Goal: Task Accomplishment & Management: Use online tool/utility

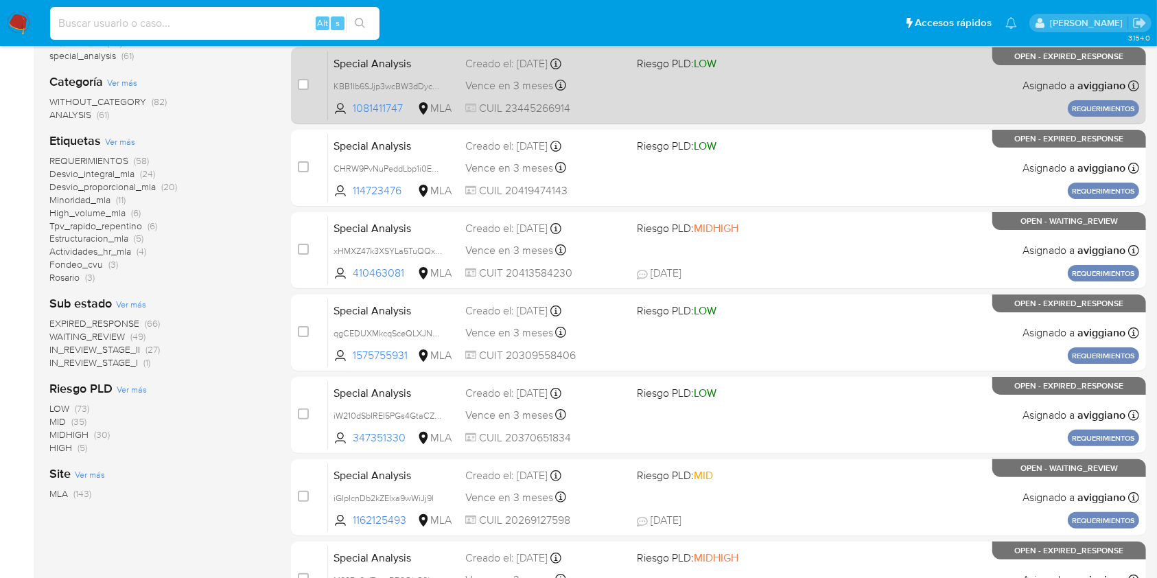
scroll to position [275, 0]
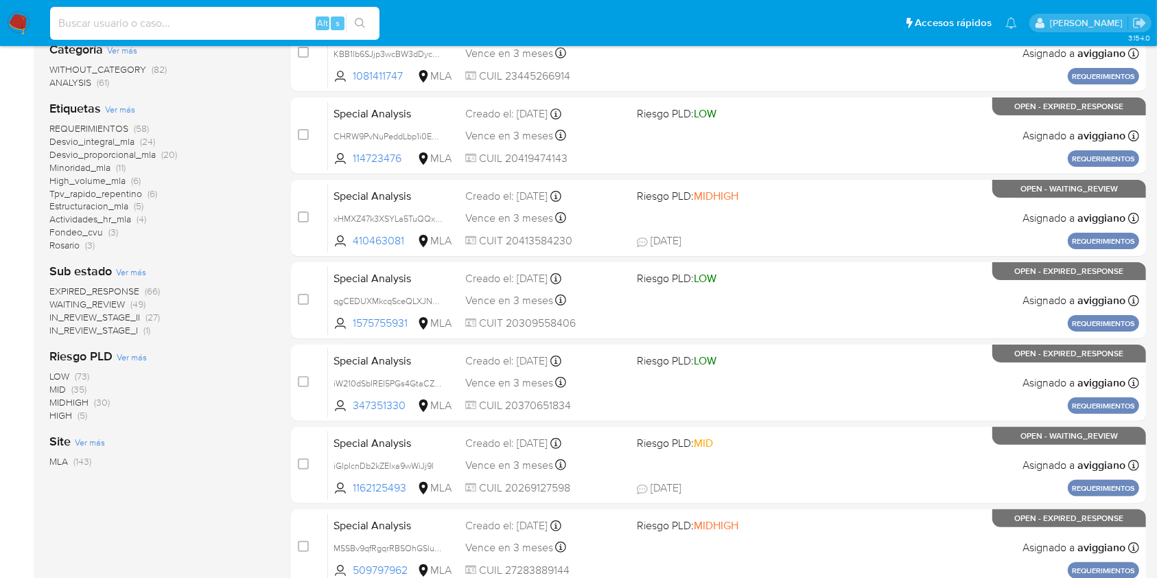
click at [219, 25] on input at bounding box center [215, 23] width 330 height 18
paste input "gkGHaqCBPd2wcLm2BLhWM4Qs"
type input "gkGHaqCBPd2wcLm2BLhWM4Qs"
click at [357, 23] on icon "search-icon" at bounding box center [360, 23] width 11 height 11
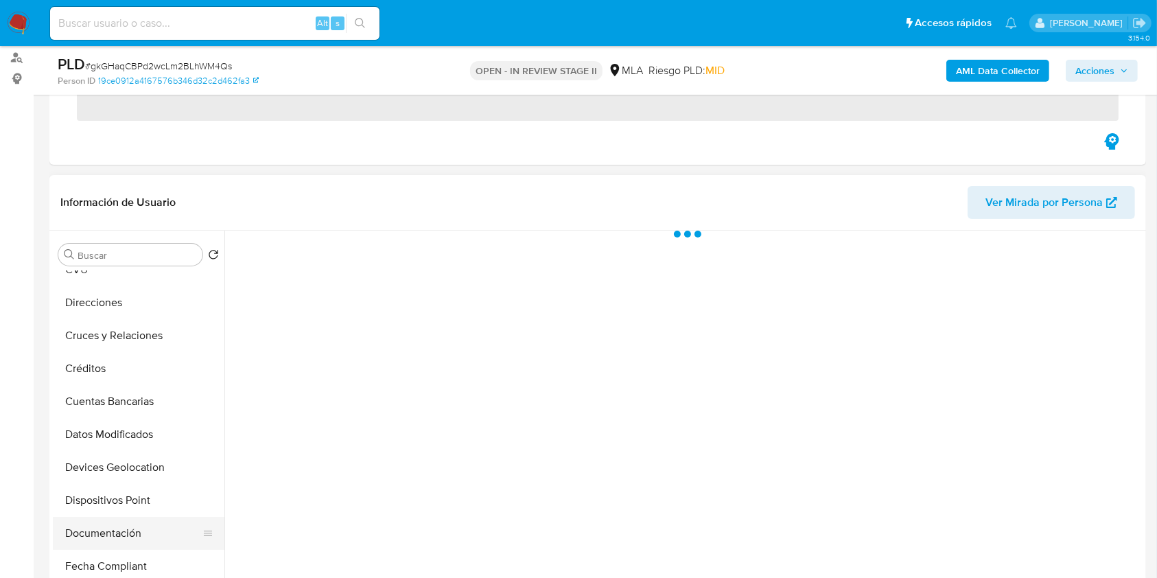
scroll to position [183, 0]
click at [115, 520] on button "Historial Casos" at bounding box center [133, 533] width 161 height 33
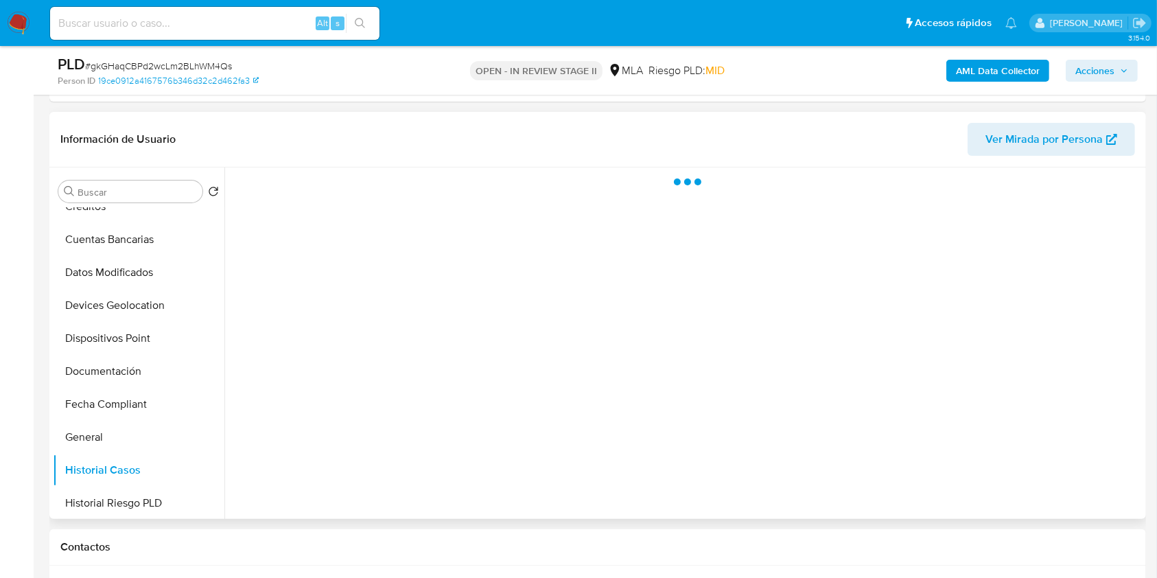
scroll to position [275, 0]
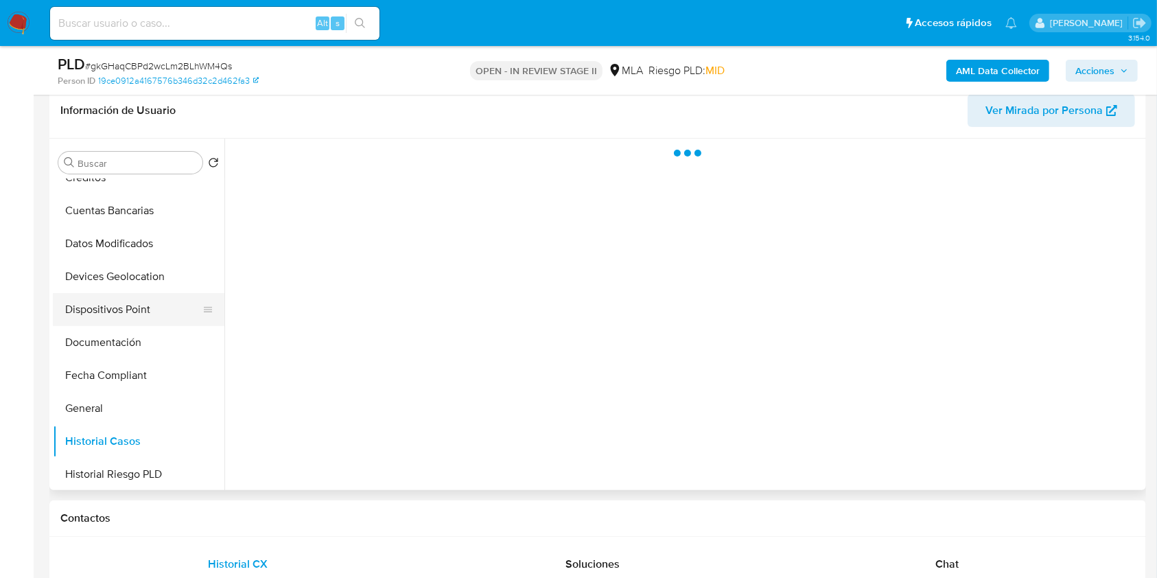
click at [102, 318] on button "Dispositivos Point" at bounding box center [133, 309] width 161 height 33
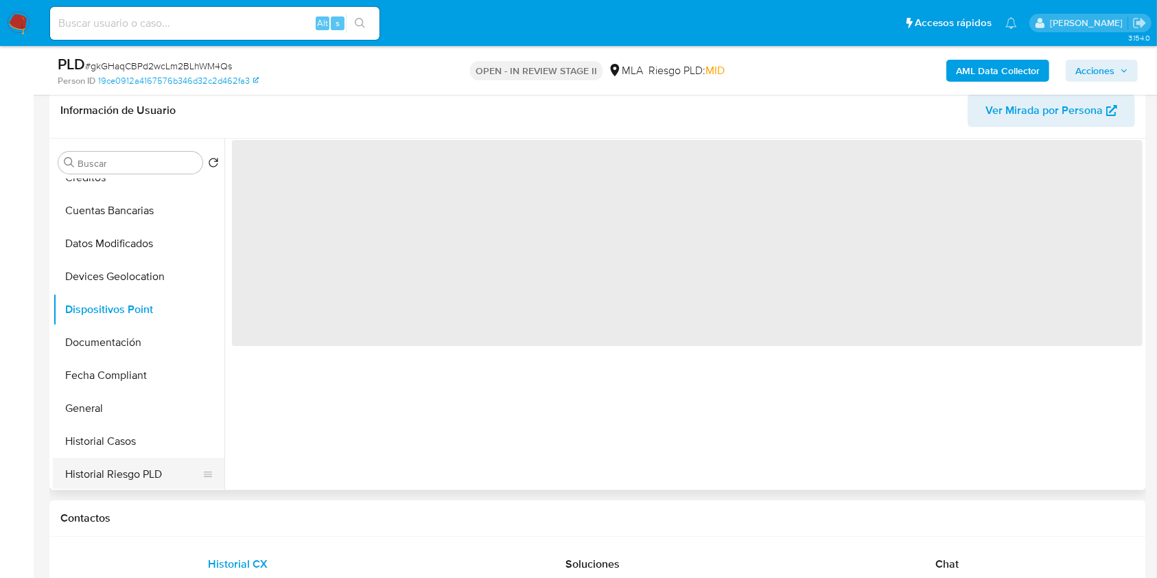
click at [126, 458] on button "Historial Riesgo PLD" at bounding box center [133, 474] width 161 height 33
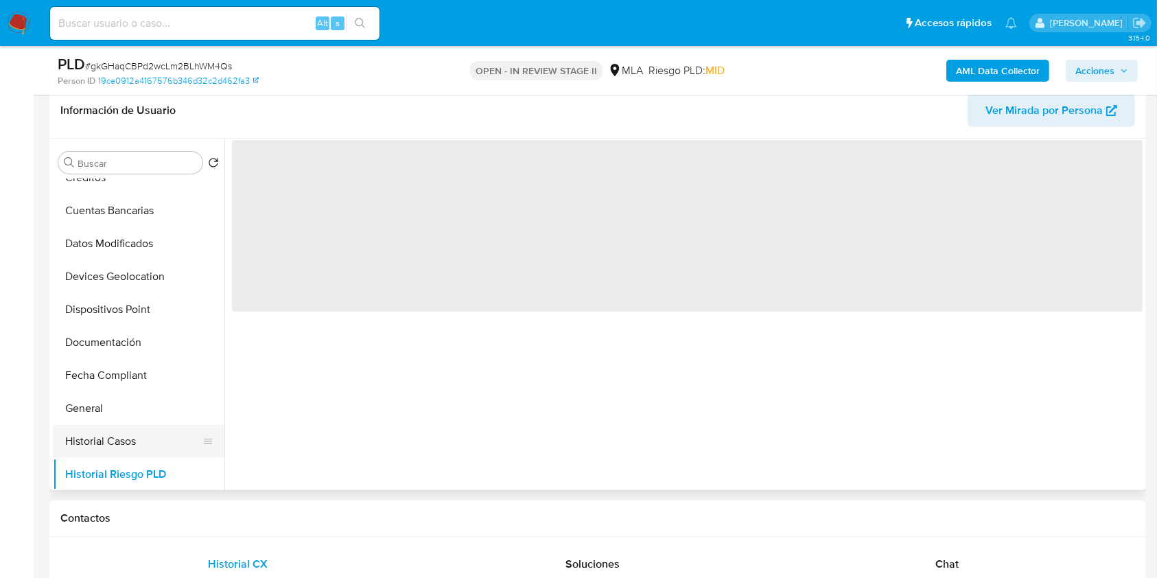
click at [126, 434] on button "Historial Casos" at bounding box center [133, 441] width 161 height 33
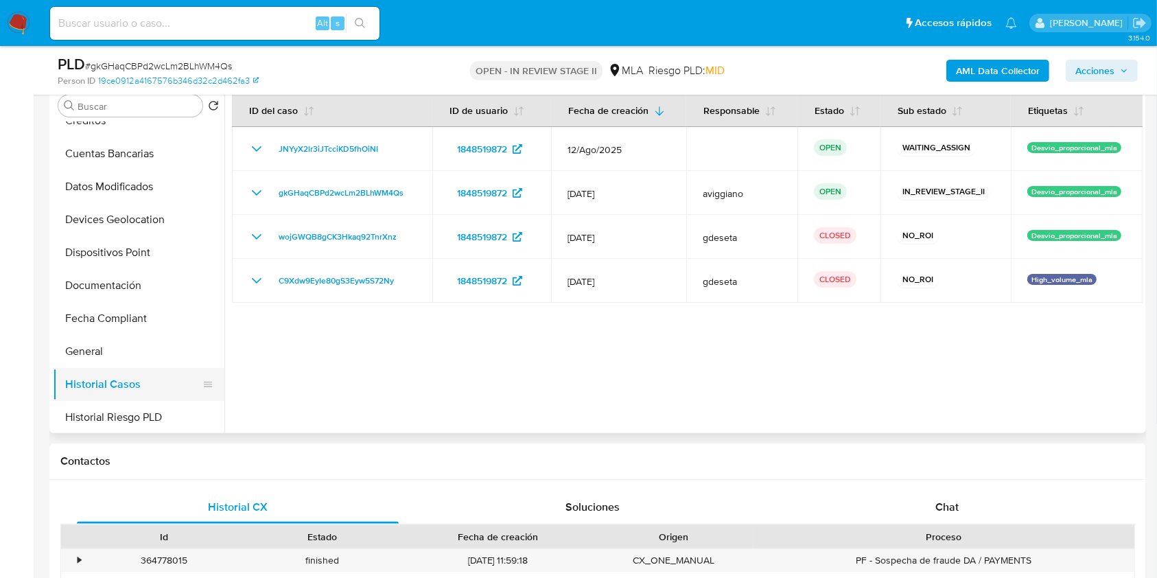
select select "10"
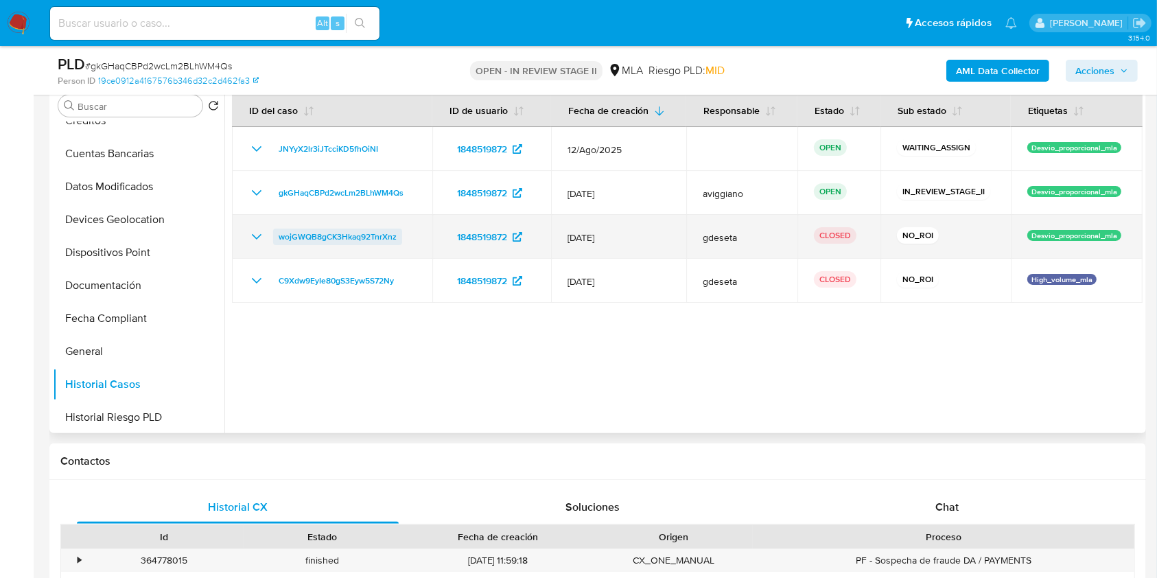
click at [325, 231] on span "wojGWQB8gCK3Hkaq92TnrXnz" at bounding box center [338, 237] width 118 height 16
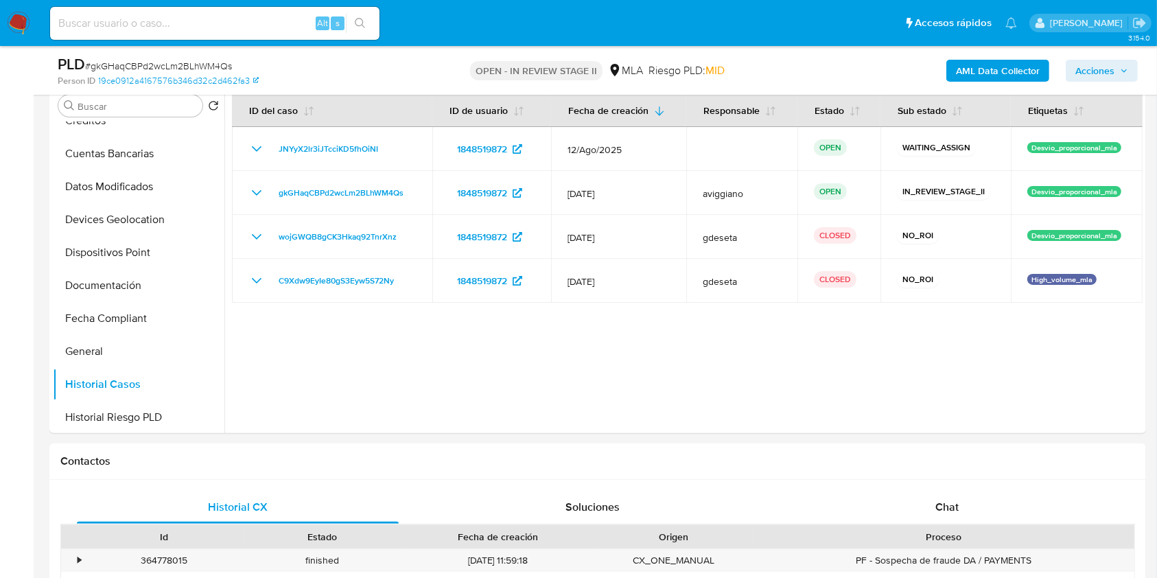
click at [130, 35] on div "Alt s" at bounding box center [215, 23] width 330 height 33
click at [137, 25] on input at bounding box center [215, 23] width 330 height 18
paste input "MVvo8z8Dabr6RoFkv6eRM4rE"
type input "MVvo8z8Dabr6RoFkv6eRM4rE"
click at [367, 24] on button "search-icon" at bounding box center [360, 23] width 28 height 19
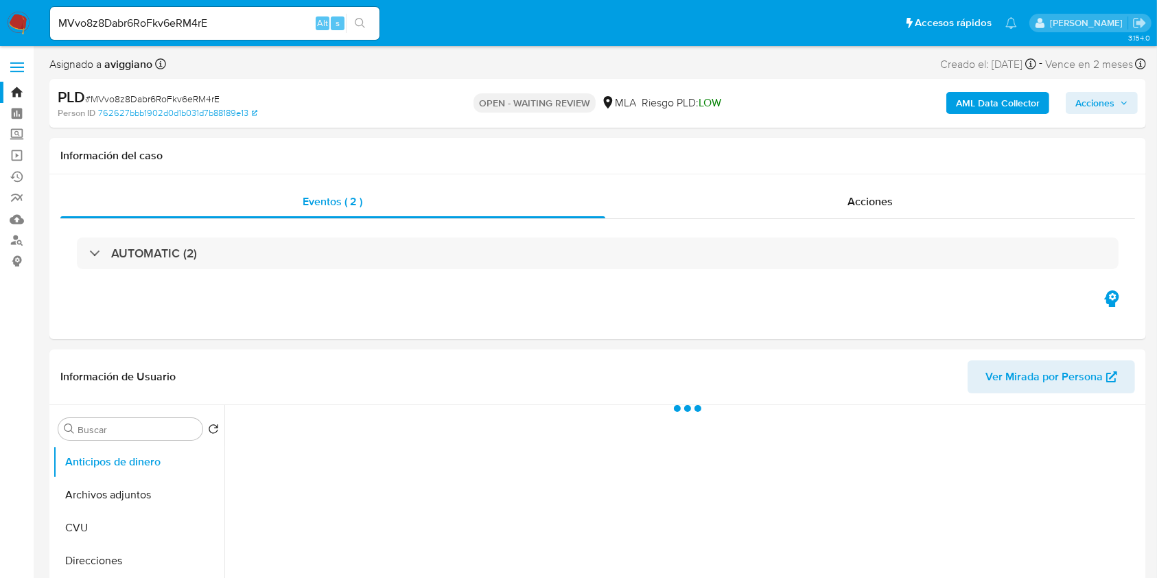
select select "10"
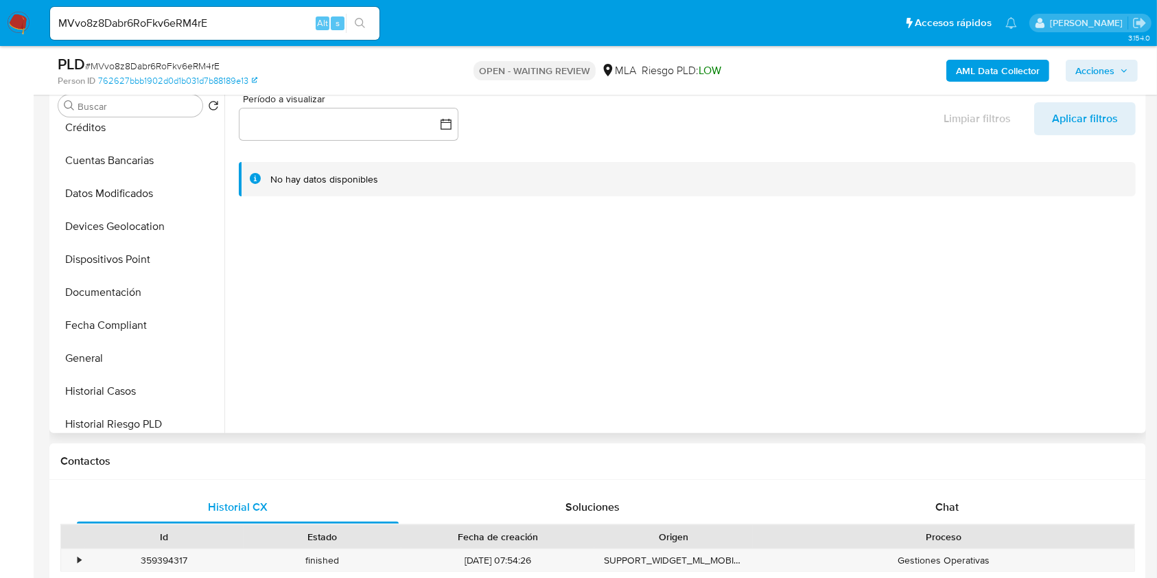
scroll to position [366, 0]
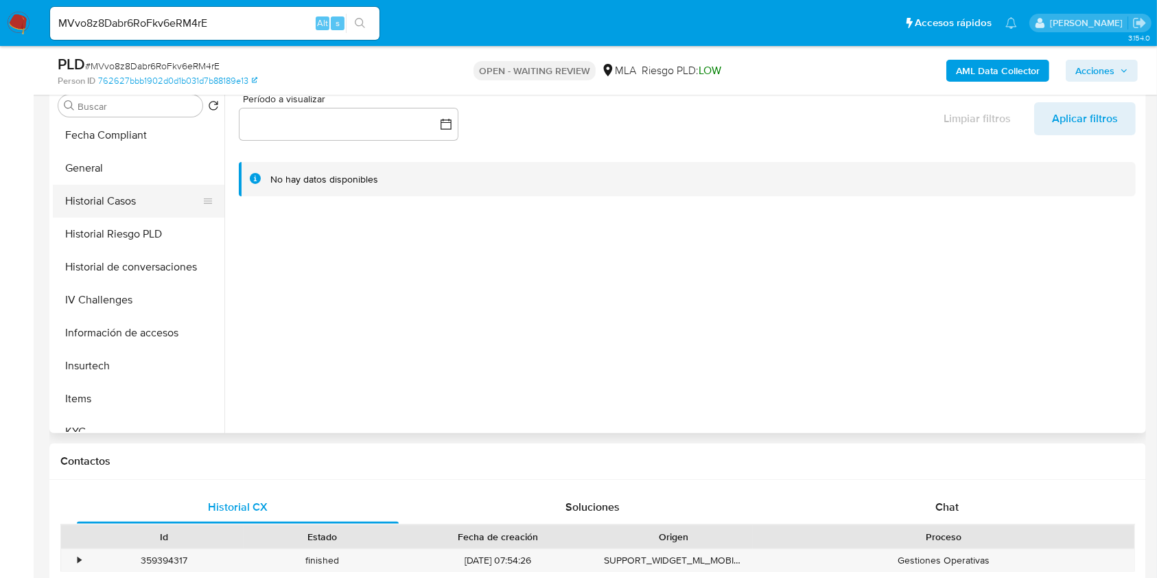
click at [143, 200] on button "Historial Casos" at bounding box center [133, 201] width 161 height 33
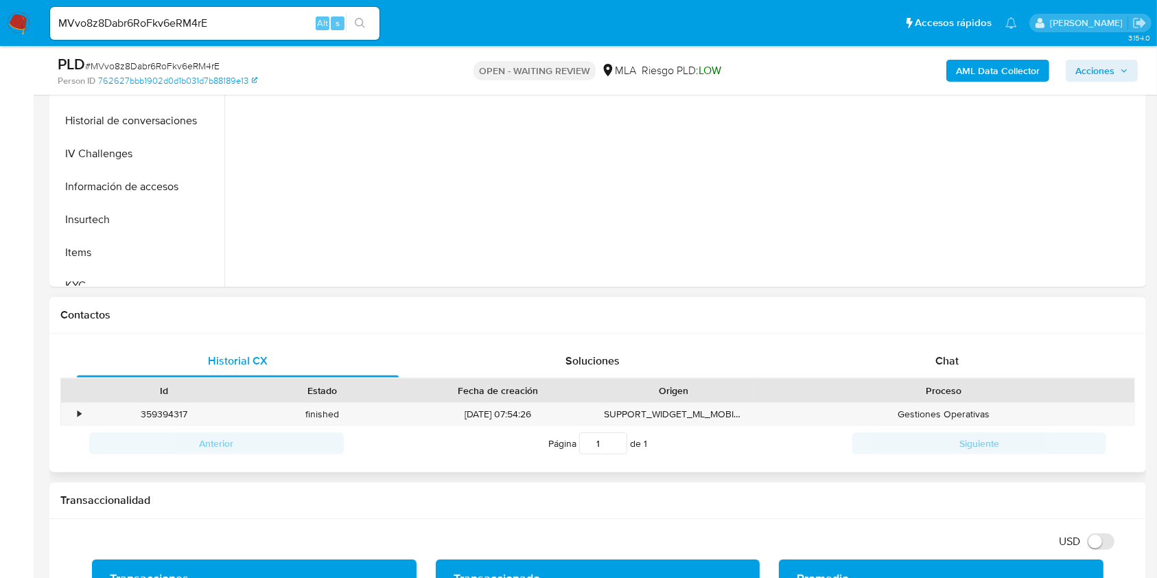
scroll to position [457, 0]
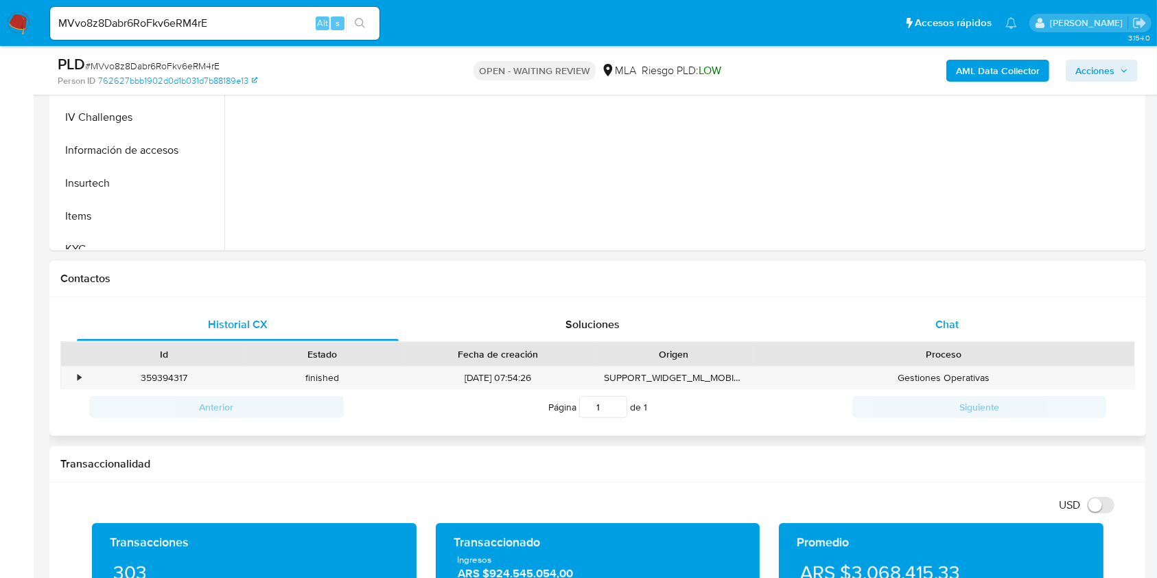
click at [941, 320] on span "Chat" at bounding box center [947, 324] width 23 height 16
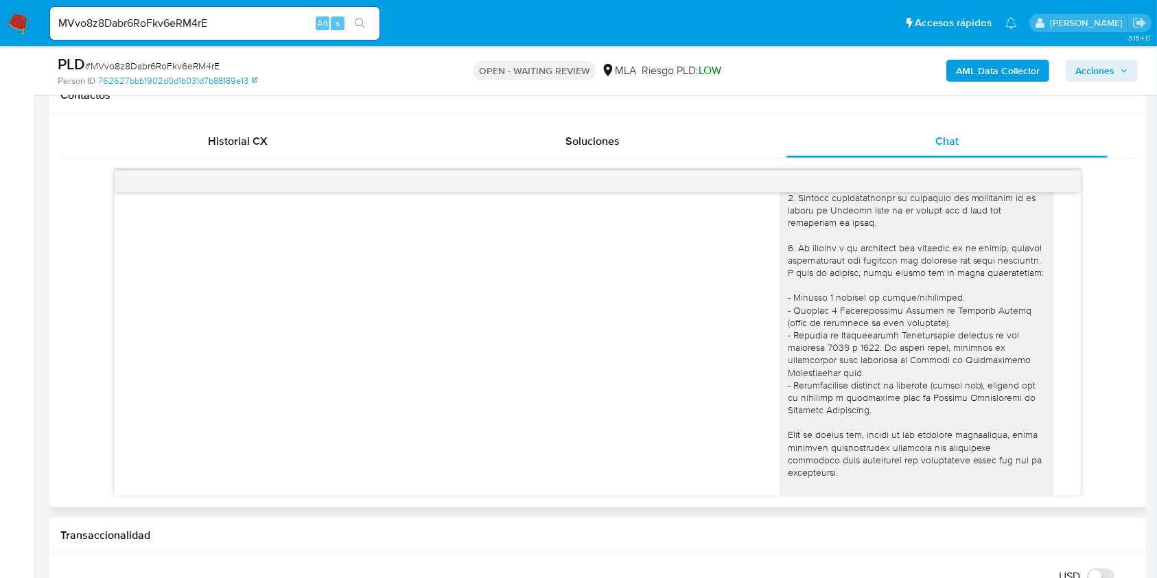
scroll to position [97, 0]
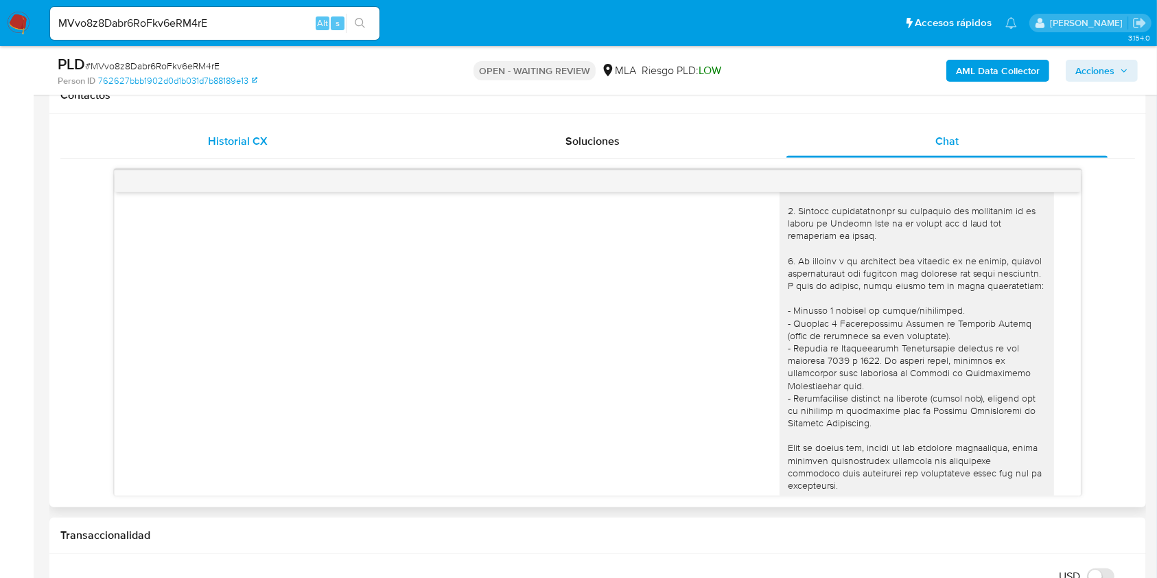
click at [264, 133] on span "Historial CX" at bounding box center [238, 141] width 60 height 16
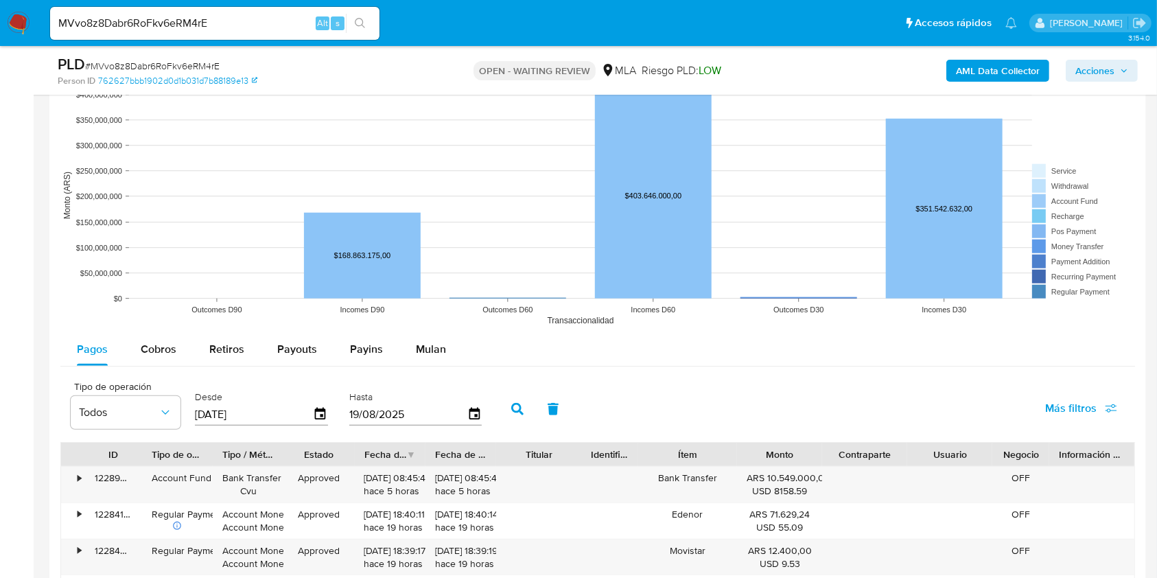
scroll to position [1281, 0]
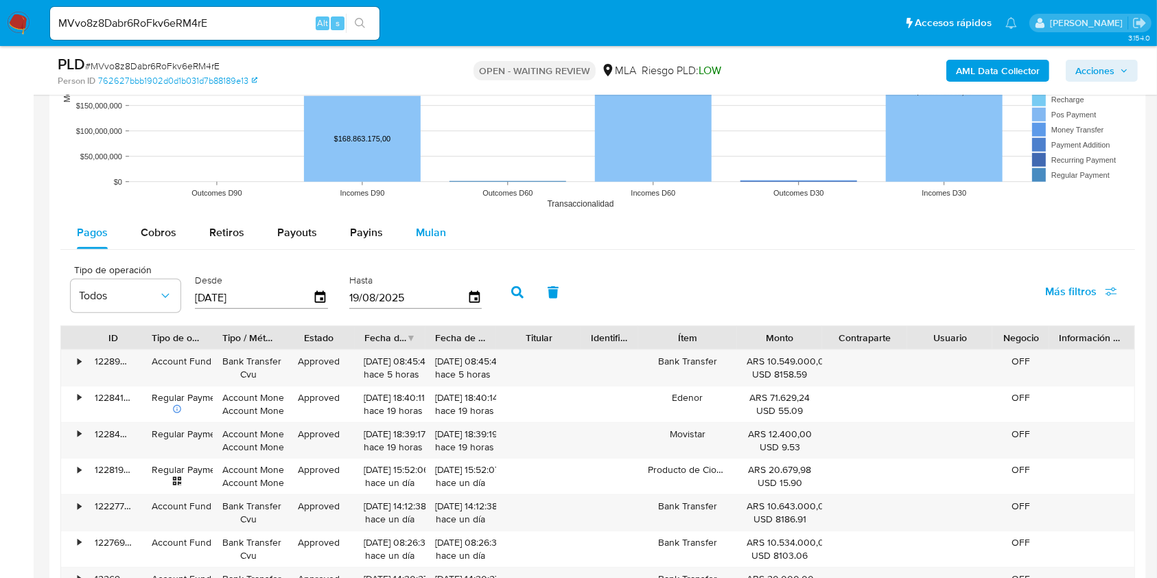
click at [431, 220] on div "Mulan" at bounding box center [431, 232] width 30 height 33
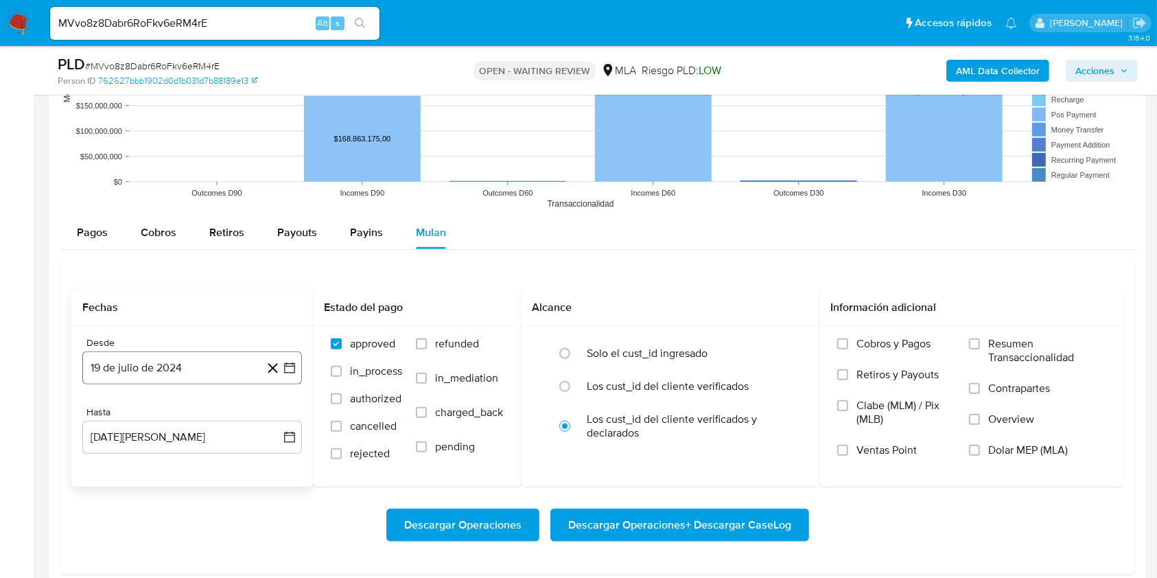
click at [132, 365] on button "19 de julio de 2024" at bounding box center [192, 367] width 220 height 33
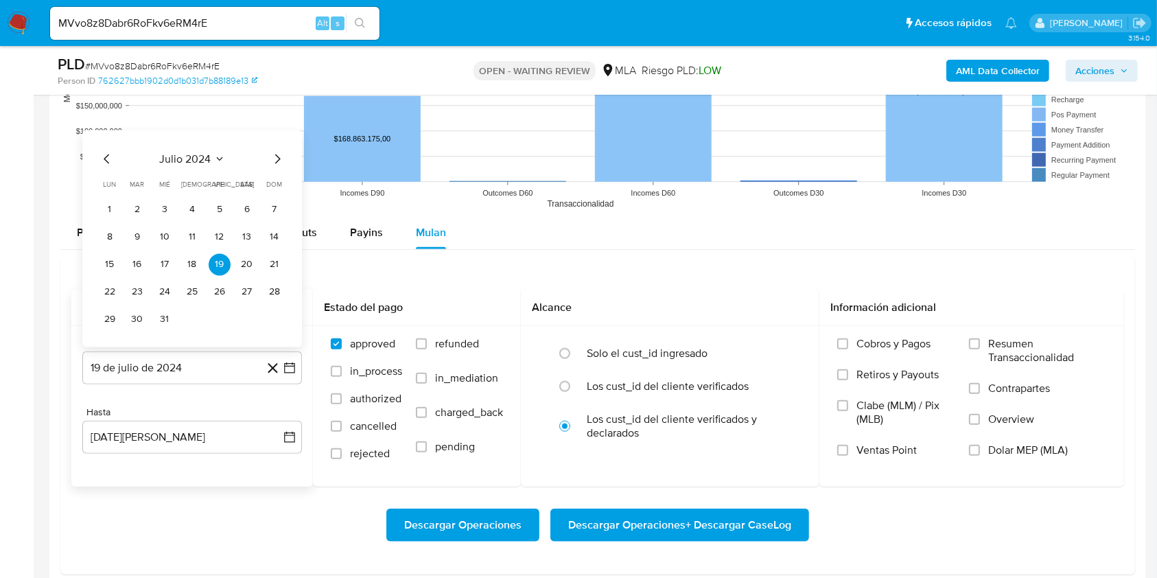
click at [107, 157] on icon "Mes anterior" at bounding box center [107, 159] width 16 height 16
click at [109, 156] on icon "Mes anterior" at bounding box center [107, 159] width 16 height 16
click at [111, 153] on icon "Mes anterior" at bounding box center [107, 159] width 16 height 16
click at [225, 212] on button "1" at bounding box center [220, 210] width 22 height 22
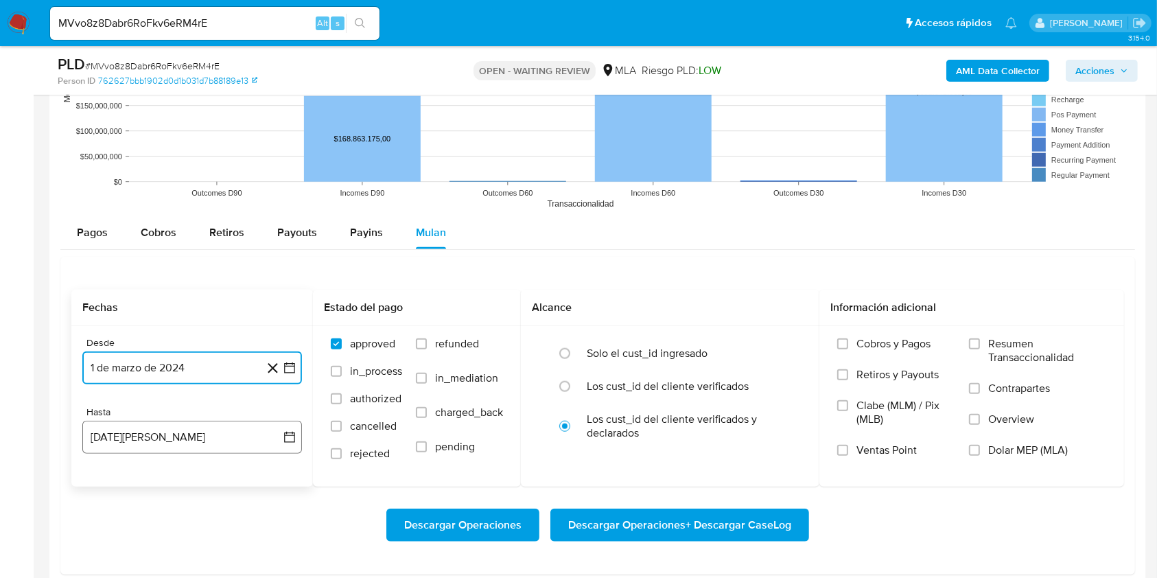
click at [174, 426] on button "19 de agosto de 2025" at bounding box center [192, 437] width 220 height 33
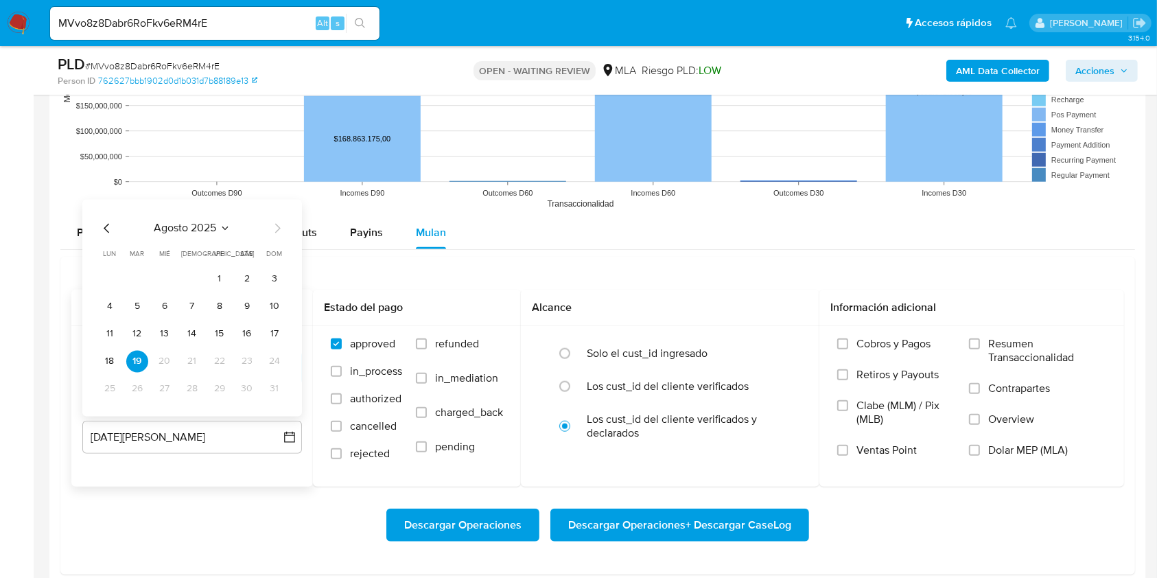
click at [110, 229] on icon "Mes anterior" at bounding box center [107, 228] width 16 height 16
click at [194, 391] on button "31" at bounding box center [192, 389] width 22 height 22
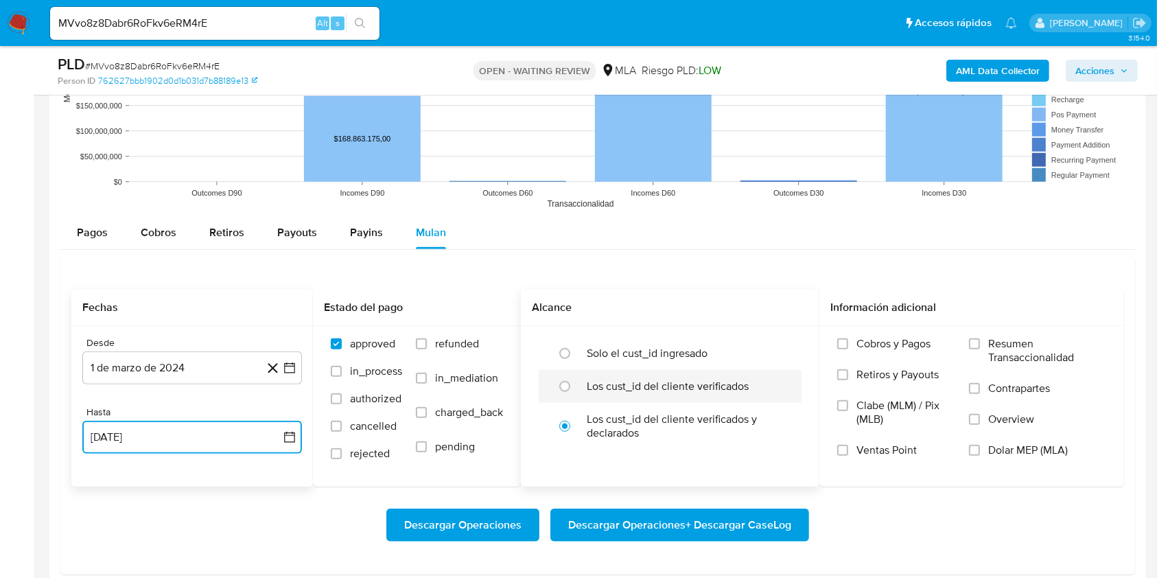
drag, startPoint x: 572, startPoint y: 382, endPoint x: 698, endPoint y: 402, distance: 127.8
click at [573, 382] on input "radio" at bounding box center [565, 387] width 22 height 22
radio input "true"
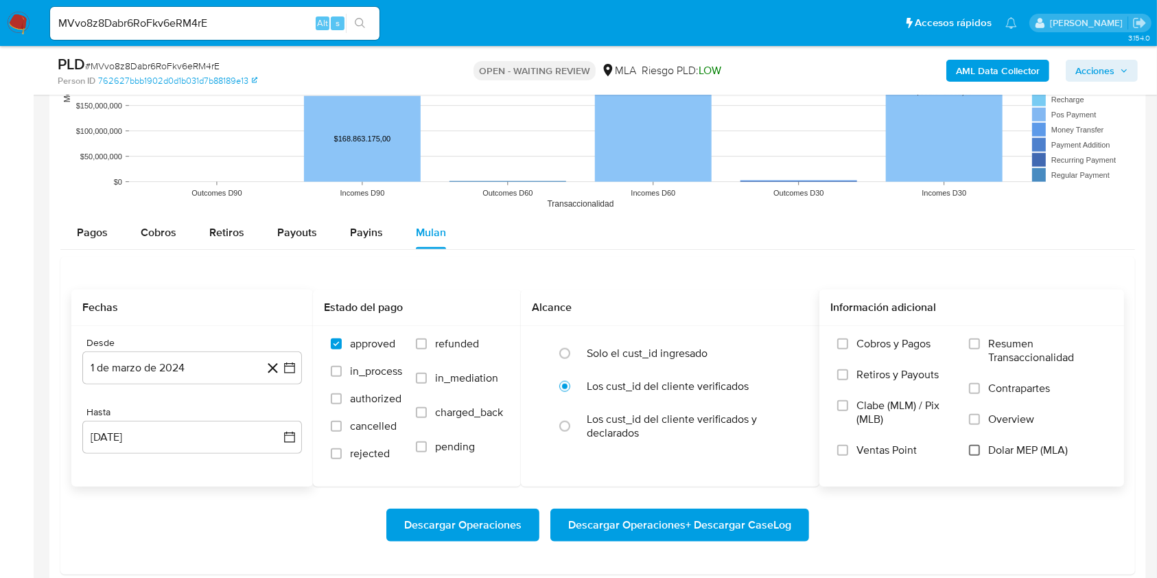
click at [982, 446] on label "Dolar MEP (MLA)" at bounding box center [1037, 458] width 137 height 31
click at [980, 446] on input "Dolar MEP (MLA)" at bounding box center [974, 450] width 11 height 11
click at [714, 527] on span "Descargar Operaciones + Descargar CaseLog" at bounding box center [679, 525] width 223 height 30
click at [205, 355] on button "1 de marzo de 2024" at bounding box center [192, 367] width 220 height 33
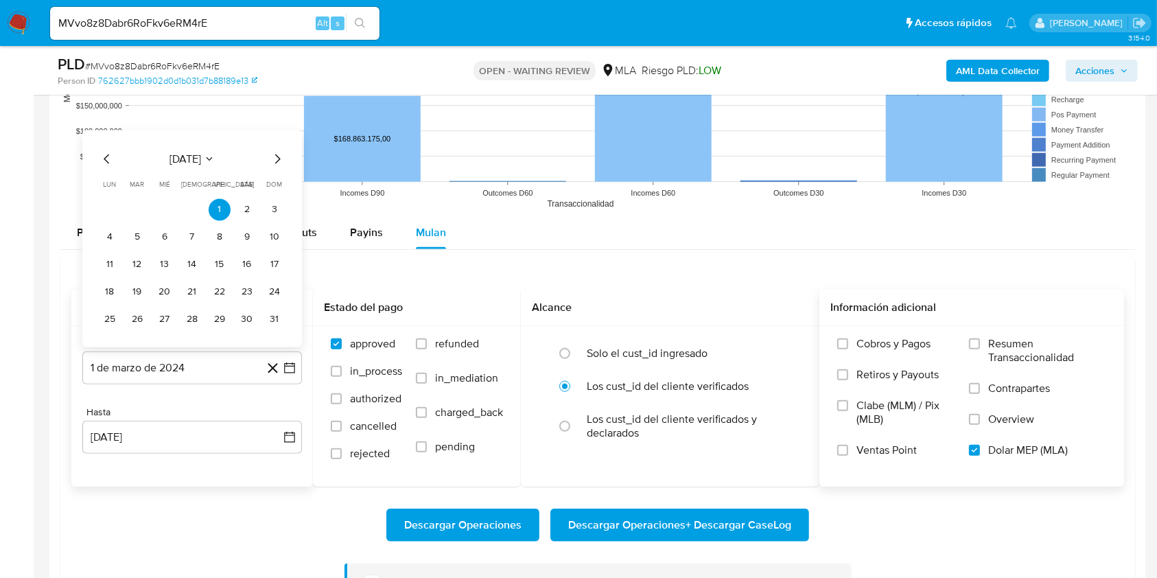
click at [268, 157] on div "marzo 2024" at bounding box center [192, 159] width 187 height 16
click at [274, 159] on icon "Mes siguiente" at bounding box center [277, 159] width 16 height 16
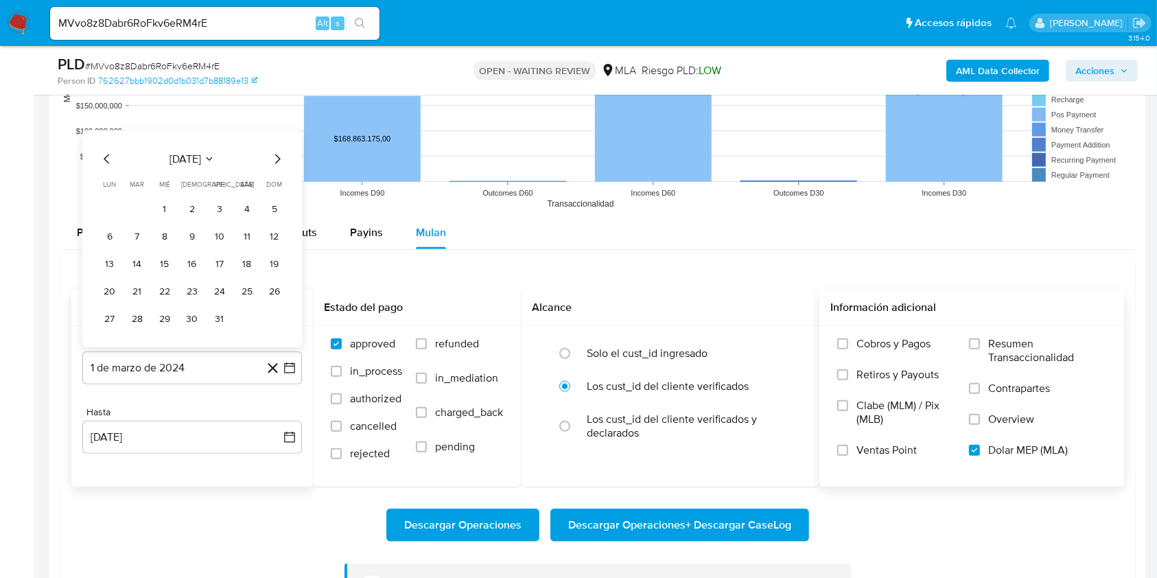
click at [274, 159] on icon "Mes siguiente" at bounding box center [277, 159] width 16 height 16
click at [272, 132] on icon "Mes siguiente" at bounding box center [277, 132] width 16 height 16
click at [279, 156] on icon "Mes siguiente" at bounding box center [277, 159] width 16 height 16
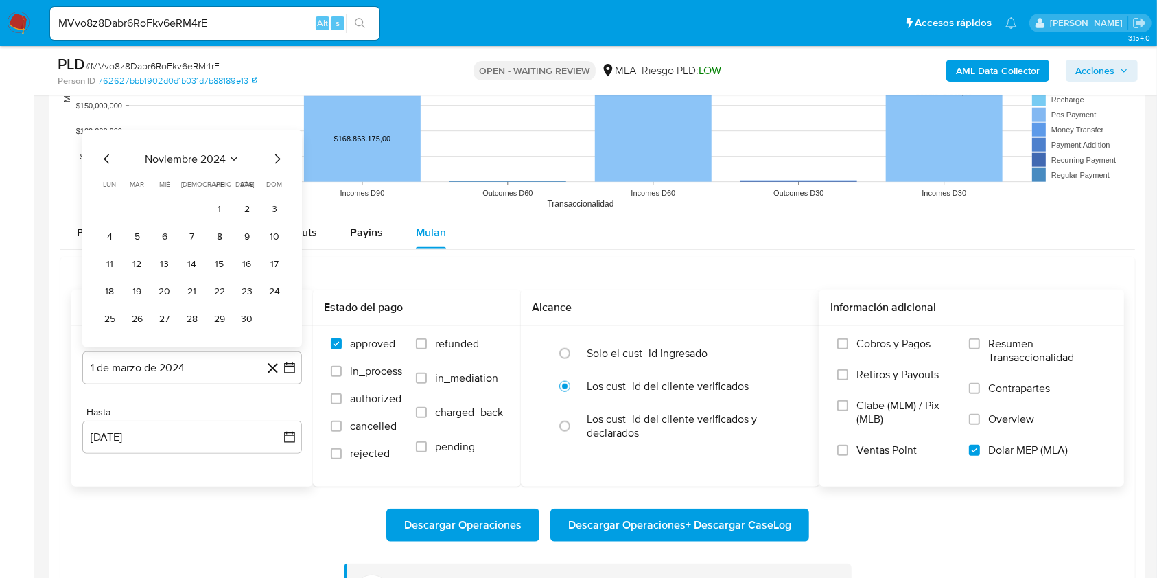
click at [279, 156] on icon "Mes siguiente" at bounding box center [277, 159] width 16 height 16
click at [278, 128] on icon "Mes siguiente" at bounding box center [277, 132] width 16 height 16
click at [281, 157] on icon "Mes siguiente" at bounding box center [277, 159] width 16 height 16
click at [279, 156] on icon "Mes siguiente" at bounding box center [277, 159] width 16 height 16
click at [251, 178] on button "1" at bounding box center [247, 183] width 22 height 22
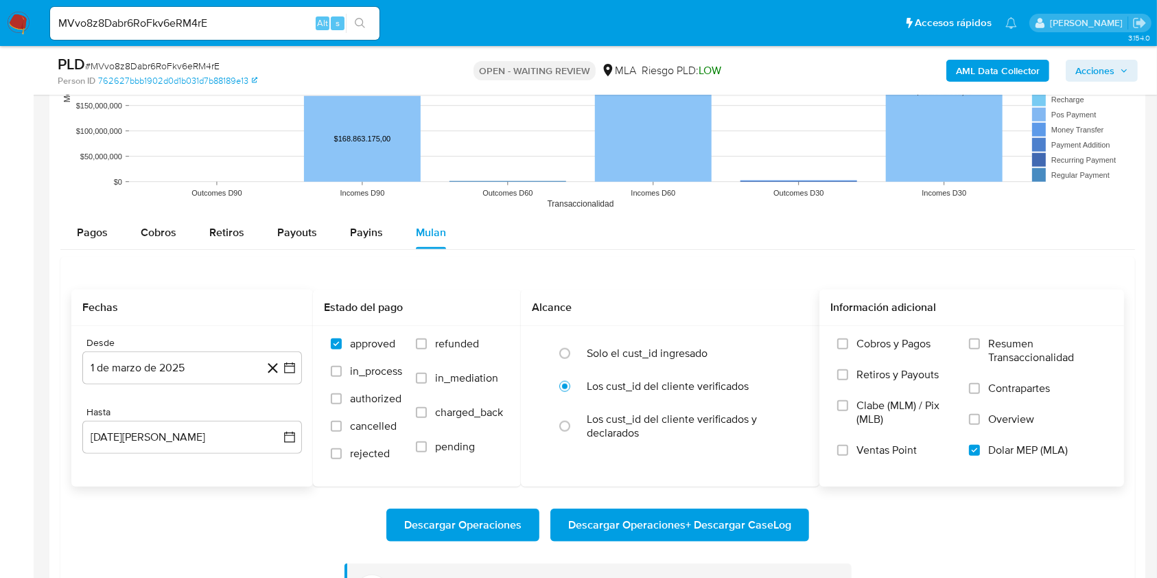
click at [187, 457] on div "Desde 1 de marzo de 2025 1-03-2025 Hasta 19 de agosto de 2025 19-08-2025" at bounding box center [192, 406] width 242 height 161
click at [192, 443] on button "19 de agosto de 2025" at bounding box center [192, 437] width 220 height 33
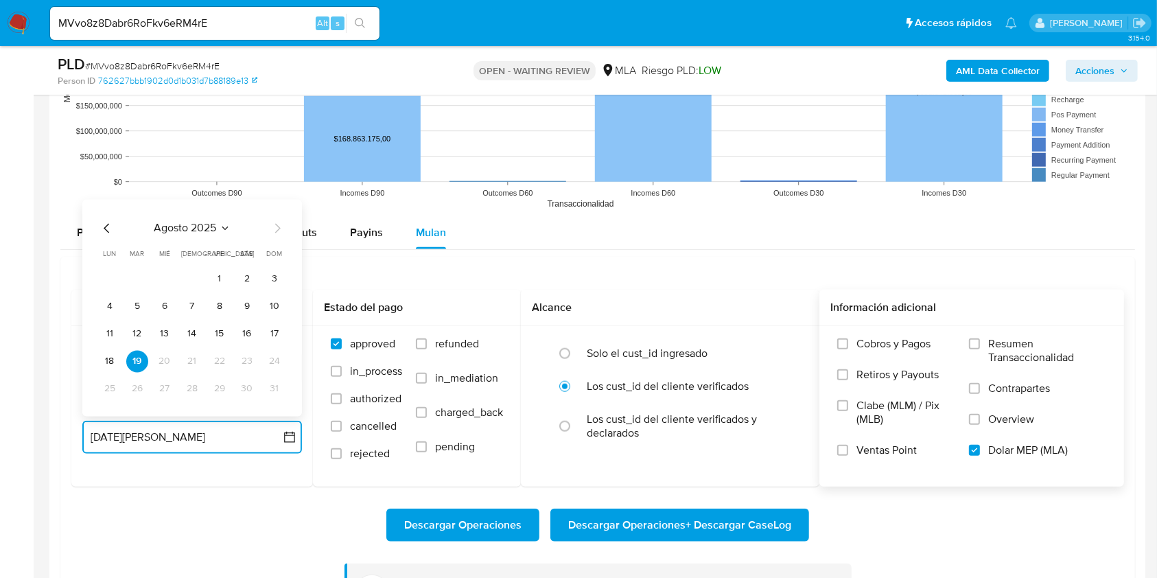
click at [107, 229] on icon "Mes anterior" at bounding box center [107, 228] width 16 height 16
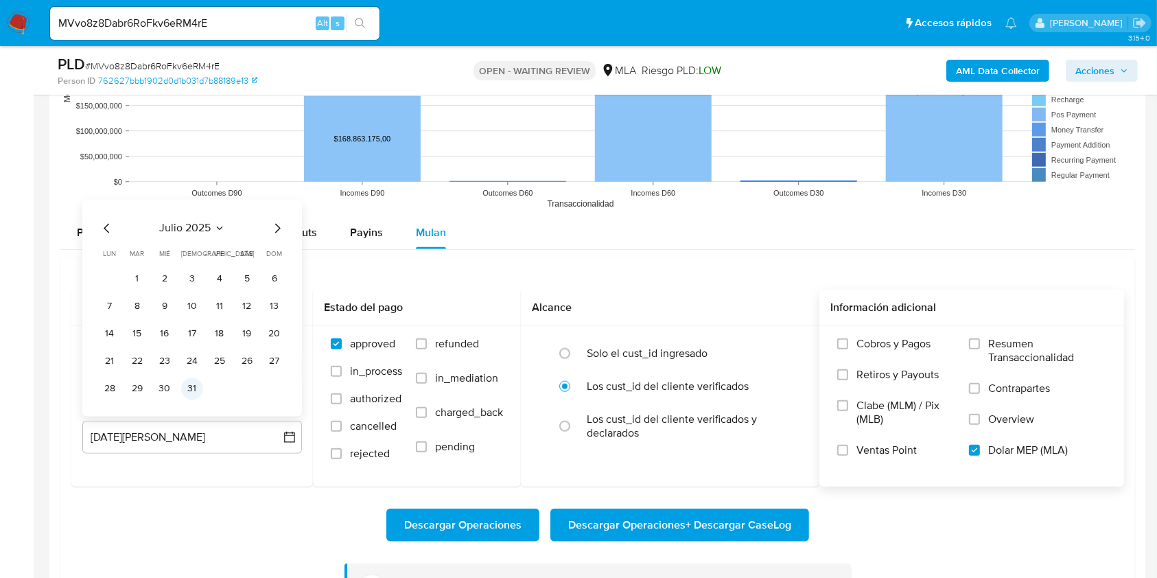
click at [181, 398] on tr "28 29 30 31" at bounding box center [192, 389] width 187 height 22
drag, startPoint x: 187, startPoint y: 393, endPoint x: 194, endPoint y: 391, distance: 7.0
click at [188, 391] on button "31" at bounding box center [192, 389] width 22 height 22
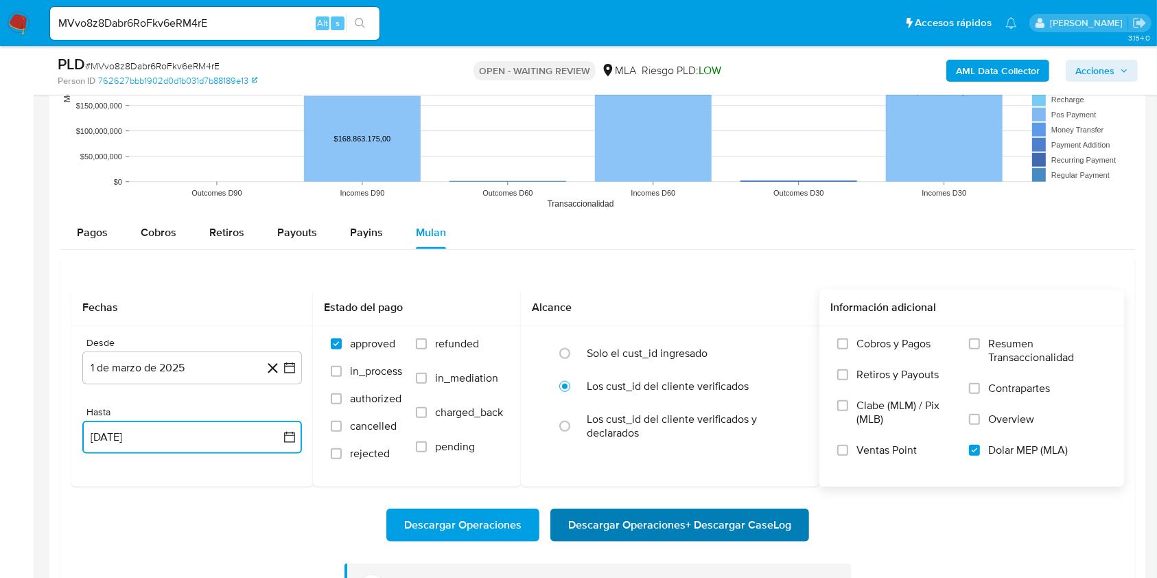
click at [603, 524] on span "Descargar Operaciones + Descargar CaseLog" at bounding box center [679, 525] width 223 height 30
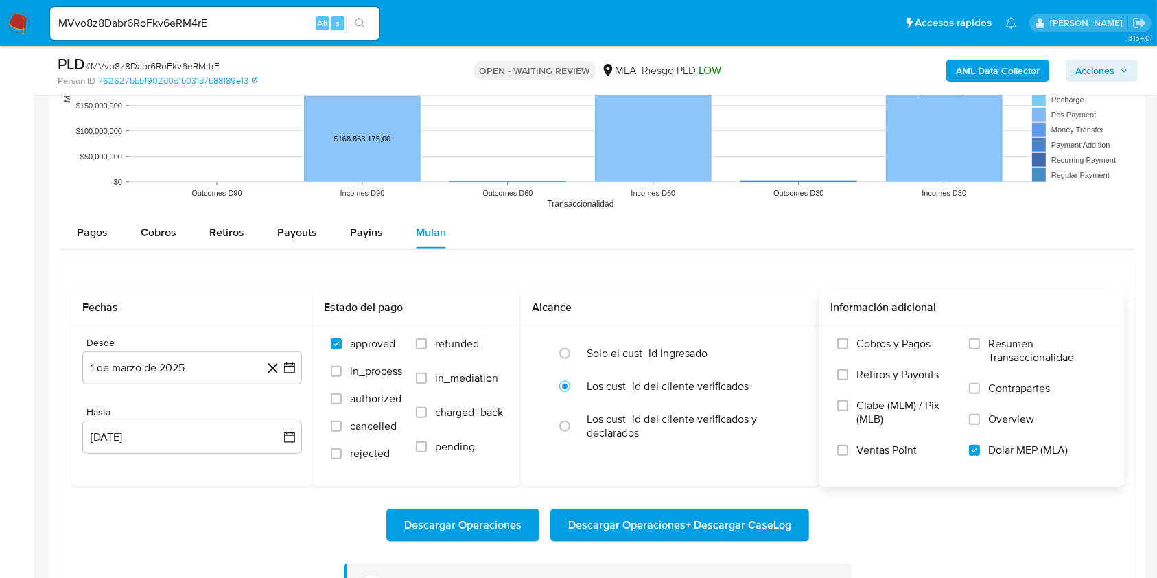
click at [141, 25] on input "MVvo8z8Dabr6RoFkv6eRM4rE" at bounding box center [215, 23] width 330 height 18
paste input "HGwv1ZTcSjpi5vSEKd1Er5ne"
type input "HGwv1ZTcSjpi5vSEKd1Er5ne"
click at [373, 28] on button "search-icon" at bounding box center [360, 23] width 28 height 19
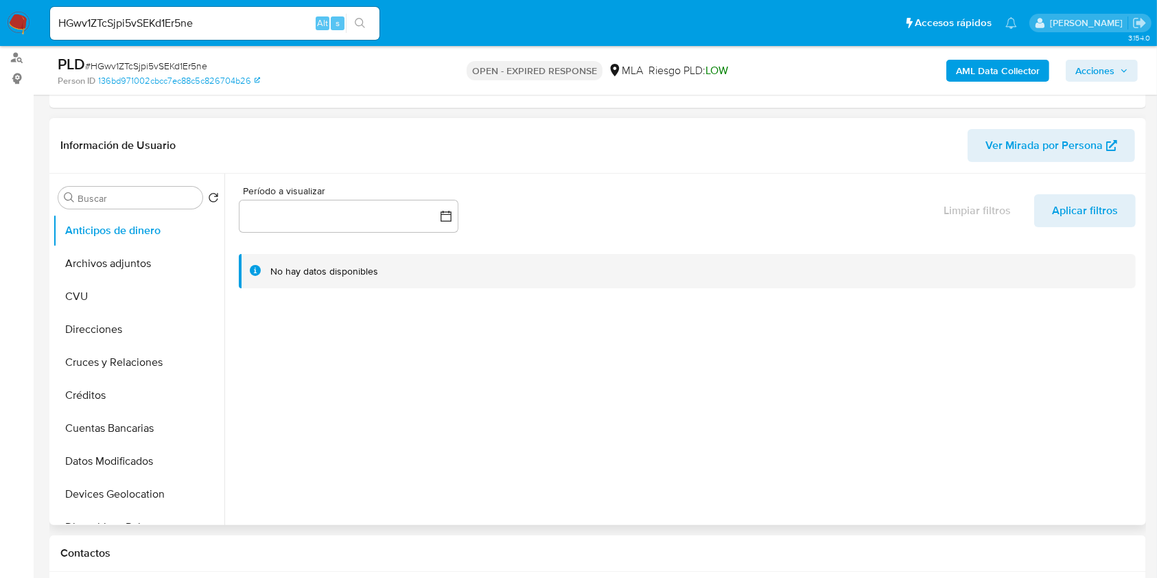
select select "10"
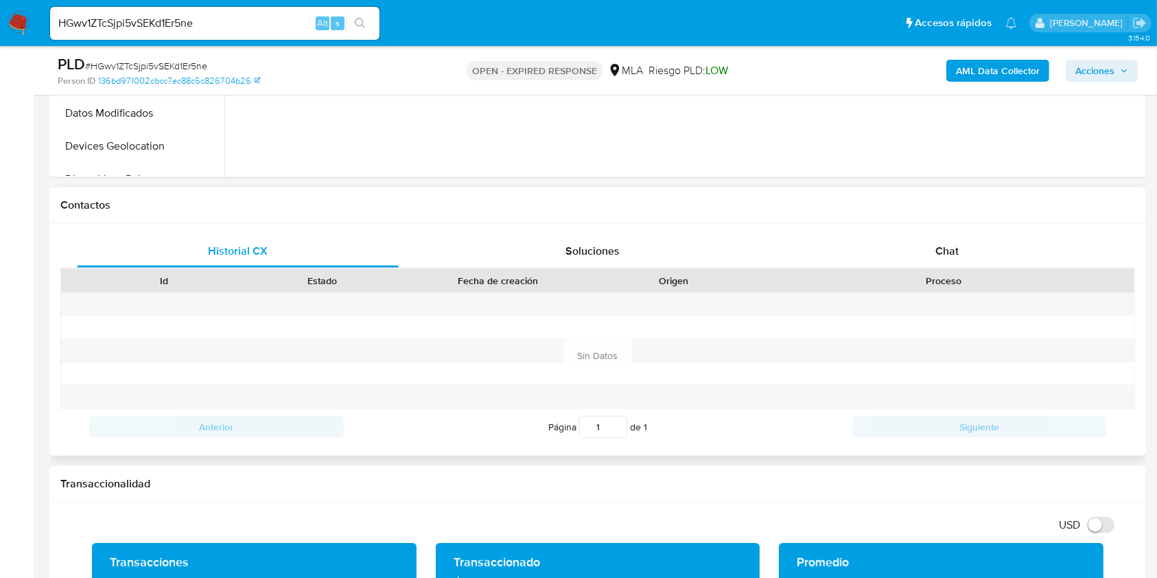
scroll to position [549, 0]
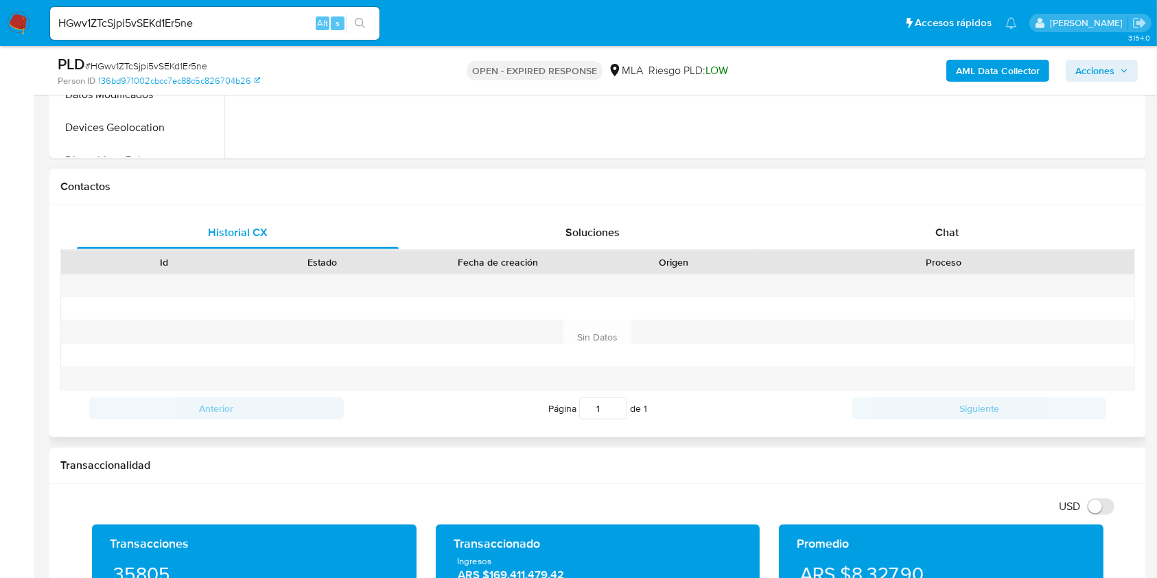
click at [937, 261] on div "Proceso" at bounding box center [944, 262] width 362 height 14
click at [940, 239] on span "Chat" at bounding box center [947, 232] width 23 height 16
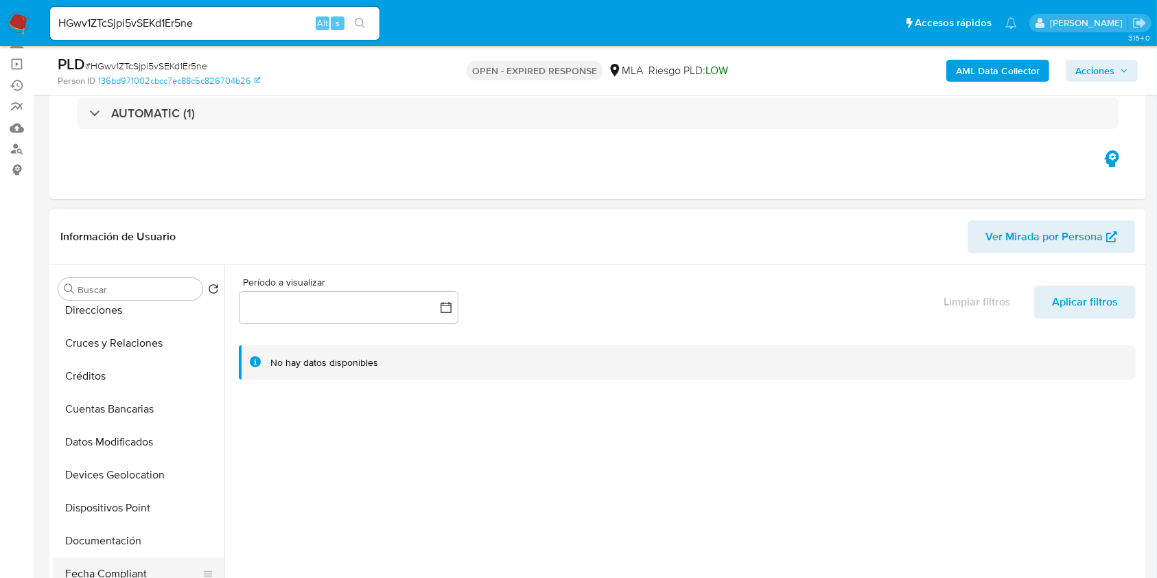
scroll to position [275, 0]
drag, startPoint x: 114, startPoint y: 454, endPoint x: 119, endPoint y: 475, distance: 21.3
click at [113, 456] on button "General" at bounding box center [139, 442] width 172 height 33
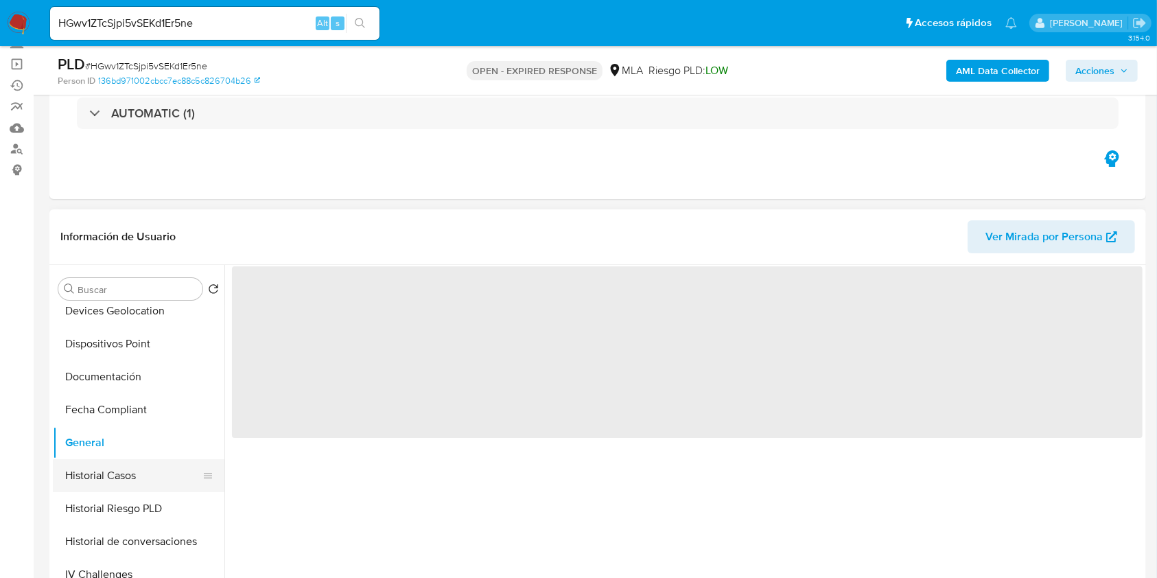
click at [119, 475] on button "Historial Casos" at bounding box center [133, 475] width 161 height 33
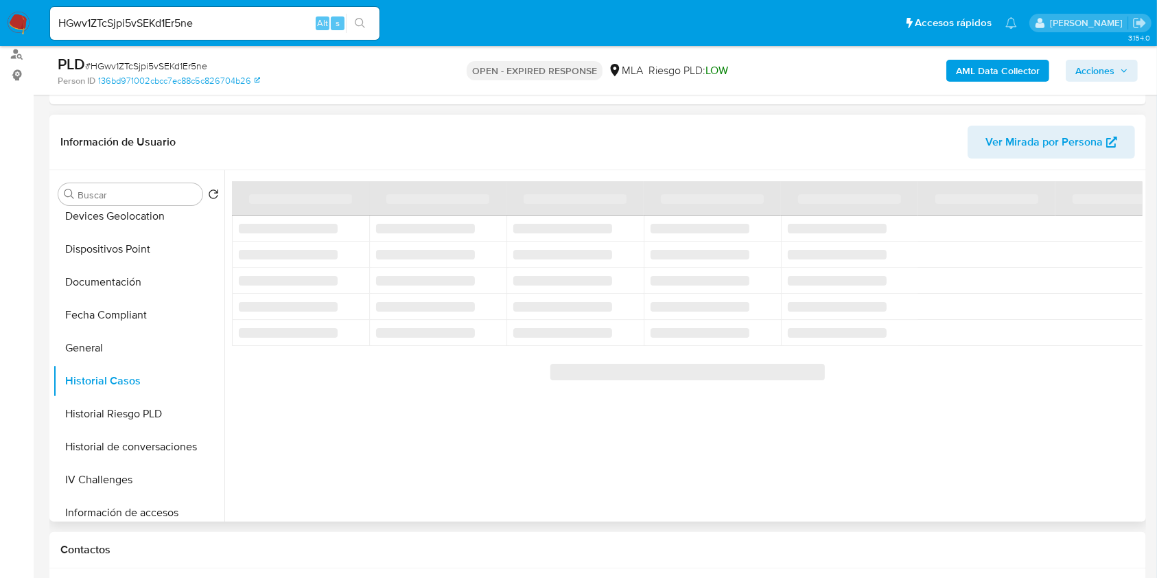
scroll to position [183, 0]
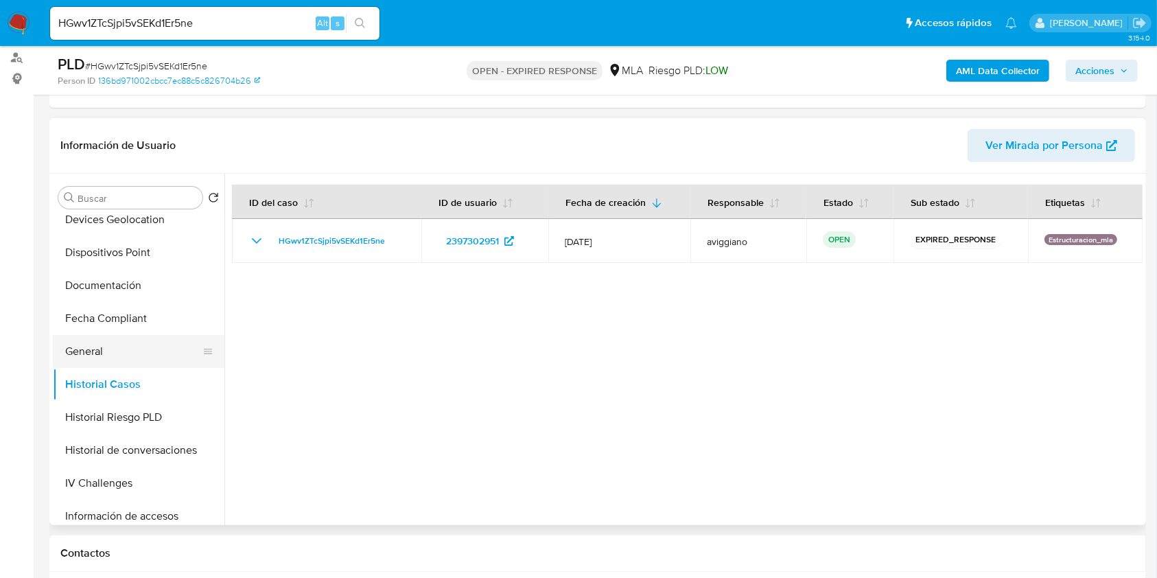
click at [135, 350] on button "General" at bounding box center [133, 351] width 161 height 33
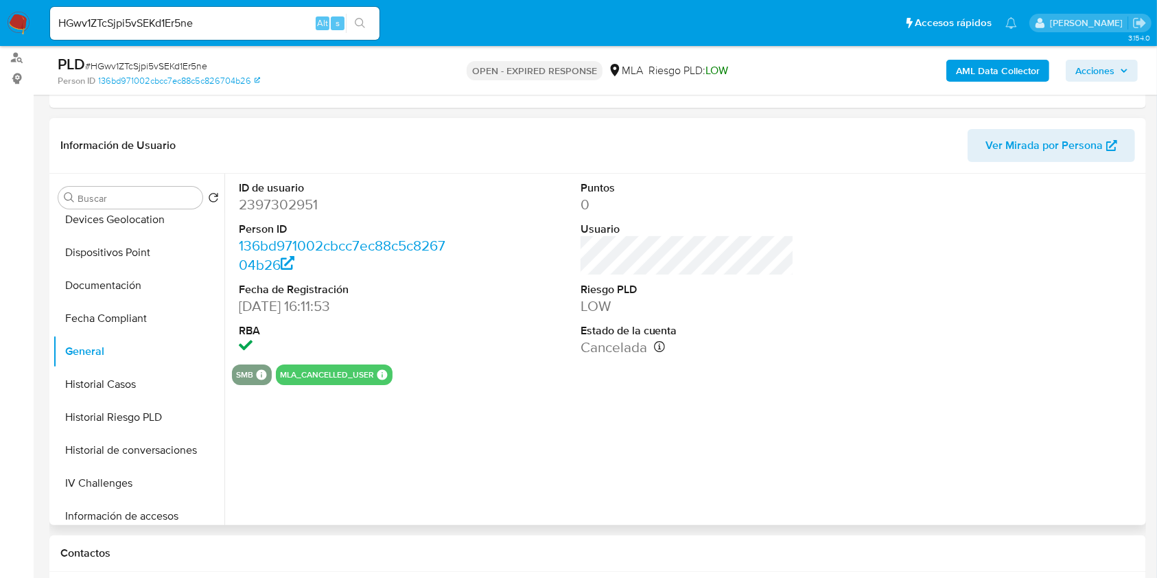
click at [292, 205] on dd "2397302951" at bounding box center [346, 204] width 214 height 19
copy dd "2397302951"
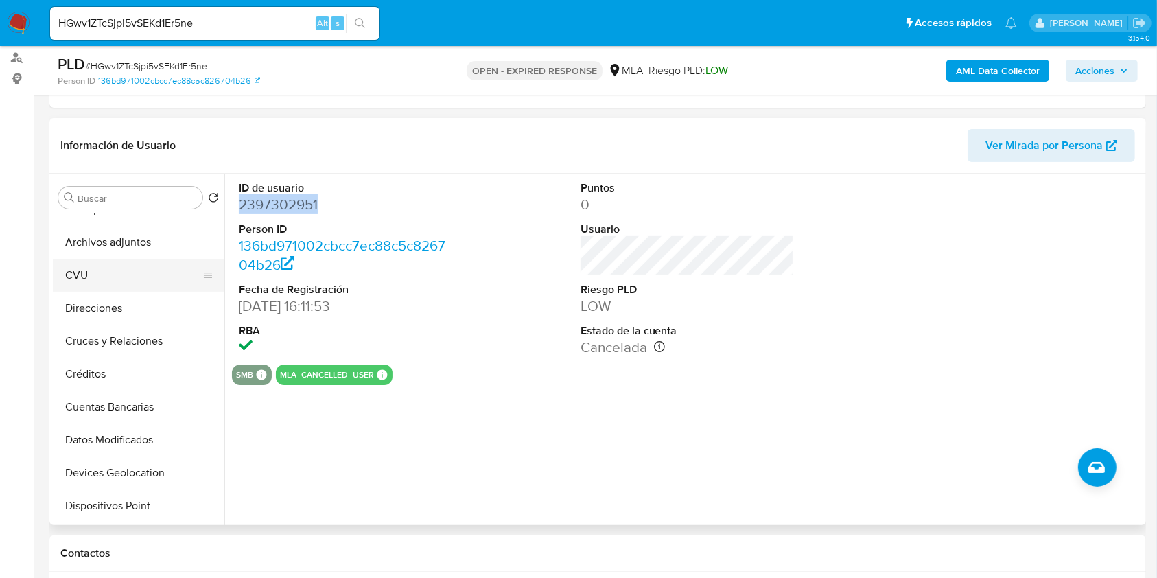
scroll to position [0, 0]
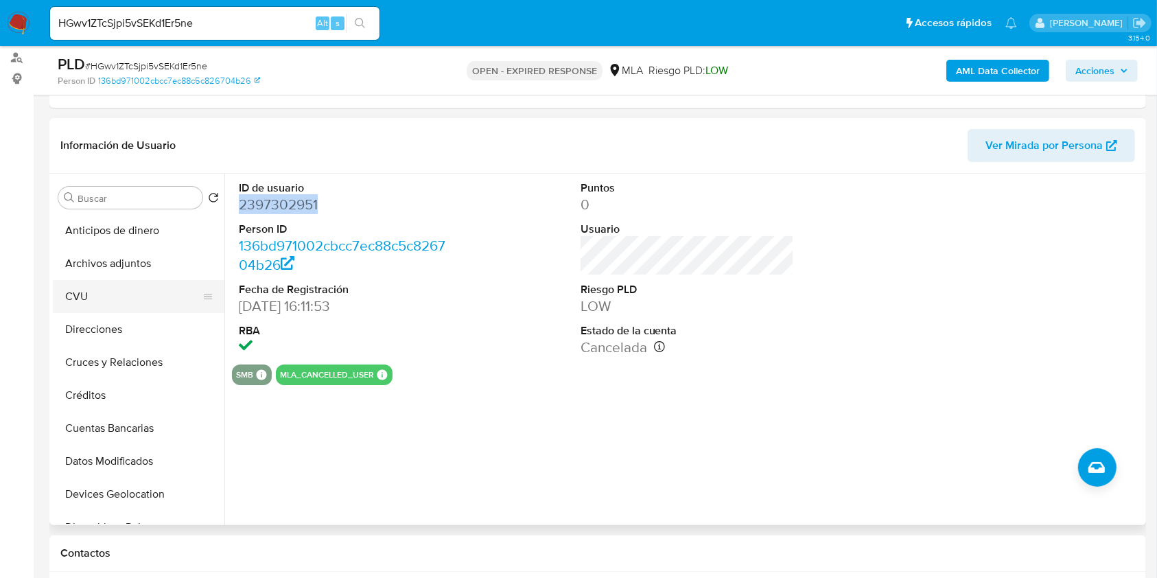
click at [93, 283] on button "CVU" at bounding box center [133, 296] width 161 height 33
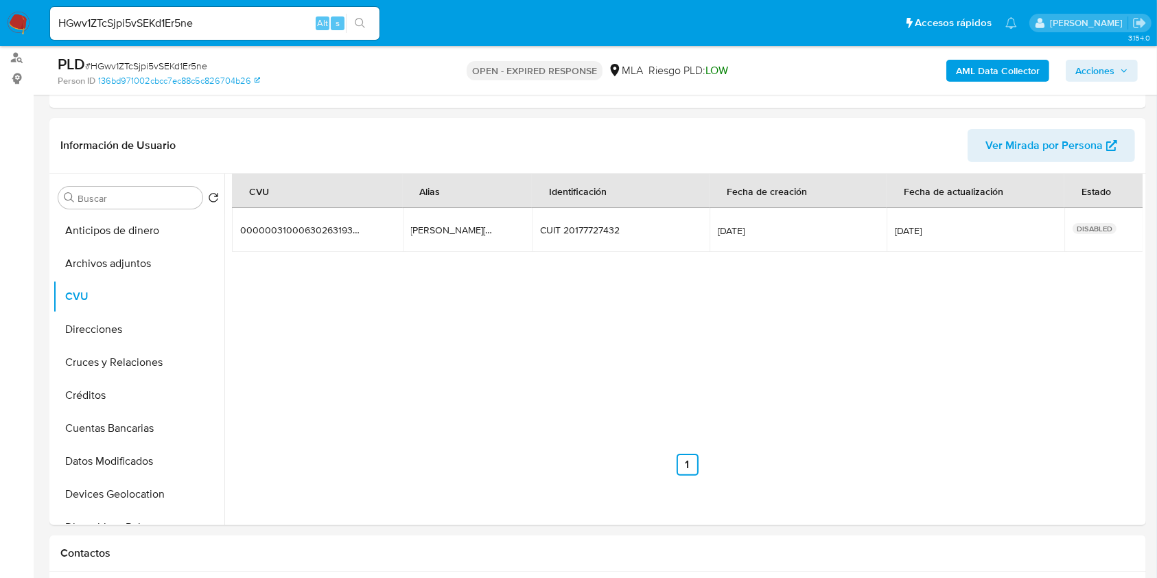
click at [964, 74] on b "AML Data Collector" at bounding box center [998, 71] width 84 height 22
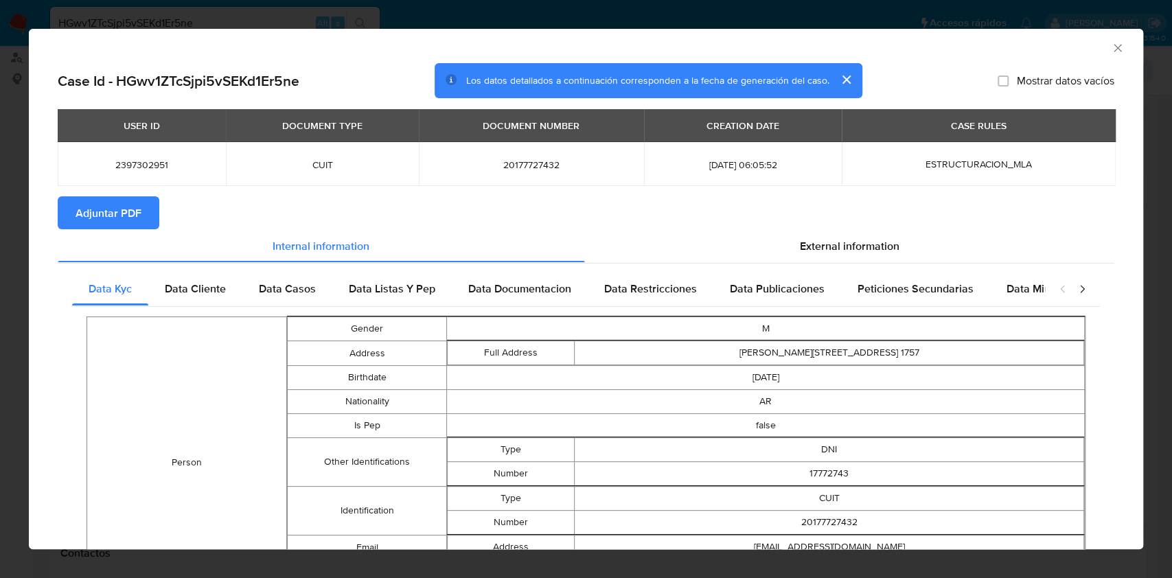
click at [117, 222] on span "Adjuntar PDF" at bounding box center [109, 213] width 66 height 30
click at [1111, 52] on icon "Cerrar ventana" at bounding box center [1118, 48] width 14 height 14
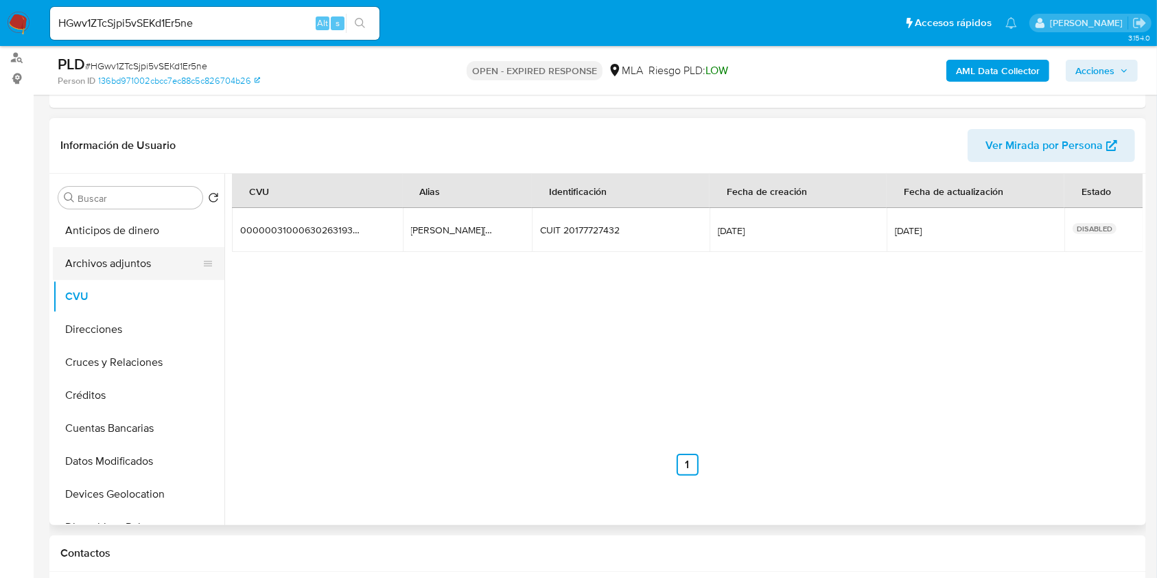
click at [128, 257] on button "Archivos adjuntos" at bounding box center [133, 263] width 161 height 33
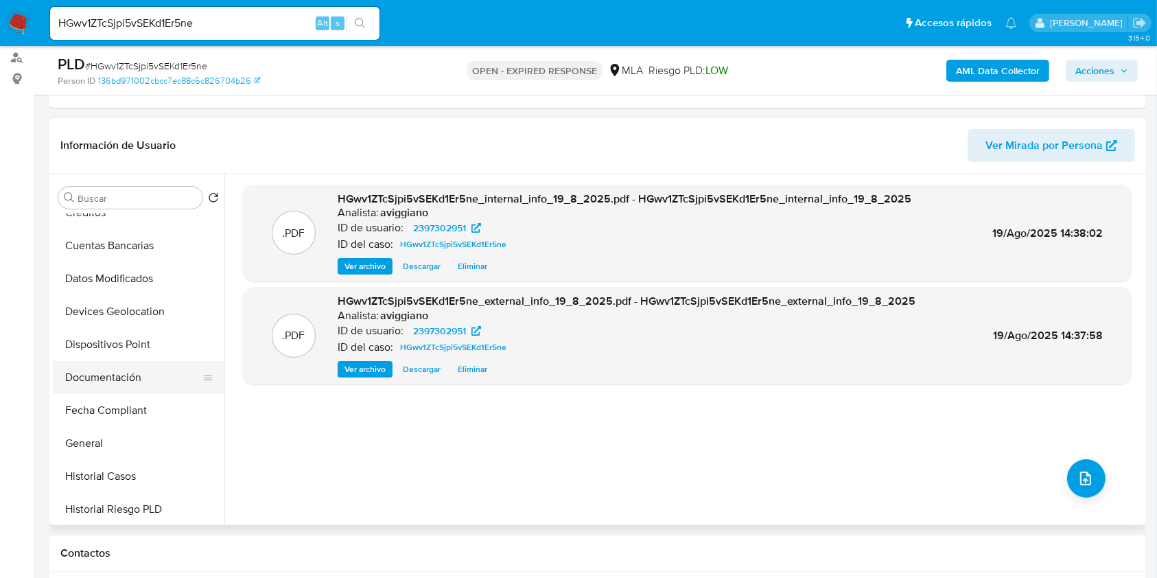
scroll to position [366, 0]
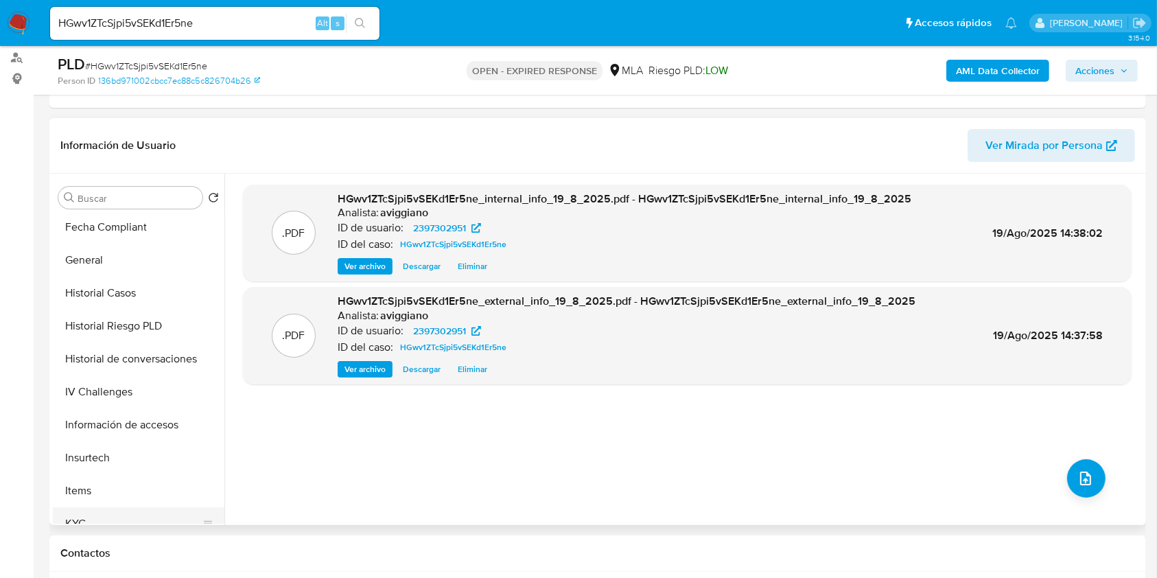
click at [97, 511] on button "KYC" at bounding box center [133, 523] width 161 height 33
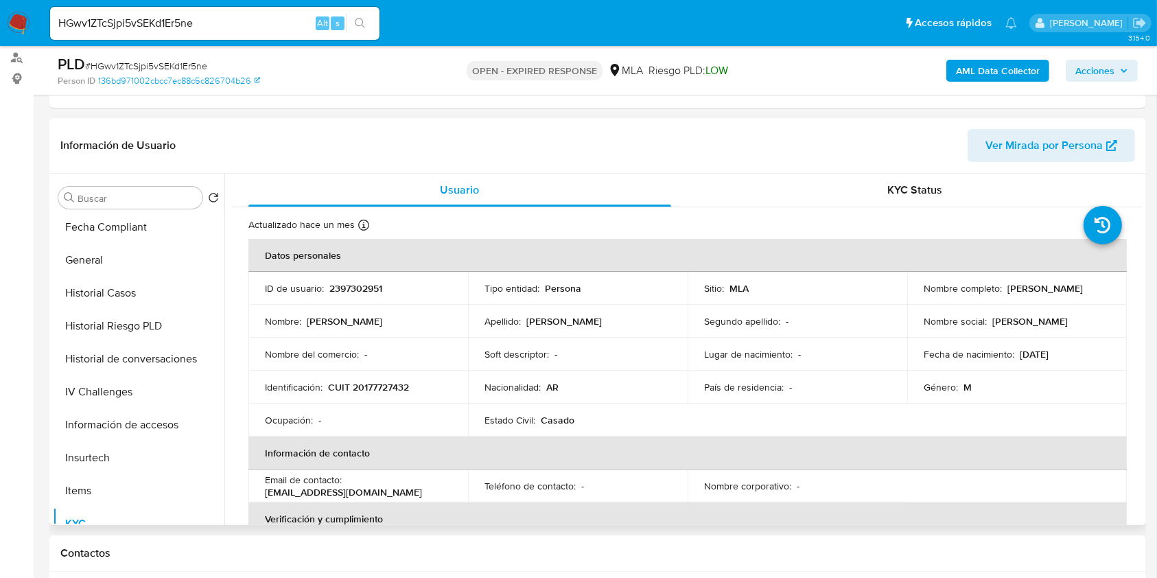
click at [386, 390] on p "CUIT 20177727432" at bounding box center [368, 387] width 81 height 12
copy p "20177727432"
click at [365, 294] on p "2397302951" at bounding box center [356, 288] width 53 height 12
click at [365, 293] on p "2397302951" at bounding box center [356, 288] width 53 height 12
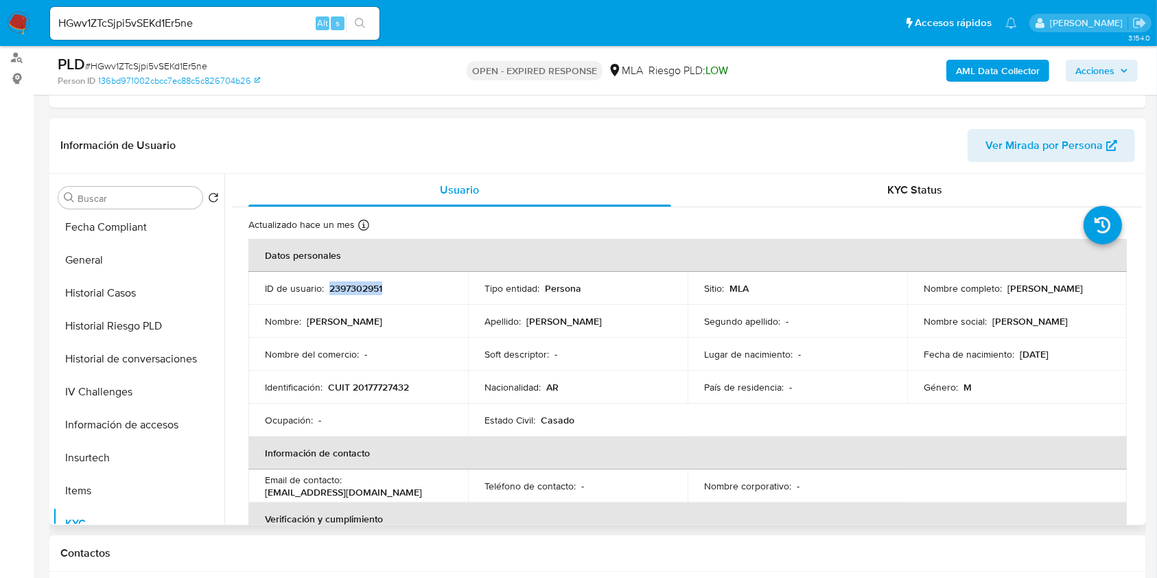
copy p "2397302951"
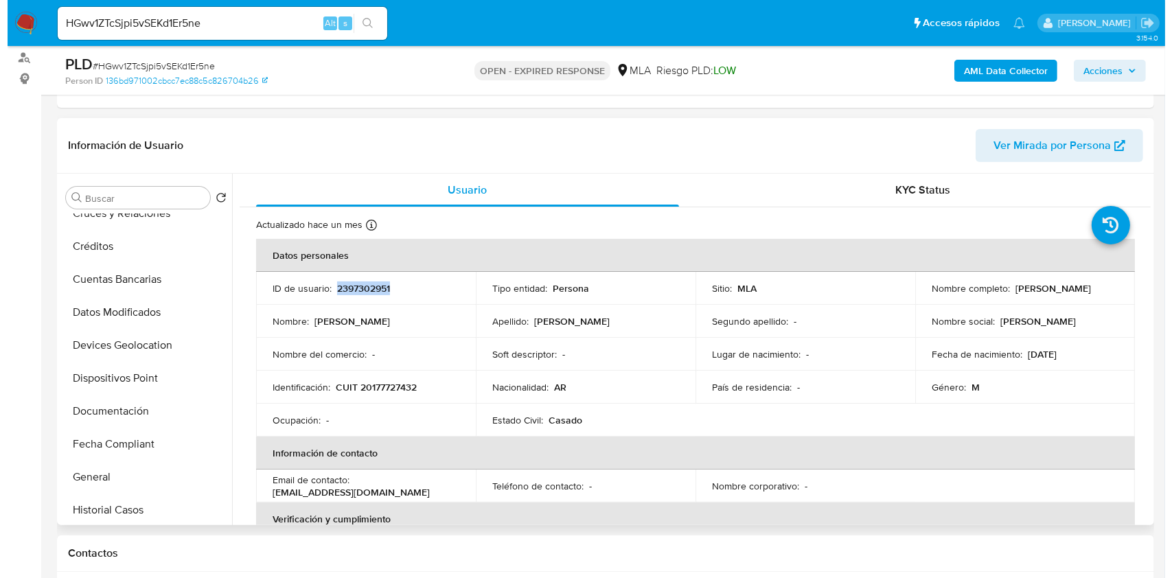
scroll to position [0, 0]
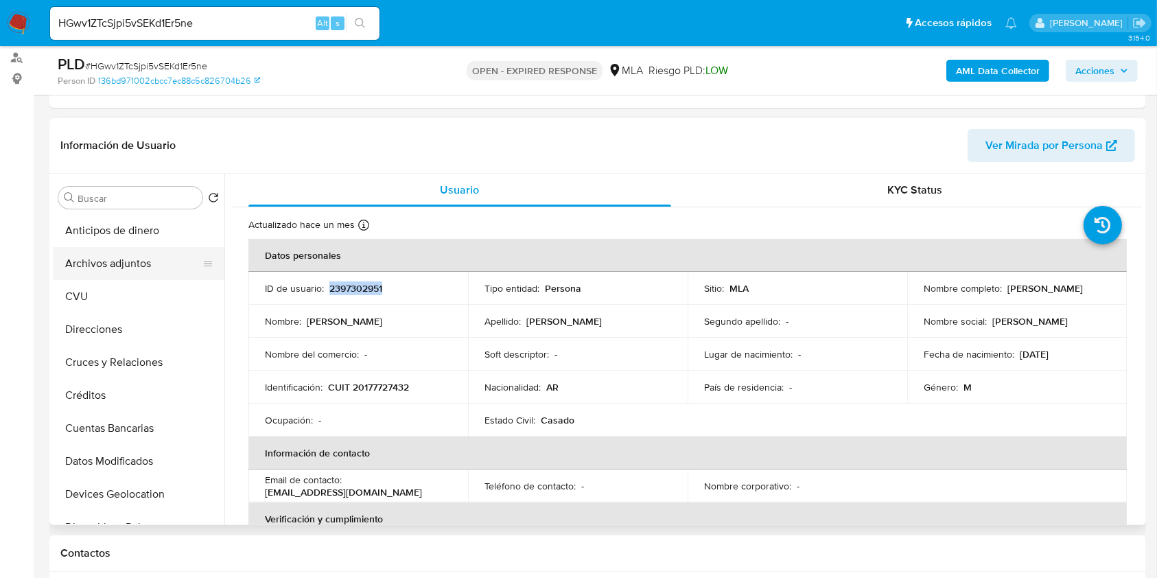
click at [158, 268] on button "Archivos adjuntos" at bounding box center [133, 263] width 161 height 33
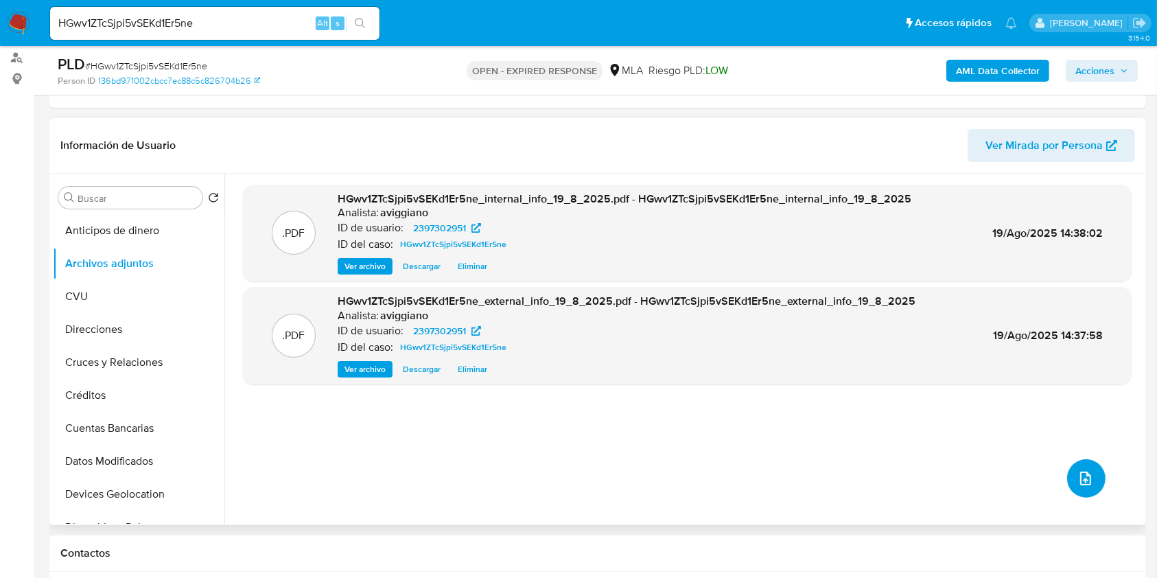
click at [1087, 465] on button "upload-file" at bounding box center [1086, 478] width 38 height 38
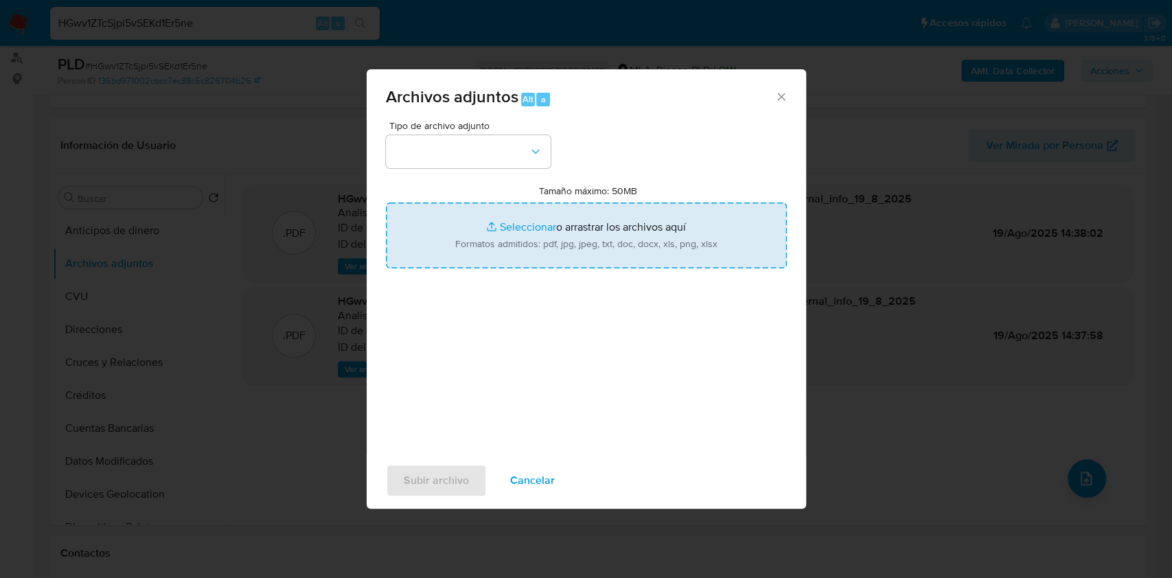
click at [674, 231] on input "Tamaño máximo: 50MB Seleccionar archivos" at bounding box center [586, 236] width 401 height 66
type input "C:\fakepath\Nosis - 2397302951.pdf"
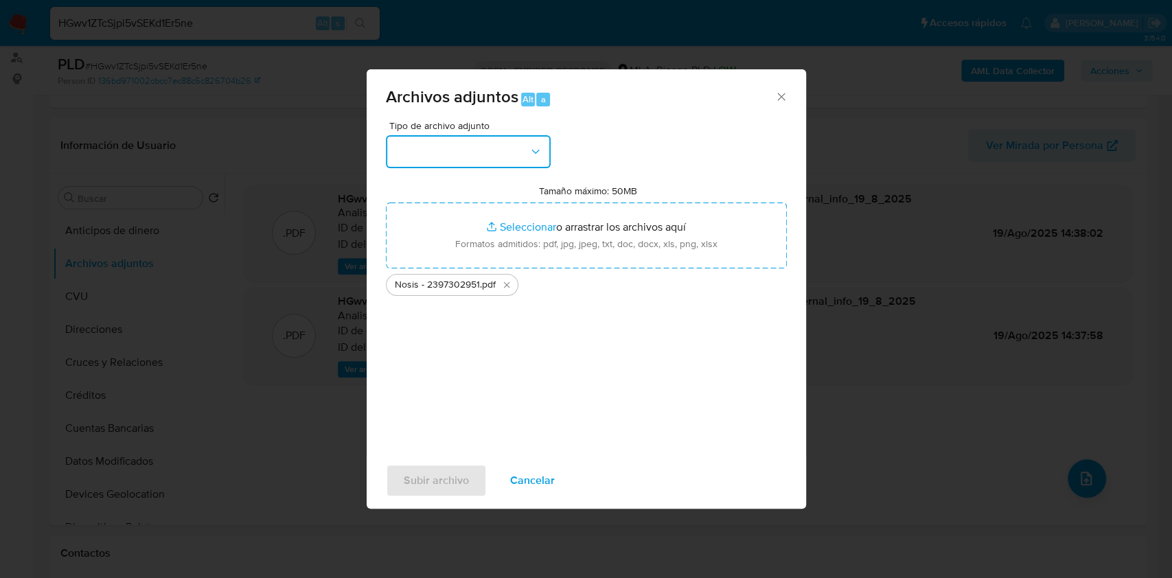
click at [478, 137] on button "button" at bounding box center [468, 151] width 165 height 33
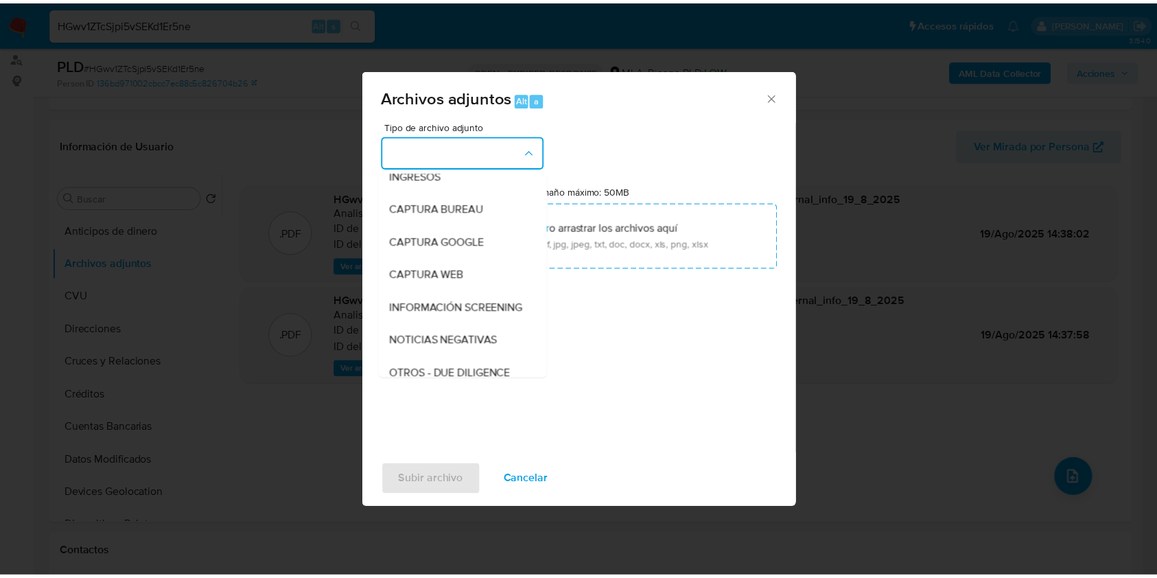
scroll to position [183, 0]
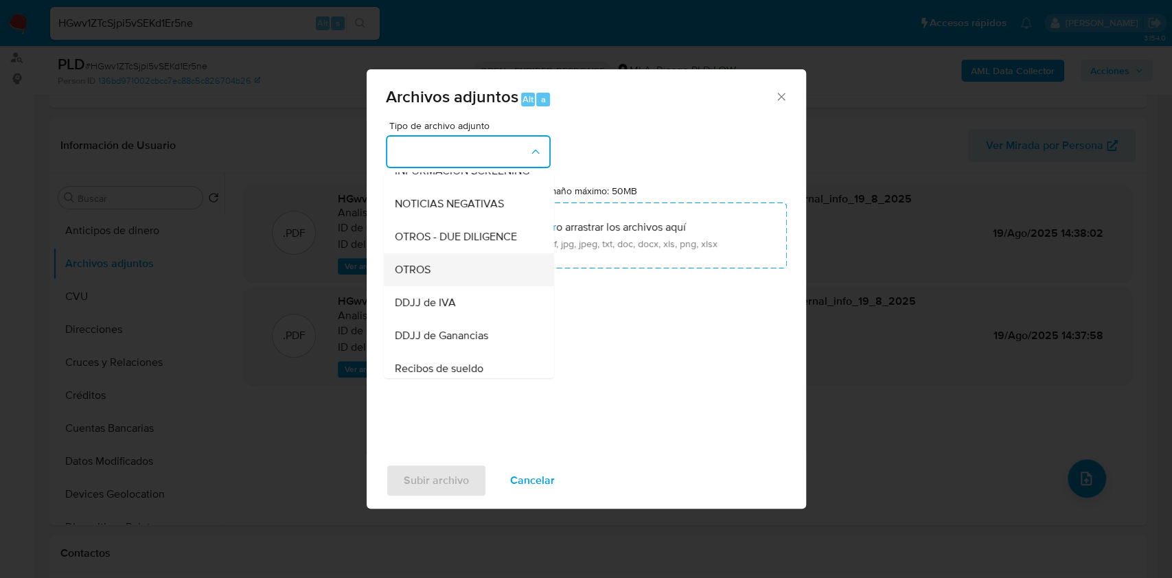
click at [413, 277] on span "OTROS" at bounding box center [412, 270] width 36 height 14
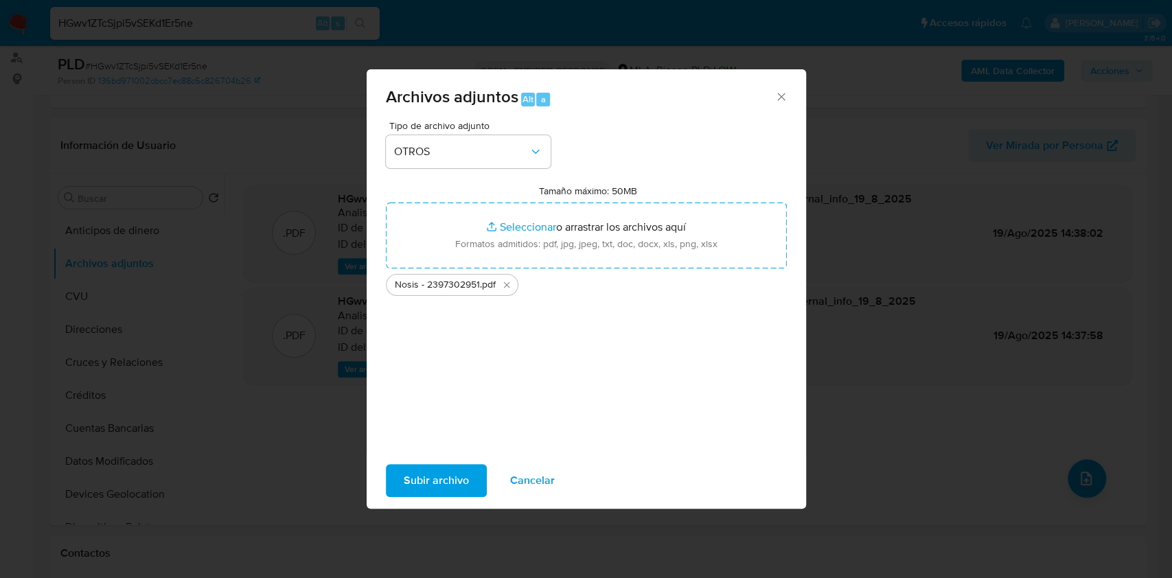
click at [415, 473] on span "Subir archivo" at bounding box center [436, 480] width 65 height 30
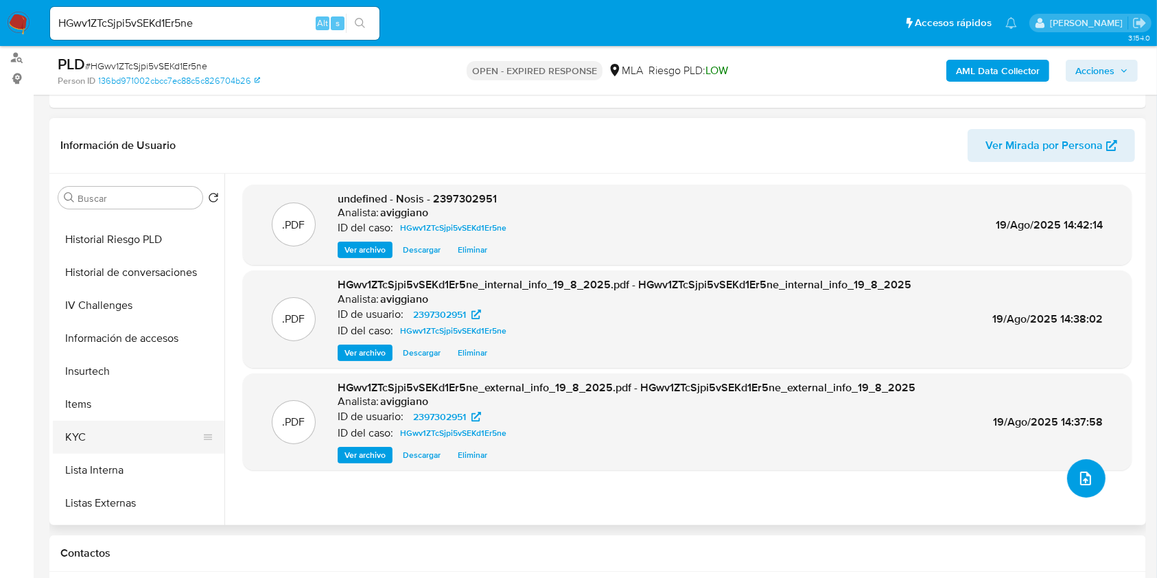
scroll to position [457, 0]
click at [91, 416] on button "KYC" at bounding box center [133, 432] width 161 height 33
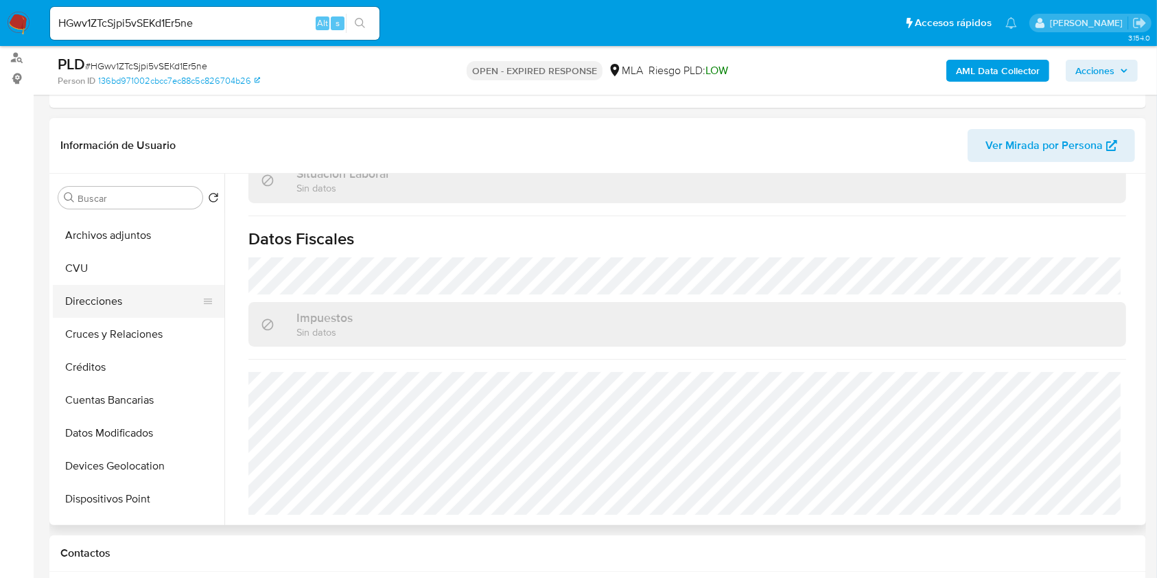
scroll to position [0, 0]
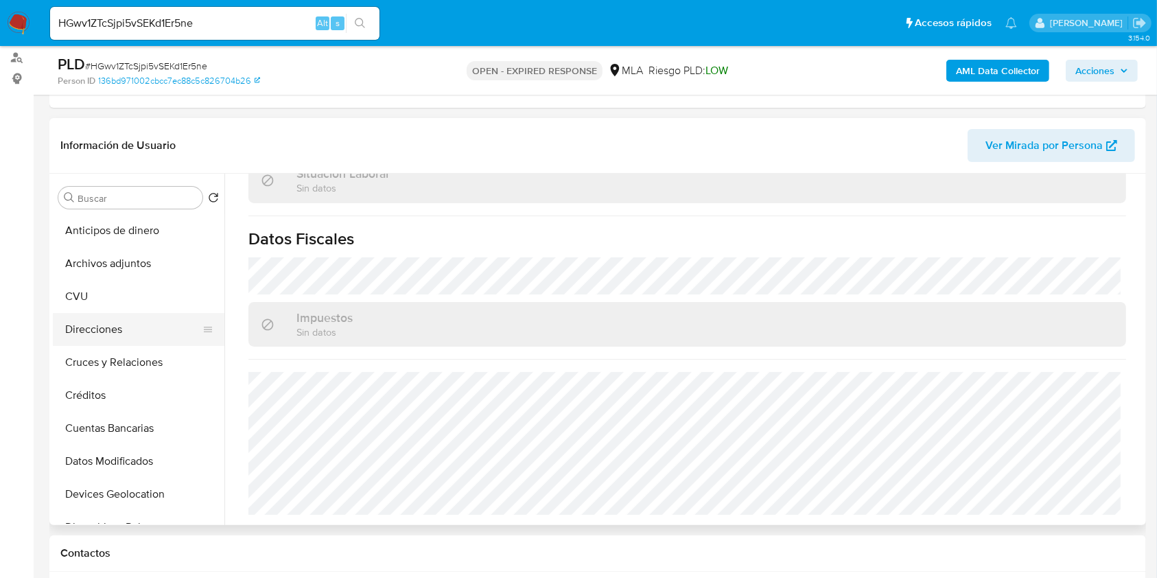
click at [97, 318] on button "Direcciones" at bounding box center [133, 329] width 161 height 33
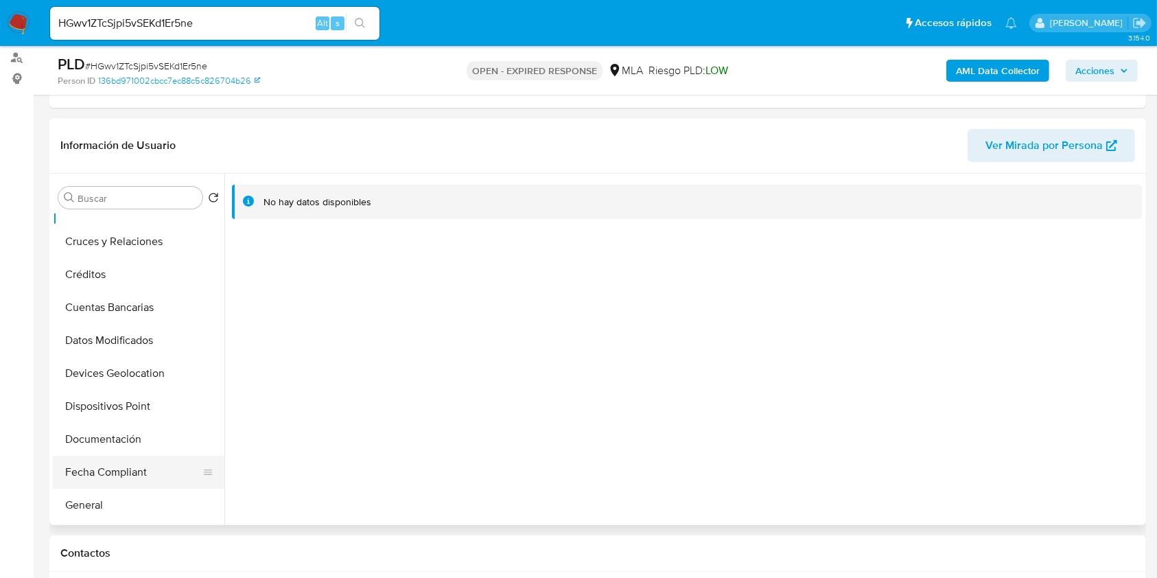
scroll to position [183, 0]
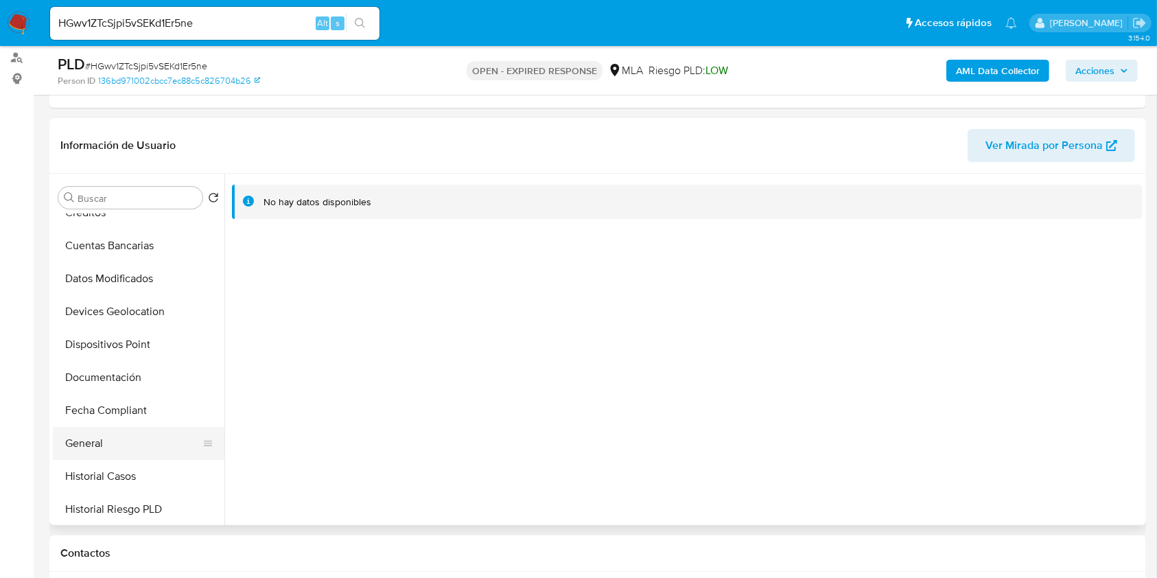
click at [96, 432] on button "General" at bounding box center [133, 443] width 161 height 33
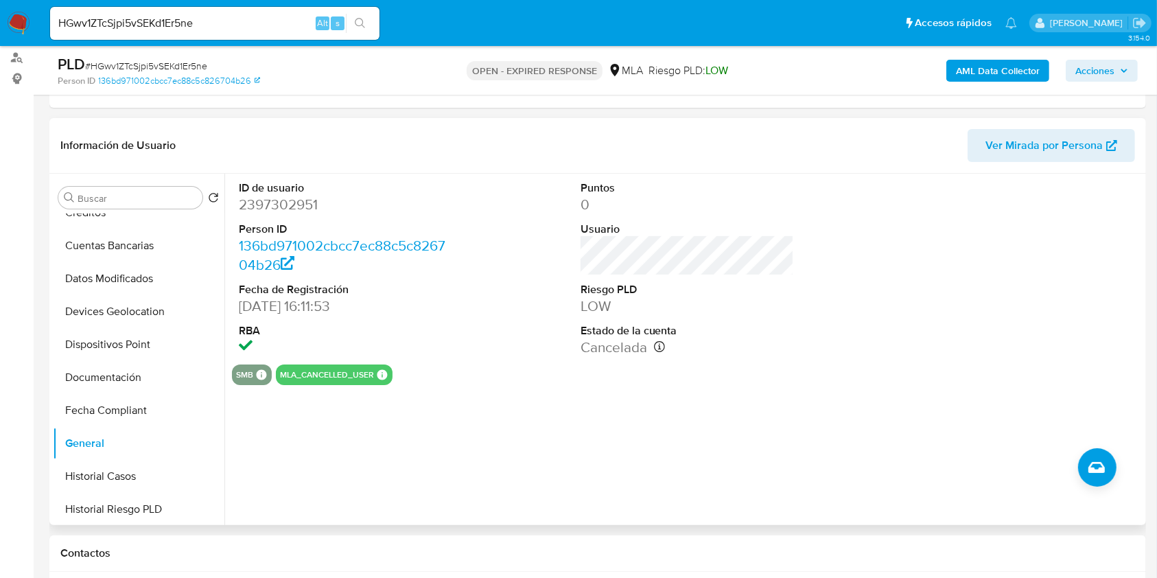
click at [266, 212] on dd "2397302951" at bounding box center [346, 204] width 214 height 19
copy dd "2397302951"
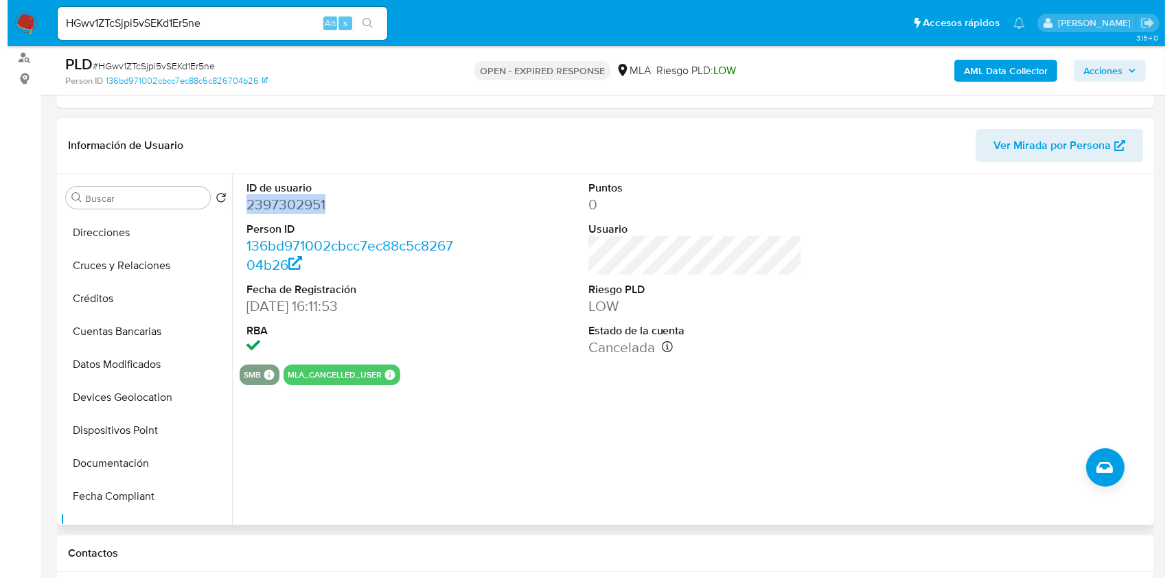
scroll to position [0, 0]
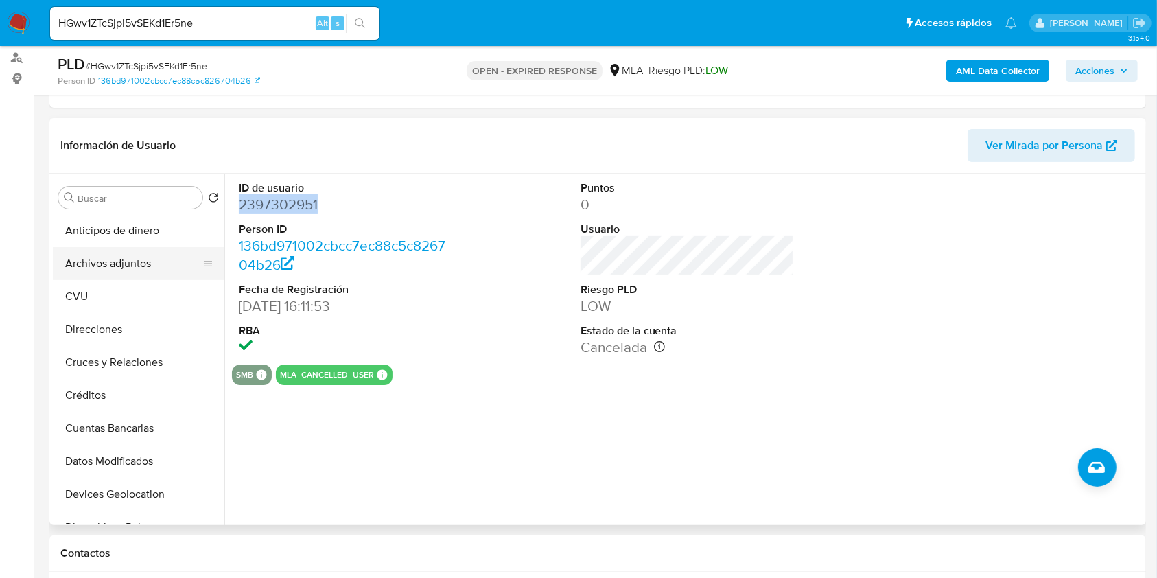
click at [139, 264] on button "Archivos adjuntos" at bounding box center [133, 263] width 161 height 33
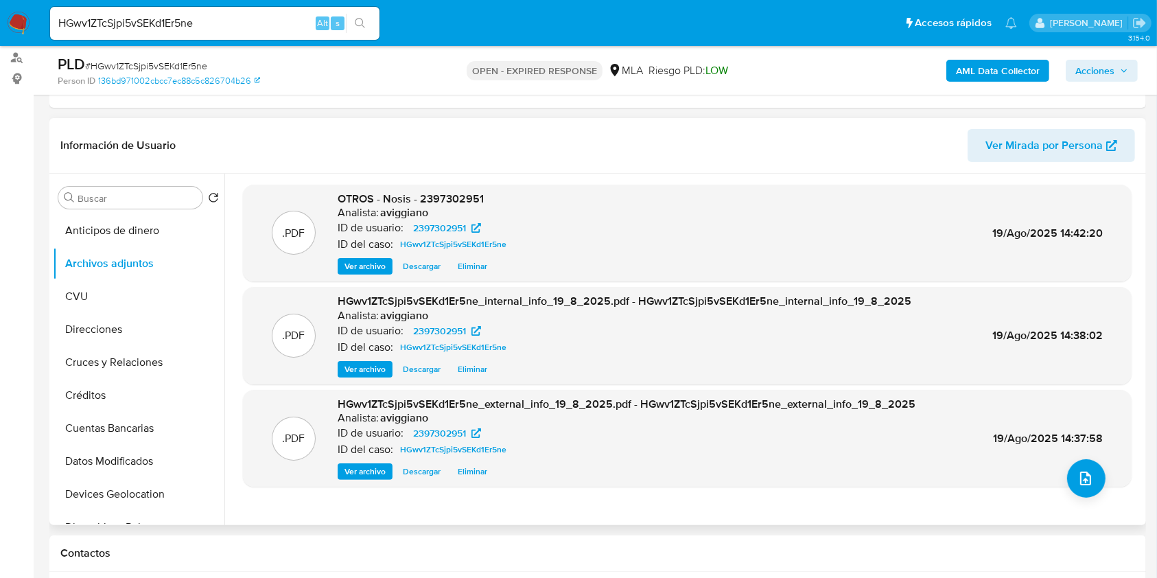
click at [1096, 463] on div ".PDF HGwv1ZTcSjpi5vSEKd1Er5ne_external_info_19_8_2025.pdf - HGwv1ZTcSjpi5vSEKd1…" at bounding box center [687, 439] width 875 height 84
click at [1082, 478] on icon "upload-file" at bounding box center [1086, 478] width 16 height 16
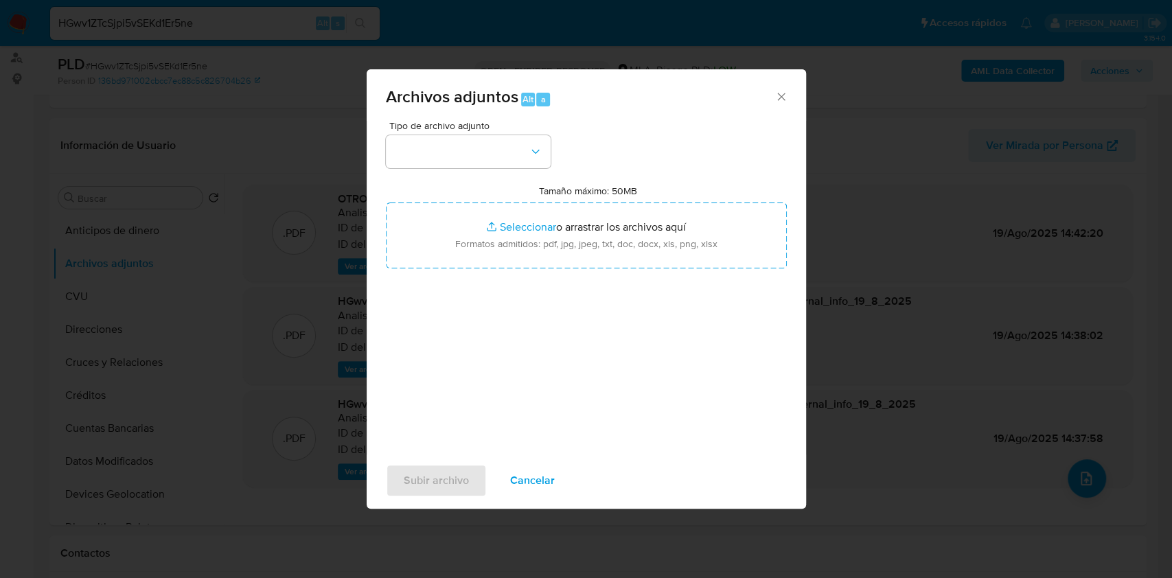
click at [587, 273] on div "Tipo de archivo adjunto Tamaño máximo: 50MB Seleccionar archivos Seleccionar o …" at bounding box center [586, 283] width 401 height 324
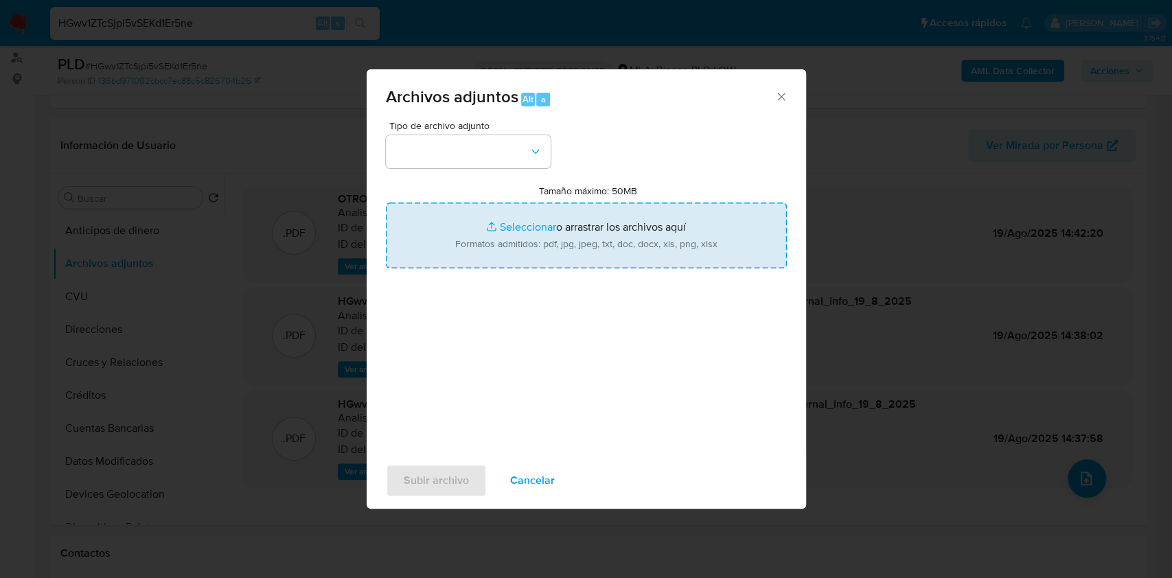
click at [583, 261] on input "Tamaño máximo: 50MB Seleccionar archivos" at bounding box center [586, 236] width 401 height 66
type input "C:\fakepath\Movimientos-Aladdin-v10_1 - 2397302951.xlsx"
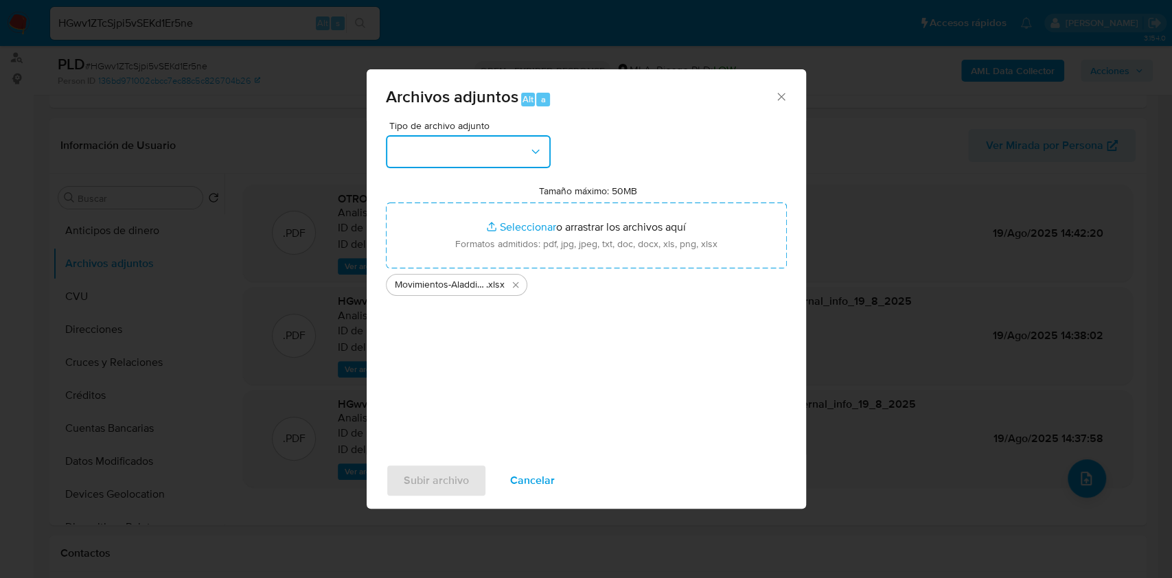
click at [429, 139] on button "button" at bounding box center [468, 151] width 165 height 33
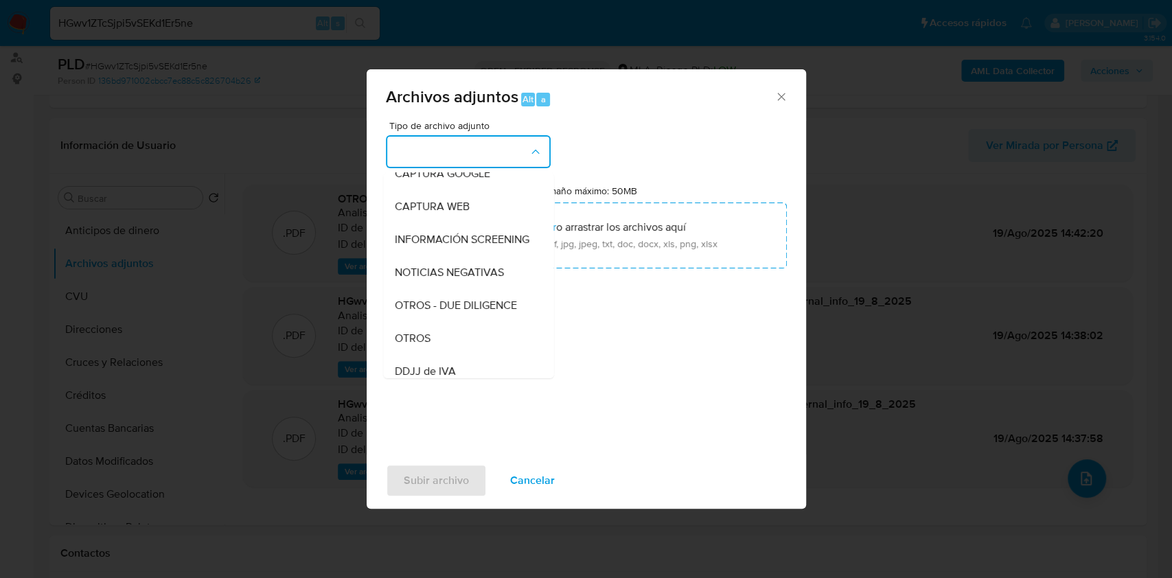
scroll to position [275, 0]
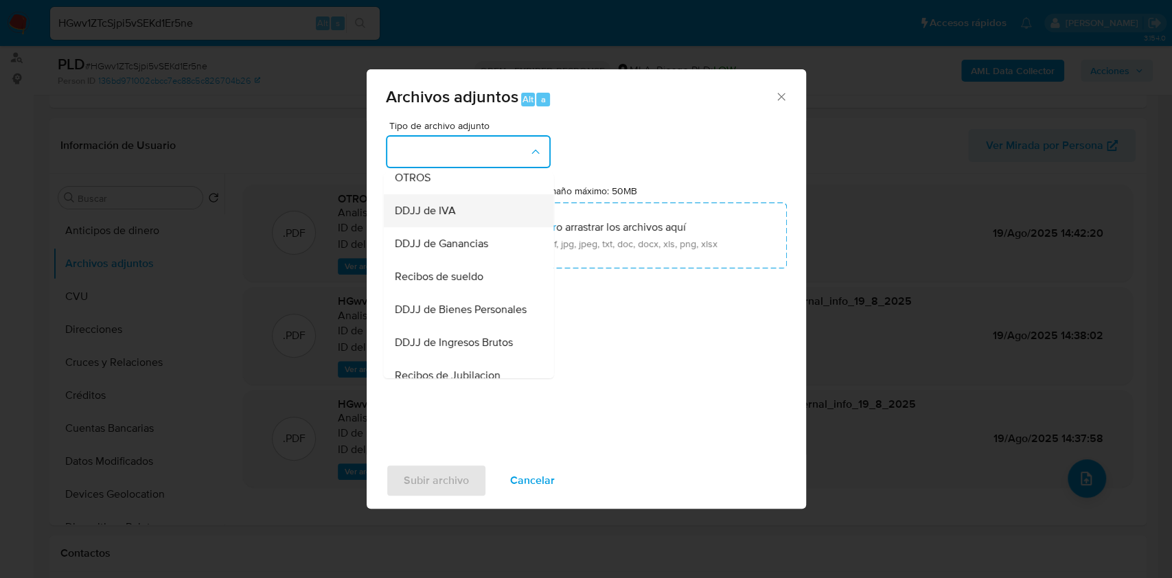
click at [431, 218] on span "DDJJ de IVA" at bounding box center [424, 211] width 61 height 14
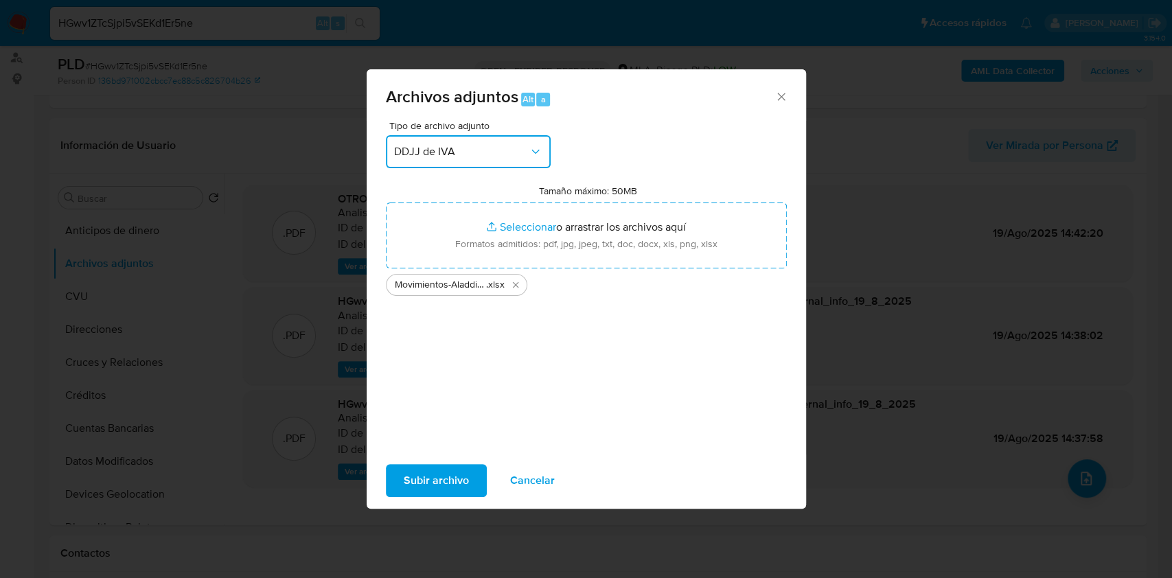
click at [456, 156] on span "DDJJ de IVA" at bounding box center [461, 152] width 135 height 14
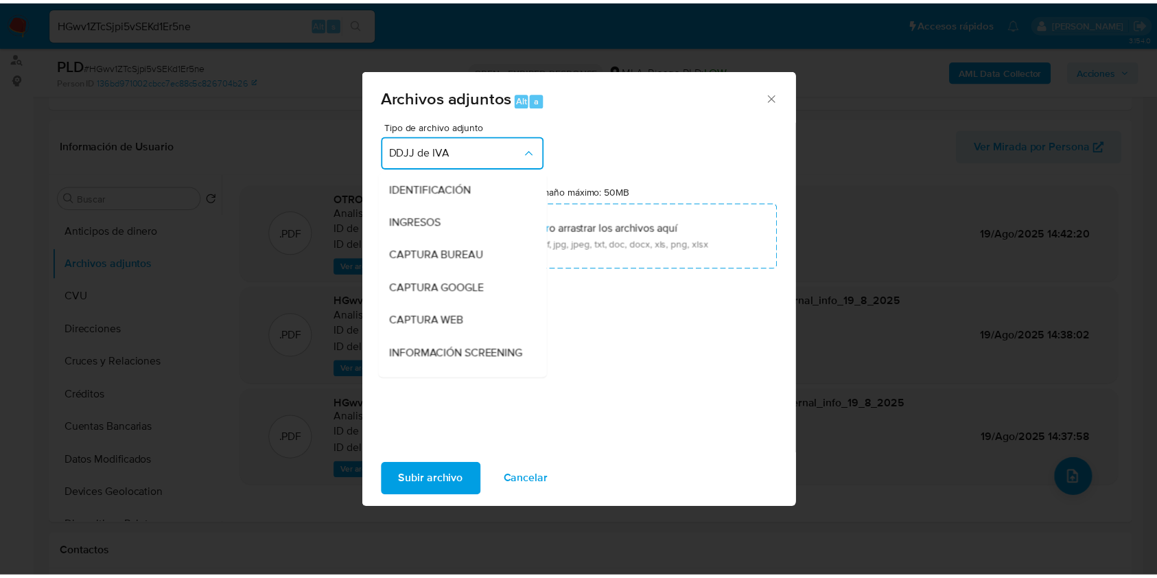
scroll to position [224, 0]
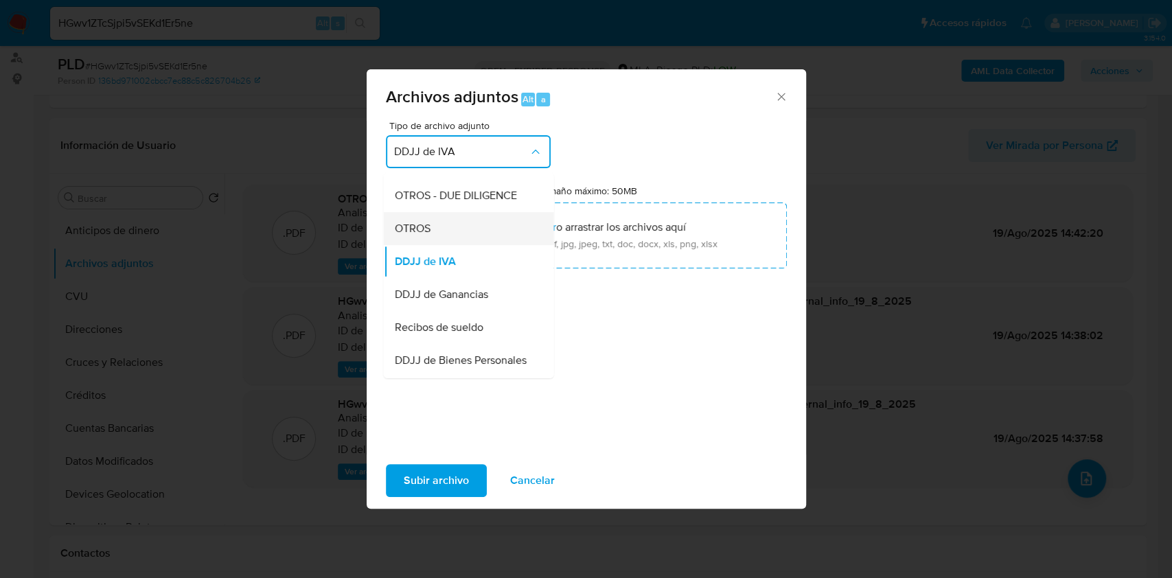
click at [415, 235] on span "OTROS" at bounding box center [412, 229] width 36 height 14
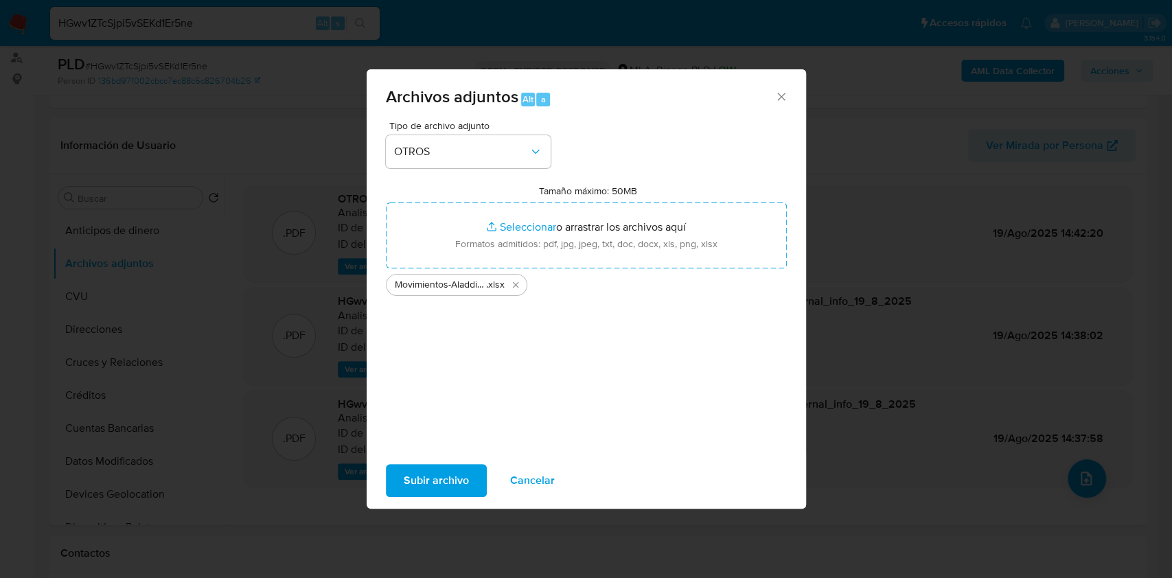
click at [424, 470] on span "Subir archivo" at bounding box center [436, 480] width 65 height 30
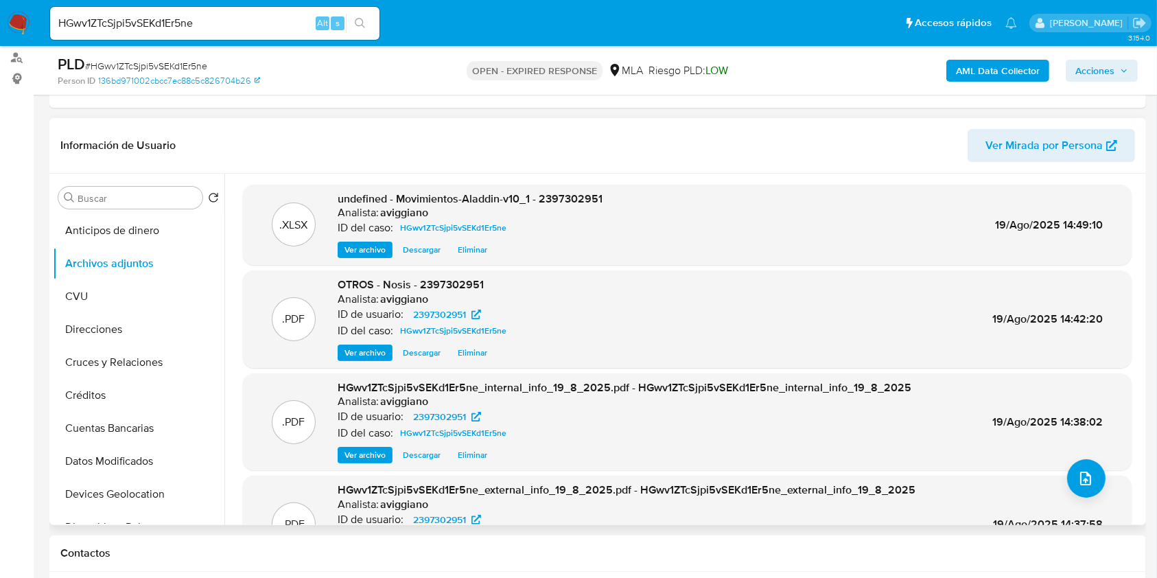
click at [564, 200] on span "undefined - Movimientos-Aladdin-v10_1 - 2397302951" at bounding box center [470, 199] width 265 height 16
copy span "2397302951"
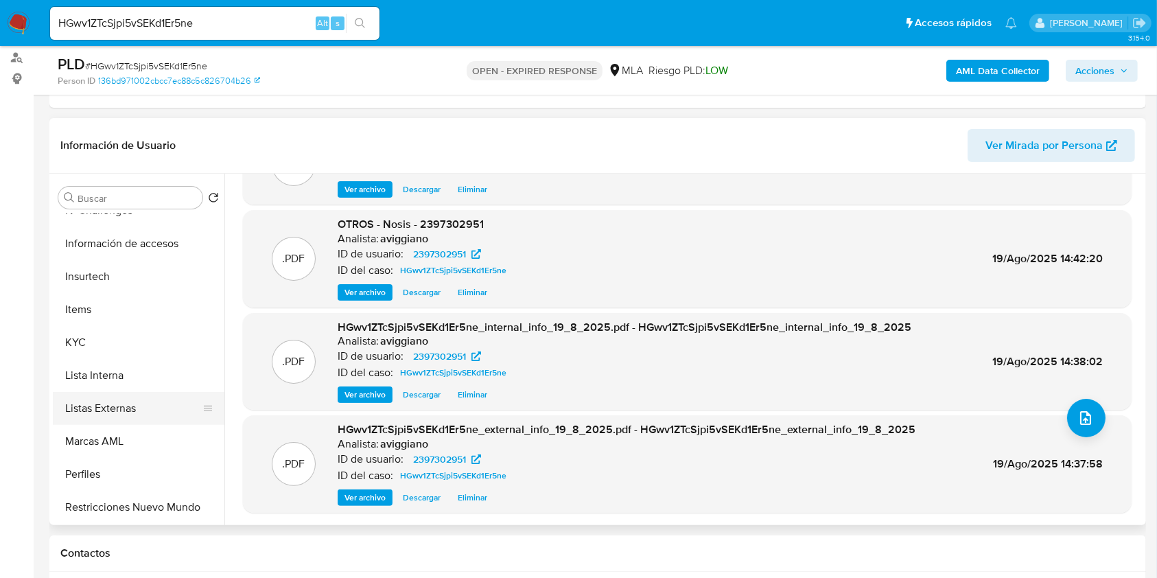
scroll to position [549, 0]
click at [123, 347] on button "KYC" at bounding box center [133, 340] width 161 height 33
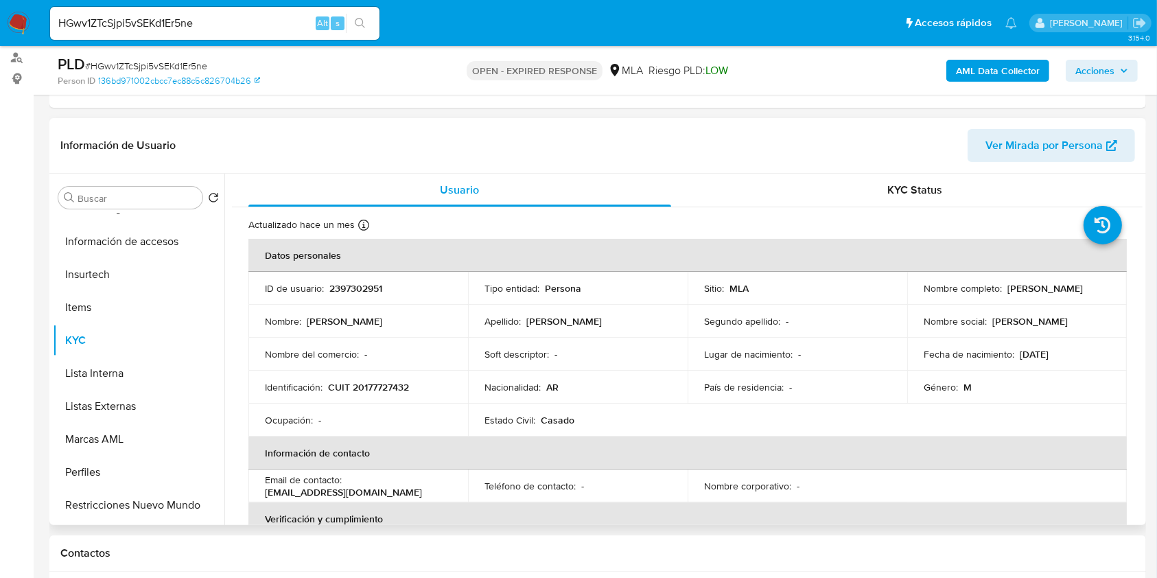
scroll to position [275, 0]
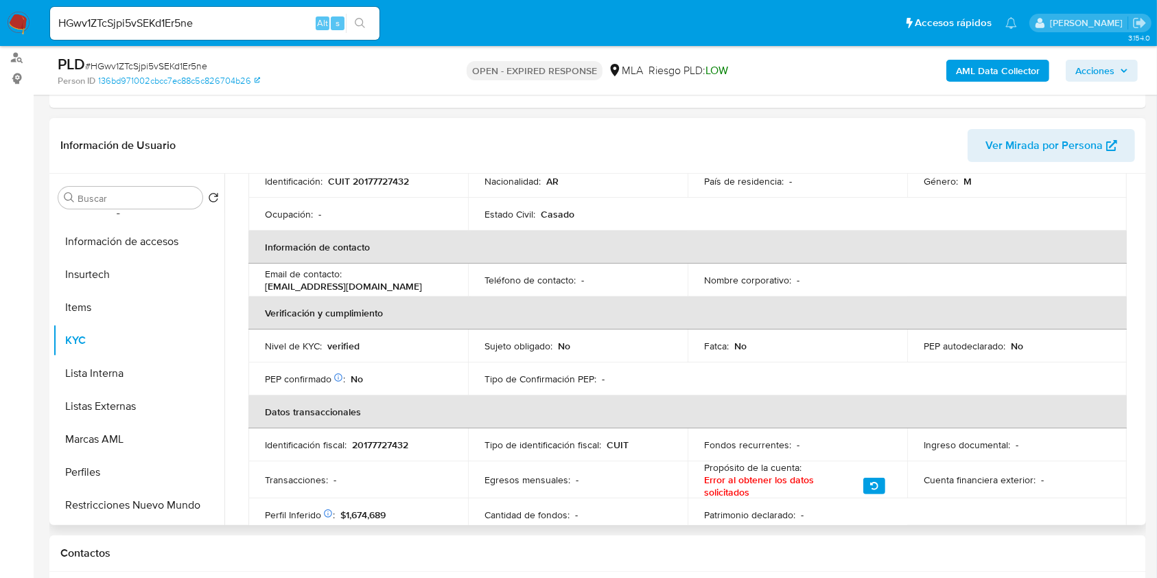
click at [383, 378] on table "Datos personales ID de usuario : 2397302951 Tipo entidad : Persona Sitio : MLA …" at bounding box center [688, 282] width 879 height 498
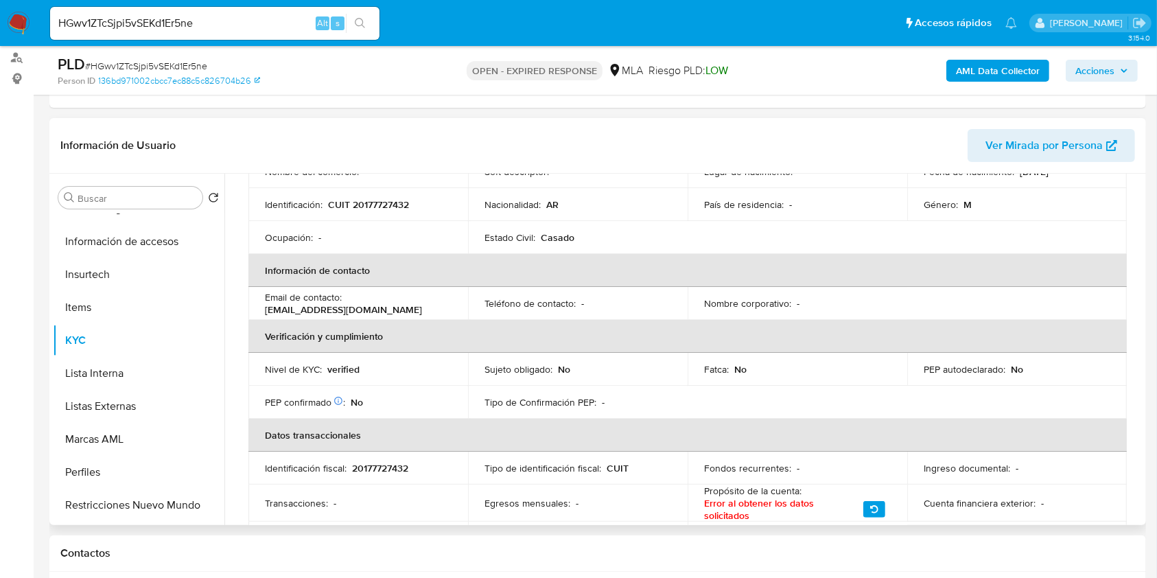
click at [373, 464] on p "20177727432" at bounding box center [380, 468] width 56 height 12
copy p "20177727432"
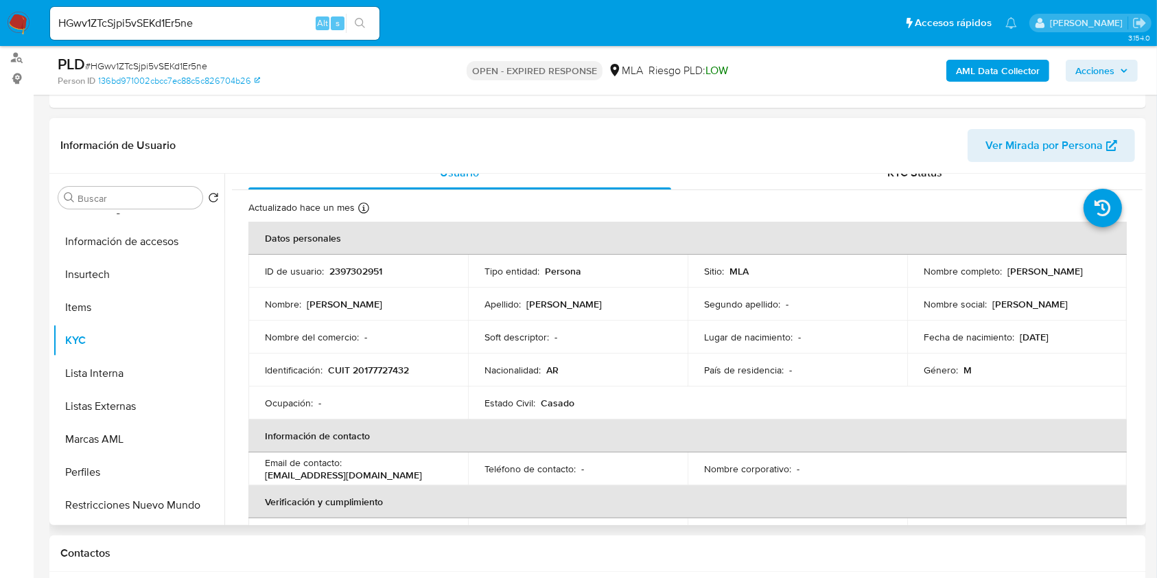
scroll to position [16, 0]
drag, startPoint x: 1004, startPoint y: 272, endPoint x: 1081, endPoint y: 276, distance: 76.3
click at [1081, 276] on div "Nombre completo : Carlos Ratl Bravo" at bounding box center [1017, 272] width 187 height 12
copy p "Carlos Ratl Bravo"
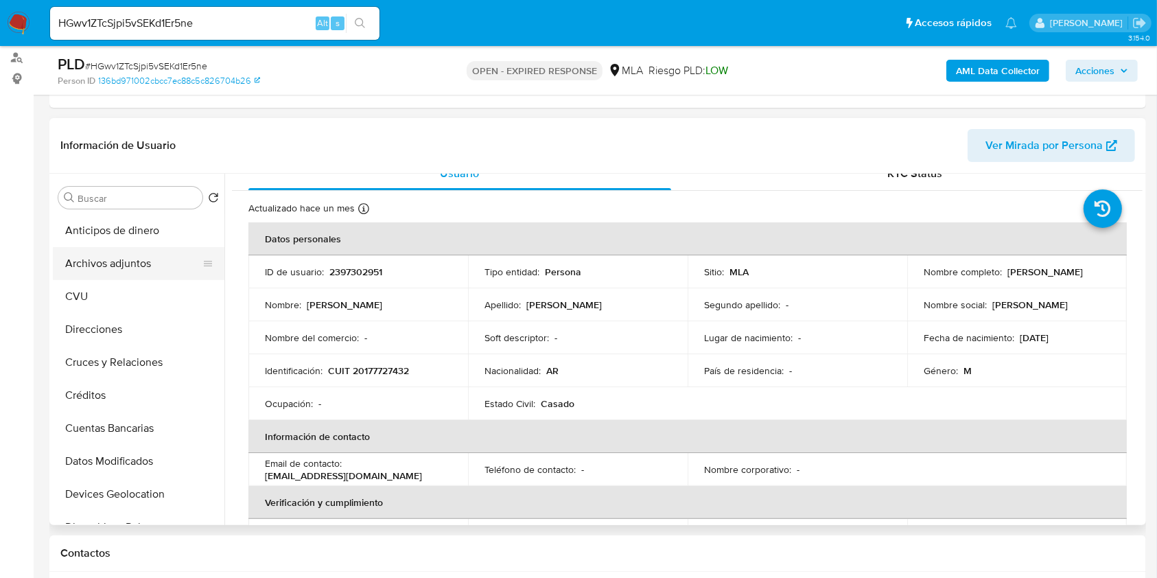
click at [147, 262] on button "Archivos adjuntos" at bounding box center [133, 263] width 161 height 33
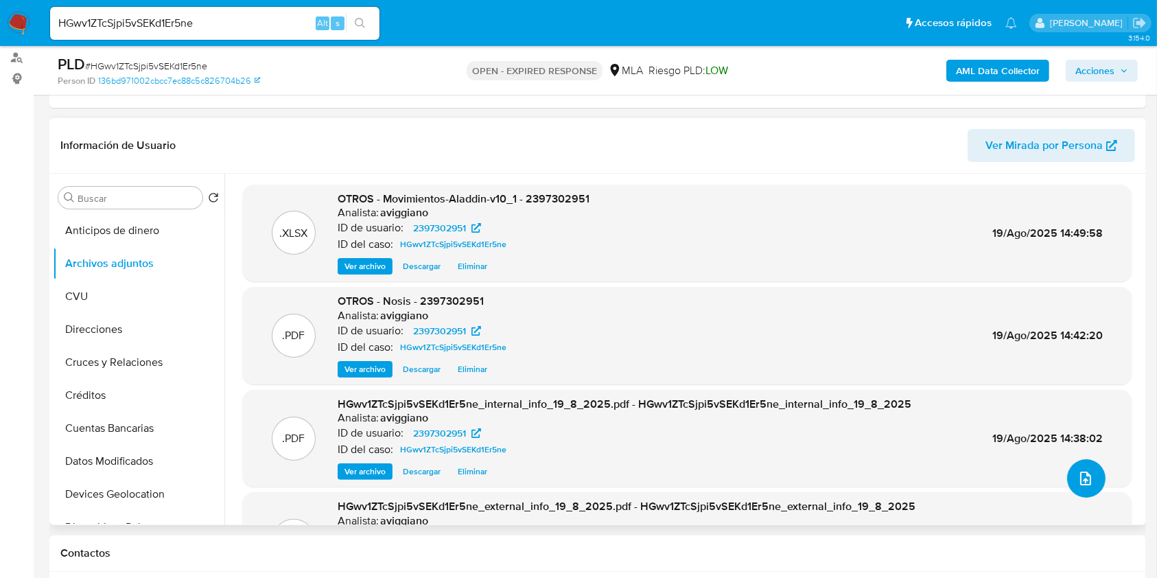
click at [1086, 484] on icon "upload-file" at bounding box center [1086, 478] width 16 height 16
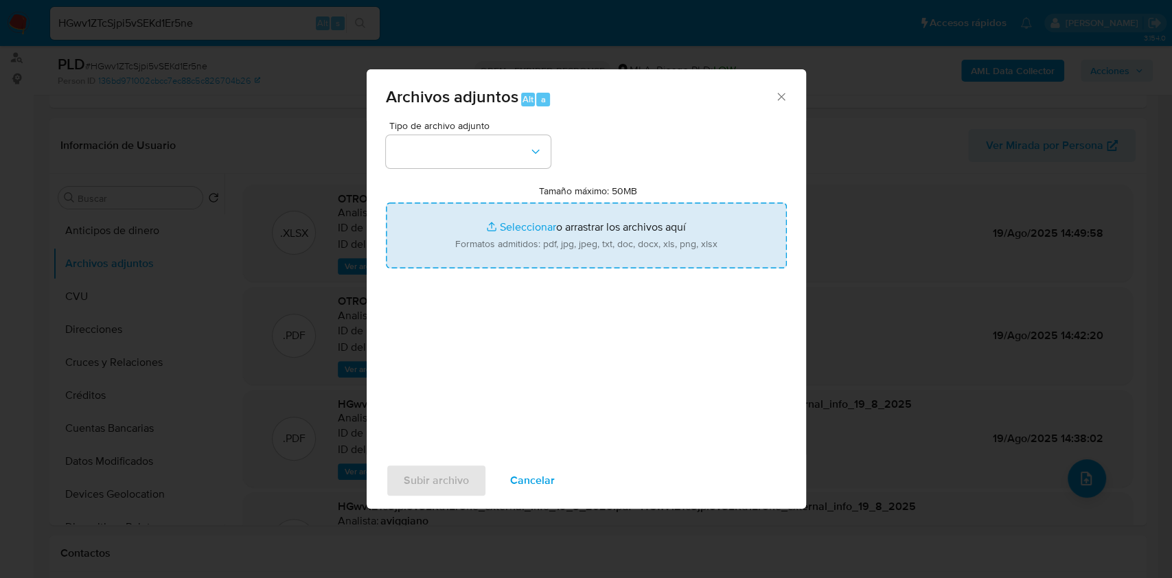
click at [614, 229] on input "Tamaño máximo: 50MB Seleccionar archivos" at bounding box center [586, 236] width 401 height 66
type input "C:\fakepath\Caselog HGwv1ZTcSjpi5vSEKd1Er5ne_2025_07_18_07_40_24.docx"
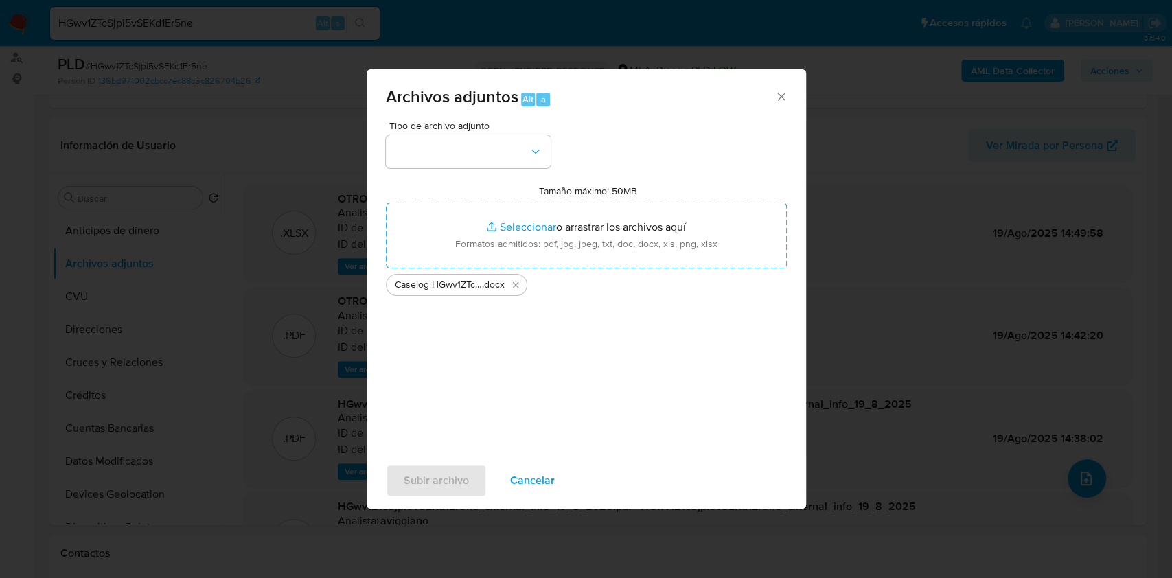
click at [516, 174] on div "Tipo de archivo adjunto Tamaño máximo: 50MB Seleccionar archivos Seleccionar o …" at bounding box center [586, 283] width 401 height 324
click at [512, 152] on button "button" at bounding box center [468, 151] width 165 height 33
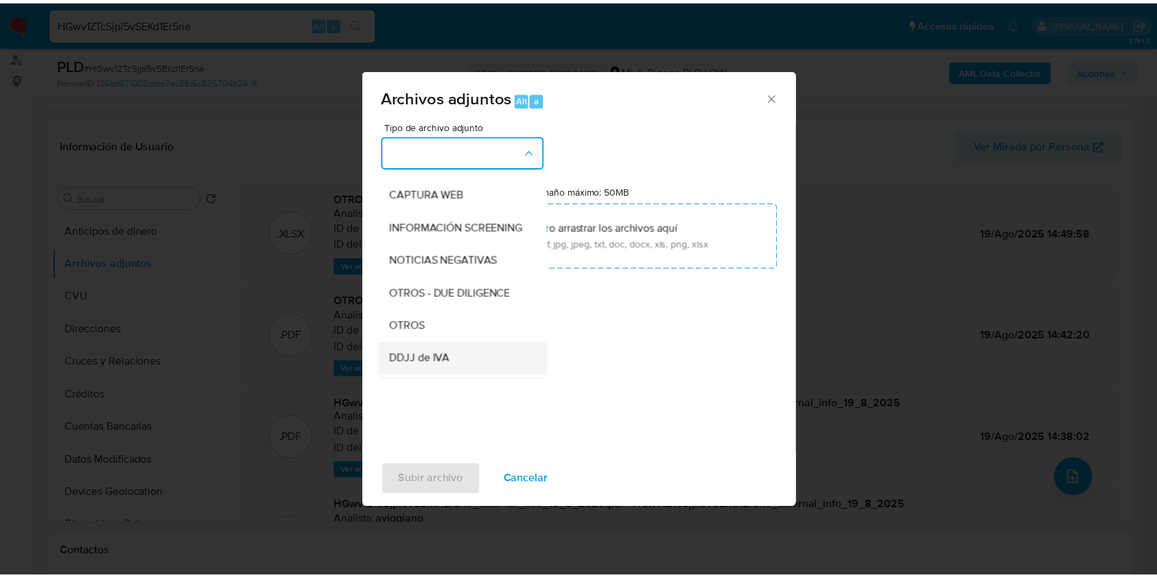
scroll to position [183, 0]
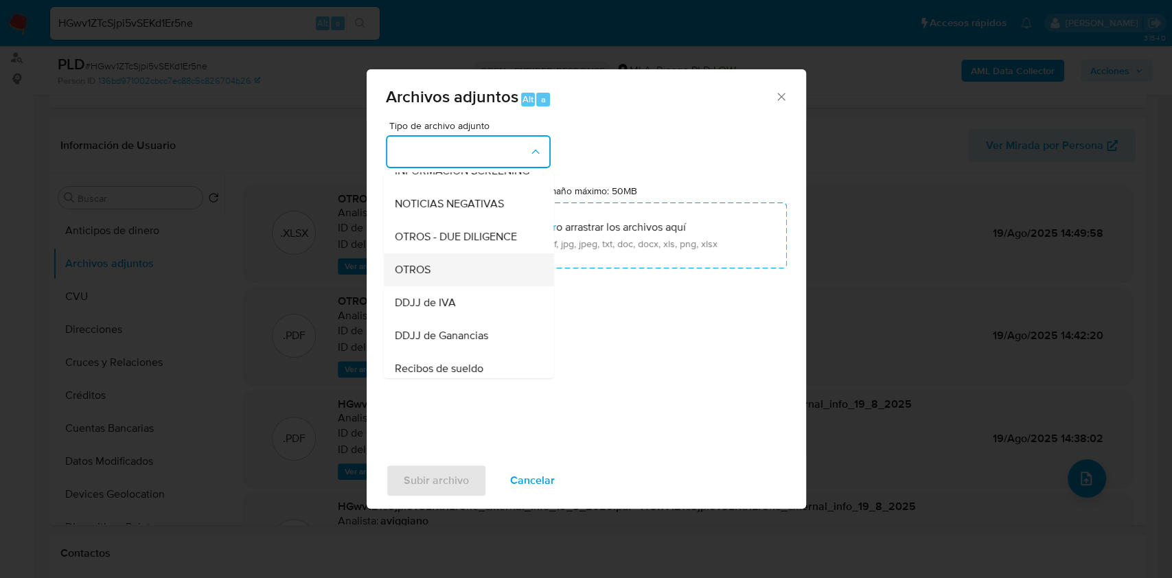
click at [429, 277] on span "OTROS" at bounding box center [412, 270] width 36 height 14
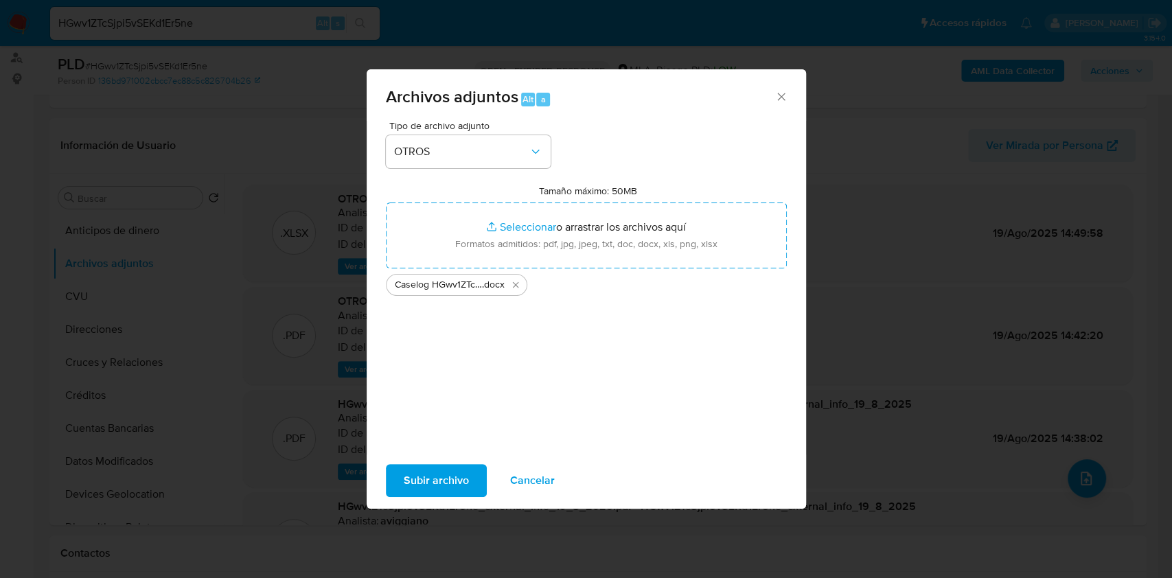
click at [415, 476] on span "Subir archivo" at bounding box center [436, 480] width 65 height 30
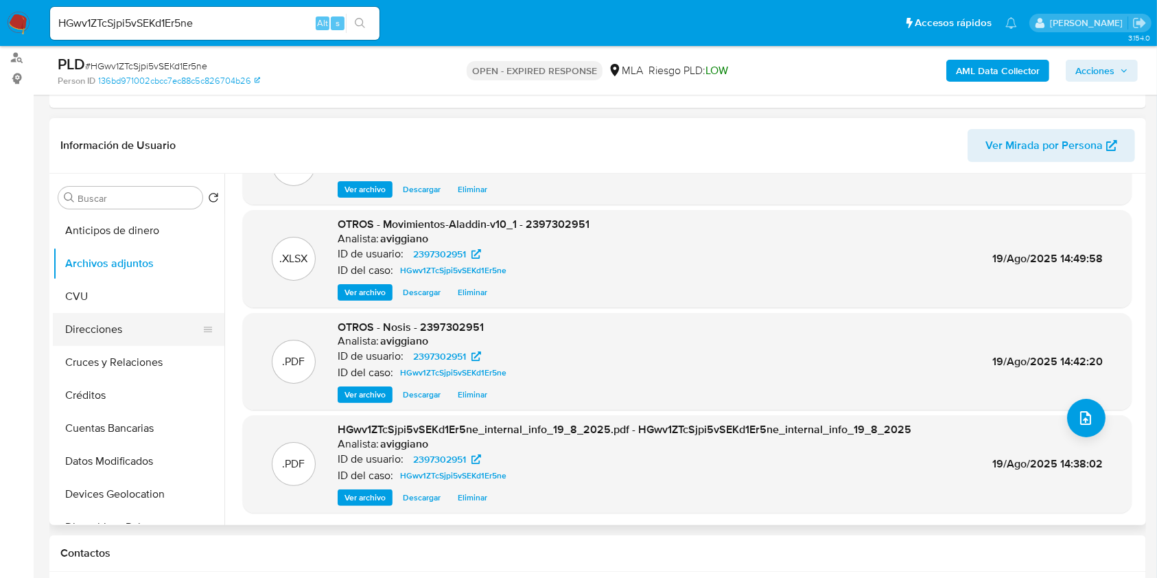
click at [128, 327] on button "Direcciones" at bounding box center [133, 329] width 161 height 33
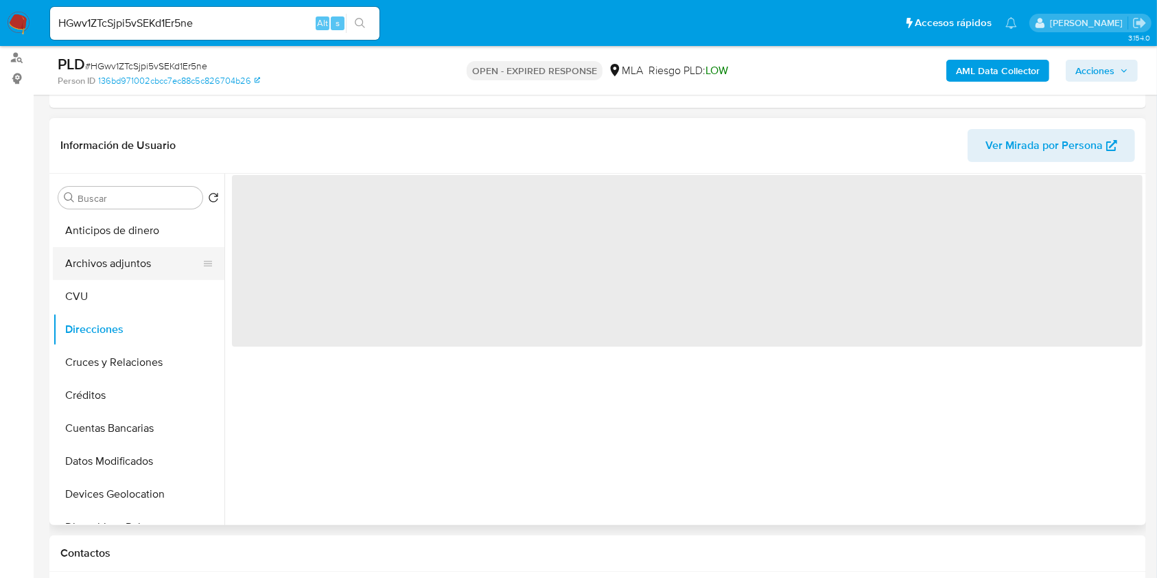
click at [111, 250] on button "Archivos adjuntos" at bounding box center [133, 263] width 161 height 33
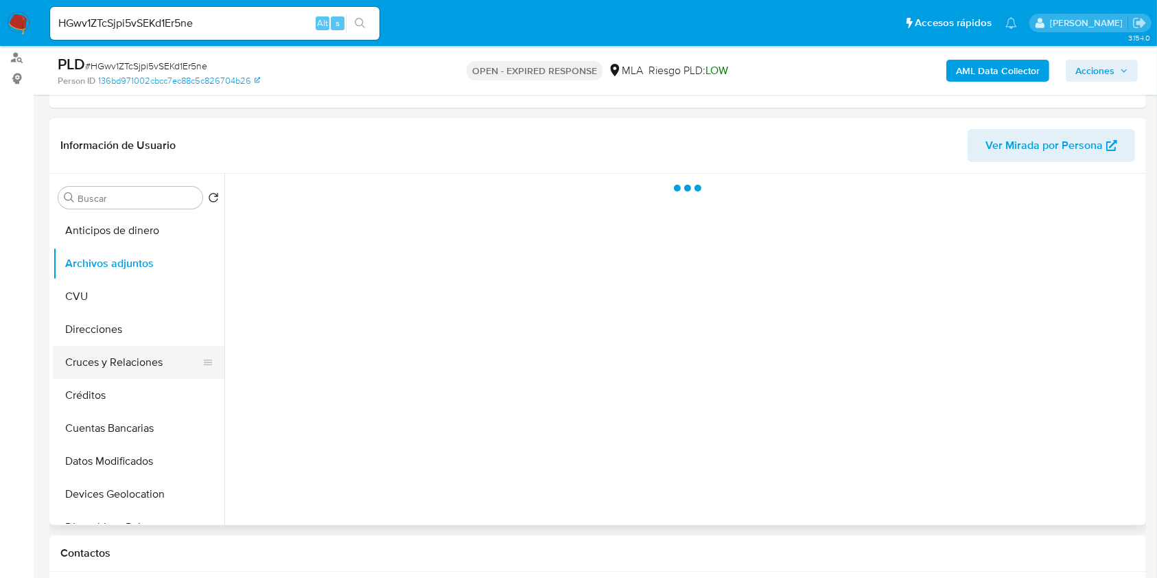
scroll to position [183, 0]
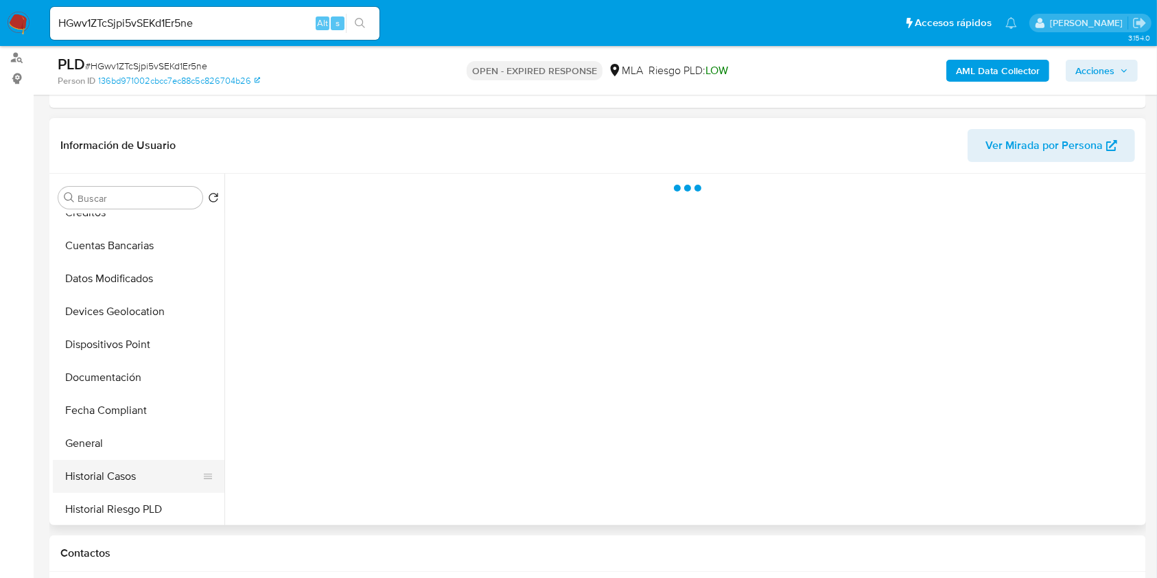
click at [113, 471] on button "Historial Casos" at bounding box center [133, 476] width 161 height 33
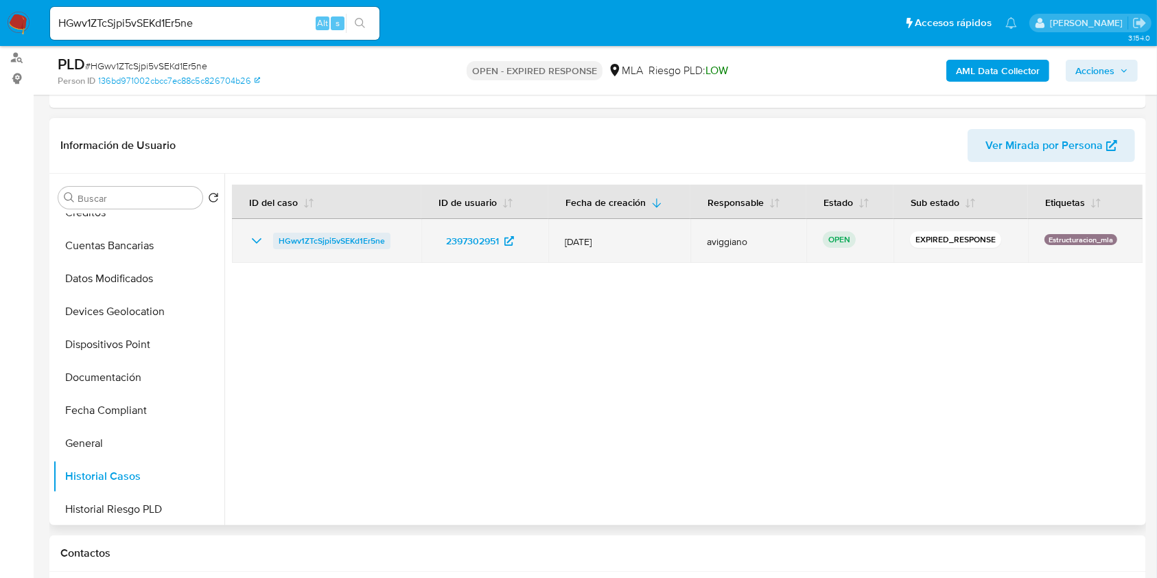
drag, startPoint x: 417, startPoint y: 236, endPoint x: 277, endPoint y: 233, distance: 140.1
click at [277, 233] on td "HGwv1ZTcSjpi5vSEKd1Er5ne" at bounding box center [326, 241] width 189 height 44
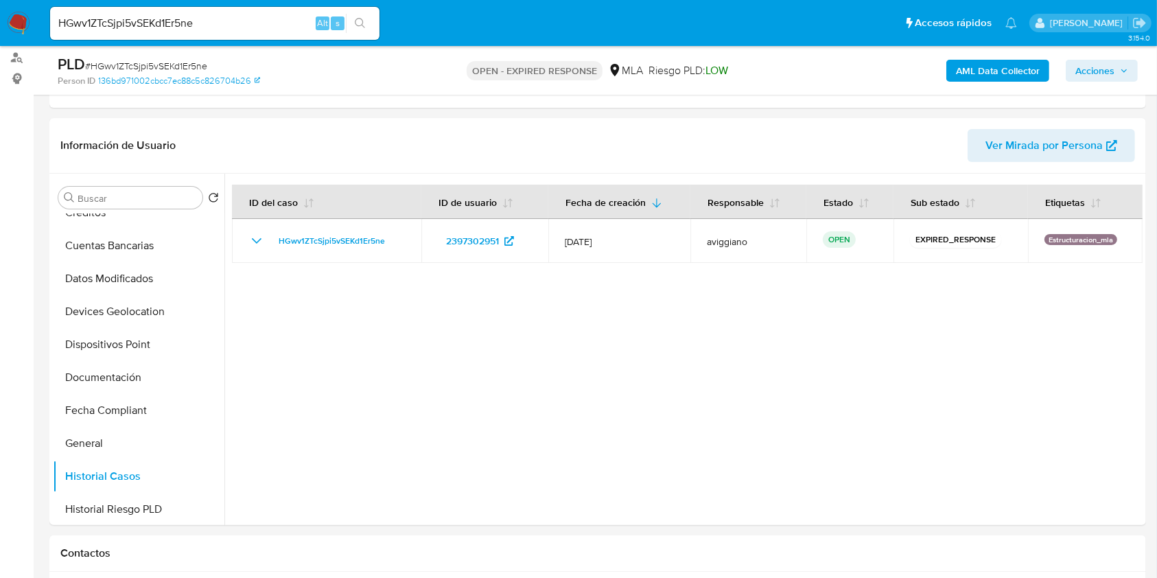
click at [140, 19] on input "HGwv1ZTcSjpi5vSEKd1Er5ne" at bounding box center [215, 23] width 330 height 18
paste input "413169121"
type input "413169121"
click at [360, 23] on icon "search-icon" at bounding box center [360, 23] width 11 height 11
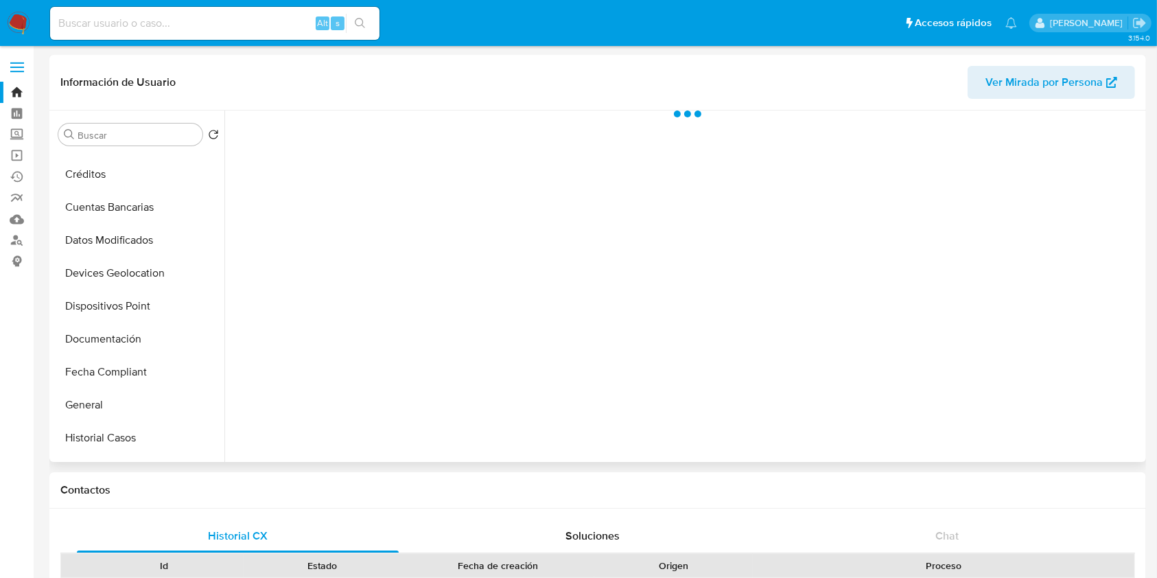
scroll to position [275, 0]
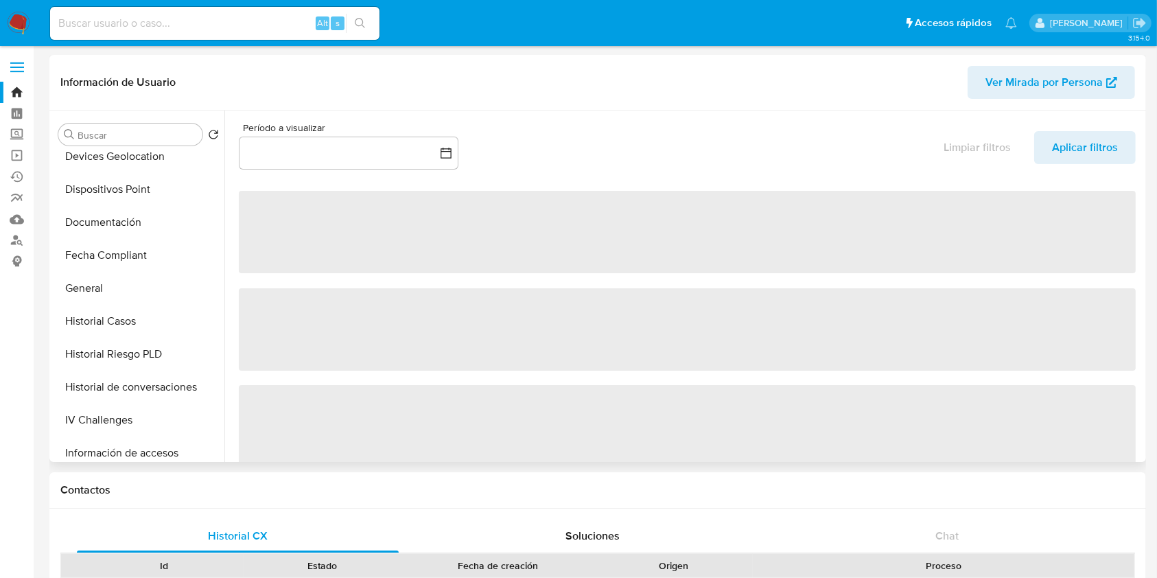
select select "10"
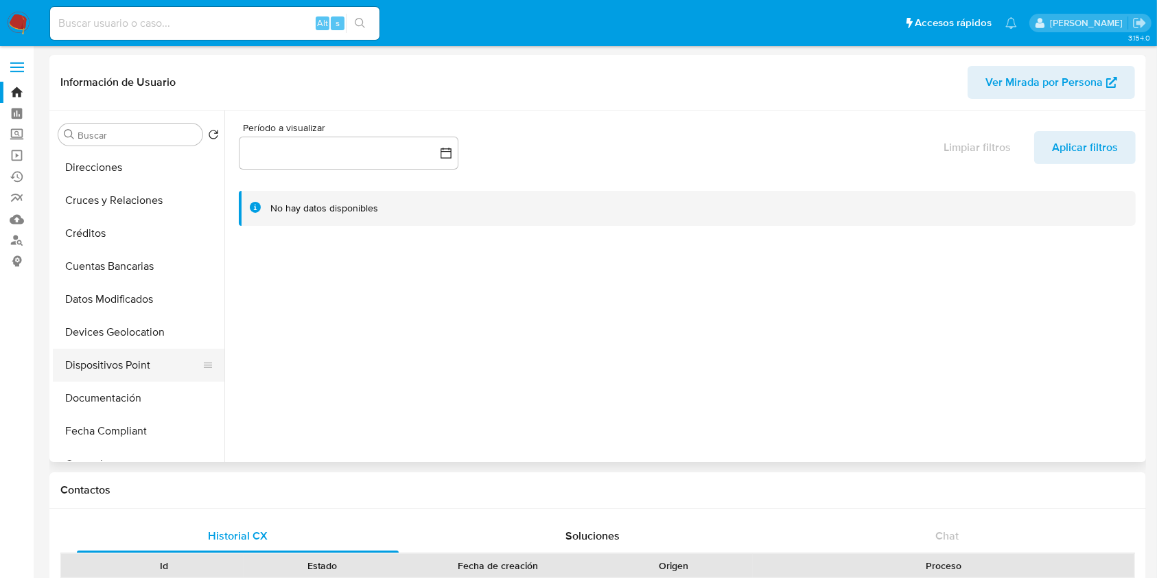
scroll to position [0, 0]
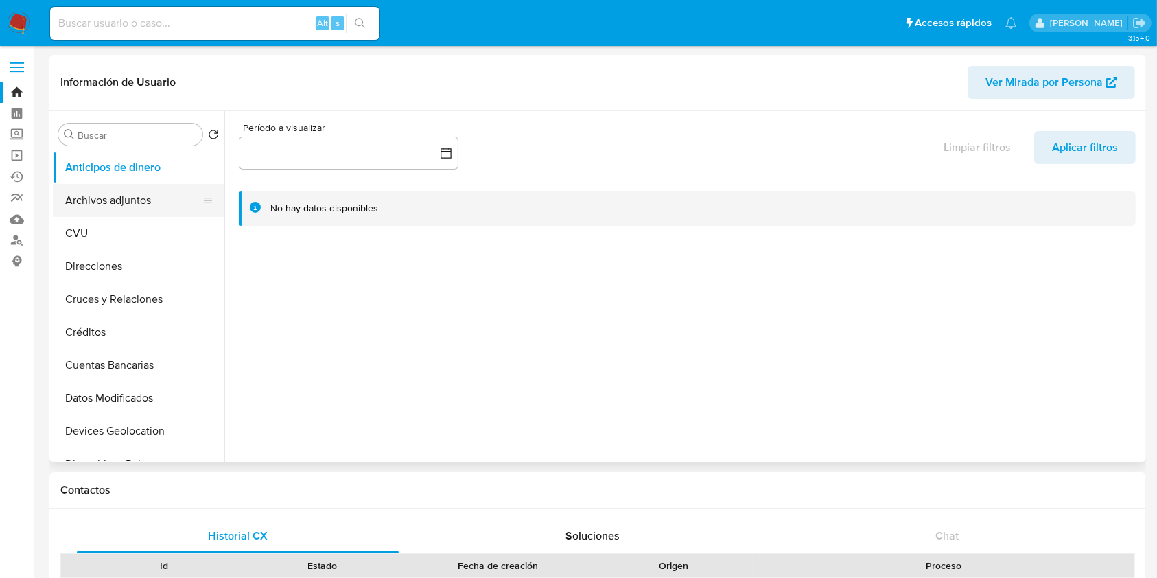
click at [143, 207] on button "Archivos adjuntos" at bounding box center [133, 200] width 161 height 33
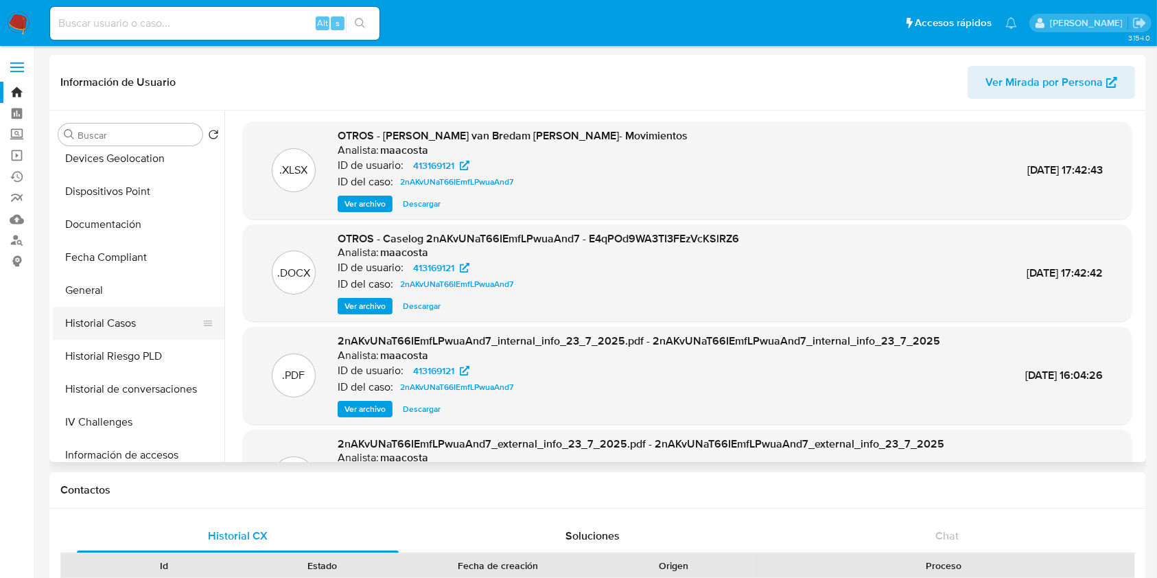
scroll to position [275, 0]
click at [128, 321] on button "Historial Casos" at bounding box center [133, 321] width 161 height 33
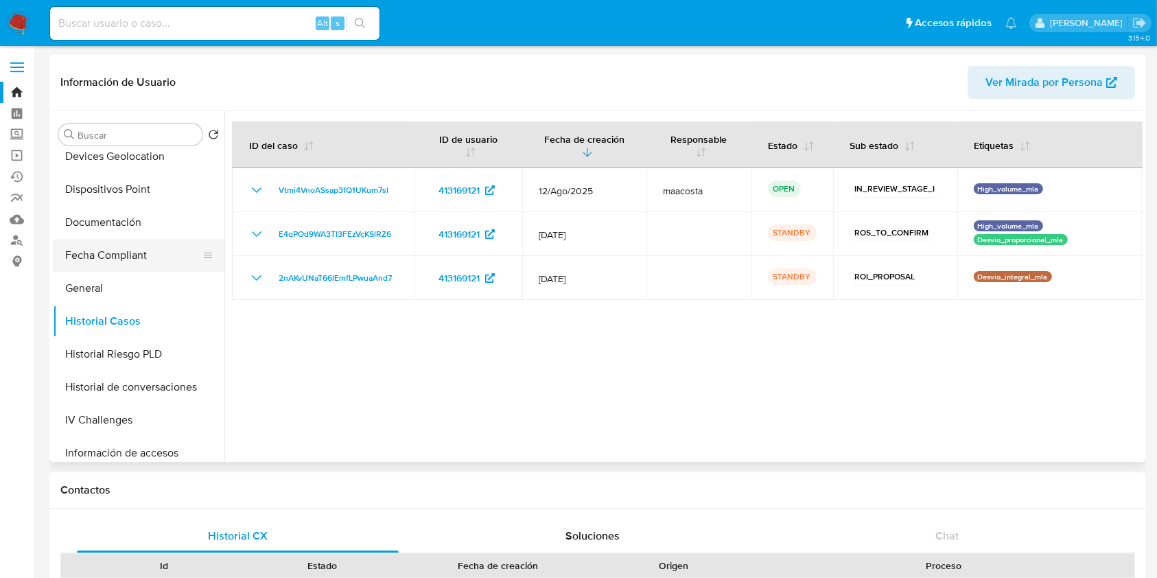
scroll to position [0, 0]
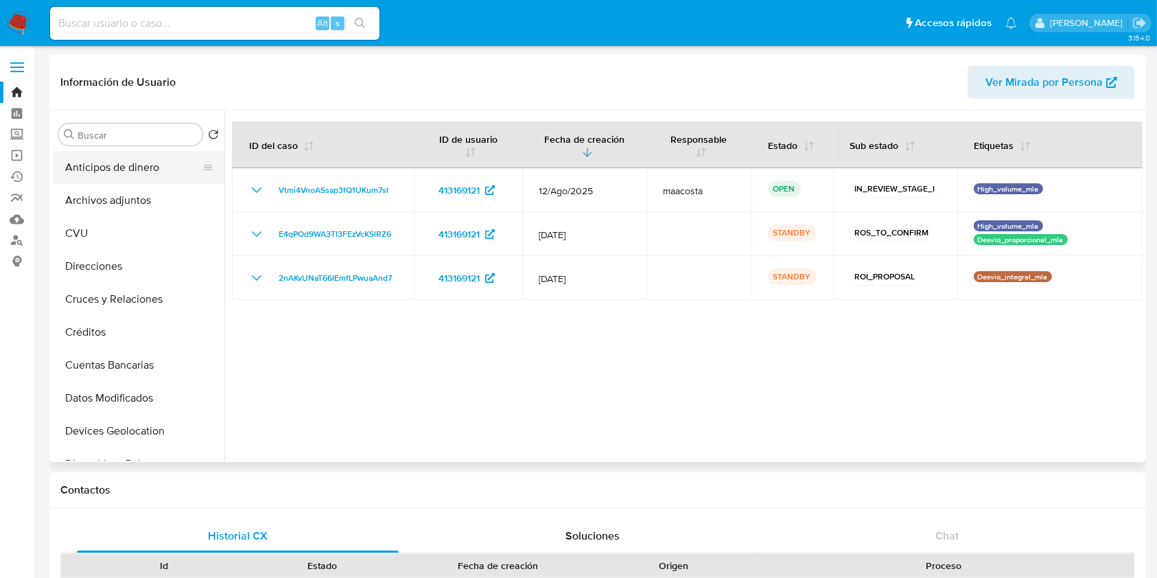
click at [130, 177] on button "Anticipos de dinero" at bounding box center [133, 167] width 161 height 33
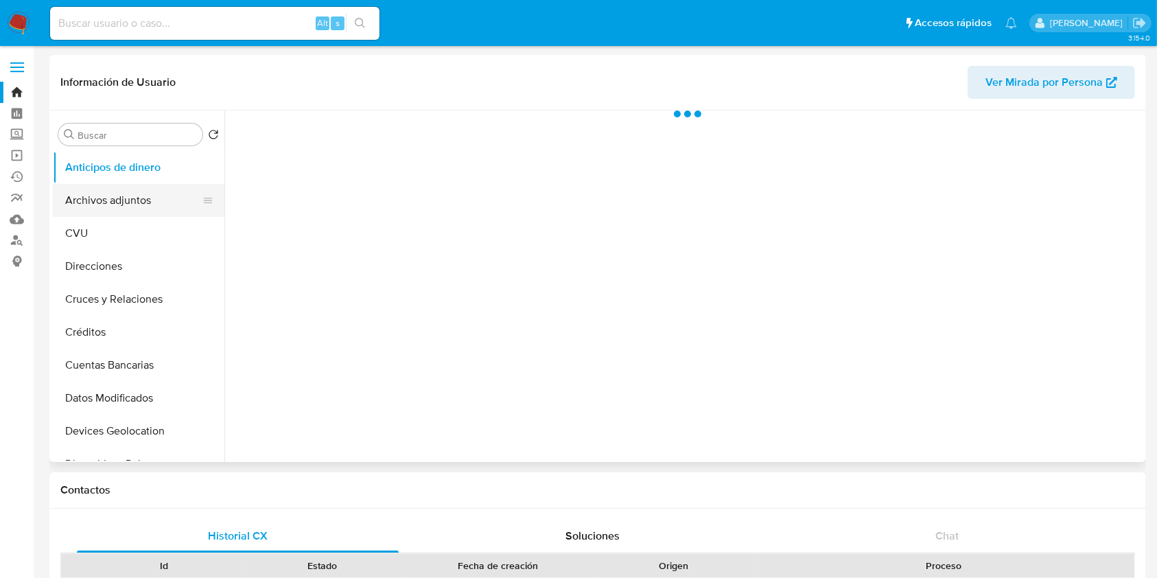
click at [139, 197] on button "Archivos adjuntos" at bounding box center [133, 200] width 161 height 33
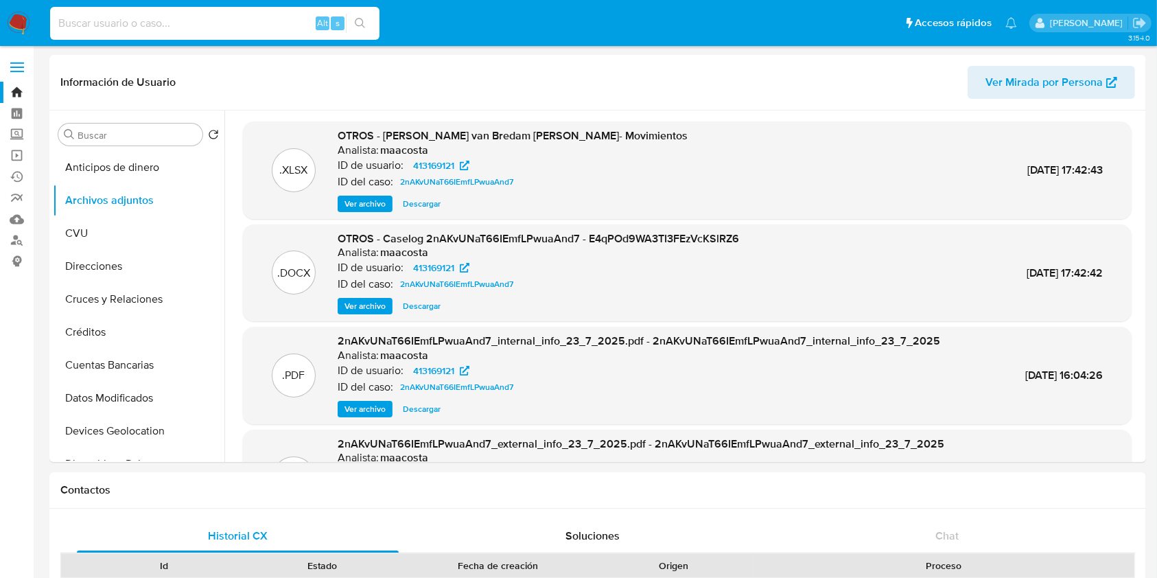
paste input "jrsRlDcjK0EcTx14IESZMFiS"
type input "jrsRlDcjK0EcTx14IESZMFiS"
click at [360, 18] on icon "search-icon" at bounding box center [360, 23] width 11 height 11
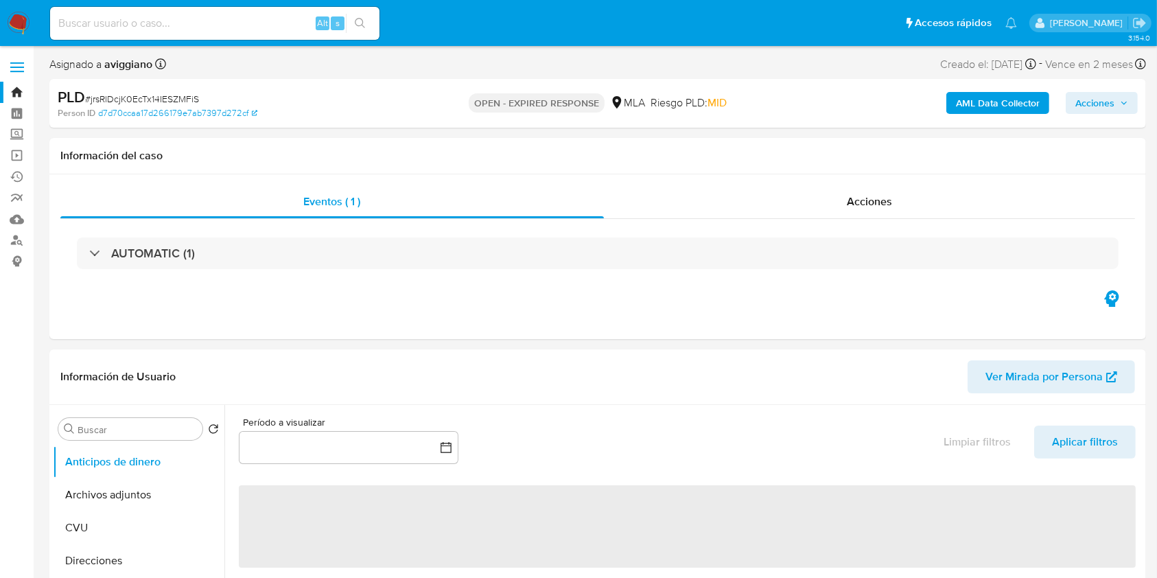
select select "10"
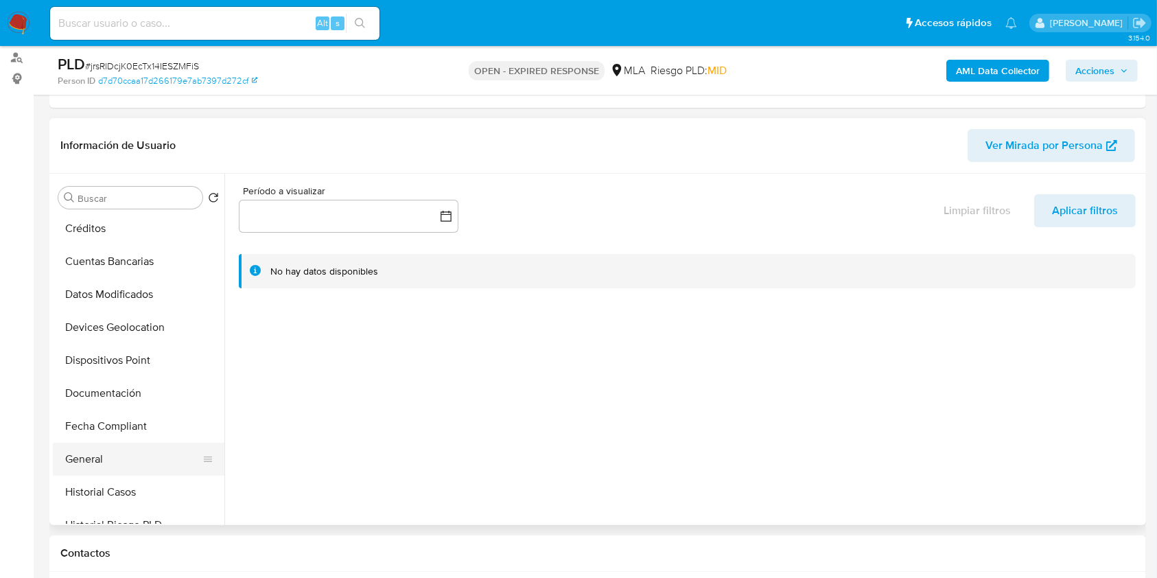
scroll to position [275, 0]
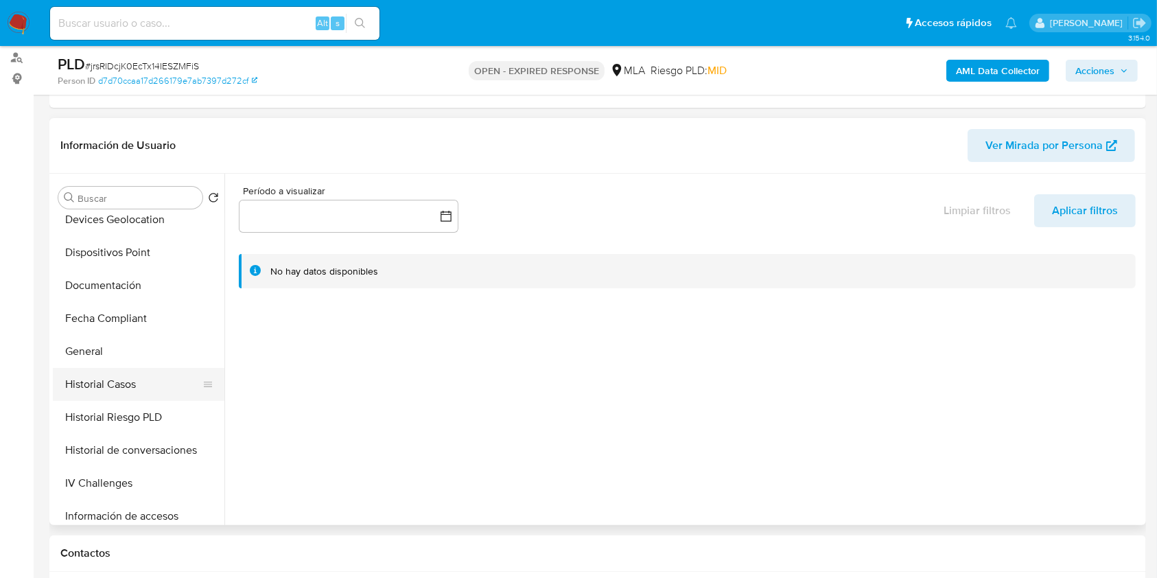
click at [151, 391] on button "Historial Casos" at bounding box center [133, 384] width 161 height 33
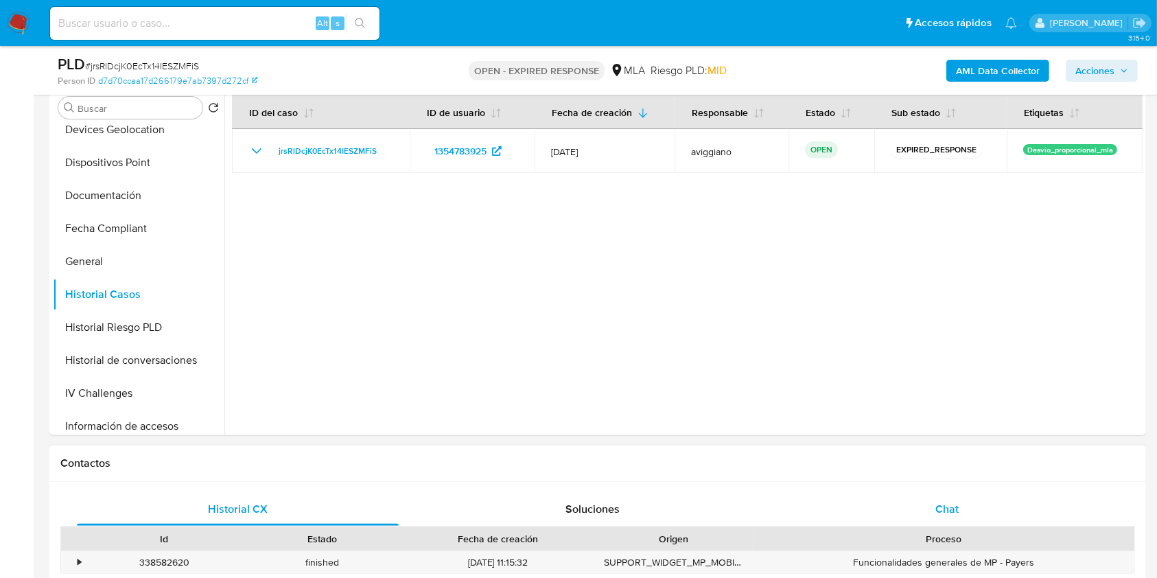
scroll to position [457, 0]
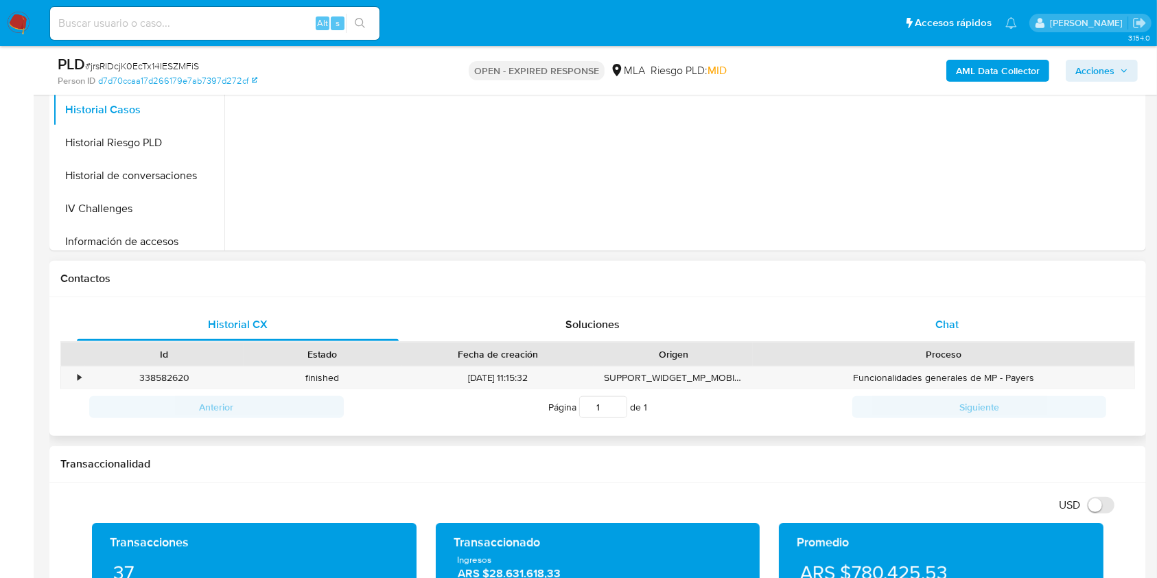
click at [982, 328] on div "Chat" at bounding box center [948, 324] width 322 height 33
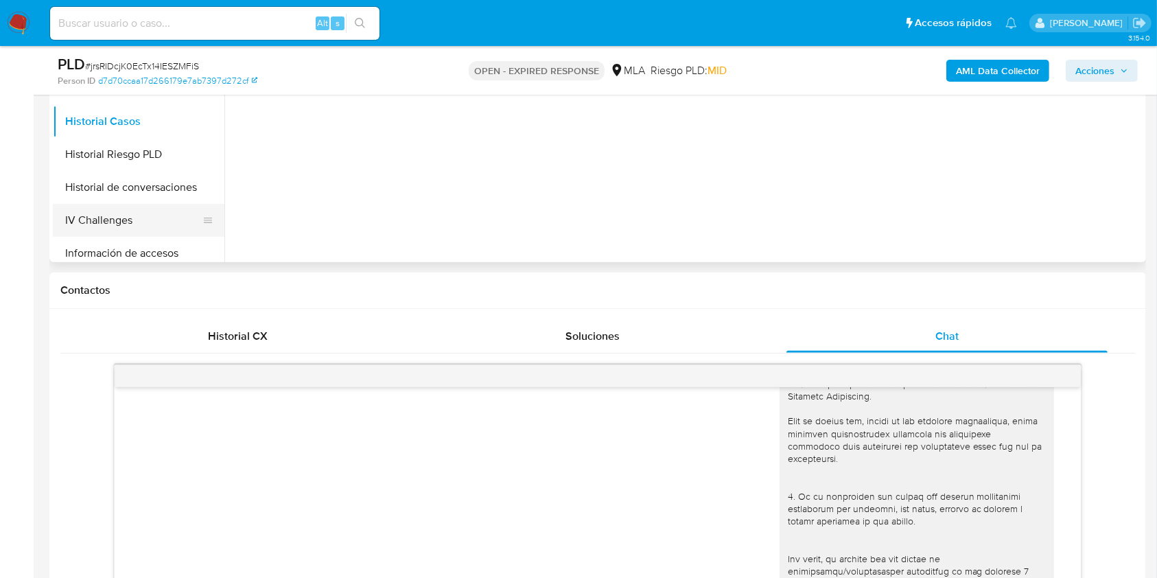
scroll to position [183, 0]
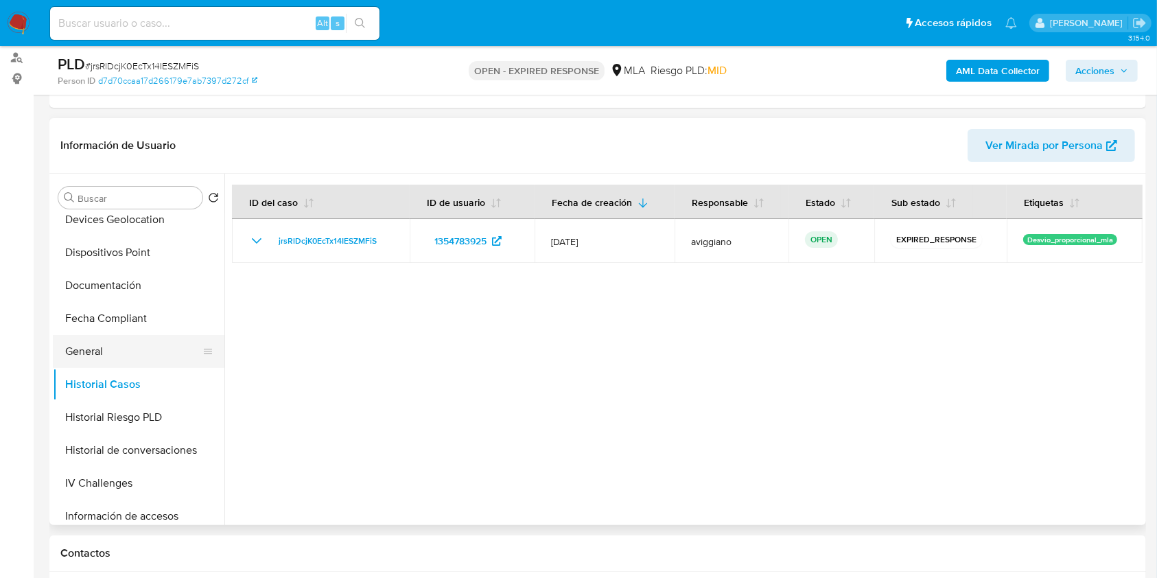
click at [118, 361] on button "General" at bounding box center [133, 351] width 161 height 33
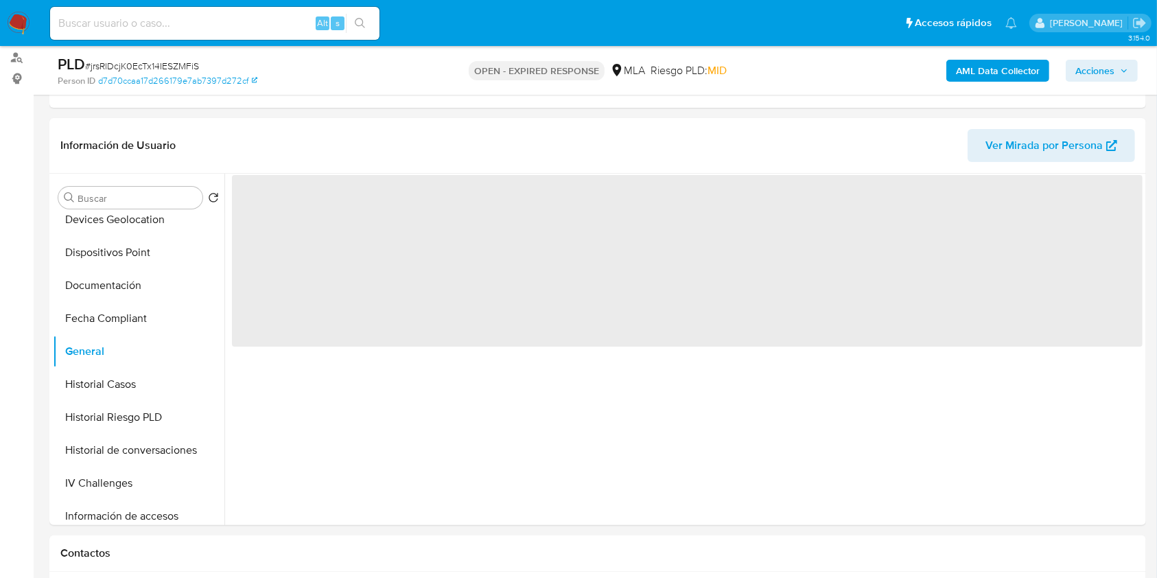
click at [982, 71] on b "AML Data Collector" at bounding box center [998, 71] width 84 height 22
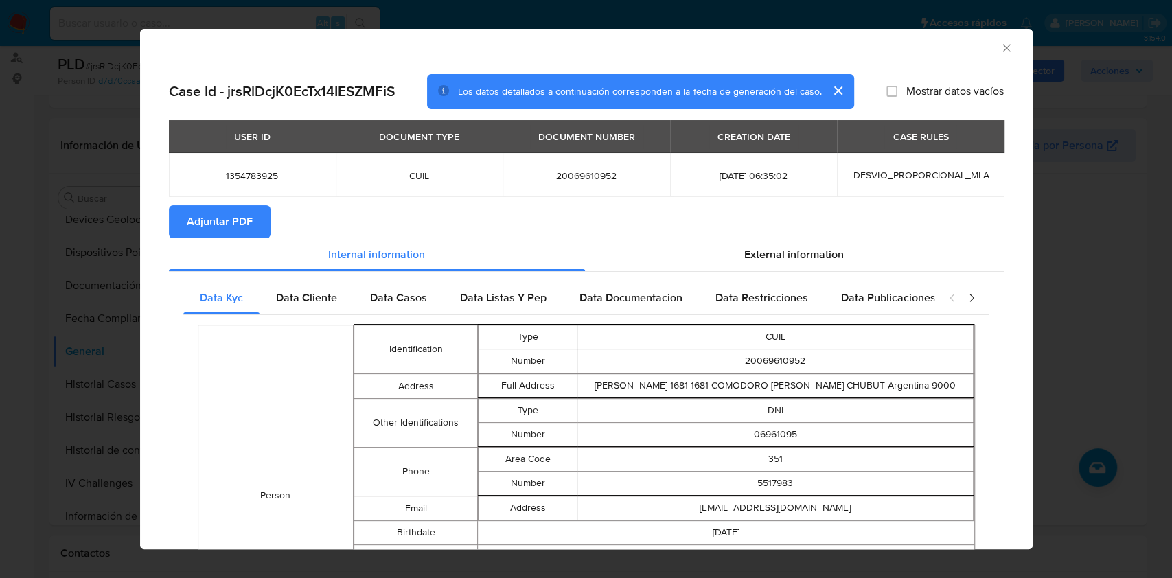
click at [163, 213] on div "Case Id - jrsRlDcjK0EcTx14IESZMFiS Los datos detallados a continuación correspo…" at bounding box center [586, 498] width 892 height 870
click at [177, 224] on button "Adjuntar PDF" at bounding box center [220, 221] width 102 height 33
click at [1000, 51] on div "AML Data Collector" at bounding box center [586, 46] width 892 height 34
click at [1000, 47] on icon "Cerrar ventana" at bounding box center [1007, 48] width 14 height 14
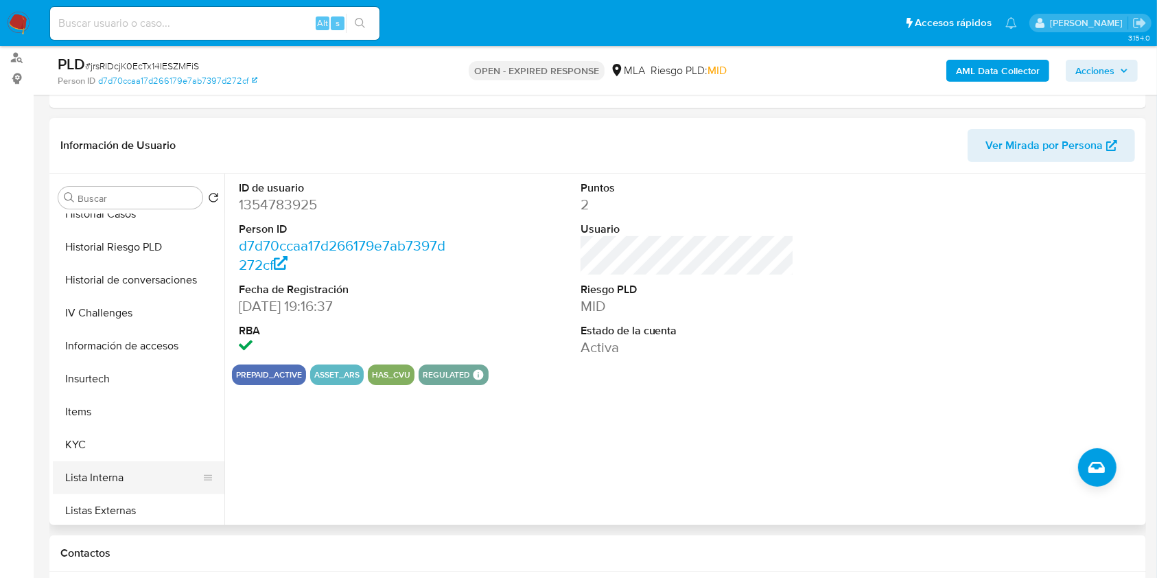
scroll to position [549, 0]
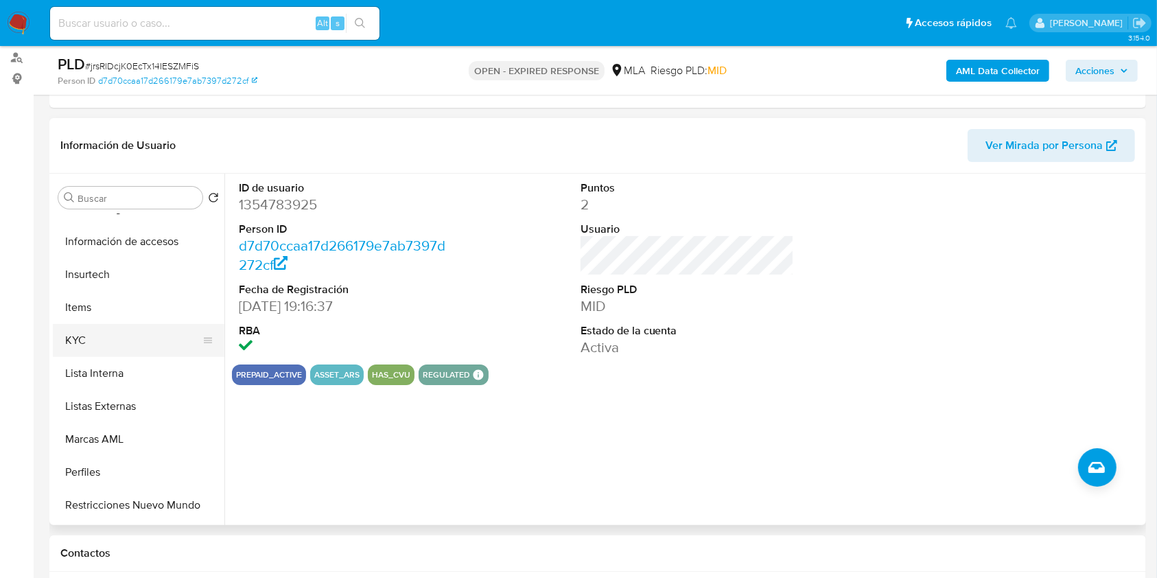
click at [111, 340] on button "KYC" at bounding box center [133, 340] width 161 height 33
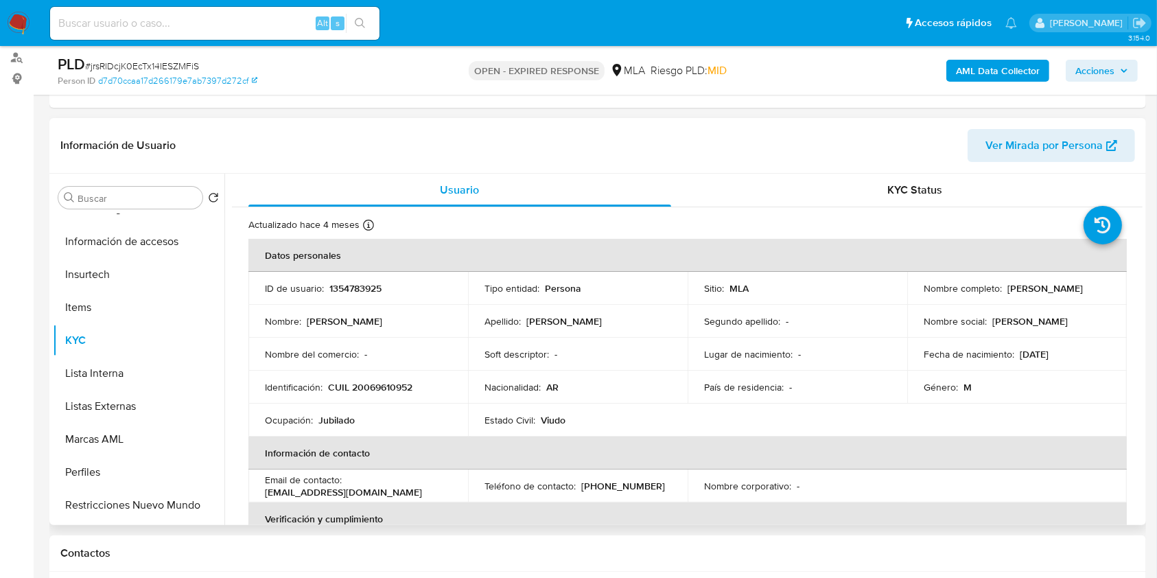
click at [335, 277] on td "ID de usuario : 1354783925" at bounding box center [359, 288] width 220 height 33
click at [339, 288] on p "1354783925" at bounding box center [356, 288] width 52 height 12
drag, startPoint x: 339, startPoint y: 288, endPoint x: 347, endPoint y: 298, distance: 12.7
click at [347, 298] on td "ID de usuario : 1354783925" at bounding box center [359, 288] width 220 height 33
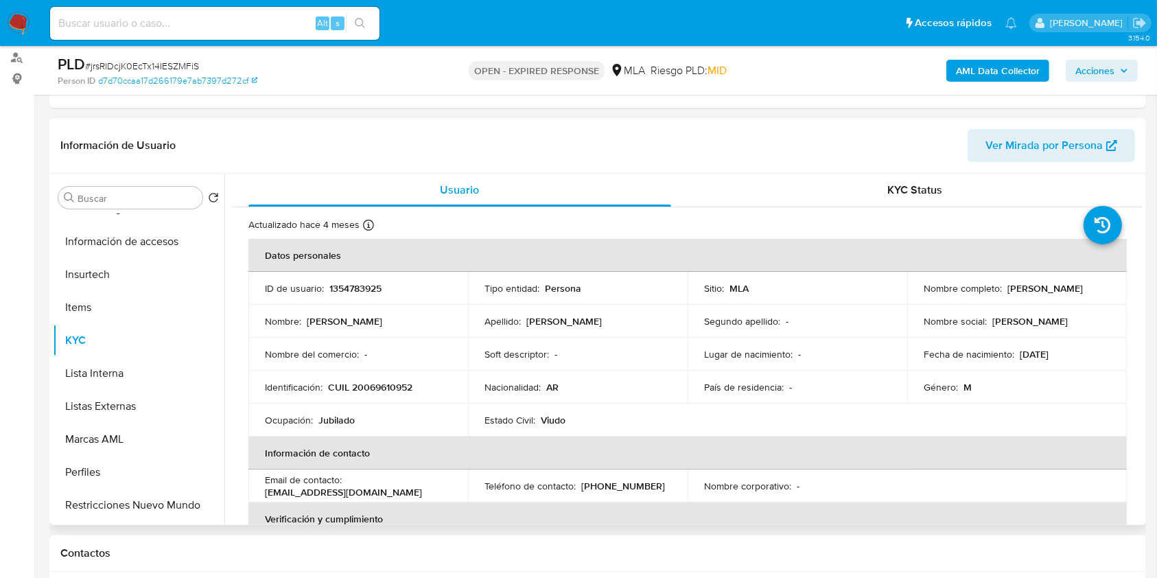
click at [353, 282] on p "1354783925" at bounding box center [356, 288] width 52 height 12
copy p "1354783925"
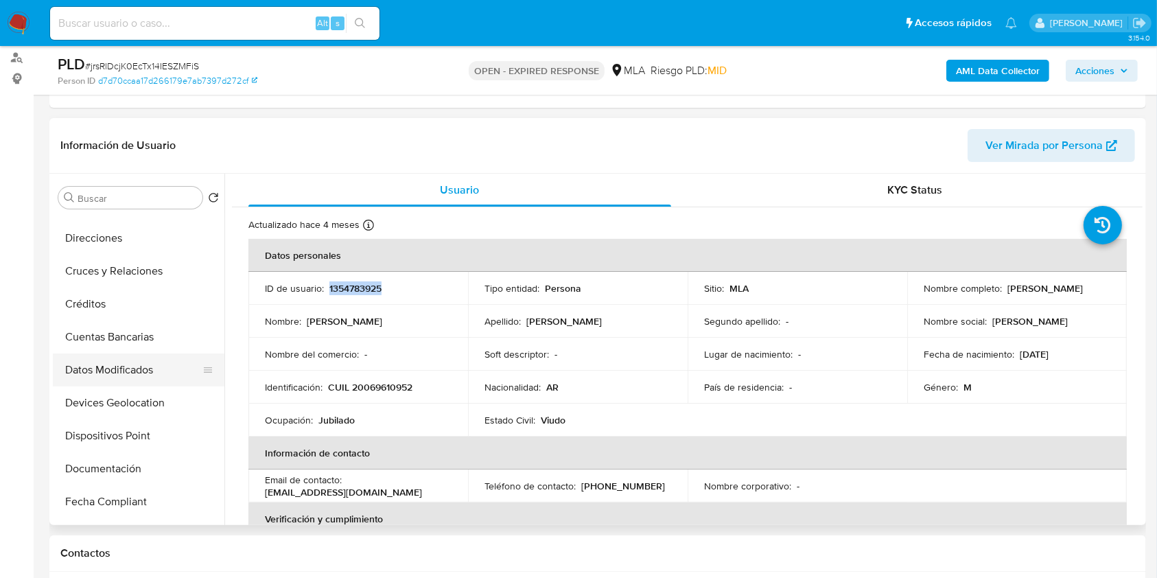
scroll to position [0, 0]
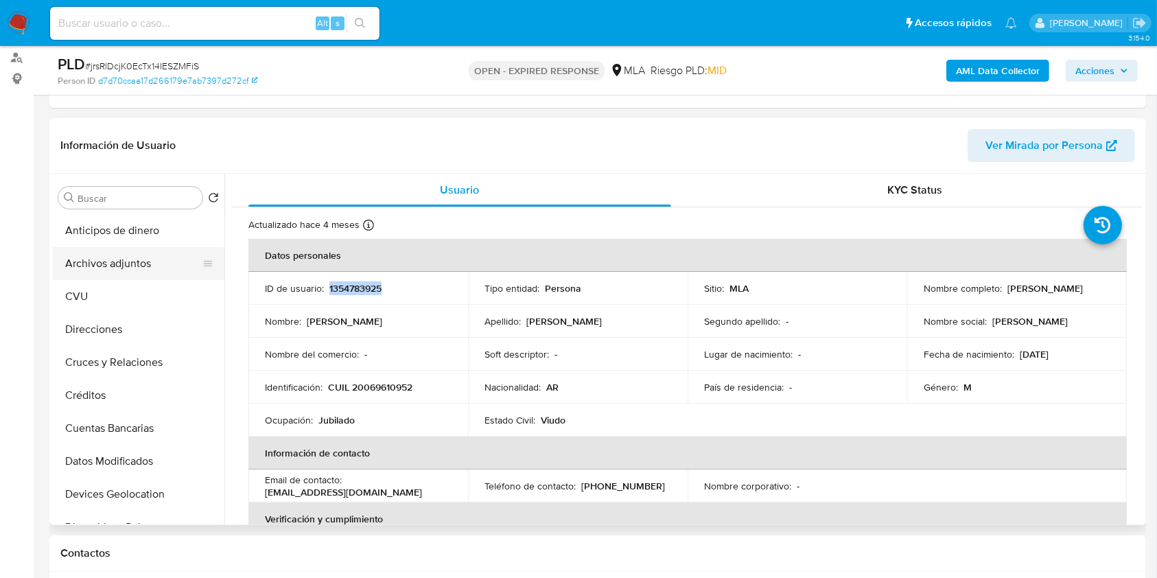
click at [102, 272] on button "Archivos adjuntos" at bounding box center [133, 263] width 161 height 33
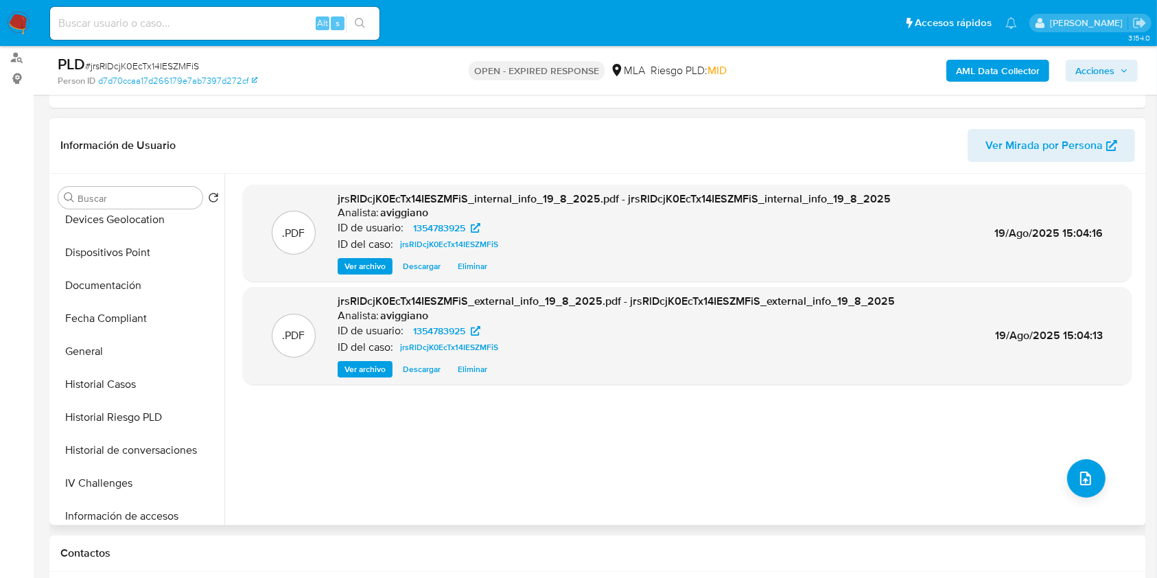
scroll to position [549, 0]
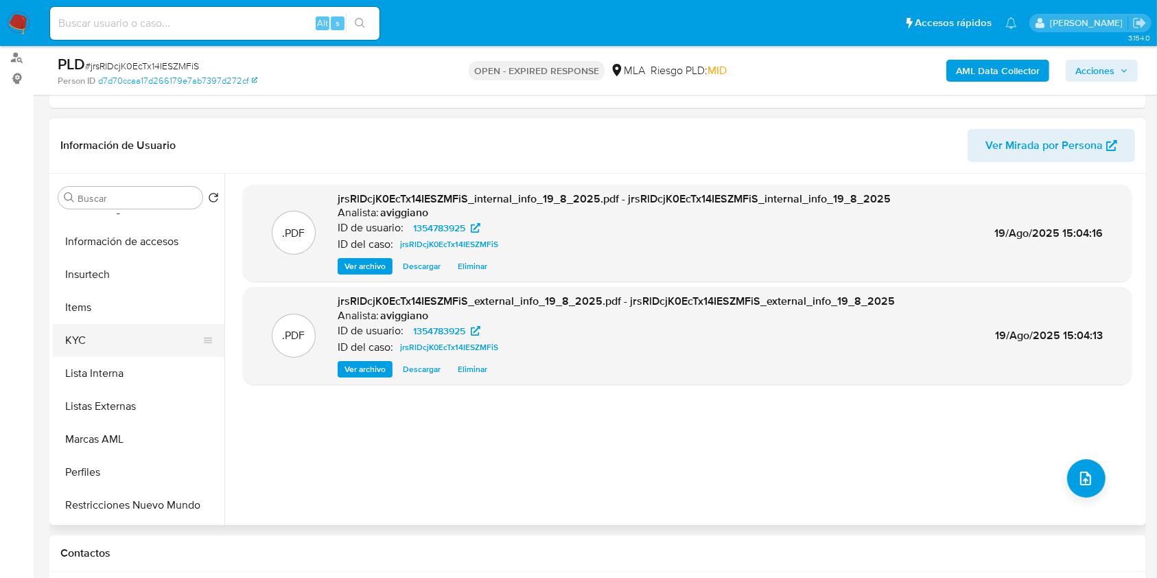
click at [87, 349] on button "KYC" at bounding box center [133, 340] width 161 height 33
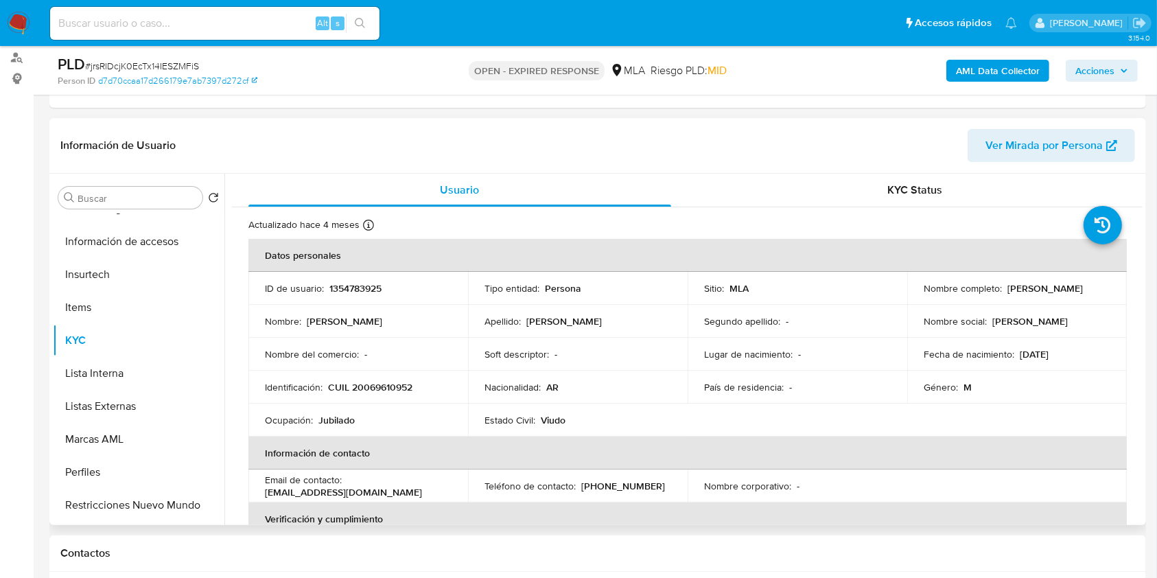
click at [369, 378] on td "Identificación : CUIL 20069610952" at bounding box center [359, 387] width 220 height 33
click at [369, 385] on p "CUIL 20069610952" at bounding box center [370, 387] width 84 height 12
click at [369, 386] on p "CUIL 20069610952" at bounding box center [370, 387] width 84 height 12
copy p "20069610952"
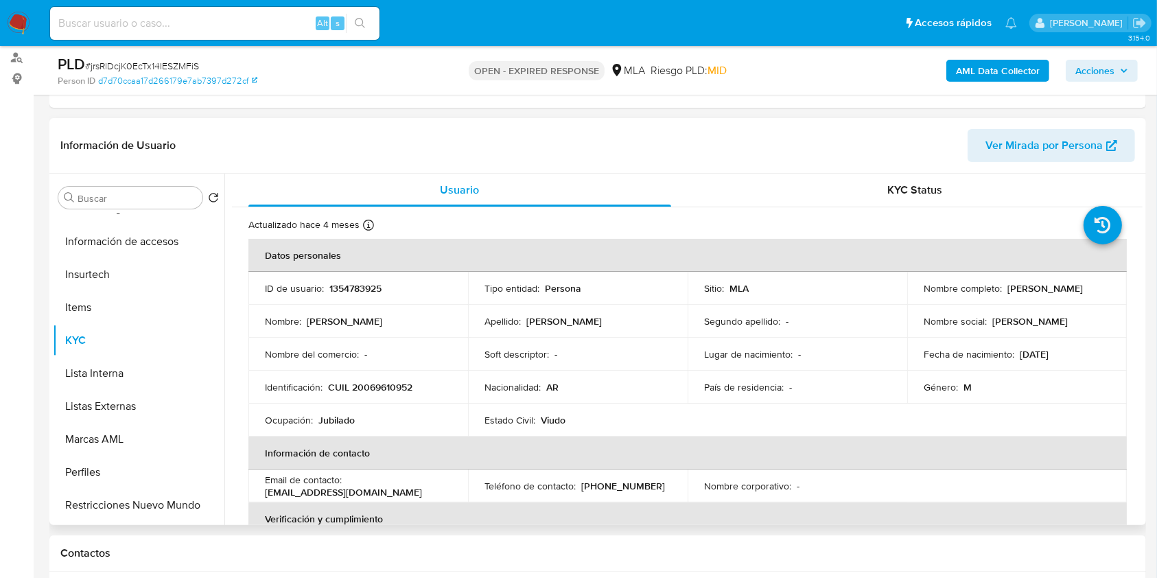
click at [362, 284] on p "1354783925" at bounding box center [356, 288] width 52 height 12
click at [362, 285] on p "1354783925" at bounding box center [356, 288] width 52 height 12
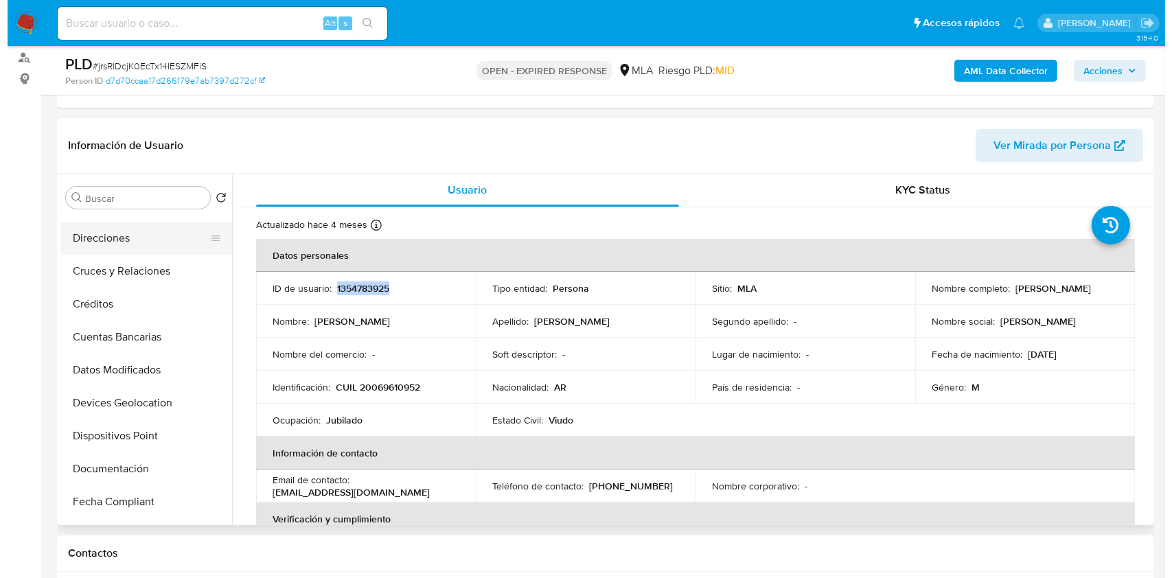
scroll to position [0, 0]
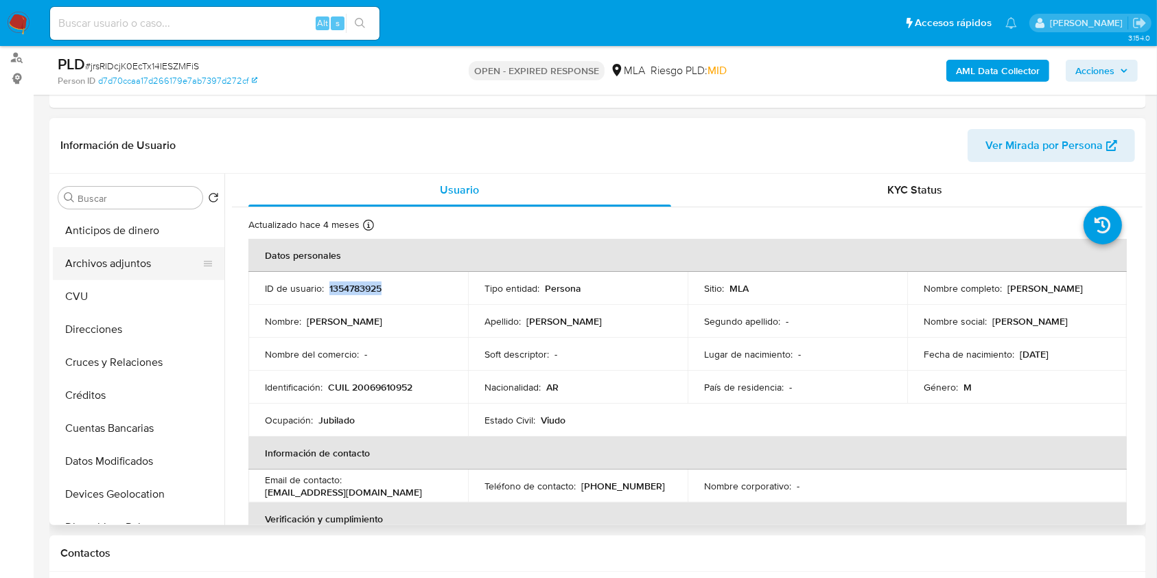
drag, startPoint x: 128, startPoint y: 259, endPoint x: 154, endPoint y: 275, distance: 31.1
click at [128, 259] on button "Archivos adjuntos" at bounding box center [133, 263] width 161 height 33
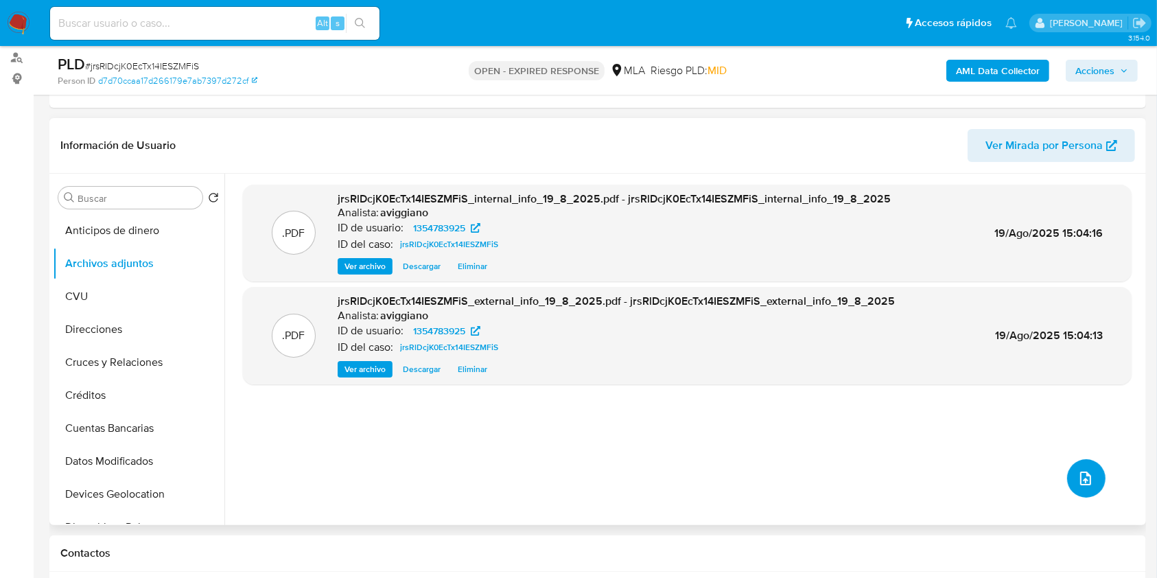
click at [1081, 483] on icon "upload-file" at bounding box center [1086, 479] width 11 height 14
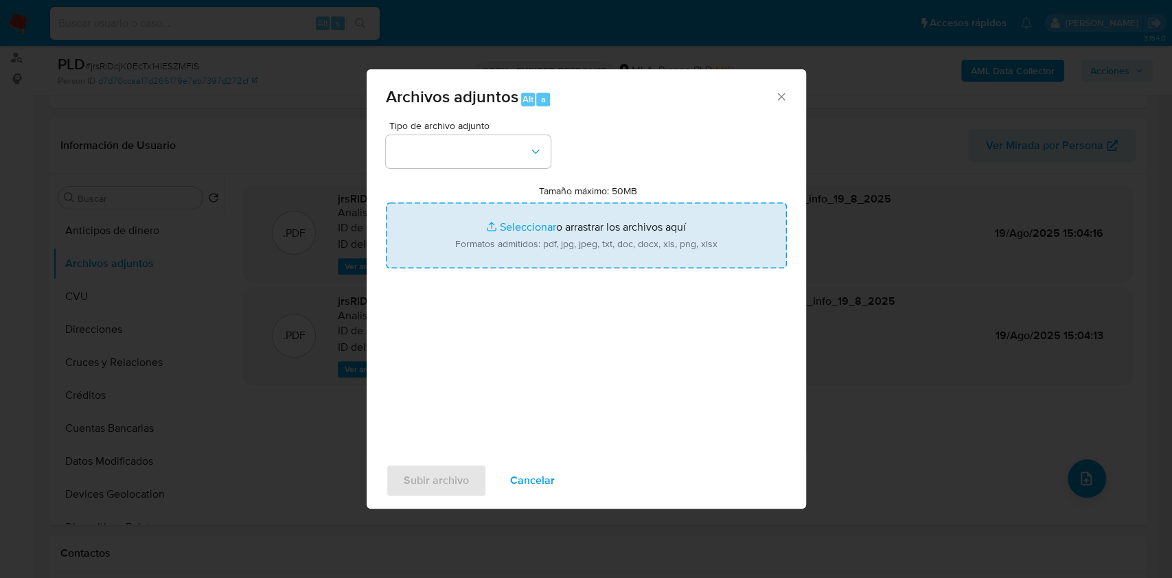
click at [566, 233] on input "Tamaño máximo: 50MB Seleccionar archivos" at bounding box center [586, 236] width 401 height 66
type input "C:\fakepath\Nosis - 1354783925.pdf"
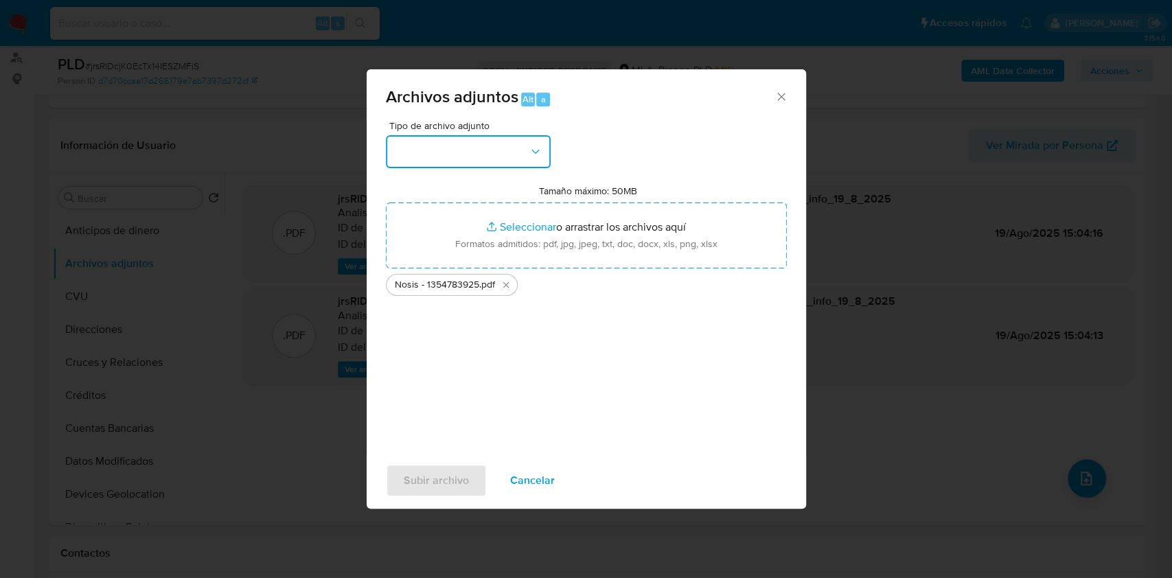
click at [493, 159] on button "button" at bounding box center [468, 151] width 165 height 33
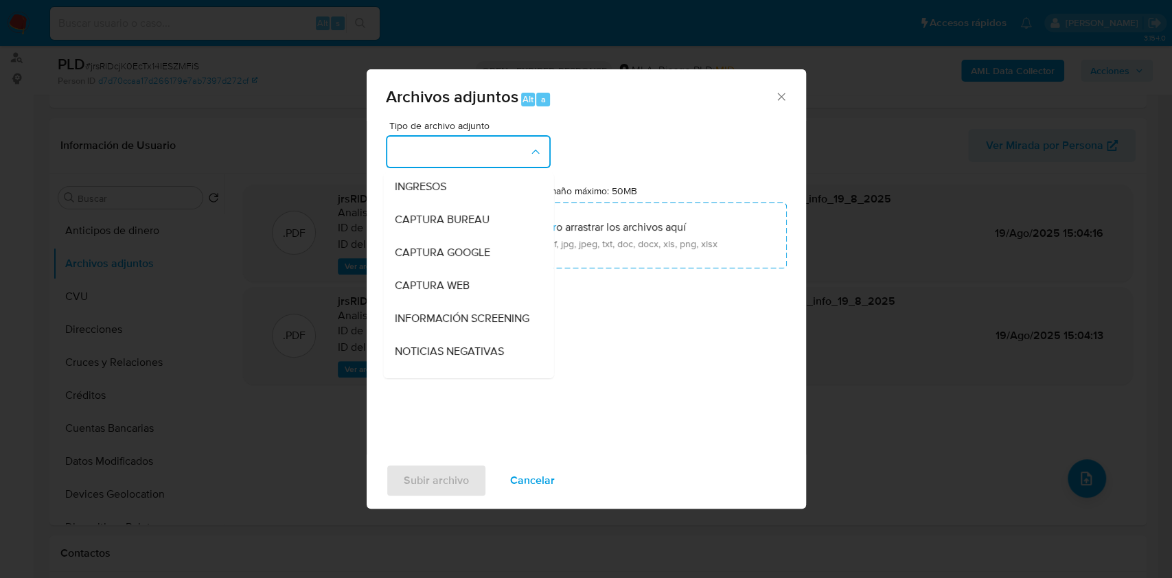
scroll to position [183, 0]
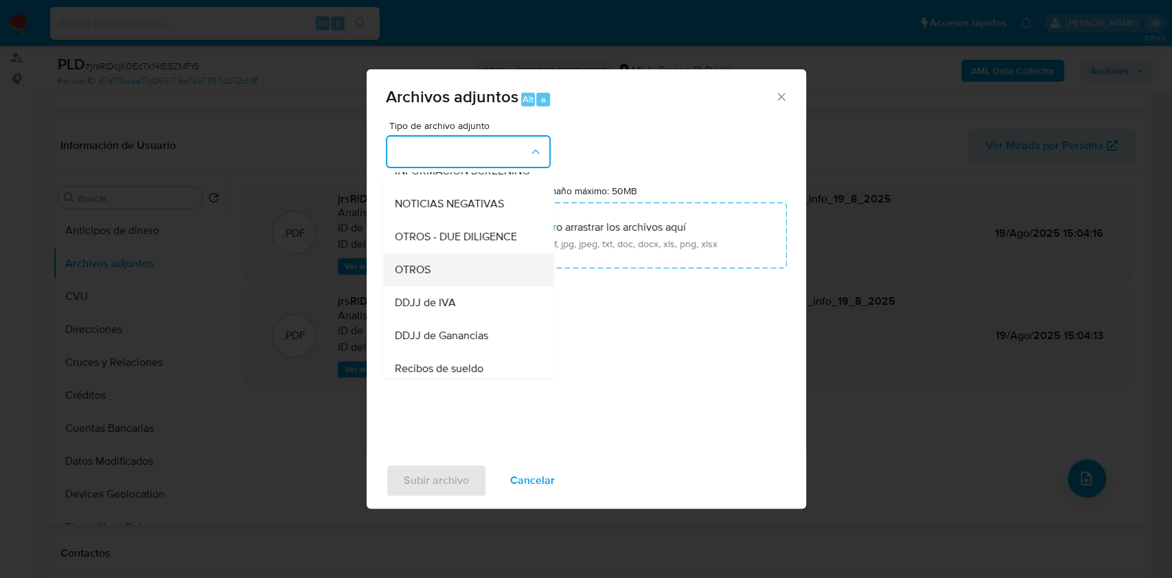
click at [432, 283] on div "OTROS" at bounding box center [464, 269] width 140 height 33
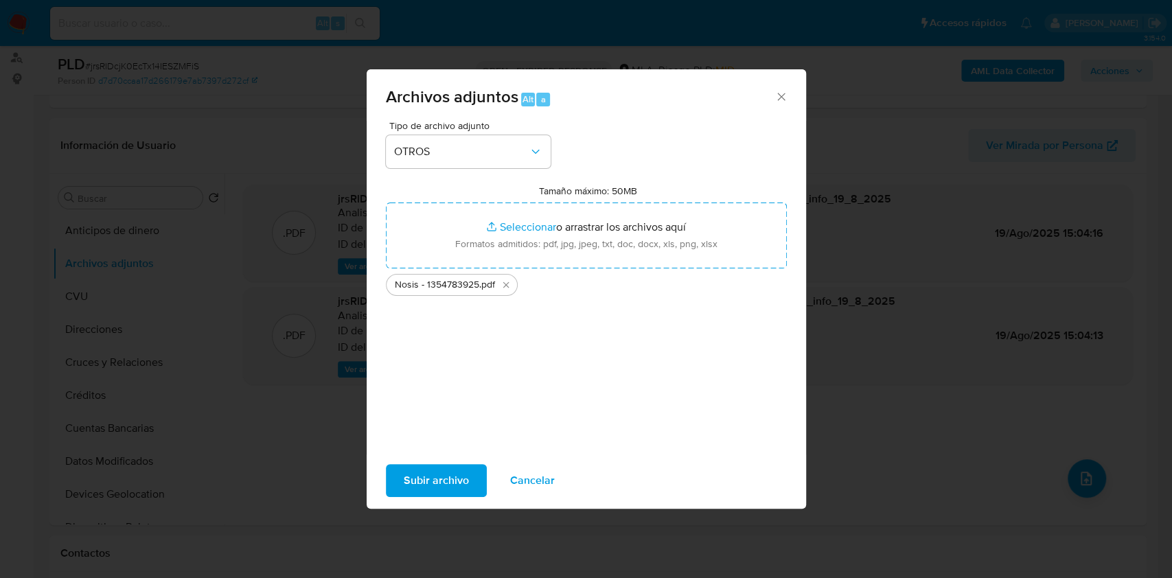
click at [436, 461] on div "Subir archivo Cancelar" at bounding box center [586, 480] width 439 height 52
click at [430, 478] on span "Subir archivo" at bounding box center [436, 480] width 65 height 30
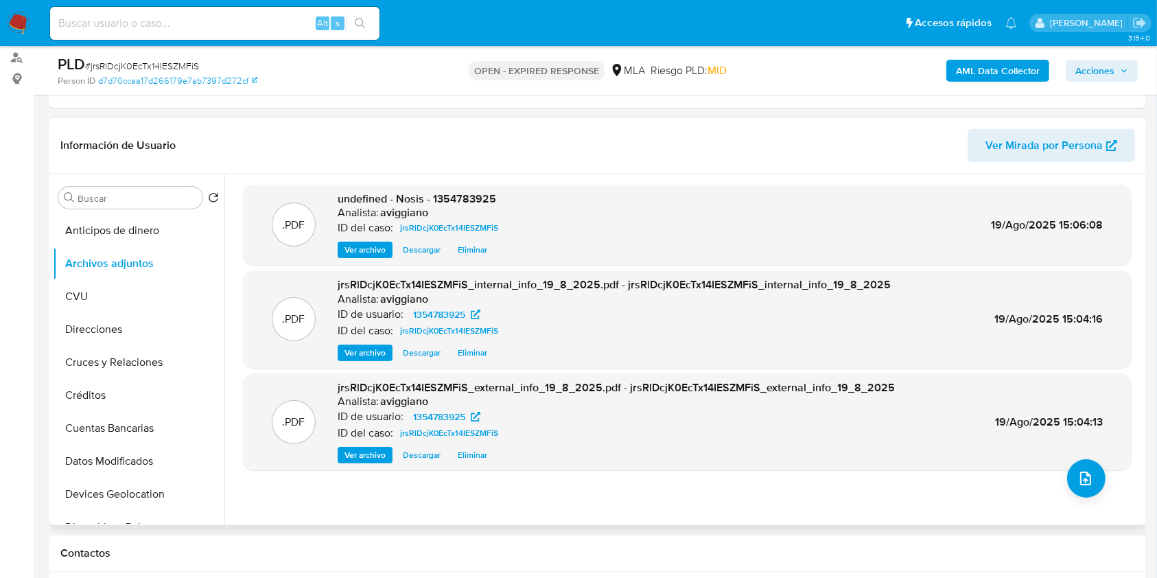
click at [452, 195] on span "undefined - Nosis - 1354783925" at bounding box center [417, 199] width 159 height 16
drag, startPoint x: 459, startPoint y: 207, endPoint x: 450, endPoint y: 196, distance: 14.1
click at [450, 196] on span "undefined - Nosis - 1354783925" at bounding box center [417, 199] width 159 height 16
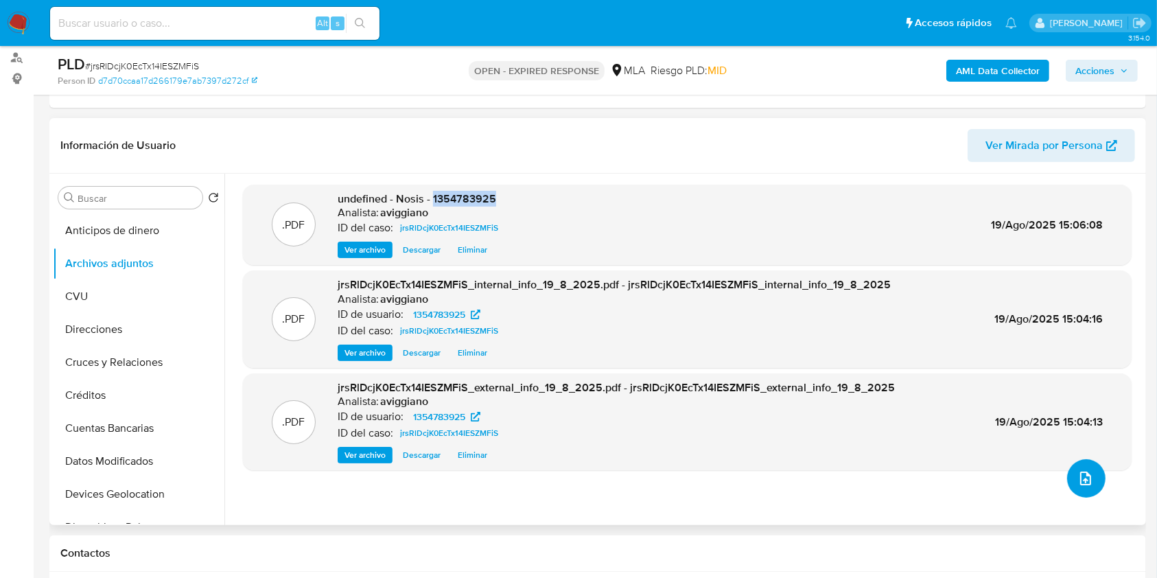
click at [1082, 480] on icon "upload-file" at bounding box center [1086, 478] width 16 height 16
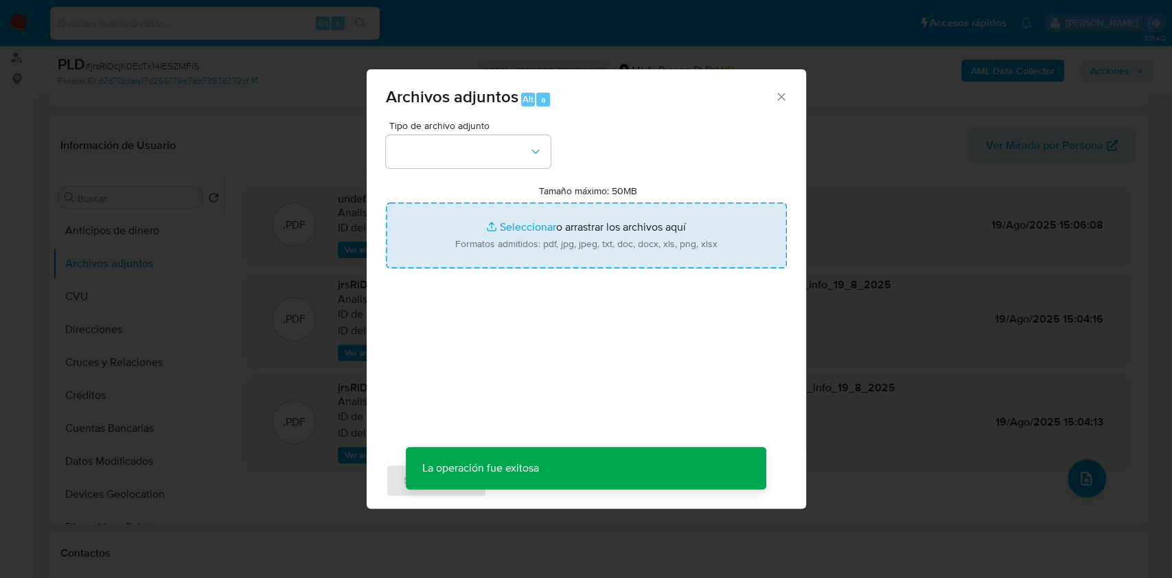
click at [627, 244] on input "Tamaño máximo: 50MB Seleccionar archivos" at bounding box center [586, 236] width 401 height 66
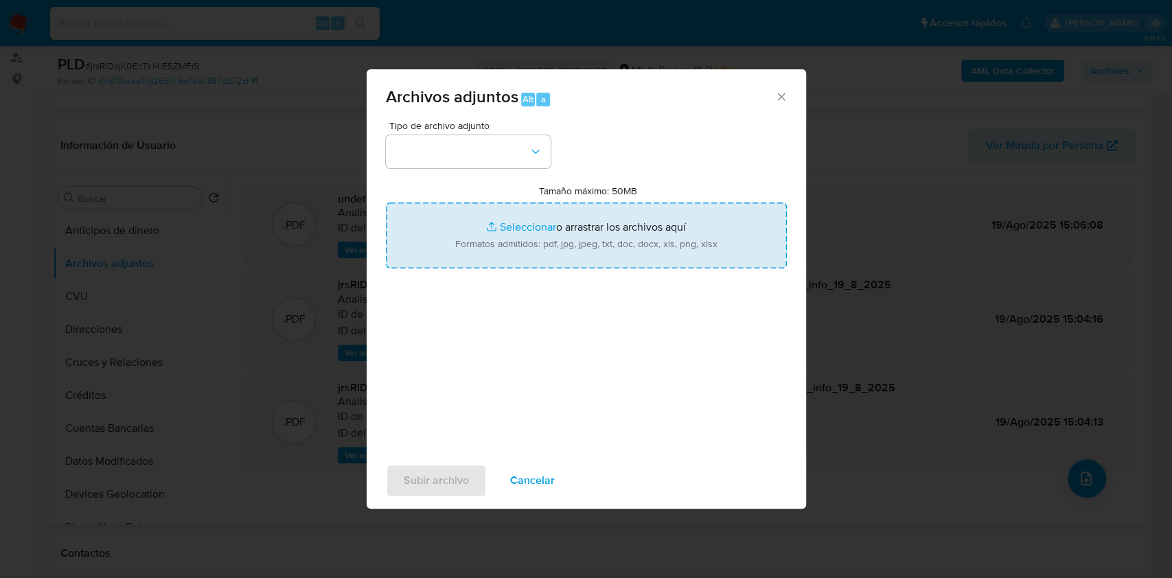
type input "C:\fakepath\Movimientos-Aladdin-v10_1 - 1354783925.xlsx"
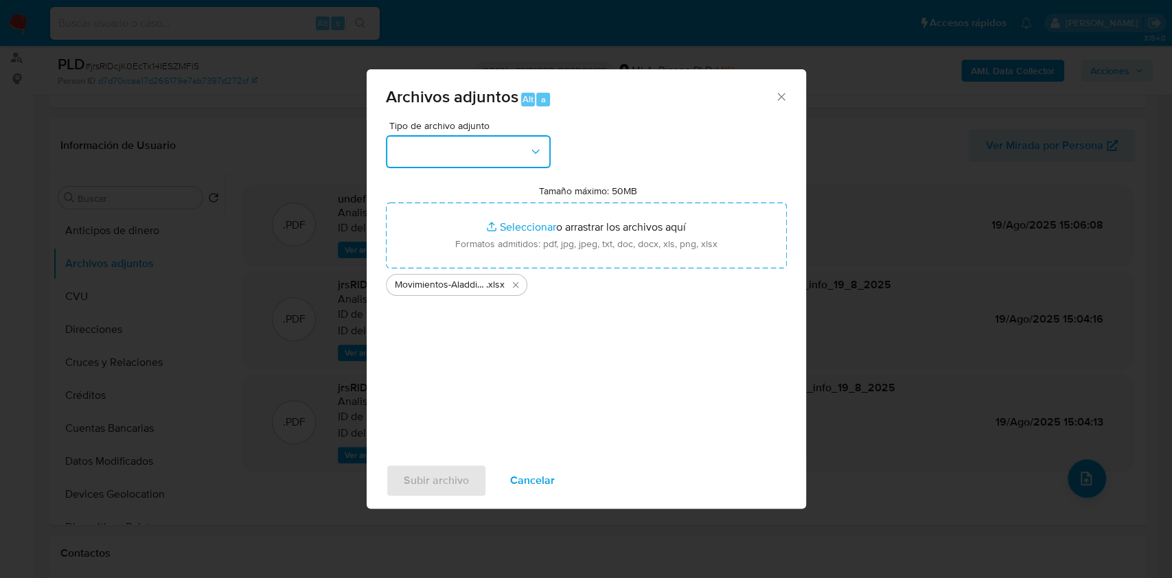
click at [516, 146] on button "button" at bounding box center [468, 151] width 165 height 33
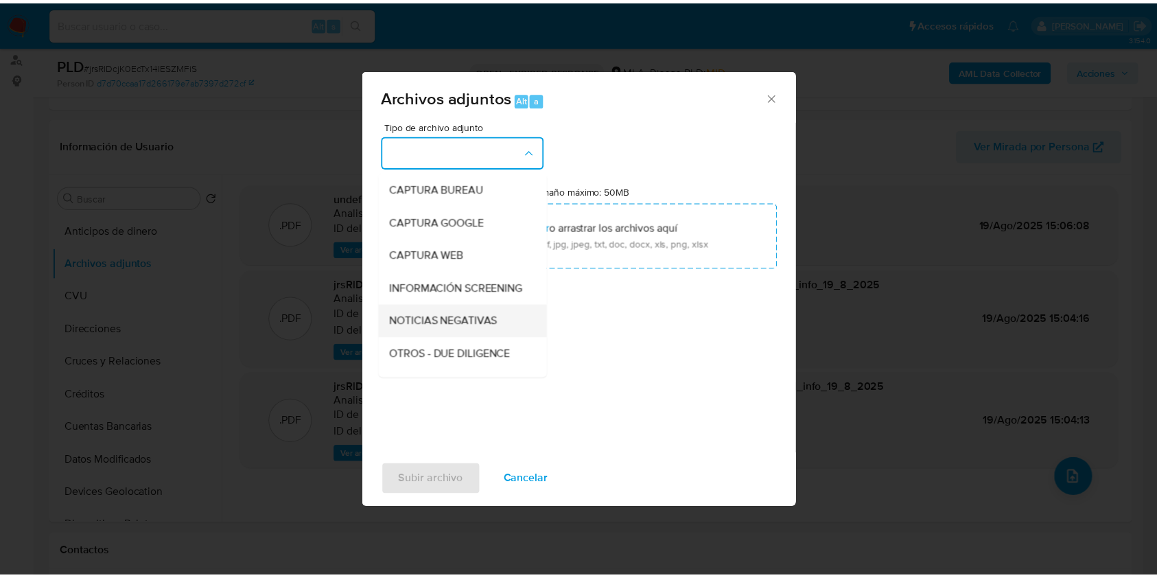
scroll to position [91, 0]
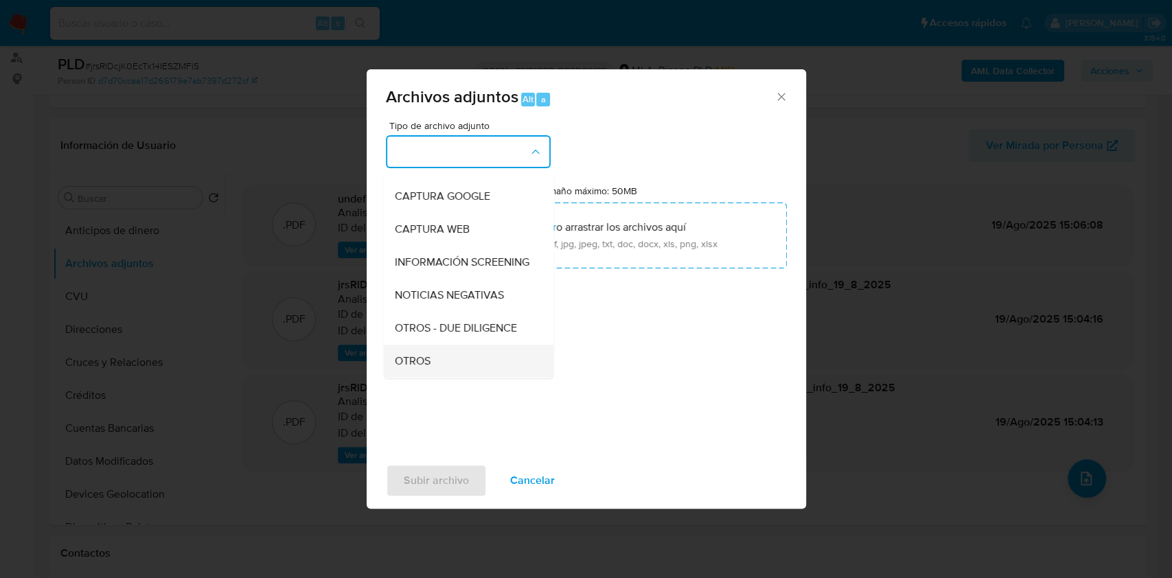
click at [428, 362] on div "OTROS" at bounding box center [464, 361] width 140 height 33
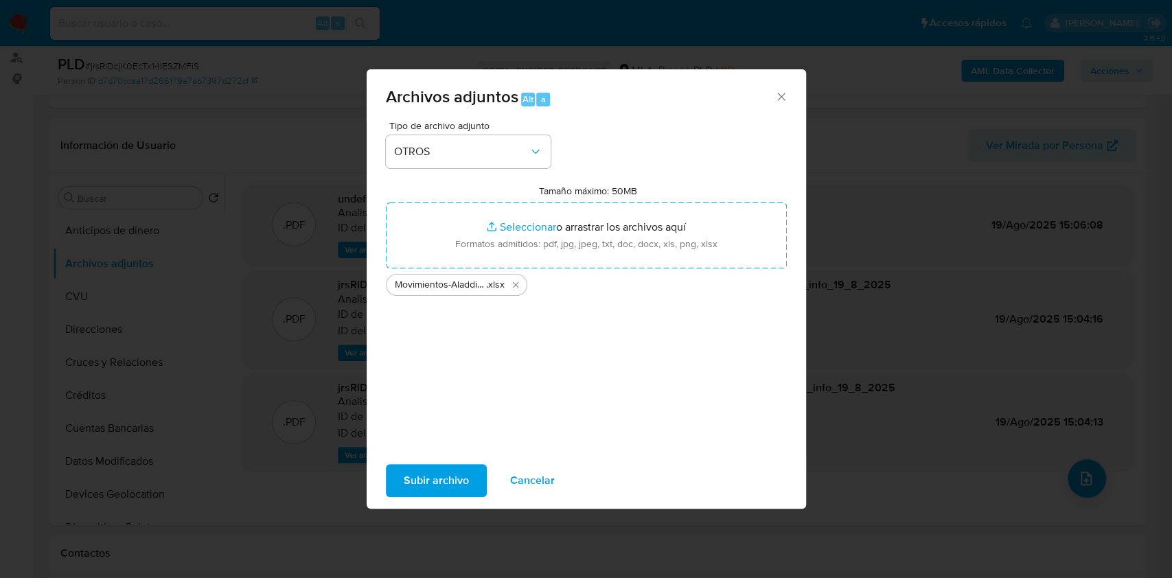
click at [430, 465] on span "Subir archivo" at bounding box center [436, 480] width 65 height 30
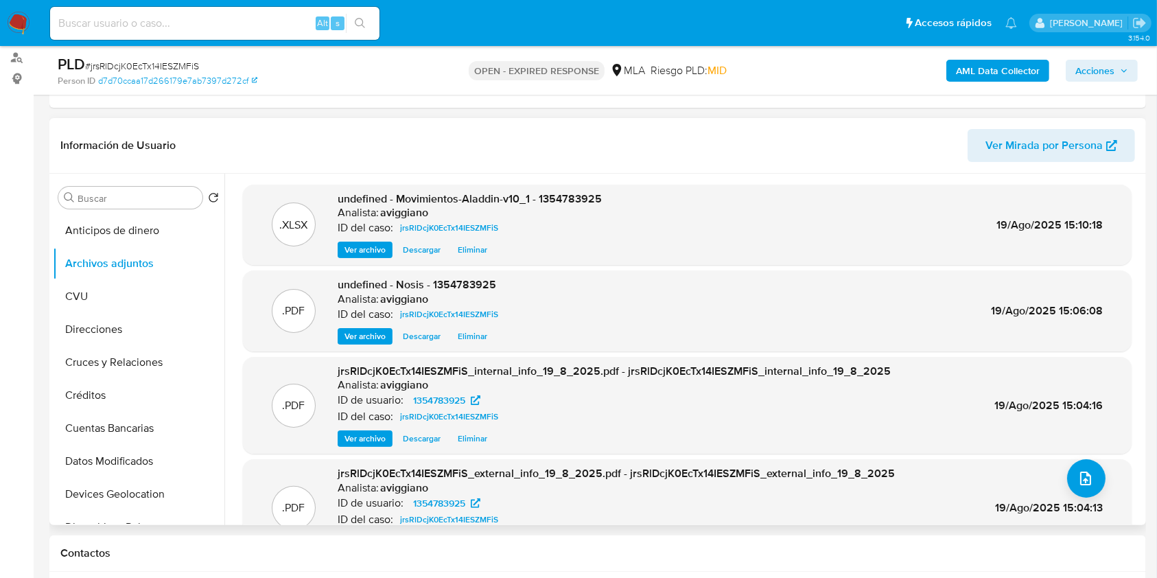
click at [562, 191] on span "undefined - Movimientos-Aladdin-v10_1 - 1354783925" at bounding box center [470, 199] width 264 height 16
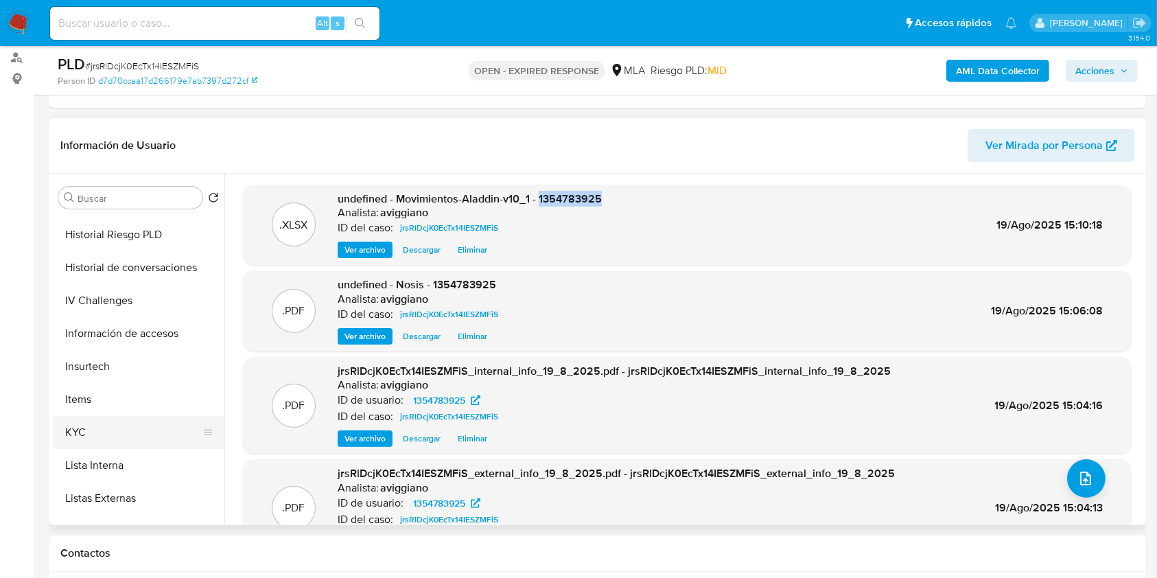
click at [133, 421] on button "KYC" at bounding box center [133, 432] width 161 height 33
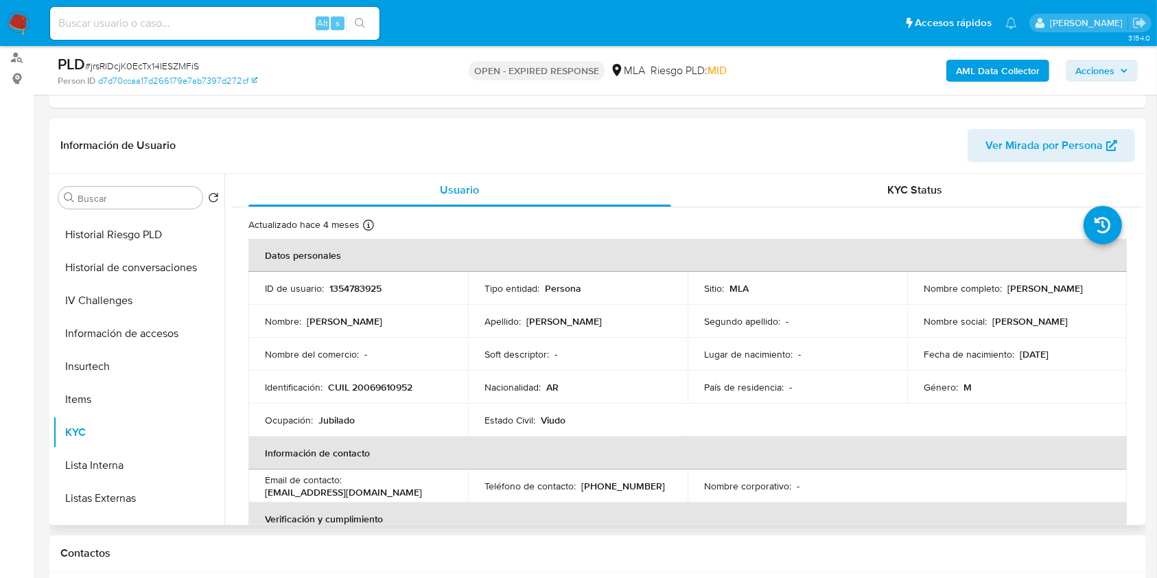
scroll to position [275, 0]
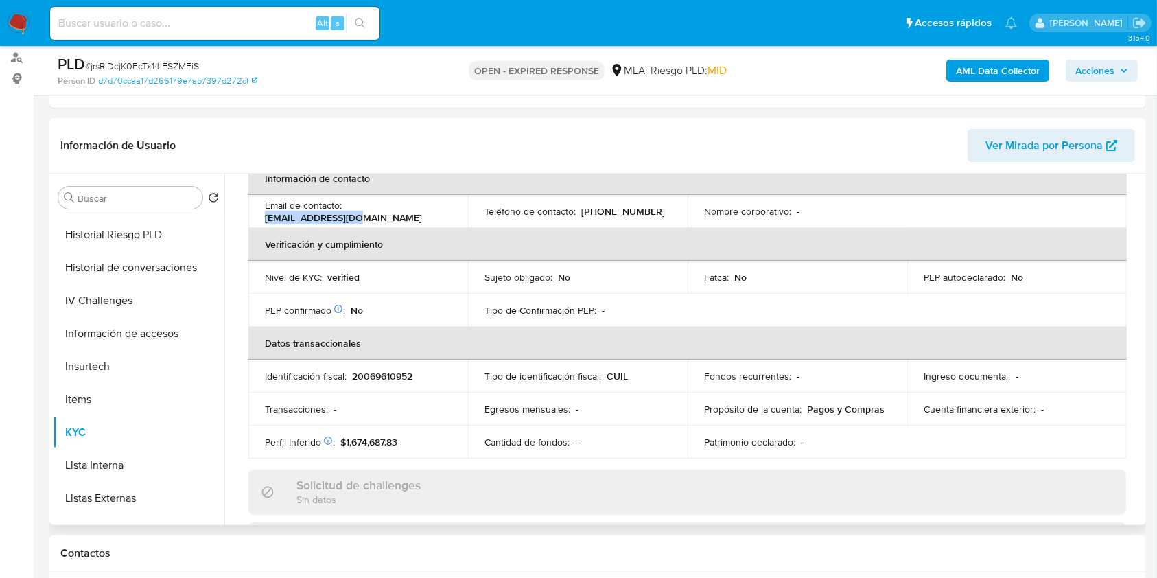
drag, startPoint x: 346, startPoint y: 207, endPoint x: 445, endPoint y: 213, distance: 99.1
click at [445, 213] on div "Email de contacto : anpoda42@gmail.com" at bounding box center [358, 211] width 187 height 25
click at [393, 371] on p "20069610952" at bounding box center [382, 376] width 60 height 12
click at [394, 372] on p "20069610952" at bounding box center [382, 376] width 60 height 12
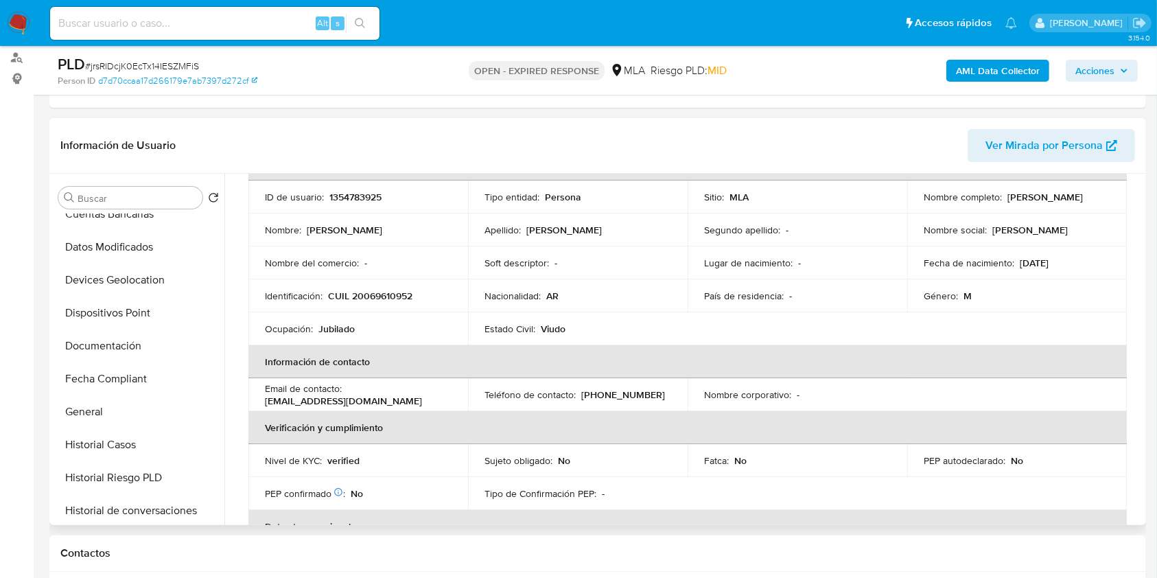
scroll to position [0, 0]
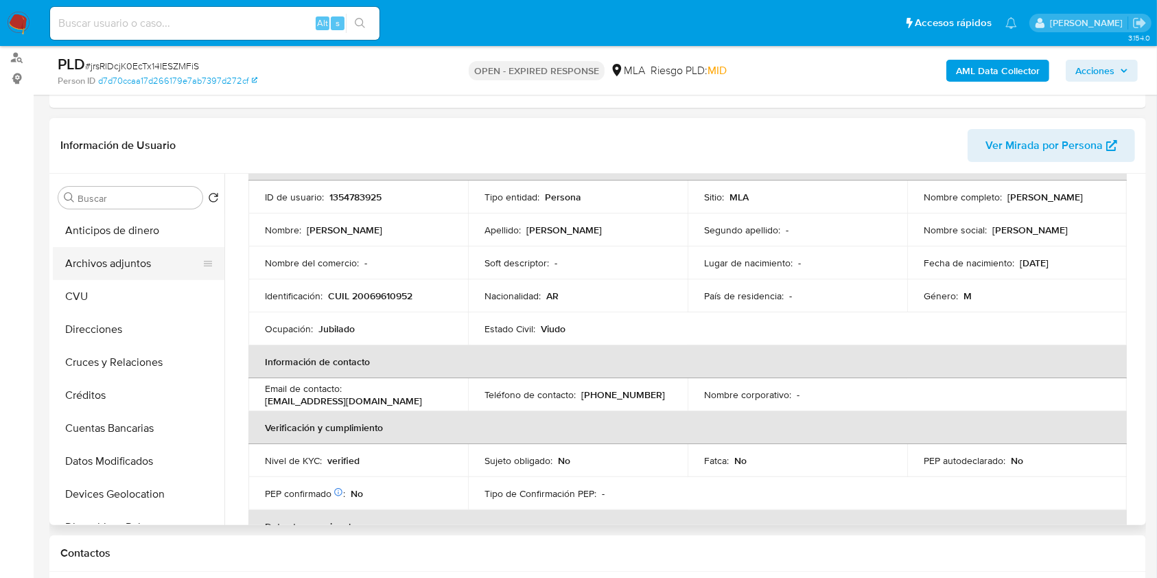
click at [143, 255] on button "Archivos adjuntos" at bounding box center [133, 263] width 161 height 33
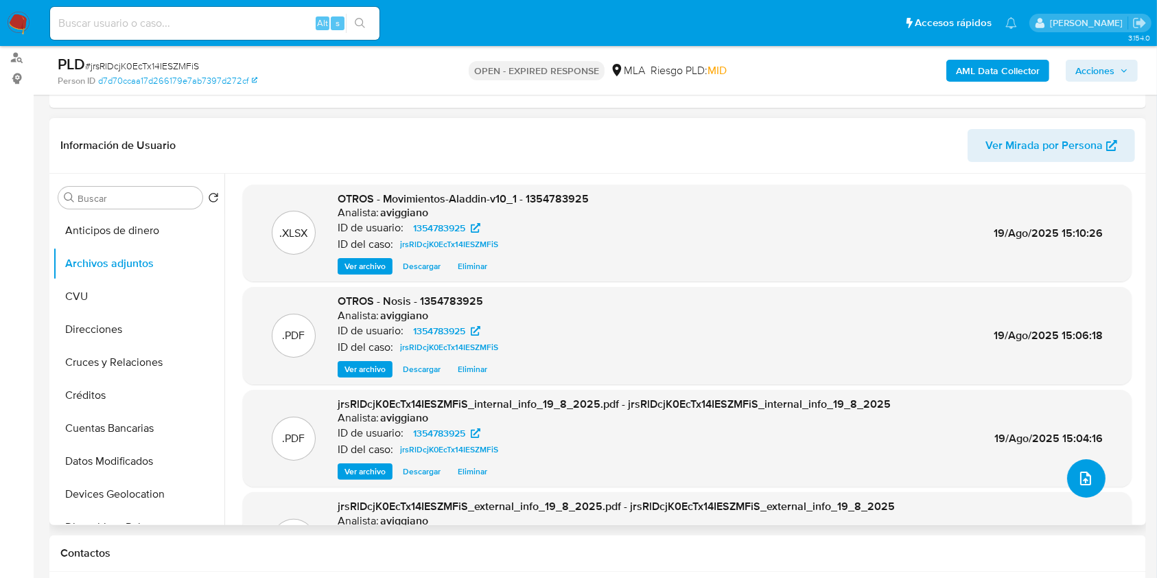
click at [1067, 476] on button "upload-file" at bounding box center [1086, 478] width 38 height 38
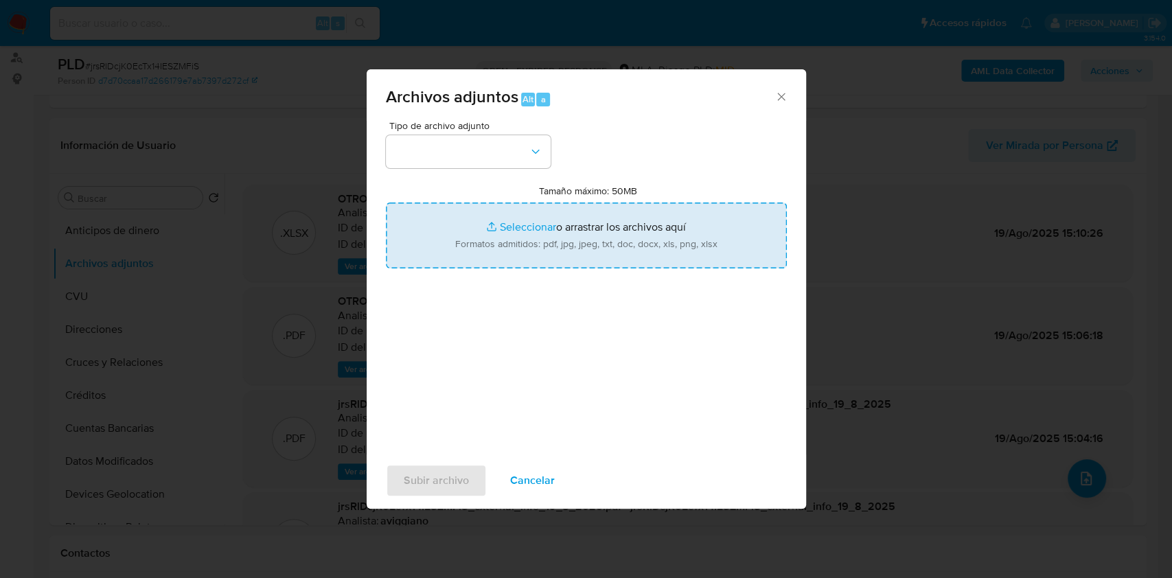
click at [645, 242] on input "Tamaño máximo: 50MB Seleccionar archivos" at bounding box center [586, 236] width 401 height 66
type input "C:\fakepath\Caselog jrsRlDcjK0EcTx14IESZMFiS_2025_07_18_05_47_35.docx"
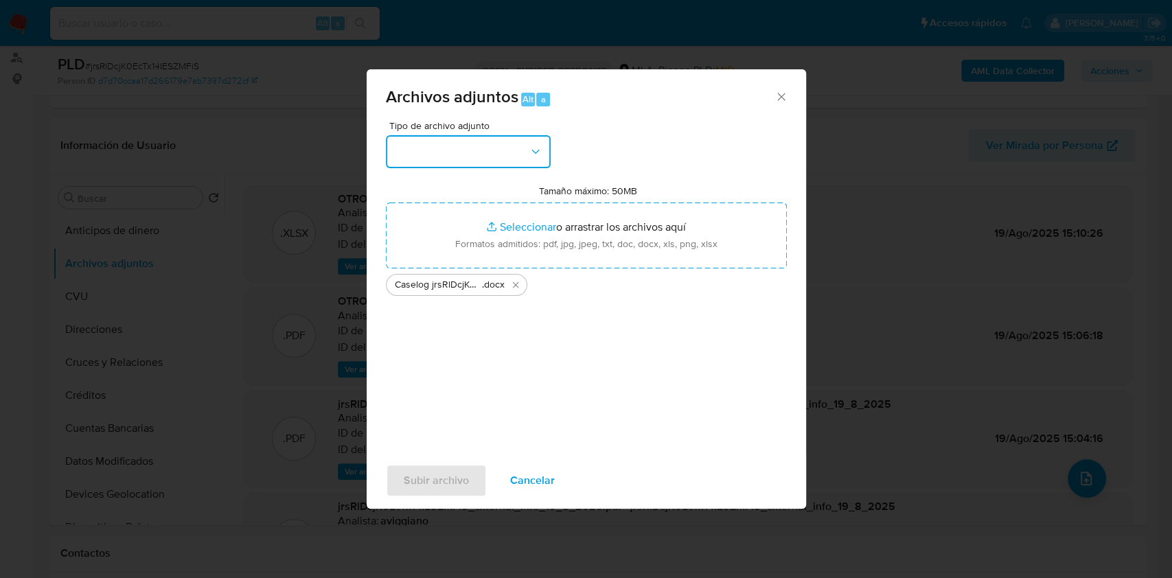
click at [434, 152] on button "button" at bounding box center [468, 151] width 165 height 33
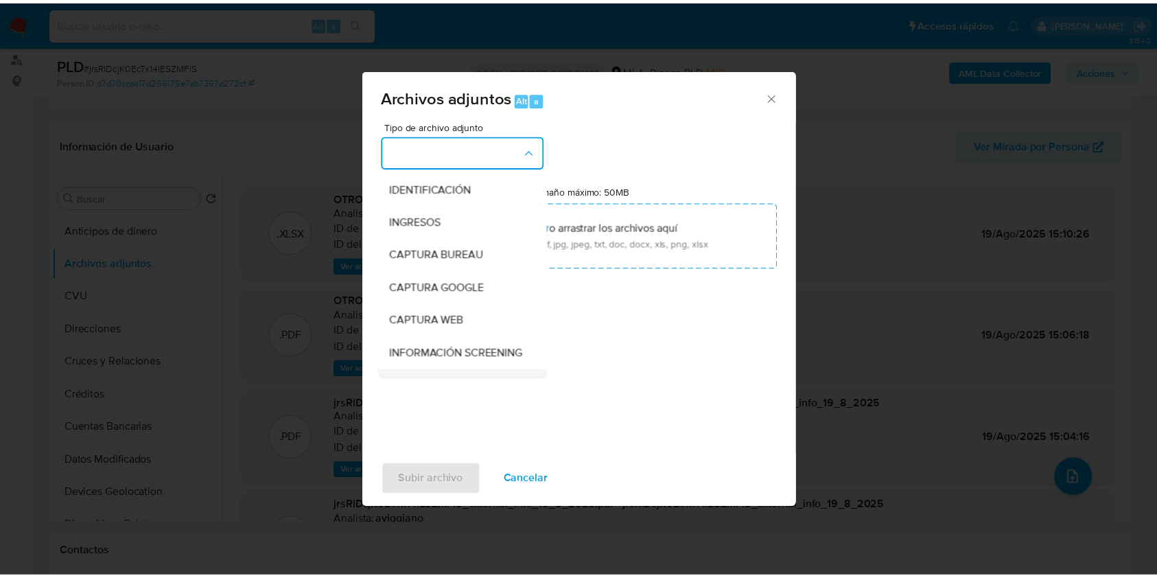
scroll to position [91, 0]
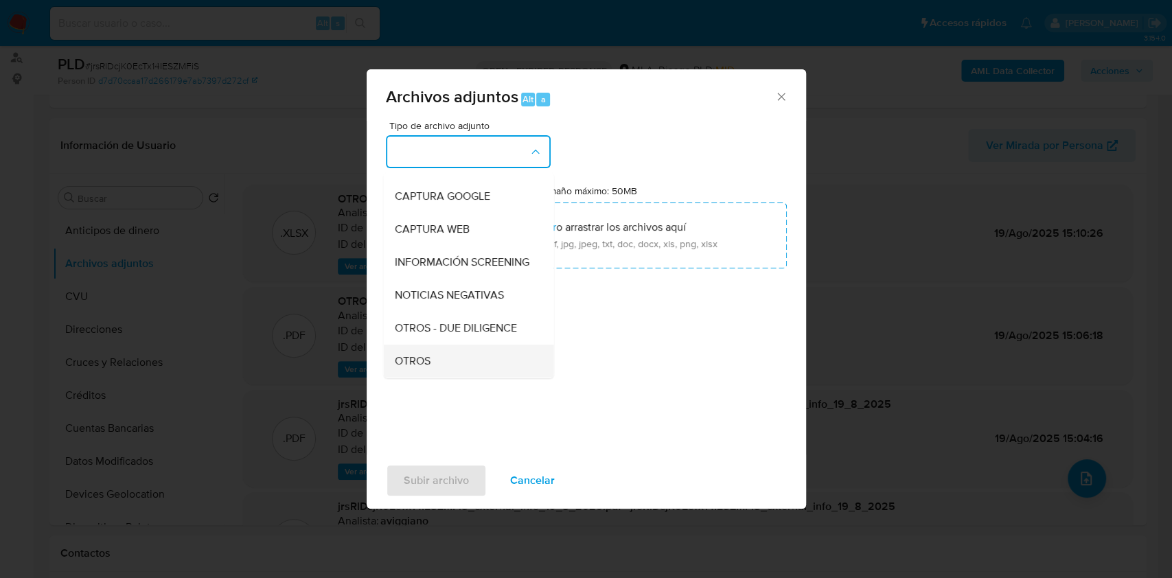
click at [405, 368] on span "OTROS" at bounding box center [412, 361] width 36 height 14
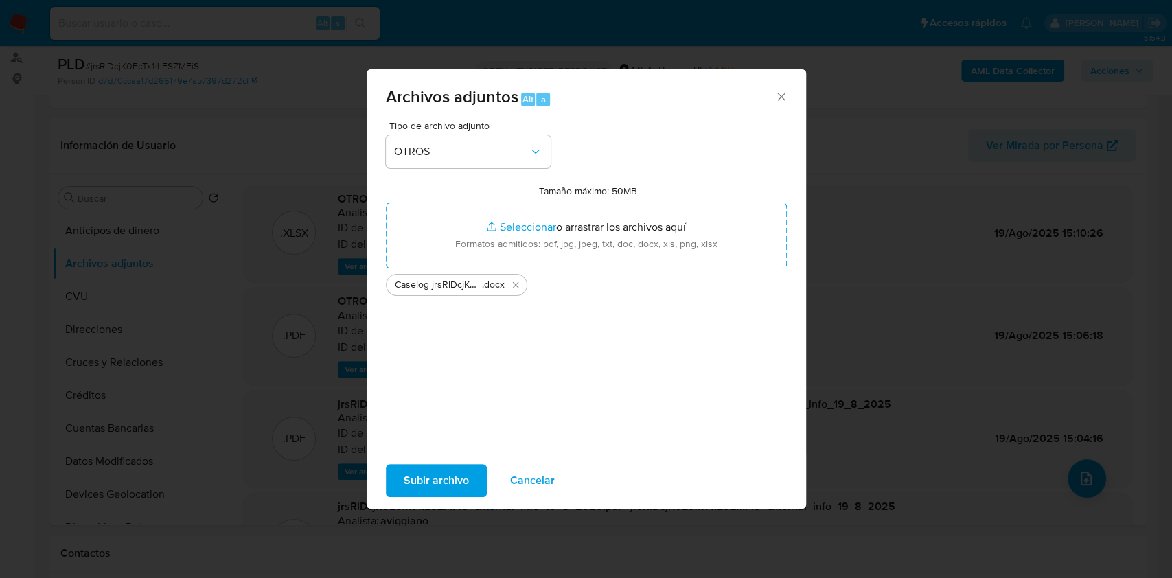
click at [425, 481] on span "Subir archivo" at bounding box center [436, 480] width 65 height 30
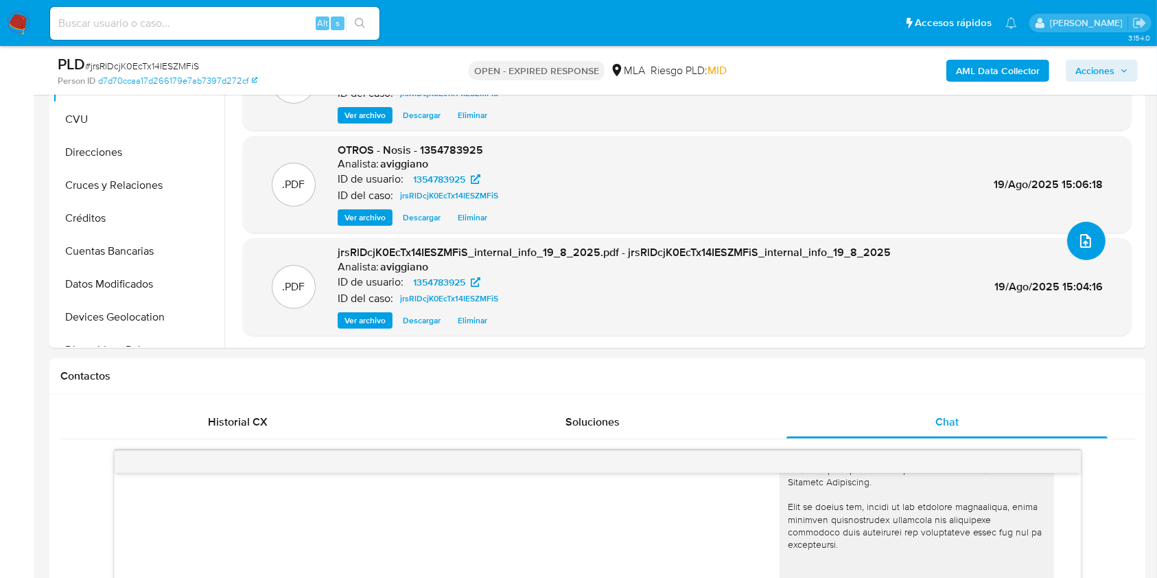
scroll to position [457, 0]
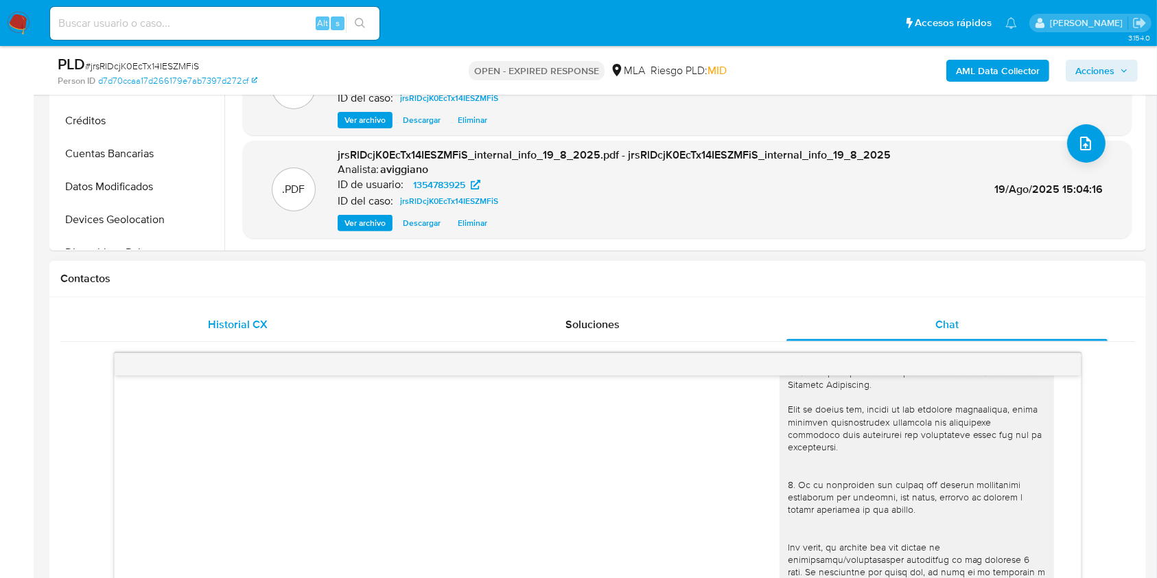
click at [215, 311] on div "Historial CX" at bounding box center [238, 324] width 322 height 33
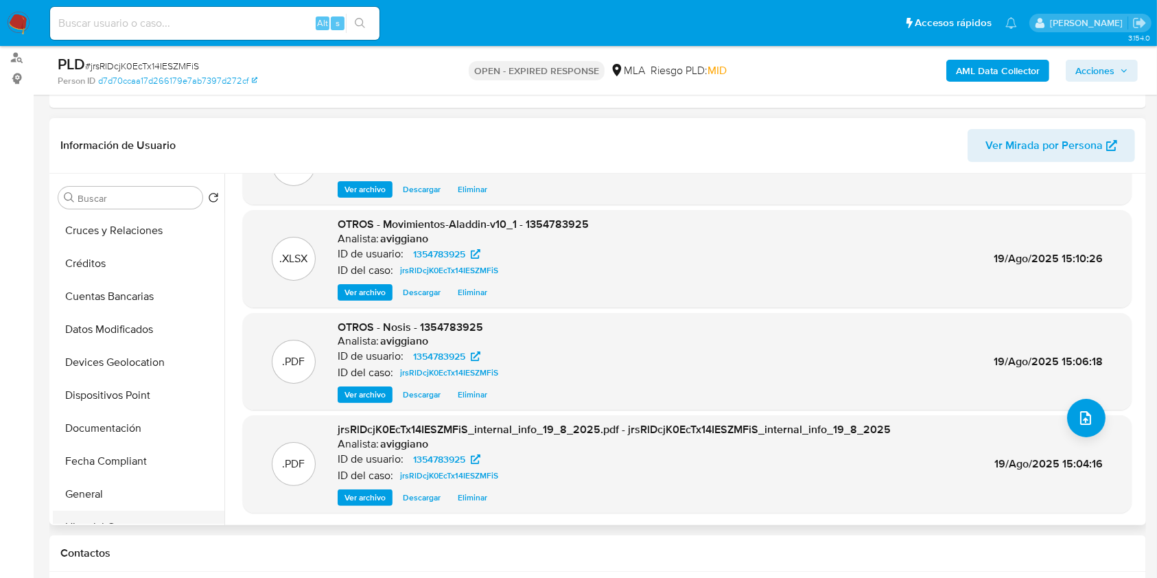
scroll to position [183, 0]
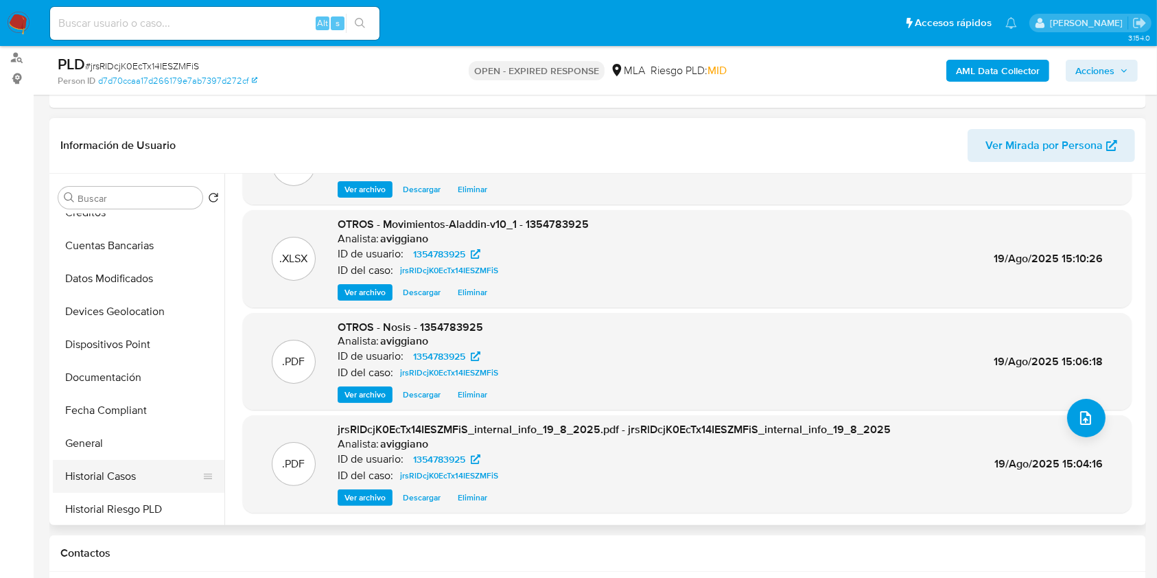
click at [130, 467] on button "Historial Casos" at bounding box center [133, 476] width 161 height 33
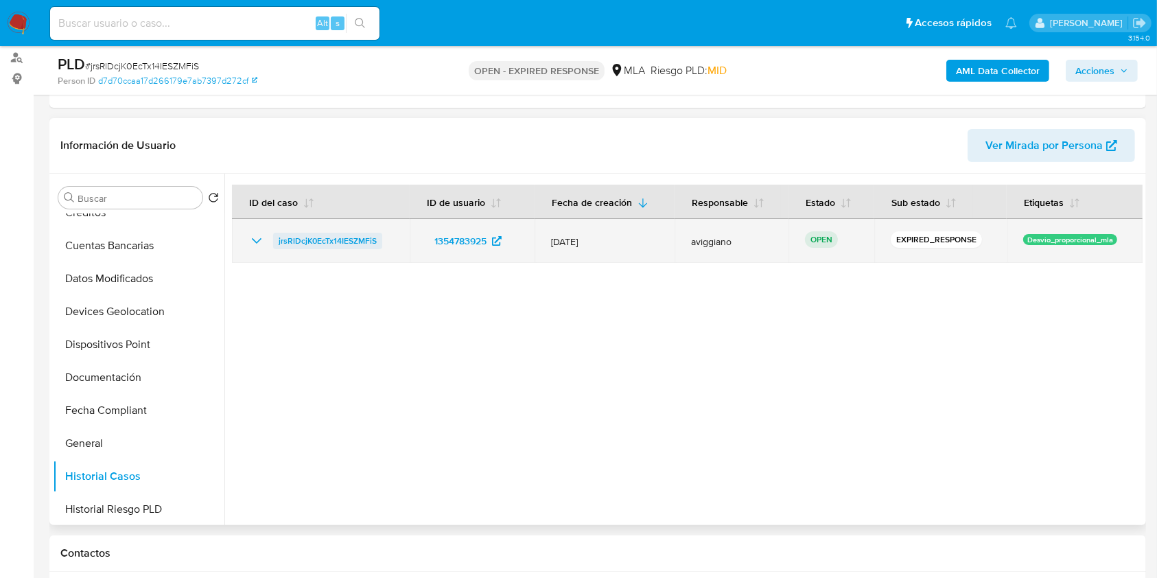
drag, startPoint x: 382, startPoint y: 237, endPoint x: 274, endPoint y: 244, distance: 108.7
click at [274, 244] on td "jrsRlDcjK0EcTx14IESZMFiS" at bounding box center [321, 241] width 178 height 44
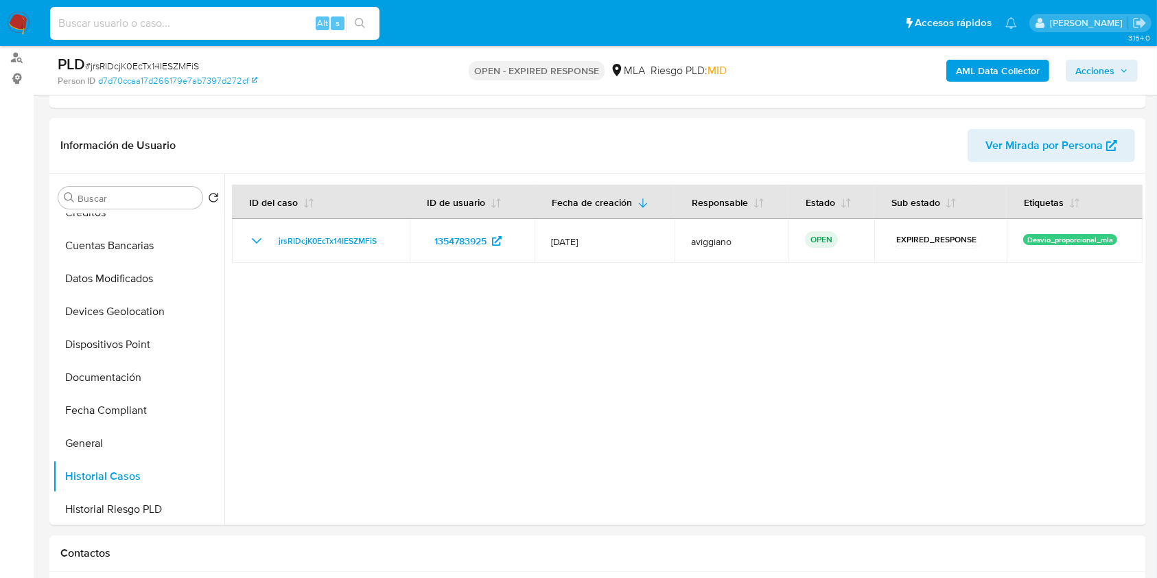
paste input "1233998803"
type input "1233998803"
click at [362, 18] on icon "search-icon" at bounding box center [360, 23] width 11 height 11
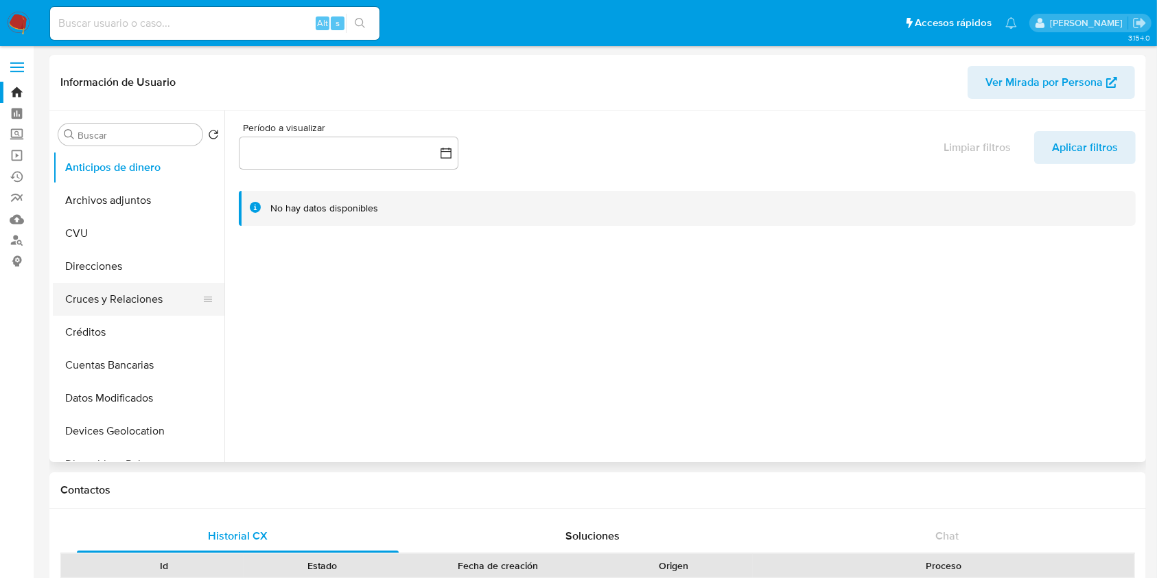
select select "10"
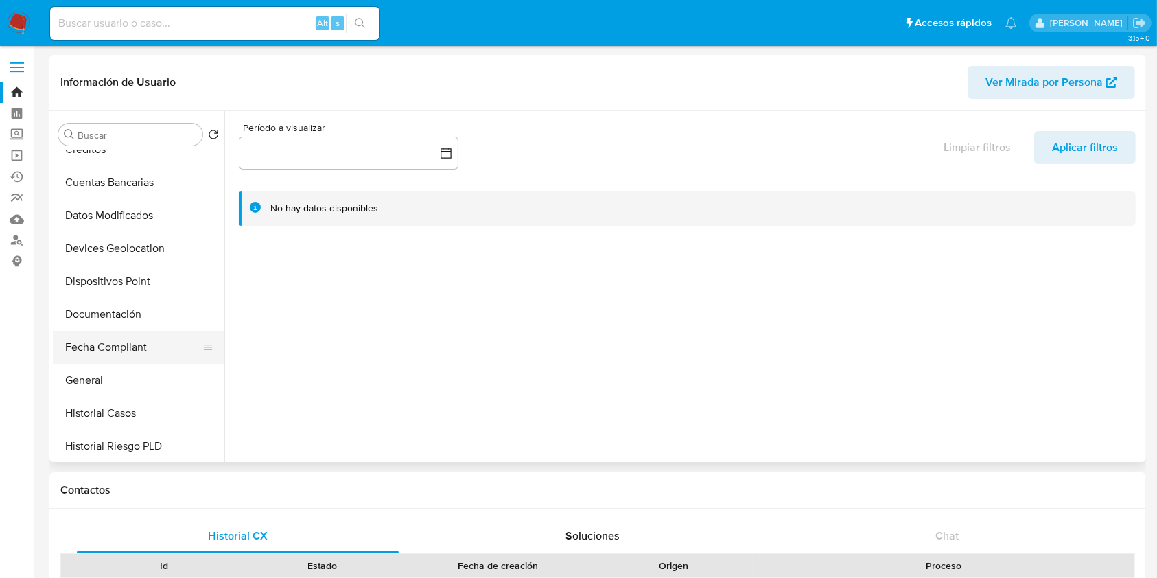
scroll to position [275, 0]
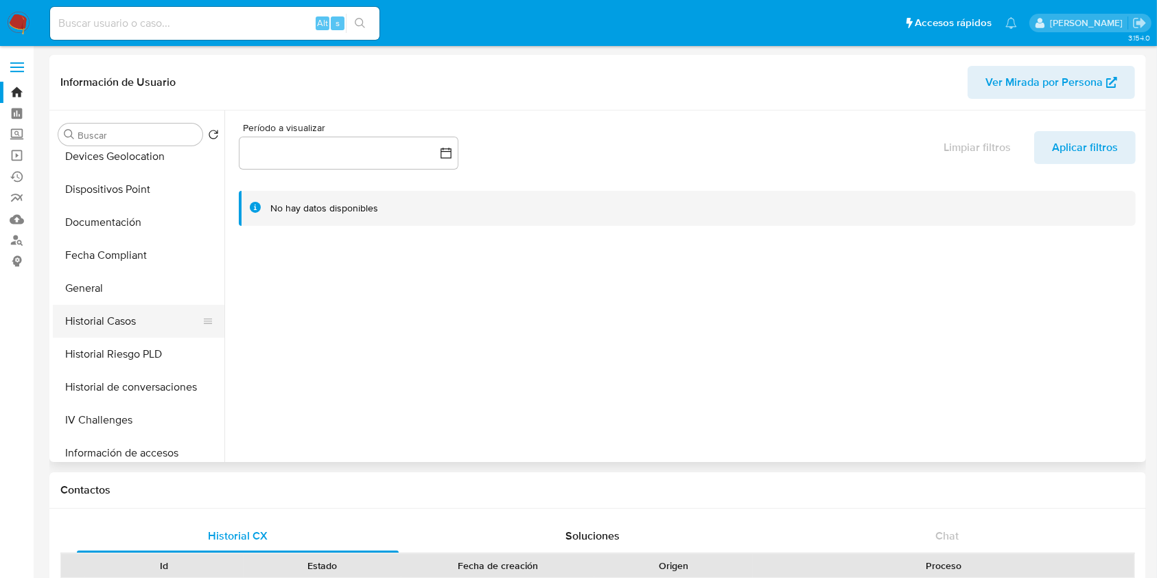
click at [115, 328] on button "Historial Casos" at bounding box center [133, 321] width 161 height 33
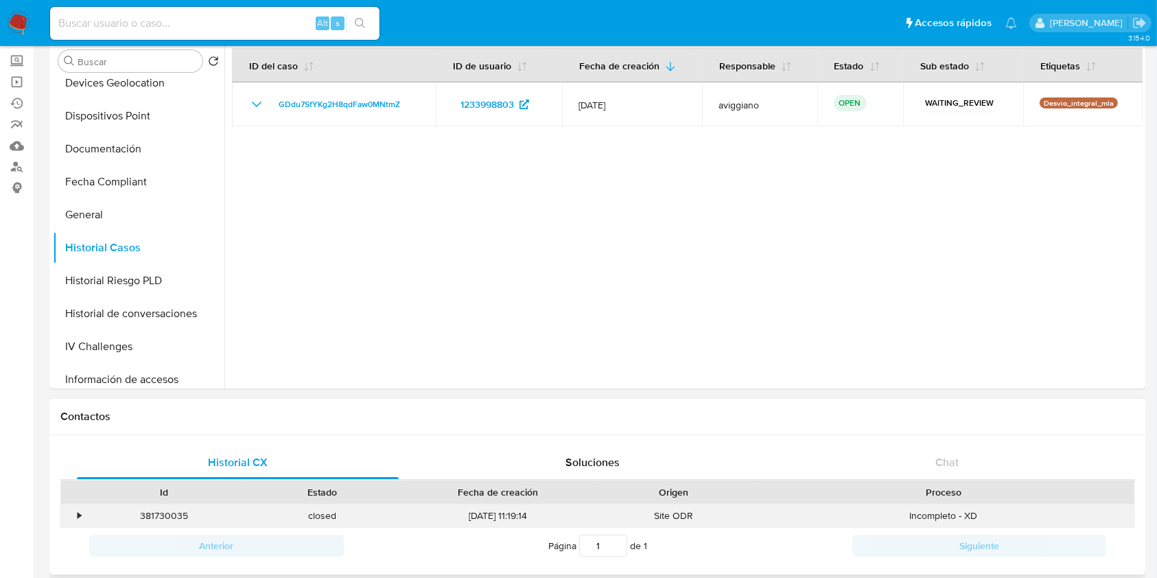
scroll to position [0, 0]
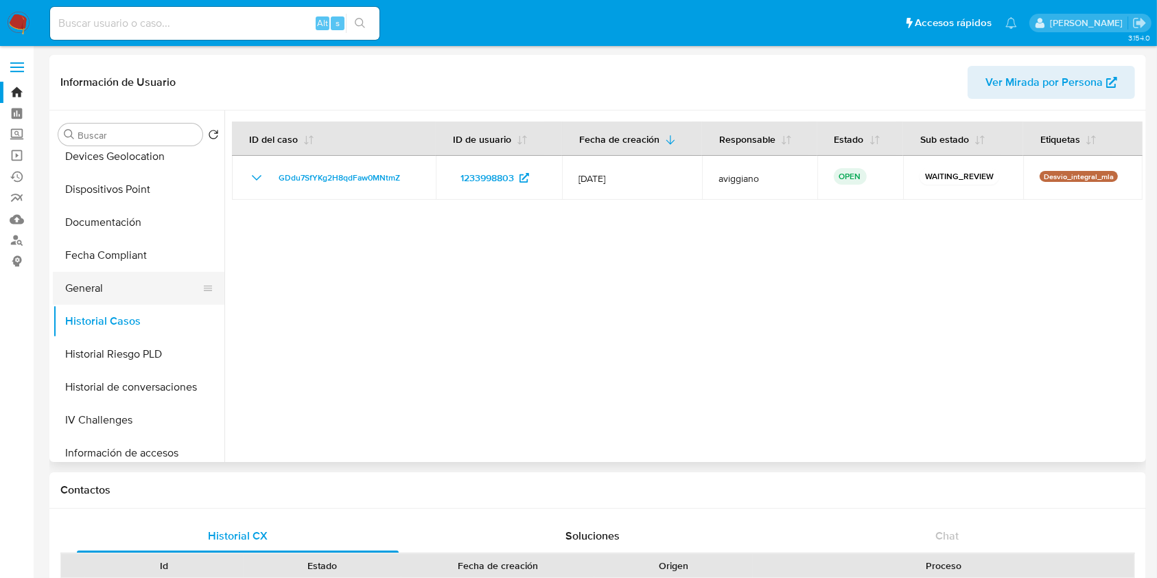
click at [97, 275] on button "General" at bounding box center [133, 288] width 161 height 33
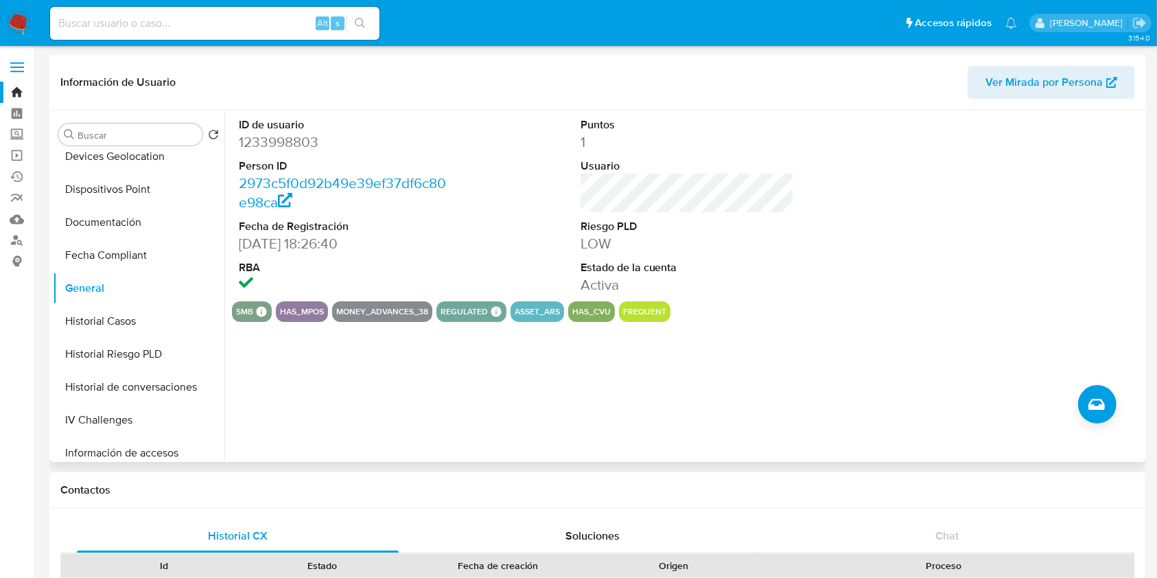
click at [294, 143] on dd "1233998803" at bounding box center [346, 141] width 214 height 19
click at [141, 330] on button "Historial Casos" at bounding box center [133, 321] width 161 height 33
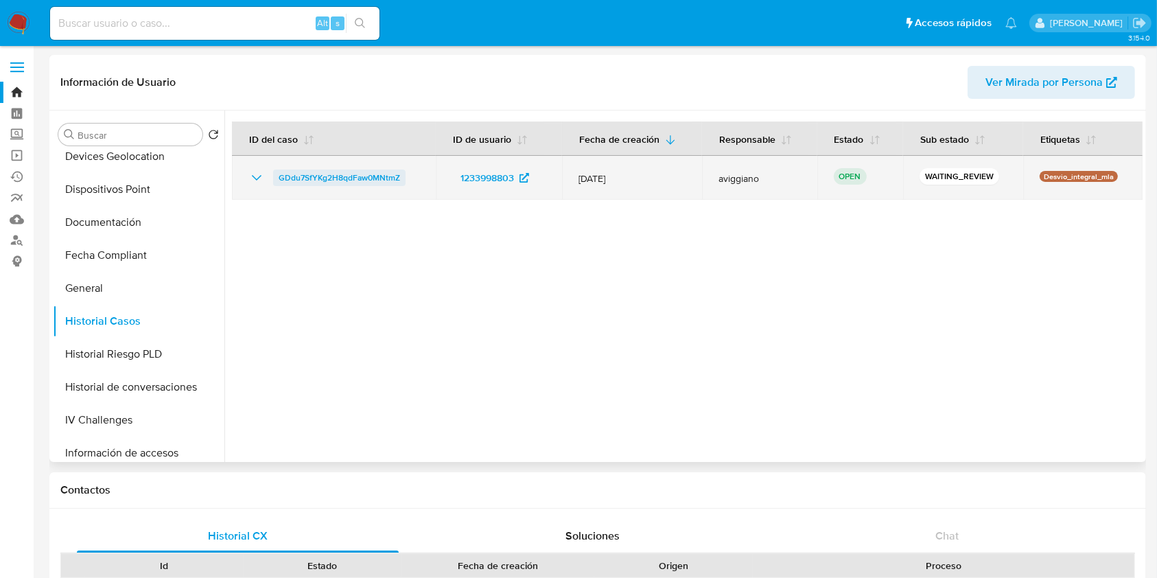
click at [340, 181] on span "GDdu7SfYKg2H8qdFaw0MNtmZ" at bounding box center [340, 178] width 122 height 16
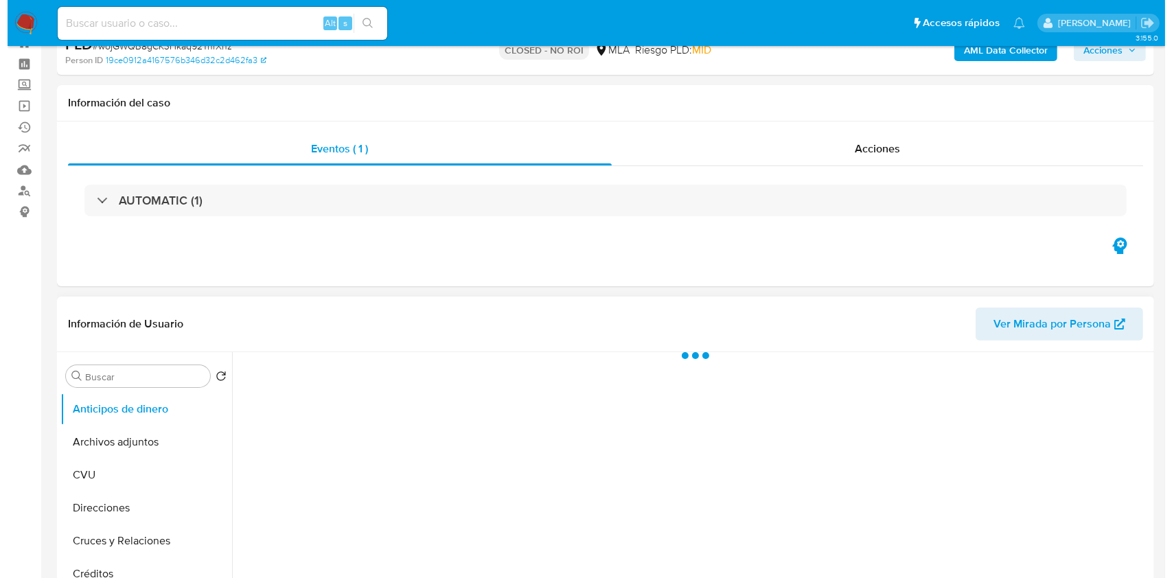
scroll to position [91, 0]
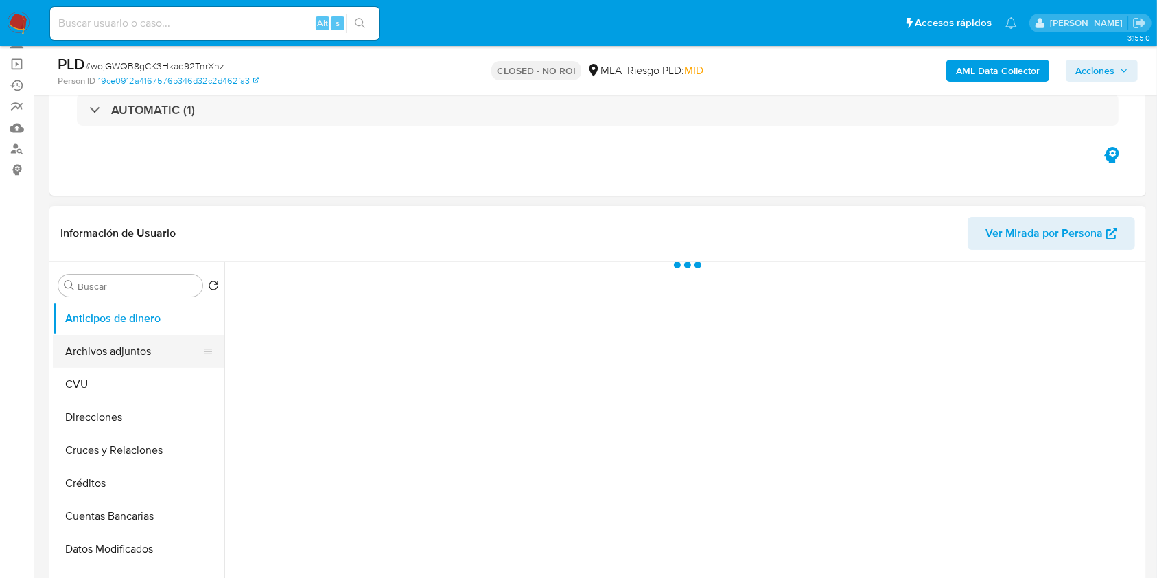
click at [135, 358] on button "Archivos adjuntos" at bounding box center [133, 351] width 161 height 33
select select "10"
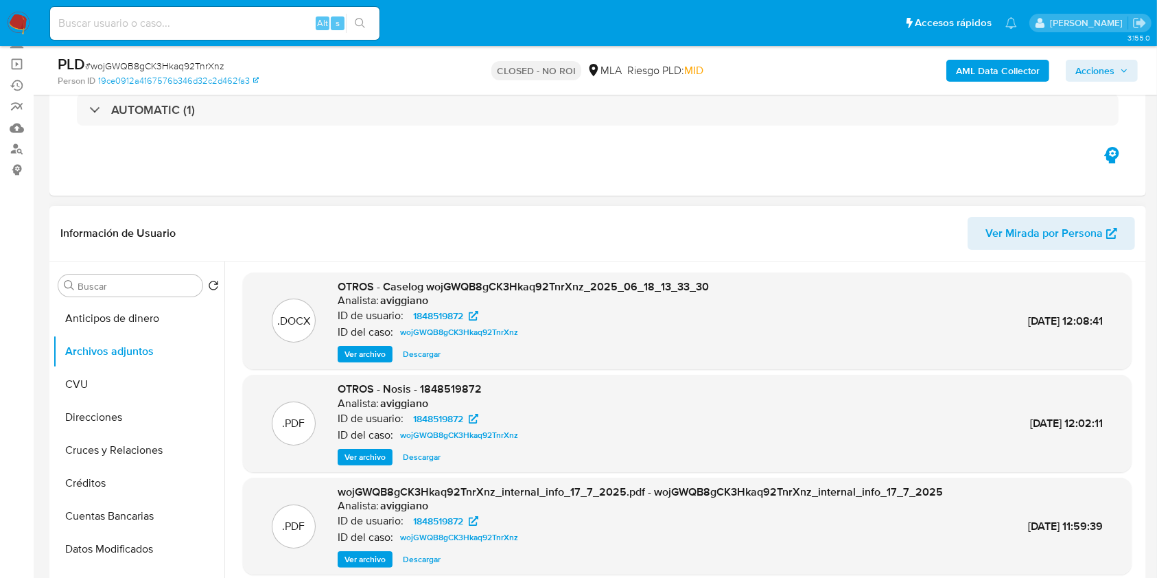
click at [366, 347] on span "Ver archivo" at bounding box center [365, 354] width 41 height 14
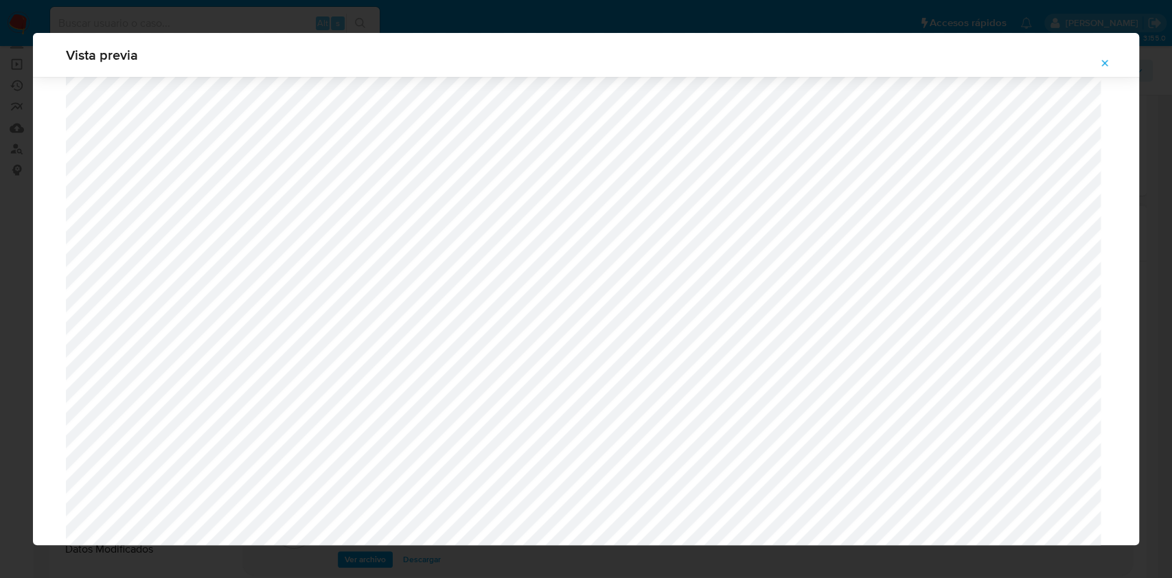
scroll to position [430, 0]
click at [1103, 58] on icon "Attachment preview" at bounding box center [1104, 63] width 11 height 11
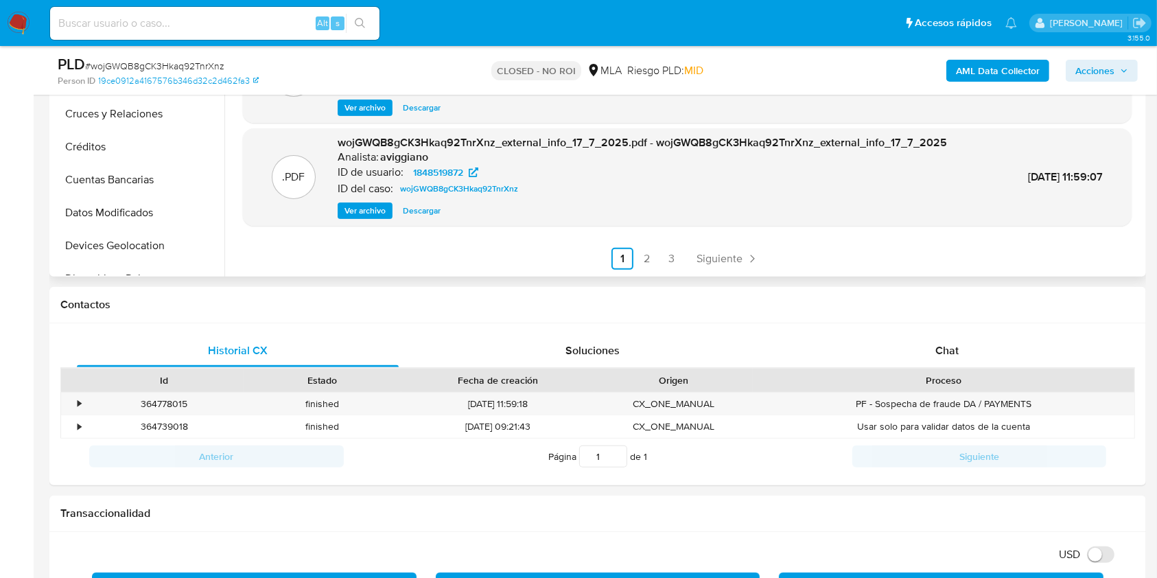
scroll to position [549, 0]
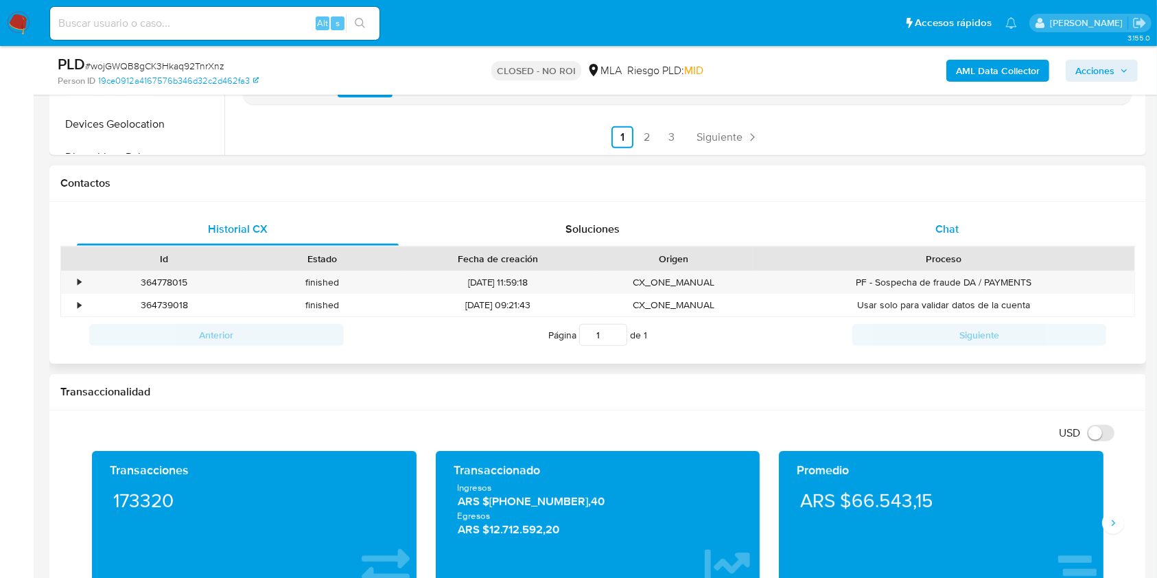
click at [936, 220] on div "Chat" at bounding box center [948, 229] width 322 height 33
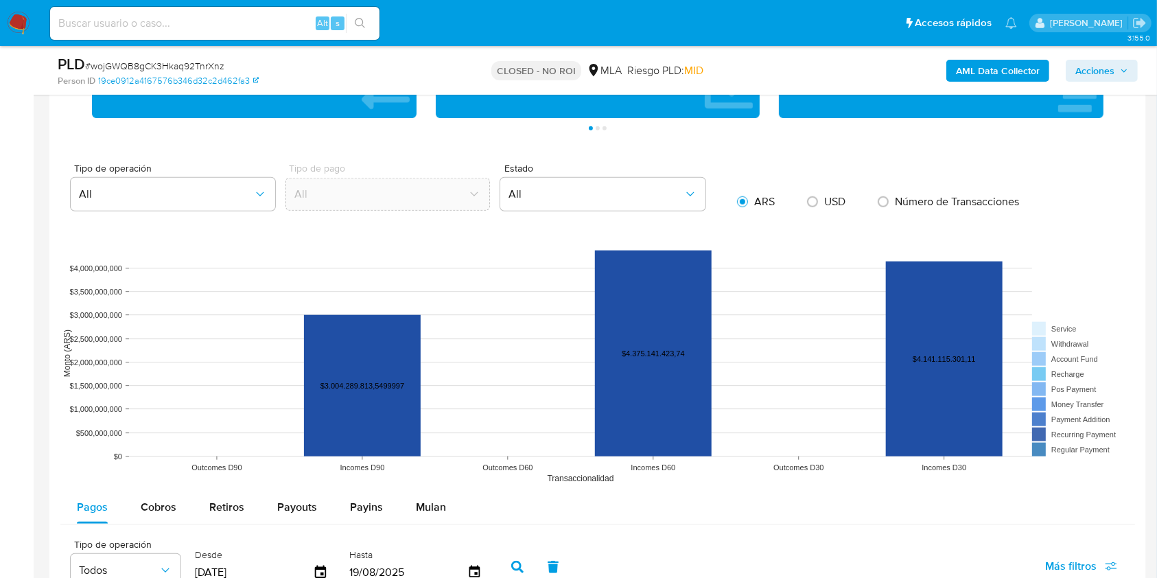
scroll to position [1556, 0]
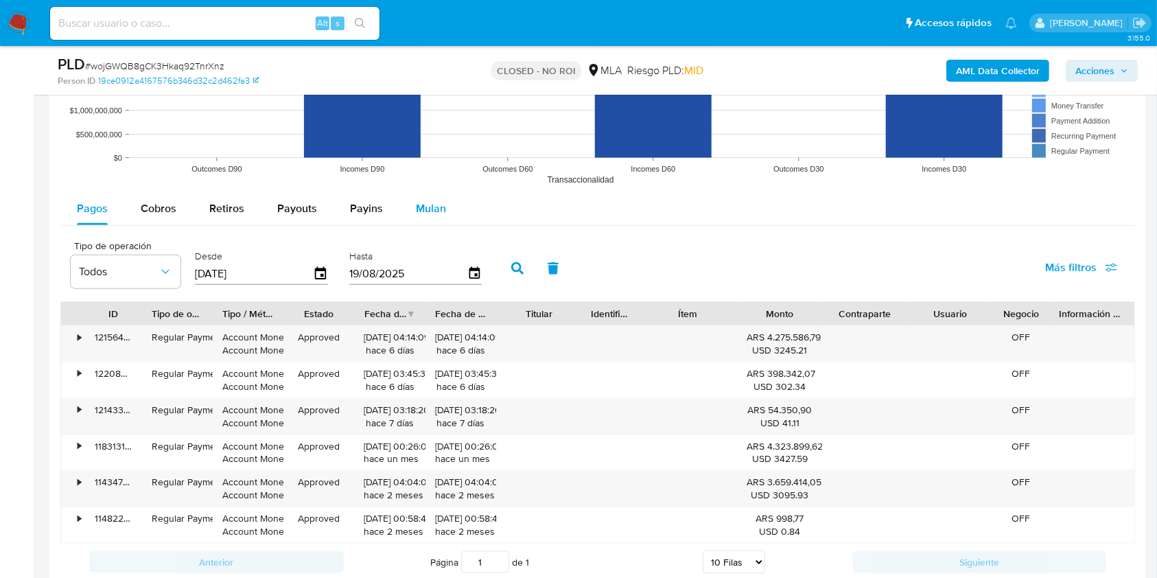
click at [421, 218] on div "Mulan" at bounding box center [431, 208] width 30 height 33
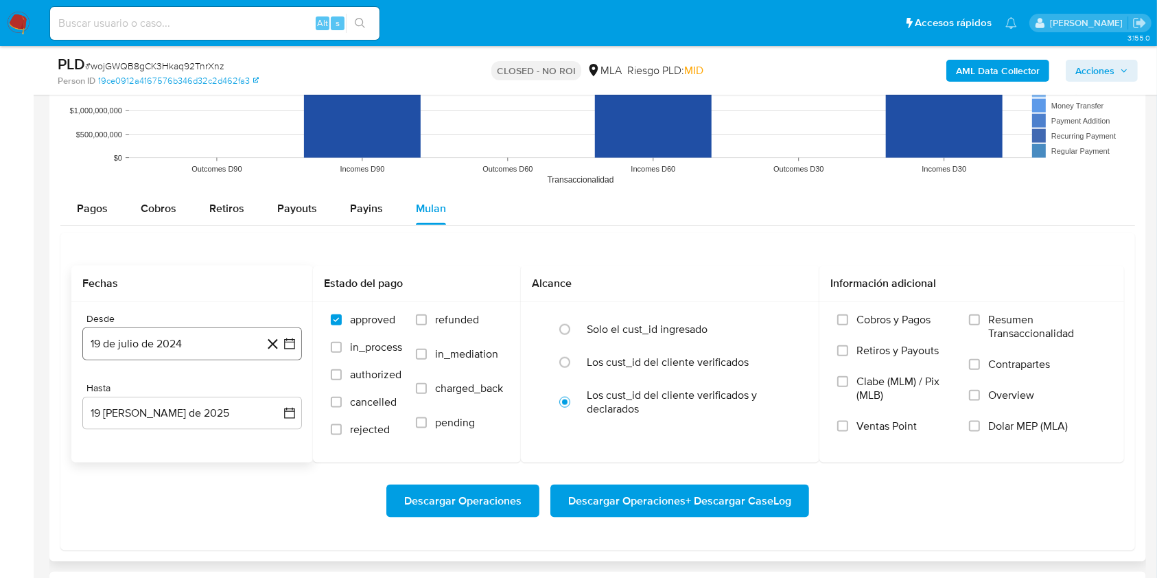
click at [204, 332] on button "19 de julio de 2024" at bounding box center [192, 343] width 220 height 33
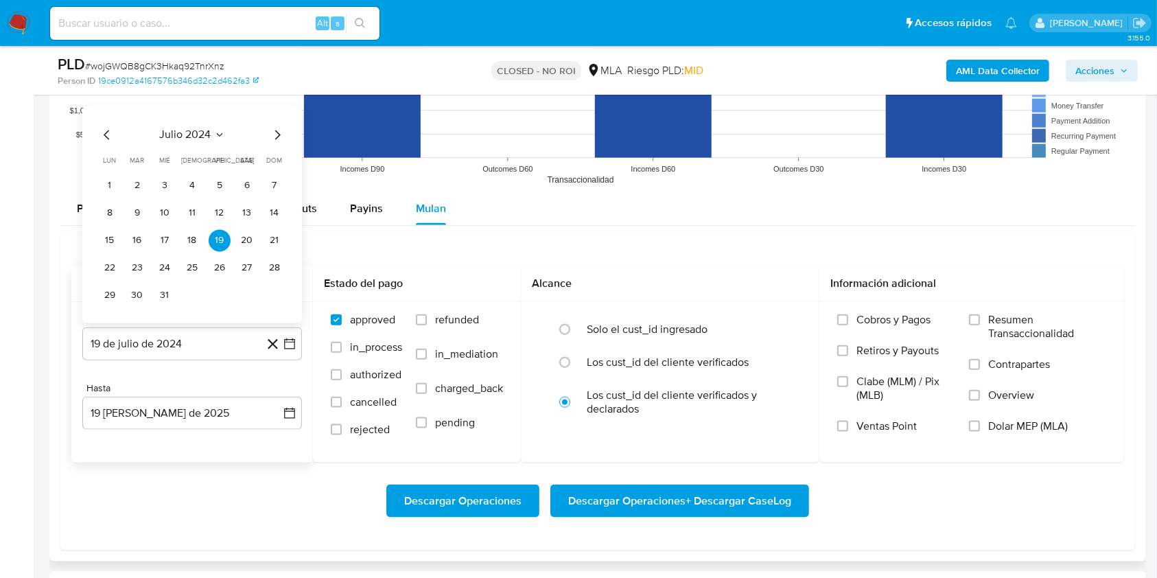
click at [279, 131] on icon "Mes siguiente" at bounding box center [277, 135] width 16 height 16
click at [279, 131] on span "dom" at bounding box center [275, 133] width 16 height 10
click at [279, 117] on div "septiembre 2024 septiembre 2024 lun lunes mar martes mié miércoles jue jueves v…" at bounding box center [192, 203] width 187 height 207
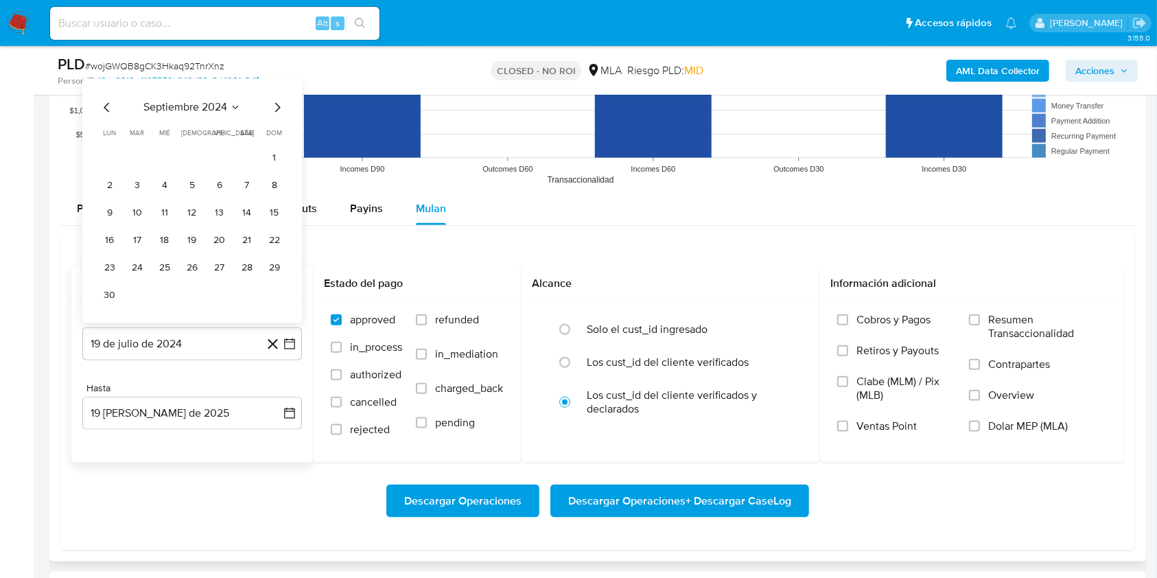
click at [274, 108] on icon "Mes siguiente" at bounding box center [277, 108] width 16 height 16
click at [277, 135] on icon "Mes siguiente" at bounding box center [277, 135] width 5 height 10
click at [276, 108] on icon "Mes siguiente" at bounding box center [277, 108] width 16 height 16
click at [276, 129] on icon "Mes siguiente" at bounding box center [277, 135] width 16 height 16
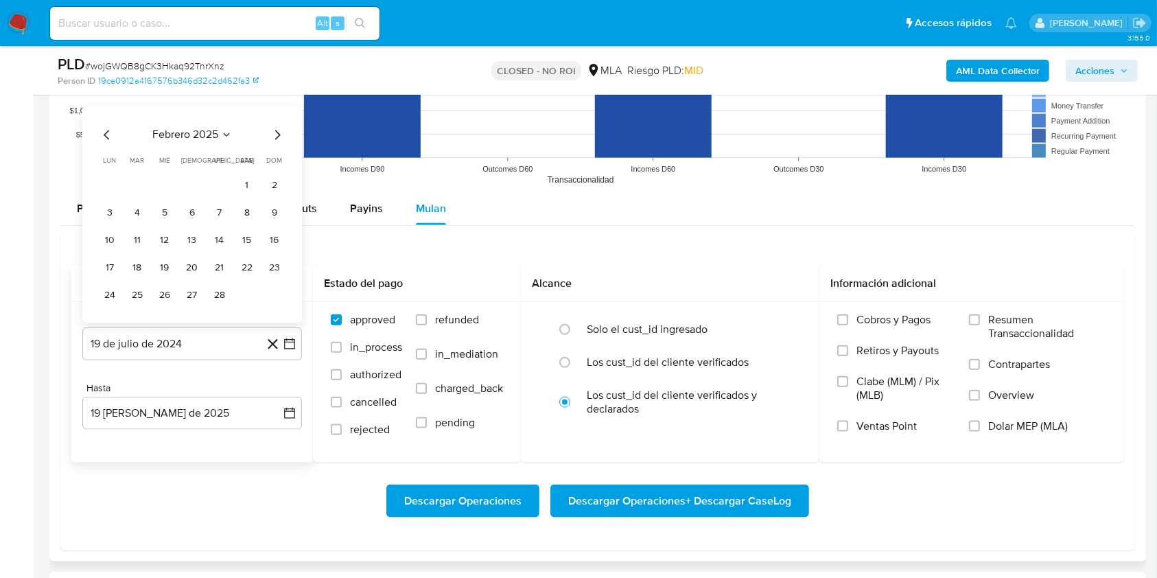
click at [277, 129] on icon "Mes siguiente" at bounding box center [277, 135] width 16 height 16
click at [274, 108] on icon "Mes siguiente" at bounding box center [277, 108] width 16 height 16
click at [279, 132] on icon "Mes siguiente" at bounding box center [277, 135] width 16 height 16
click at [269, 162] on button "1" at bounding box center [275, 159] width 22 height 22
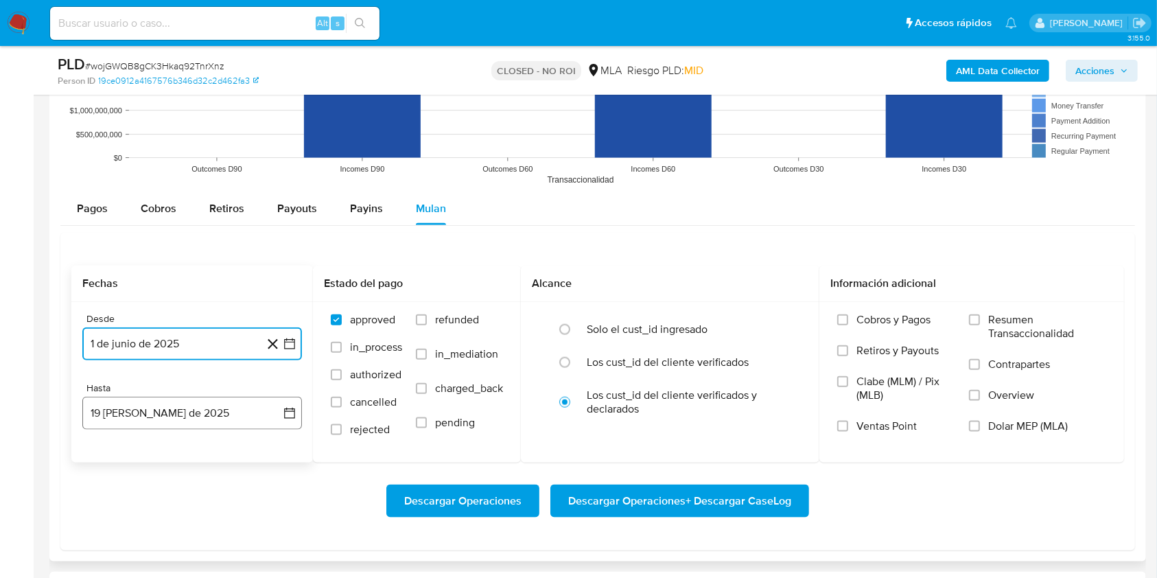
click at [156, 409] on button "19 de agosto de 2025" at bounding box center [192, 413] width 220 height 33
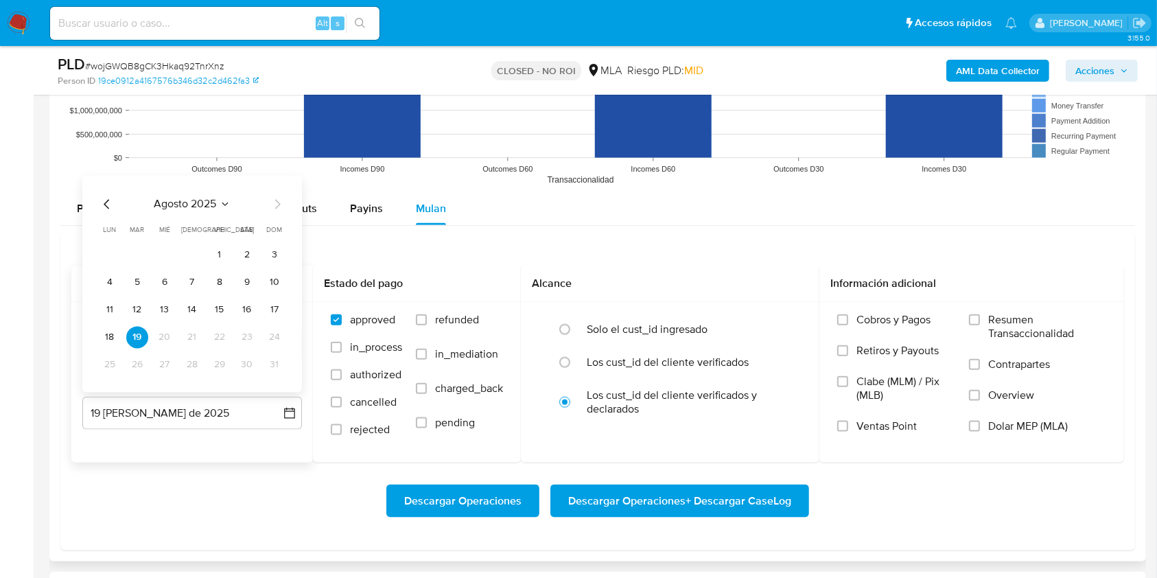
click at [109, 194] on div "agosto 2025 agosto 2025 lun lunes mar martes mié miércoles jue jueves vie viern…" at bounding box center [192, 284] width 220 height 217
click at [105, 200] on icon "Mes anterior" at bounding box center [107, 204] width 16 height 16
click at [194, 371] on button "31" at bounding box center [192, 365] width 22 height 22
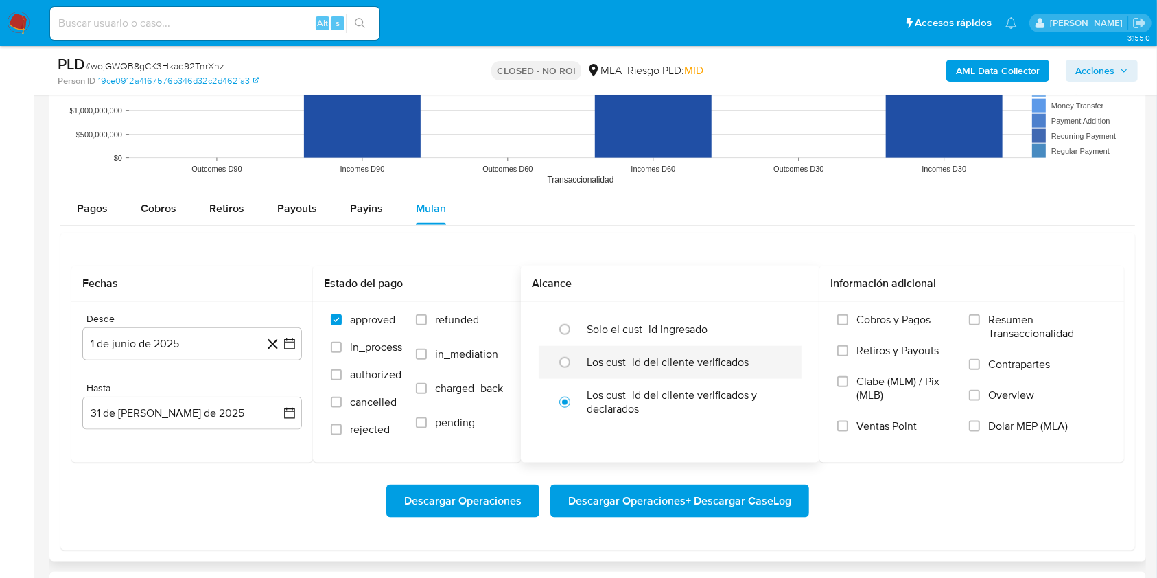
click at [615, 356] on label "Los cust_id del cliente verificados" at bounding box center [668, 363] width 162 height 14
click at [576, 354] on input "radio" at bounding box center [565, 362] width 22 height 22
radio input "true"
click at [998, 427] on span "Dolar MEP (MLA)" at bounding box center [1029, 426] width 80 height 14
click at [980, 427] on input "Dolar MEP (MLA)" at bounding box center [974, 426] width 11 height 11
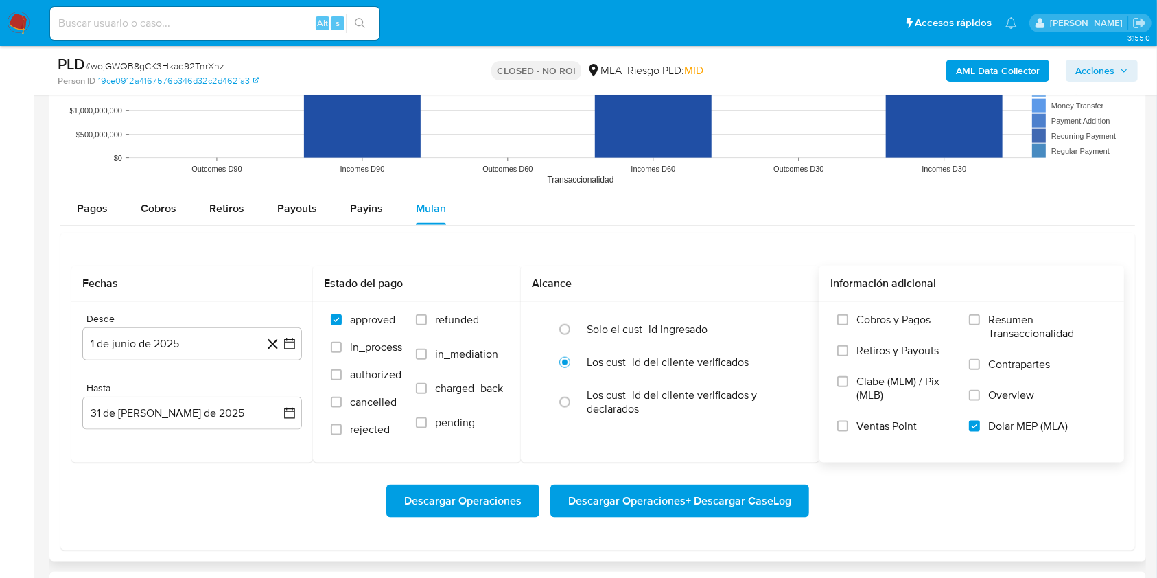
click at [705, 494] on span "Descargar Operaciones + Descargar CaseLog" at bounding box center [679, 501] width 223 height 30
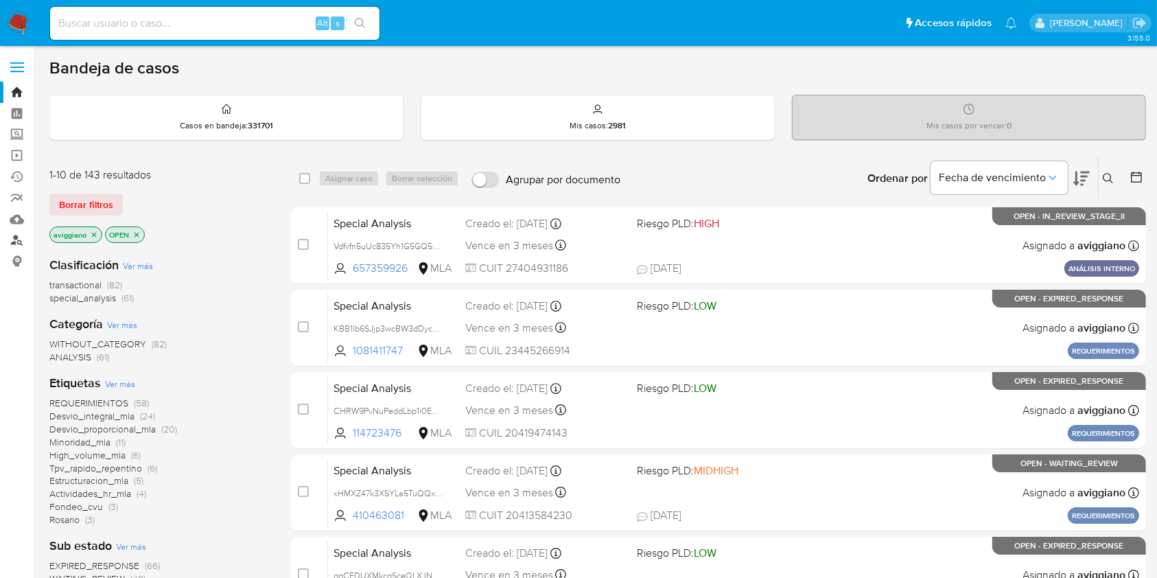
click at [16, 237] on link "Buscador de personas" at bounding box center [81, 240] width 163 height 21
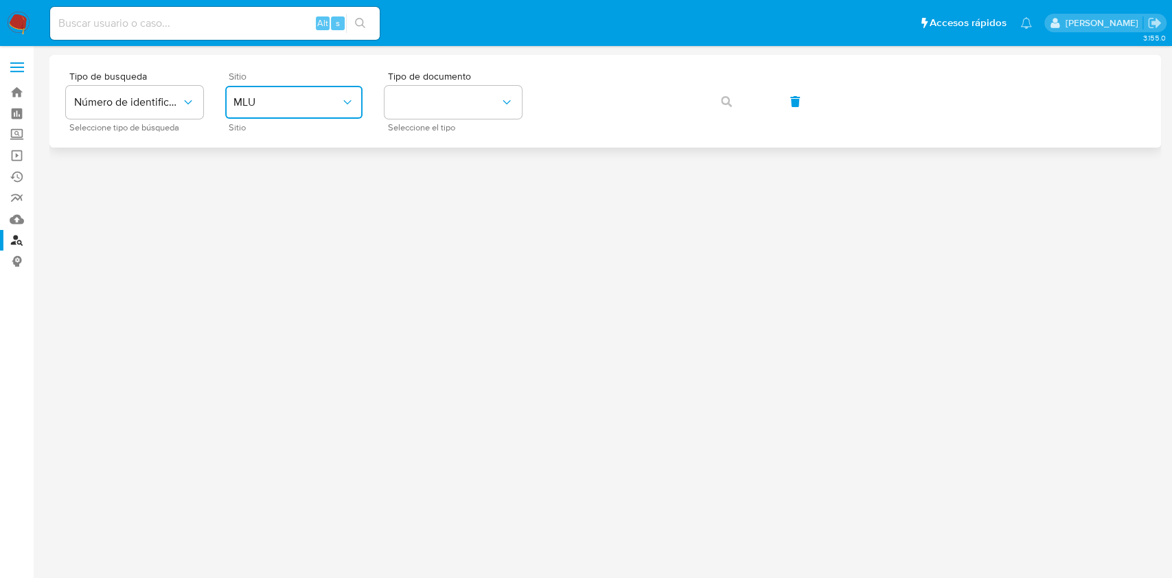
click at [336, 111] on button "MLU" at bounding box center [293, 102] width 137 height 33
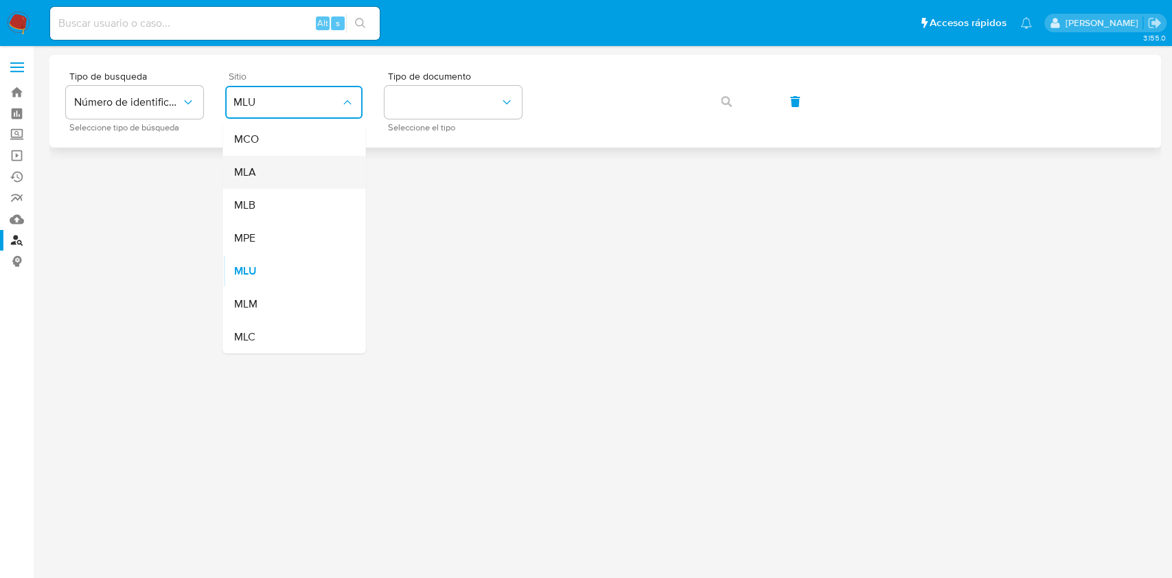
click at [308, 174] on div "MLA" at bounding box center [289, 172] width 113 height 33
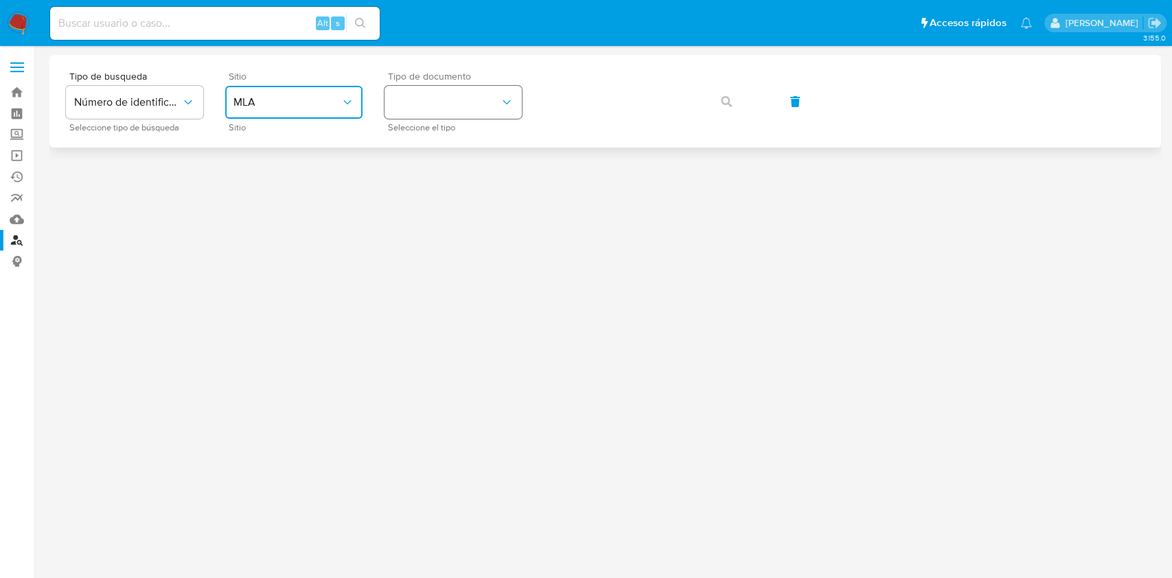
click at [492, 113] on button "identificationType" at bounding box center [452, 102] width 137 height 33
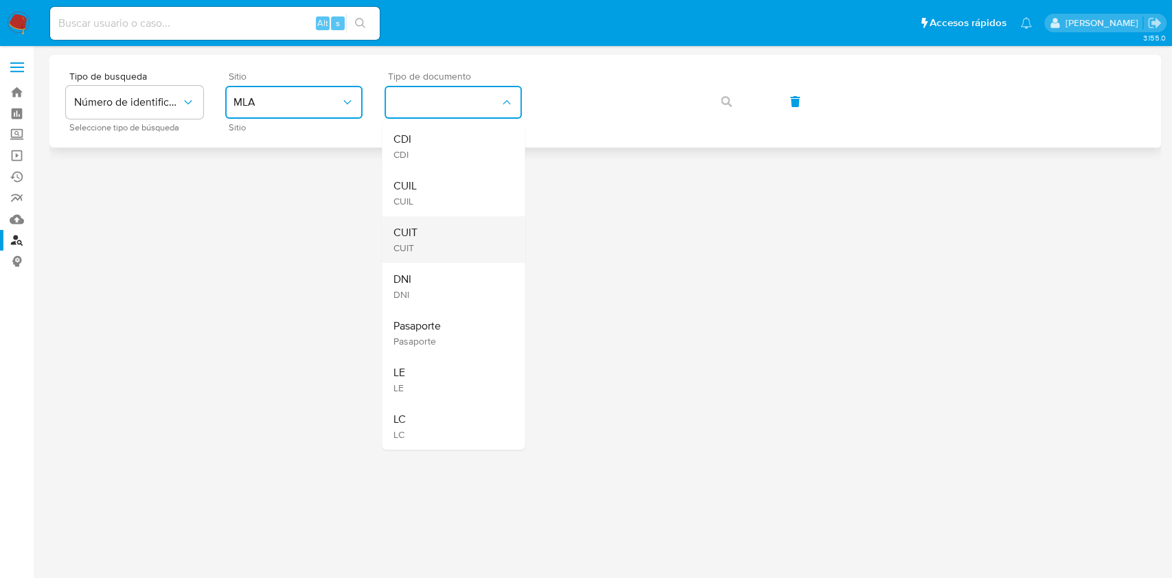
click at [465, 230] on div "CUIT CUIT" at bounding box center [449, 239] width 113 height 47
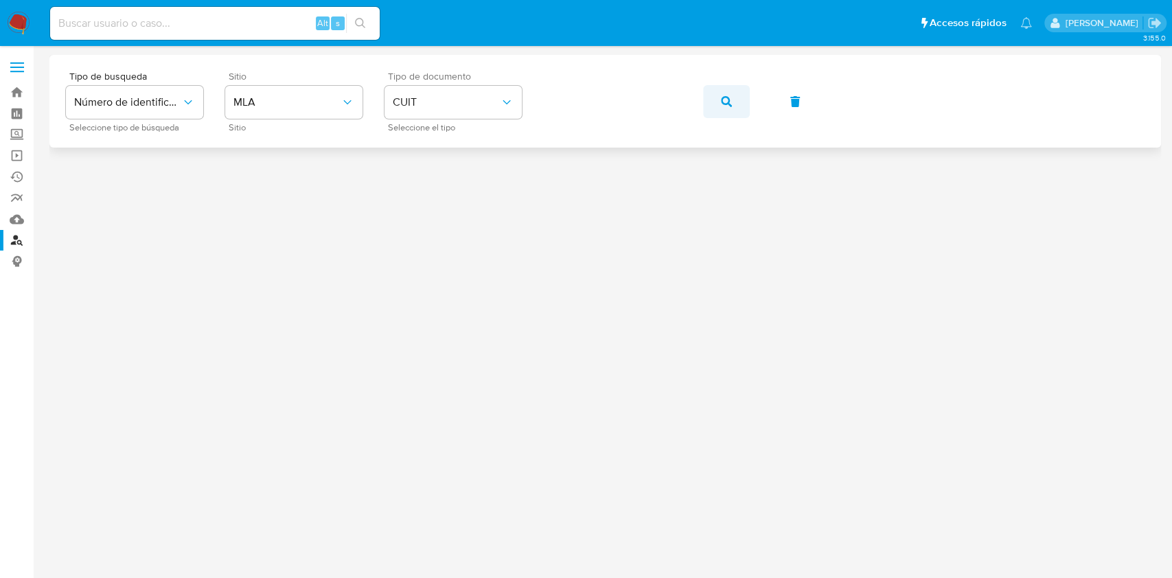
click at [721, 86] on span "button" at bounding box center [726, 101] width 11 height 30
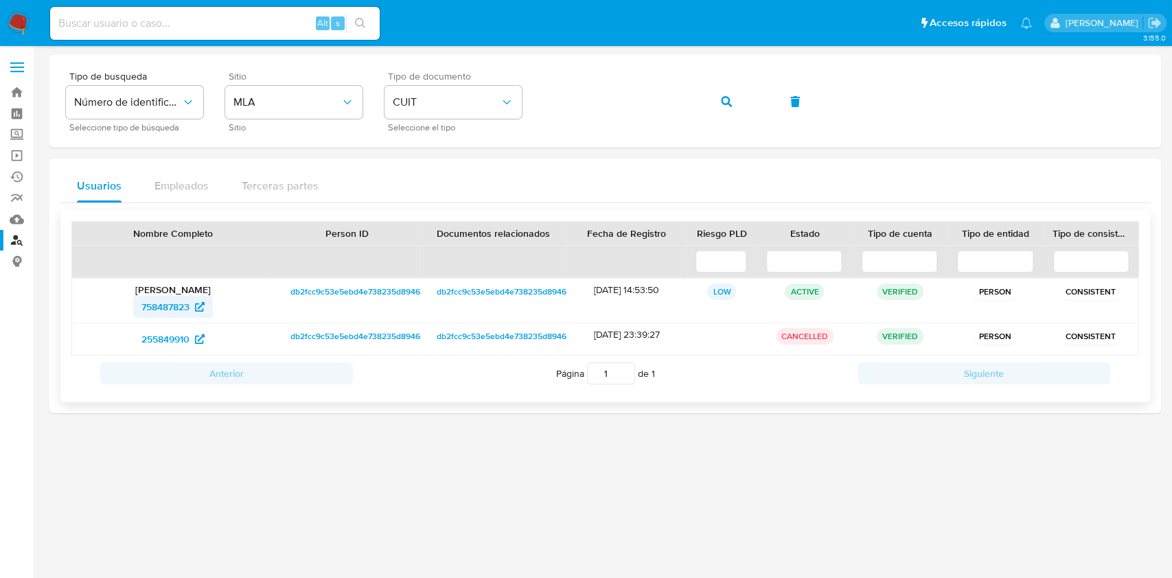
click at [158, 304] on span "758487823" at bounding box center [165, 307] width 48 height 22
click at [736, 112] on button "button" at bounding box center [726, 101] width 47 height 33
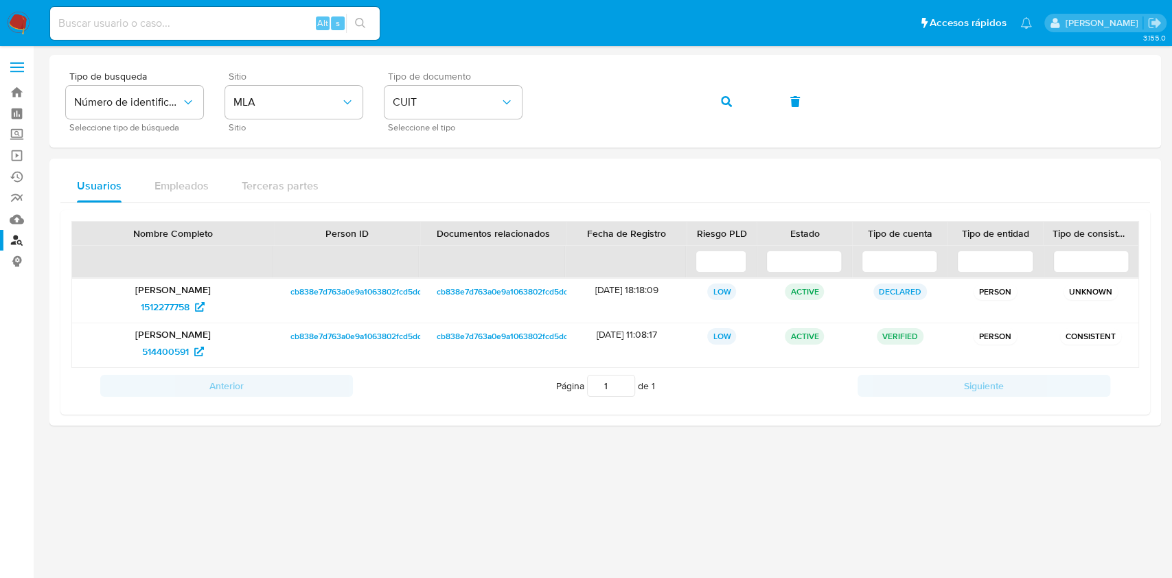
drag, startPoint x: 883, startPoint y: 574, endPoint x: 885, endPoint y: 583, distance: 9.2
click at [885, 577] on html "Pausado Ver notificaciones Alt s Accesos rápidos Presiona las siguientes teclas…" at bounding box center [586, 289] width 1172 height 578
click at [713, 90] on button "button" at bounding box center [726, 101] width 47 height 33
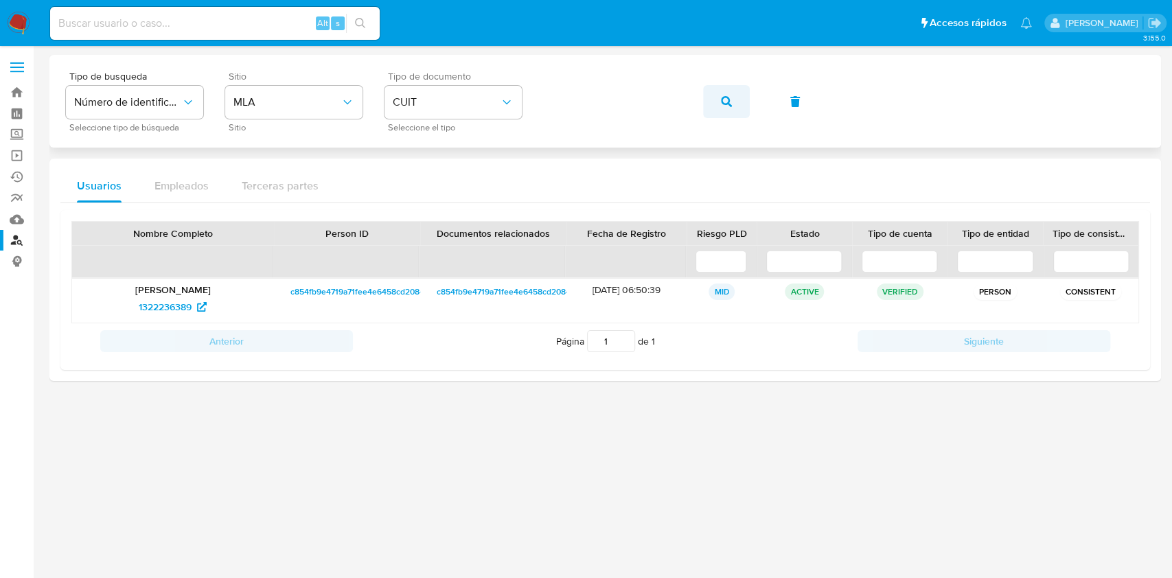
click at [721, 98] on icon "button" at bounding box center [726, 101] width 11 height 11
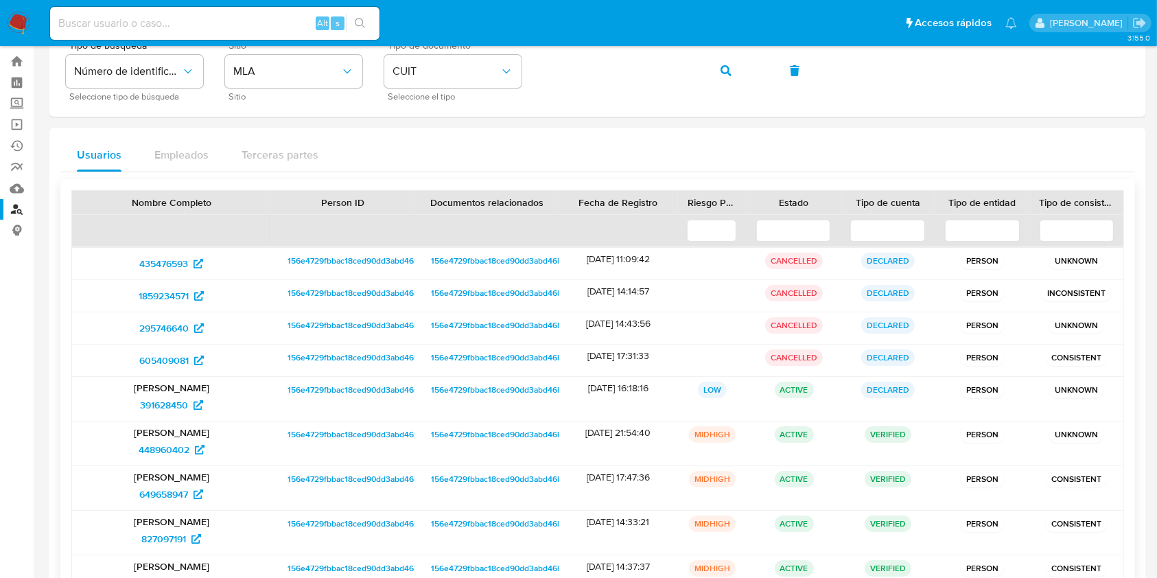
scroll to position [174, 0]
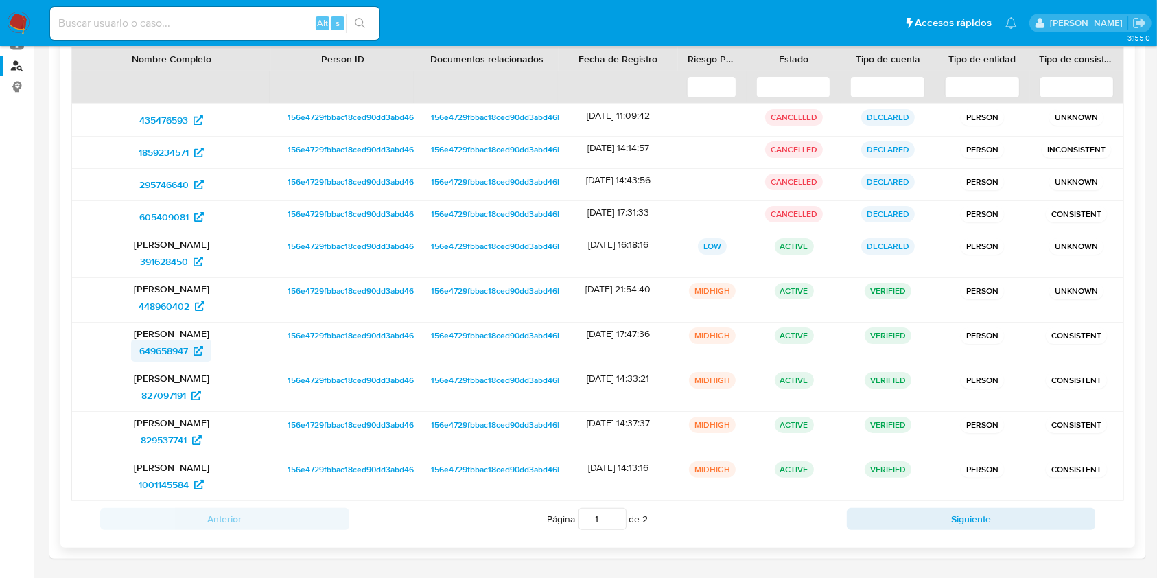
click at [157, 346] on span "649658947" at bounding box center [163, 351] width 49 height 22
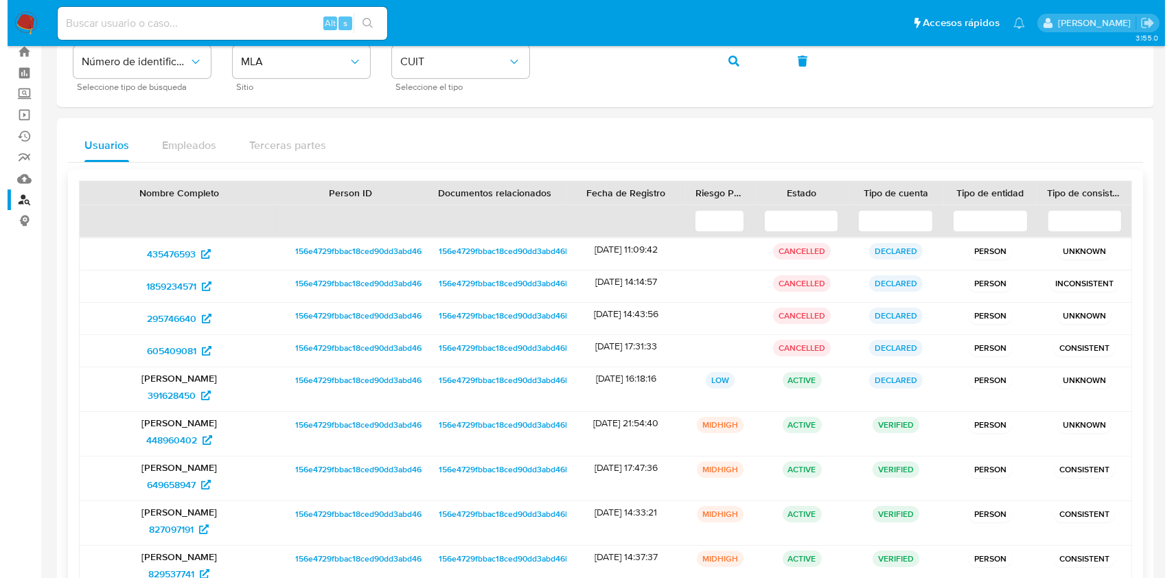
scroll to position [0, 0]
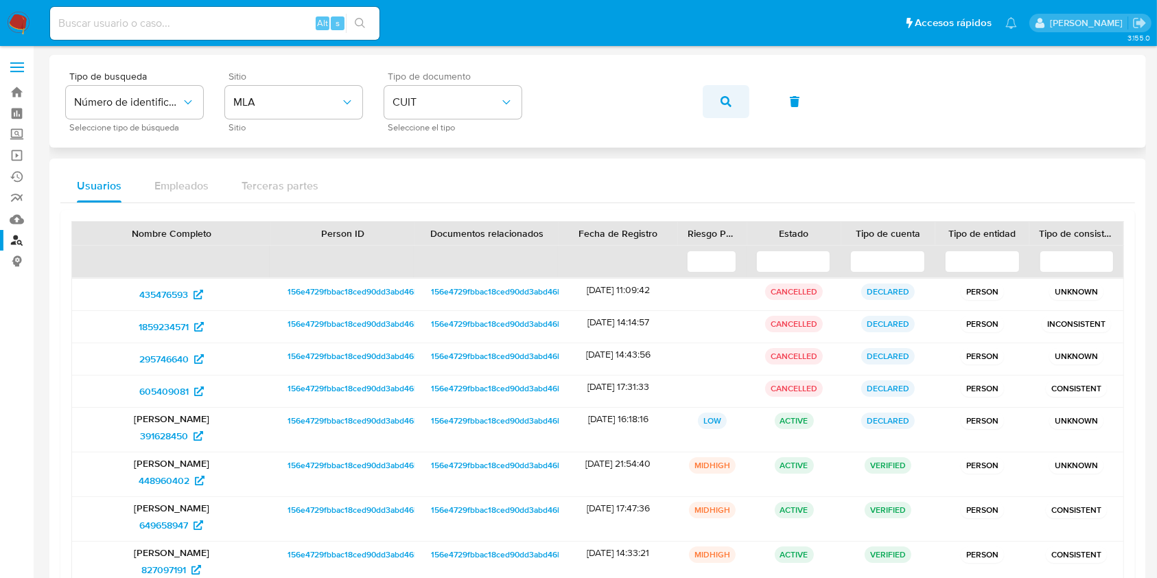
click at [718, 107] on button "button" at bounding box center [726, 101] width 47 height 33
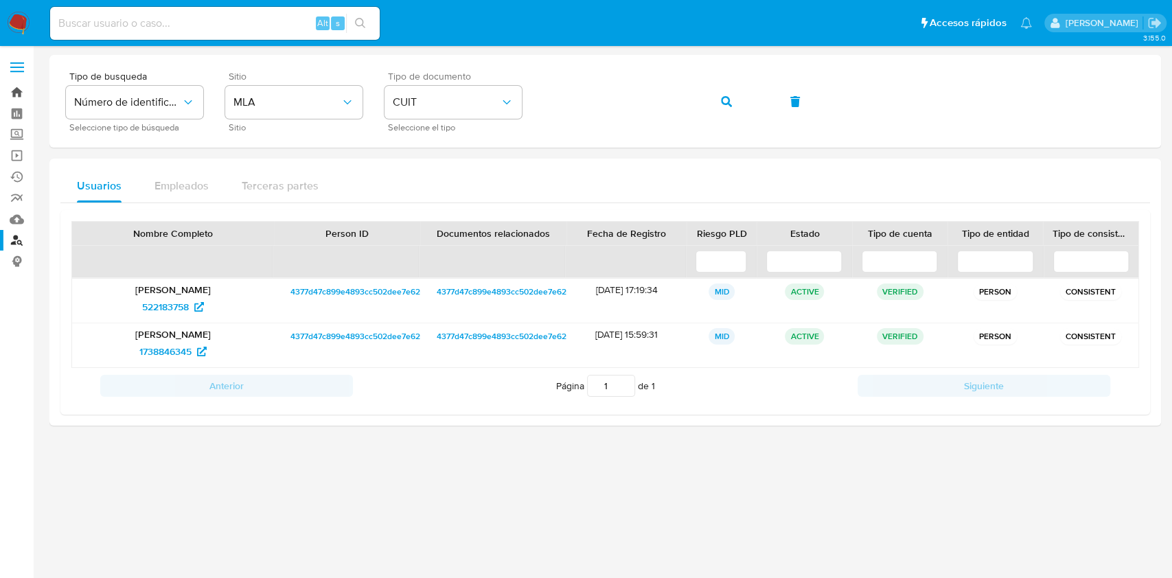
click at [16, 100] on link "Bandeja" at bounding box center [81, 92] width 163 height 21
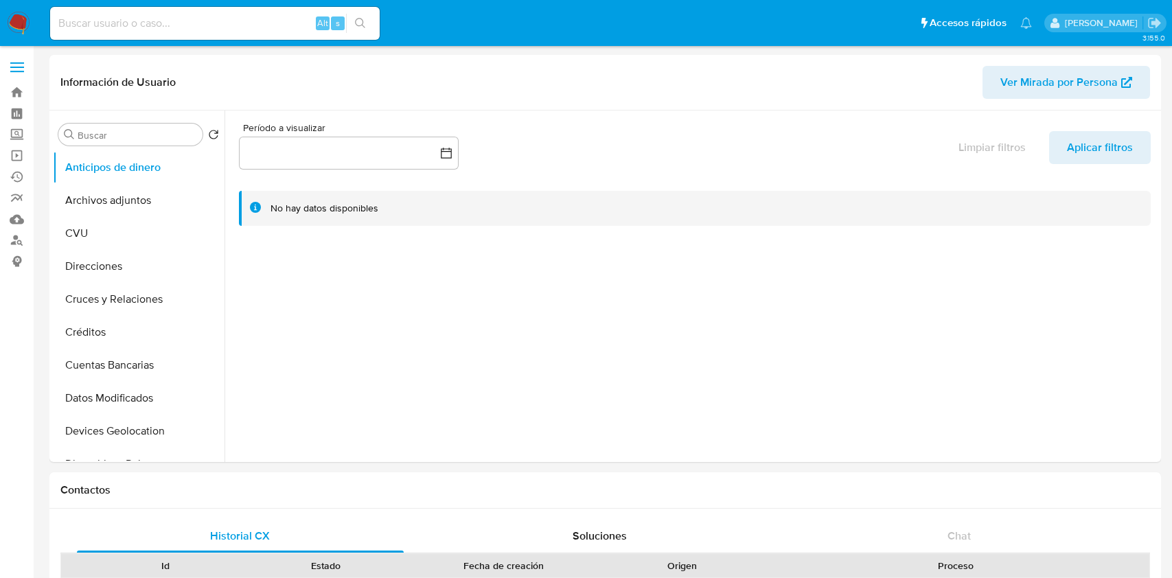
select select "10"
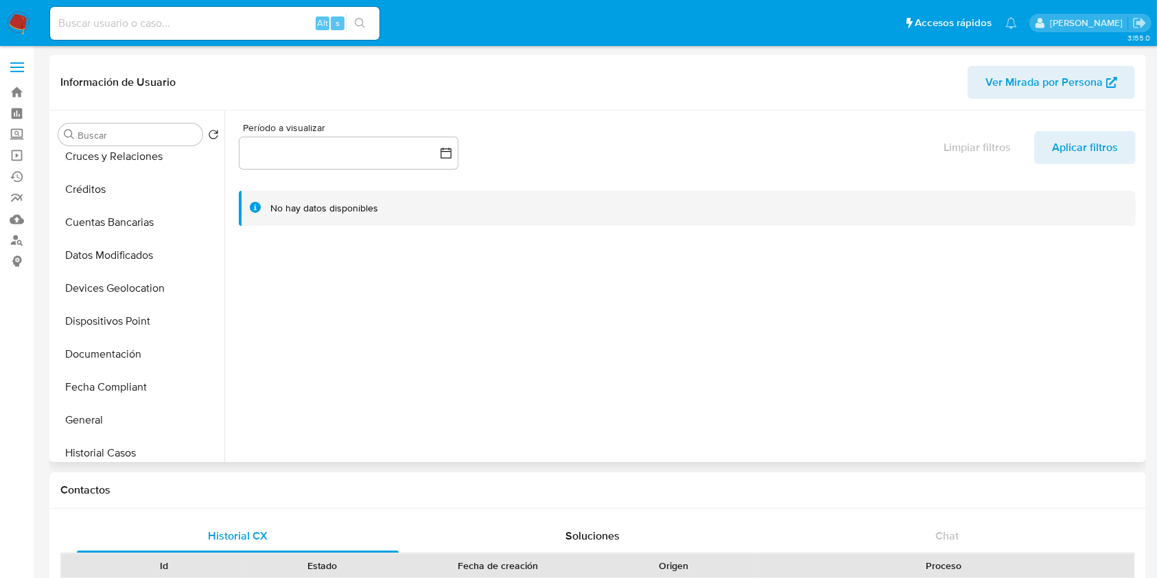
scroll to position [275, 0]
click at [121, 343] on button "Historial Riesgo PLD" at bounding box center [133, 354] width 161 height 33
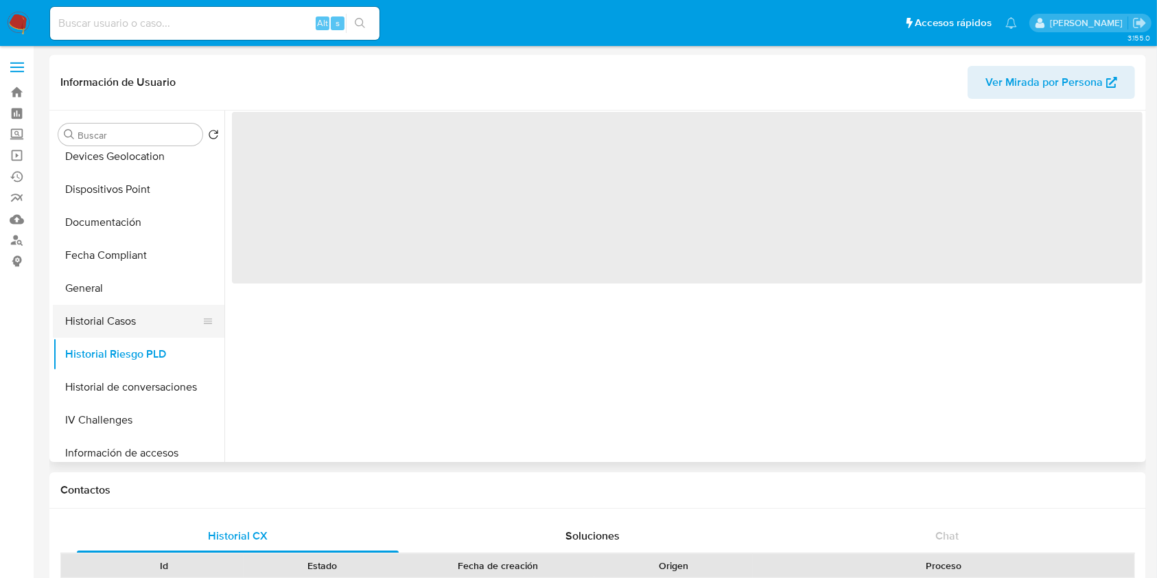
click at [117, 318] on button "Historial Casos" at bounding box center [133, 321] width 161 height 33
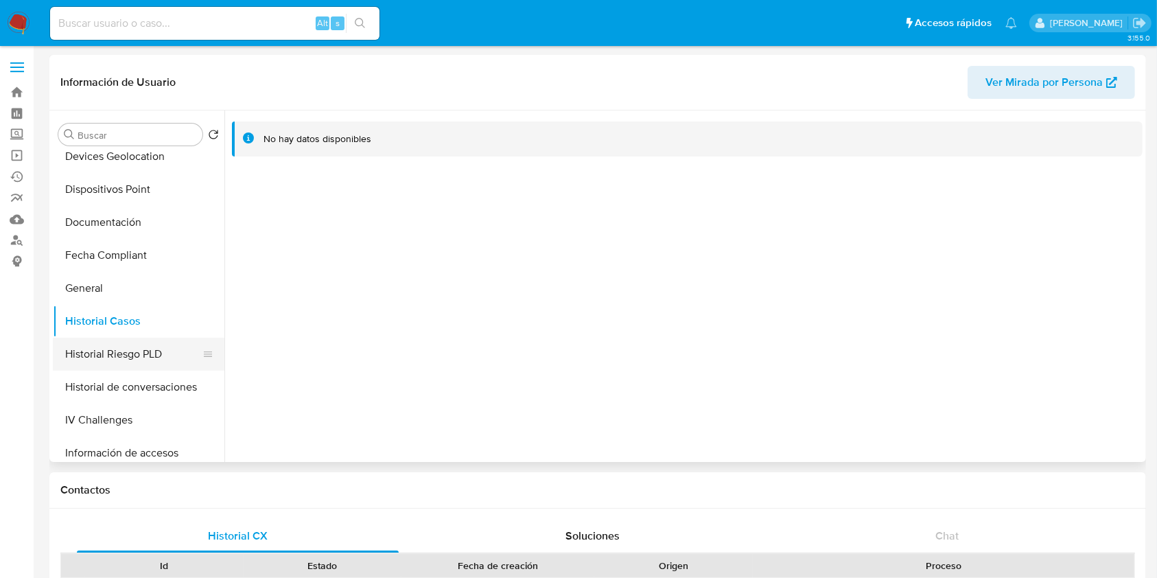
scroll to position [549, 0]
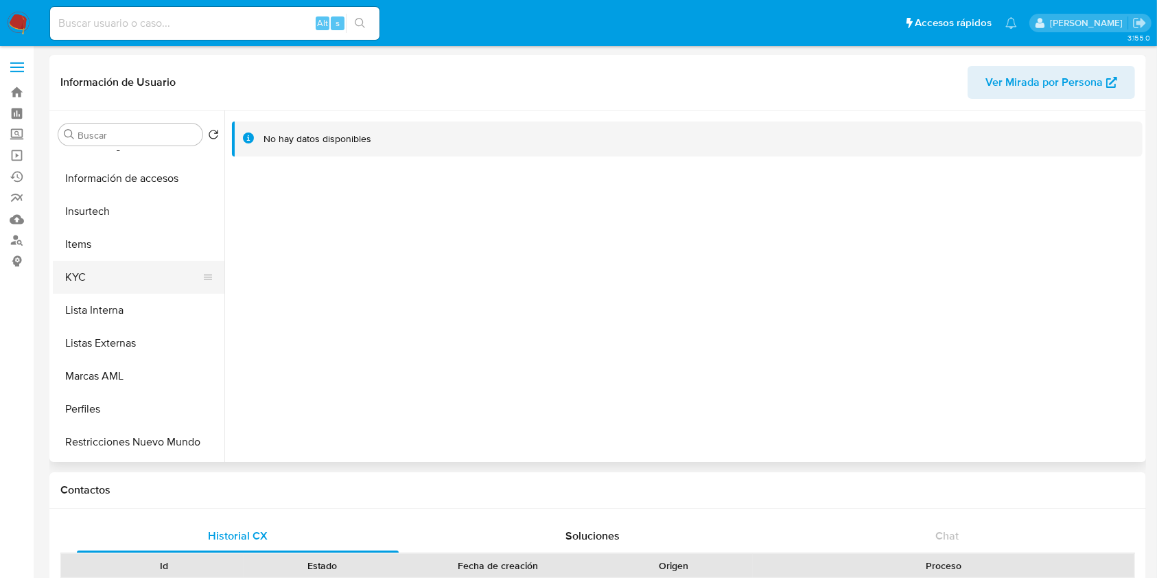
click at [104, 279] on button "KYC" at bounding box center [133, 277] width 161 height 33
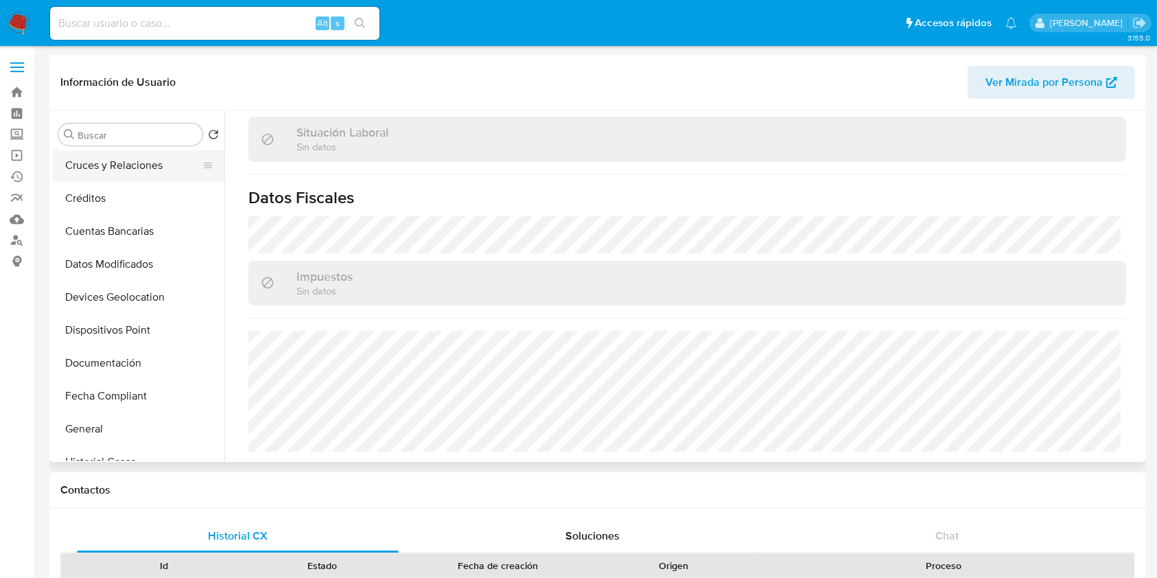
scroll to position [91, 0]
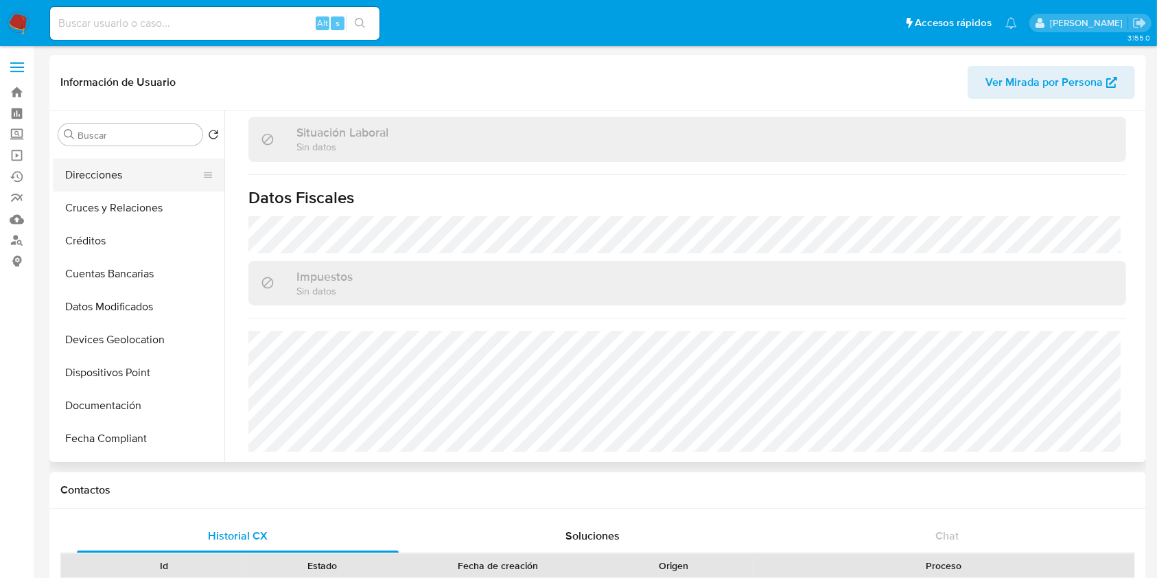
click at [107, 184] on button "Direcciones" at bounding box center [133, 175] width 161 height 33
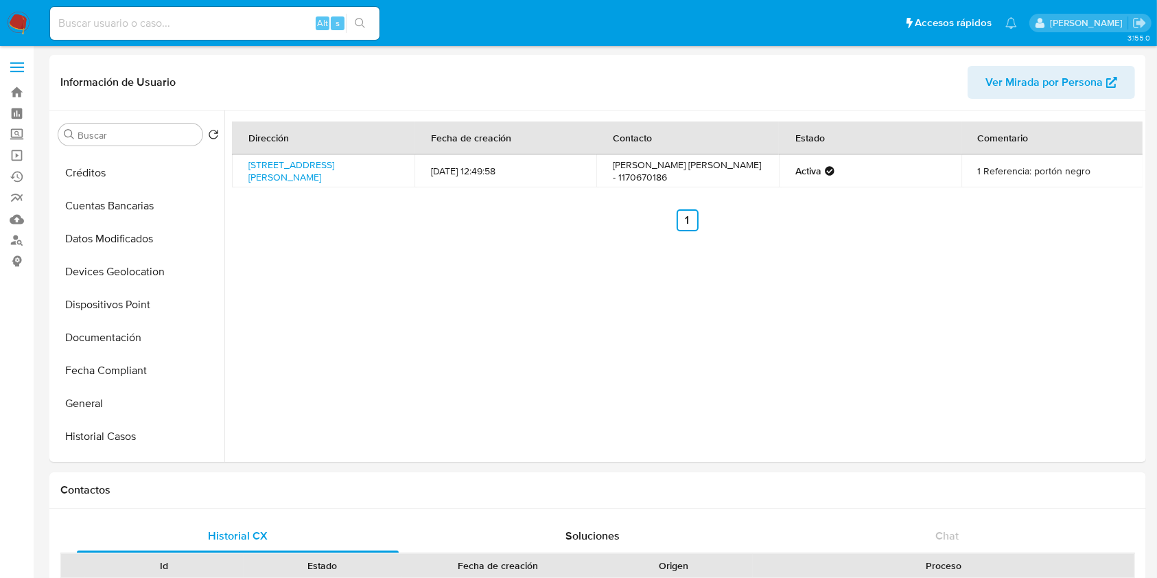
scroll to position [366, 0]
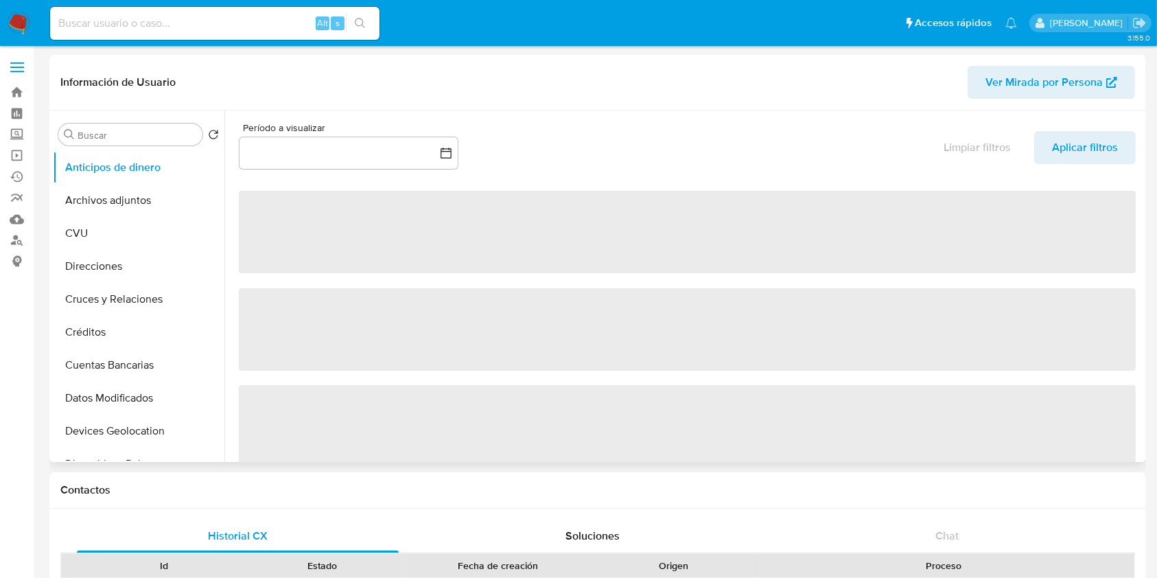
select select "10"
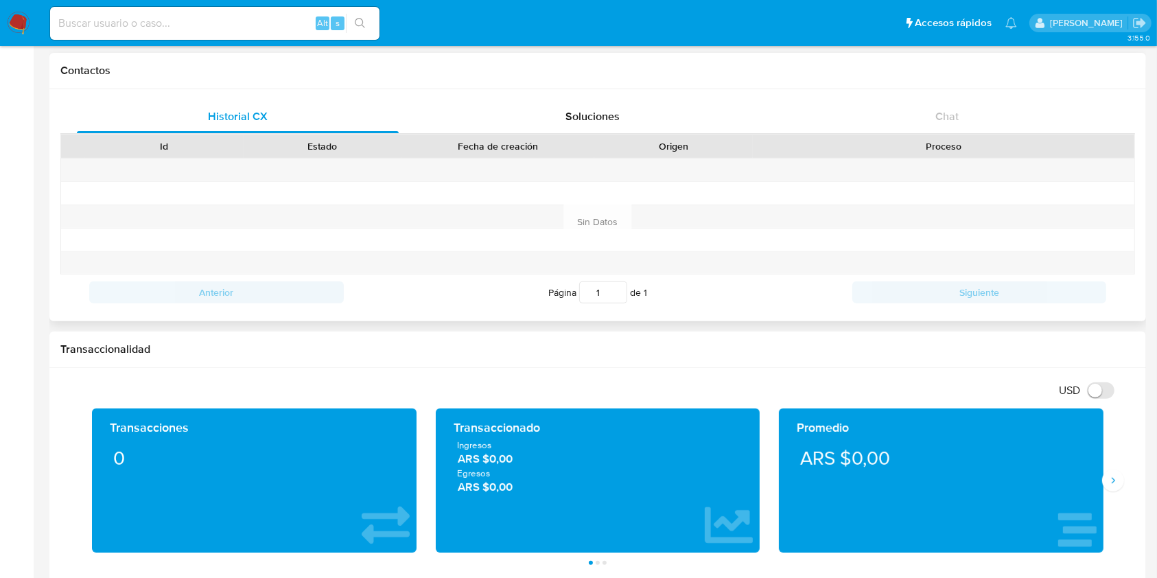
scroll to position [281, 0]
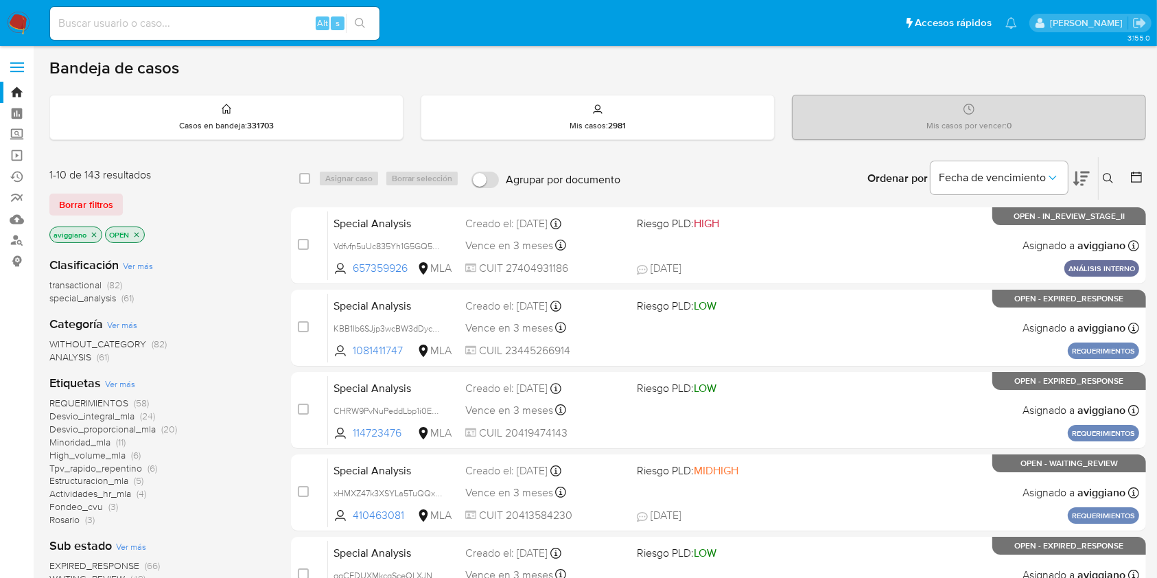
click at [1115, 176] on button at bounding box center [1110, 178] width 23 height 16
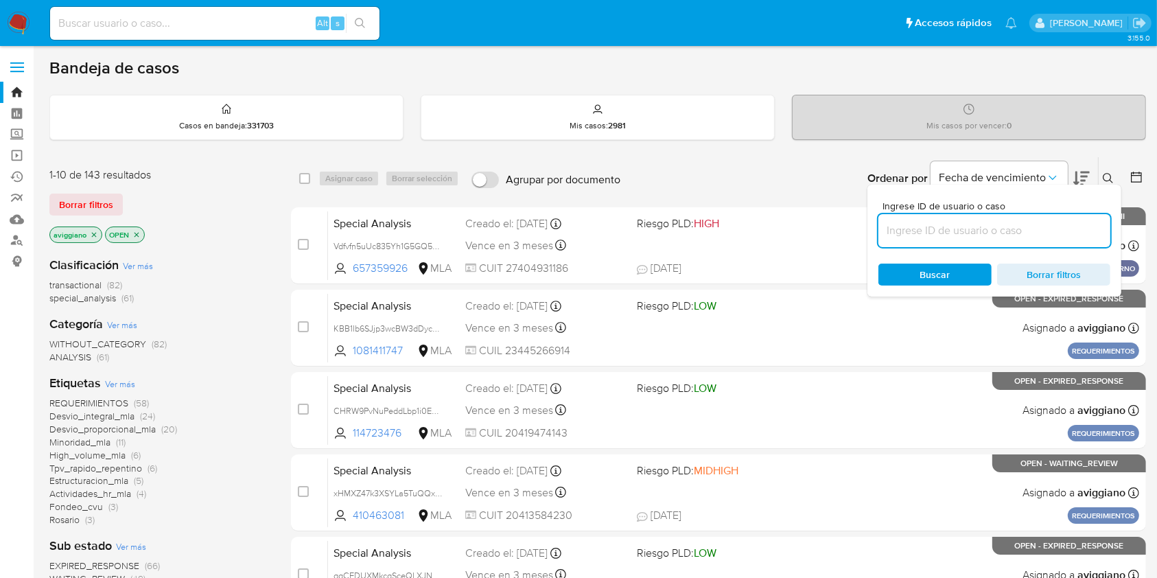
click at [1080, 229] on input at bounding box center [995, 231] width 232 height 18
type input "HGwv1ZTcSjpi5vSEKd1Er5ne"
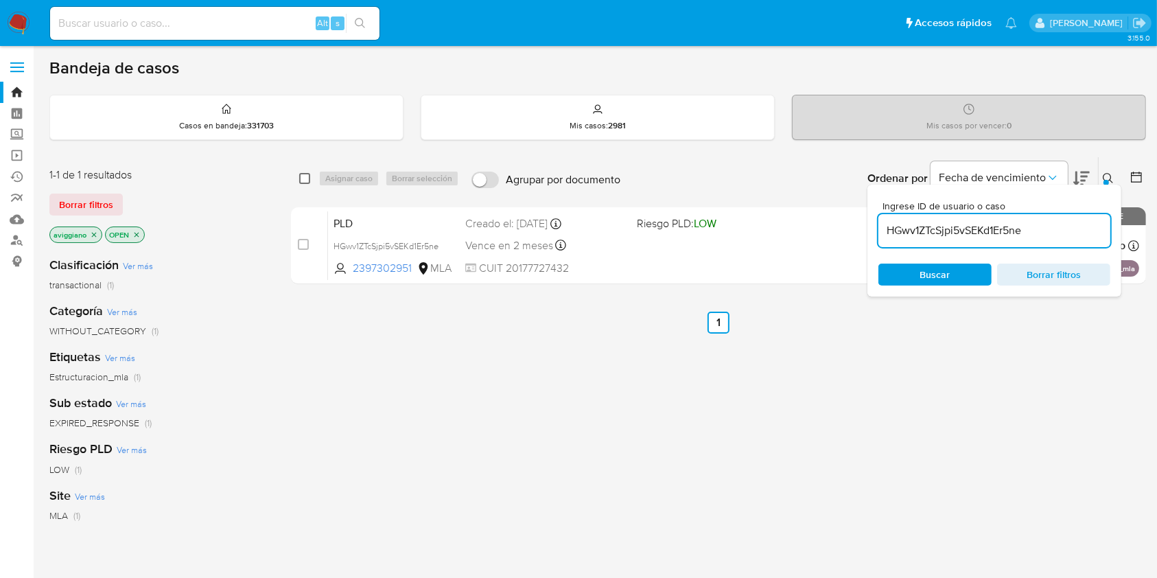
click at [306, 176] on input "checkbox" at bounding box center [304, 178] width 11 height 11
checkbox input "true"
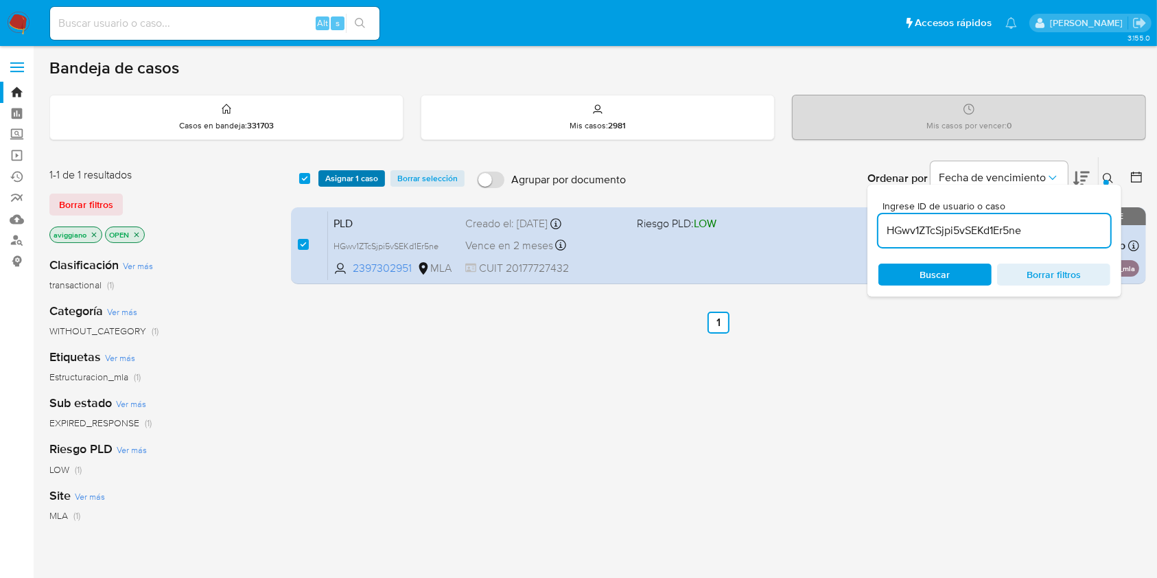
click at [331, 181] on span "Asignar 1 caso" at bounding box center [351, 179] width 53 height 14
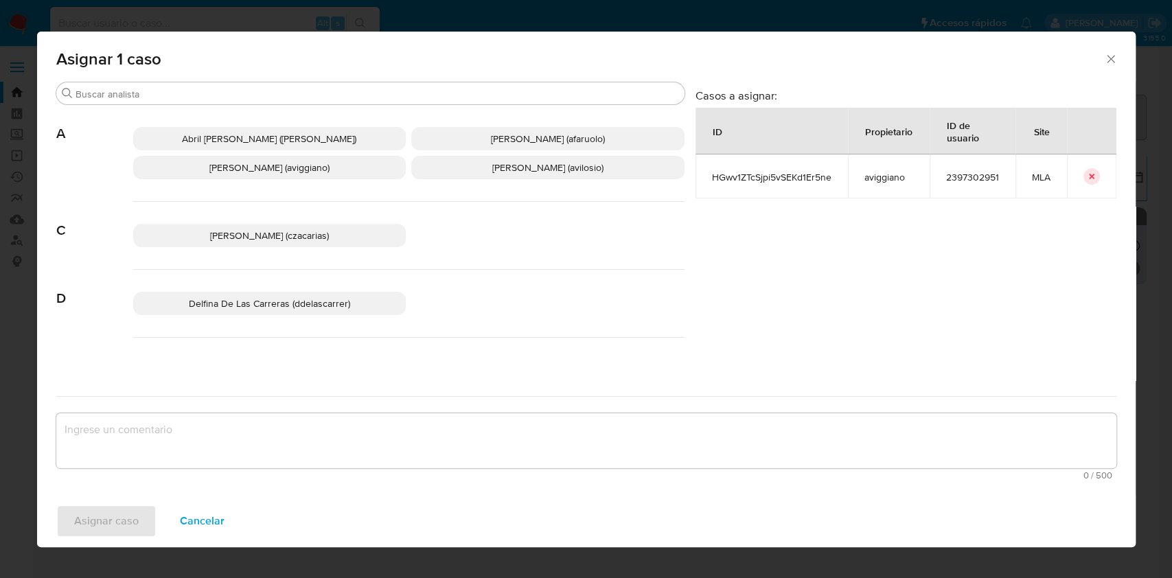
click at [322, 167] on span "Agustina Belen Viggiano (aviggiano)" at bounding box center [269, 168] width 120 height 14
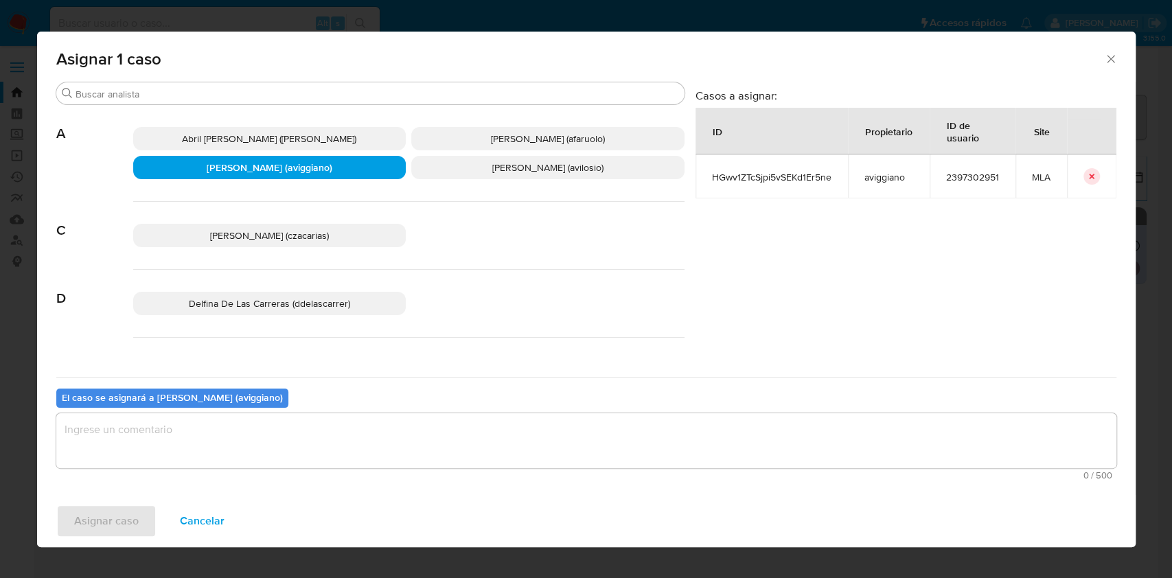
click at [277, 437] on textarea "assign-modal" at bounding box center [586, 440] width 1060 height 55
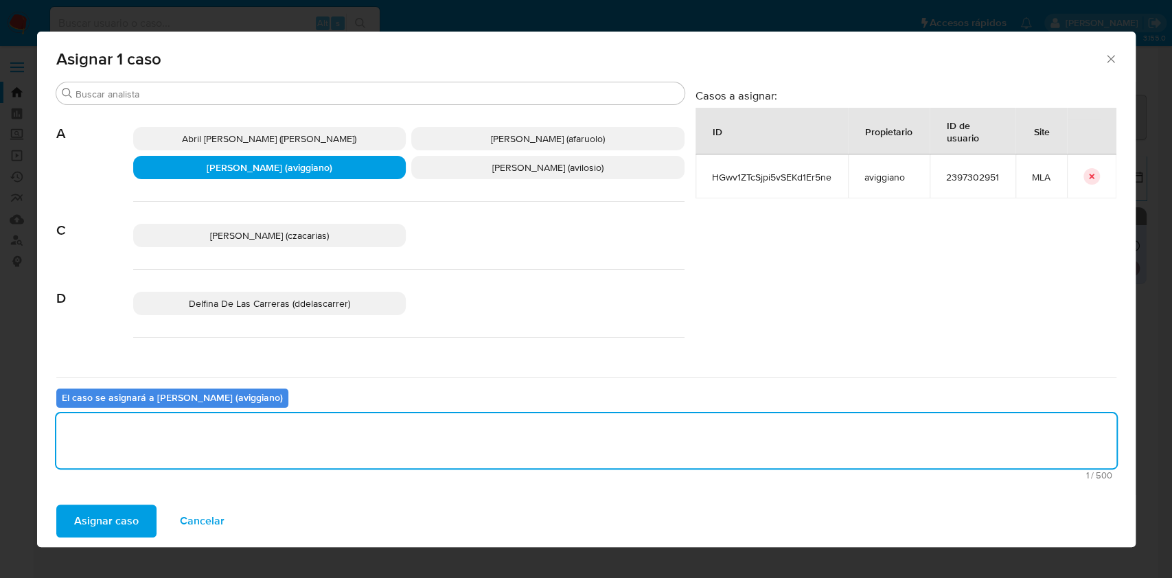
click at [139, 509] on button "Asignar caso" at bounding box center [106, 521] width 100 height 33
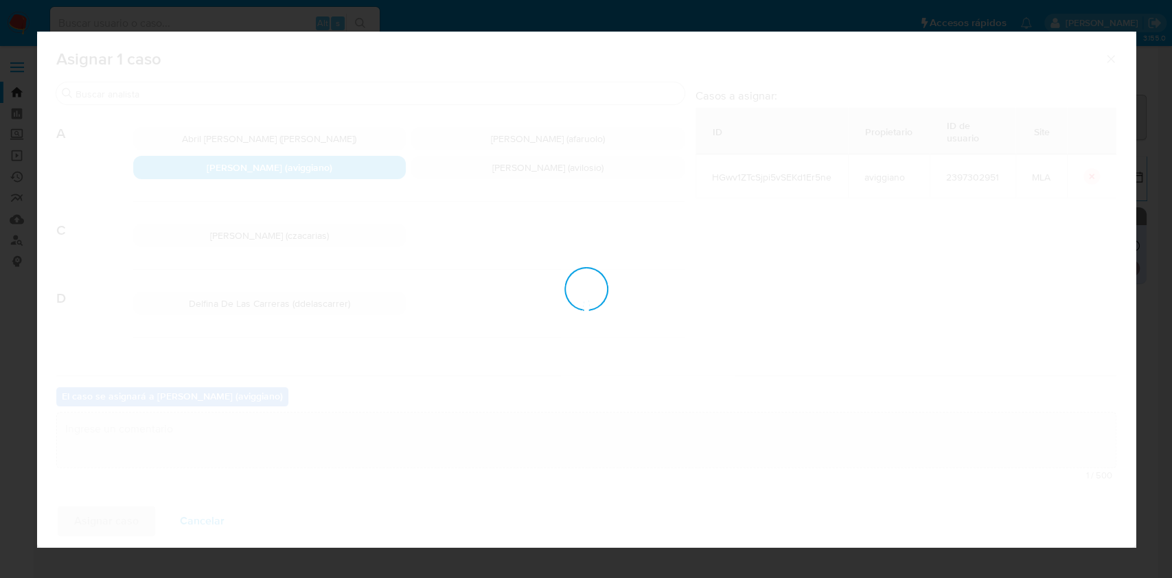
checkbox input "false"
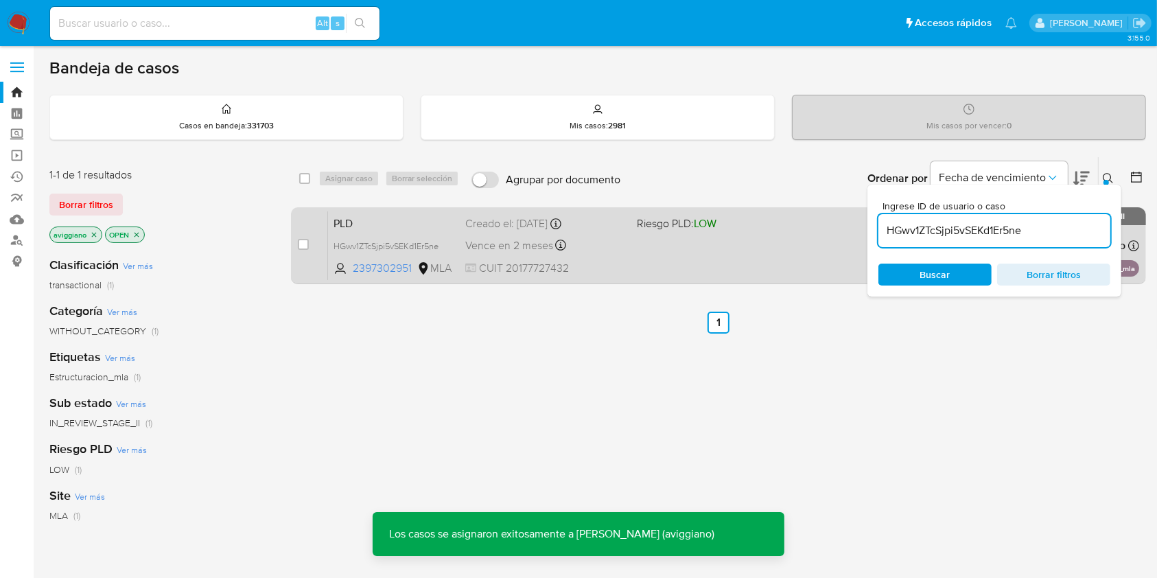
click at [698, 270] on div "PLD HGwv1ZTcSjpi5vSEKd1Er5ne 2397302951 MLA Riesgo PLD: LOW Creado el: 12/07/20…" at bounding box center [733, 245] width 811 height 69
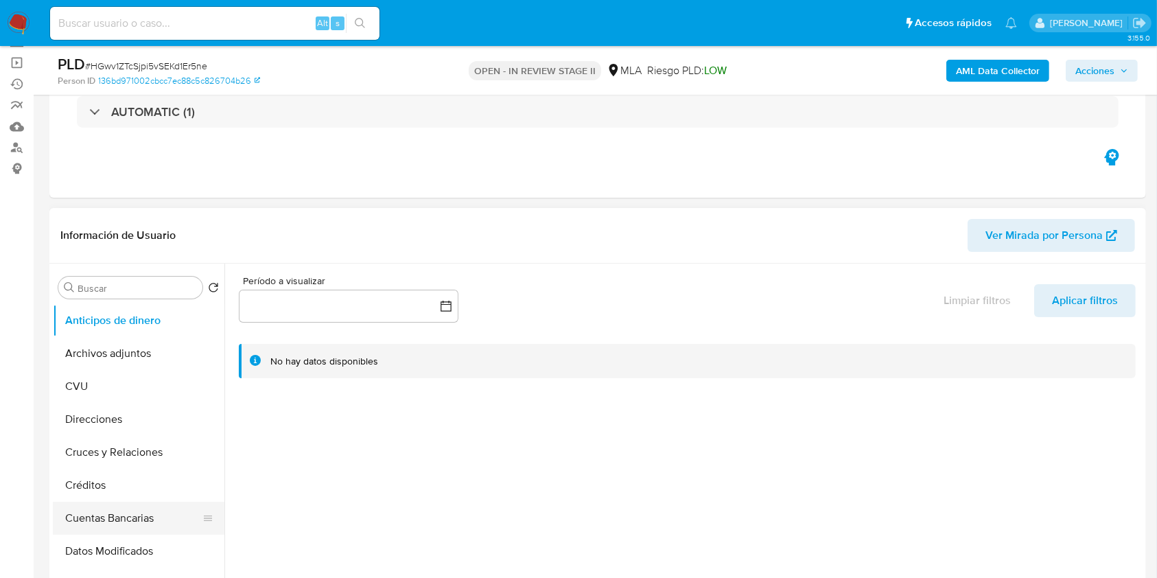
scroll to position [183, 0]
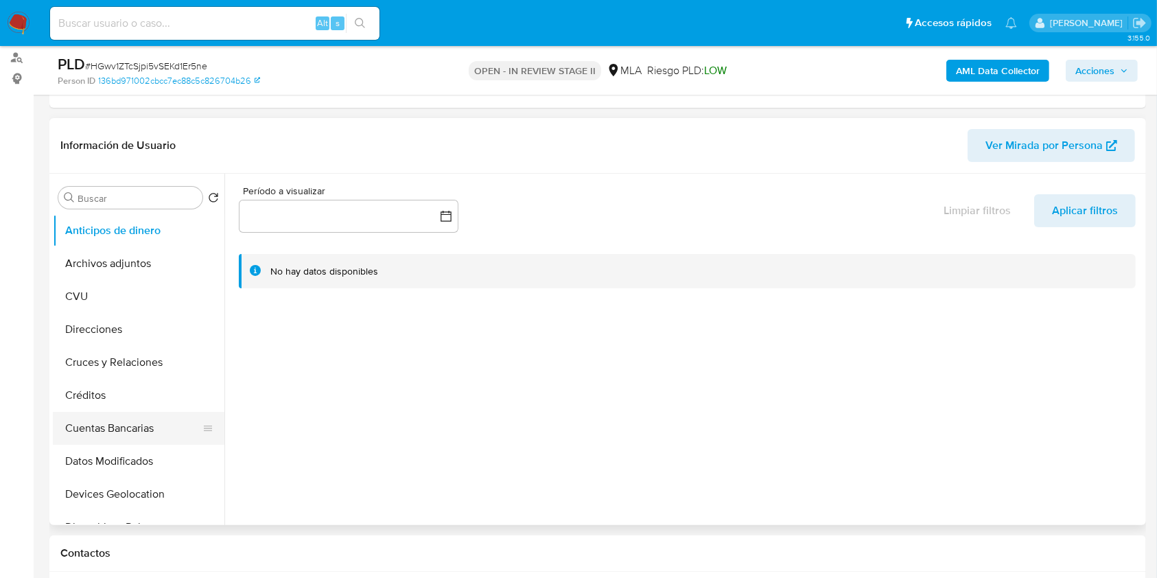
select select "10"
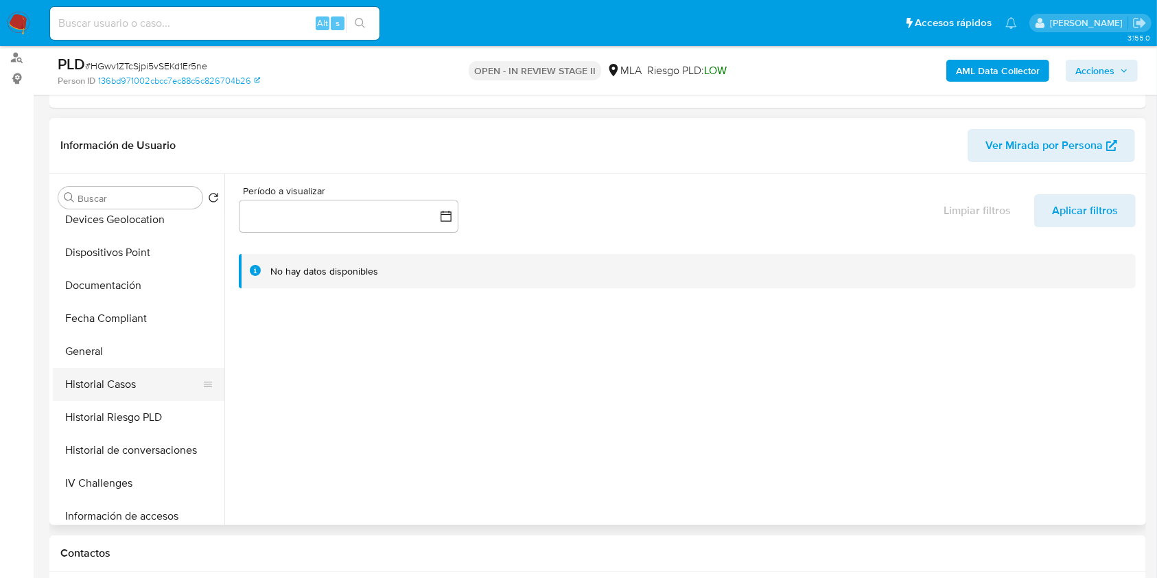
click at [115, 384] on button "Historial Casos" at bounding box center [133, 384] width 161 height 33
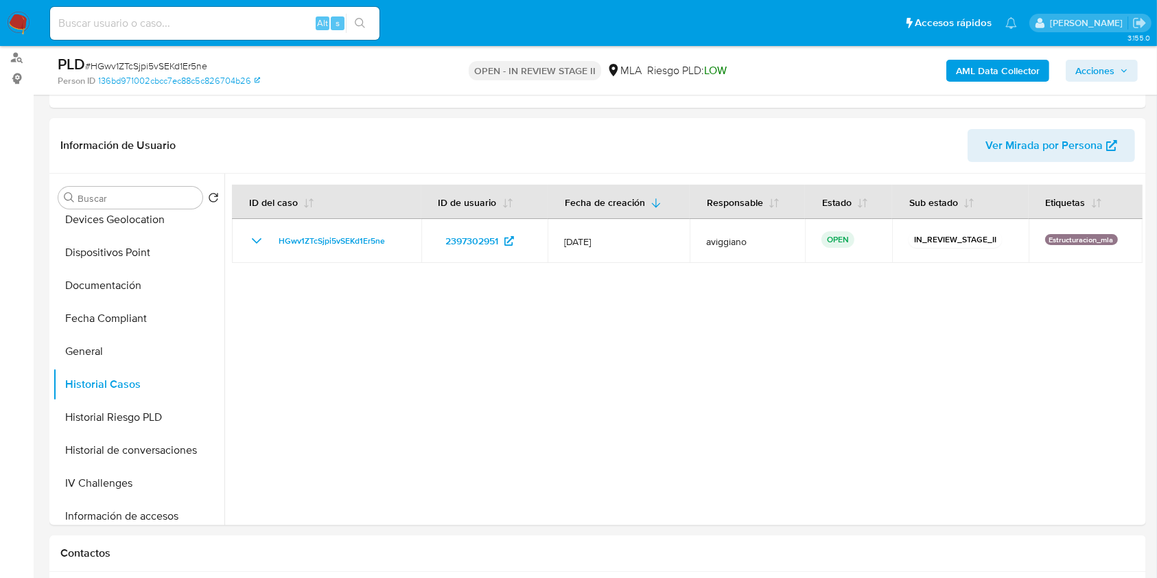
click at [1107, 80] on span "Acciones" at bounding box center [1095, 71] width 39 height 22
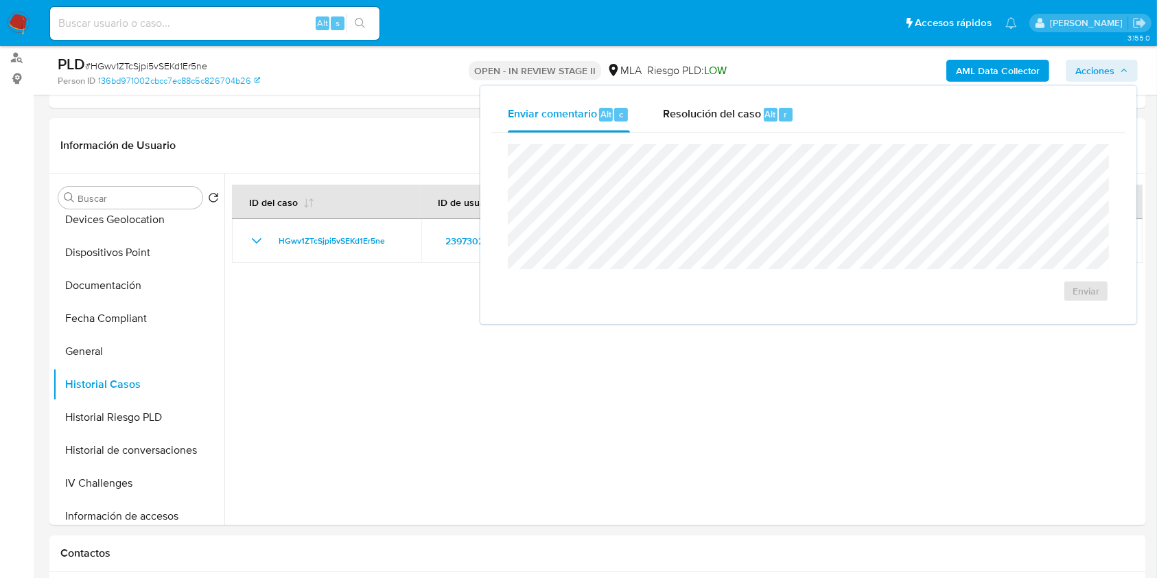
click at [711, 141] on div "Enviar" at bounding box center [809, 223] width 634 height 180
click at [713, 132] on div "Enviar comentario Alt c Resolución del caso Alt r Enviar" at bounding box center [809, 205] width 634 height 216
click at [713, 124] on div "Resolución del caso Alt r" at bounding box center [728, 115] width 131 height 36
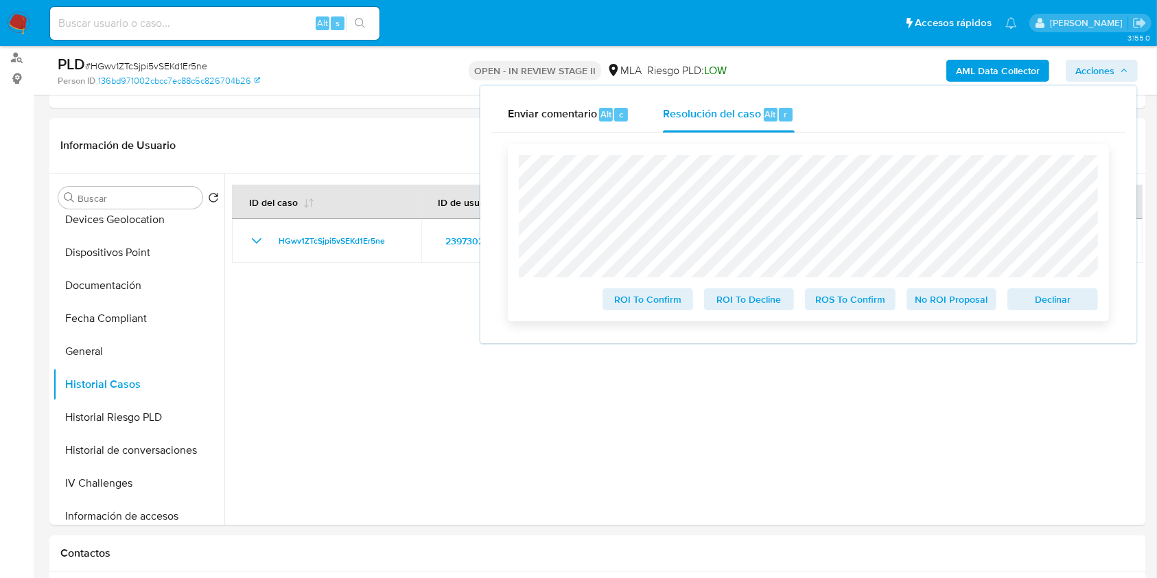
click at [1034, 310] on button "Declinar" at bounding box center [1053, 299] width 91 height 22
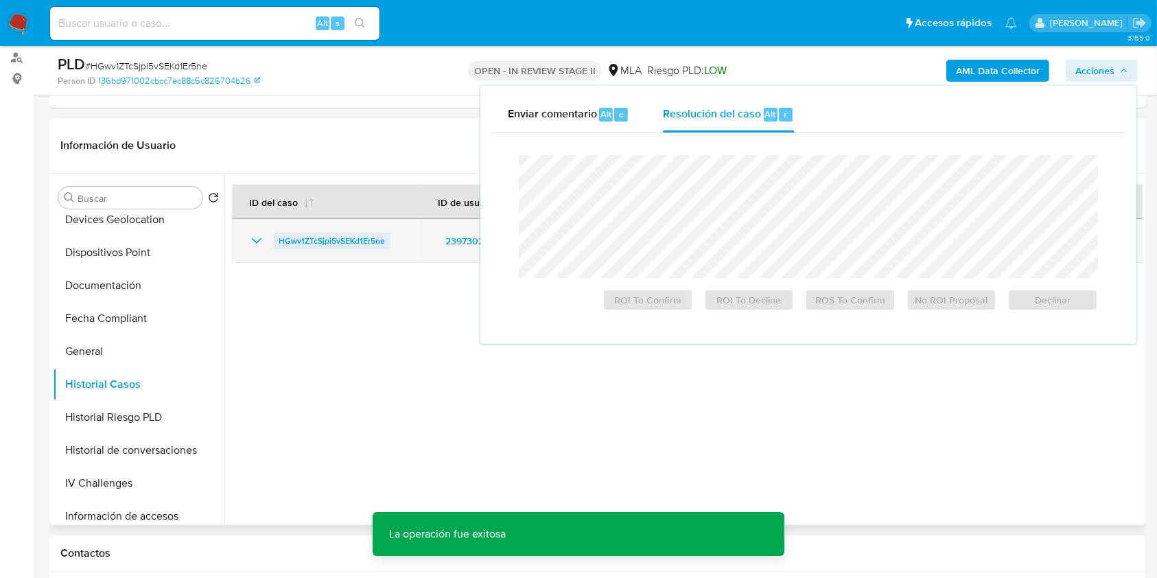
click at [305, 240] on span "HGwv1ZTcSjpi5vSEKd1Er5ne" at bounding box center [332, 241] width 106 height 16
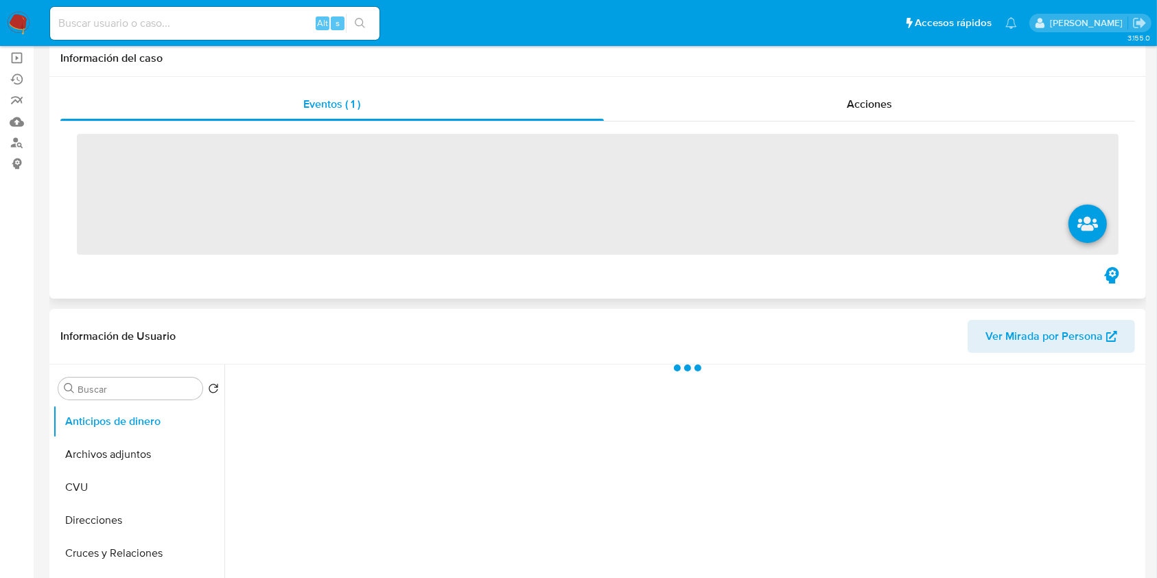
scroll to position [366, 0]
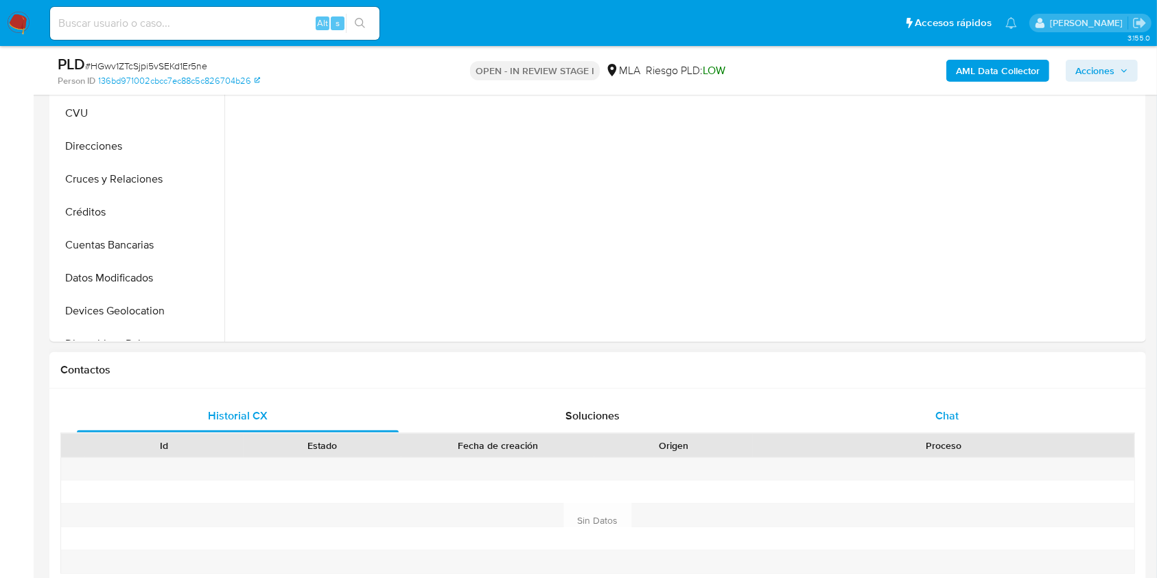
click at [939, 404] on div "Chat" at bounding box center [948, 416] width 322 height 33
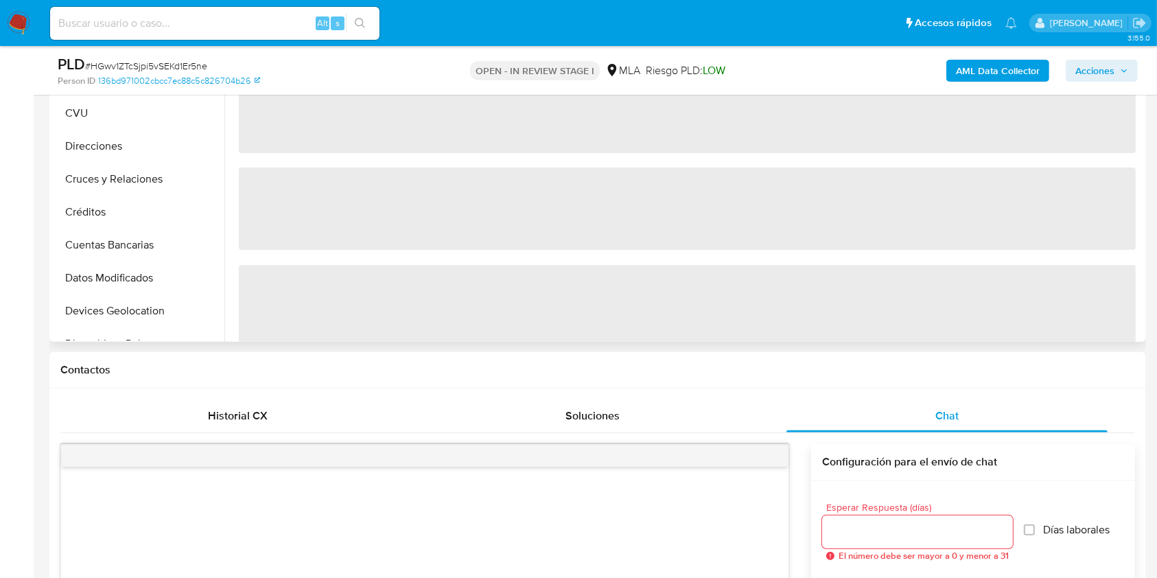
scroll to position [157, 0]
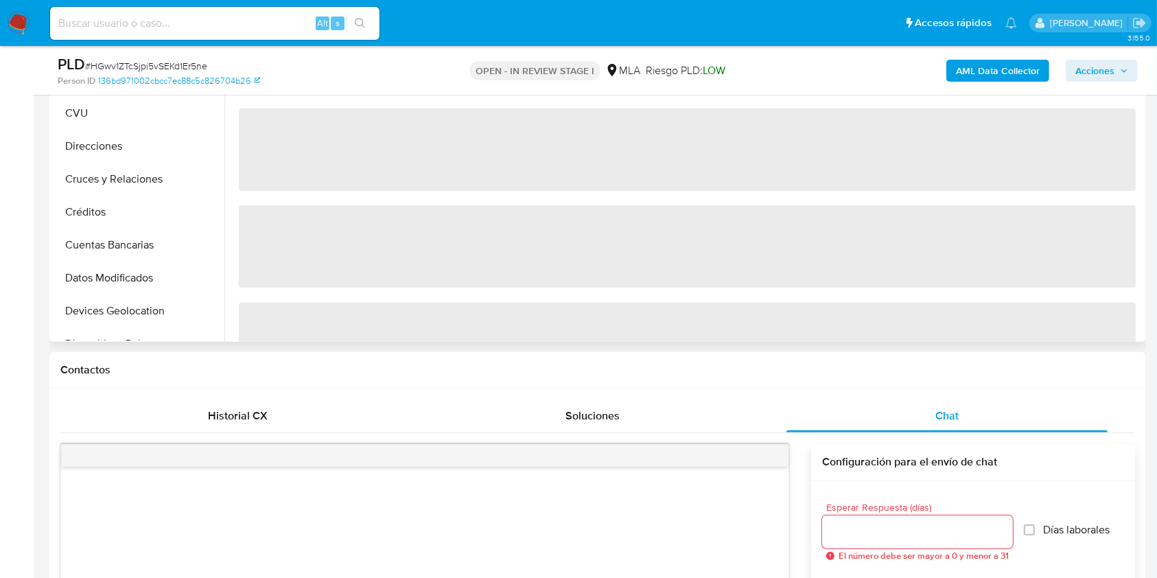
select select "10"
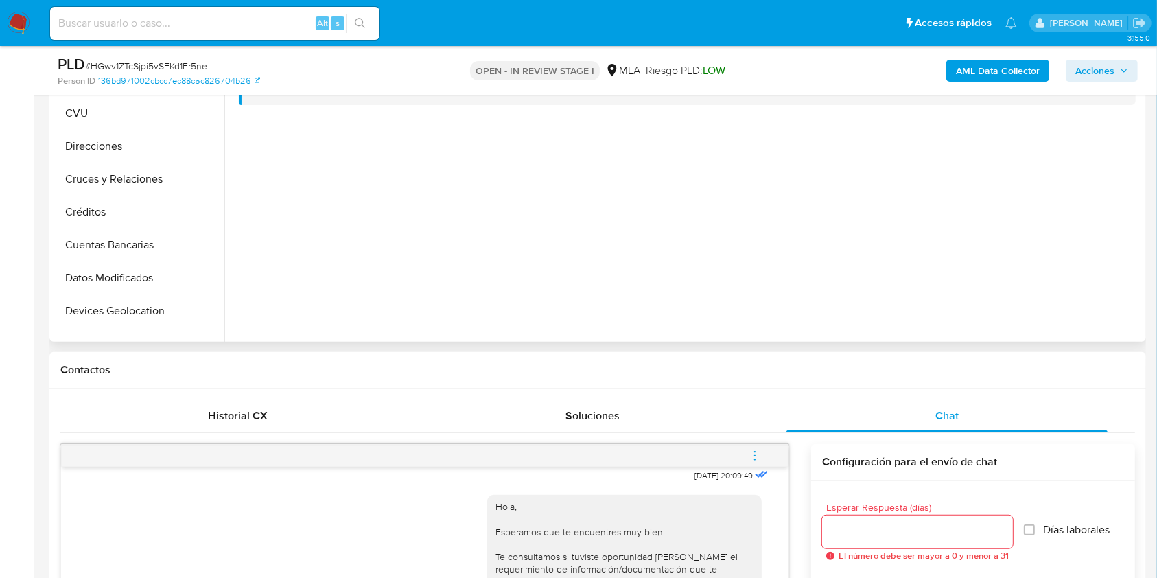
scroll to position [640, 0]
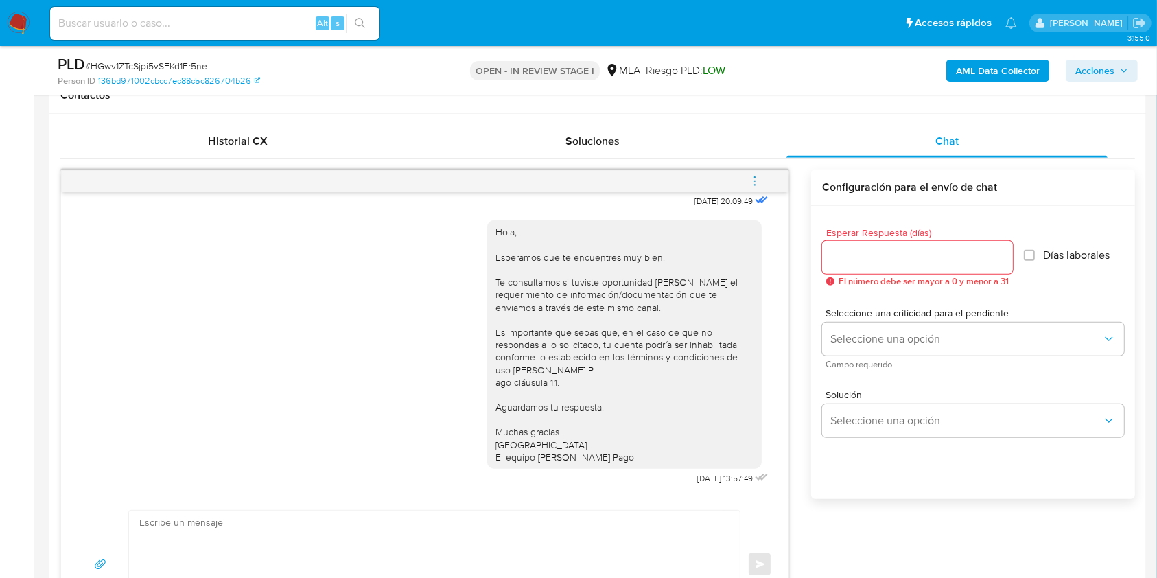
click at [758, 183] on icon "menu-action" at bounding box center [755, 181] width 12 height 12
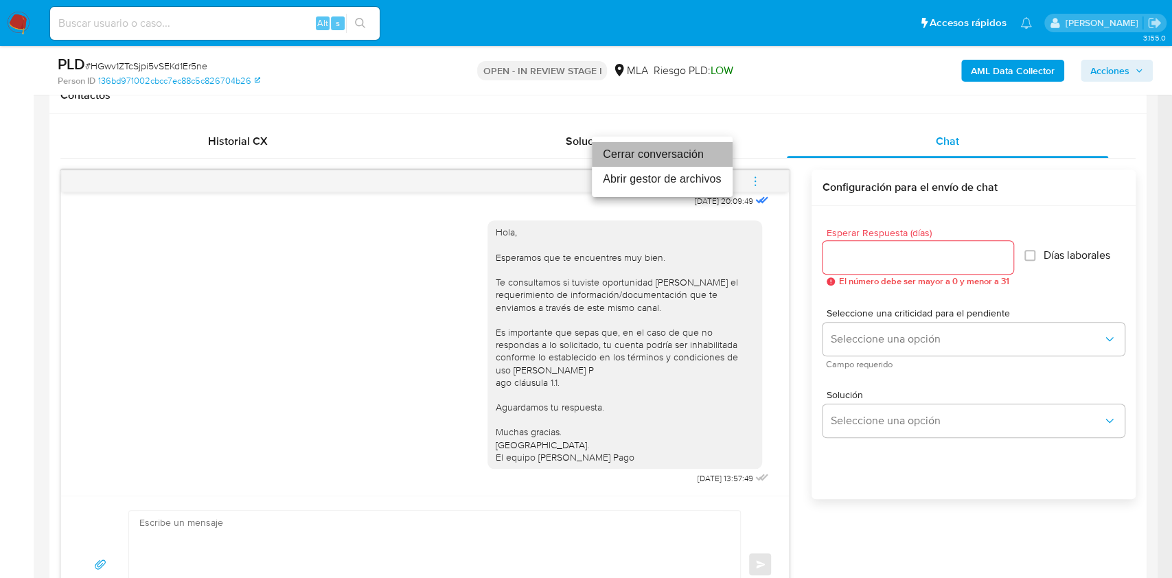
click at [679, 158] on li "Cerrar conversación" at bounding box center [662, 154] width 141 height 25
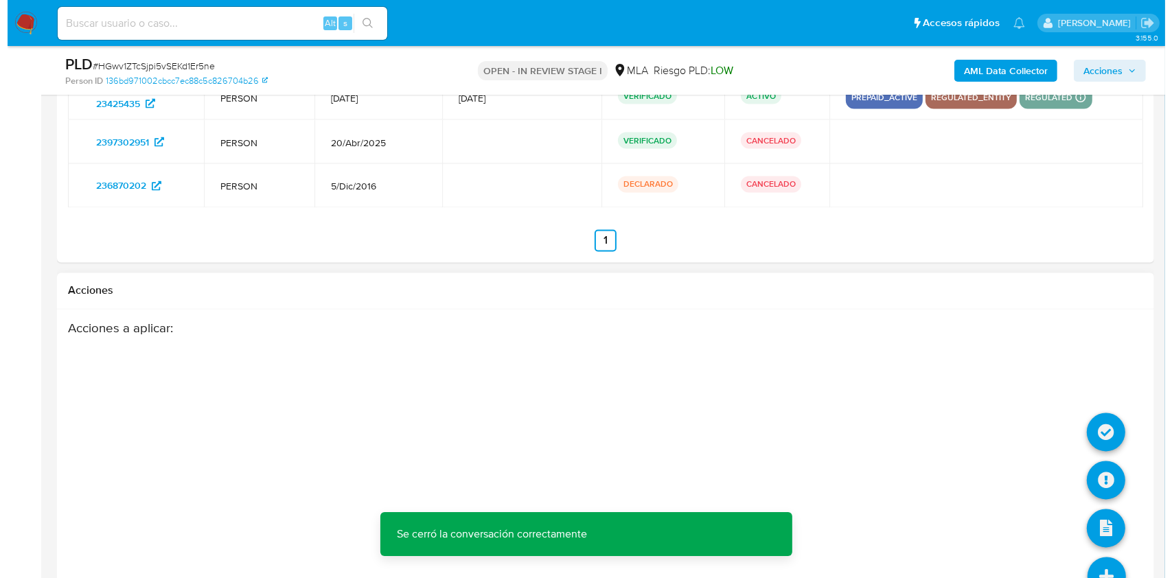
scroll to position [2502, 0]
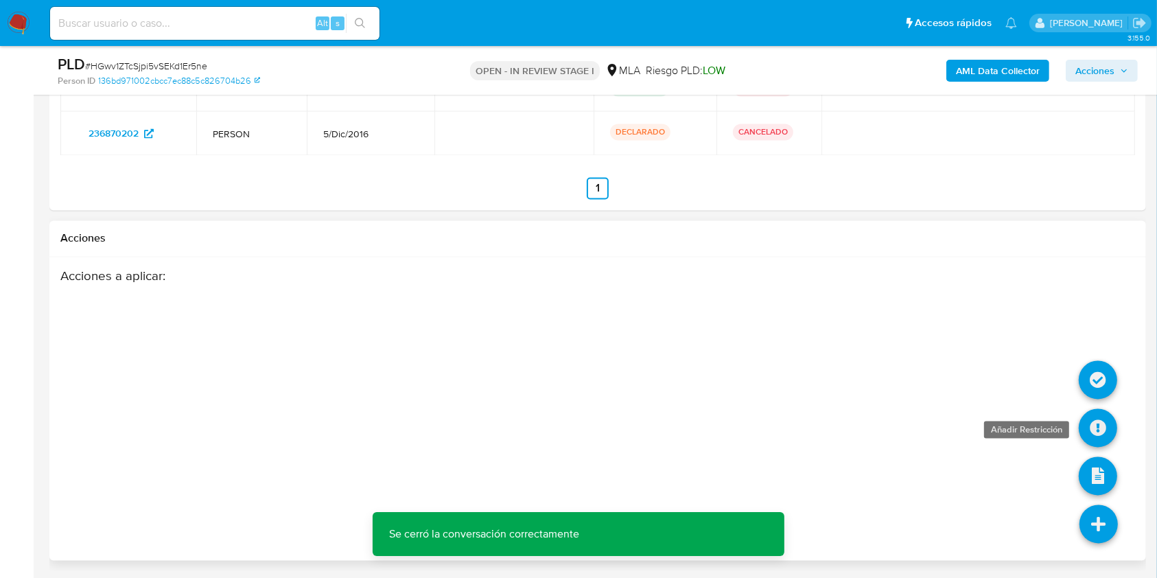
click at [1098, 431] on icon at bounding box center [1098, 428] width 38 height 38
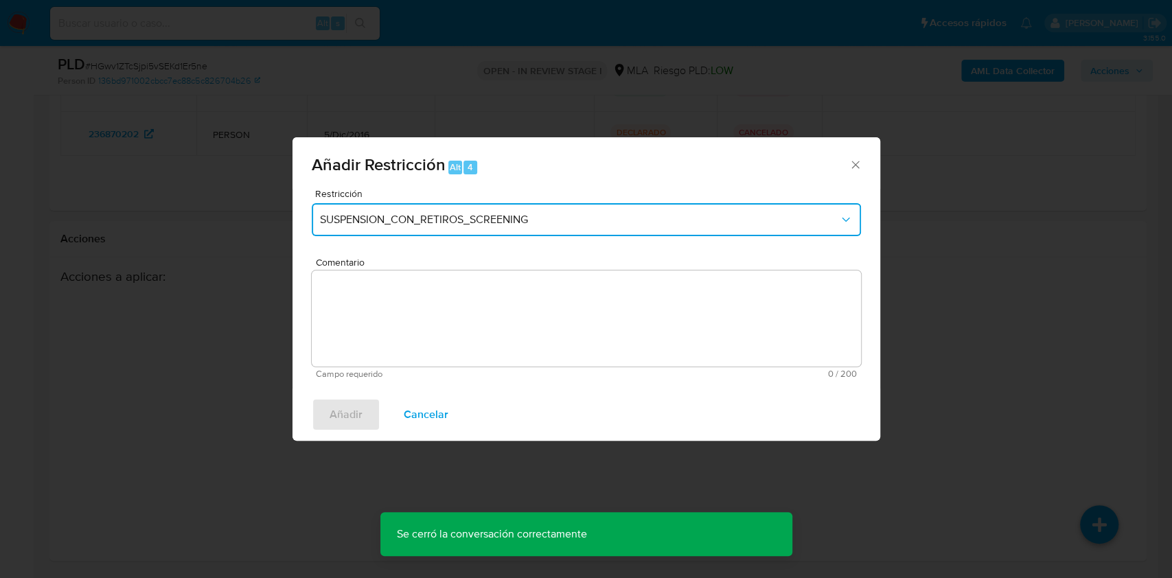
click at [383, 222] on span "SUSPENSION_CON_RETIROS_SCREENING" at bounding box center [579, 220] width 519 height 14
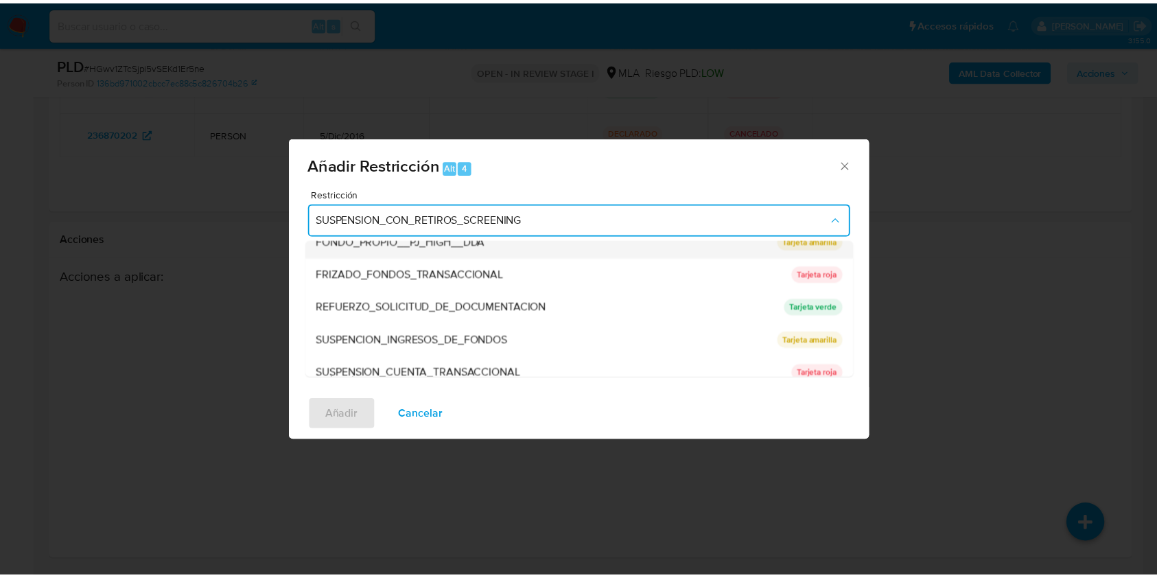
scroll to position [275, 0]
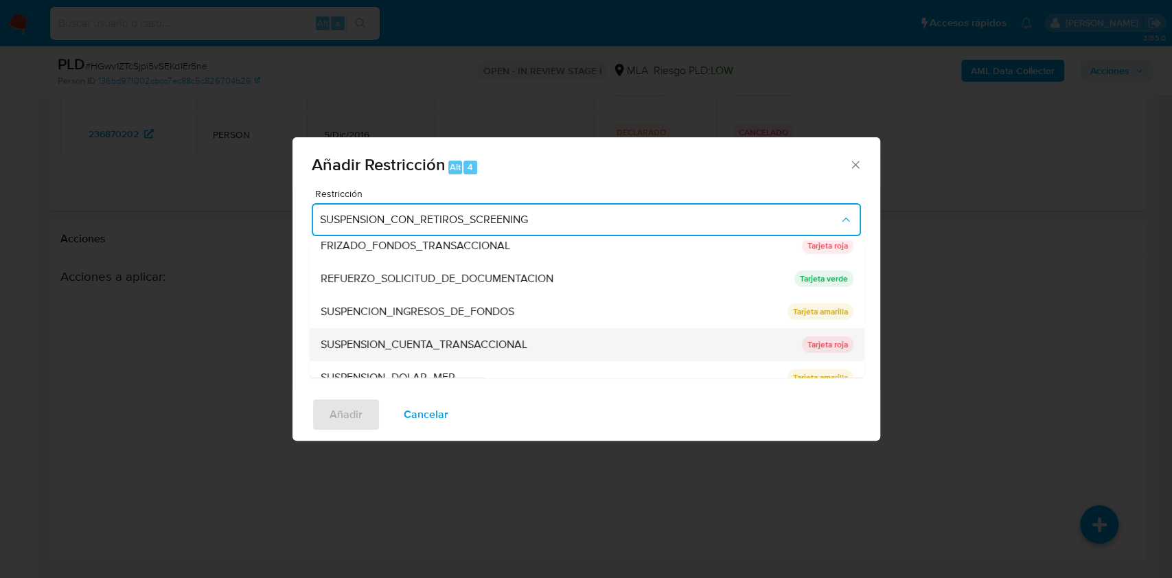
click at [422, 338] on span "SUSPENSION_CUENTA_TRANSACCIONAL" at bounding box center [423, 345] width 207 height 14
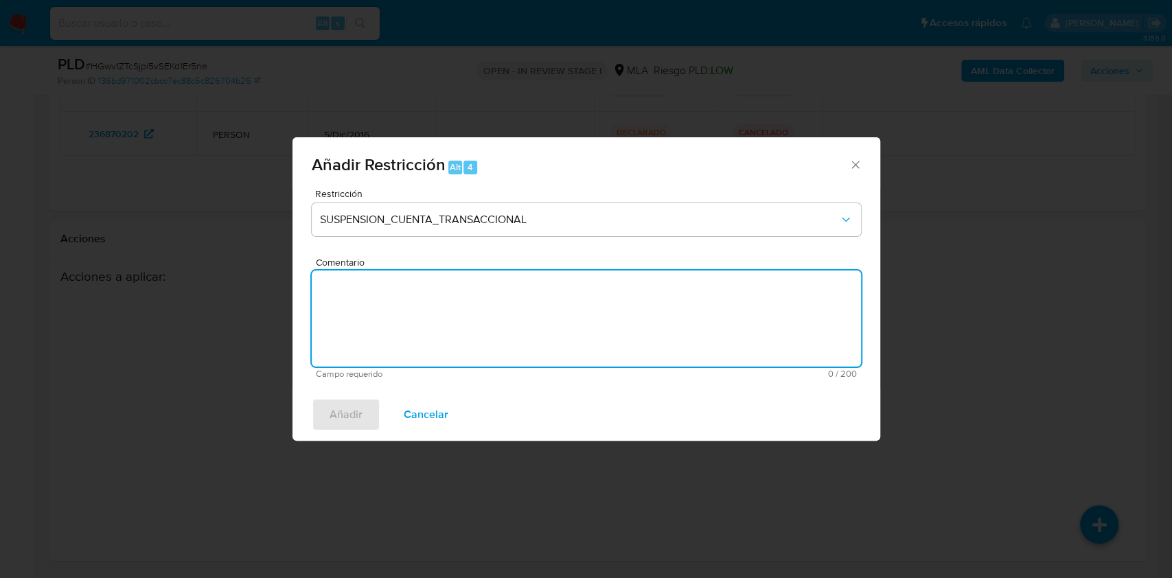
click at [421, 343] on textarea "Comentario" at bounding box center [586, 318] width 549 height 96
type textarea "AML"
click at [358, 415] on span "Añadir" at bounding box center [346, 415] width 33 height 30
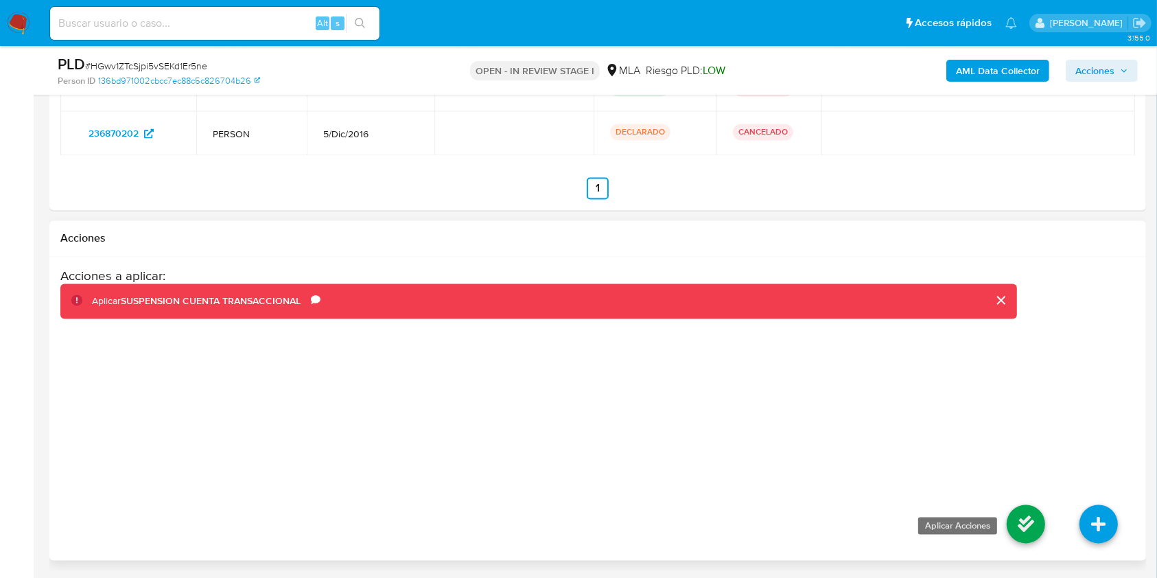
click at [1027, 519] on icon at bounding box center [1026, 524] width 38 height 38
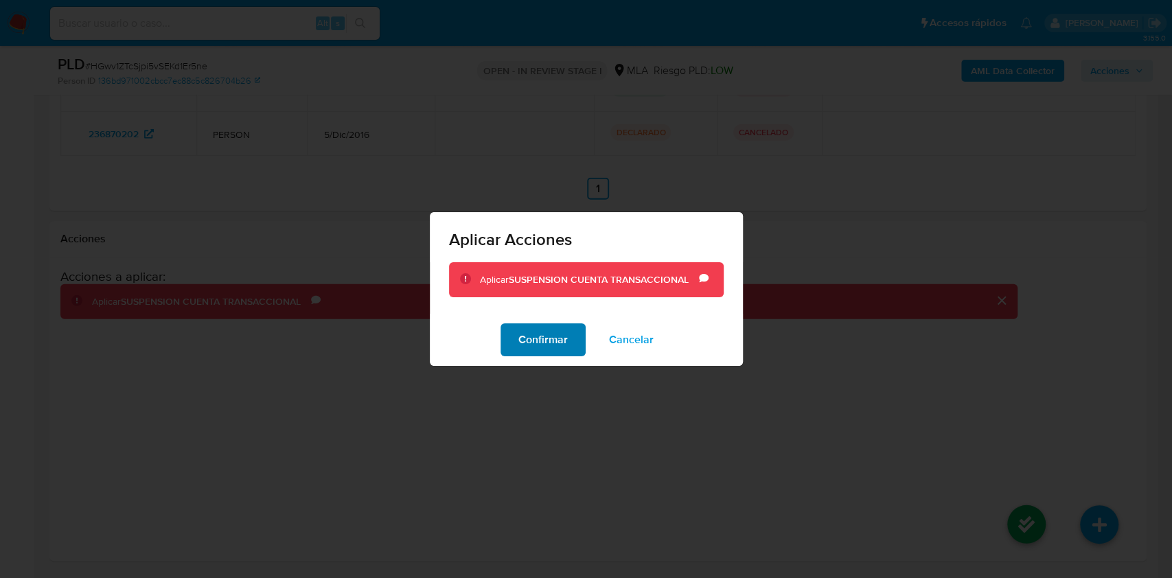
click at [543, 336] on span "Confirmar" at bounding box center [542, 340] width 49 height 30
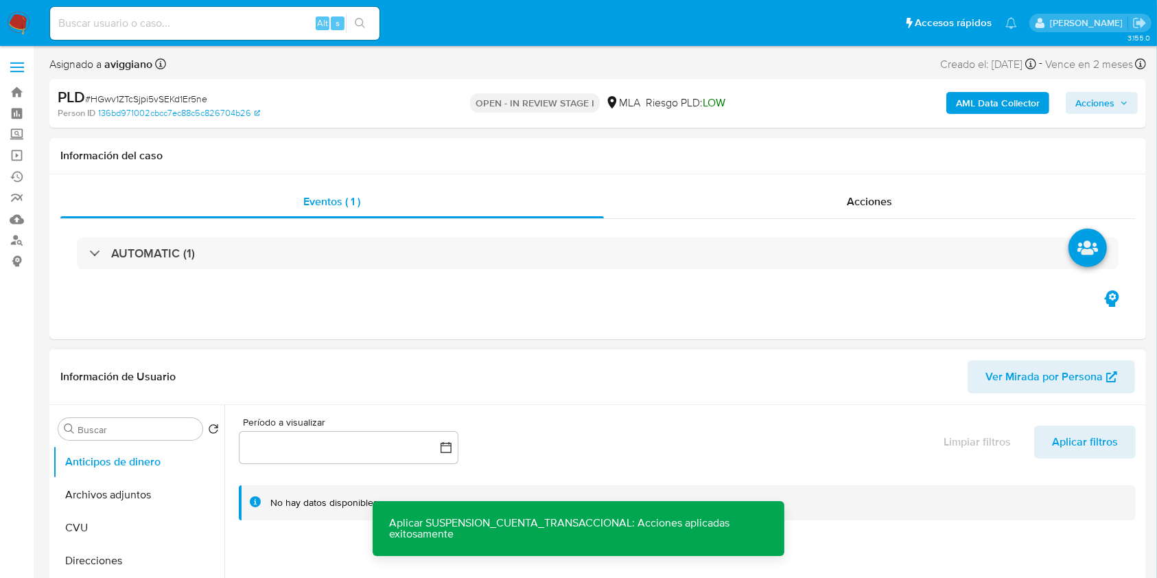
scroll to position [91, 0]
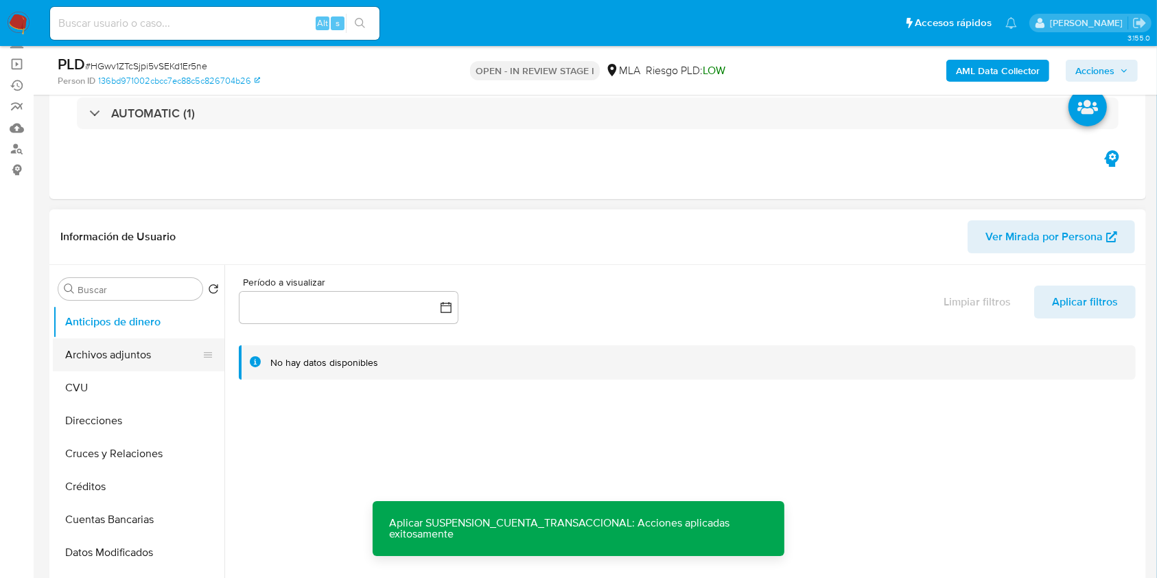
click at [142, 360] on button "Archivos adjuntos" at bounding box center [133, 354] width 161 height 33
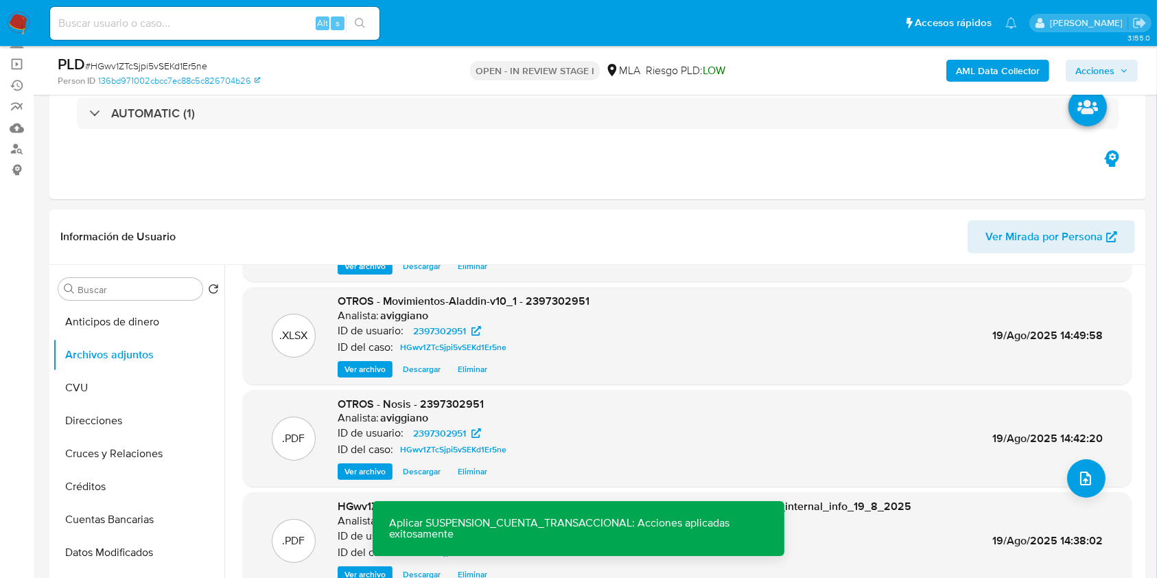
click at [1122, 71] on icon "button" at bounding box center [1124, 71] width 8 height 8
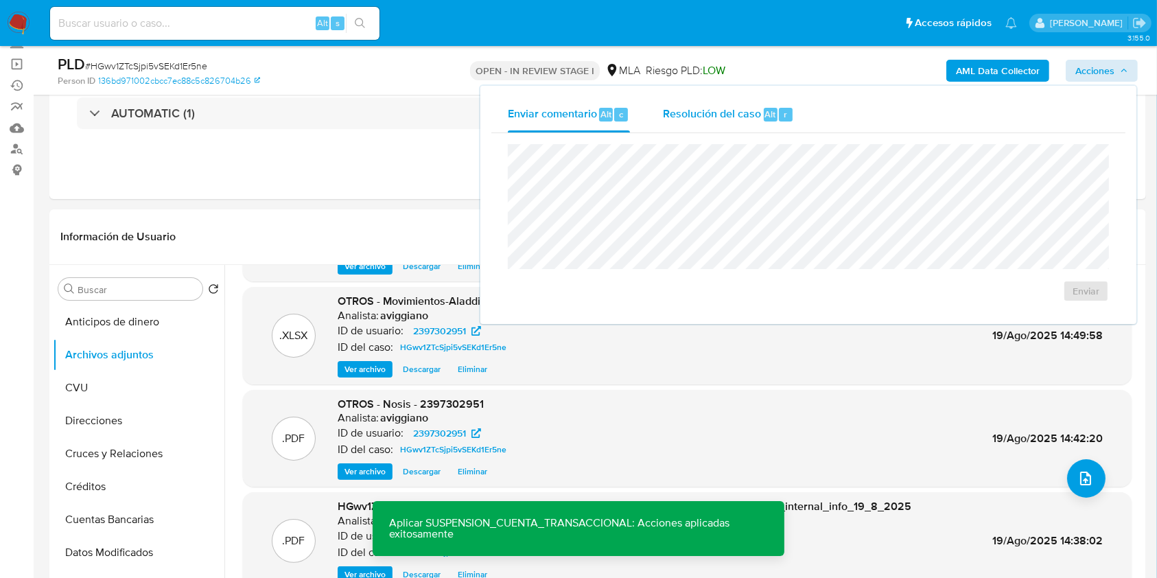
click at [748, 125] on div "Resolución del caso Alt r" at bounding box center [728, 115] width 131 height 36
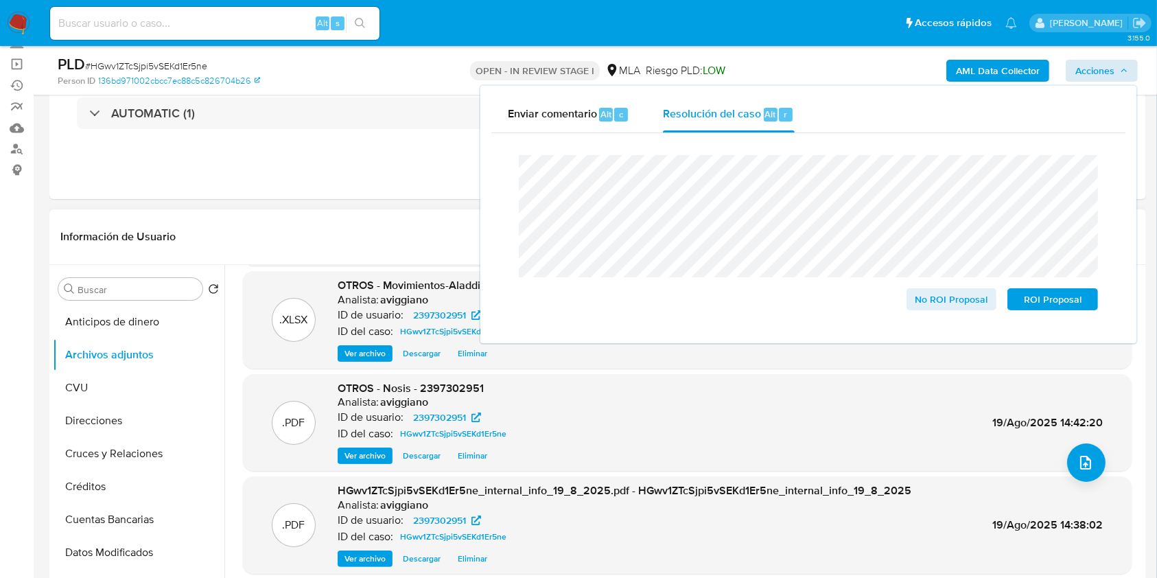
scroll to position [115, 0]
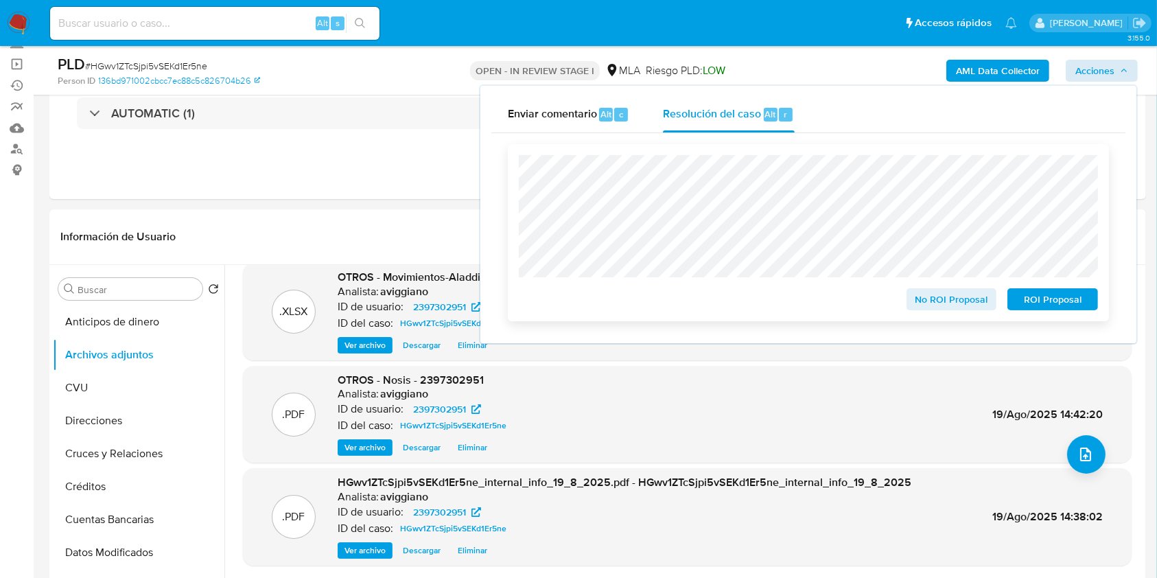
click at [1038, 306] on span "ROI Proposal" at bounding box center [1052, 299] width 71 height 19
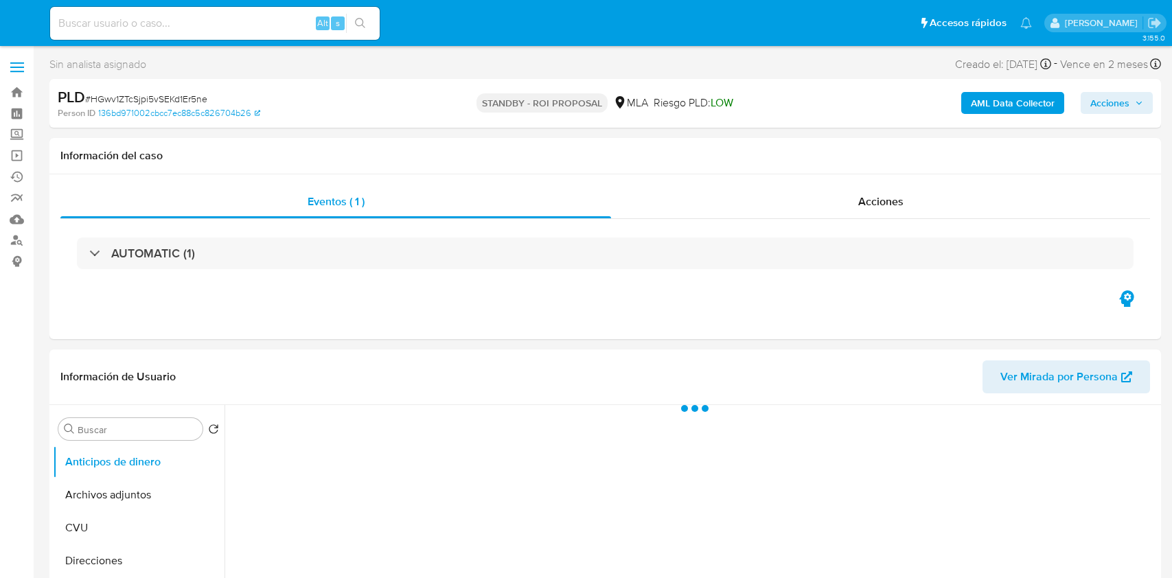
select select "10"
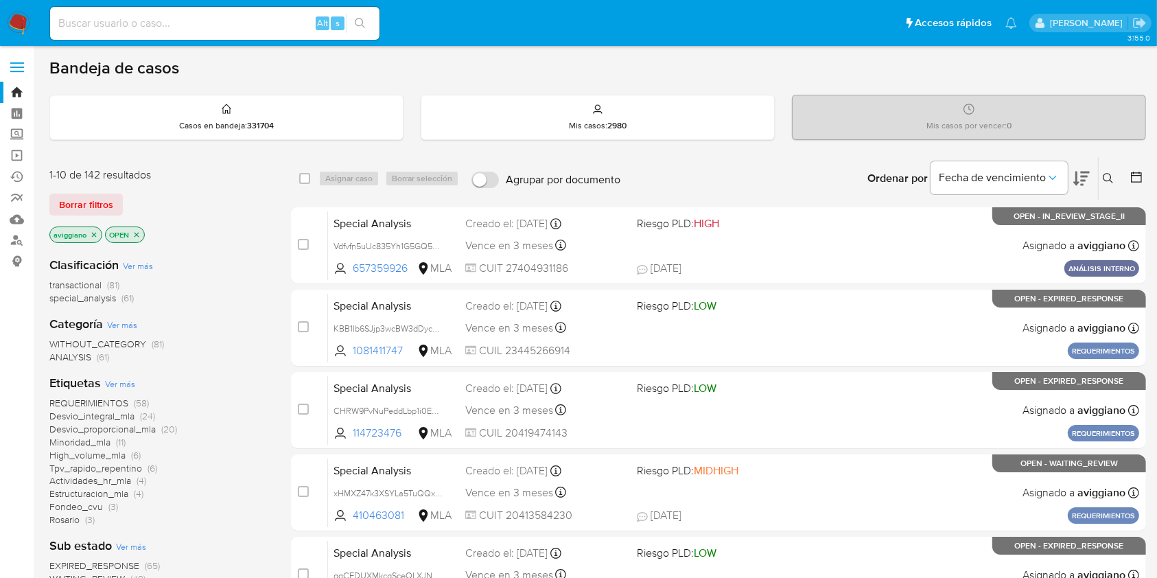
click at [1109, 178] on icon at bounding box center [1108, 178] width 11 height 11
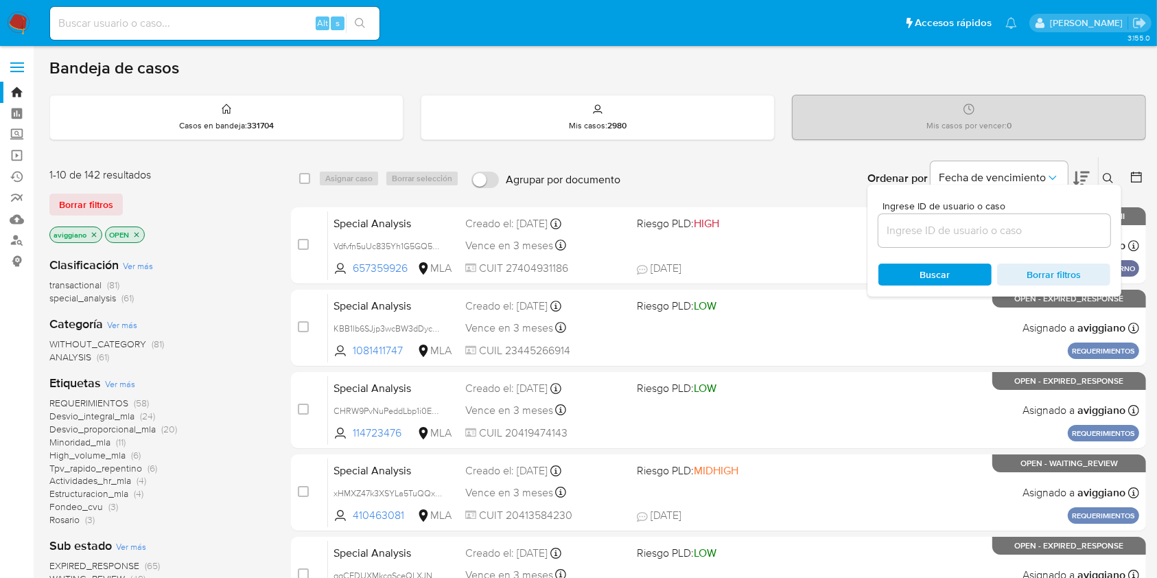
click at [1071, 224] on input at bounding box center [995, 231] width 232 height 18
type input "jrsRlDcjK0EcTx14IESZMFiS"
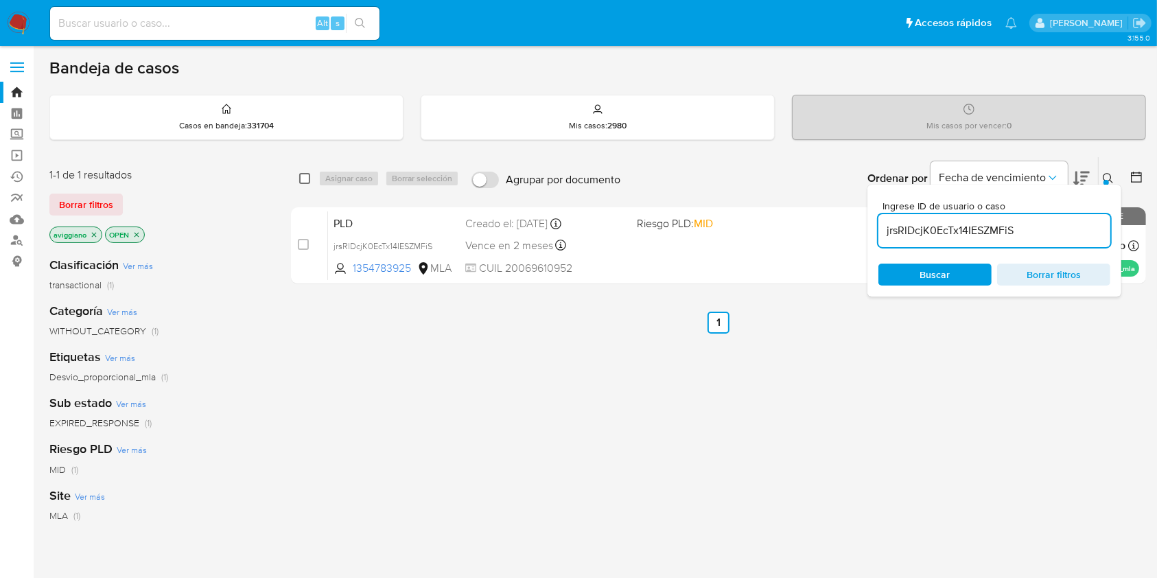
click at [306, 178] on input "checkbox" at bounding box center [304, 178] width 11 height 11
checkbox input "true"
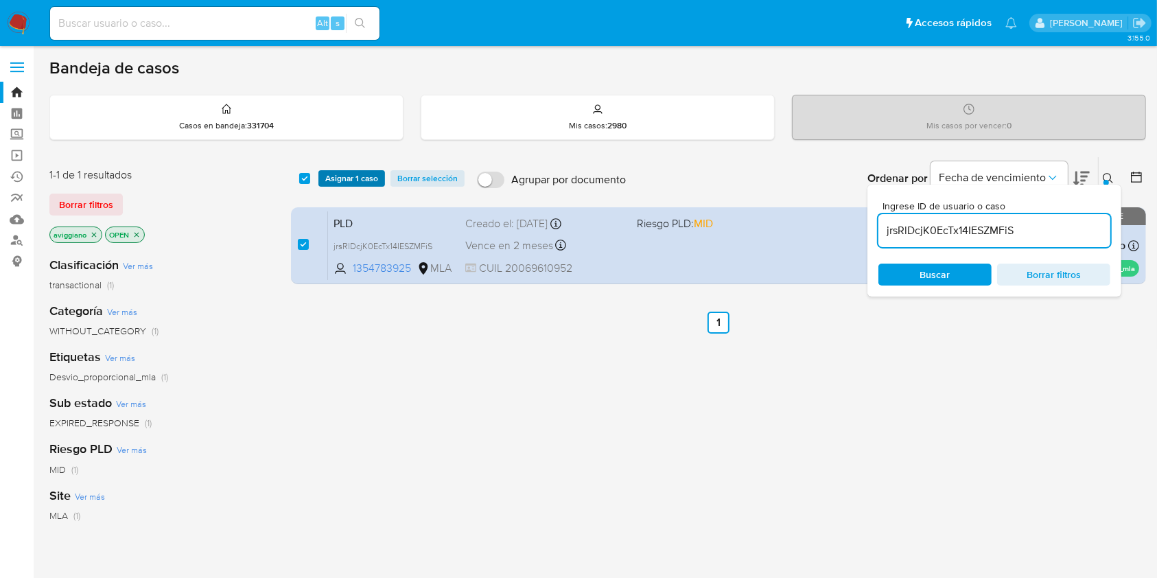
click at [327, 178] on span "Asignar 1 caso" at bounding box center [351, 179] width 53 height 14
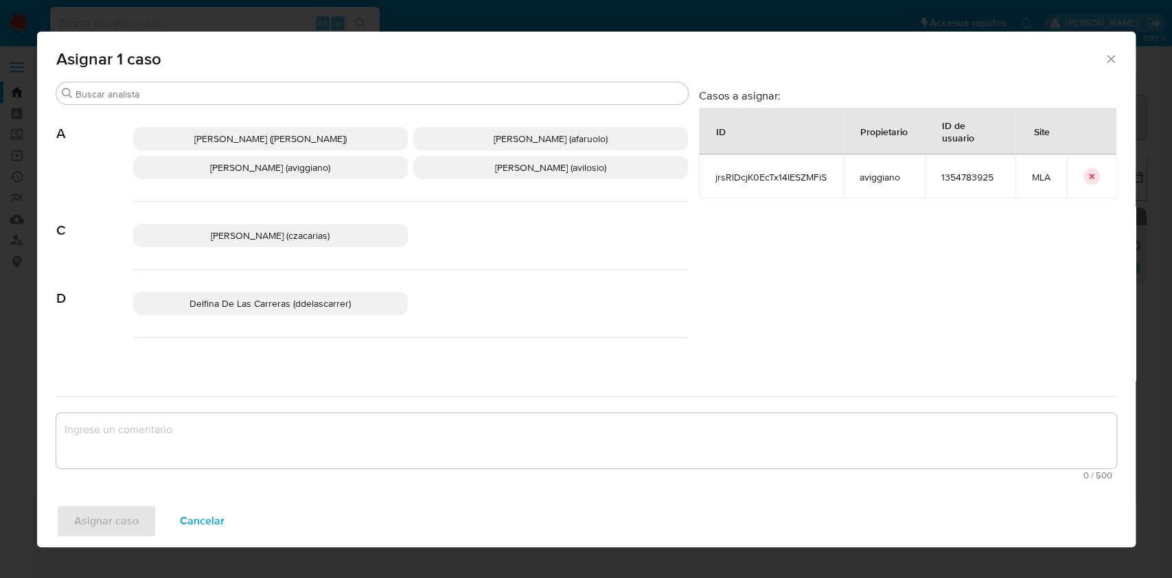
click at [294, 178] on p "[PERSON_NAME] (aviggiano)" at bounding box center [270, 167] width 275 height 23
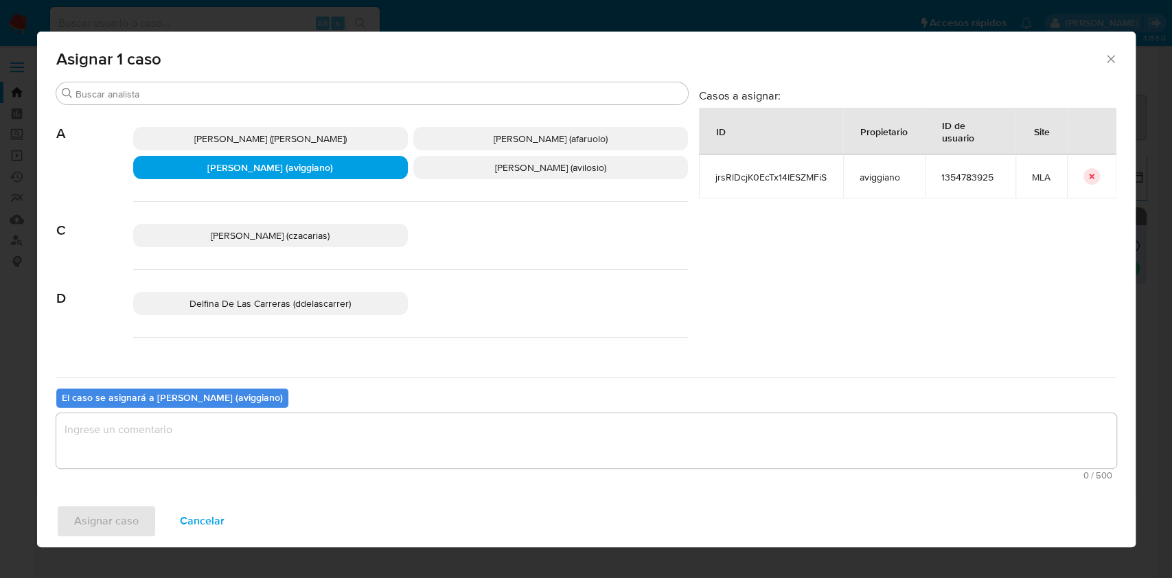
click at [231, 459] on textarea "assign-modal" at bounding box center [586, 440] width 1060 height 55
click at [119, 516] on span "Asignar caso" at bounding box center [106, 521] width 65 height 30
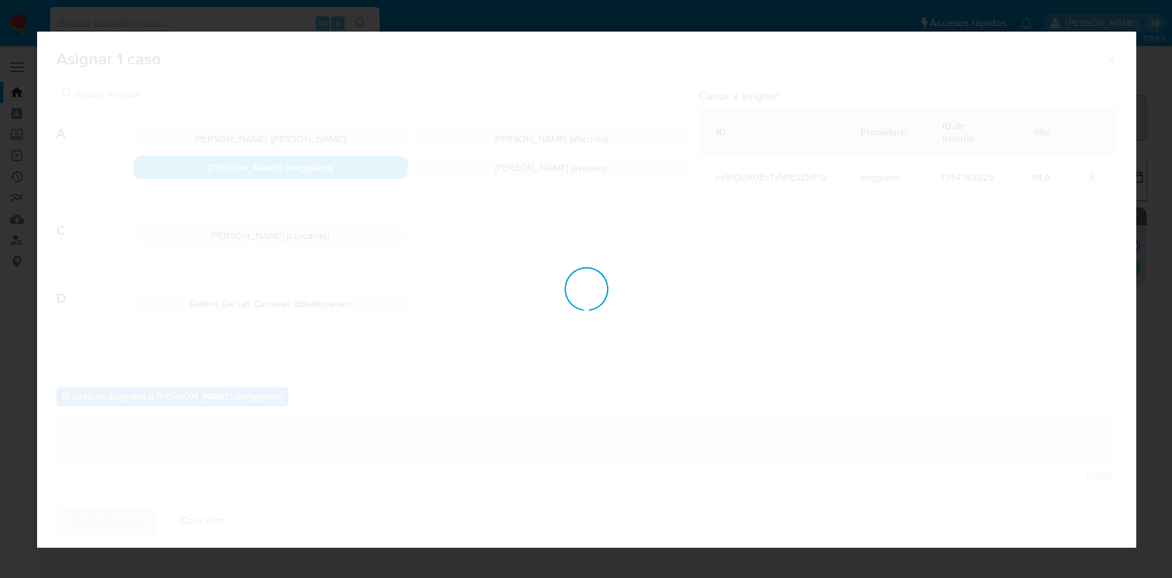
checkbox input "false"
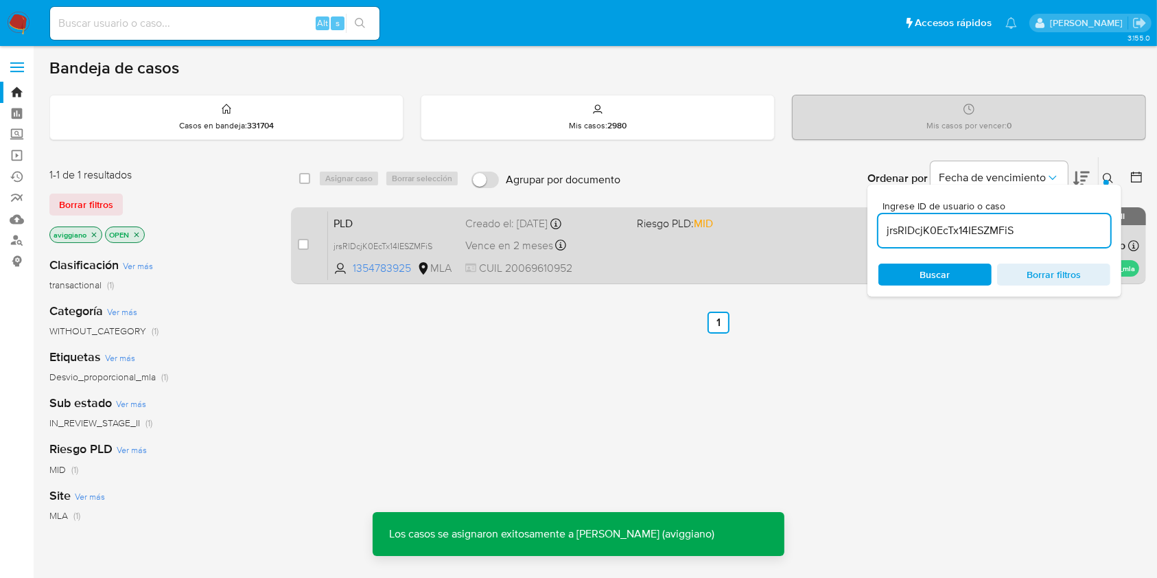
click at [537, 222] on div "Creado el: [DATE] Creado el: [DATE] 03:35:02" at bounding box center [545, 223] width 160 height 15
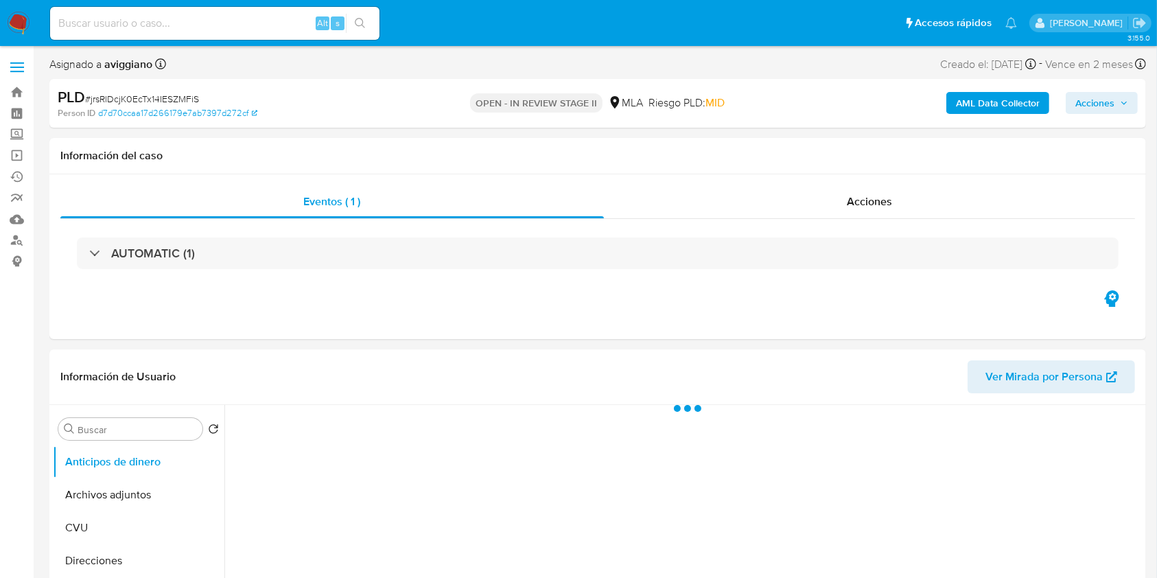
click at [1128, 95] on span "Acciones" at bounding box center [1102, 102] width 53 height 19
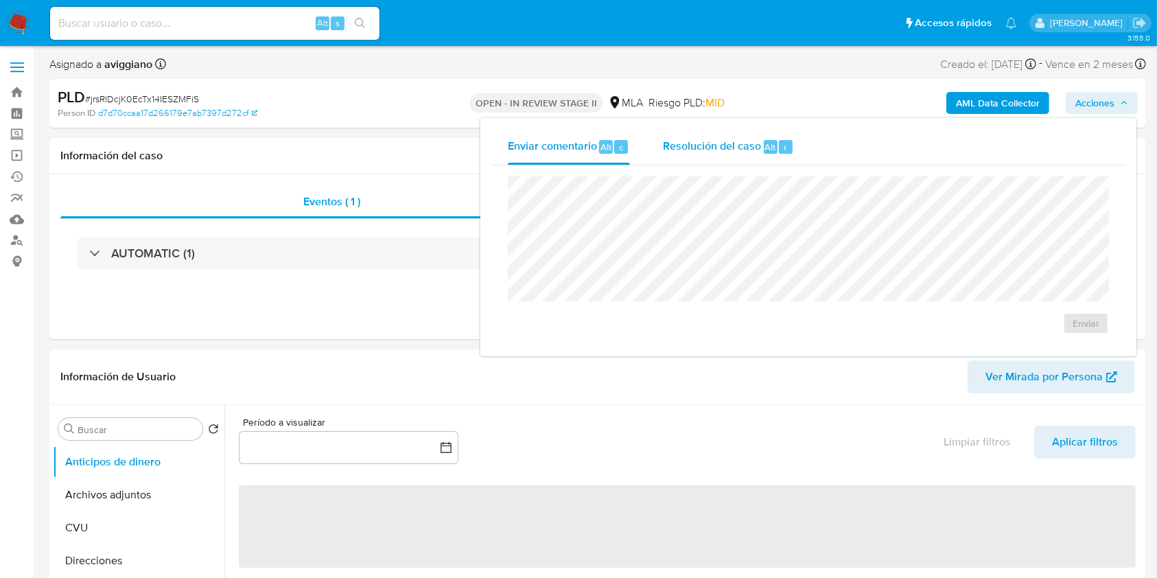
click at [772, 141] on span "Alt" at bounding box center [770, 147] width 11 height 13
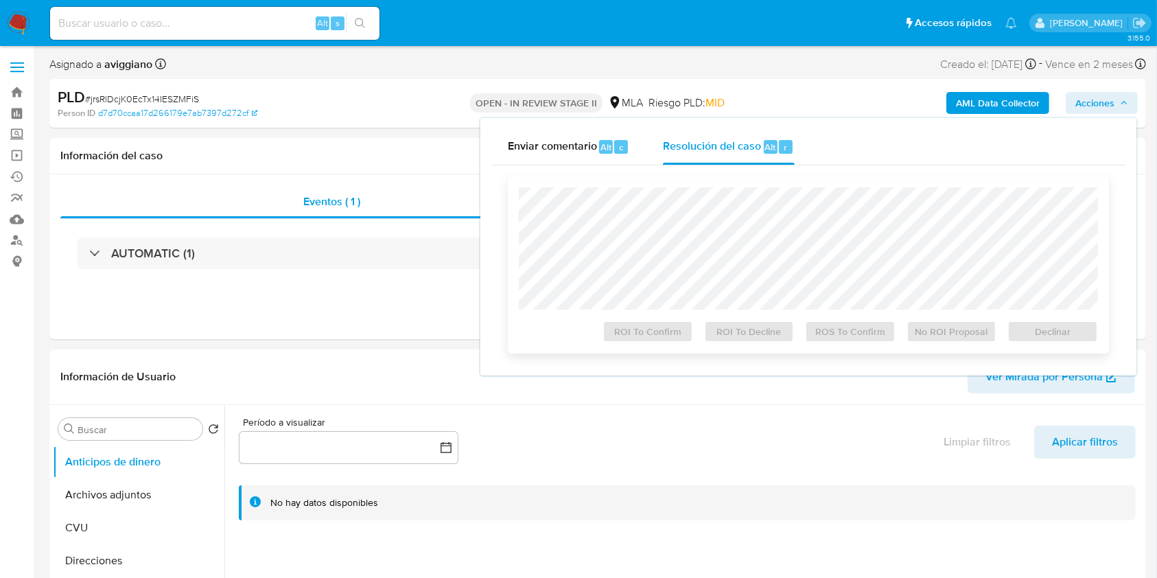
select select "10"
click at [1042, 341] on span "Declinar" at bounding box center [1052, 331] width 71 height 19
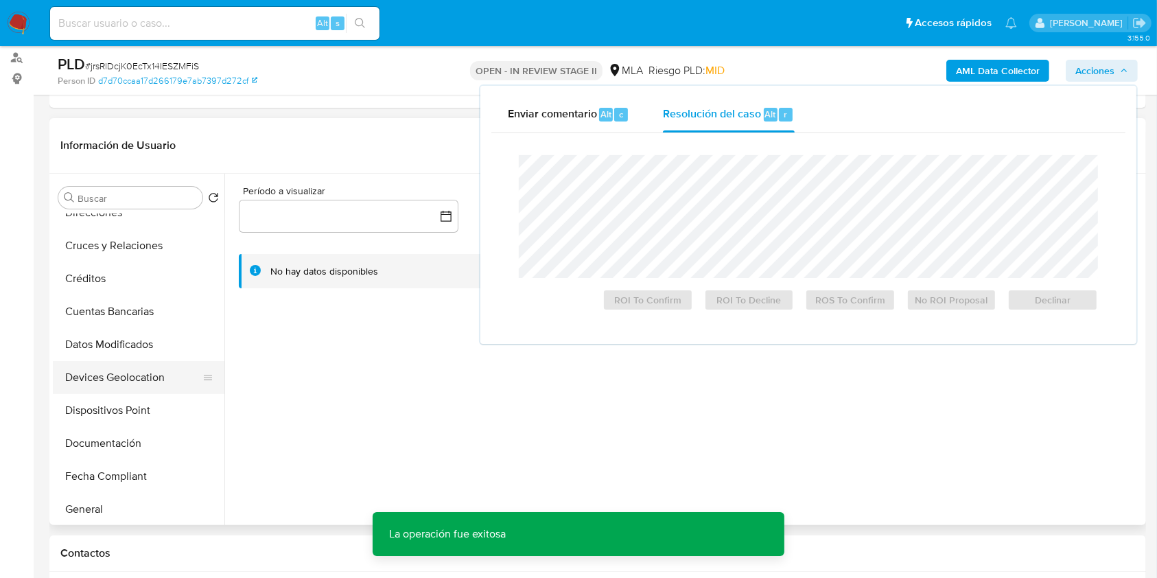
scroll to position [183, 0]
click at [104, 464] on button "Historial Casos" at bounding box center [133, 476] width 161 height 33
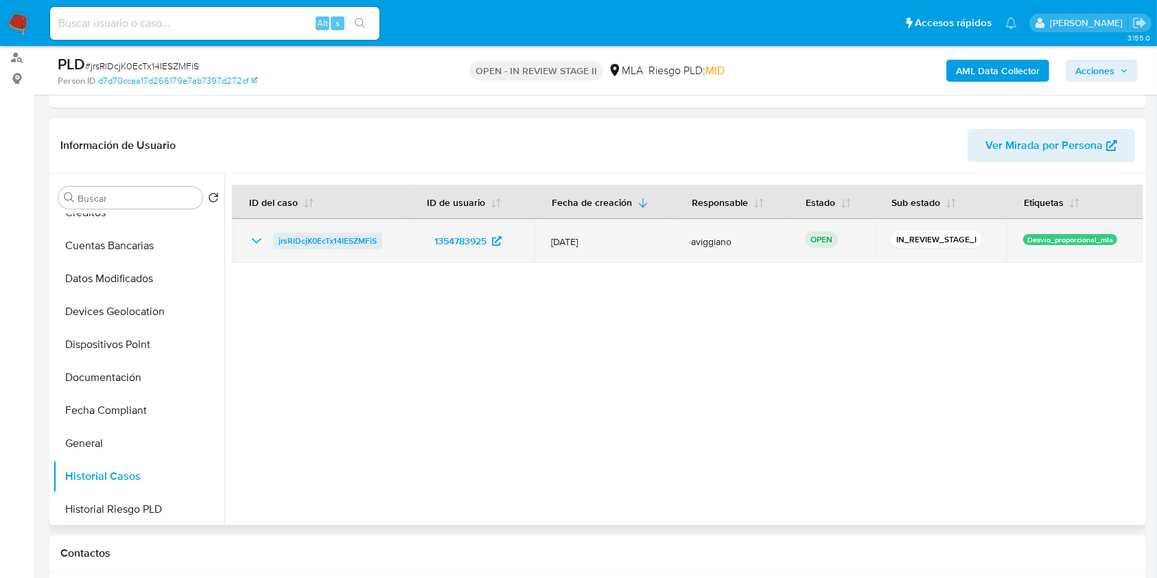
click at [308, 240] on span "jrsRlDcjK0EcTx14IESZMFiS" at bounding box center [328, 241] width 98 height 16
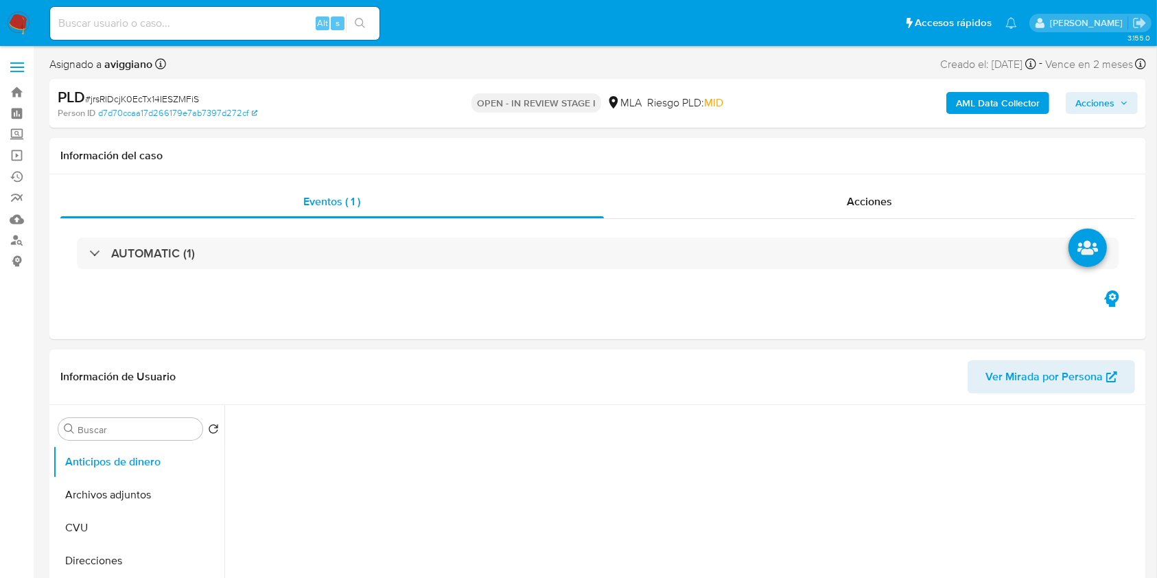
click at [1115, 101] on span "Acciones" at bounding box center [1102, 102] width 53 height 19
select select "10"
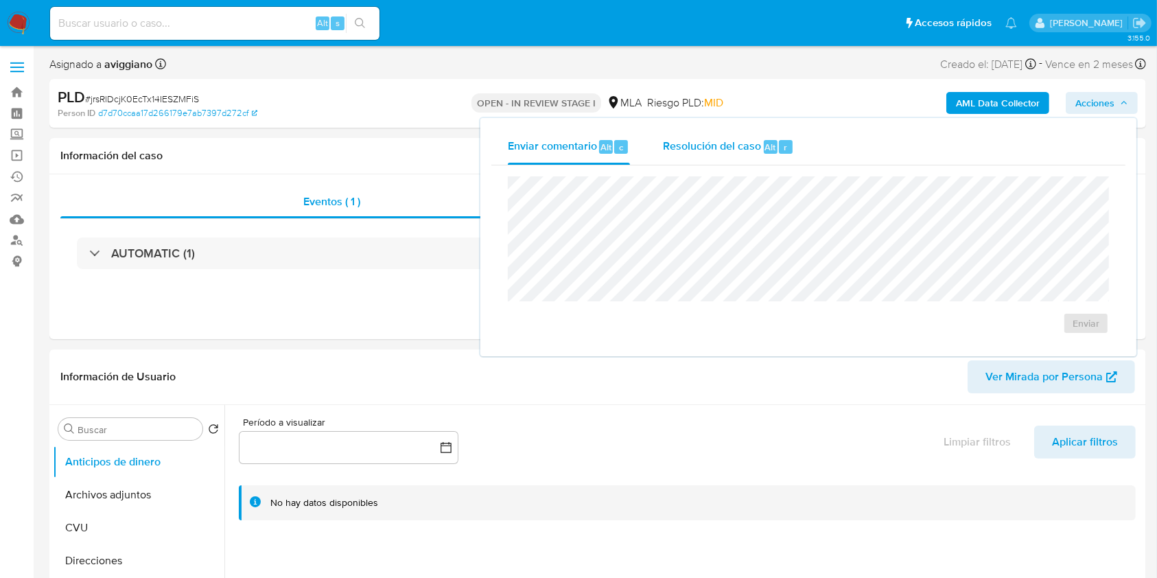
click at [711, 144] on span "Resolución del caso" at bounding box center [712, 147] width 98 height 16
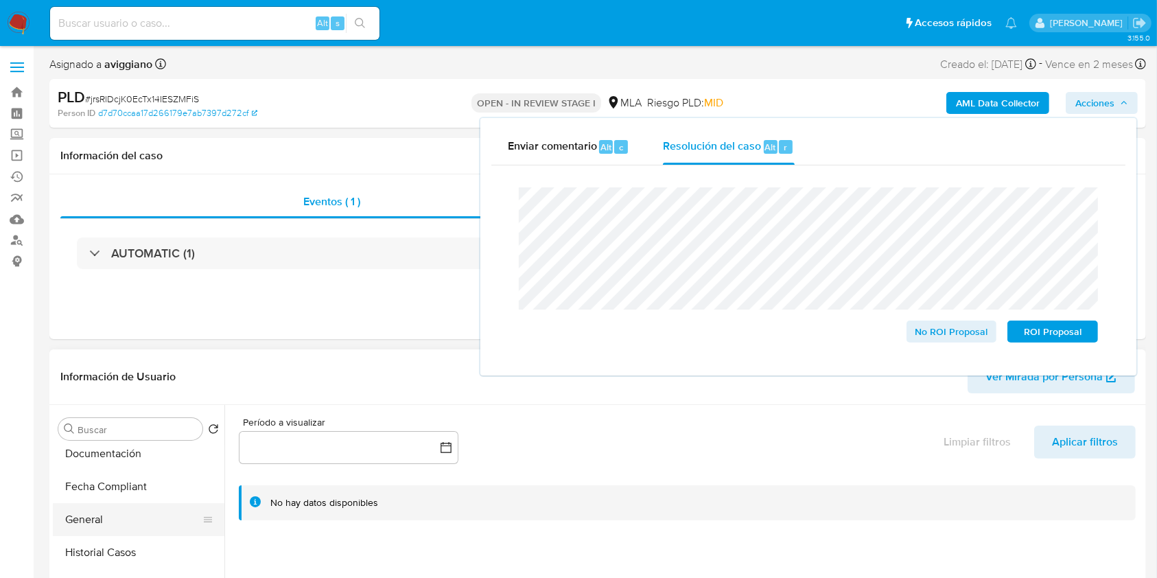
scroll to position [366, 0]
click at [128, 509] on button "Historial Casos" at bounding box center [133, 524] width 161 height 33
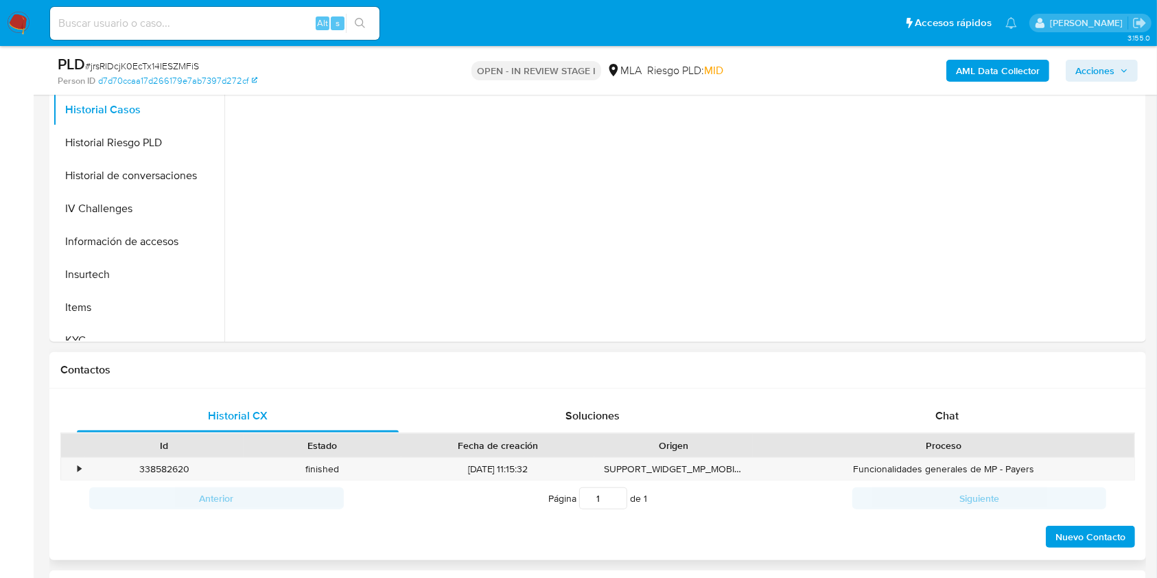
click at [882, 434] on div "Proceso" at bounding box center [944, 445] width 382 height 23
click at [887, 424] on div "Chat" at bounding box center [948, 416] width 322 height 33
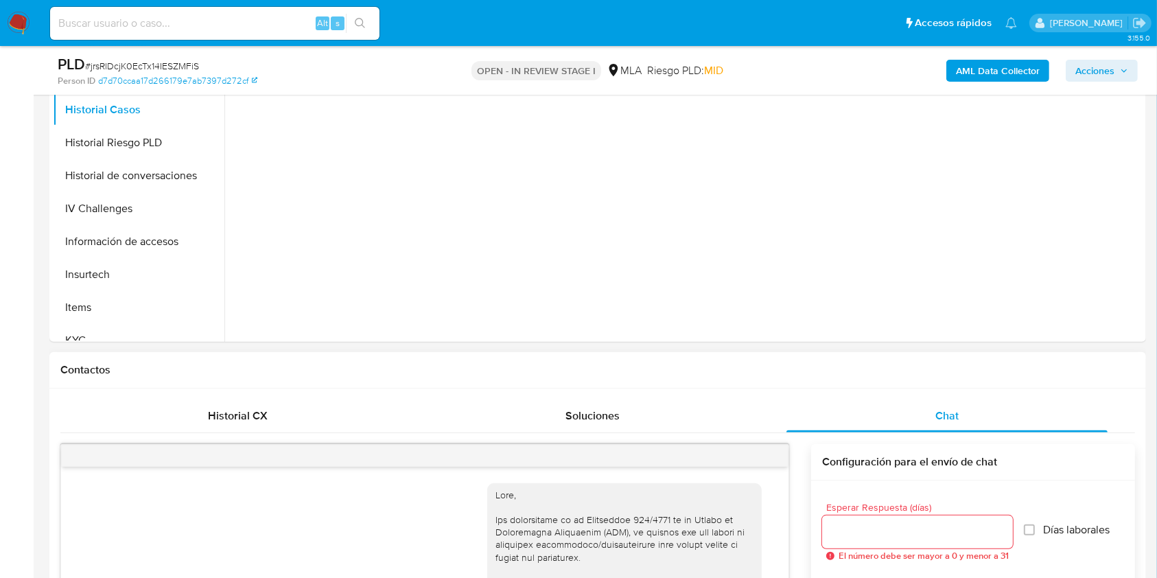
scroll to position [776, 0]
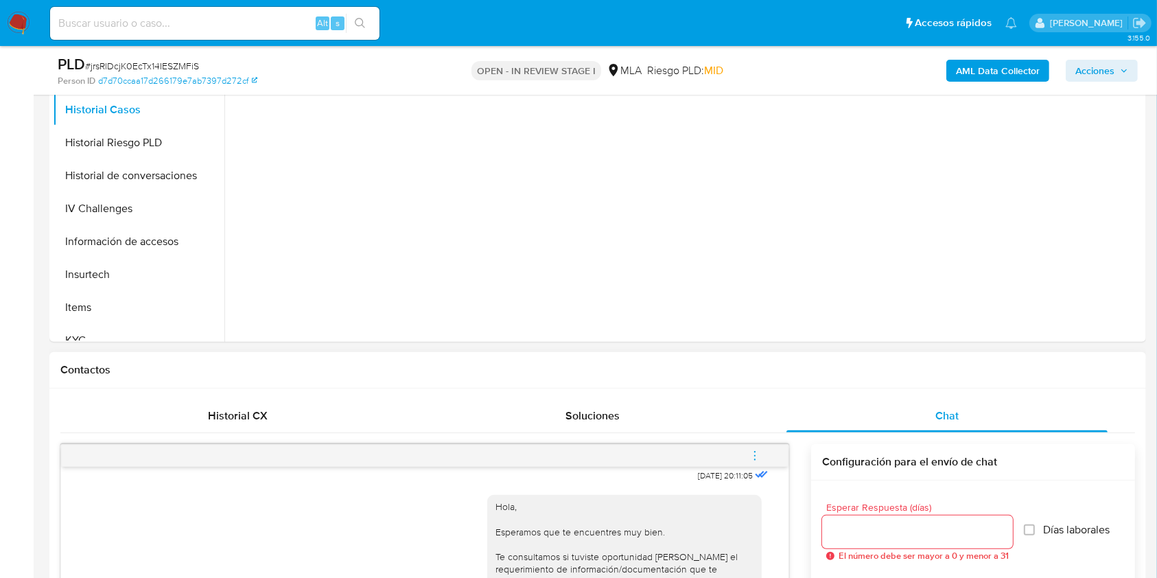
click at [766, 453] on button "menu-action" at bounding box center [754, 455] width 45 height 33
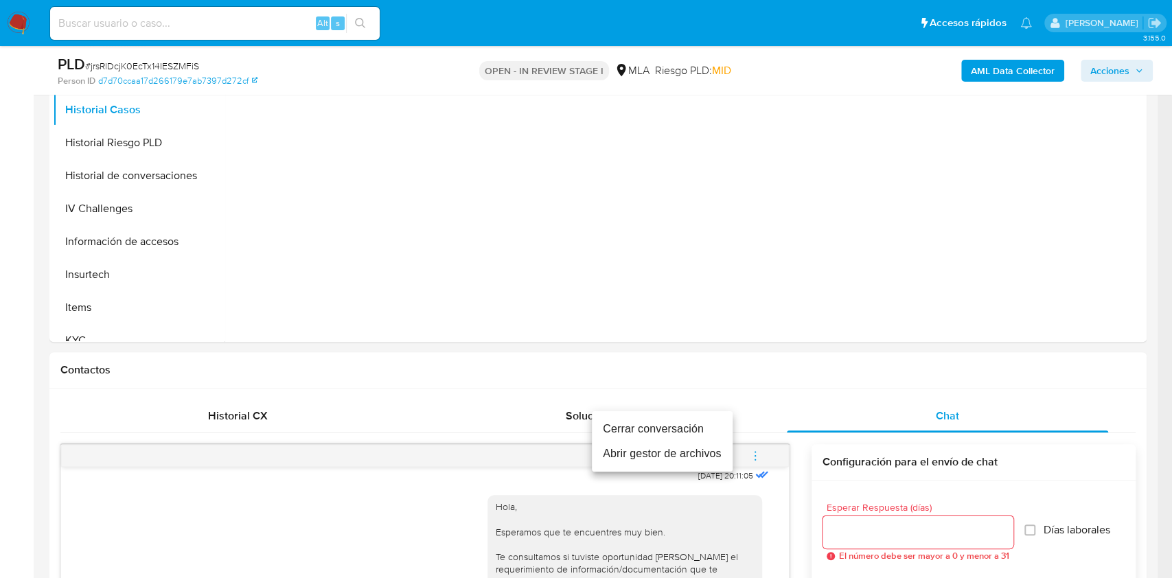
click at [643, 428] on li "Cerrar conversación" at bounding box center [662, 429] width 141 height 25
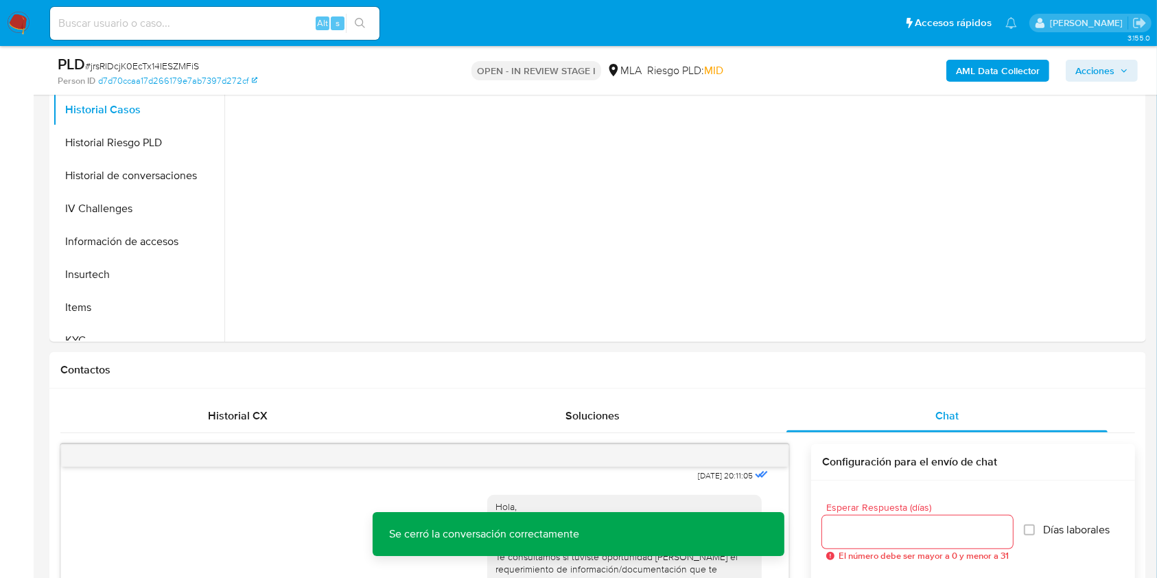
click at [1096, 63] on span "Acciones" at bounding box center [1095, 71] width 39 height 22
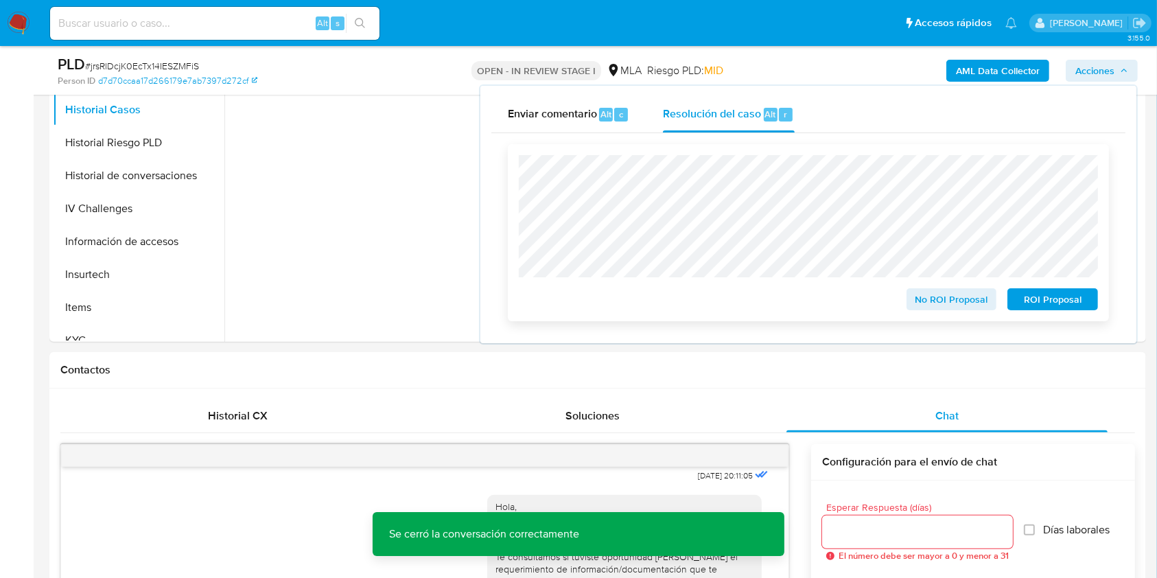
click at [946, 305] on span "No ROI Proposal" at bounding box center [951, 299] width 71 height 19
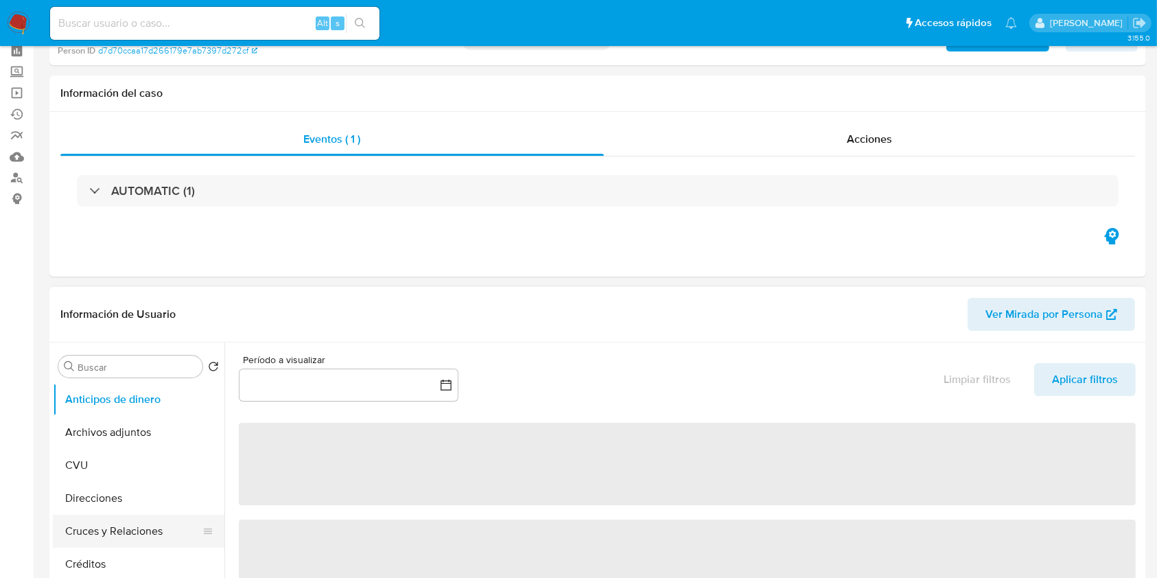
scroll to position [91, 0]
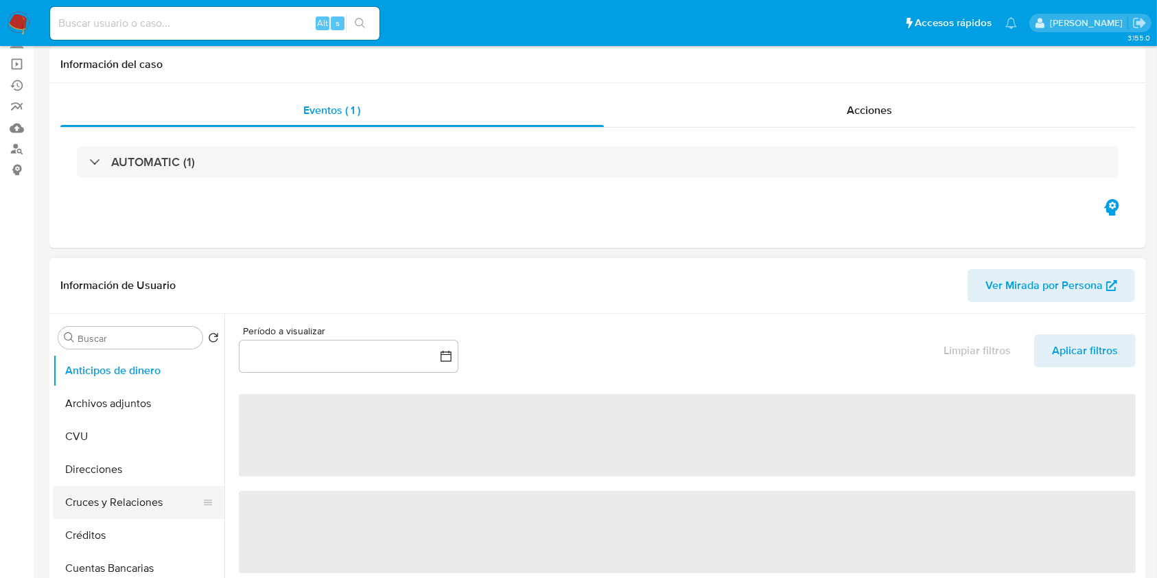
select select "10"
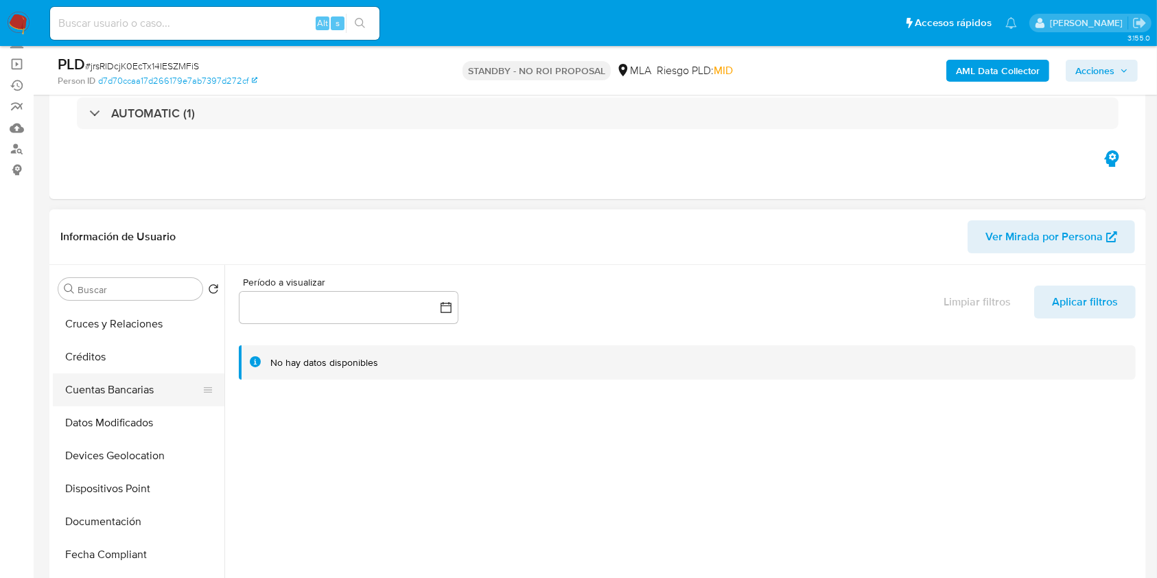
scroll to position [183, 0]
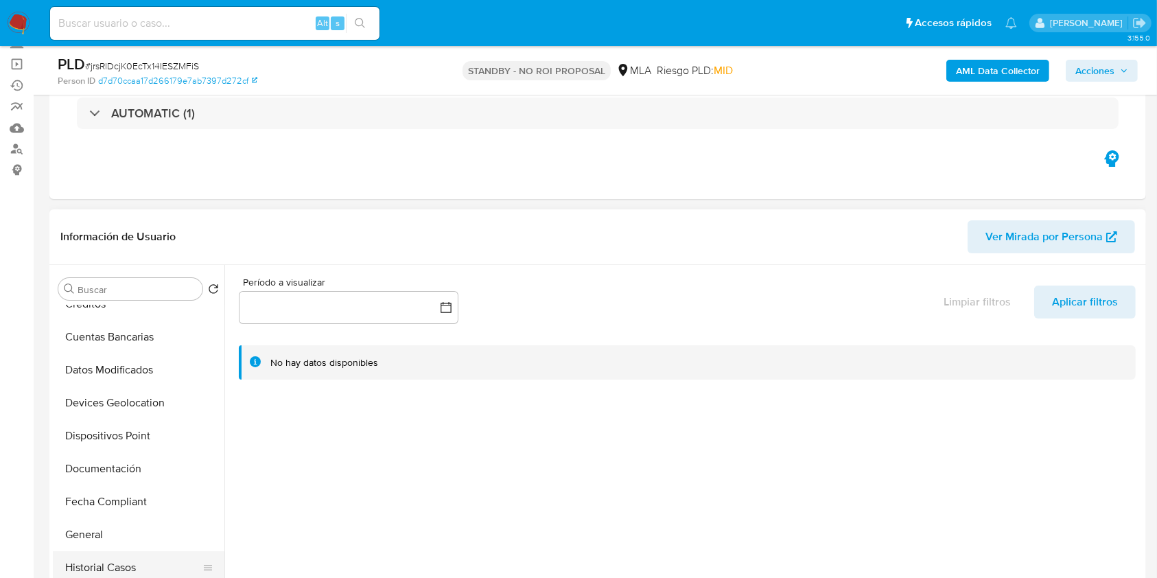
click at [100, 559] on button "Historial Casos" at bounding box center [133, 567] width 161 height 33
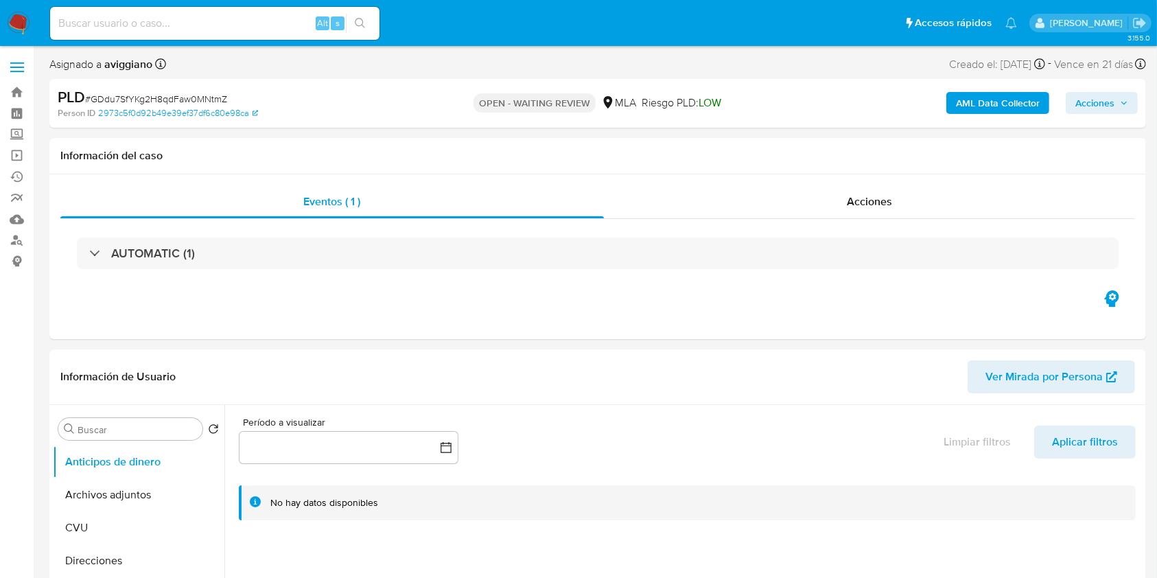
click at [1005, 104] on b "AML Data Collector" at bounding box center [998, 103] width 84 height 22
select select "10"
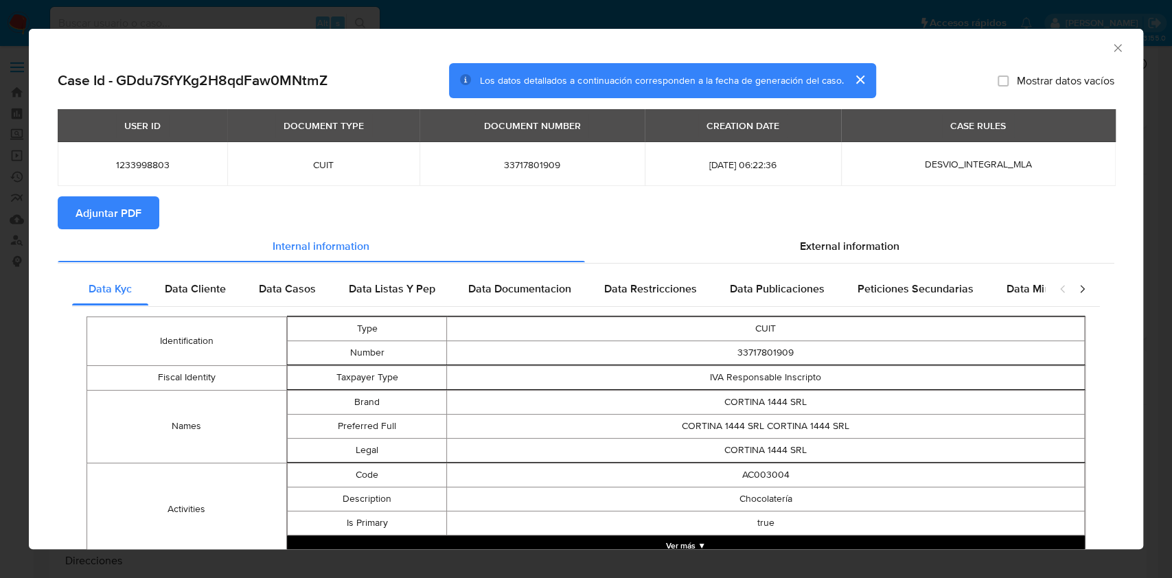
click at [95, 209] on span "Adjuntar PDF" at bounding box center [109, 213] width 66 height 30
click at [1113, 48] on icon "Cerrar ventana" at bounding box center [1117, 48] width 8 height 8
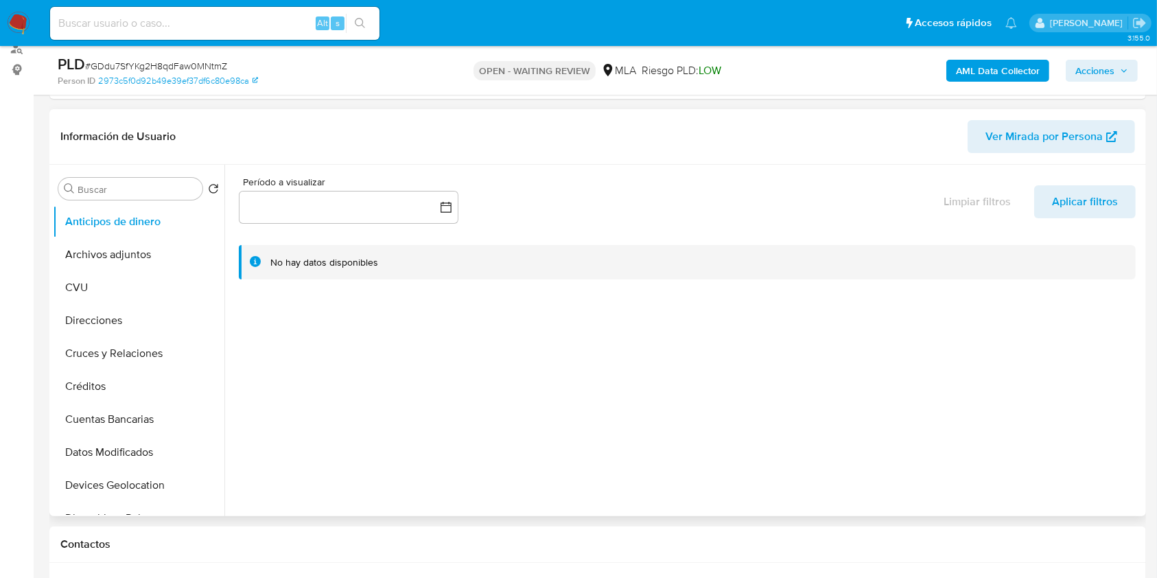
scroll to position [183, 0]
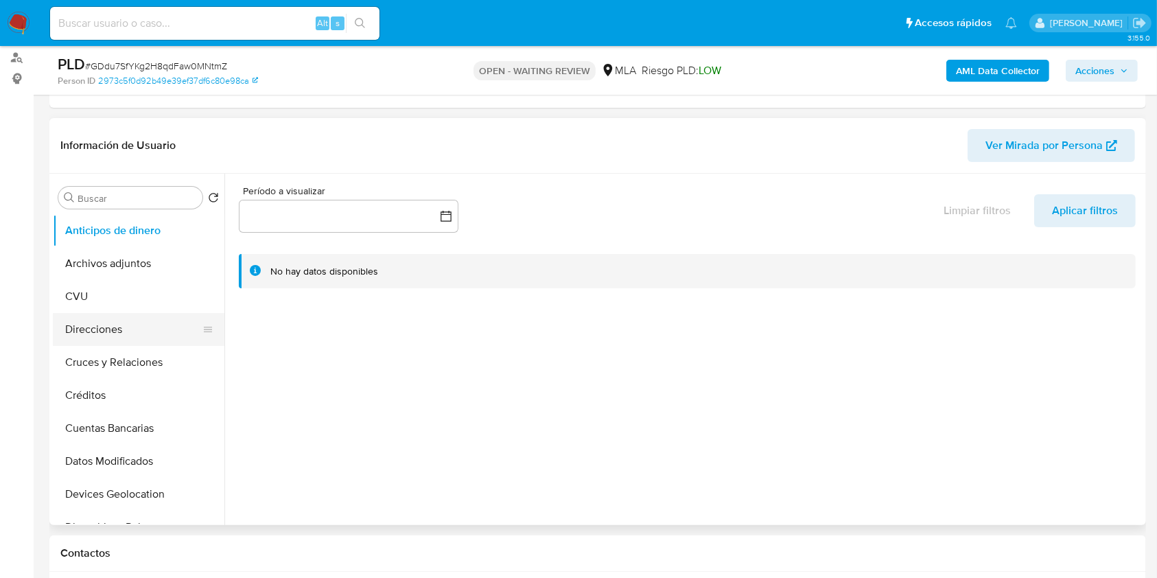
click at [117, 324] on button "Direcciones" at bounding box center [133, 329] width 161 height 33
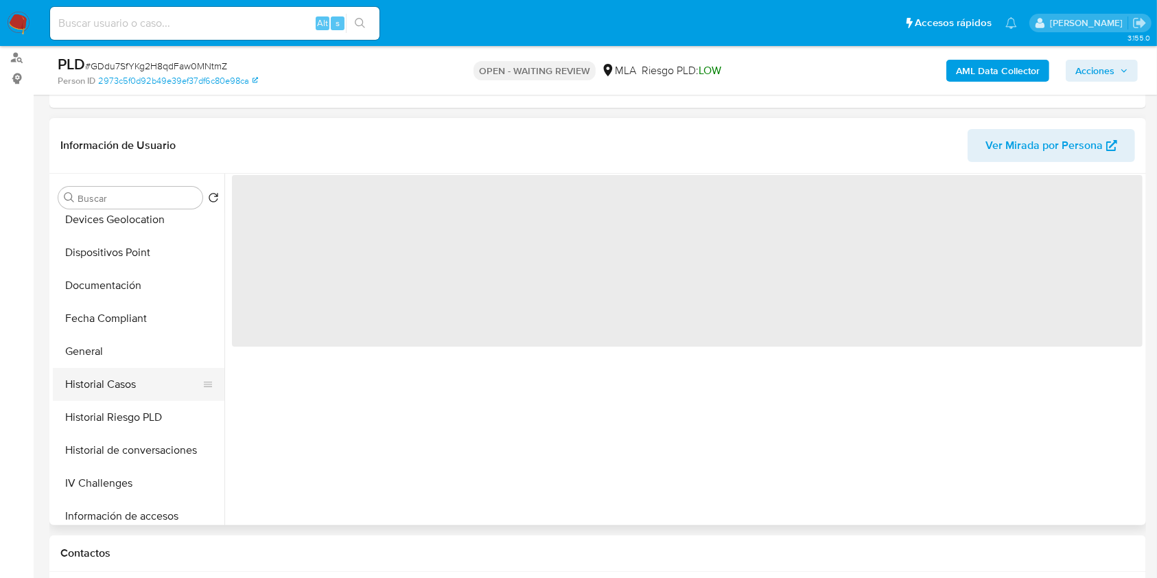
click at [152, 384] on button "Historial Casos" at bounding box center [133, 384] width 161 height 33
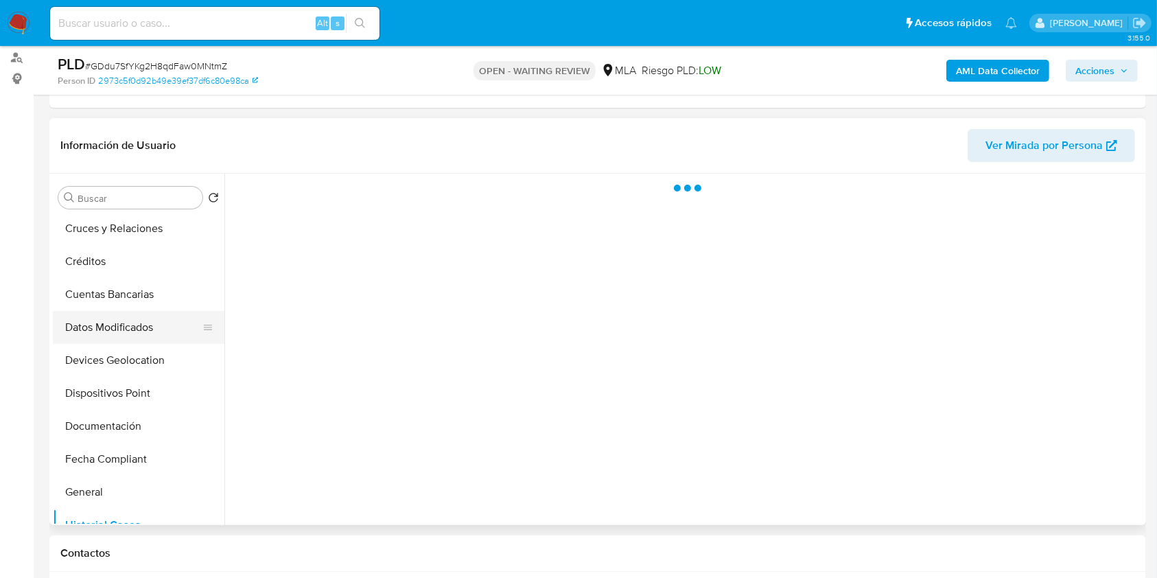
scroll to position [0, 0]
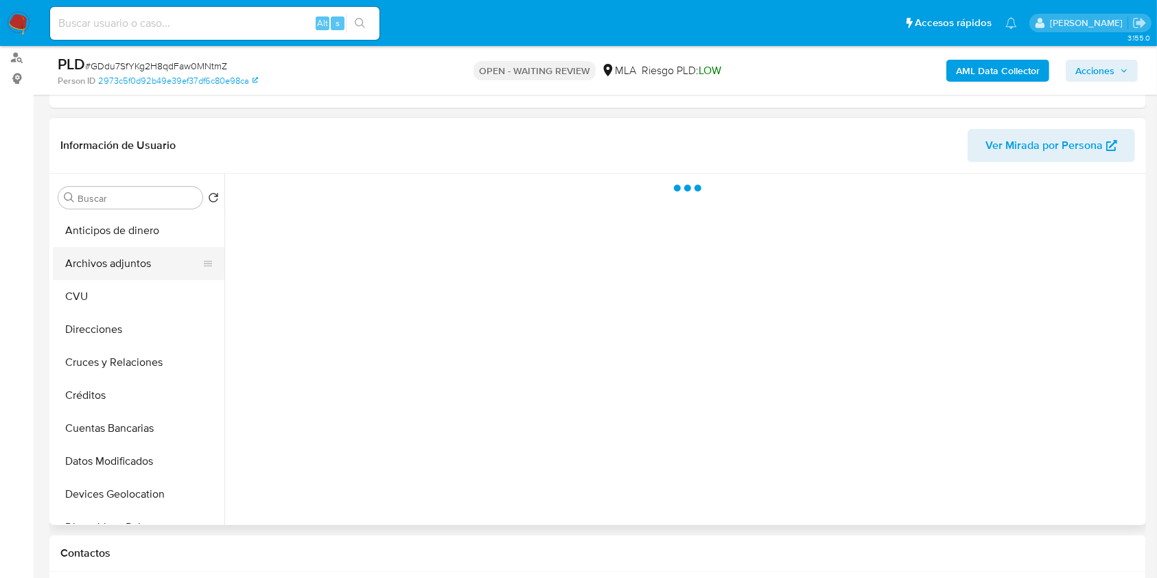
click at [137, 259] on button "Archivos adjuntos" at bounding box center [133, 263] width 161 height 33
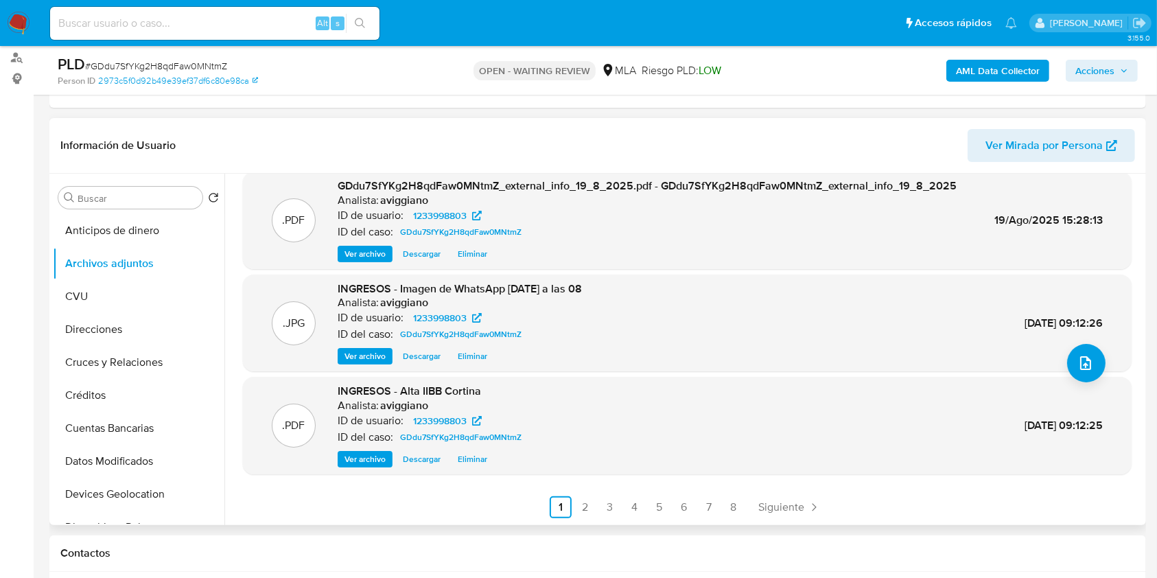
scroll to position [183, 0]
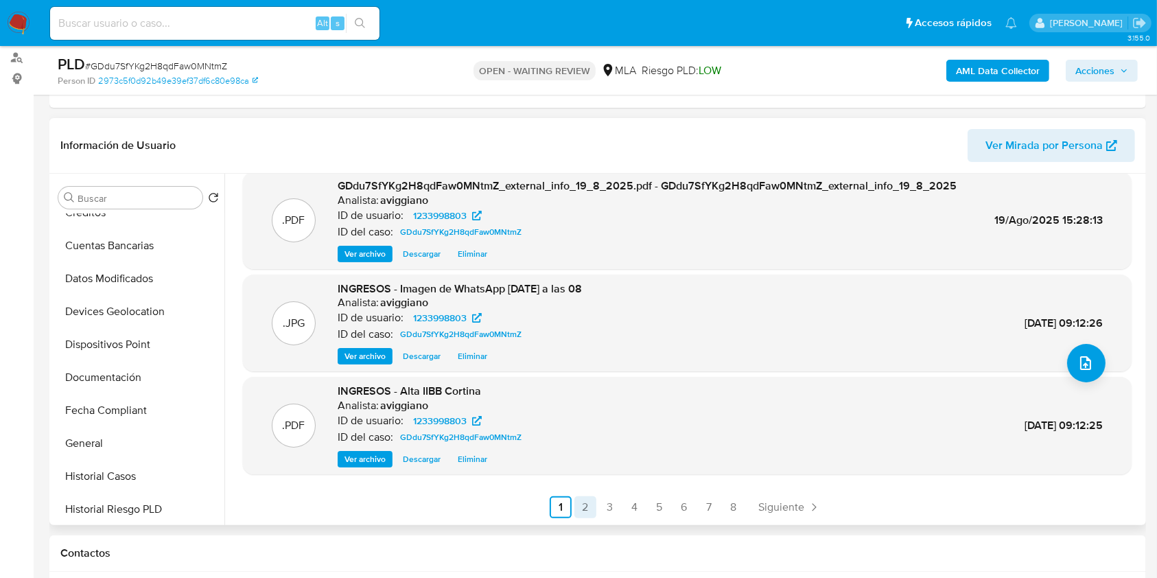
click at [590, 507] on link "2" at bounding box center [586, 507] width 22 height 22
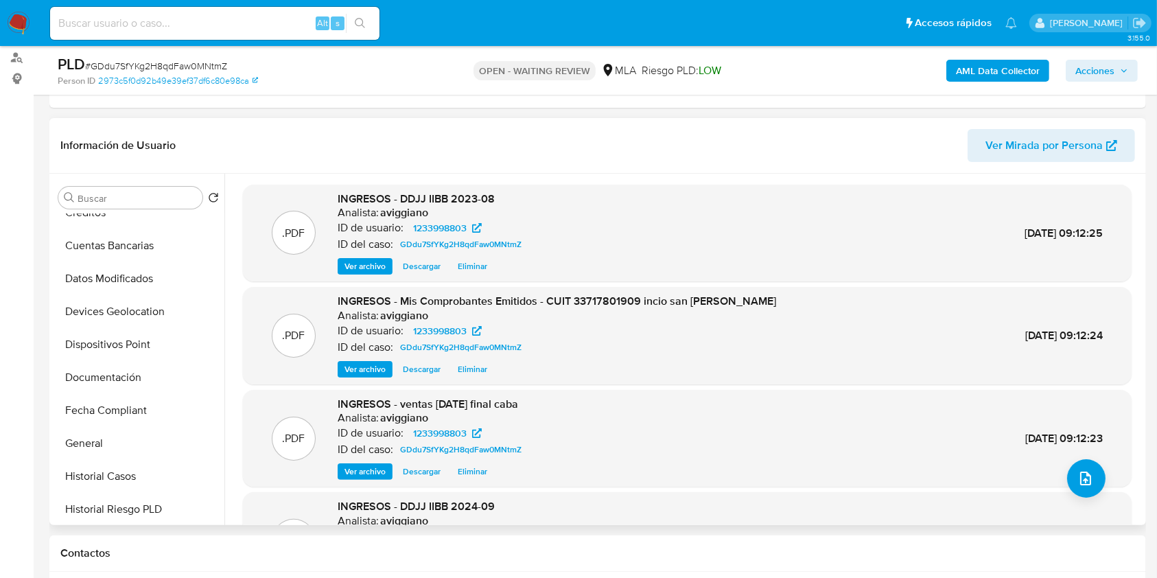
scroll to position [115, 0]
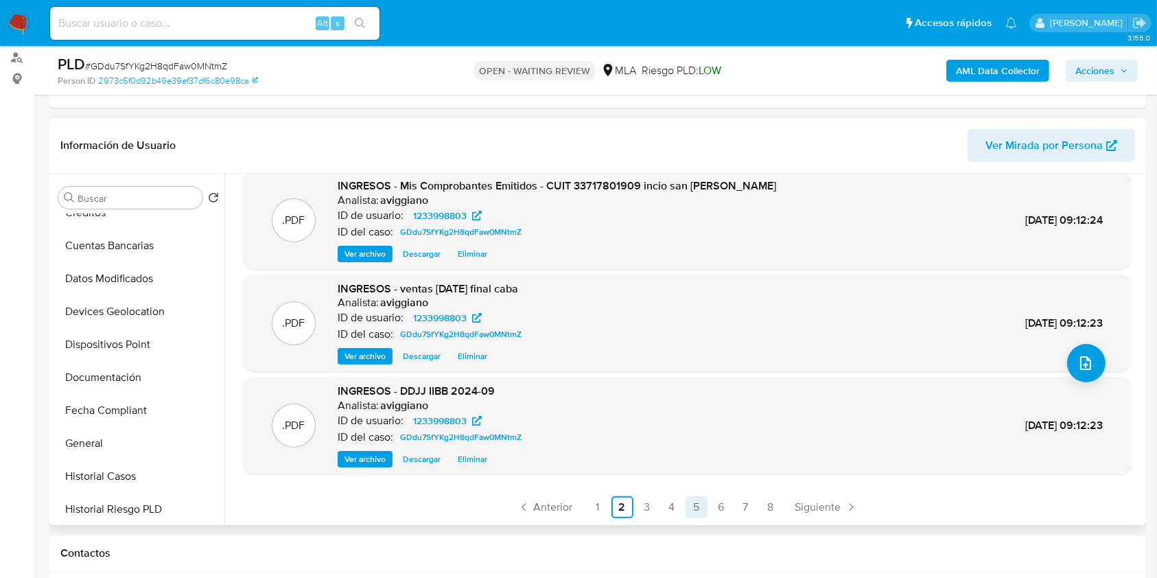
click at [694, 506] on link "5" at bounding box center [697, 507] width 22 height 22
click at [765, 497] on link "8" at bounding box center [771, 507] width 22 height 22
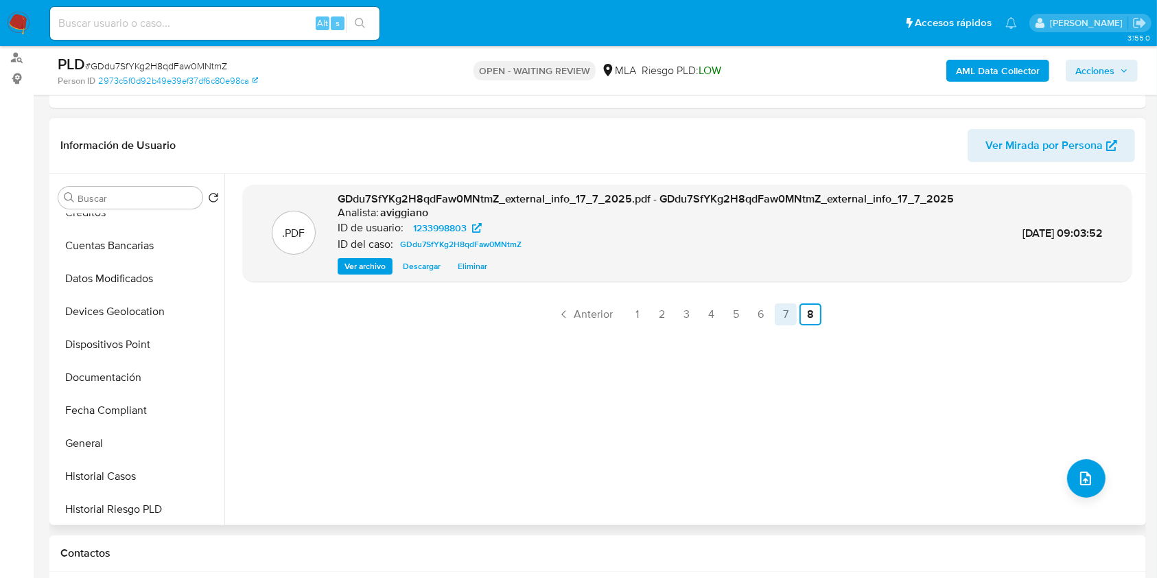
click at [781, 318] on link "7" at bounding box center [786, 314] width 22 height 22
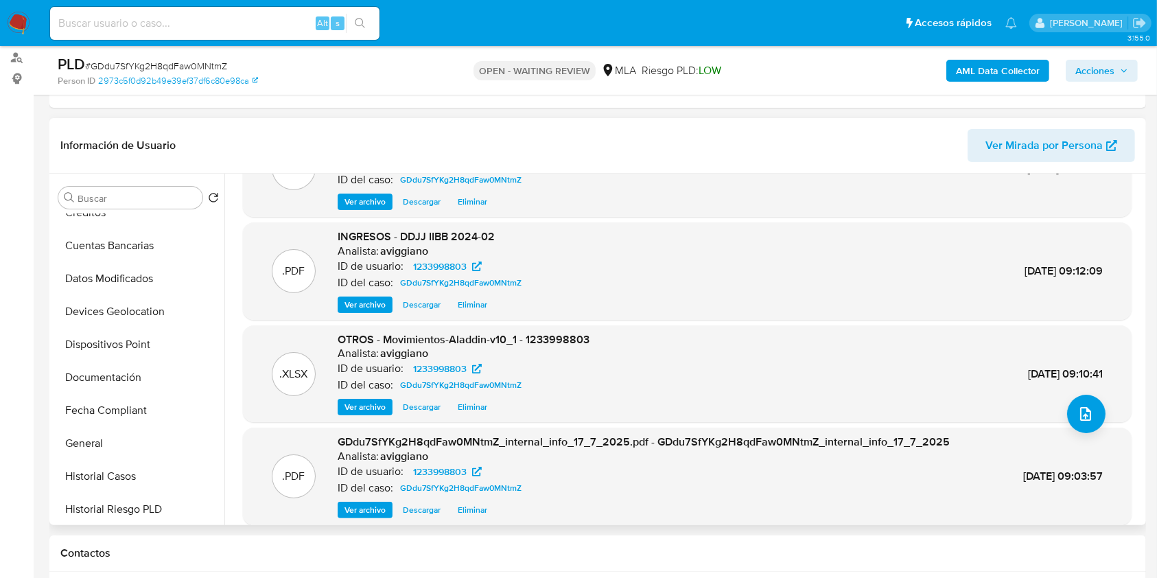
scroll to position [115, 0]
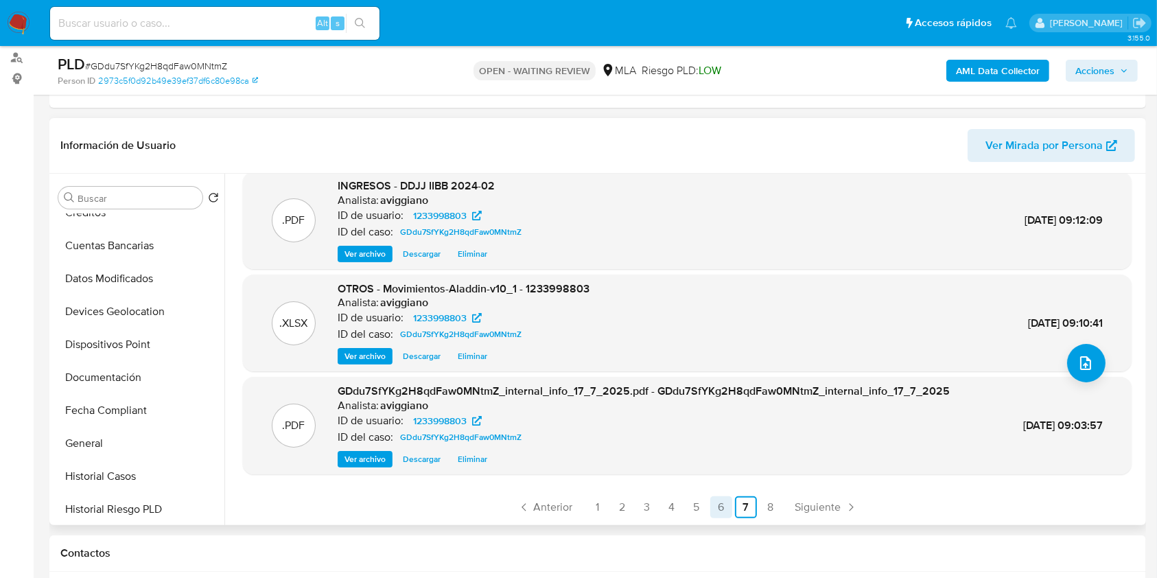
click at [719, 502] on link "6" at bounding box center [722, 507] width 22 height 22
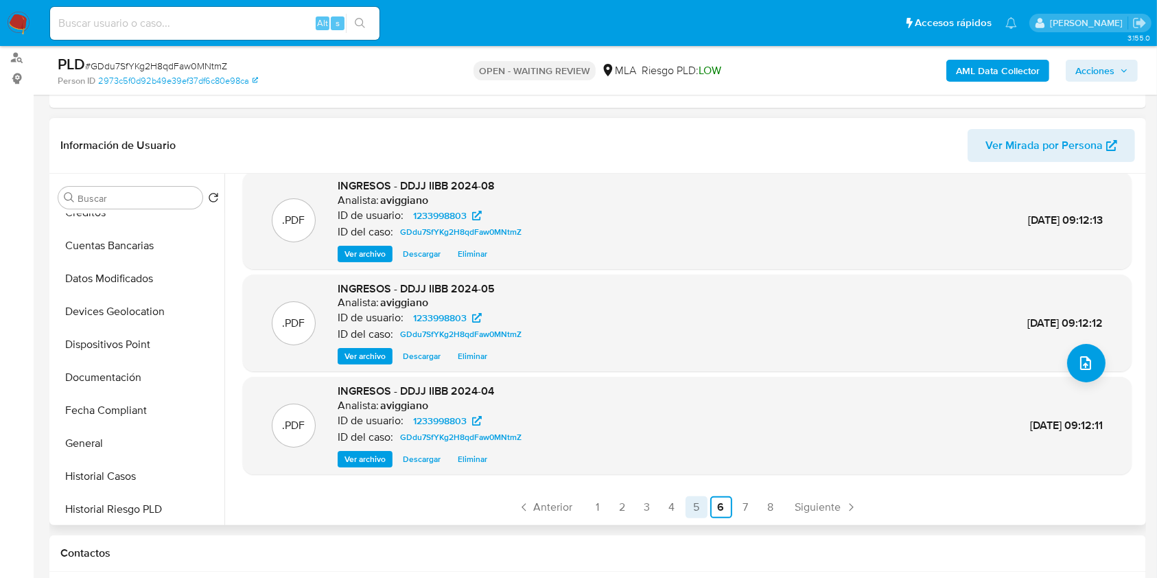
click at [693, 507] on link "5" at bounding box center [697, 507] width 22 height 22
click at [674, 513] on link "4" at bounding box center [672, 507] width 22 height 22
click at [644, 512] on link "3" at bounding box center [647, 507] width 22 height 22
click at [616, 508] on link "2" at bounding box center [623, 507] width 22 height 22
click at [598, 510] on link "1" at bounding box center [598, 507] width 22 height 22
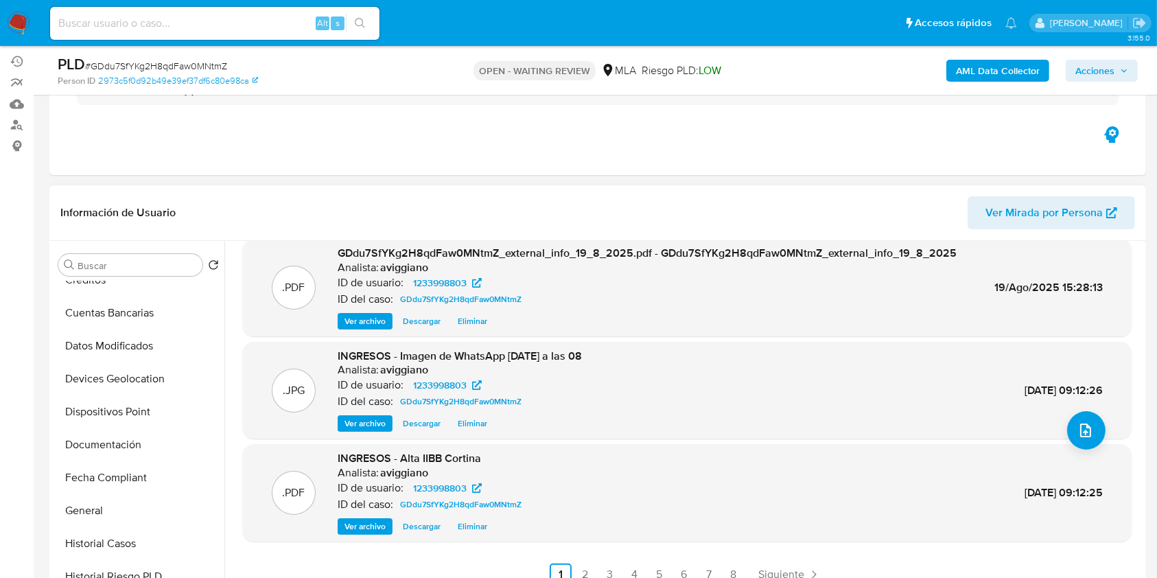
scroll to position [91, 0]
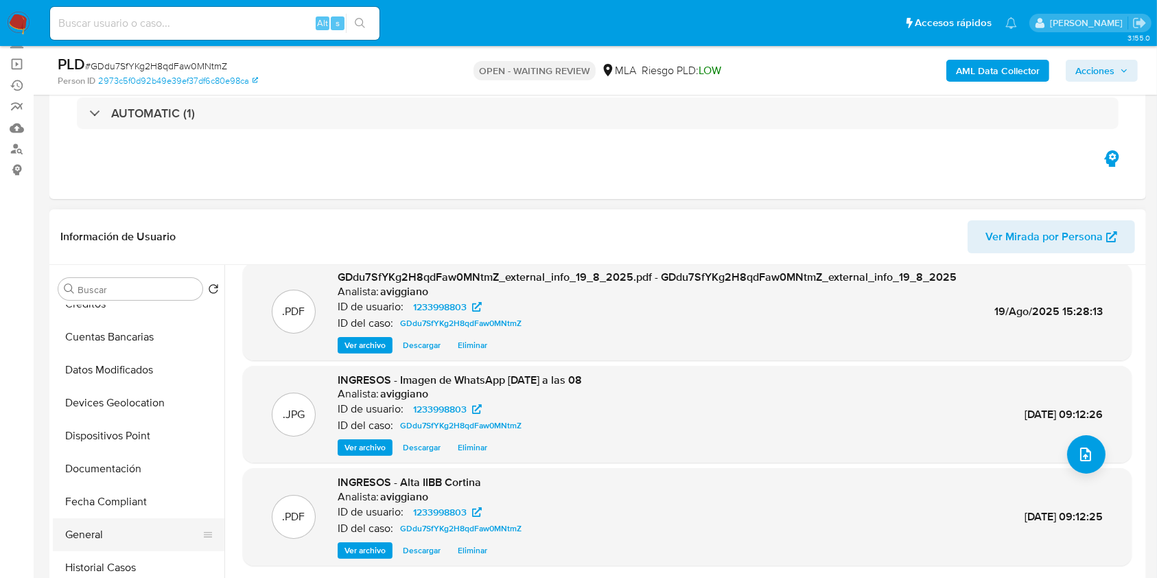
click at [69, 524] on button "General" at bounding box center [133, 534] width 161 height 33
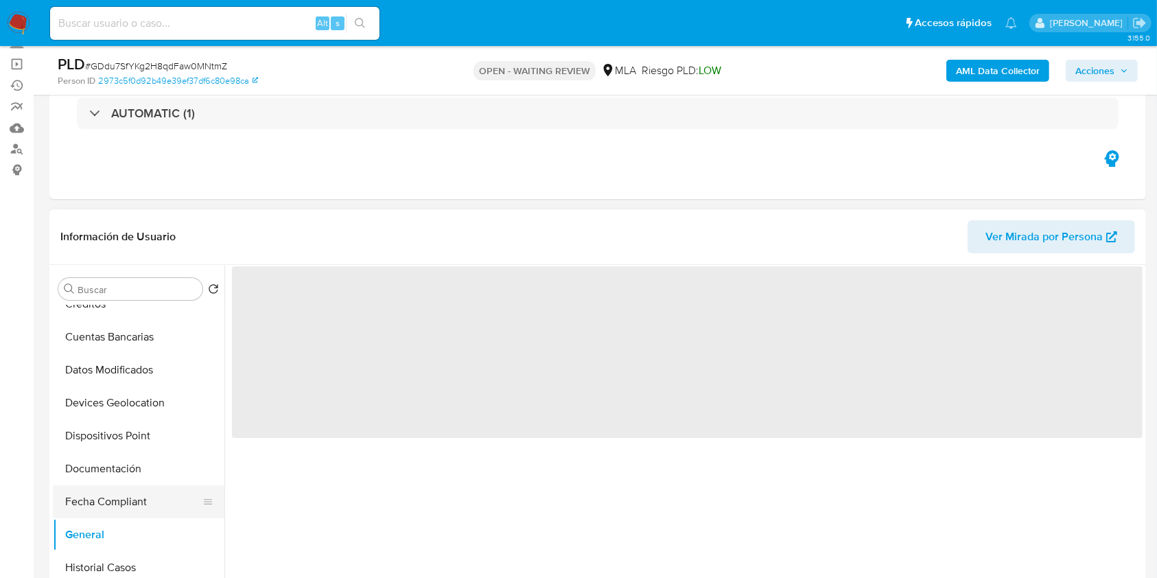
scroll to position [0, 0]
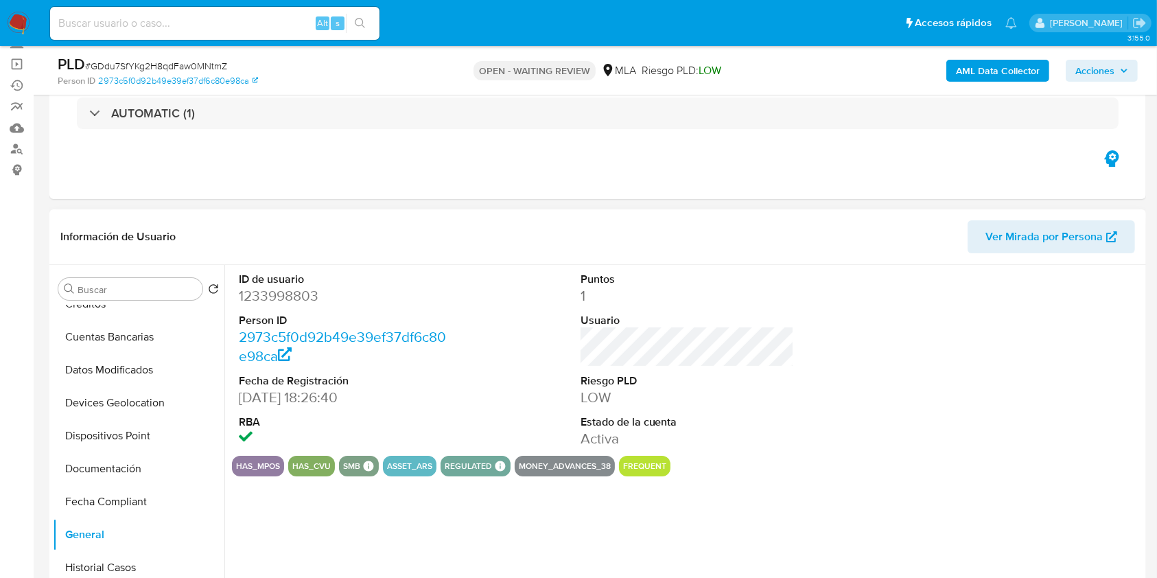
click at [1006, 316] on div at bounding box center [1029, 360] width 228 height 191
click at [255, 286] on dd "1233998803" at bounding box center [346, 295] width 214 height 19
copy dd "1233998803"
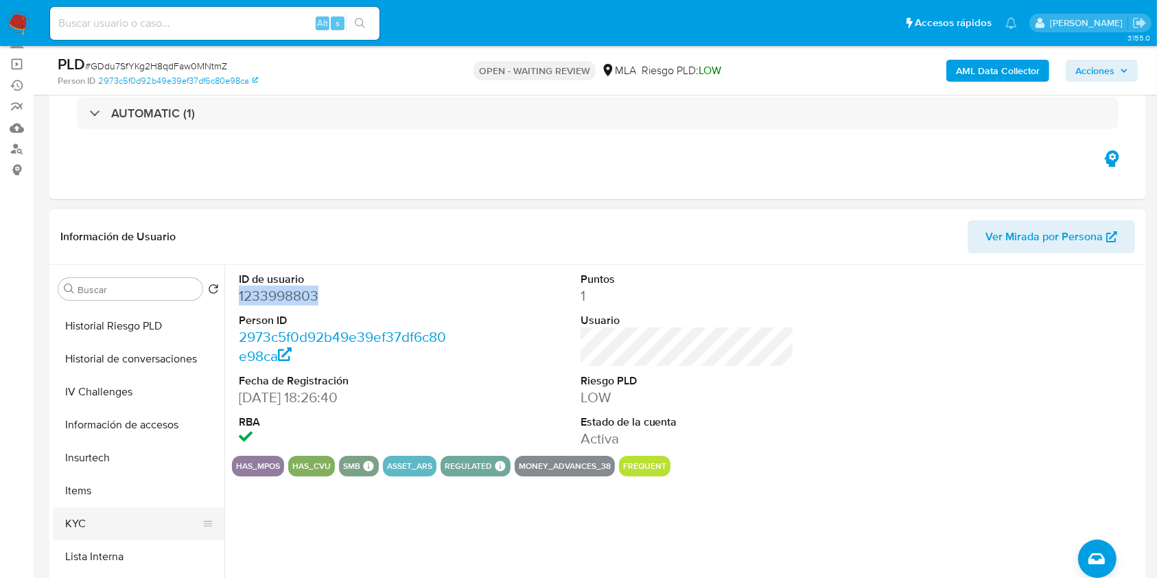
drag, startPoint x: 146, startPoint y: 511, endPoint x: 163, endPoint y: 522, distance: 20.8
click at [146, 511] on button "KYC" at bounding box center [133, 523] width 161 height 33
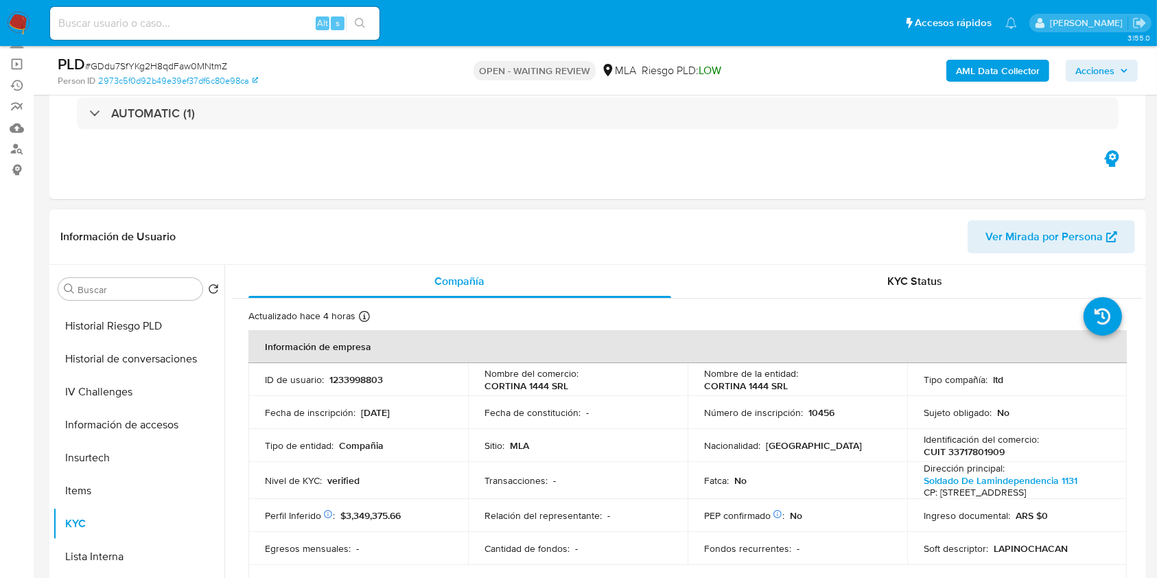
click at [355, 381] on p "1233998803" at bounding box center [357, 379] width 54 height 12
copy p "1233998803"
drag, startPoint x: 695, startPoint y: 382, endPoint x: 799, endPoint y: 386, distance: 103.7
click at [799, 386] on td "Nombre de la entidad : CORTINA 1444 SRL" at bounding box center [798, 379] width 220 height 33
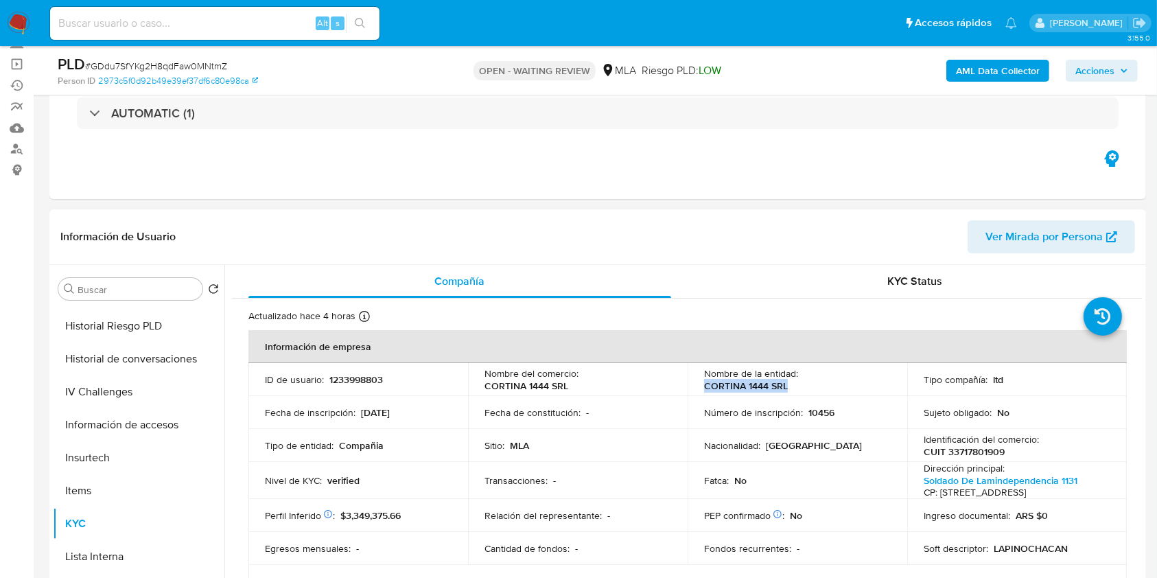
copy p "CORTINA 1444 SRL"
click at [358, 378] on p "1233998803" at bounding box center [357, 379] width 54 height 12
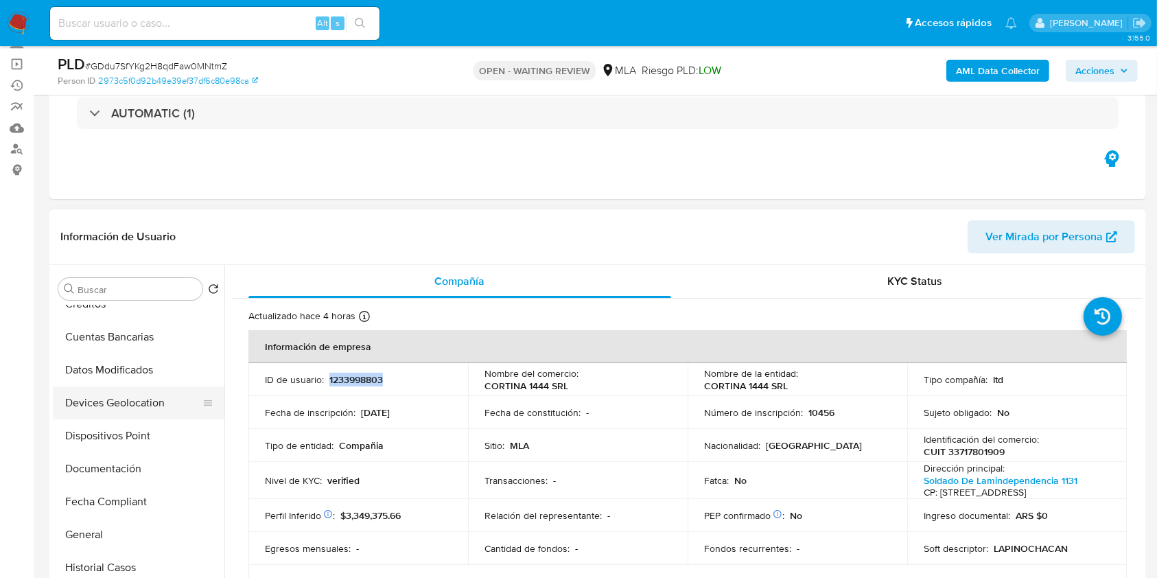
scroll to position [0, 0]
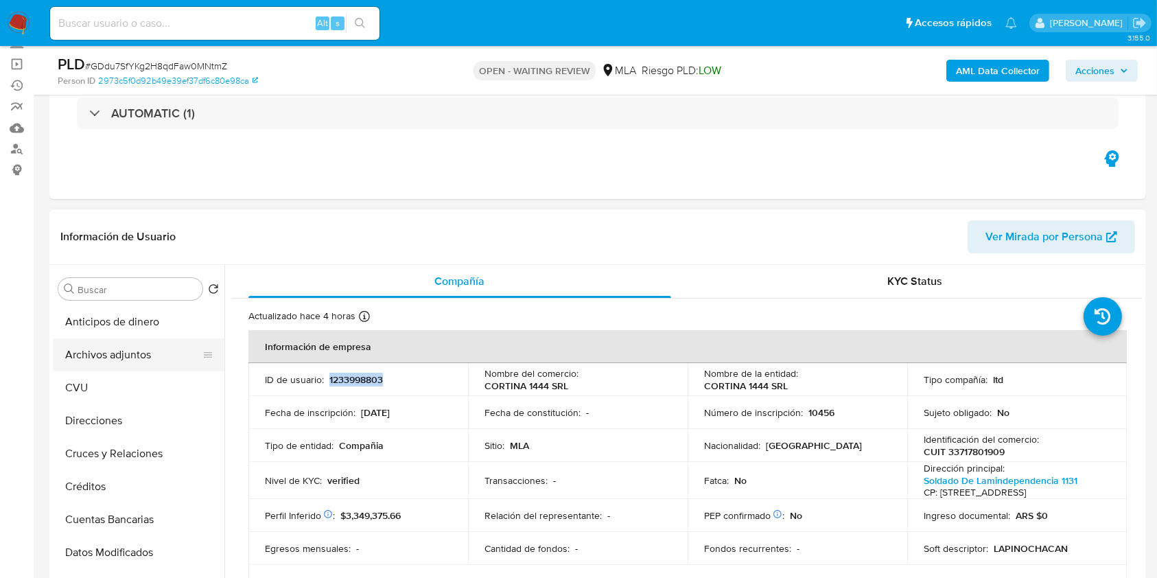
click at [152, 349] on button "Archivos adjuntos" at bounding box center [133, 354] width 161 height 33
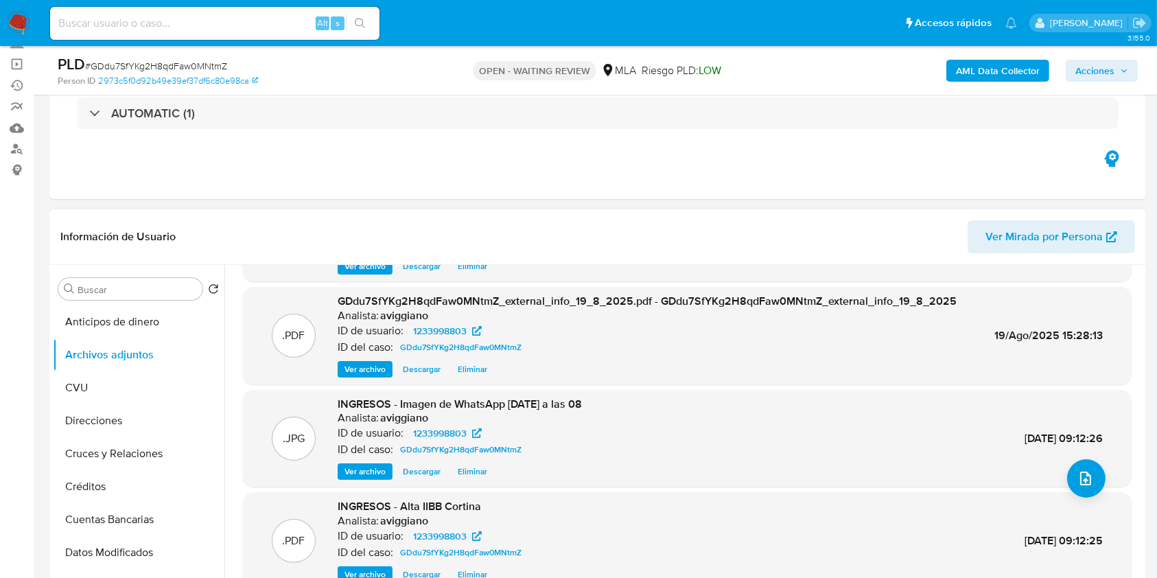
scroll to position [115, 0]
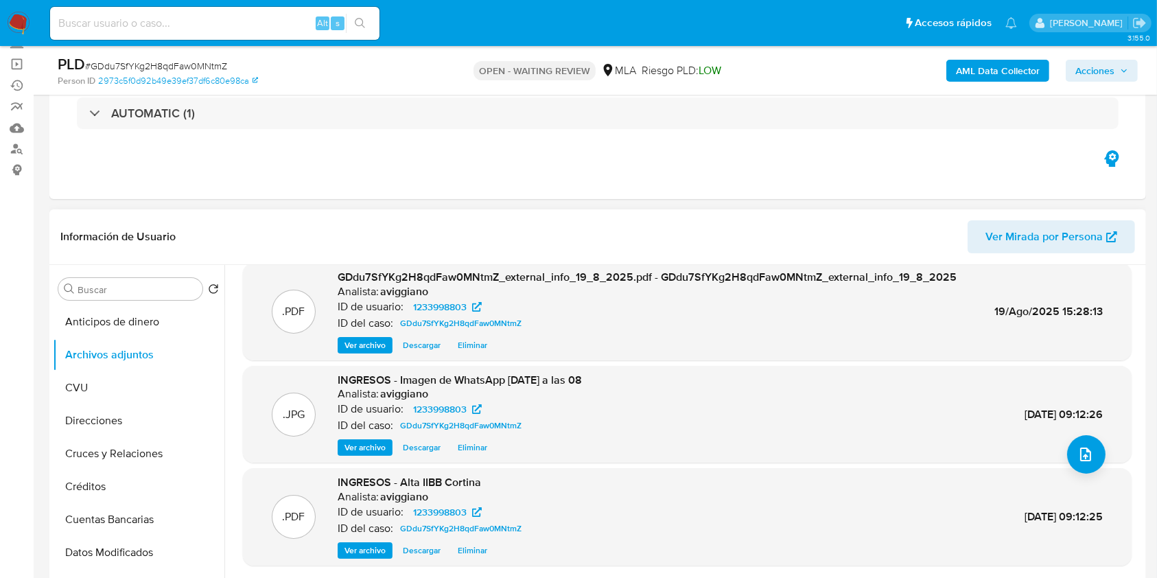
click at [377, 443] on span "Ver archivo" at bounding box center [365, 448] width 41 height 14
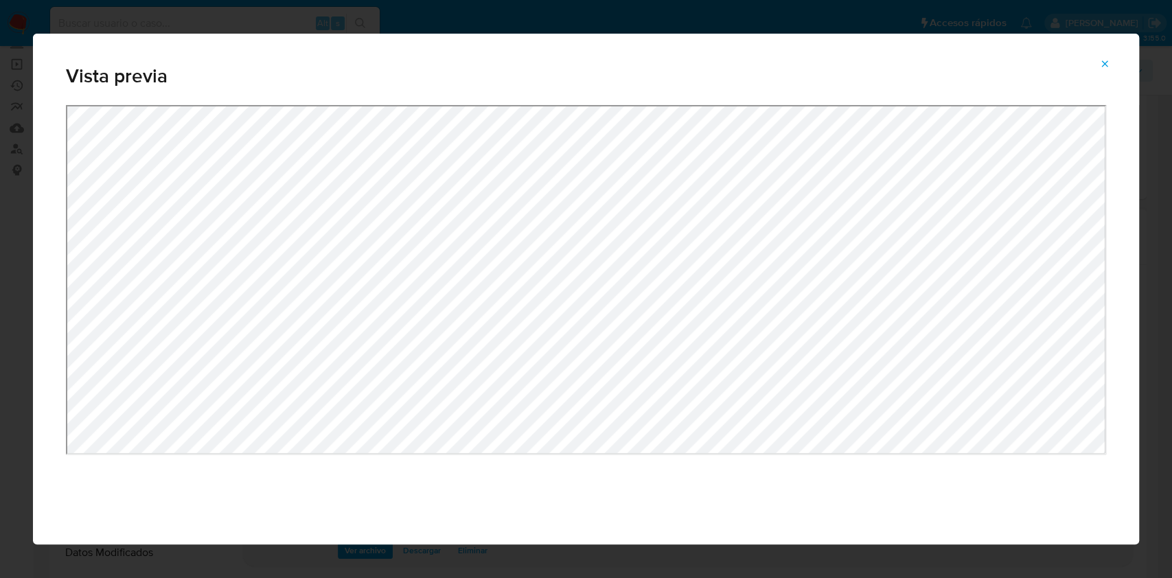
click at [1109, 56] on span "Attachment preview" at bounding box center [1104, 63] width 11 height 19
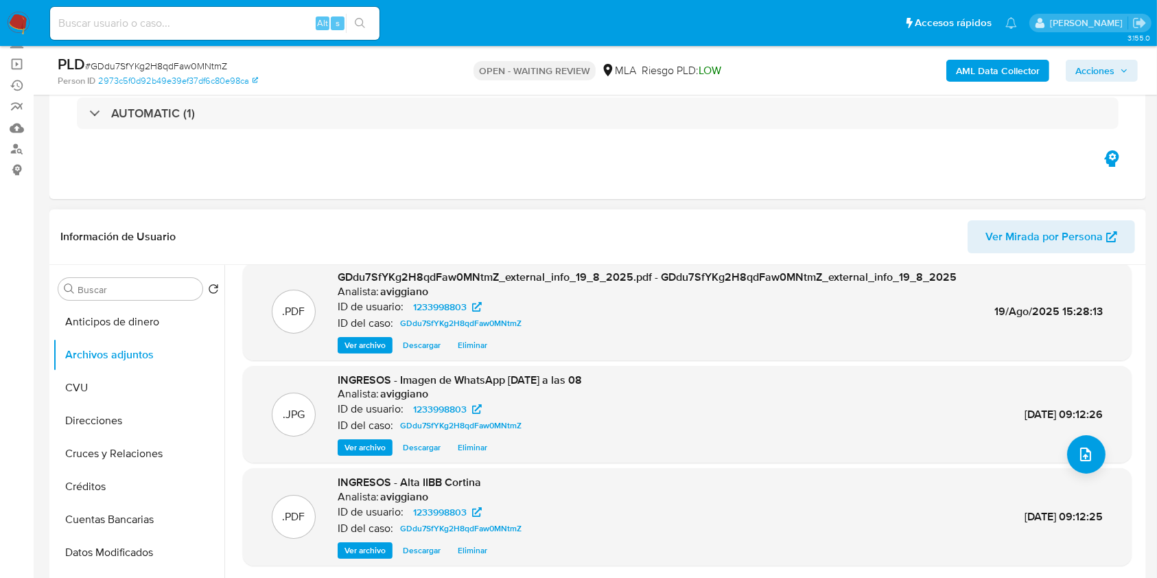
click at [355, 548] on span "Ver archivo" at bounding box center [365, 551] width 41 height 14
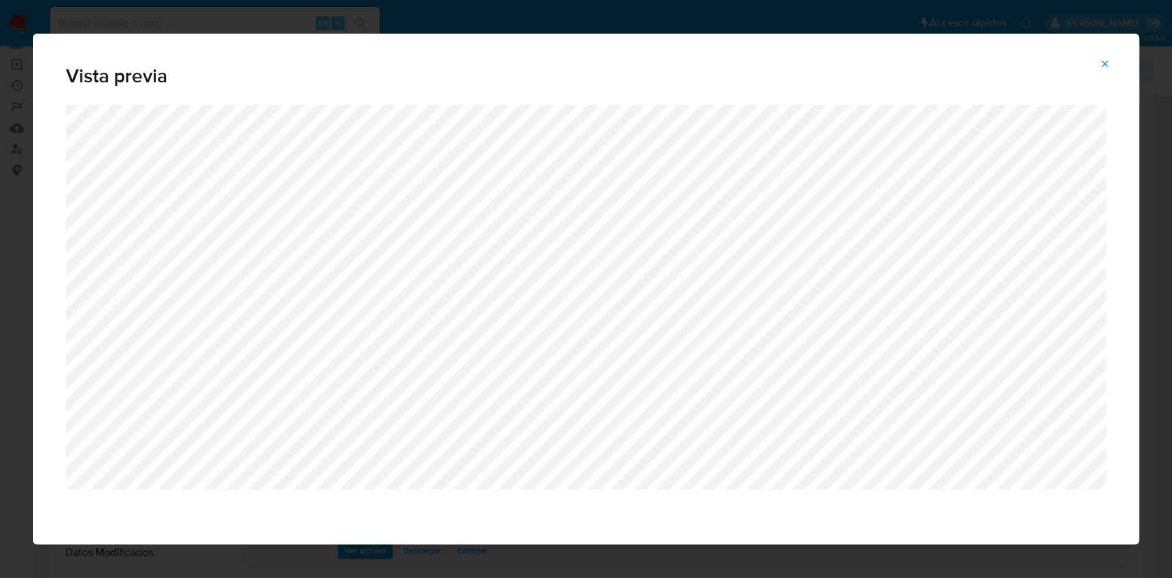
click at [1109, 66] on button "Attachment preview" at bounding box center [1104, 64] width 30 height 22
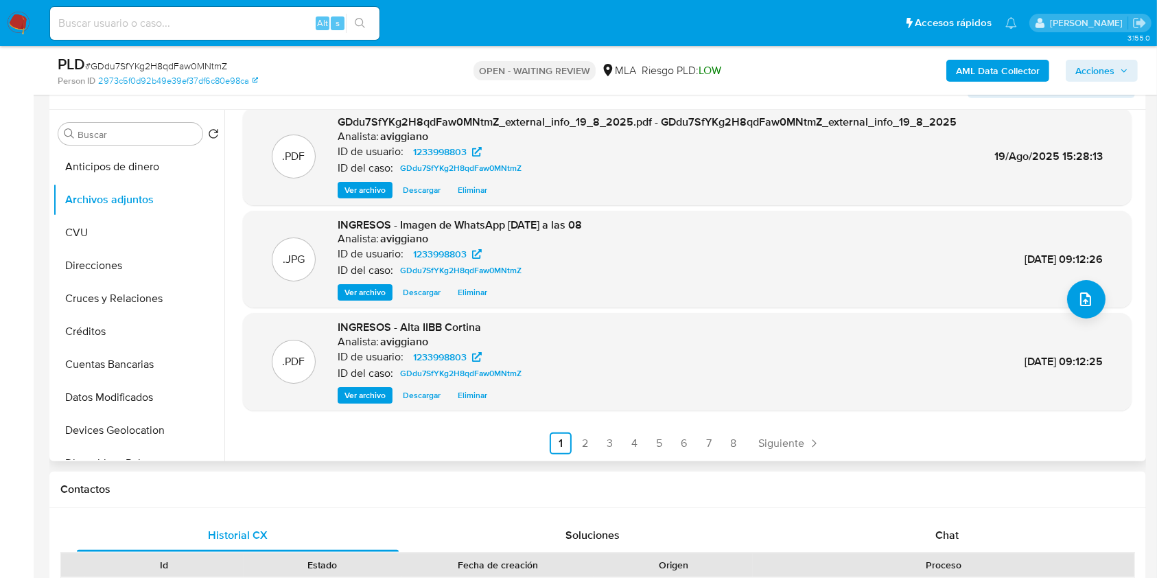
scroll to position [457, 0]
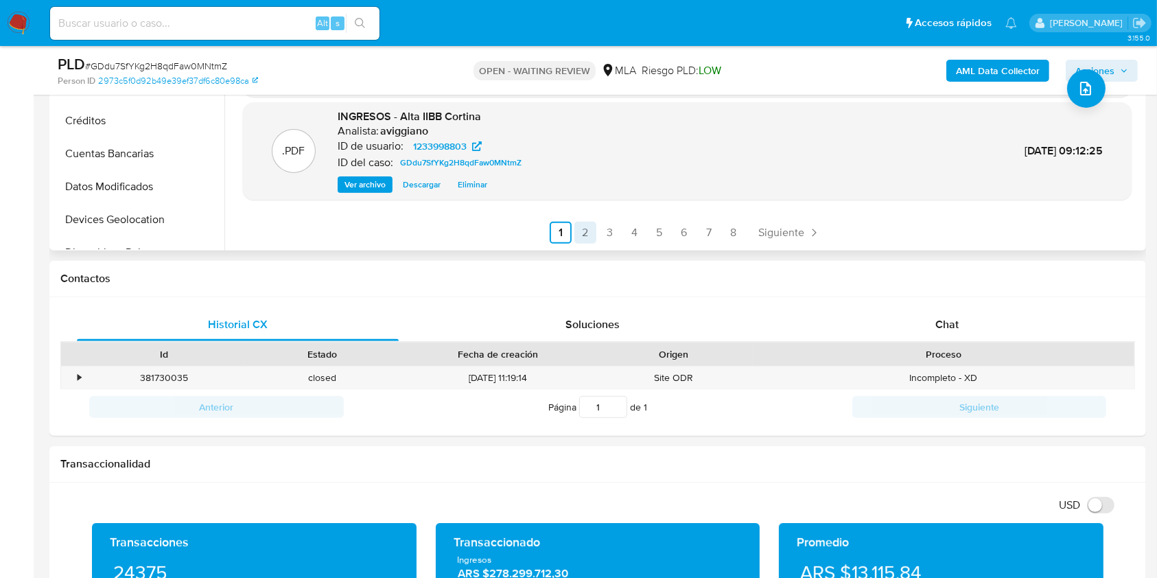
click at [575, 237] on link "2" at bounding box center [586, 233] width 22 height 22
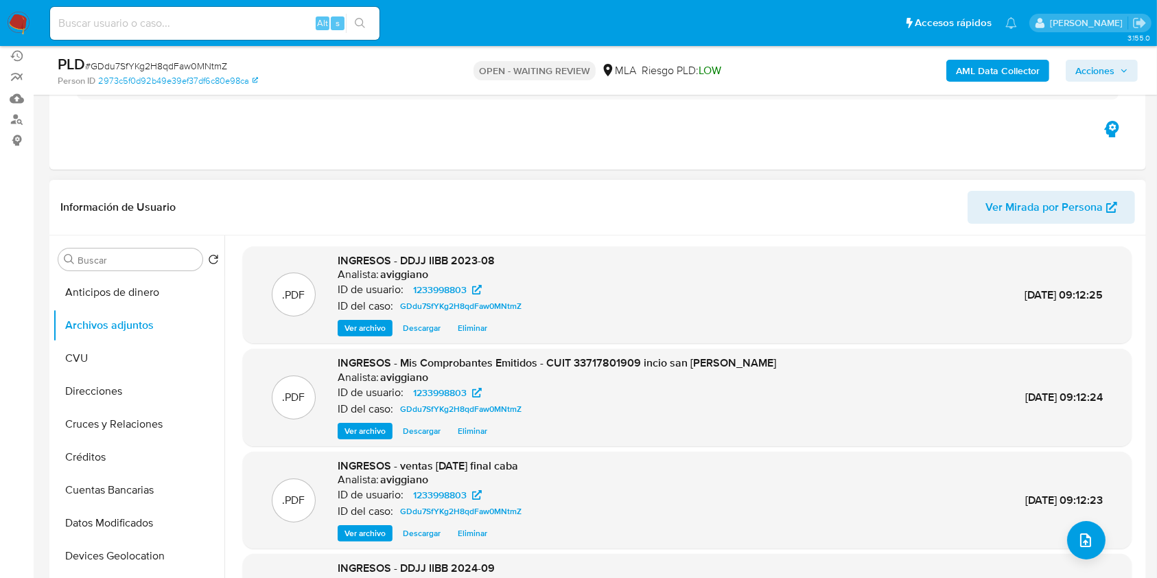
scroll to position [91, 0]
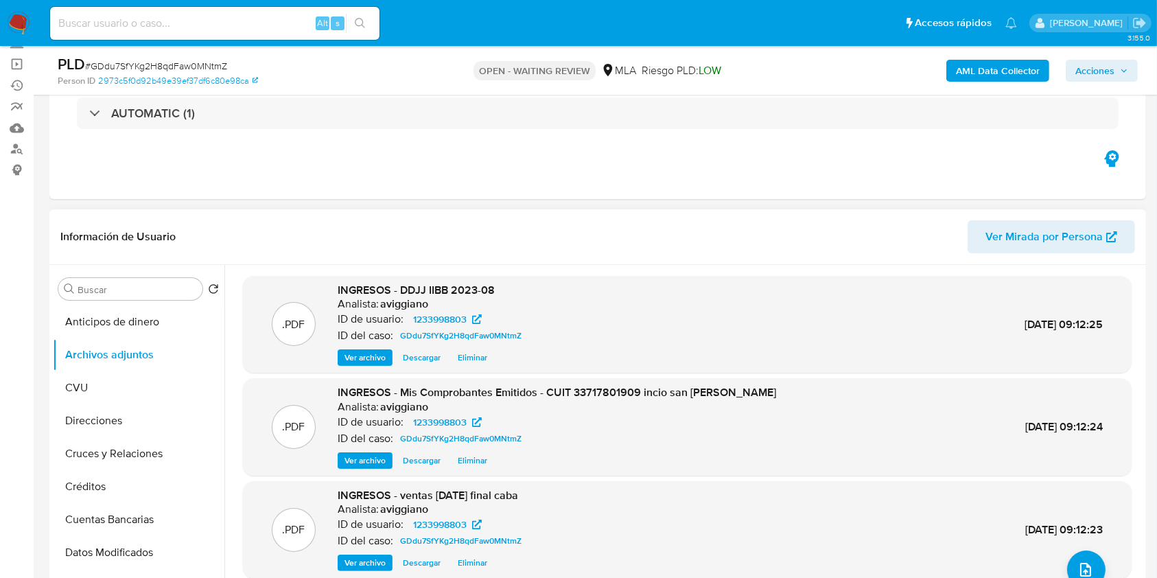
click at [377, 357] on span "Ver archivo" at bounding box center [365, 358] width 41 height 14
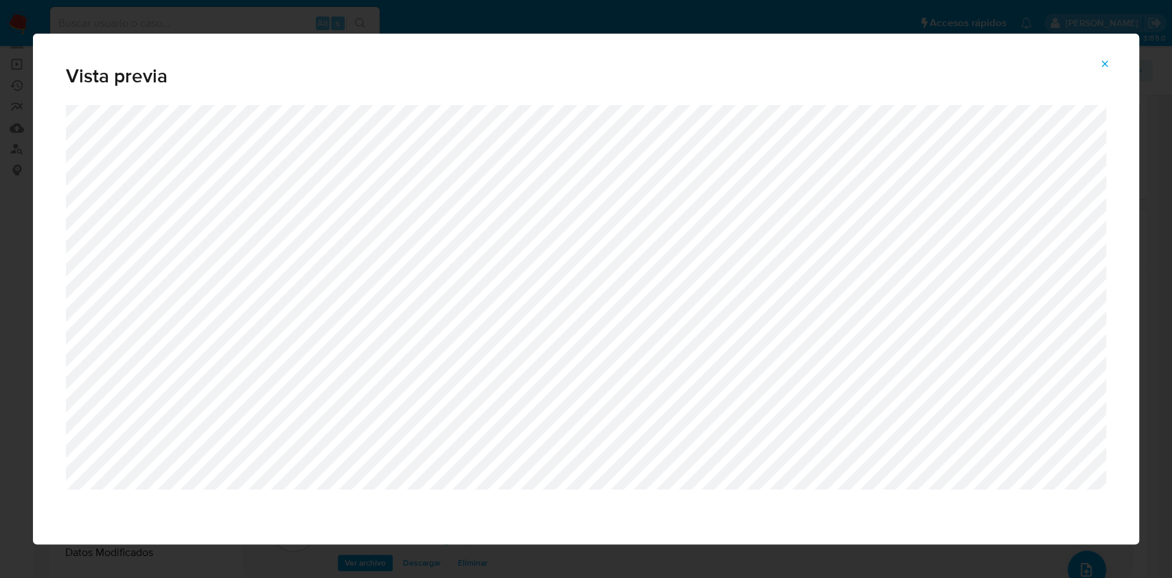
click at [1109, 60] on icon "Attachment preview" at bounding box center [1104, 63] width 11 height 11
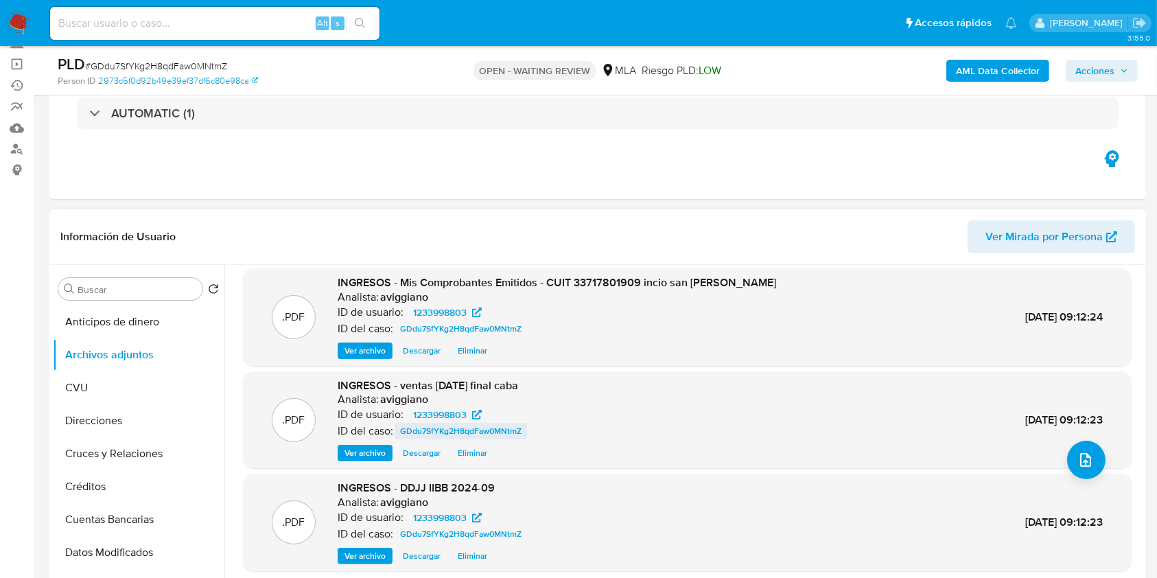
scroll to position [115, 0]
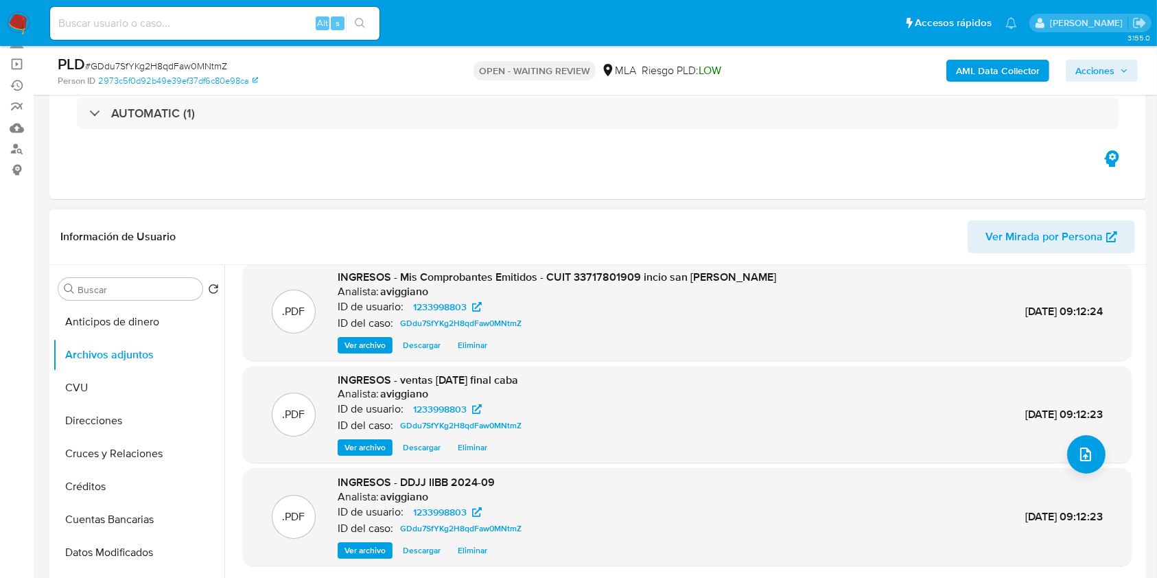
click at [373, 545] on span "Ver archivo" at bounding box center [365, 551] width 41 height 14
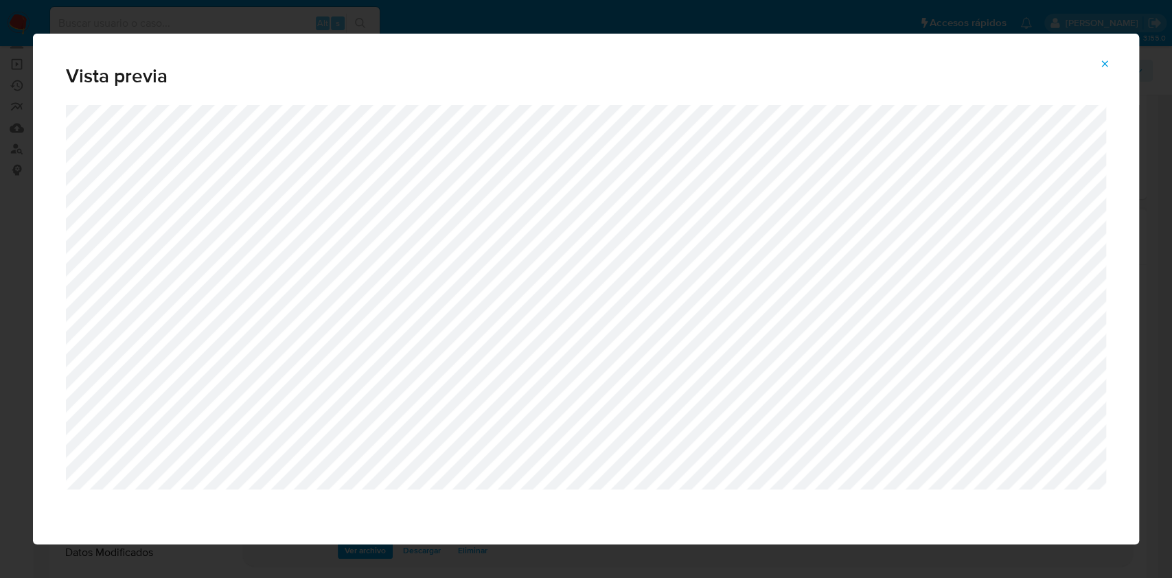
click at [1099, 67] on icon "Attachment preview" at bounding box center [1104, 63] width 11 height 11
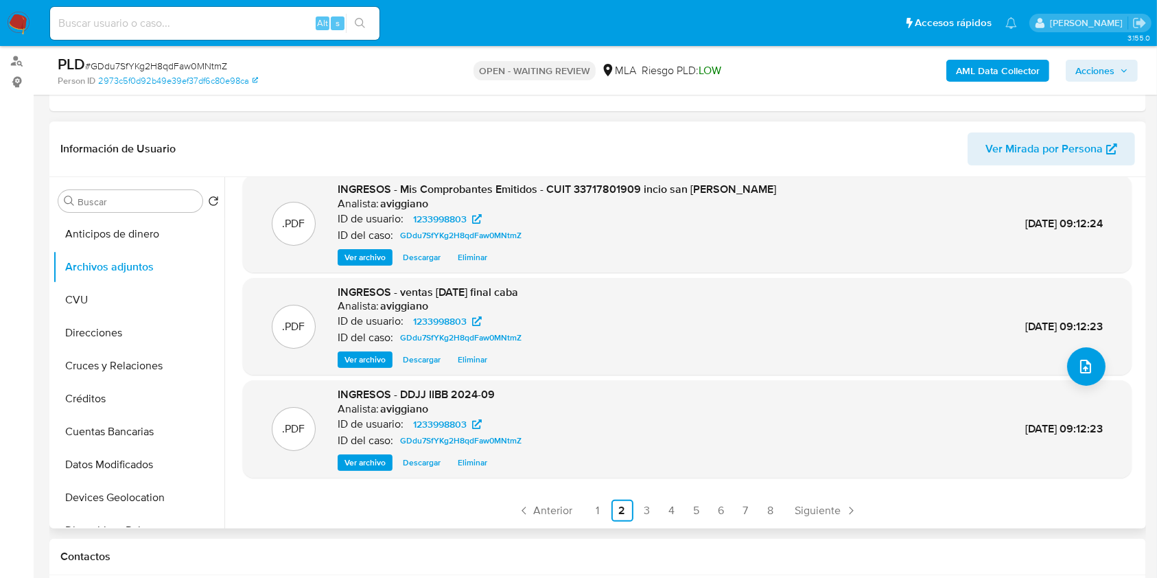
scroll to position [275, 0]
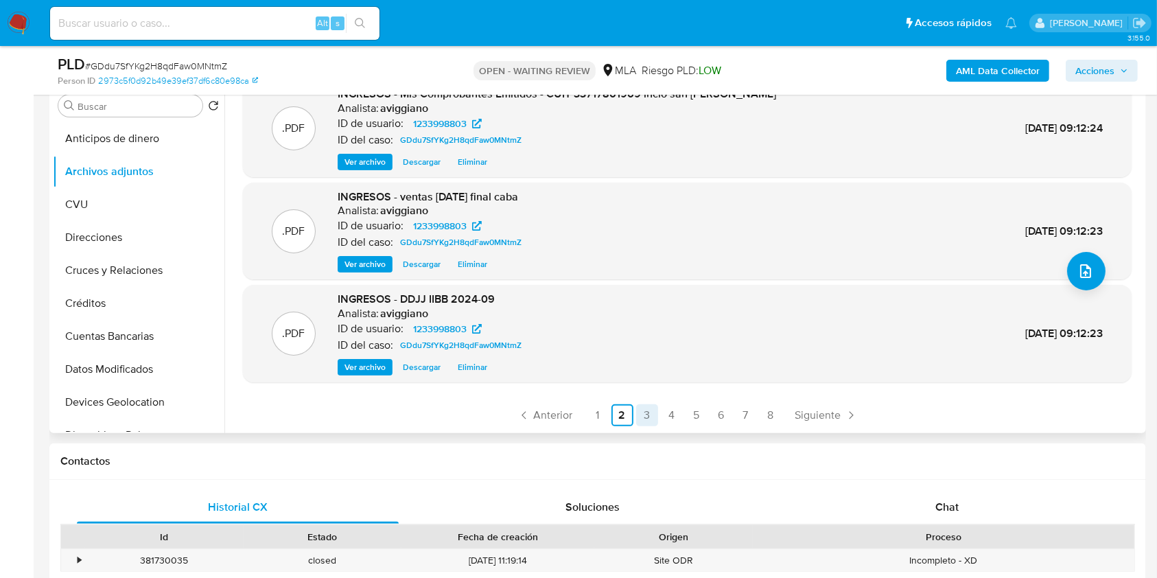
click at [644, 413] on link "3" at bounding box center [647, 415] width 22 height 22
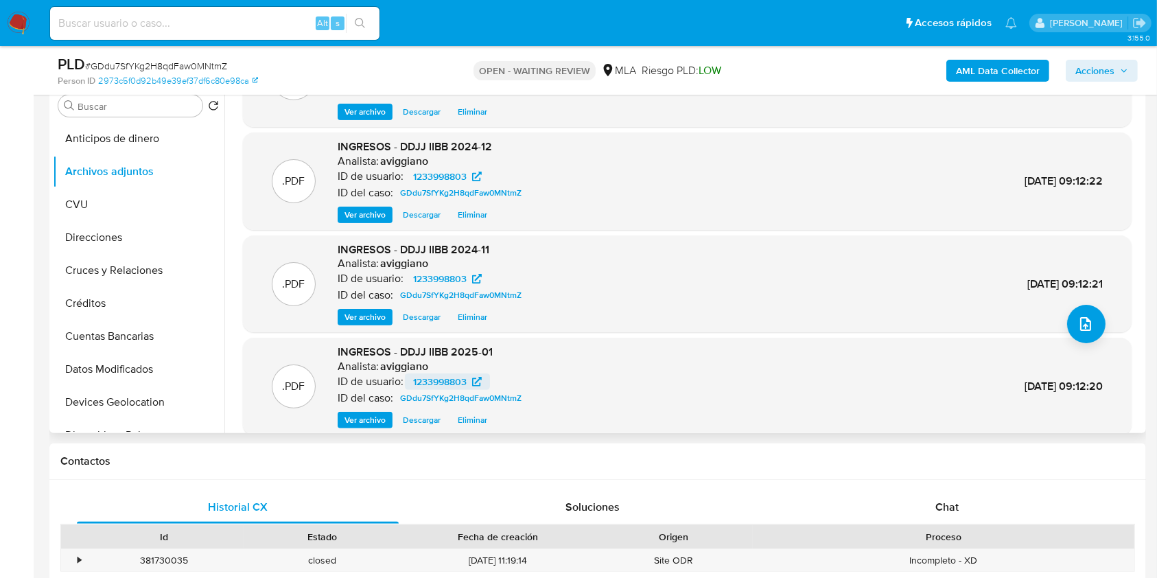
scroll to position [91, 0]
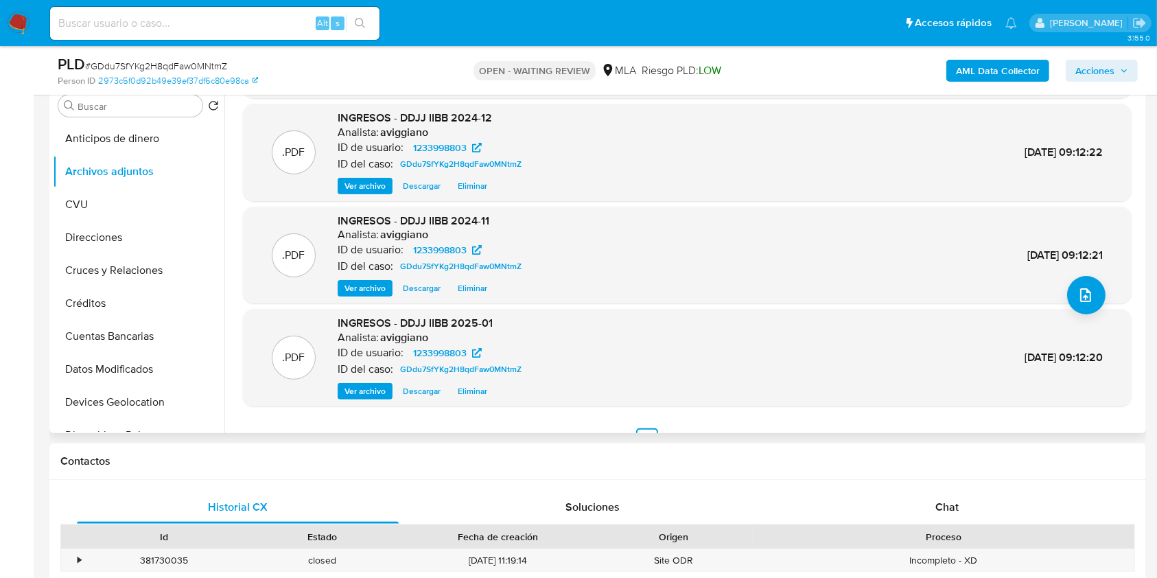
click at [360, 384] on span "Ver archivo" at bounding box center [365, 391] width 41 height 14
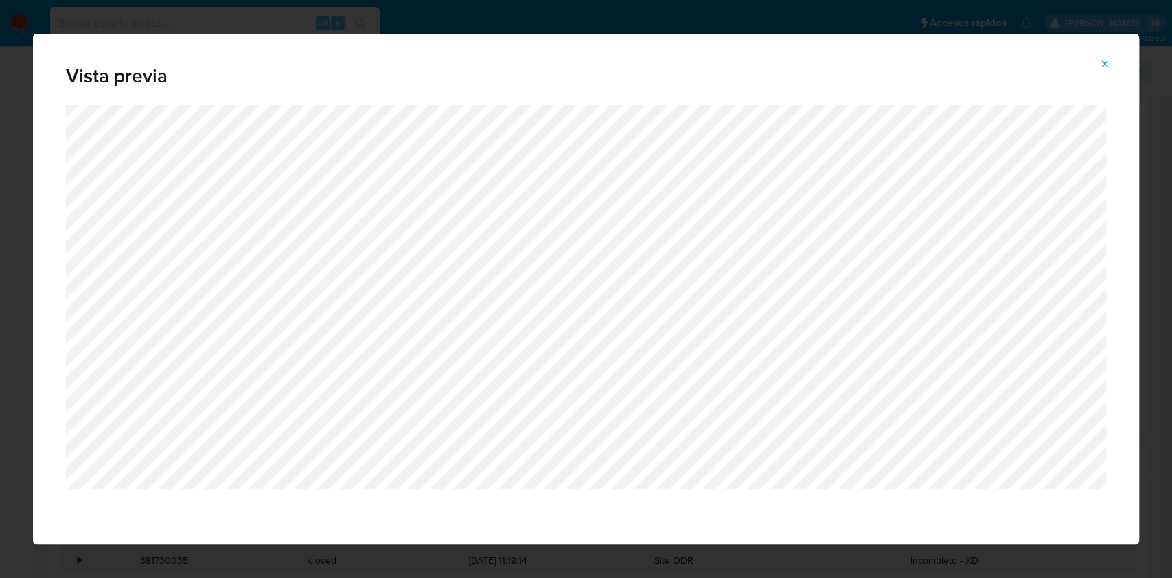
click at [1107, 65] on icon "Attachment preview" at bounding box center [1104, 63] width 11 height 11
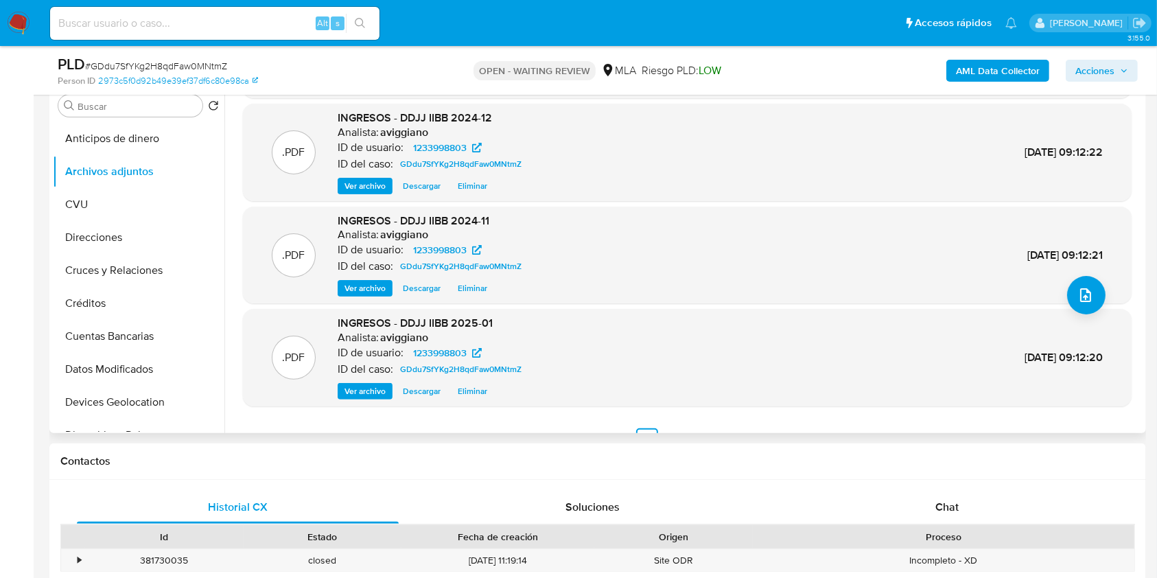
click at [367, 189] on span "Ver archivo" at bounding box center [365, 186] width 41 height 14
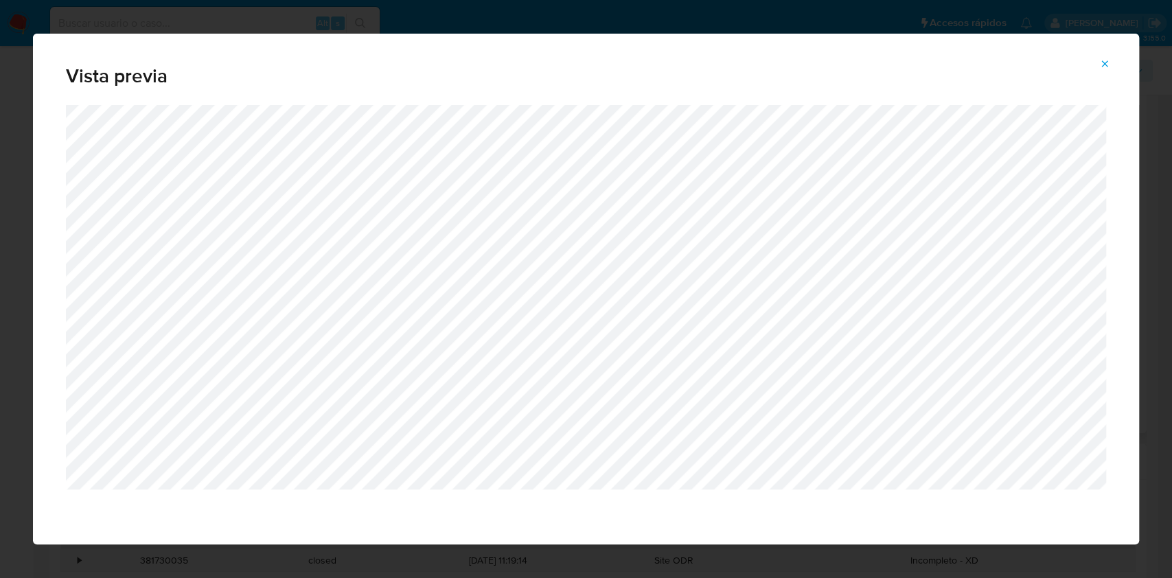
click at [1105, 57] on span "Attachment preview" at bounding box center [1104, 63] width 11 height 19
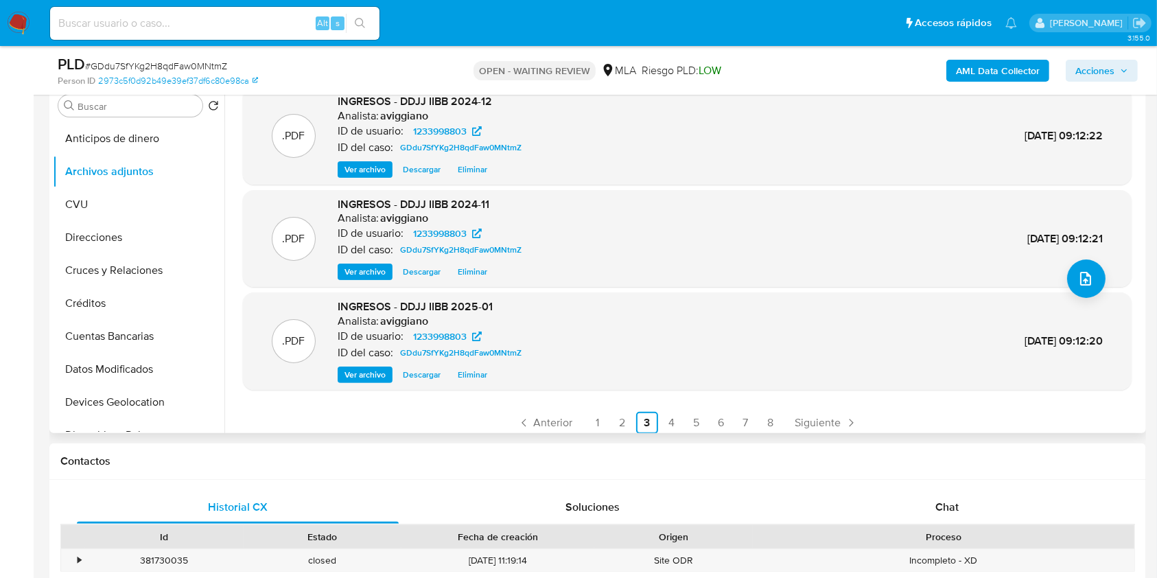
scroll to position [115, 0]
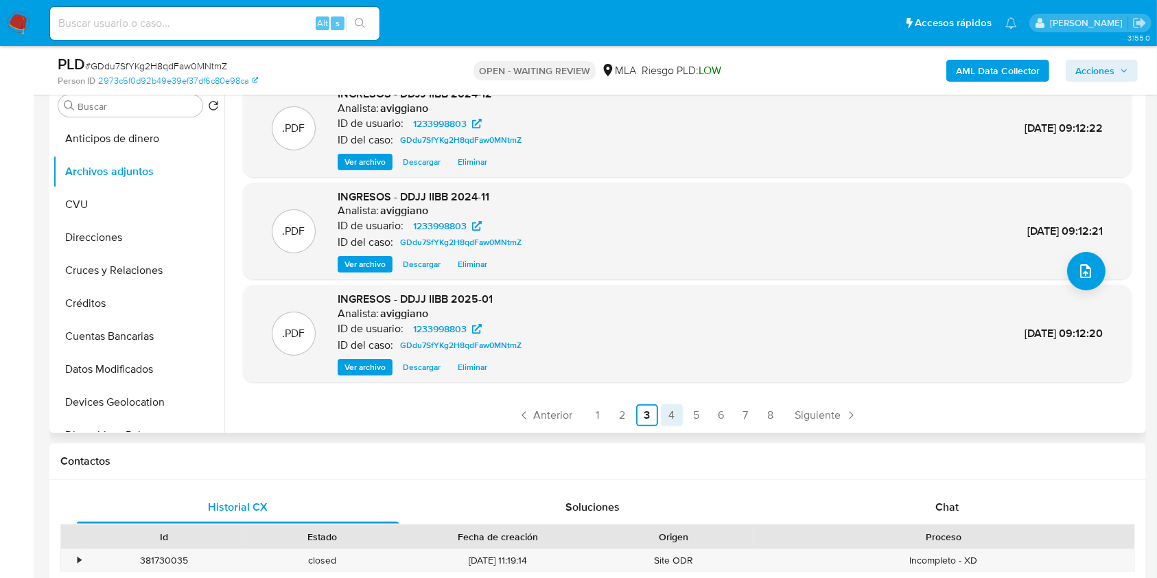
click at [671, 408] on link "4" at bounding box center [672, 415] width 22 height 22
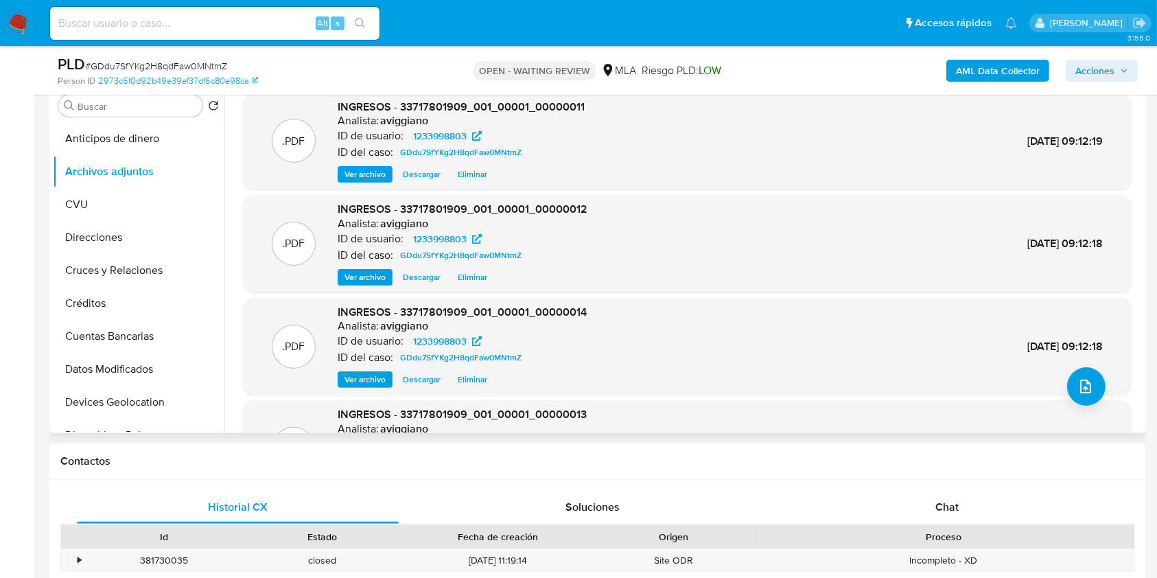
click at [369, 178] on span "Ver archivo" at bounding box center [365, 174] width 41 height 14
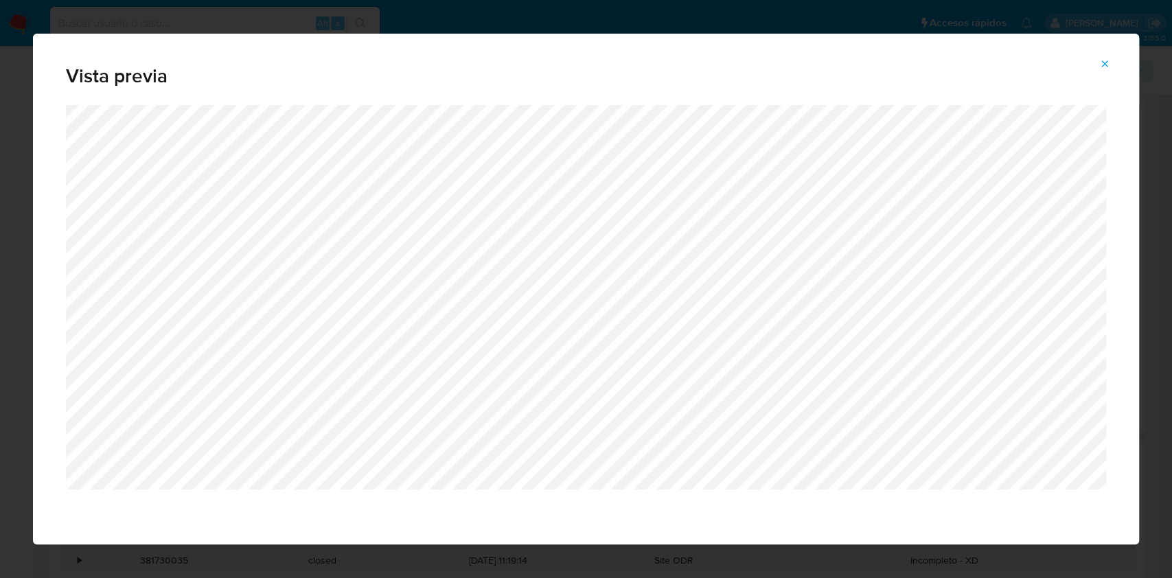
click at [1101, 57] on span "Attachment preview" at bounding box center [1104, 63] width 11 height 19
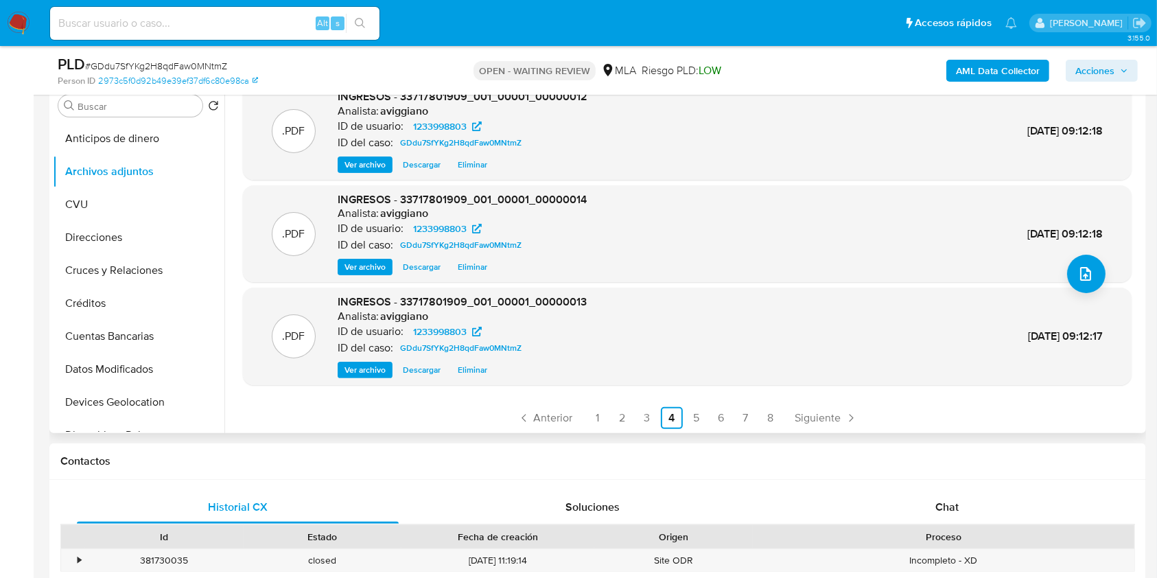
scroll to position [115, 0]
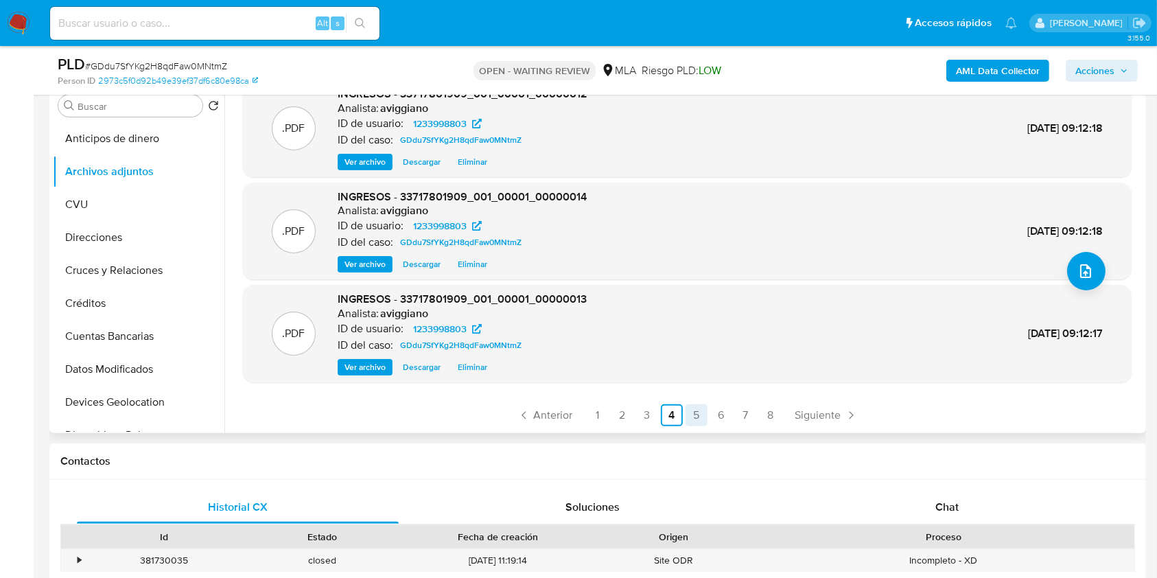
click at [703, 406] on link "5" at bounding box center [697, 415] width 22 height 22
click at [714, 409] on link "6" at bounding box center [722, 415] width 22 height 22
click at [747, 415] on link "7" at bounding box center [746, 415] width 22 height 22
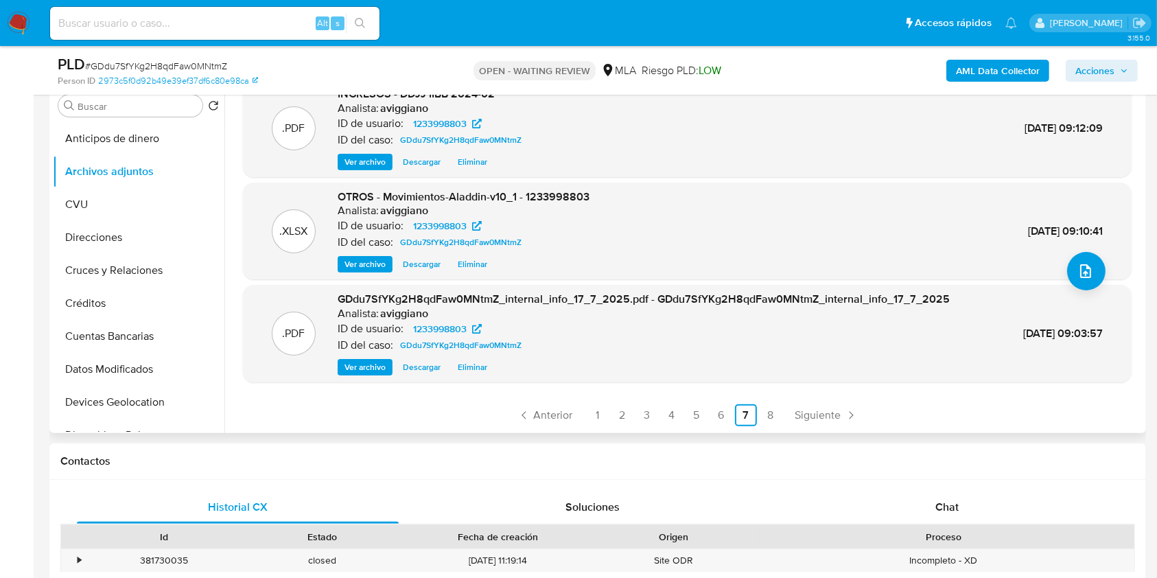
click at [681, 421] on ul "Anterior 1 2 3 4 5 6 7 8 Siguiente" at bounding box center [687, 415] width 889 height 22
click at [665, 416] on link "4" at bounding box center [672, 415] width 22 height 22
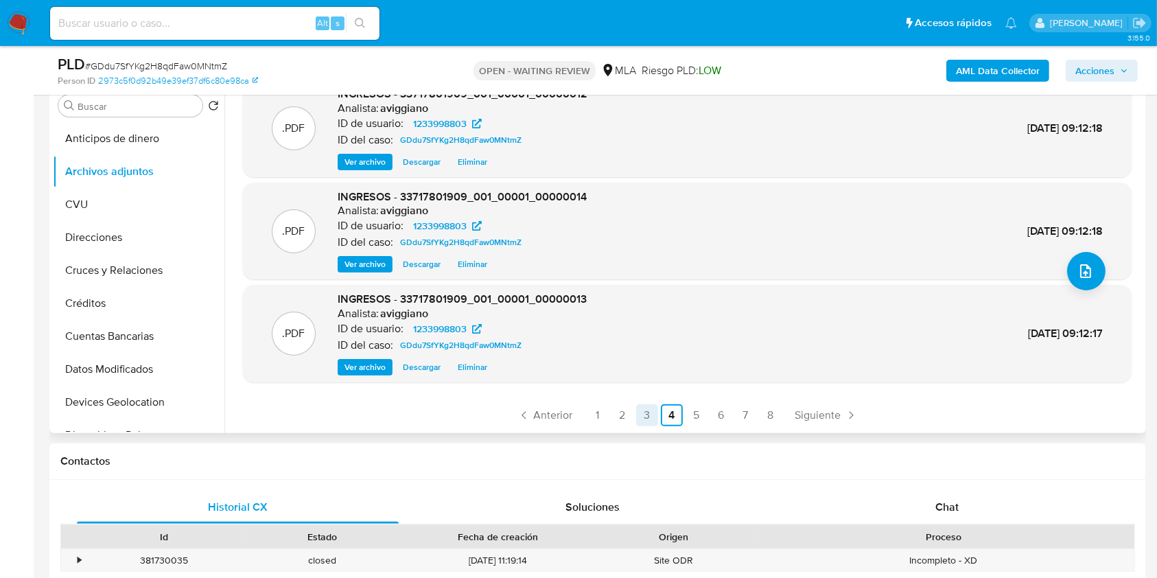
click at [643, 411] on link "3" at bounding box center [647, 415] width 22 height 22
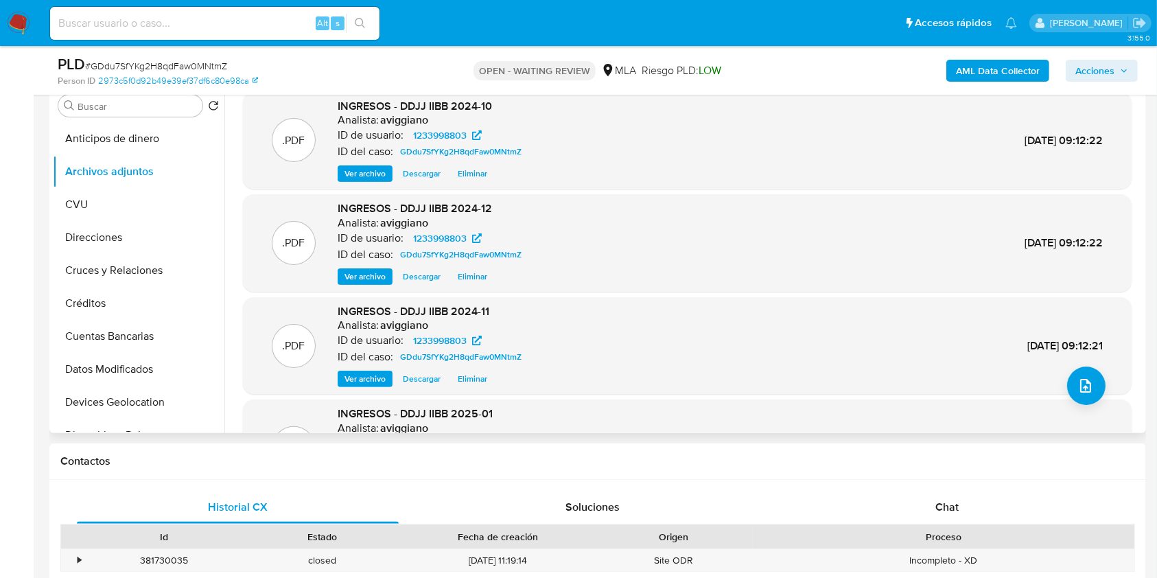
scroll to position [0, 0]
click at [372, 385] on span "Ver archivo" at bounding box center [365, 380] width 41 height 14
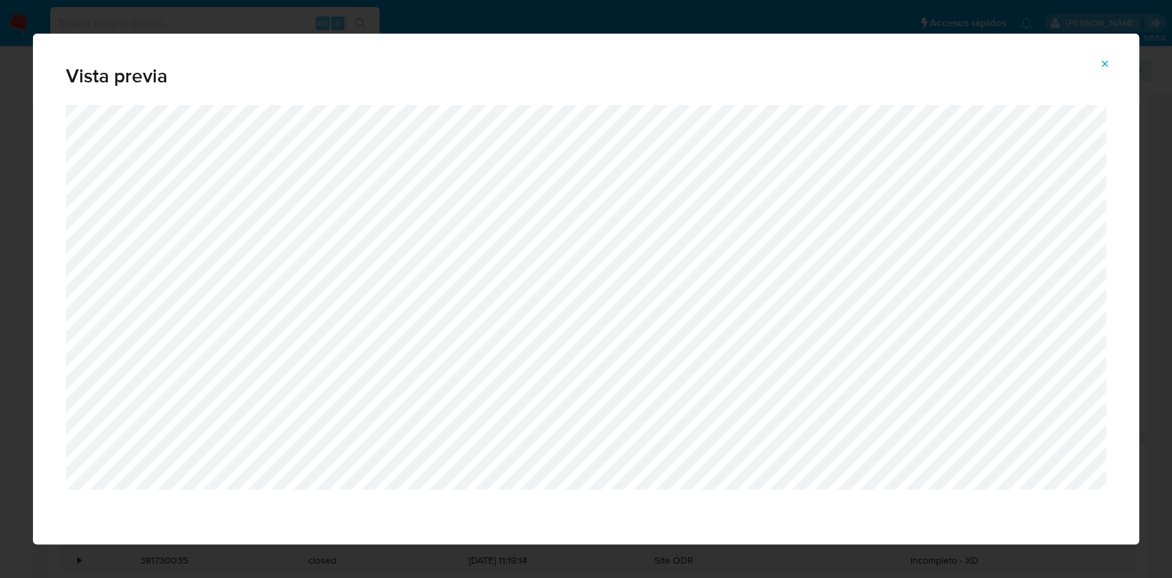
click at [1098, 60] on button "Attachment preview" at bounding box center [1104, 64] width 30 height 22
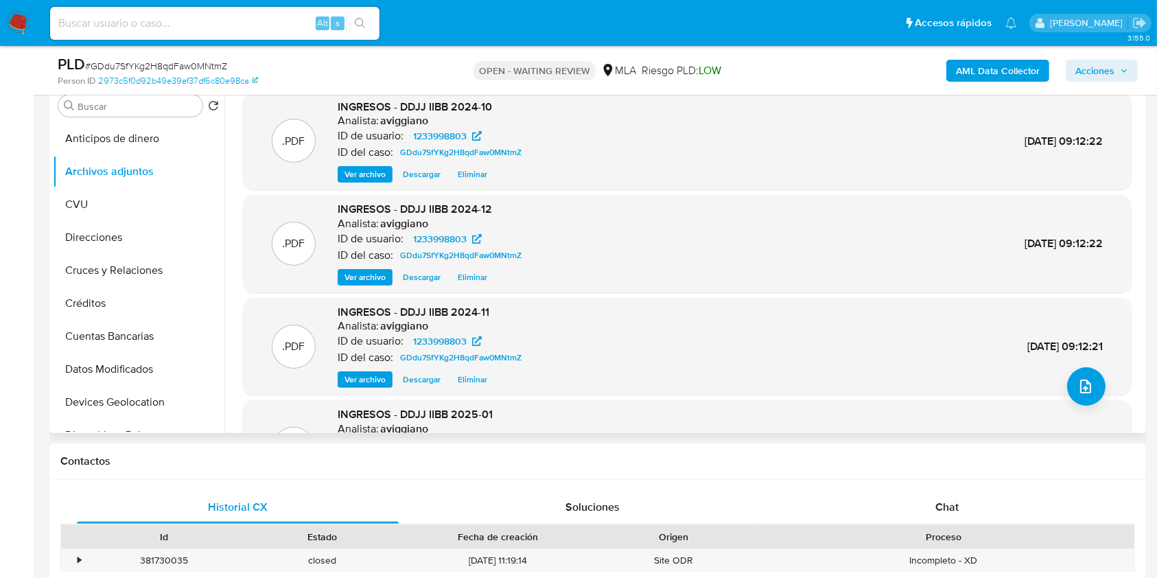
click at [362, 175] on span "Ver archivo" at bounding box center [365, 174] width 41 height 14
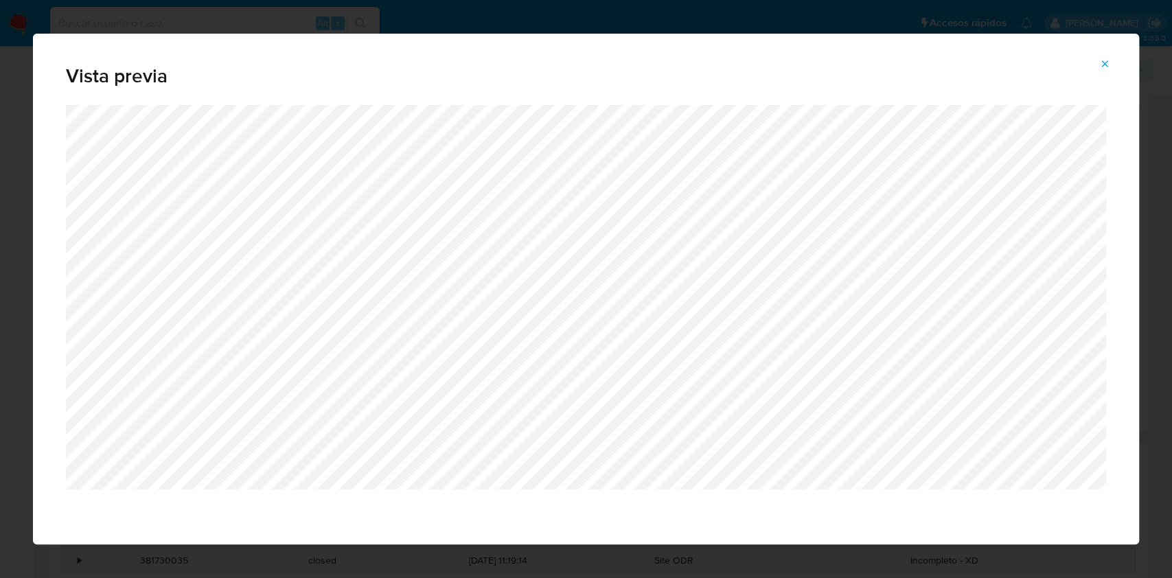
click at [1108, 57] on span "Attachment preview" at bounding box center [1104, 63] width 11 height 19
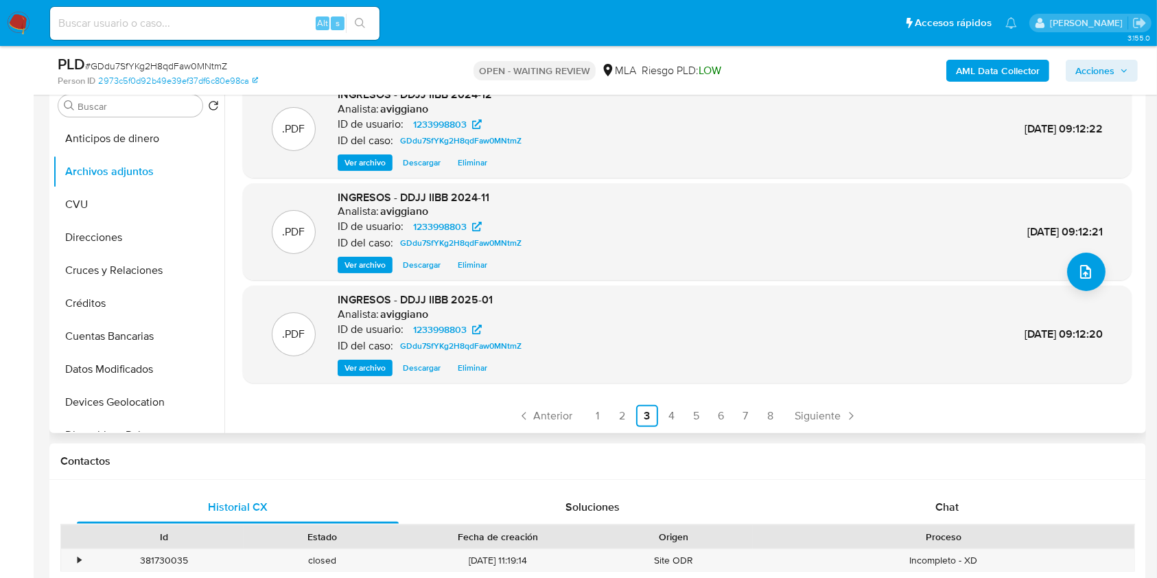
scroll to position [115, 0]
click at [623, 408] on link "2" at bounding box center [623, 415] width 22 height 22
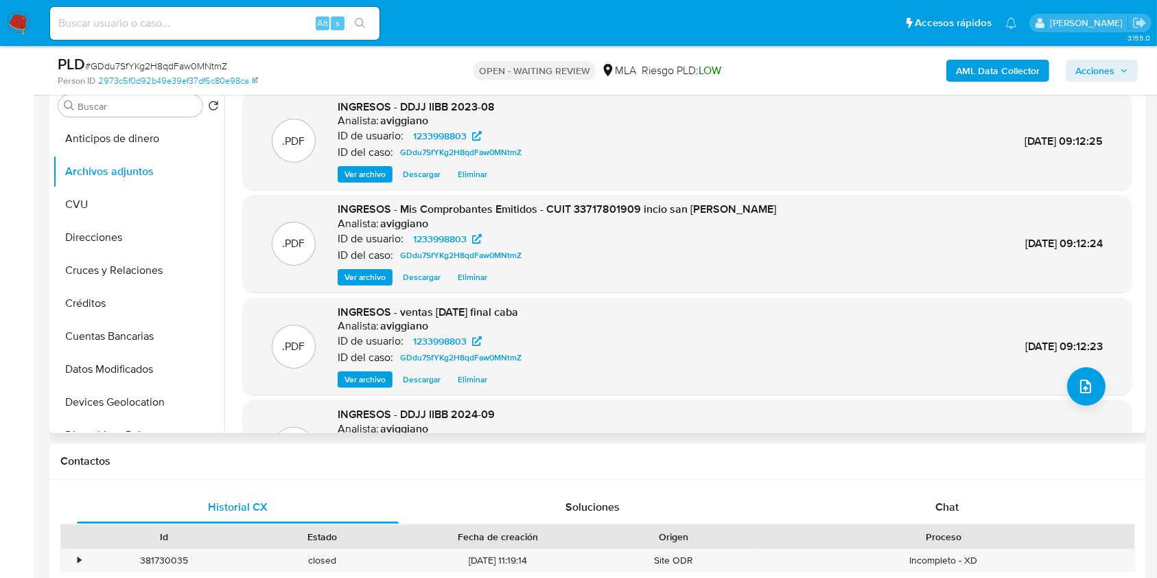
scroll to position [91, 0]
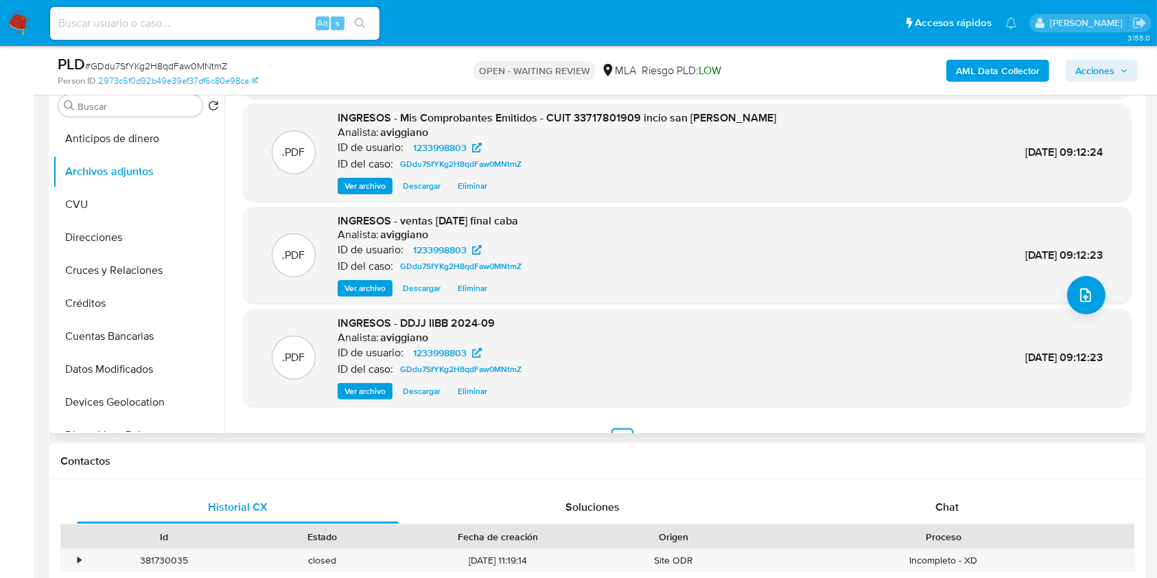
click at [365, 384] on span "Ver archivo" at bounding box center [365, 391] width 41 height 14
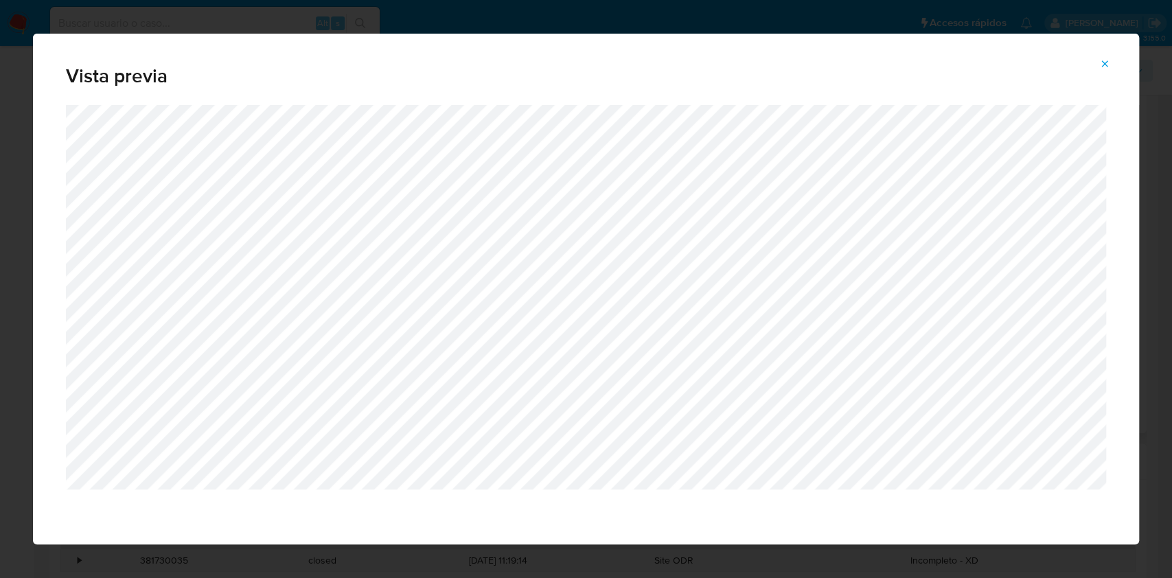
click at [1094, 62] on button "Attachment preview" at bounding box center [1104, 64] width 30 height 22
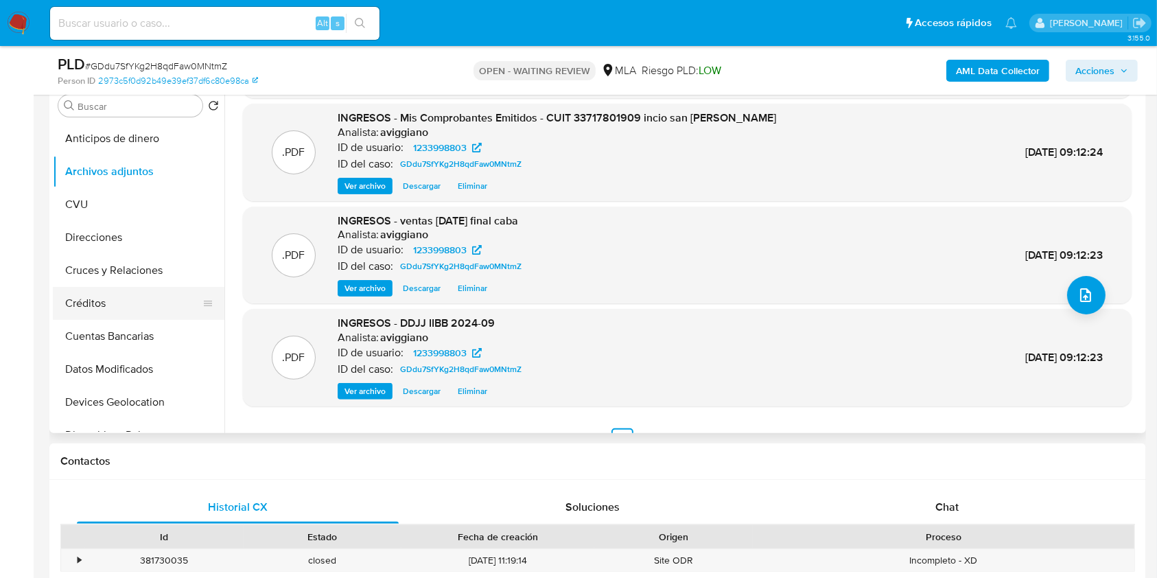
scroll to position [275, 0]
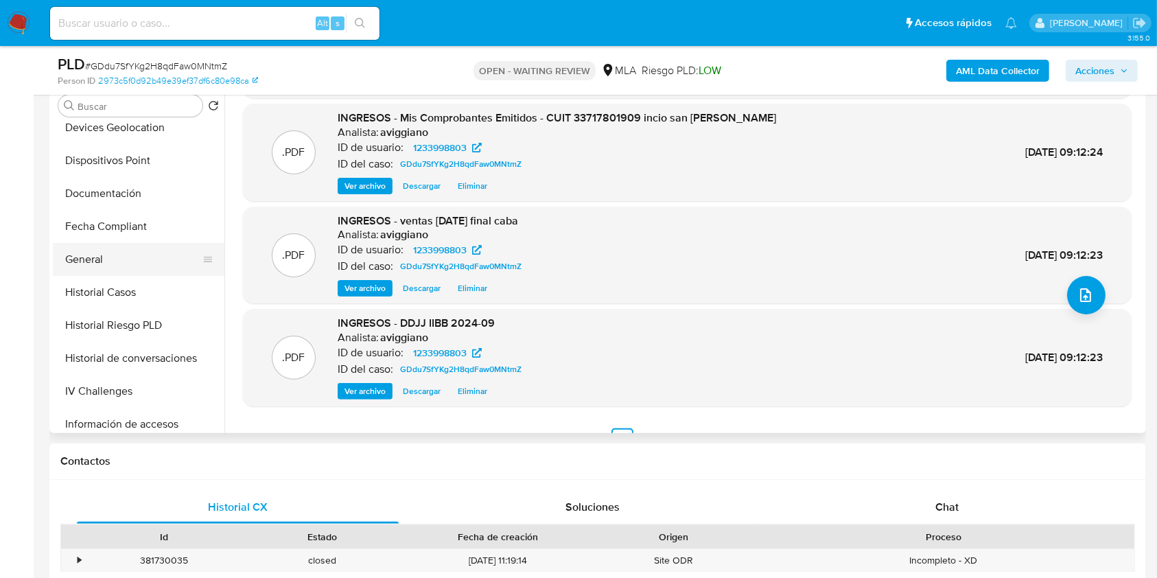
click at [86, 261] on button "General" at bounding box center [133, 259] width 161 height 33
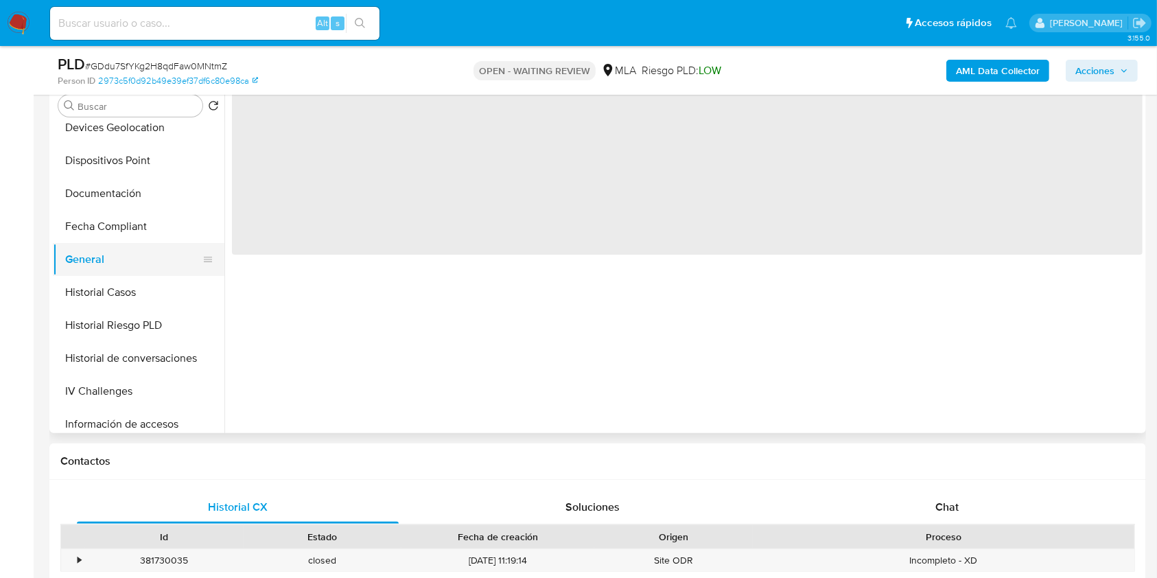
scroll to position [0, 0]
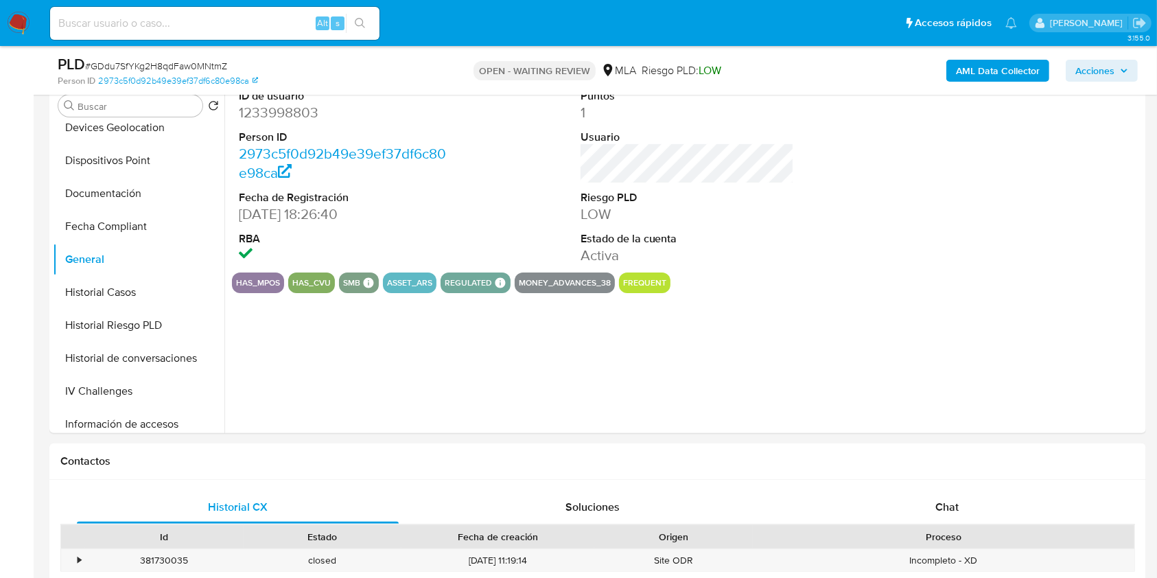
click at [279, 117] on dd "1233998803" at bounding box center [346, 112] width 214 height 19
copy dd "1233998803"
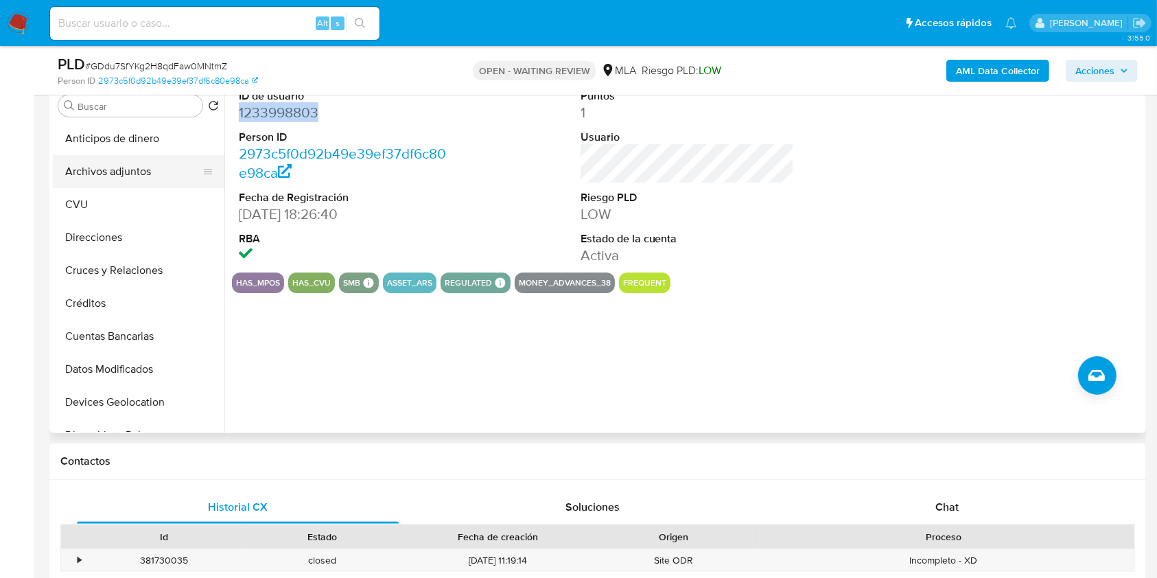
click at [164, 155] on button "Archivos adjuntos" at bounding box center [133, 171] width 161 height 33
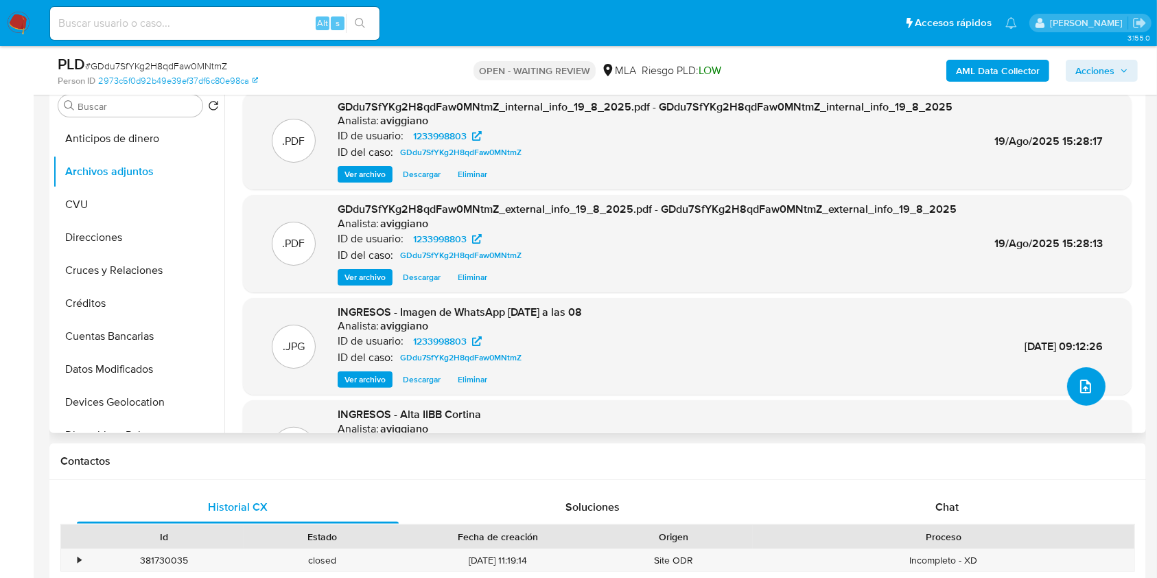
click at [1092, 384] on button "upload-file" at bounding box center [1086, 386] width 38 height 38
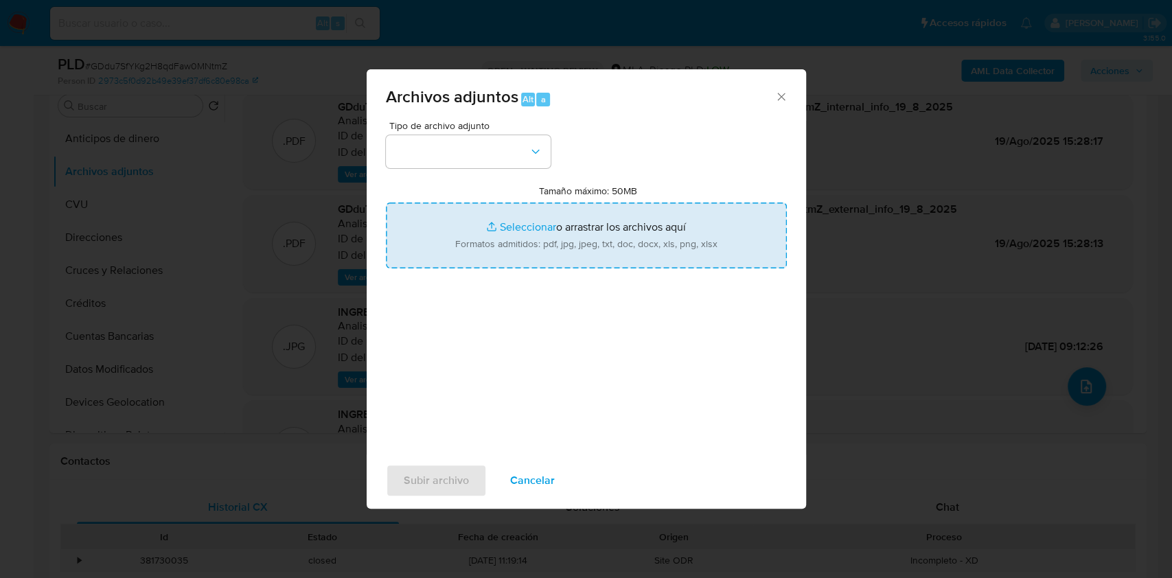
click at [670, 244] on input "Tamaño máximo: 50MB Seleccionar archivos" at bounding box center [586, 236] width 401 height 66
type input "C:\fakepath\Calculador - 1233998803.xlsx"
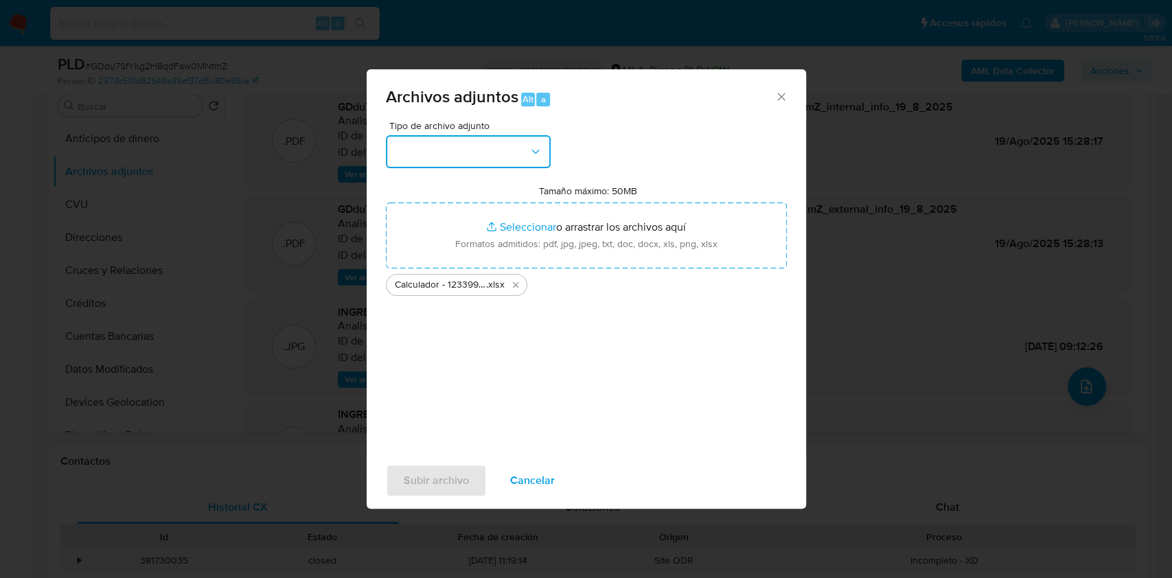
click at [461, 151] on button "button" at bounding box center [468, 151] width 165 height 33
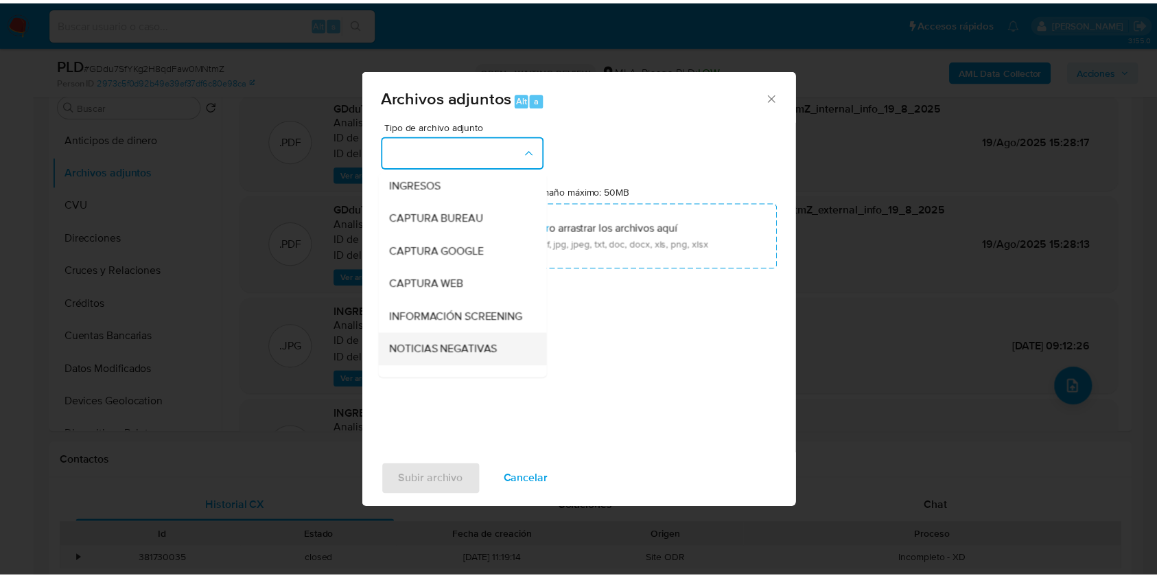
scroll to position [91, 0]
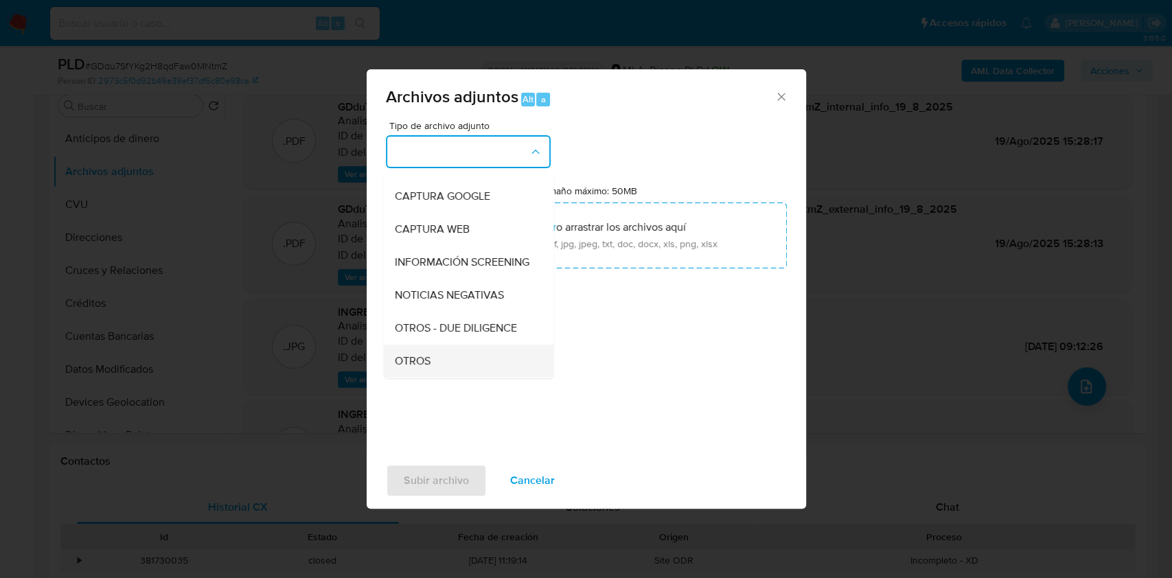
click at [412, 366] on span "OTROS" at bounding box center [412, 361] width 36 height 14
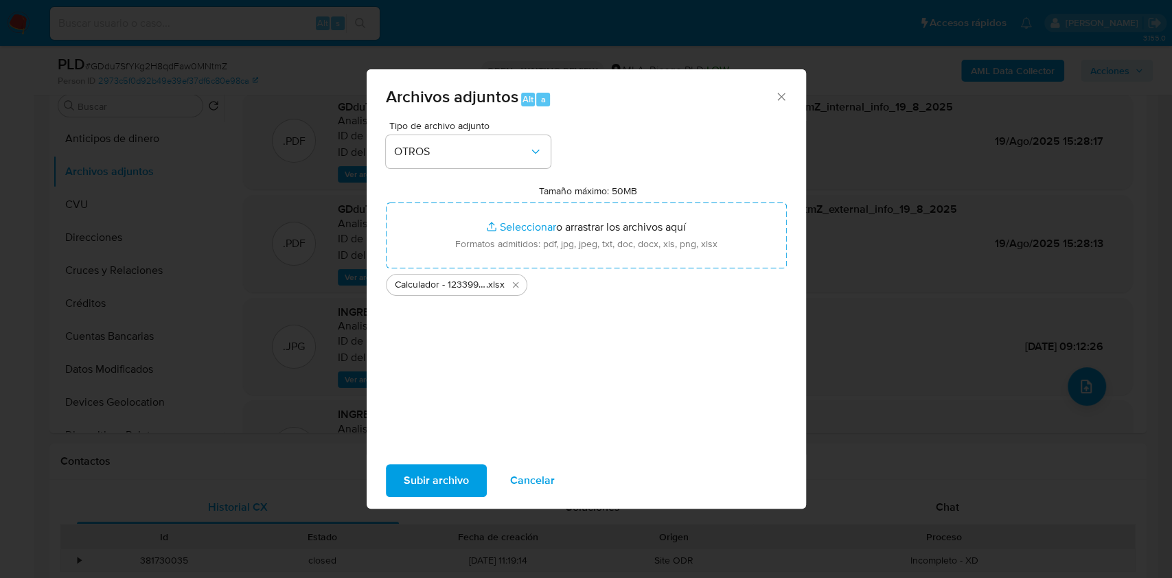
click at [402, 489] on button "Subir archivo" at bounding box center [436, 480] width 101 height 33
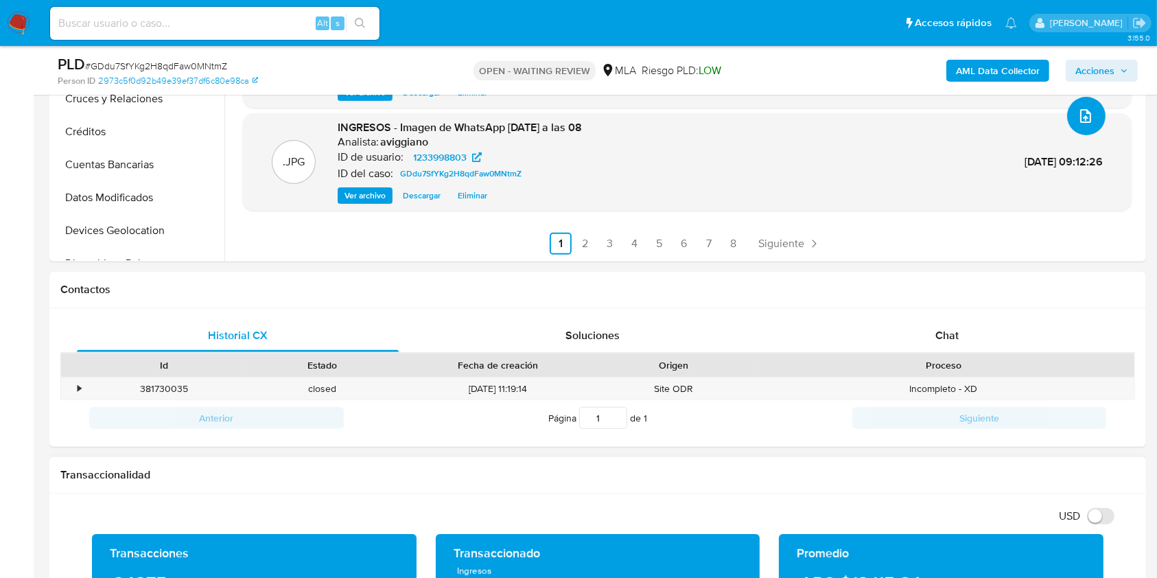
scroll to position [549, 0]
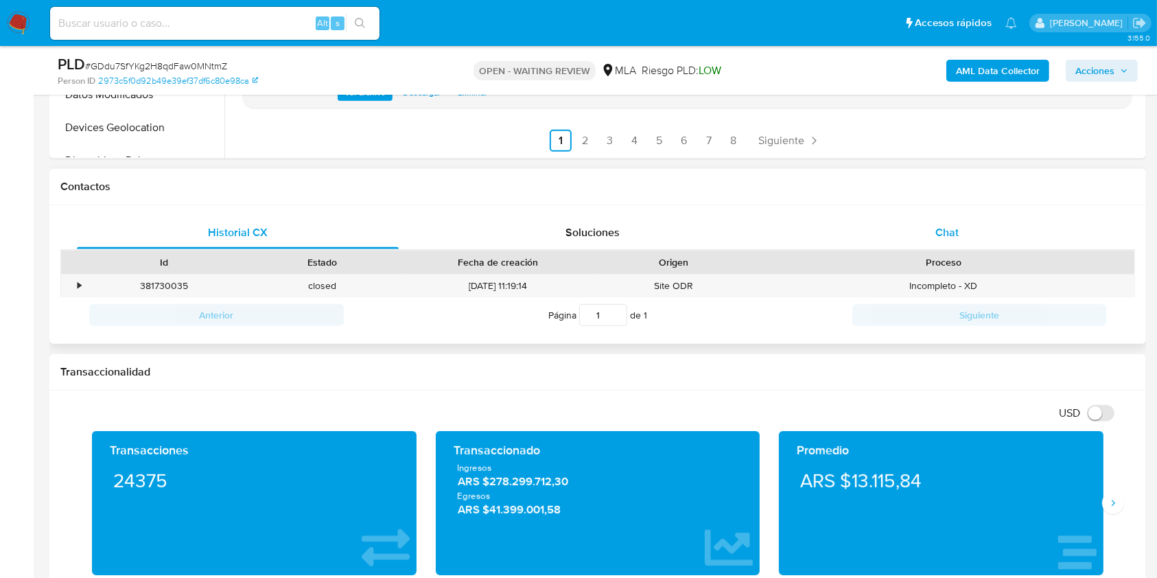
click at [962, 239] on div "Chat" at bounding box center [948, 232] width 322 height 33
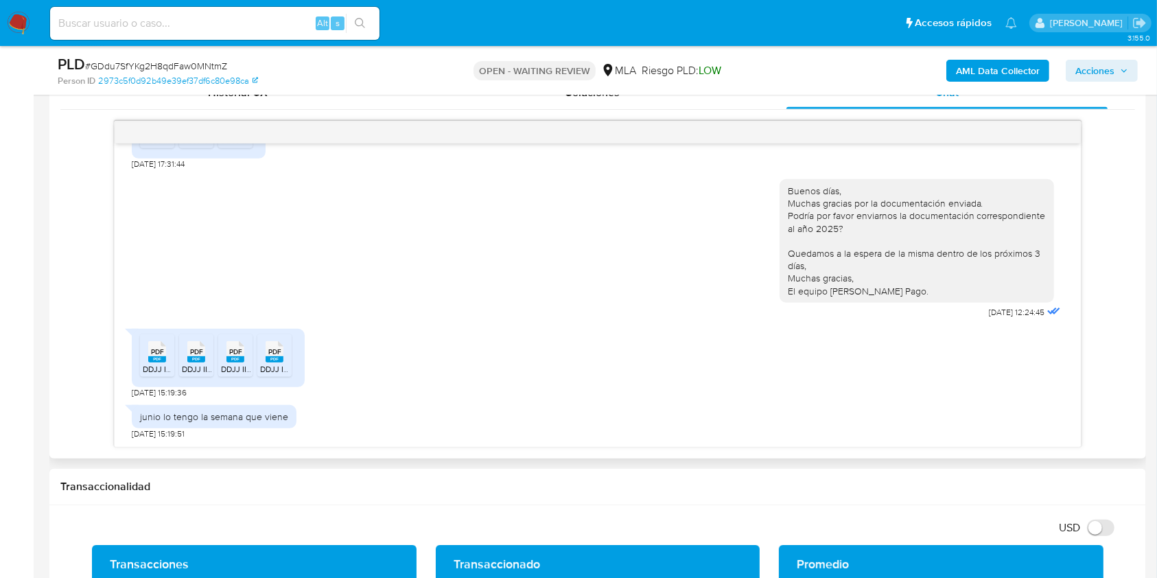
scroll to position [732, 0]
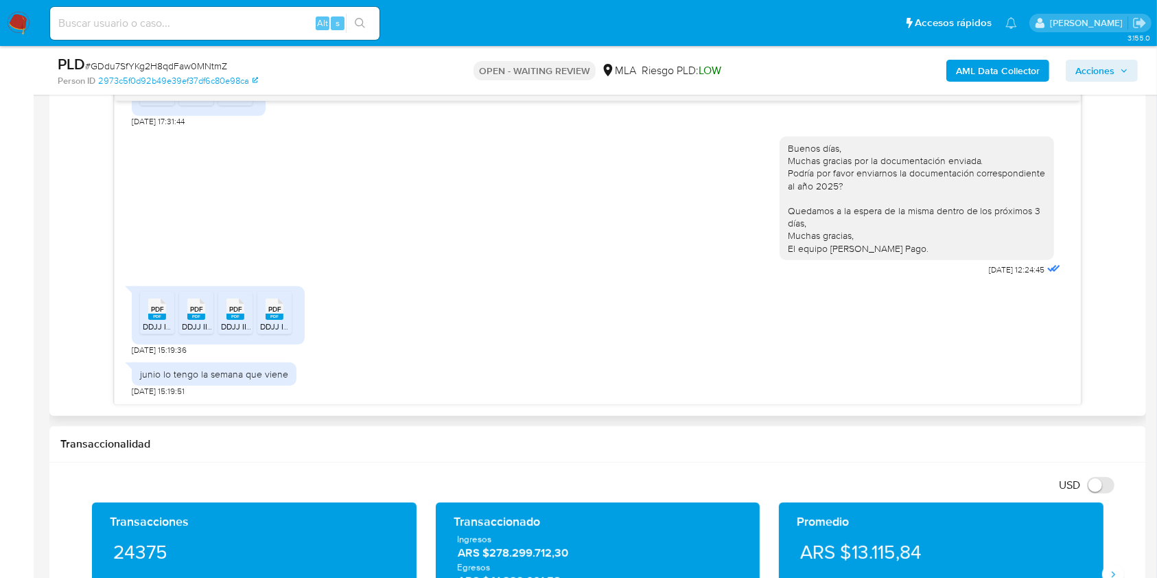
click at [153, 316] on rect at bounding box center [157, 317] width 18 height 6
click at [210, 321] on span "DDJJ IIBB 2025-05.pdf" at bounding box center [224, 327] width 84 height 12
click at [238, 305] on span "PDF" at bounding box center [235, 309] width 13 height 9
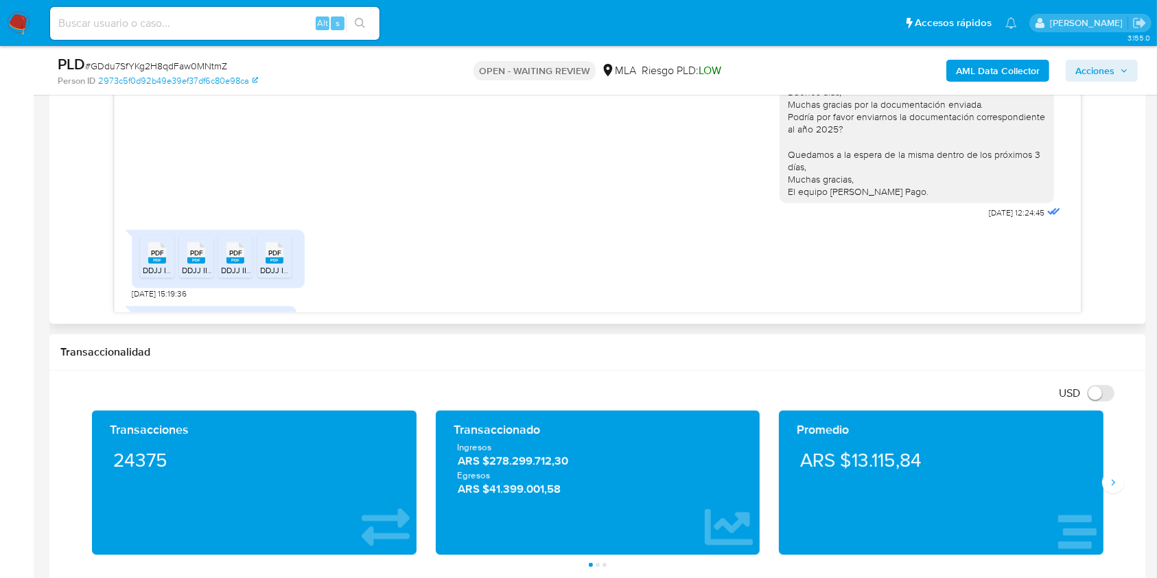
scroll to position [1510, 0]
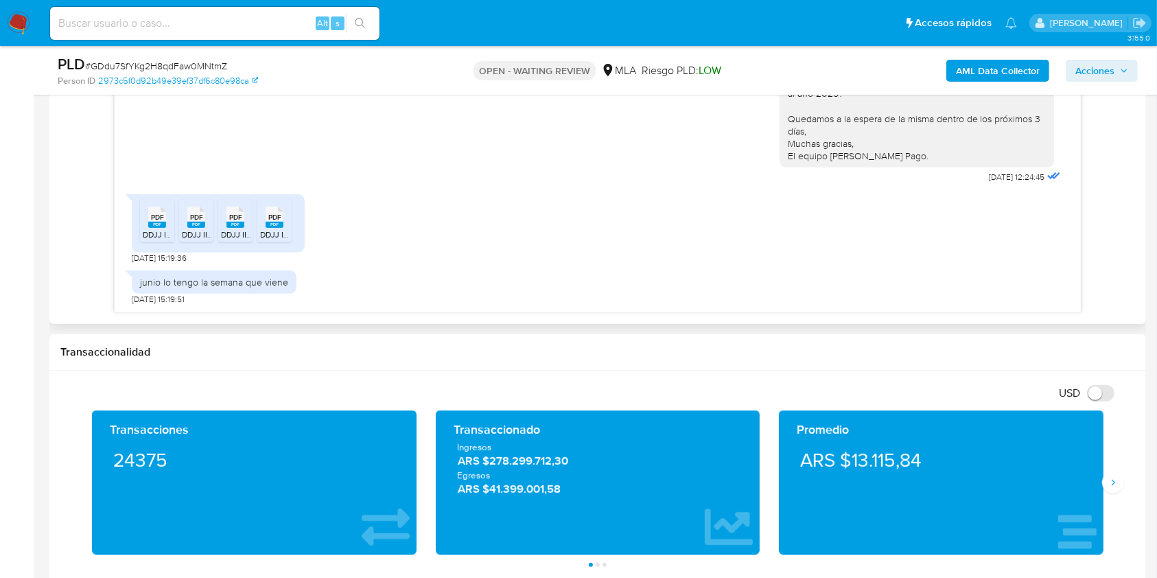
click at [262, 233] on span "DDJJ IVA 2025-05 Acuse.pdf" at bounding box center [313, 235] width 106 height 12
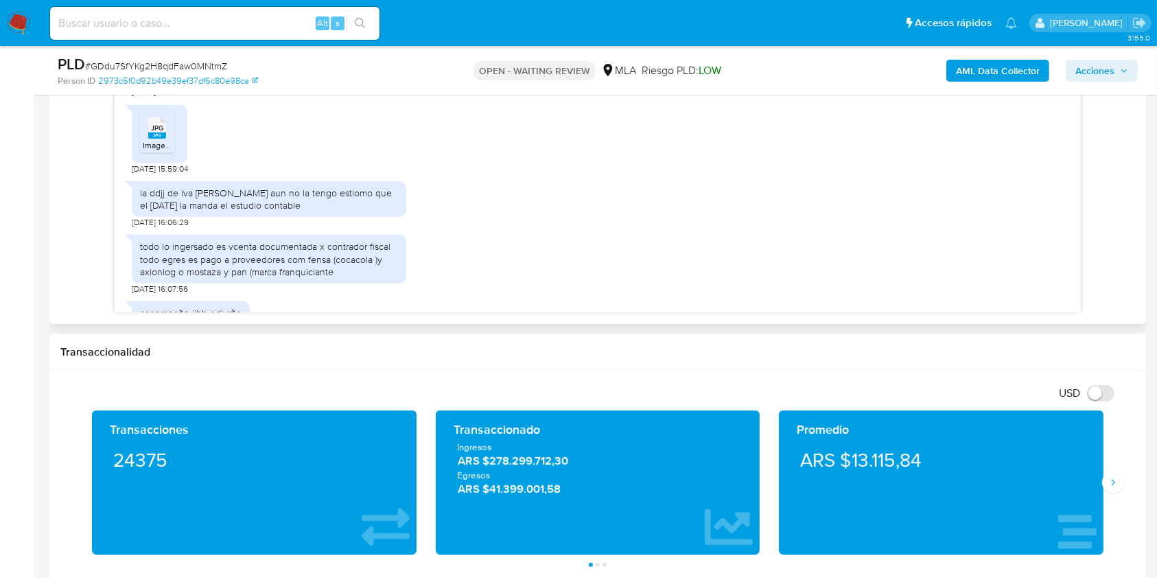
scroll to position [686, 0]
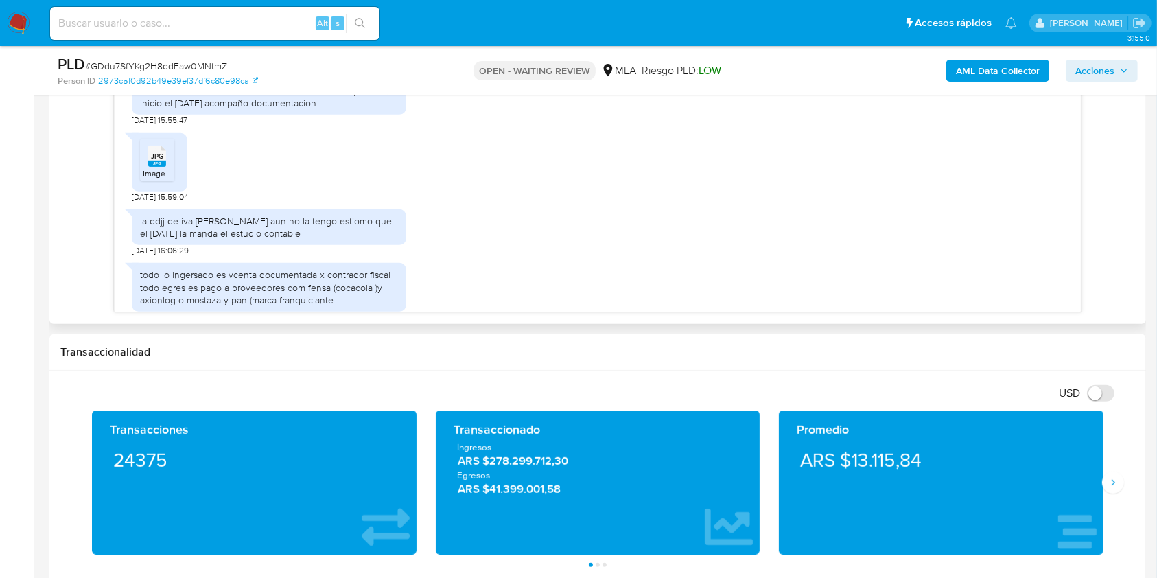
click at [146, 179] on span "Imagen de WhatsApp 2025-05-23 a las 08.03.19_57050e82.jpg" at bounding box center [249, 173] width 213 height 12
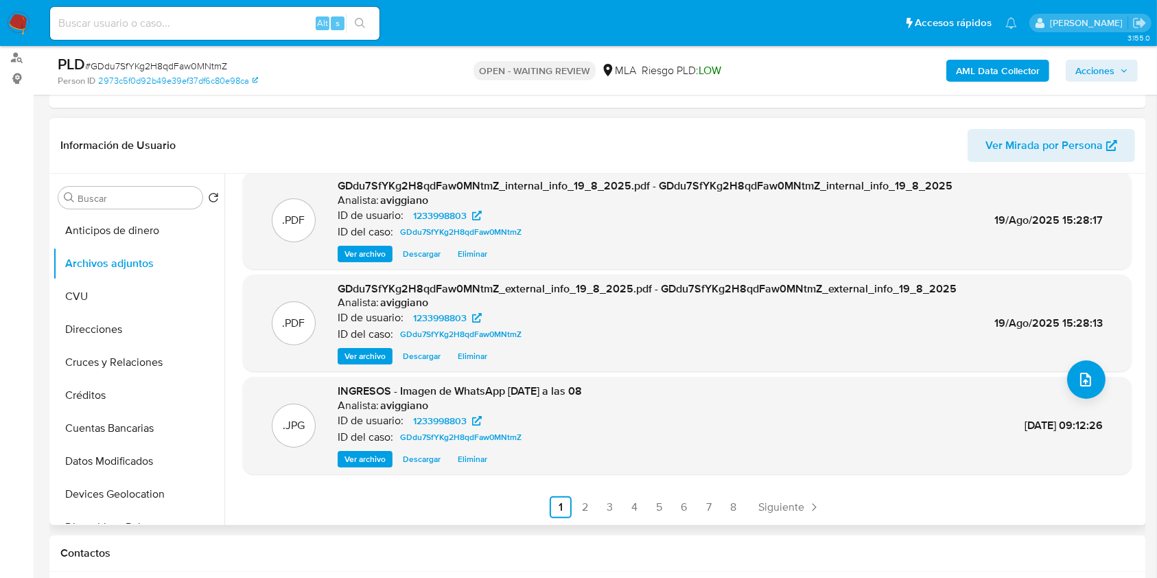
scroll to position [275, 0]
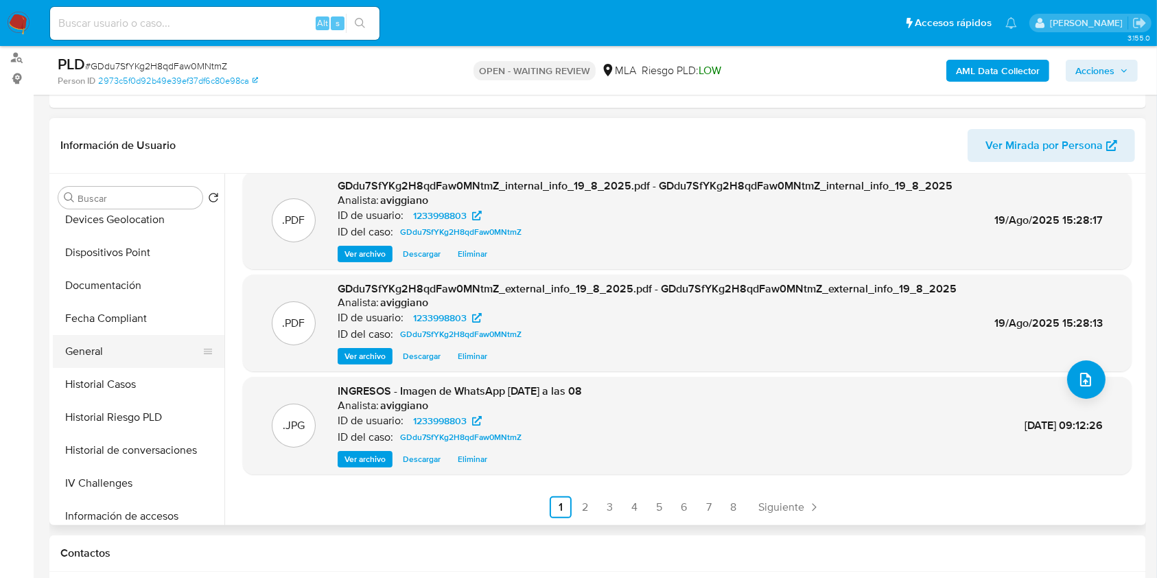
click at [102, 354] on button "General" at bounding box center [133, 351] width 161 height 33
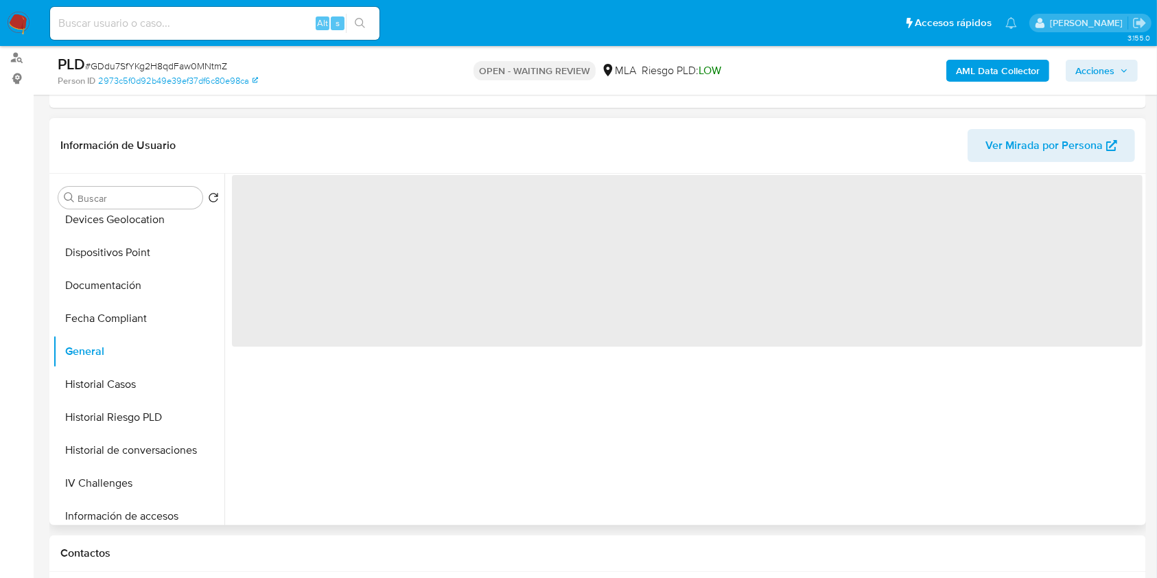
scroll to position [0, 0]
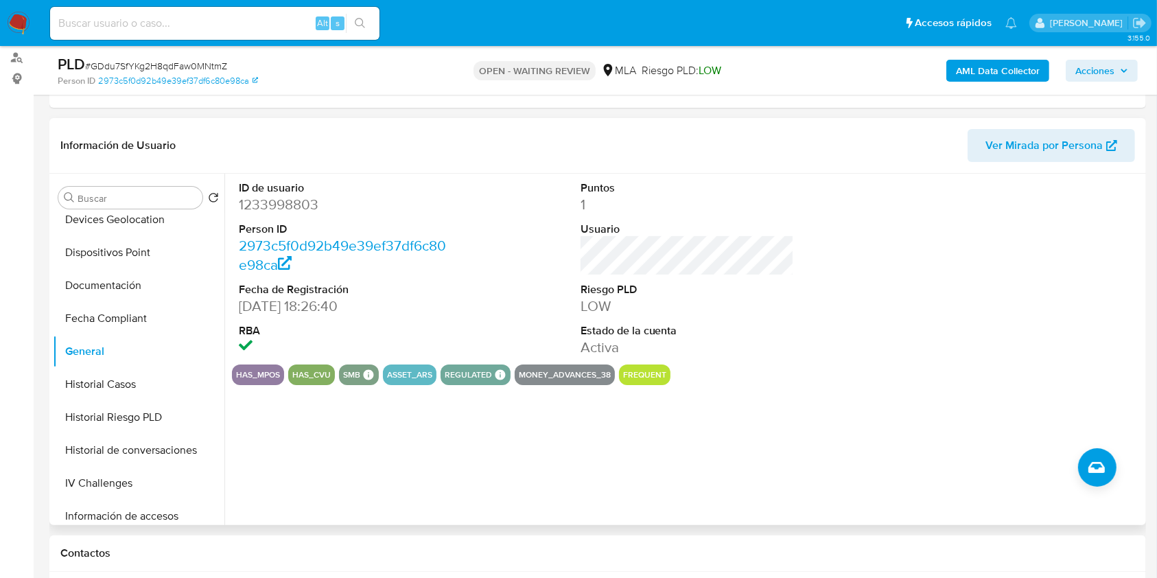
click at [296, 201] on dd "1233998803" at bounding box center [346, 204] width 214 height 19
click at [296, 200] on dd "1233998803" at bounding box center [346, 204] width 214 height 19
drag, startPoint x: 297, startPoint y: 200, endPoint x: 276, endPoint y: 205, distance: 21.1
click at [276, 205] on dd "1233998803" at bounding box center [346, 204] width 214 height 19
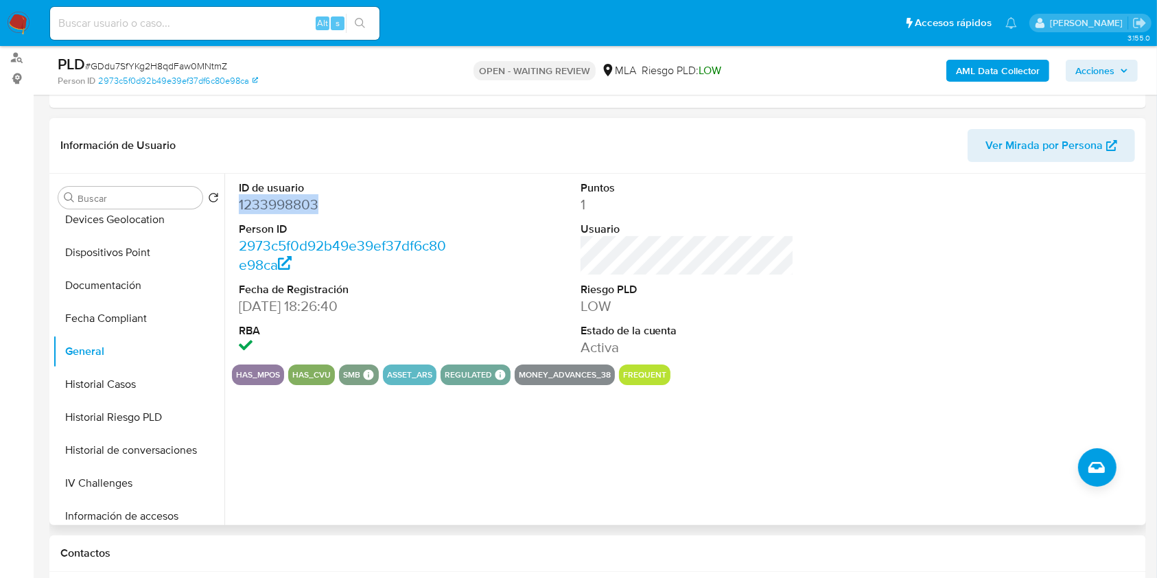
copy dd "1233998803"
click at [281, 207] on dd "1233998803" at bounding box center [346, 204] width 214 height 19
copy dd "1233998803"
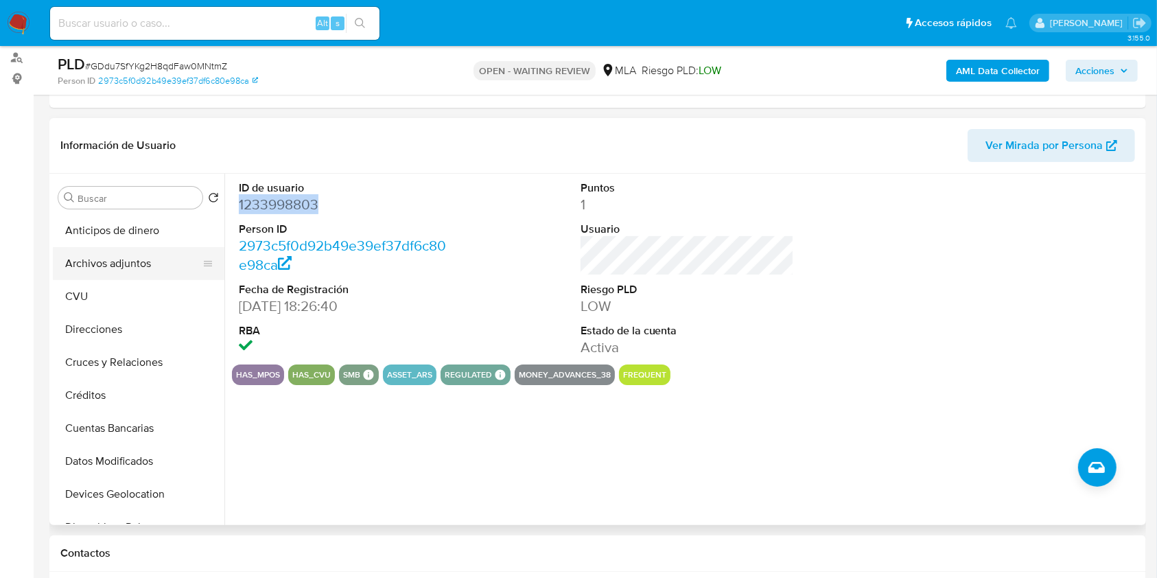
click at [124, 266] on button "Archivos adjuntos" at bounding box center [133, 263] width 161 height 33
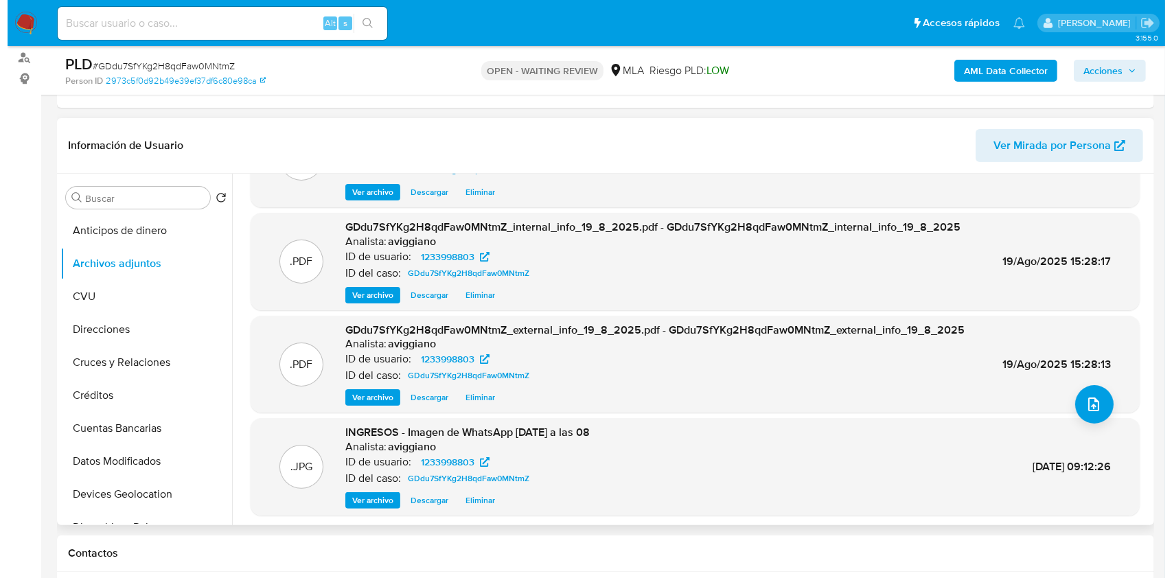
scroll to position [115, 0]
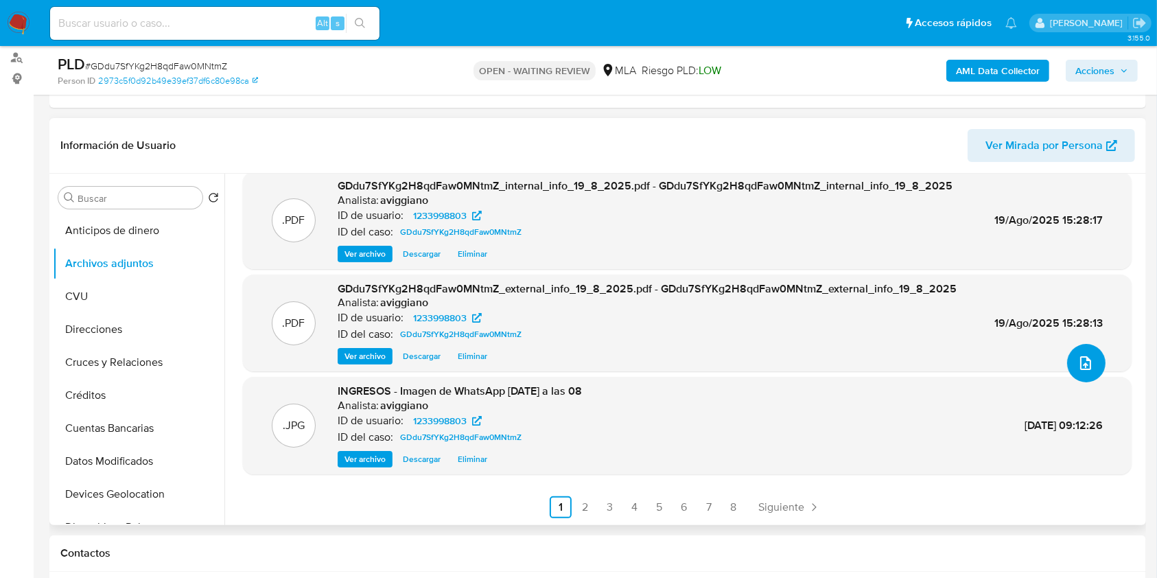
click at [1069, 361] on button "upload-file" at bounding box center [1086, 363] width 38 height 38
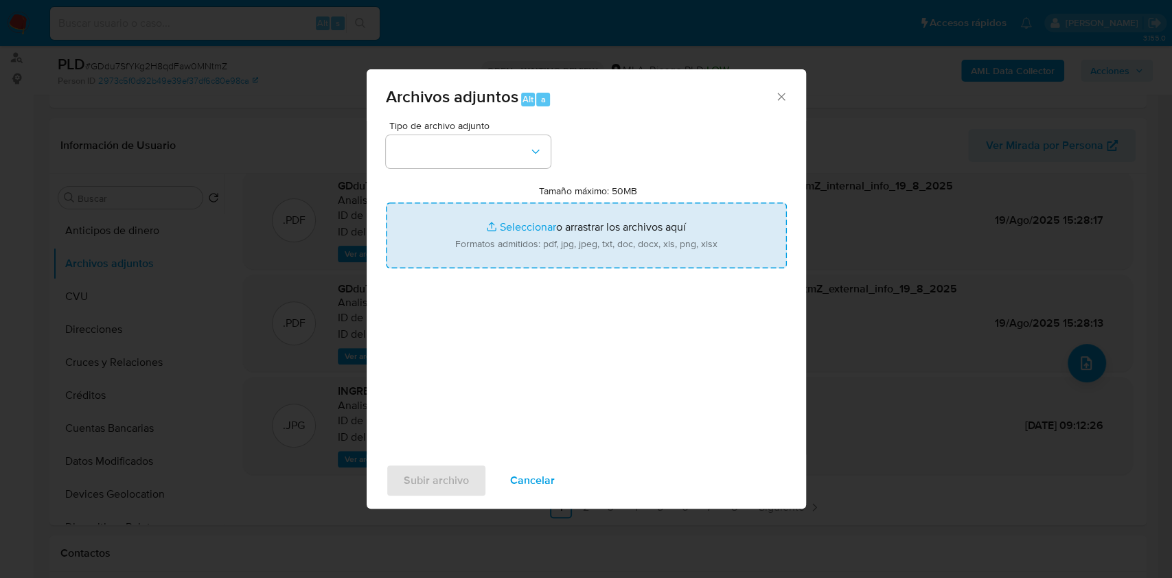
click at [596, 250] on input "Tamaño máximo: 50MB Seleccionar archivos" at bounding box center [586, 236] width 401 height 66
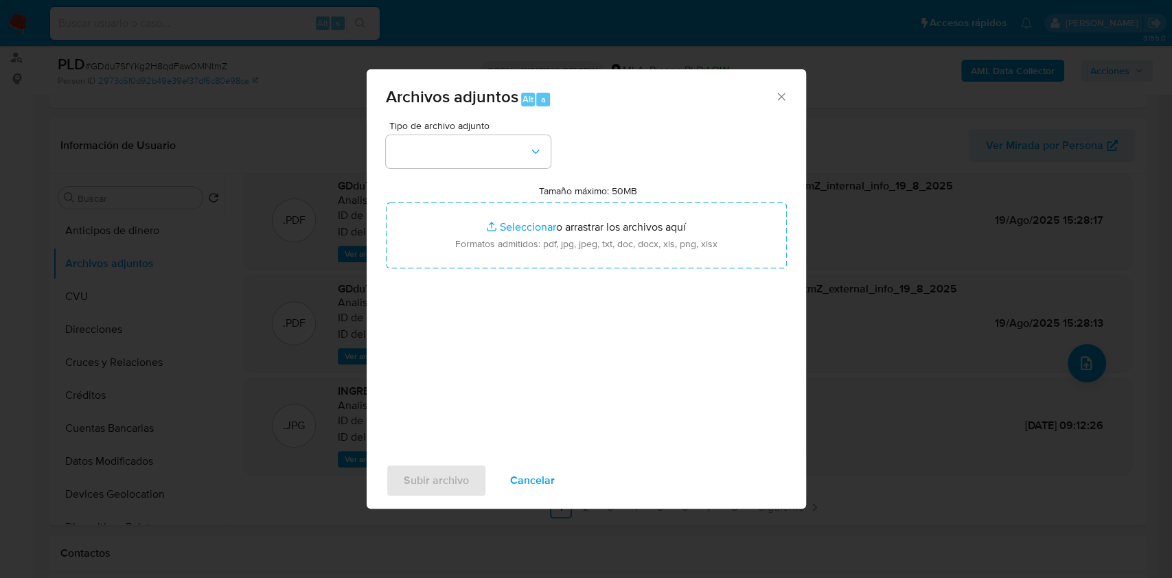
click at [615, 200] on div "Tamaño máximo: 50MB Seleccionar archivos Seleccionar o arrastrar los archivos a…" at bounding box center [586, 227] width 401 height 84
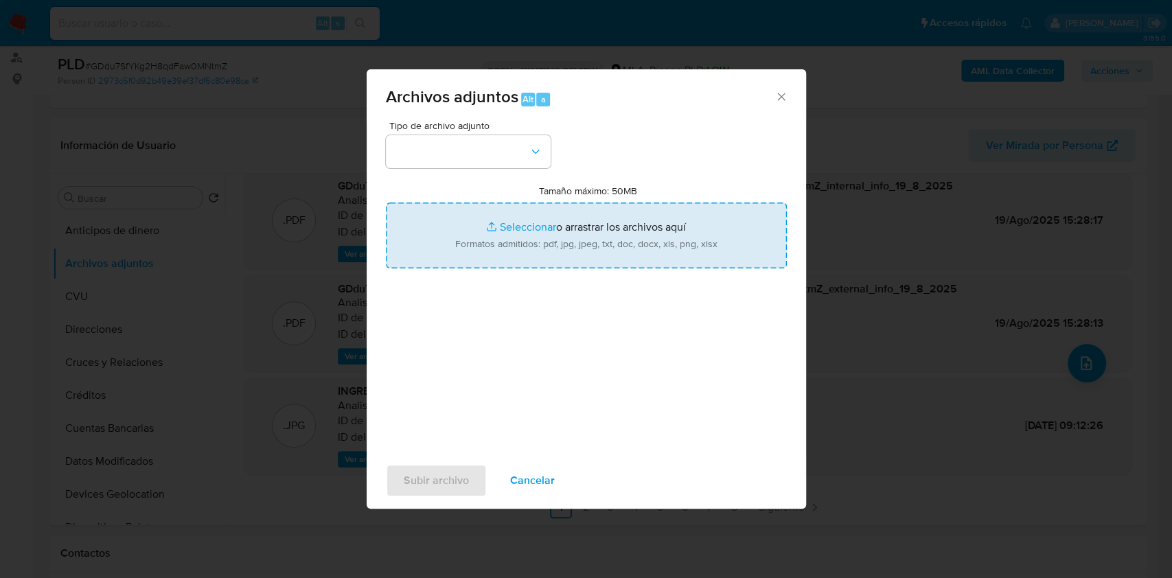
click at [606, 222] on input "Tamaño máximo: 50MB Seleccionar archivos" at bounding box center [586, 236] width 401 height 66
type input "C:\fakepath\Calculador - 1233998803 - IVA.xlsx"
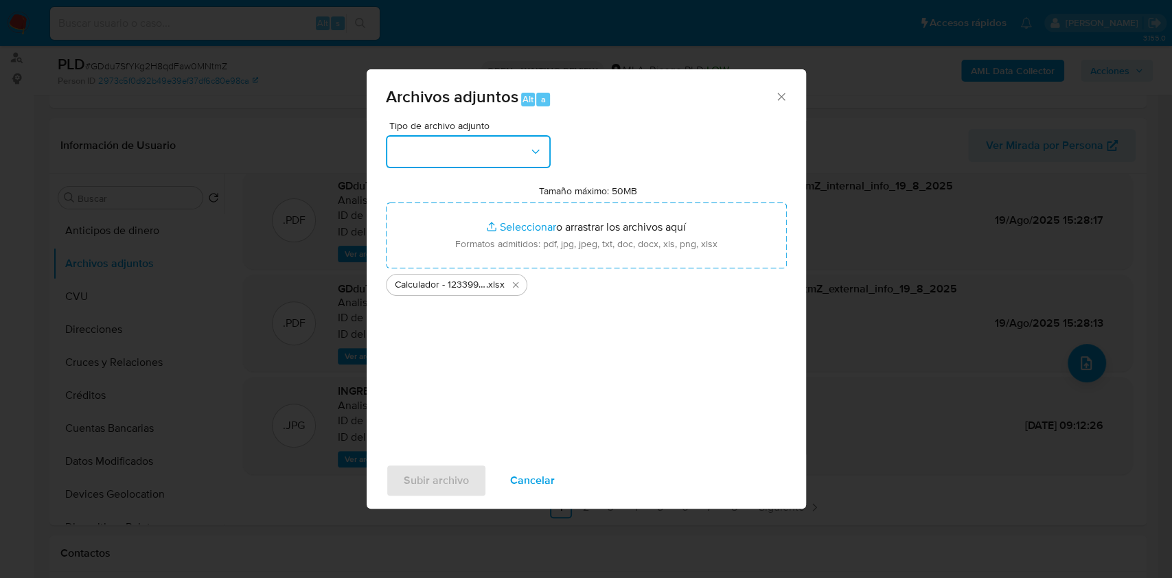
click at [478, 146] on button "button" at bounding box center [468, 151] width 165 height 33
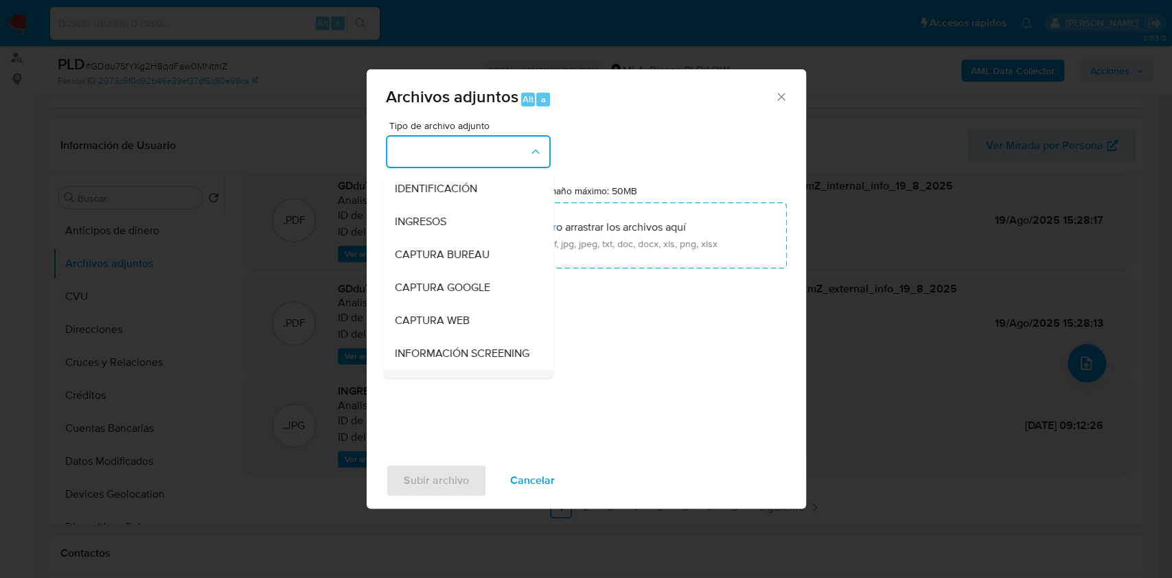
scroll to position [91, 0]
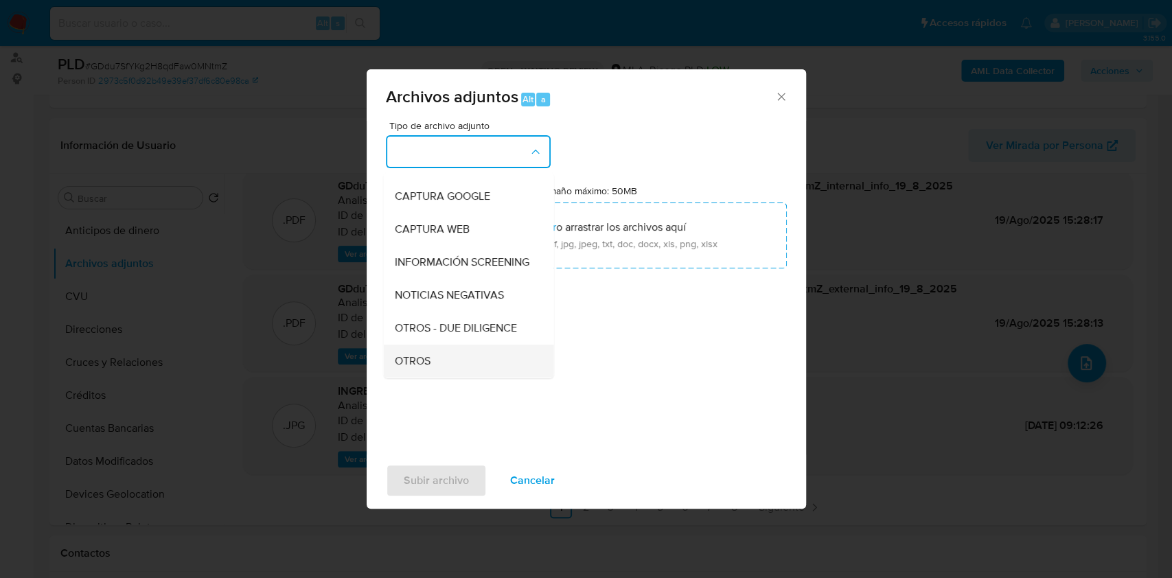
click at [413, 365] on span "OTROS" at bounding box center [412, 361] width 36 height 14
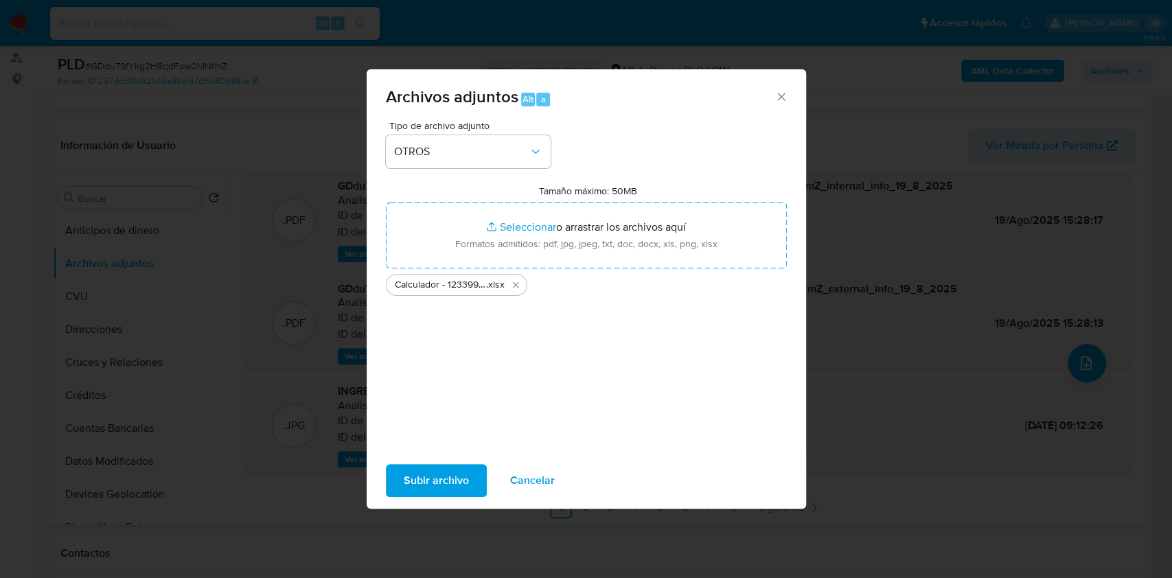
click at [415, 467] on span "Subir archivo" at bounding box center [436, 480] width 65 height 30
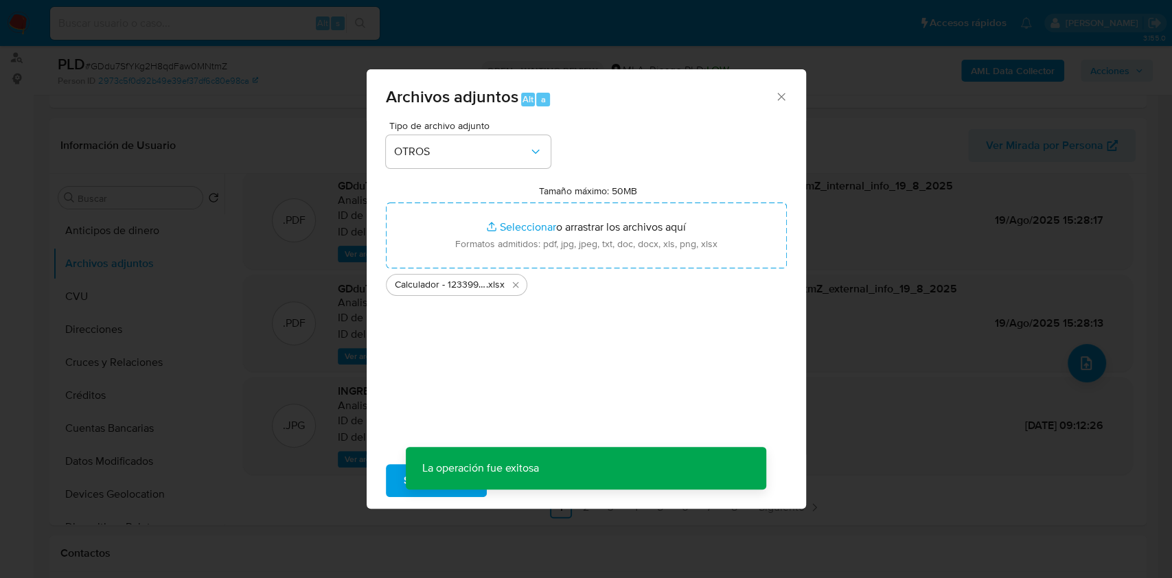
scroll to position [99, 0]
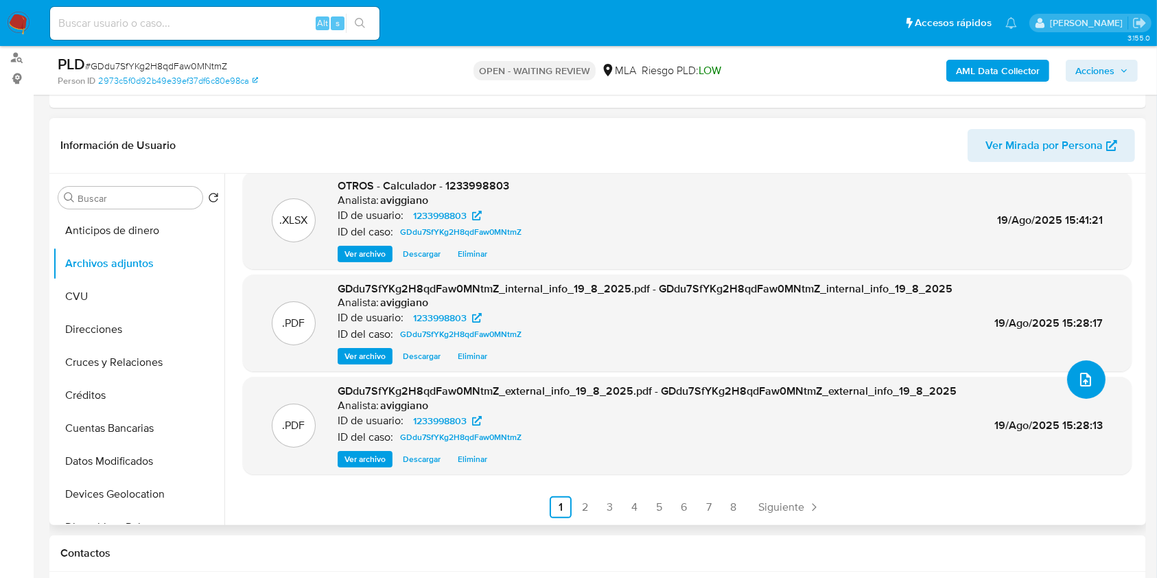
click at [1080, 376] on icon "upload-file" at bounding box center [1086, 379] width 16 height 16
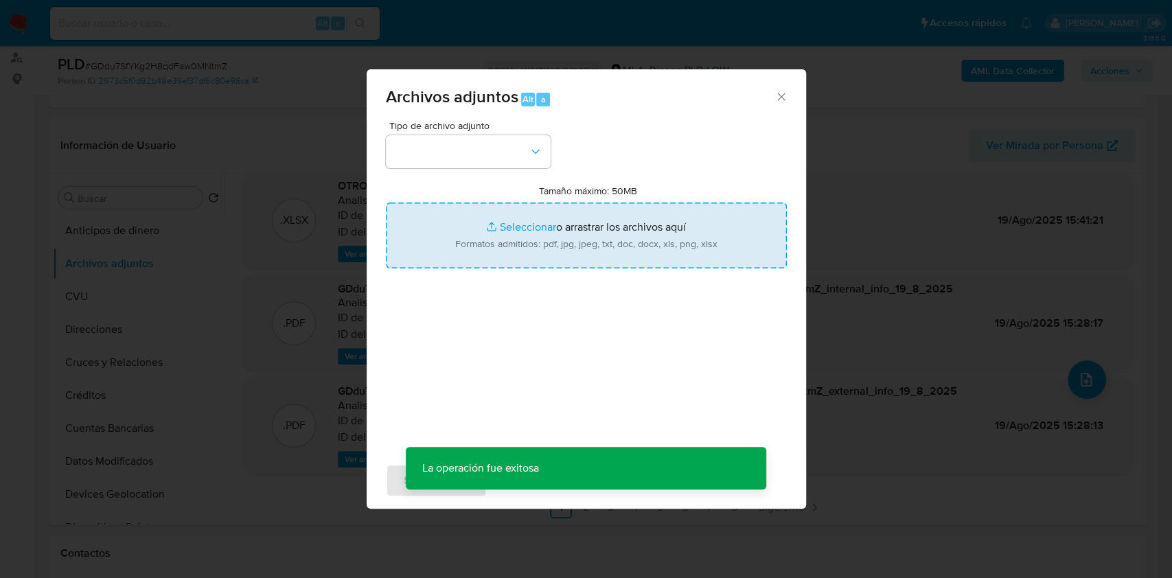
click at [549, 228] on input "Tamaño máximo: 50MB Seleccionar archivos" at bounding box center [586, 236] width 401 height 66
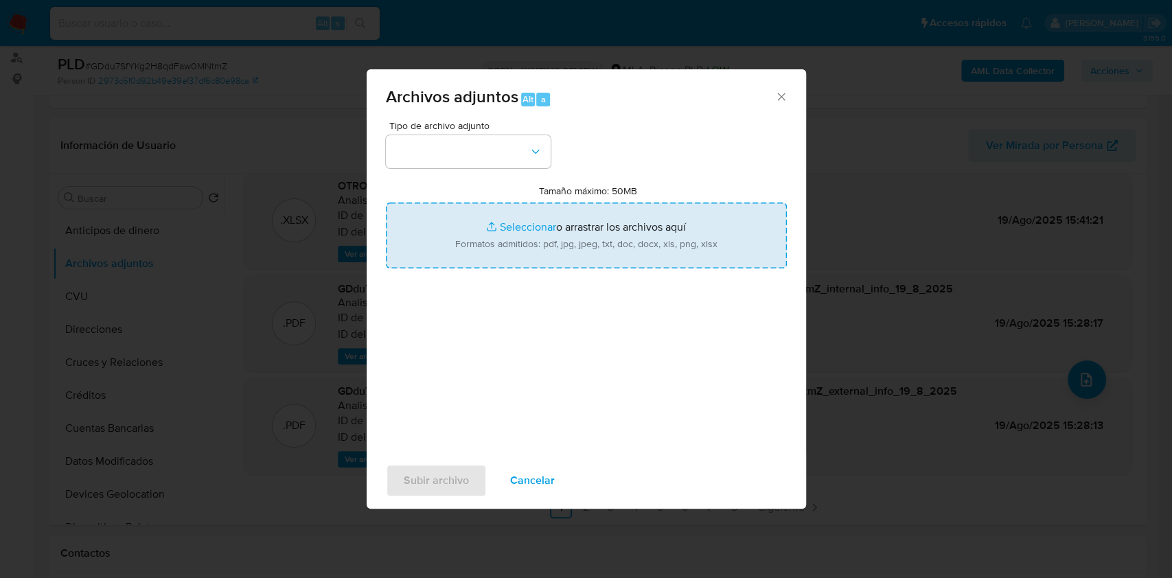
type input "C:\fakepath\1233998803_6bc1e63a-1f5c-4b88-8fab-e8ec1aa40b85.pdf"
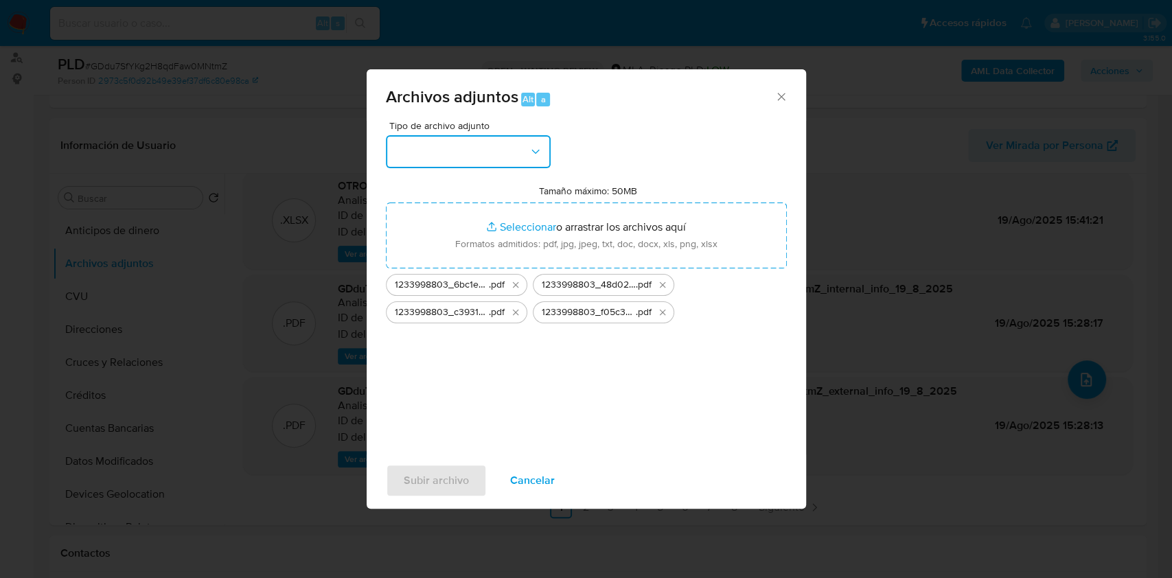
click at [541, 157] on icon "button" at bounding box center [536, 152] width 14 height 14
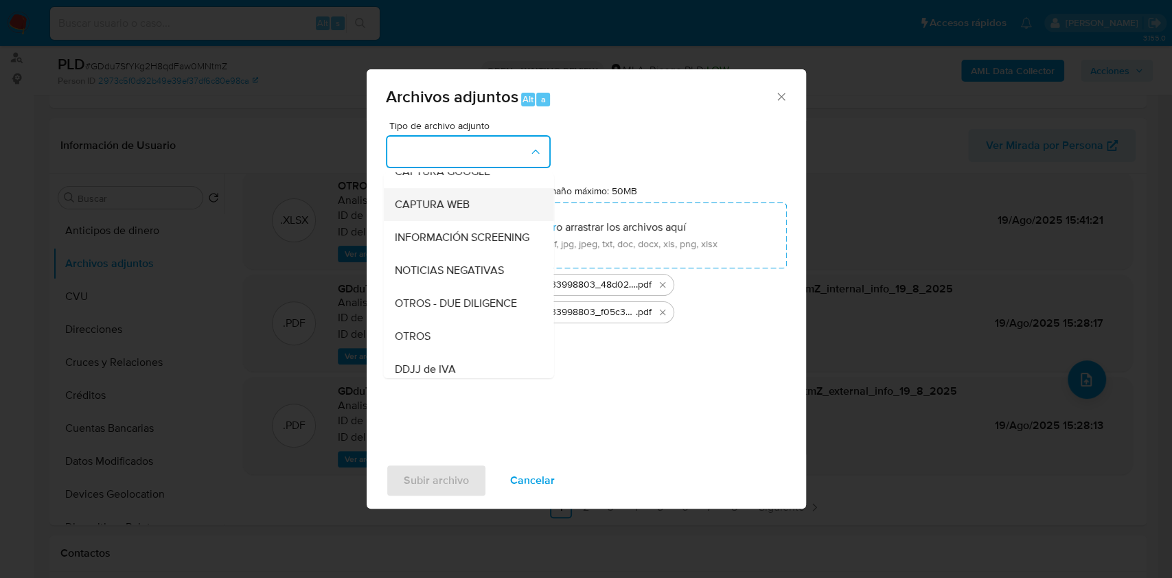
scroll to position [183, 0]
click at [461, 284] on div "OTROS" at bounding box center [464, 269] width 140 height 33
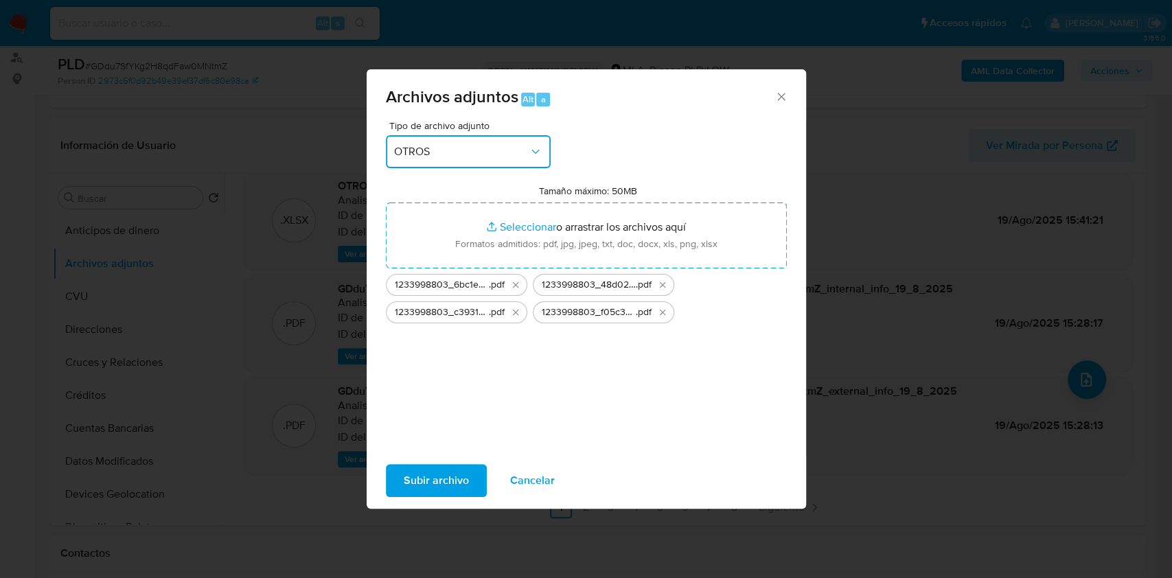
click at [486, 142] on button "OTROS" at bounding box center [468, 151] width 165 height 33
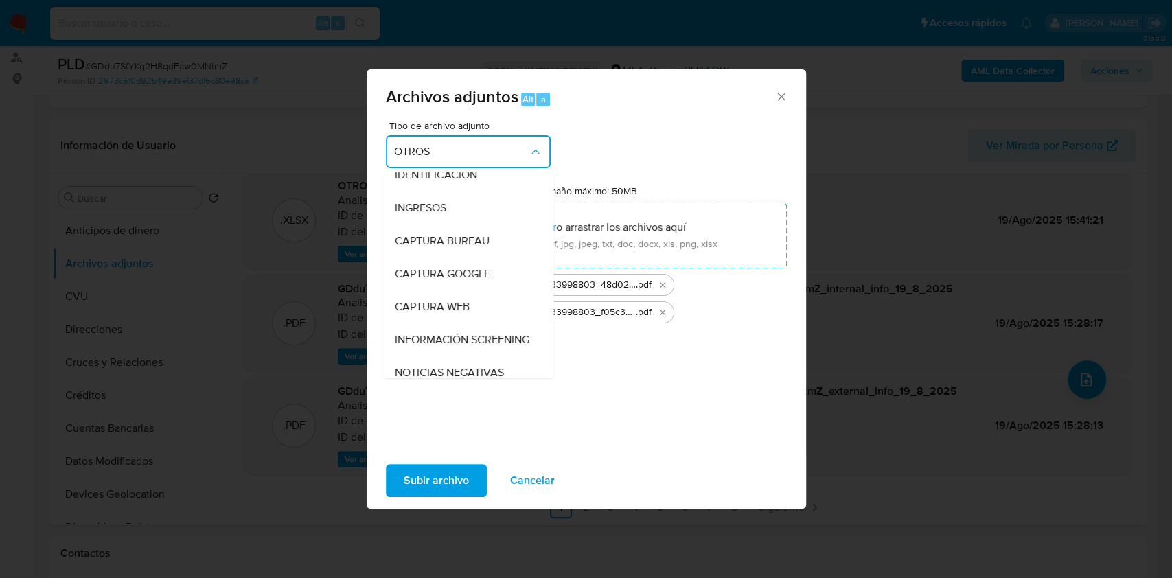
scroll to position [0, 0]
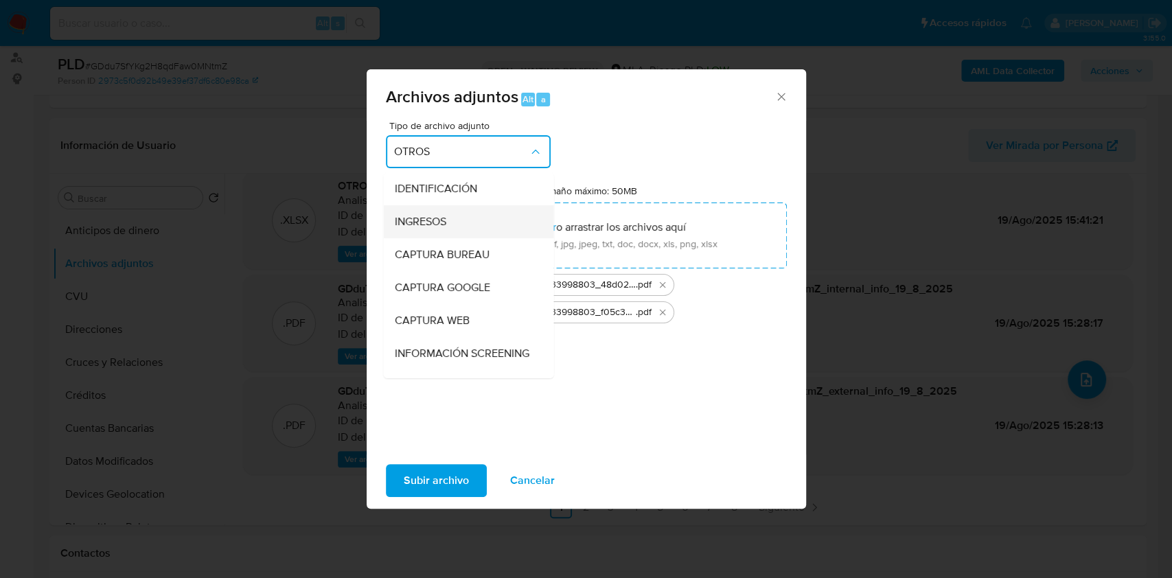
click at [457, 225] on div "INGRESOS" at bounding box center [464, 221] width 140 height 33
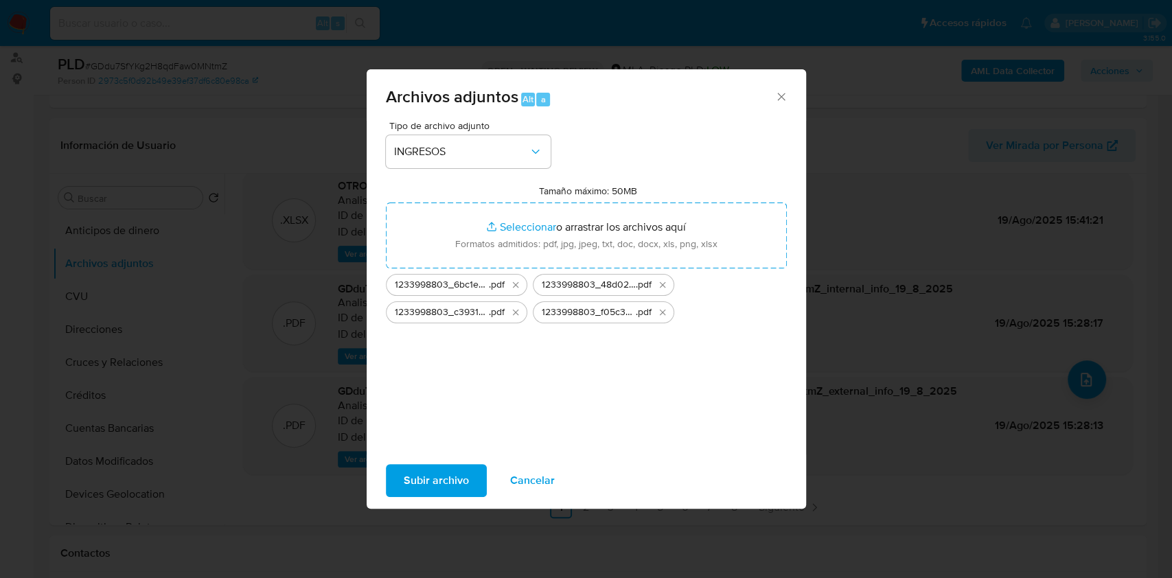
click at [423, 484] on span "Subir archivo" at bounding box center [436, 480] width 65 height 30
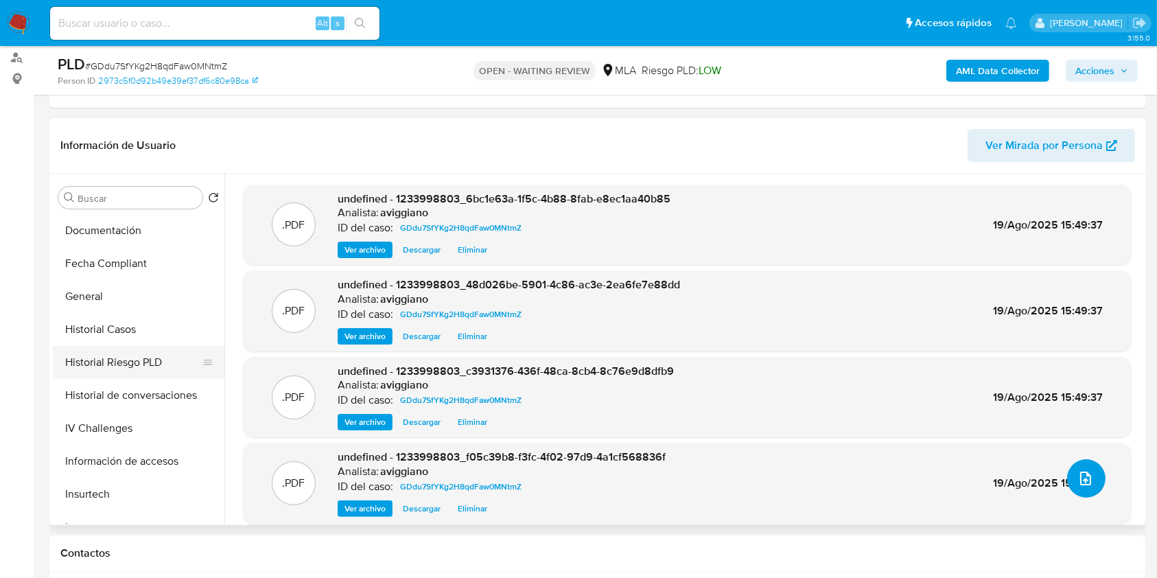
scroll to position [549, 0]
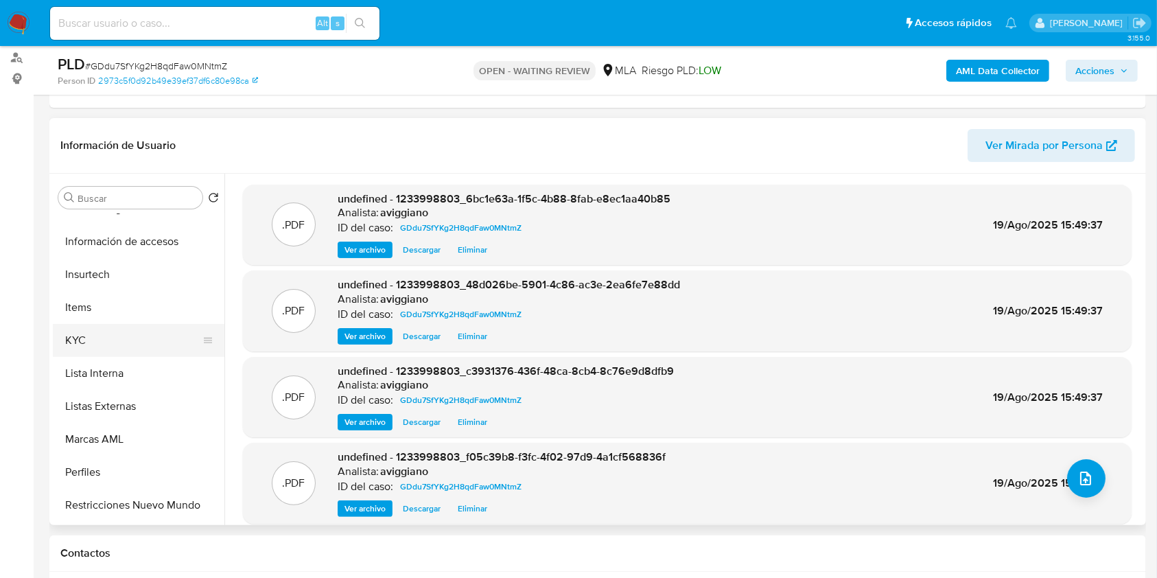
click at [109, 340] on button "KYC" at bounding box center [133, 340] width 161 height 33
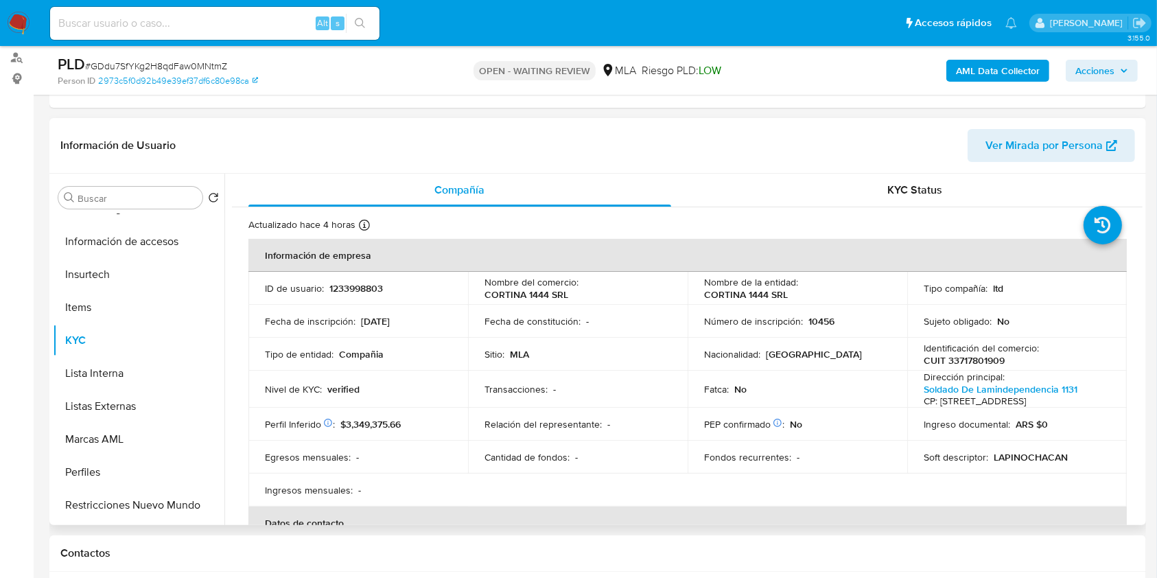
click at [814, 325] on p "10456" at bounding box center [822, 321] width 26 height 12
copy p "10456"
drag, startPoint x: 359, startPoint y: 319, endPoint x: 410, endPoint y: 324, distance: 51.0
click at [410, 324] on div "Fecha de inscripción : 17/10/2022" at bounding box center [358, 321] width 187 height 12
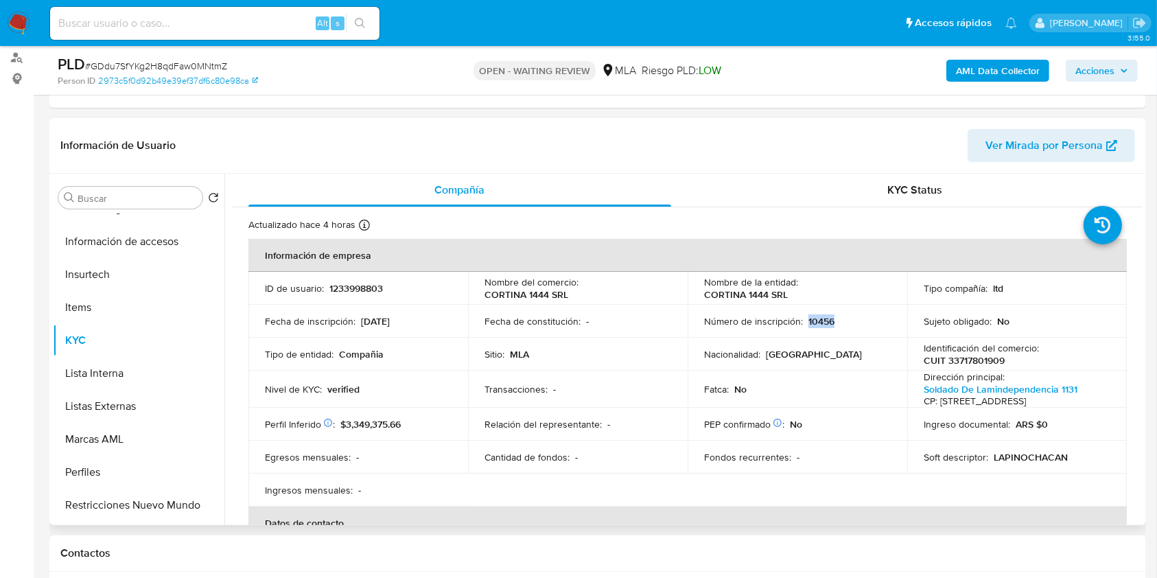
copy p "17/10/2022"
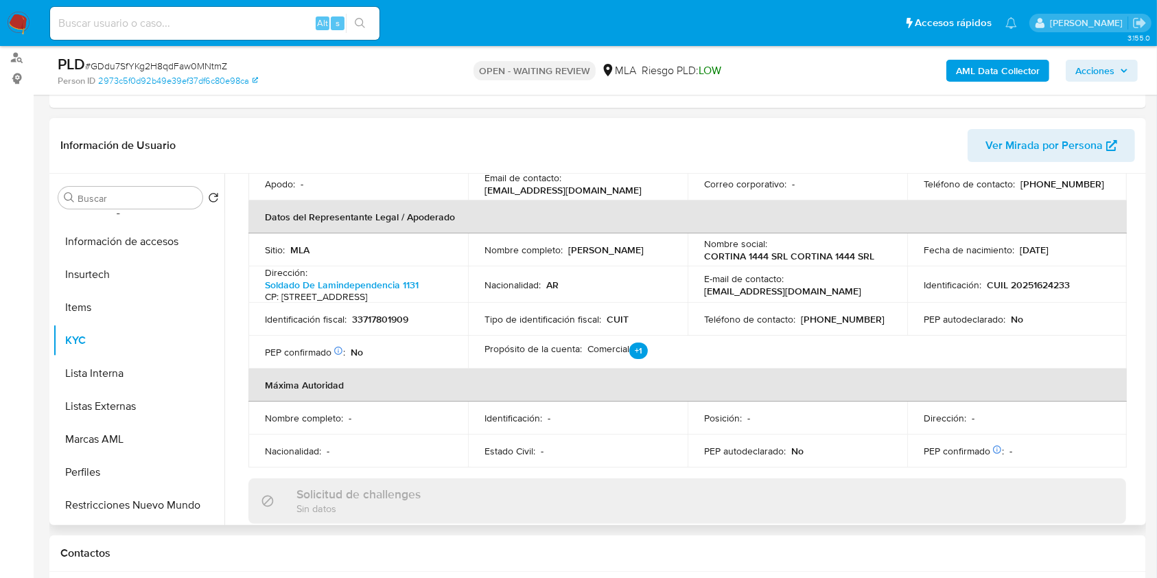
scroll to position [345, 0]
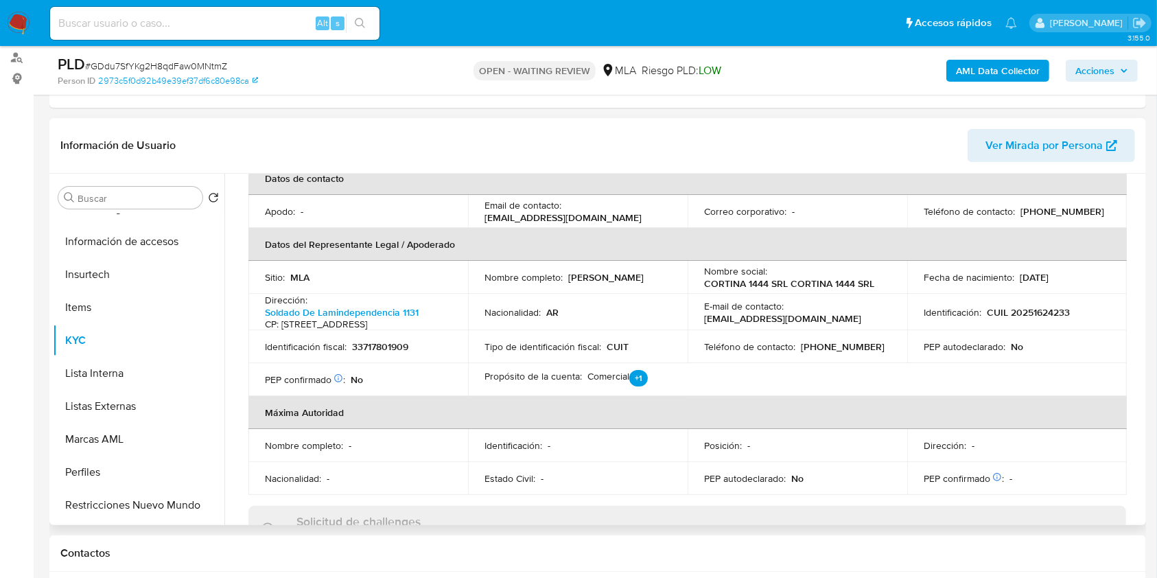
click at [827, 353] on p "(11) 30887100" at bounding box center [843, 346] width 84 height 12
copy p "30887100"
drag, startPoint x: 695, startPoint y: 337, endPoint x: 819, endPoint y: 343, distance: 124.4
click at [819, 331] on td "E-mail de contacto : lapinochacanitas@gmail.com" at bounding box center [798, 312] width 220 height 37
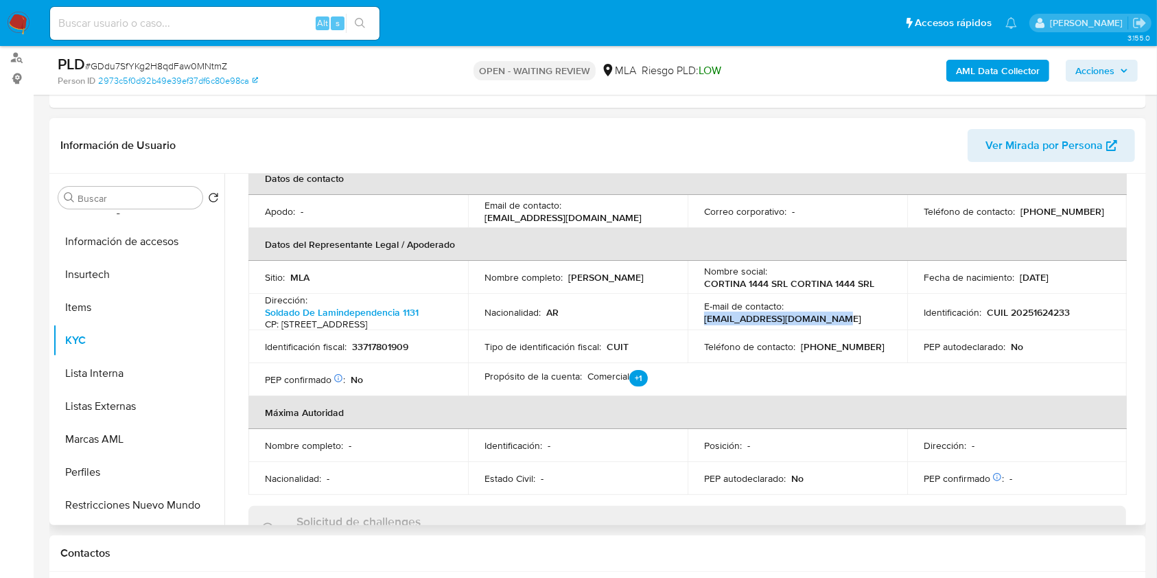
drag, startPoint x: 831, startPoint y: 337, endPoint x: 702, endPoint y: 338, distance: 128.4
click at [704, 325] on div "E-mail de contacto : lapinochacanitas@gmail.com" at bounding box center [797, 312] width 187 height 25
copy p "lapinochacanitas@gmail.com"
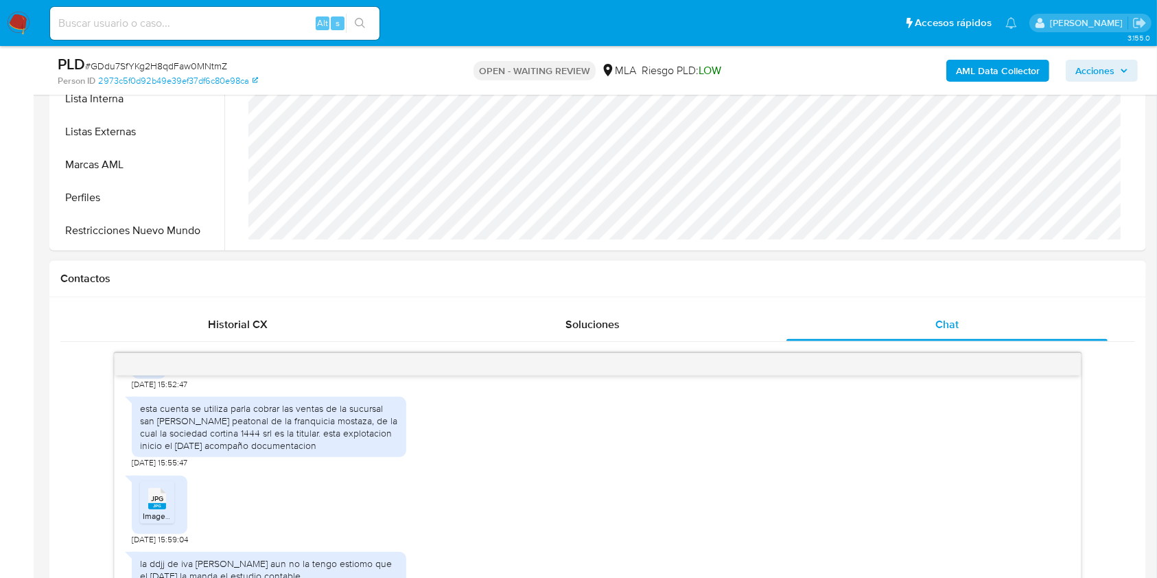
scroll to position [732, 0]
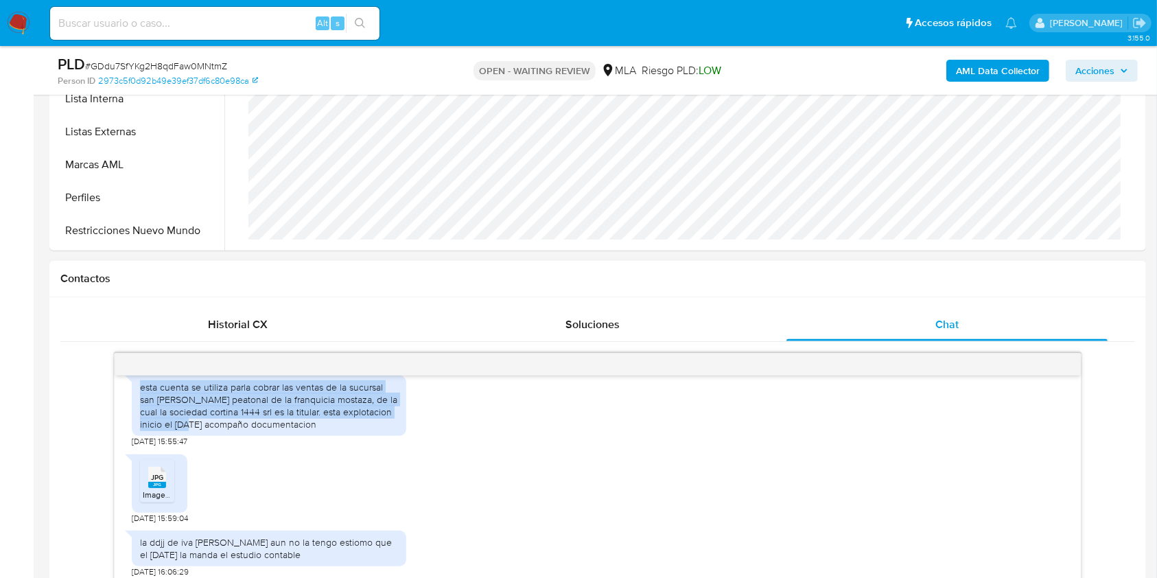
drag, startPoint x: 141, startPoint y: 417, endPoint x: 187, endPoint y: 454, distance: 59.5
click at [187, 437] on div "esta cuenta se utiliza parla cobrar las ventas de la sucursal san martin peaton…" at bounding box center [269, 406] width 275 height 61
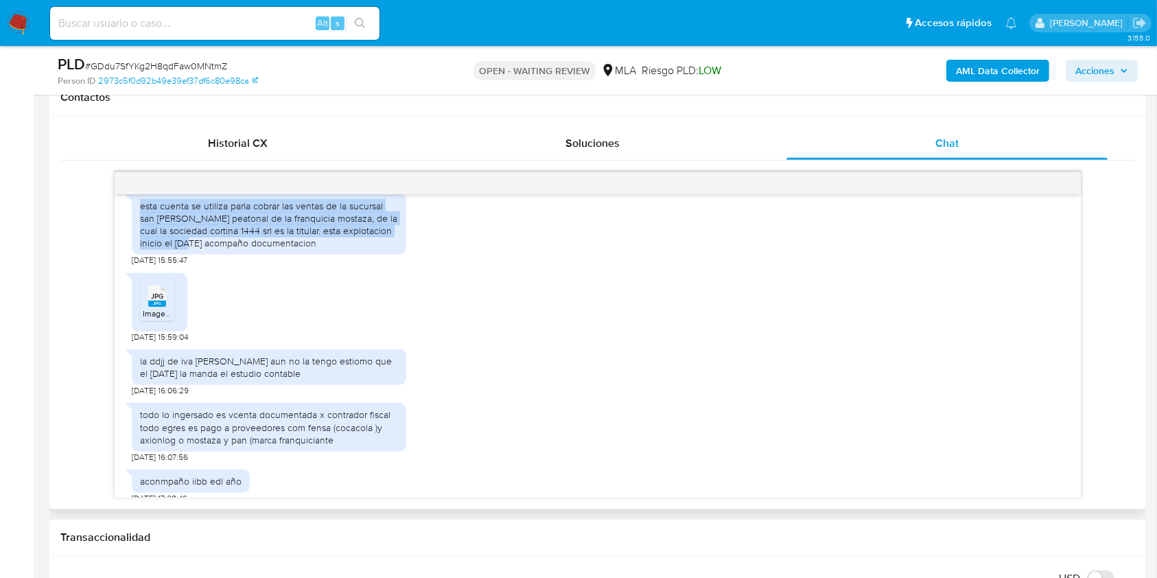
scroll to position [640, 0]
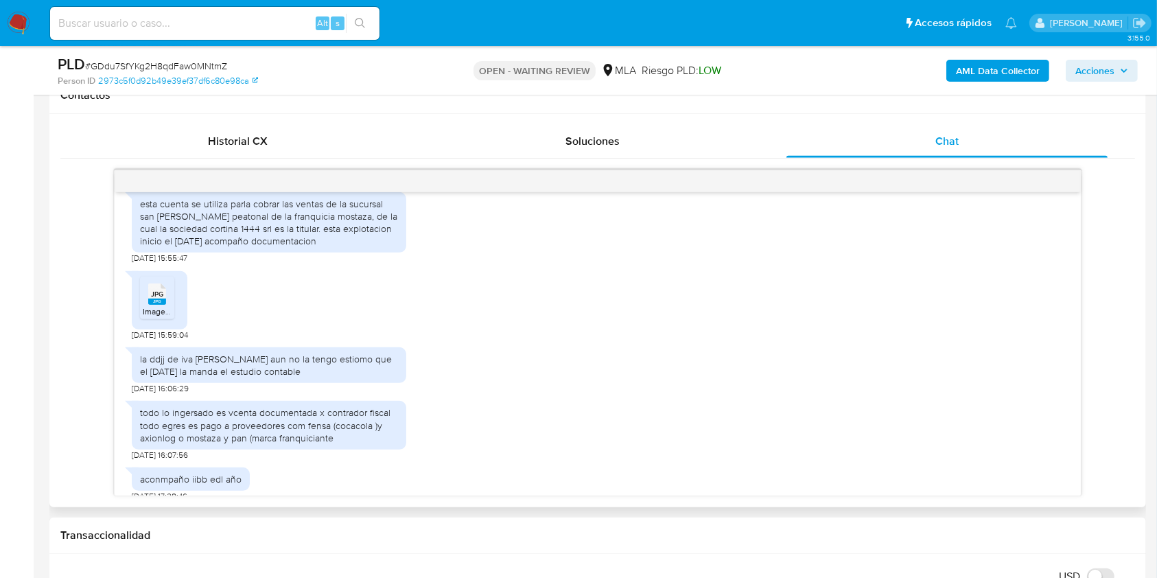
click at [155, 299] on span "JPG" at bounding box center [157, 294] width 12 height 9
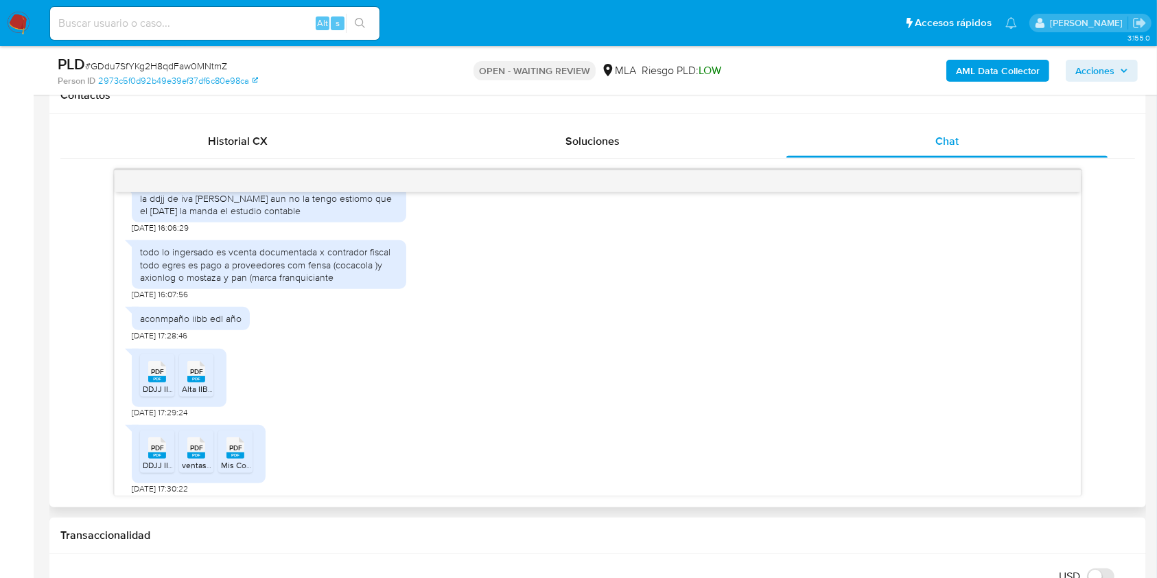
scroll to position [915, 0]
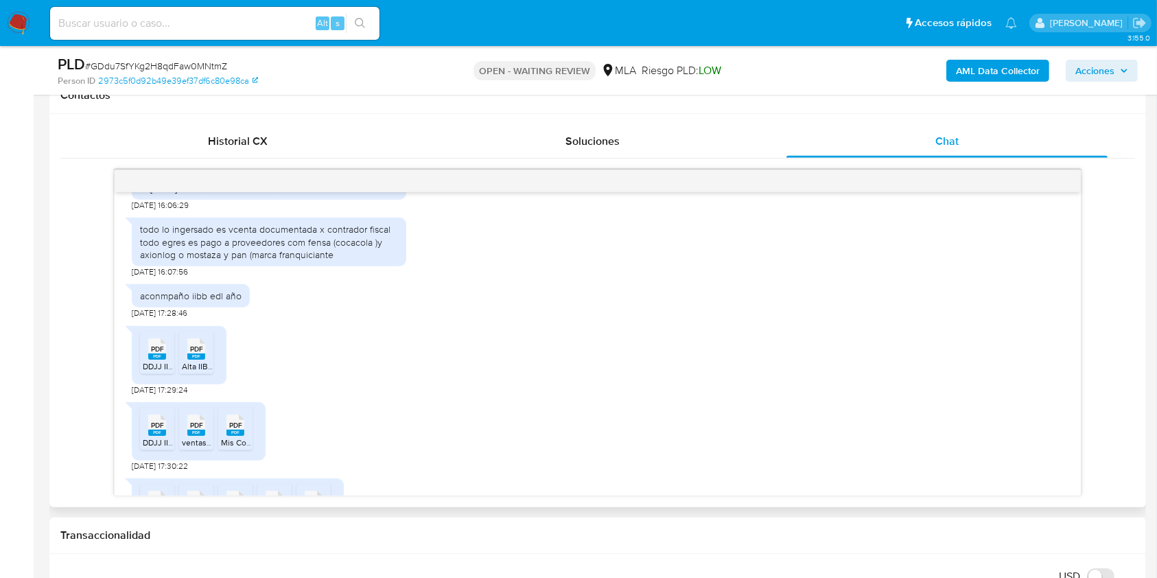
click at [289, 319] on div "aconmpaño iibb edl año 20/06/2025 17:28:46" at bounding box center [598, 297] width 932 height 41
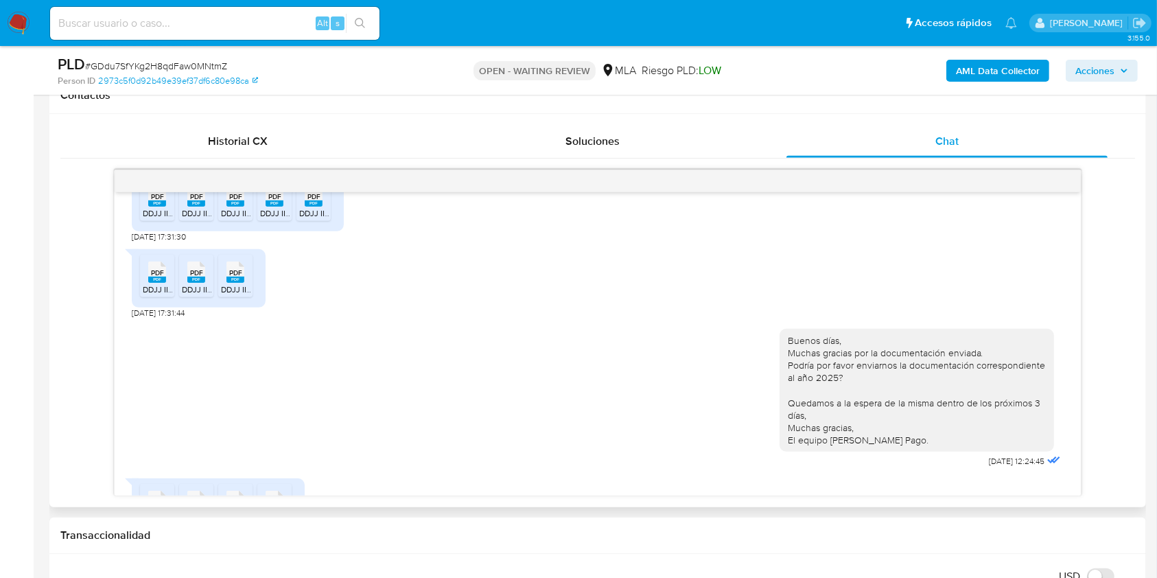
scroll to position [1510, 0]
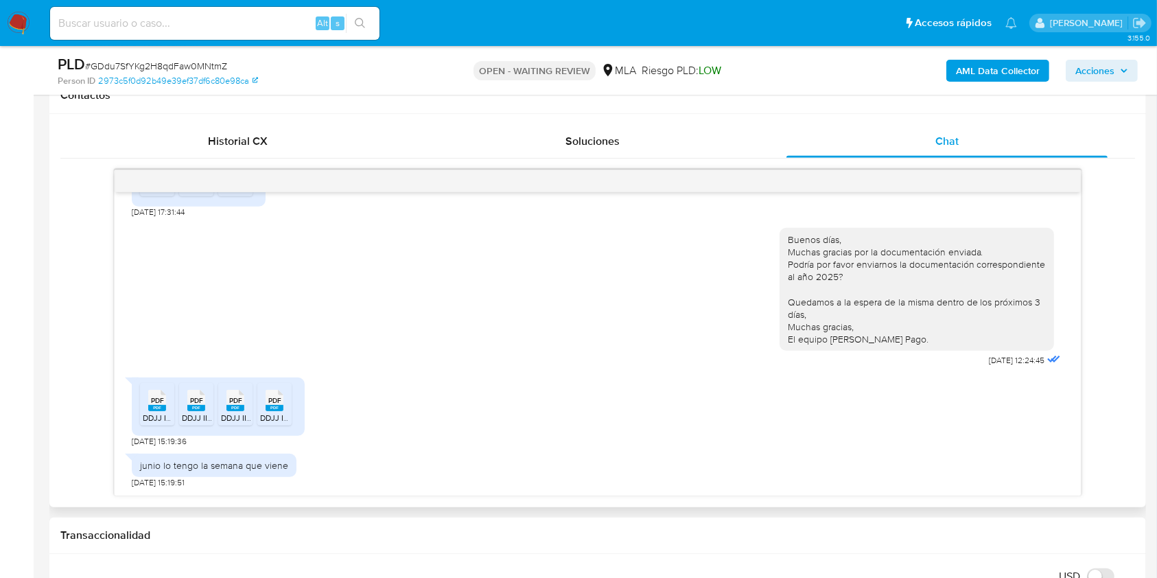
click at [198, 396] on span "PDF" at bounding box center [196, 400] width 13 height 9
click at [218, 400] on li "PDF PDF DDJJ IIBB 2025-05 VEP.pdf" at bounding box center [235, 404] width 34 height 43
click at [218, 402] on li "PDF PDF DDJJ IIBB 2025-05 VEP.pdf" at bounding box center [235, 404] width 34 height 43
click at [271, 405] on rect at bounding box center [275, 408] width 18 height 6
click at [362, 201] on div "PDF PDF DDJJ IIBB 2024-02.pdf PDF PDF DDJJ IIBB 2024-03.pdf PDF PDF DDJJ IIBB 2…" at bounding box center [598, 179] width 932 height 76
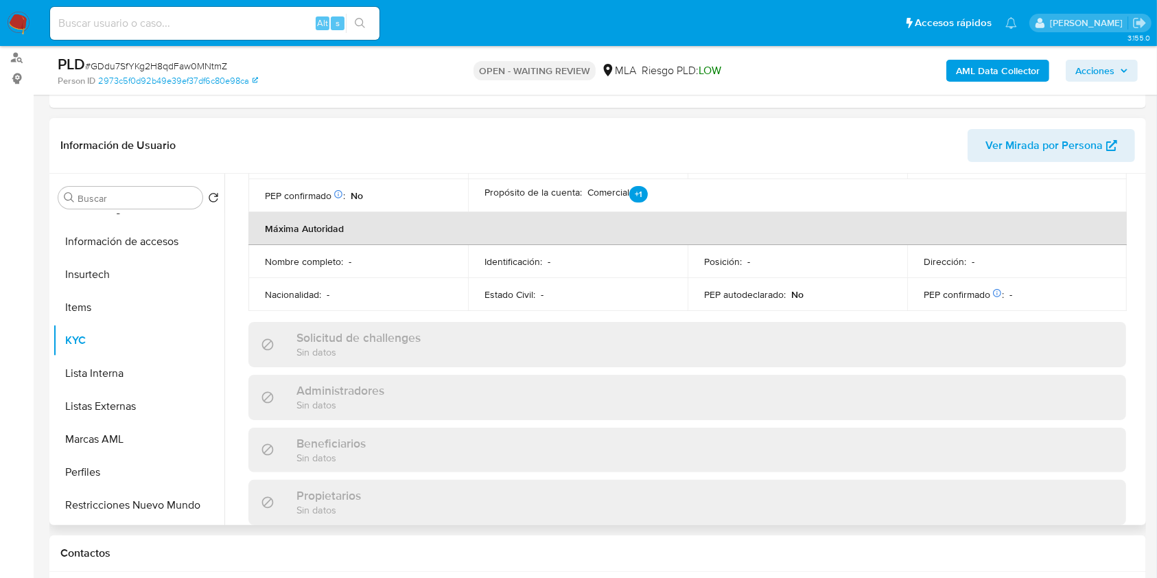
scroll to position [345, 0]
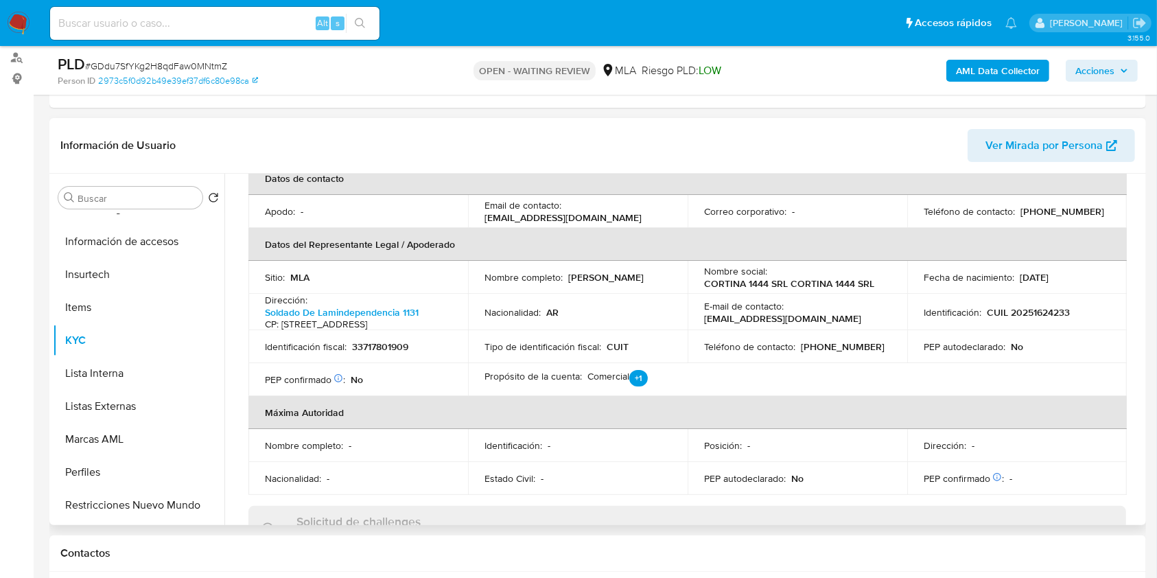
click at [373, 353] on p "33717801909" at bounding box center [380, 346] width 56 height 12
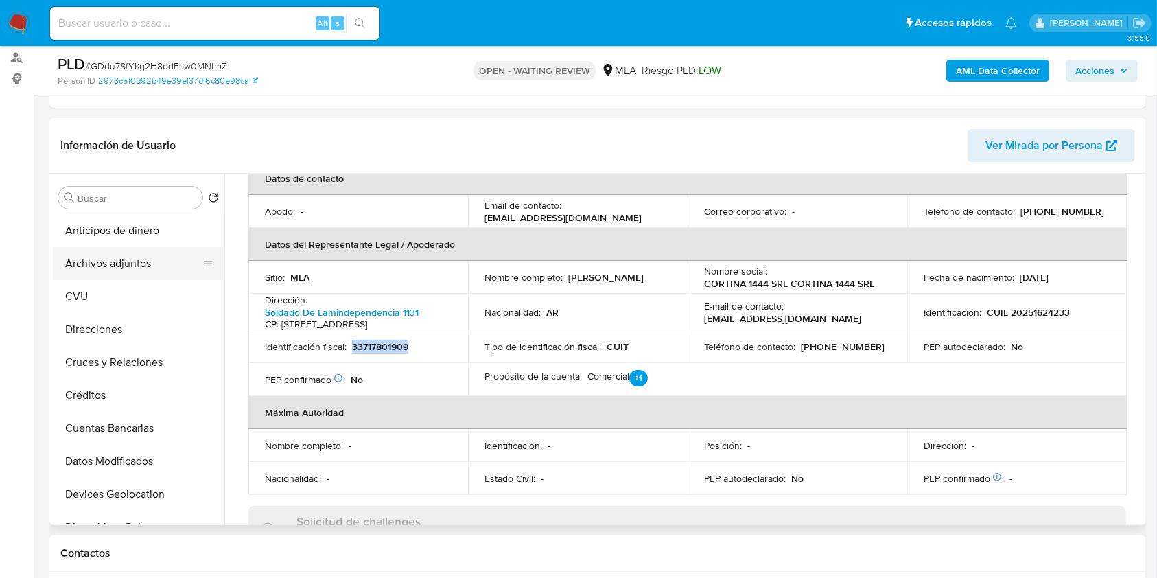
click at [146, 259] on button "Archivos adjuntos" at bounding box center [133, 263] width 161 height 33
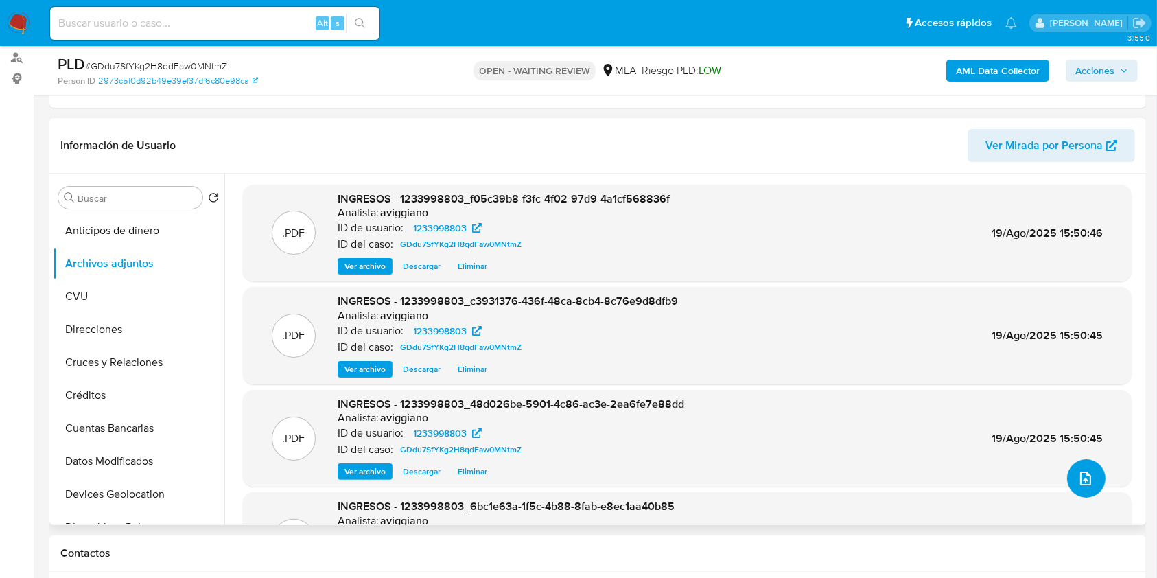
click at [1083, 480] on icon "upload-file" at bounding box center [1086, 478] width 16 height 16
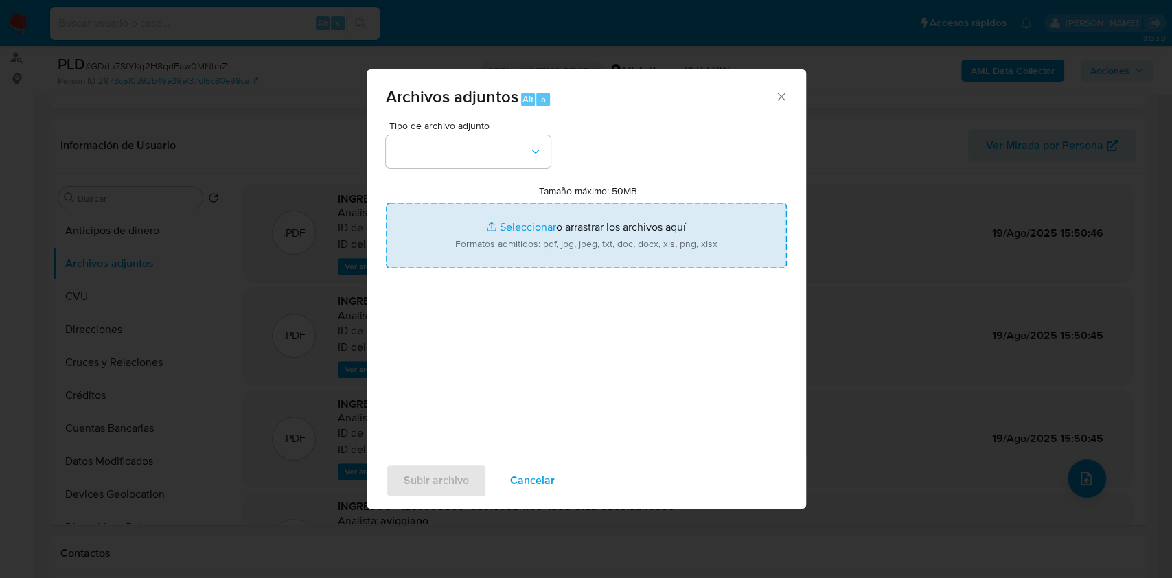
click at [616, 255] on input "Tamaño máximo: 50MB Seleccionar archivos" at bounding box center [586, 236] width 401 height 66
click at [506, 229] on input "Tamaño máximo: 50MB Seleccionar archivos" at bounding box center [586, 236] width 401 height 66
type input "C:\fakepath\Caselog GDdu7SfYKg2H8qdFaw0MNtmZ_2025_06_18_13_24_35.docx"
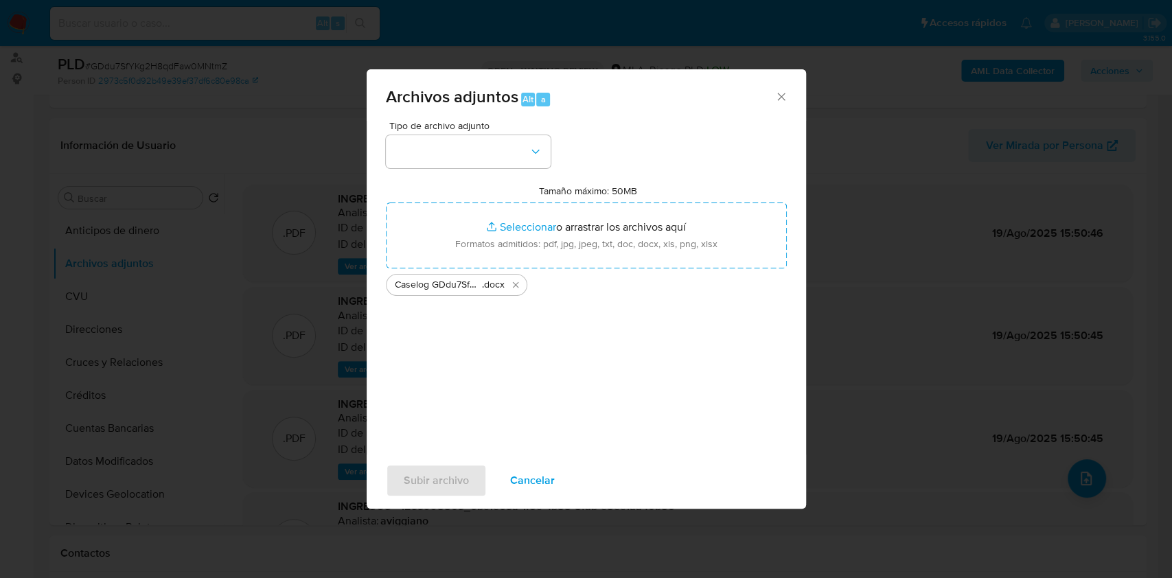
click at [471, 129] on span "Tipo de archivo adjunto" at bounding box center [471, 126] width 165 height 10
click at [472, 140] on button "button" at bounding box center [468, 151] width 165 height 33
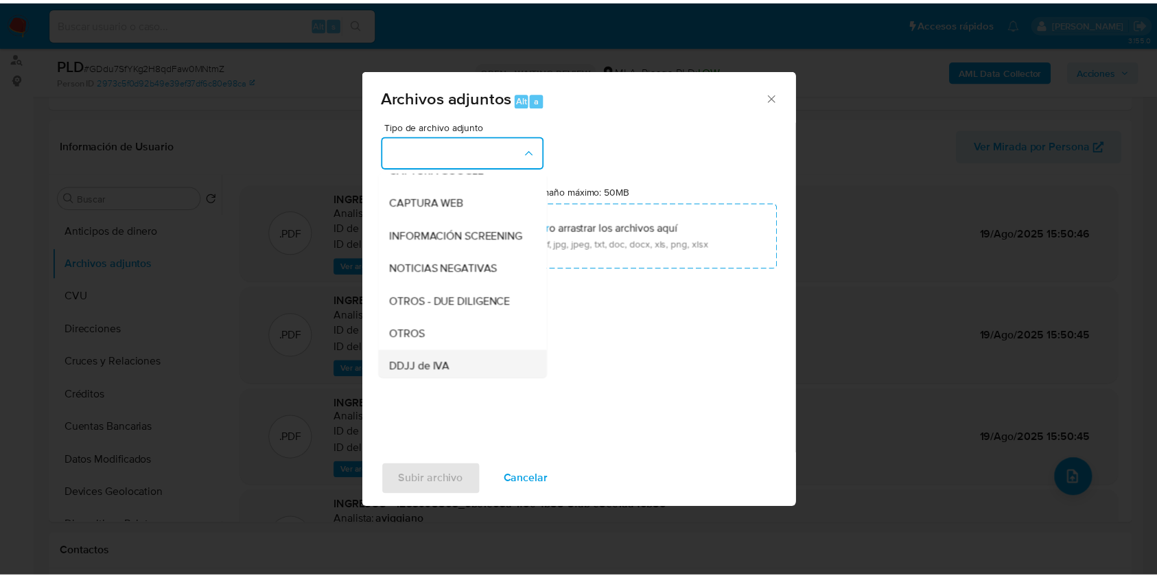
scroll to position [183, 0]
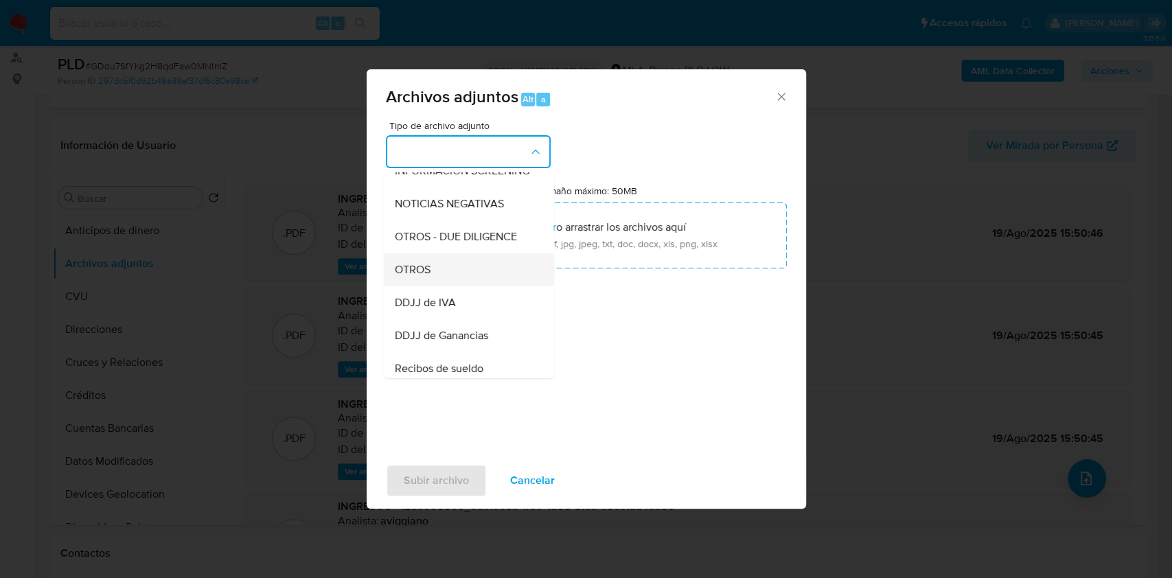
click at [438, 286] on div "OTROS" at bounding box center [464, 269] width 140 height 33
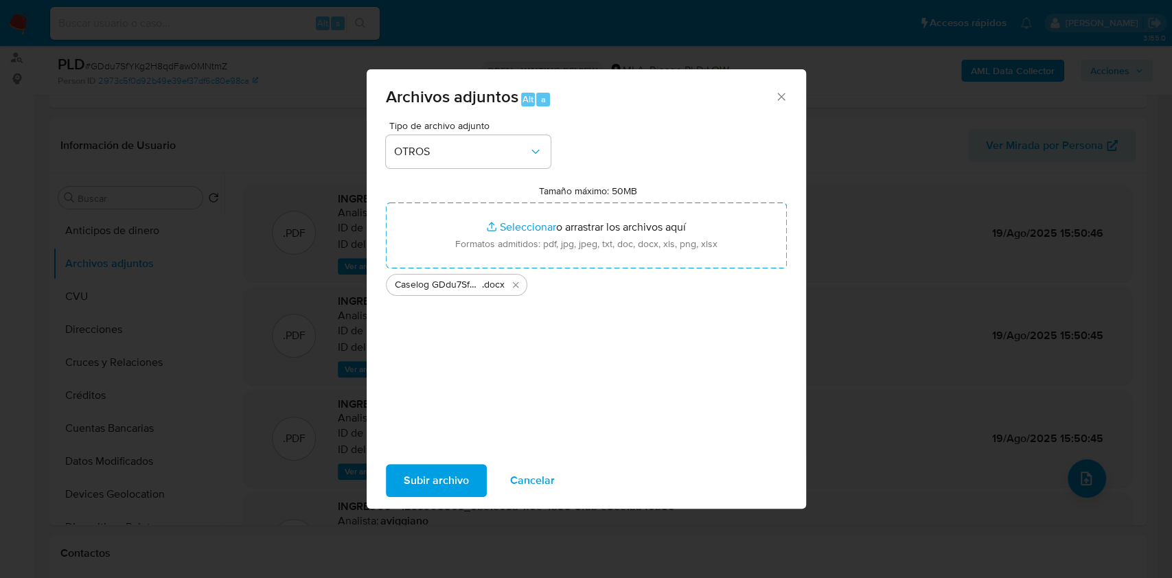
click at [429, 475] on span "Subir archivo" at bounding box center [436, 480] width 65 height 30
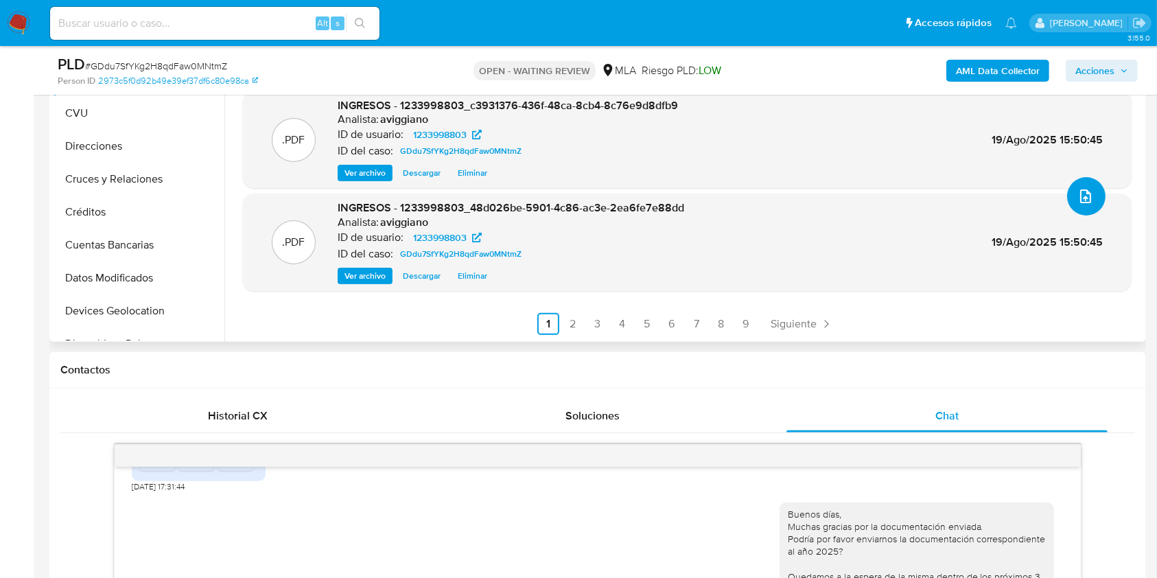
scroll to position [275, 0]
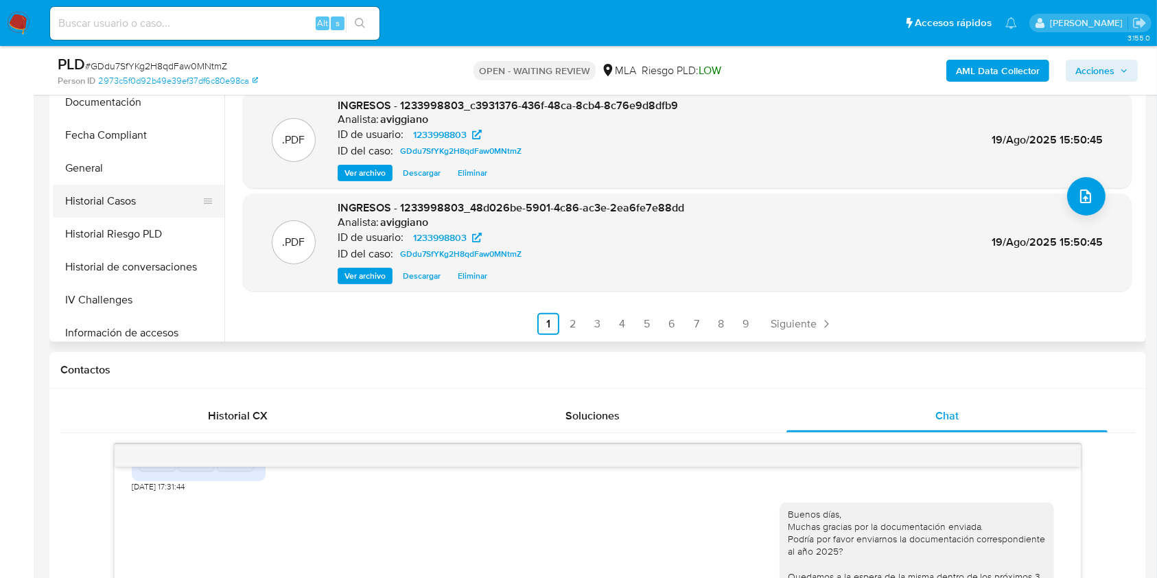
click at [132, 187] on button "Historial Casos" at bounding box center [133, 201] width 161 height 33
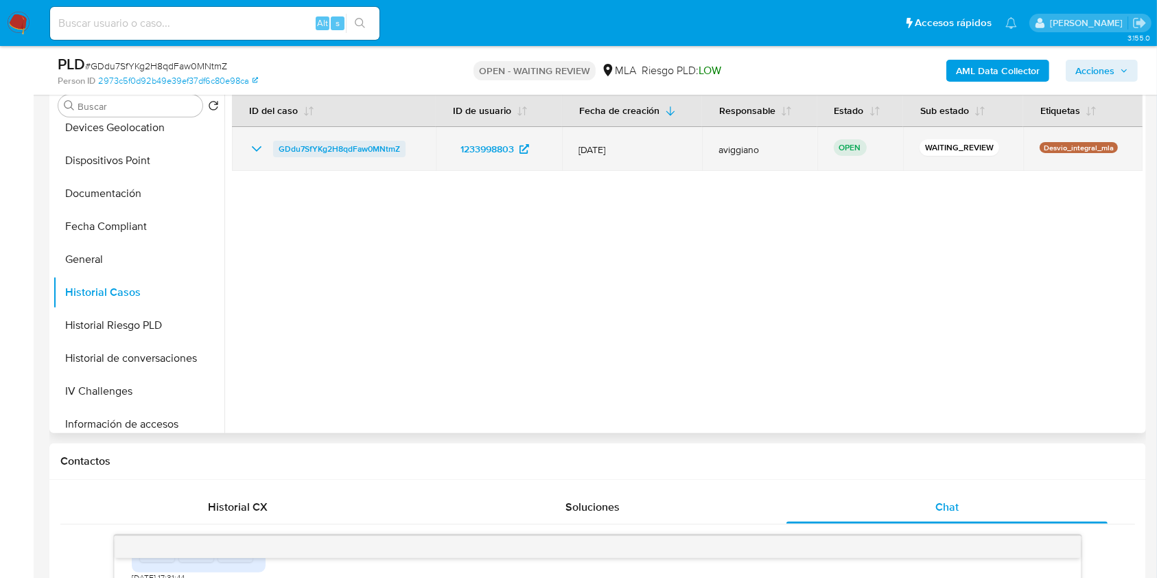
drag, startPoint x: 423, startPoint y: 145, endPoint x: 275, endPoint y: 149, distance: 148.3
click at [275, 149] on td "GDdu7SfYKg2H8qdFaw0MNtmZ" at bounding box center [334, 149] width 204 height 44
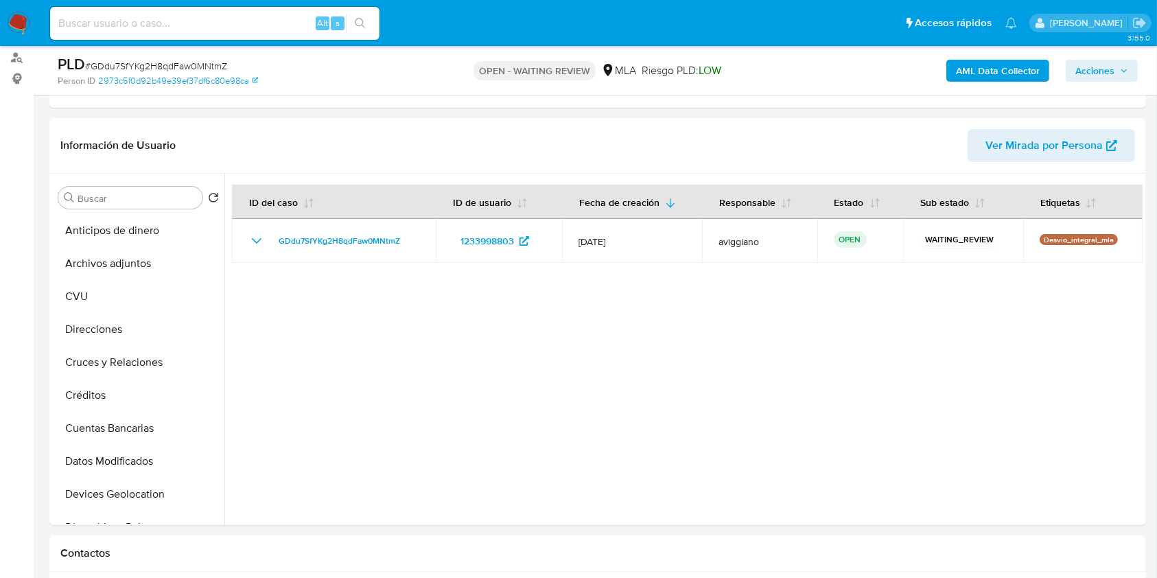
scroll to position [0, 0]
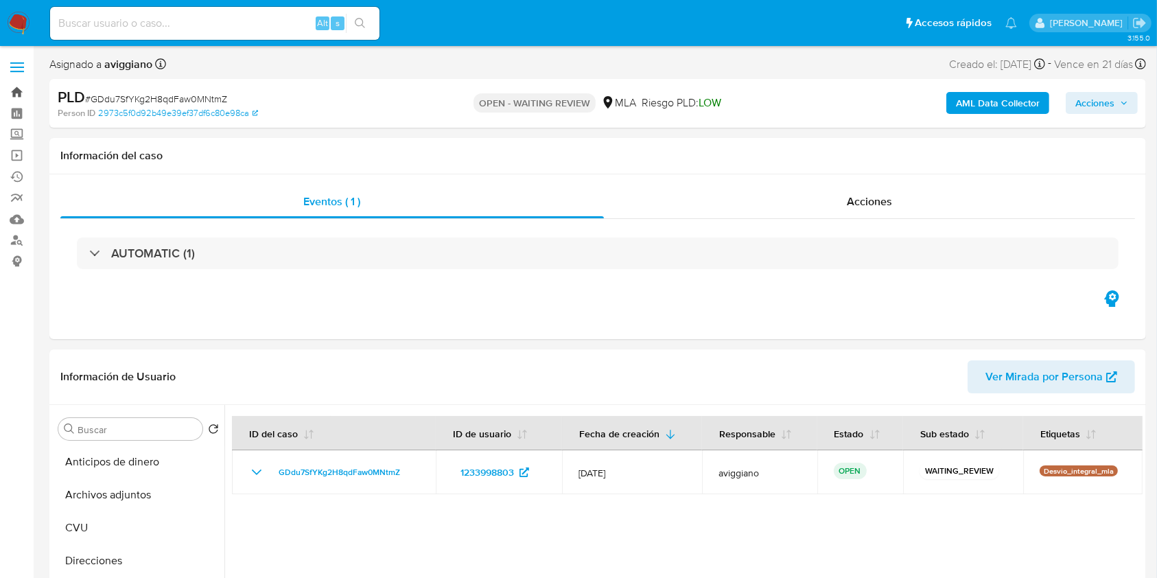
click at [15, 91] on link "Bandeja" at bounding box center [81, 92] width 163 height 21
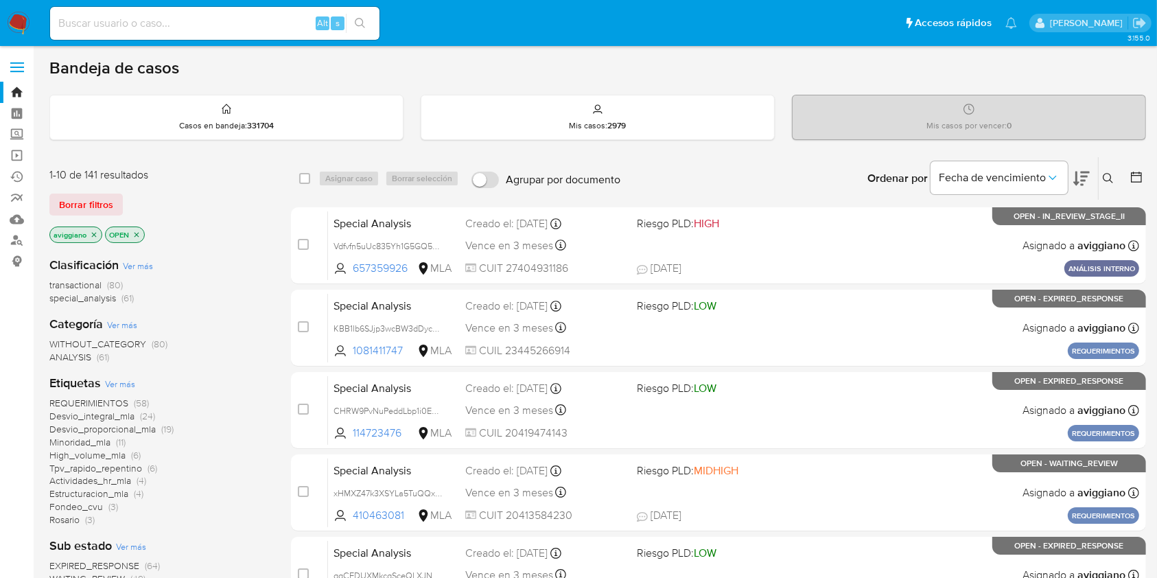
click at [1110, 170] on button at bounding box center [1110, 178] width 23 height 16
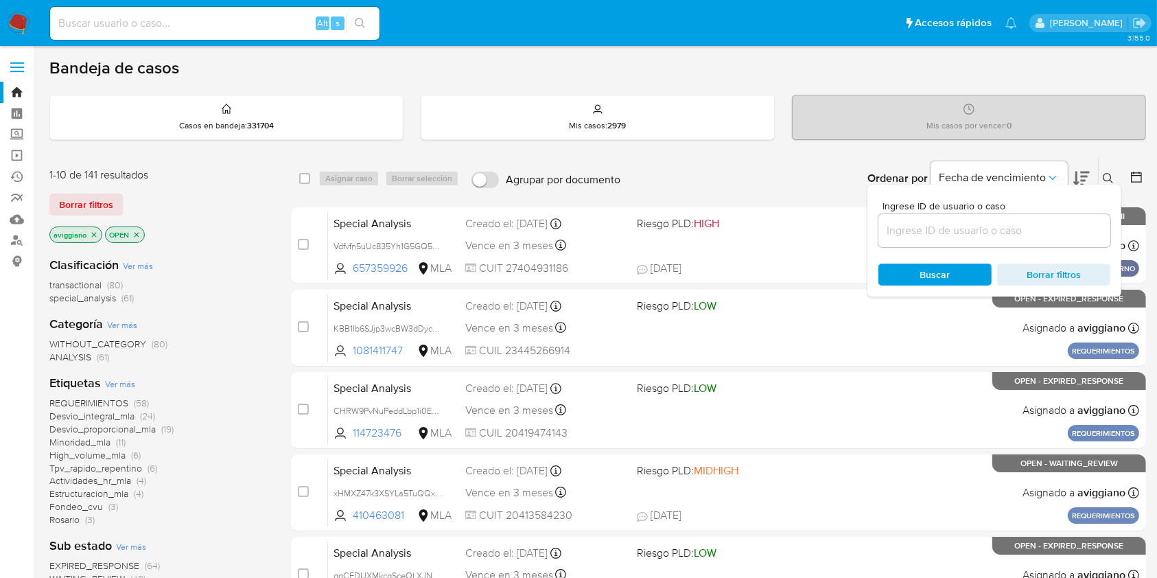
click at [1018, 233] on input at bounding box center [995, 231] width 232 height 18
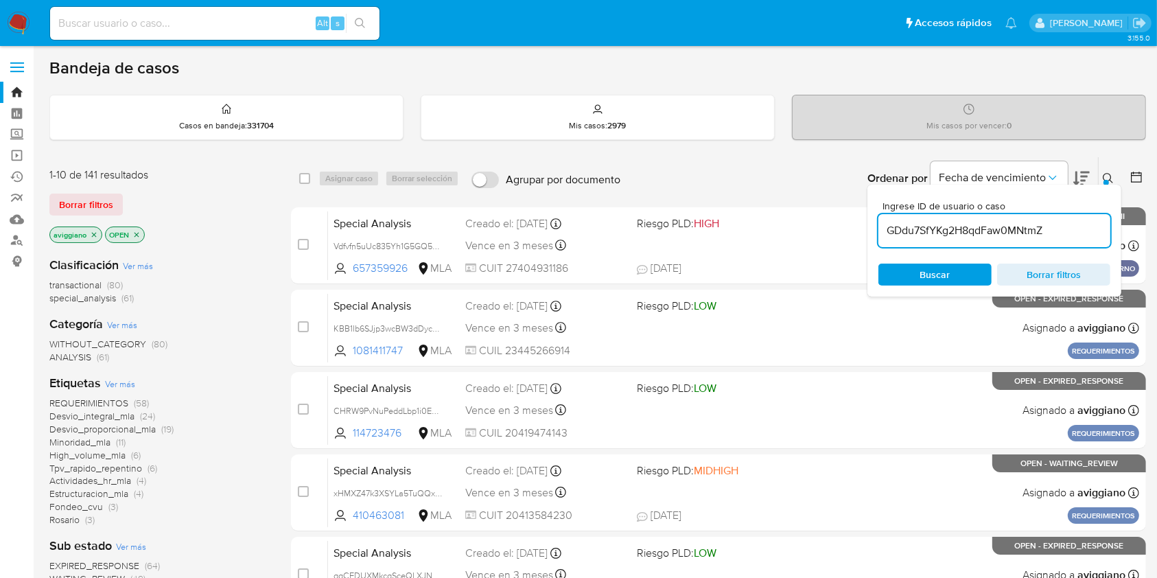
type input "GDdu7SfYKg2H8qdFaw0MNtmZ"
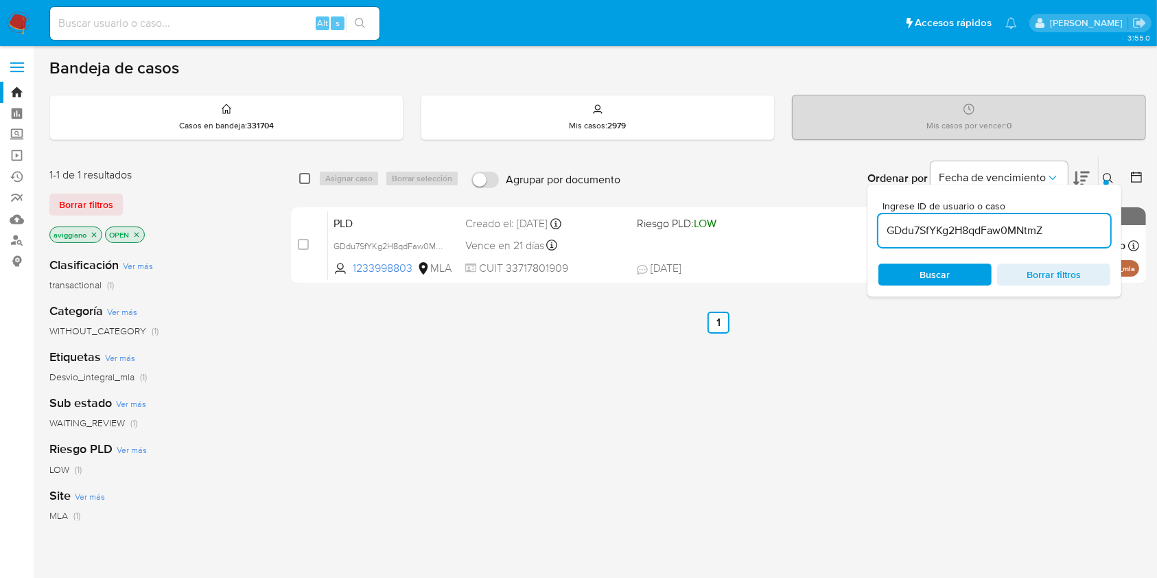
click at [303, 174] on input "checkbox" at bounding box center [304, 178] width 11 height 11
checkbox input "true"
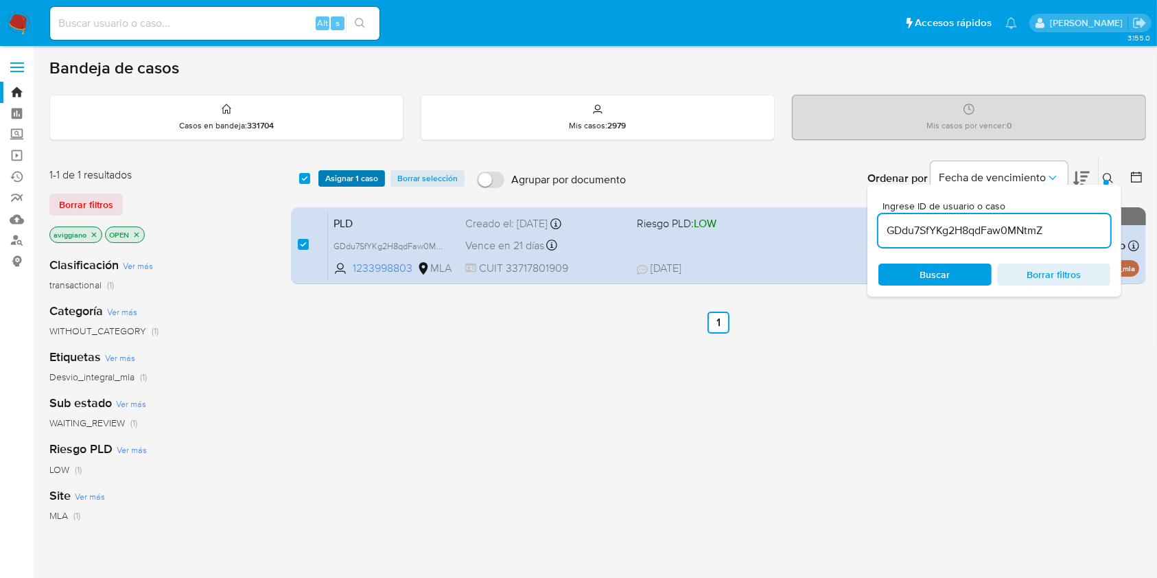
click at [324, 178] on button "Asignar 1 caso" at bounding box center [352, 178] width 67 height 16
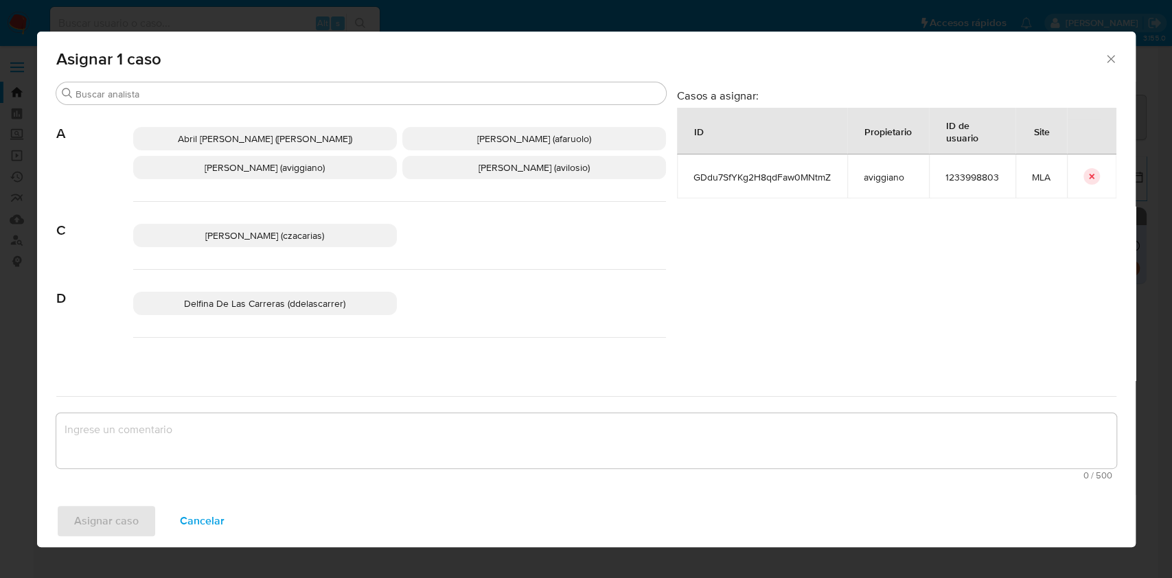
drag, startPoint x: 206, startPoint y: 172, endPoint x: 213, endPoint y: 207, distance: 36.4
click at [207, 171] on span "[PERSON_NAME] (aviggiano)" at bounding box center [265, 168] width 120 height 14
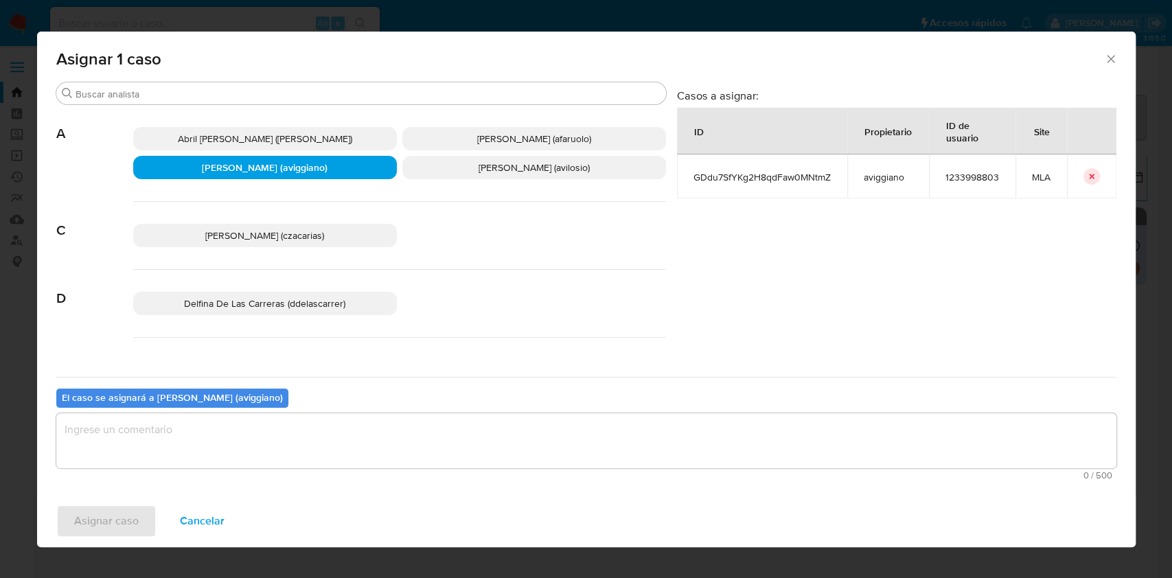
click at [172, 432] on textarea "assign-modal" at bounding box center [586, 440] width 1060 height 55
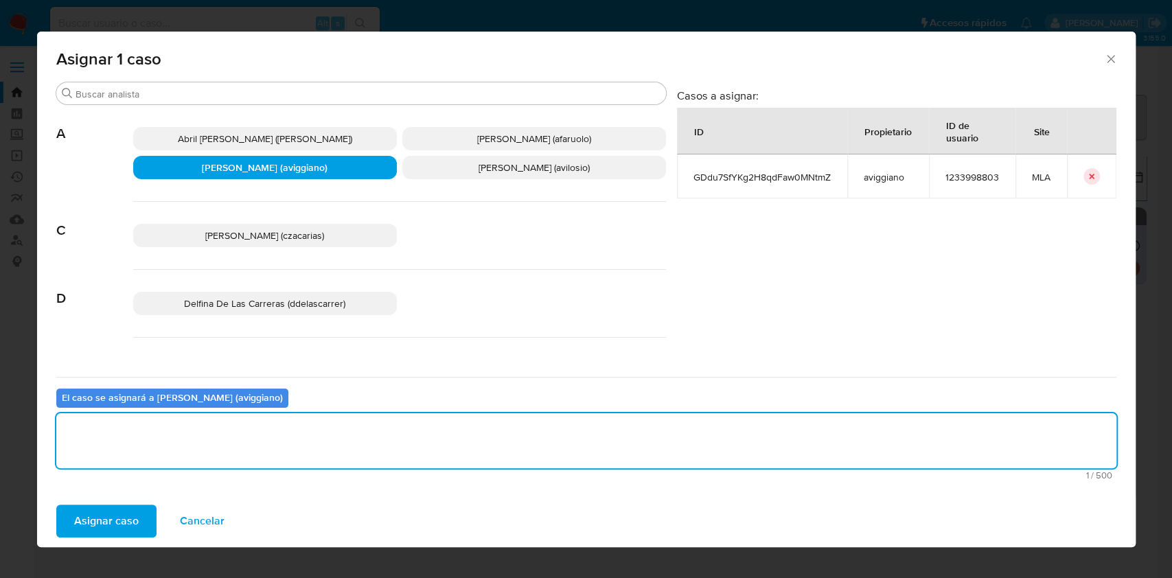
click at [93, 510] on span "Asignar caso" at bounding box center [106, 521] width 65 height 30
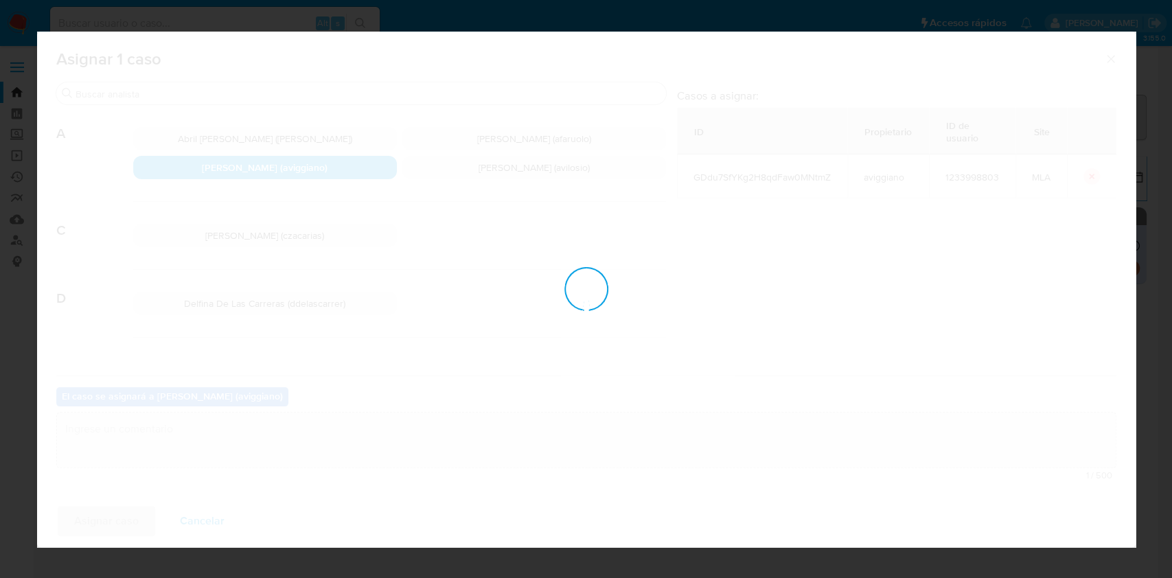
checkbox input "false"
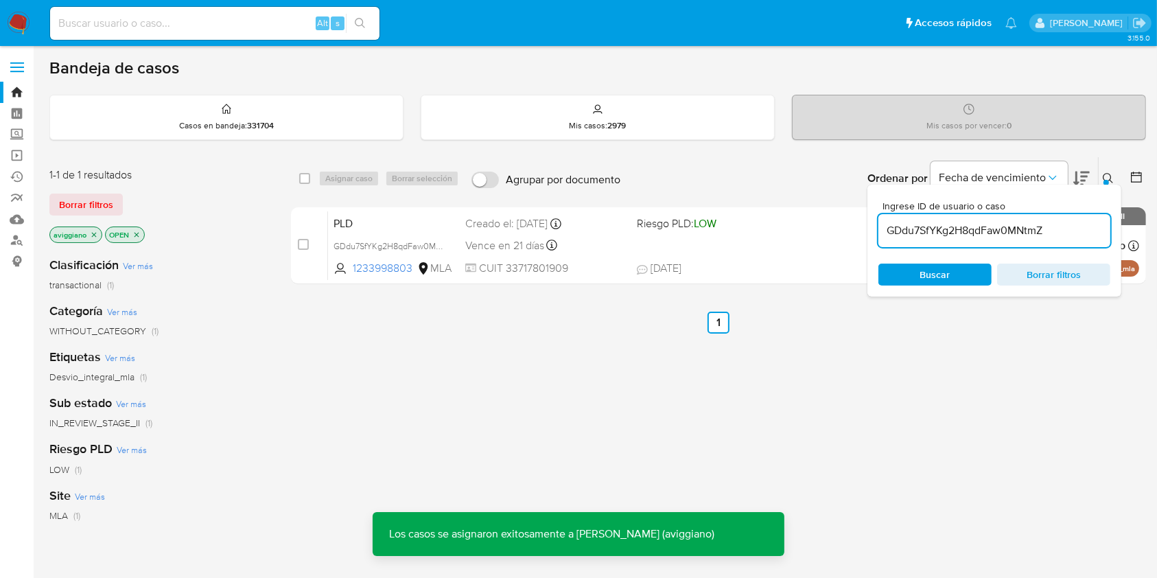
click at [592, 250] on div "Vence en 21 días Vence el [DATE] 03:22:36" at bounding box center [545, 245] width 160 height 19
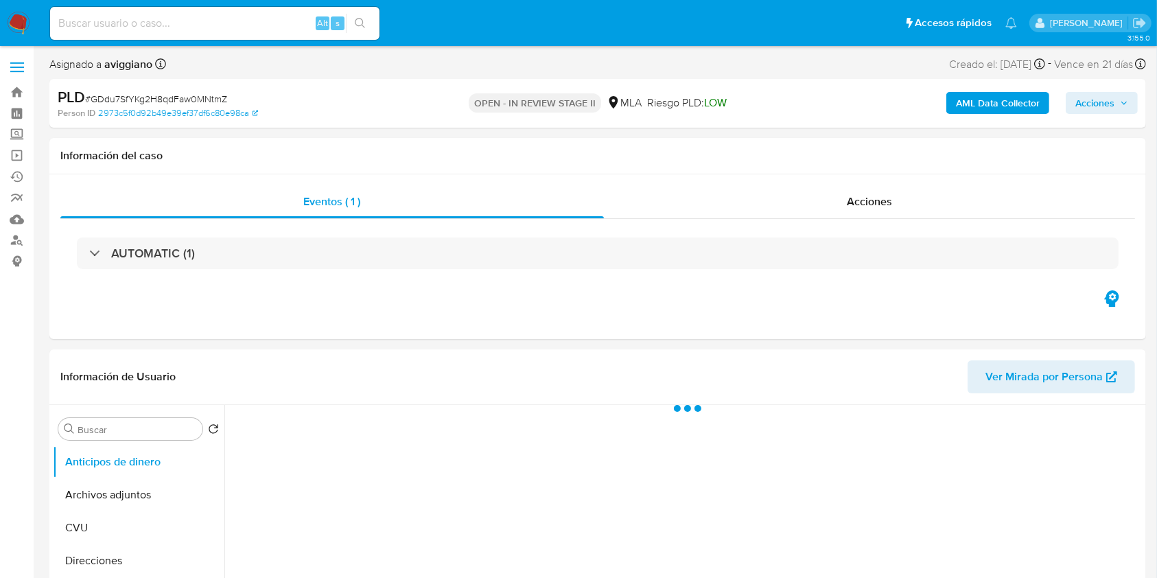
click at [1089, 107] on span "Acciones" at bounding box center [1095, 103] width 39 height 22
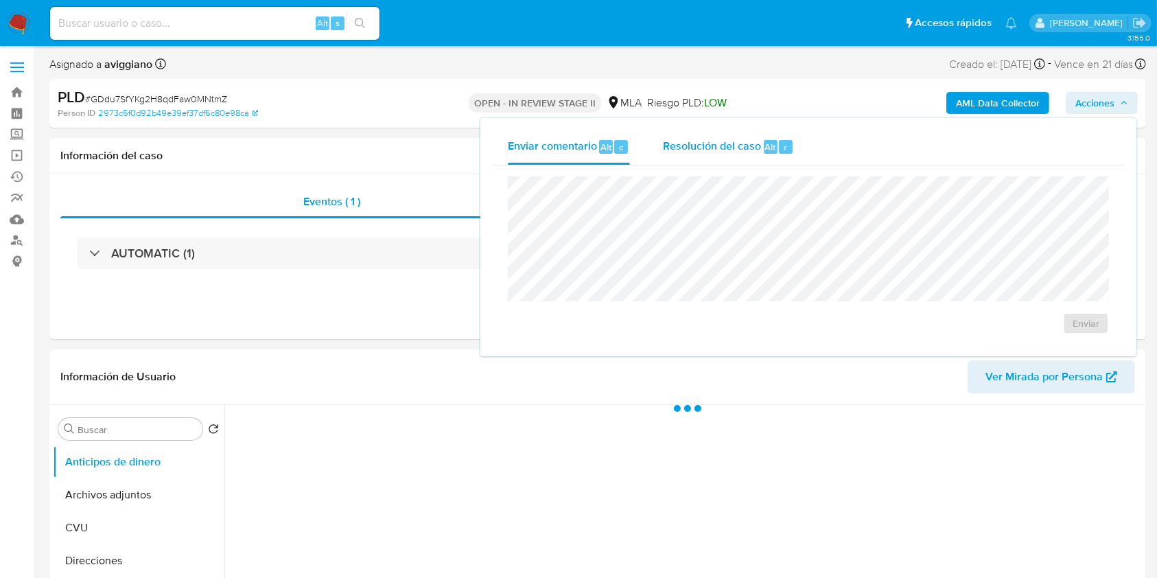
click at [765, 136] on div "Resolución del caso Alt r" at bounding box center [728, 147] width 131 height 36
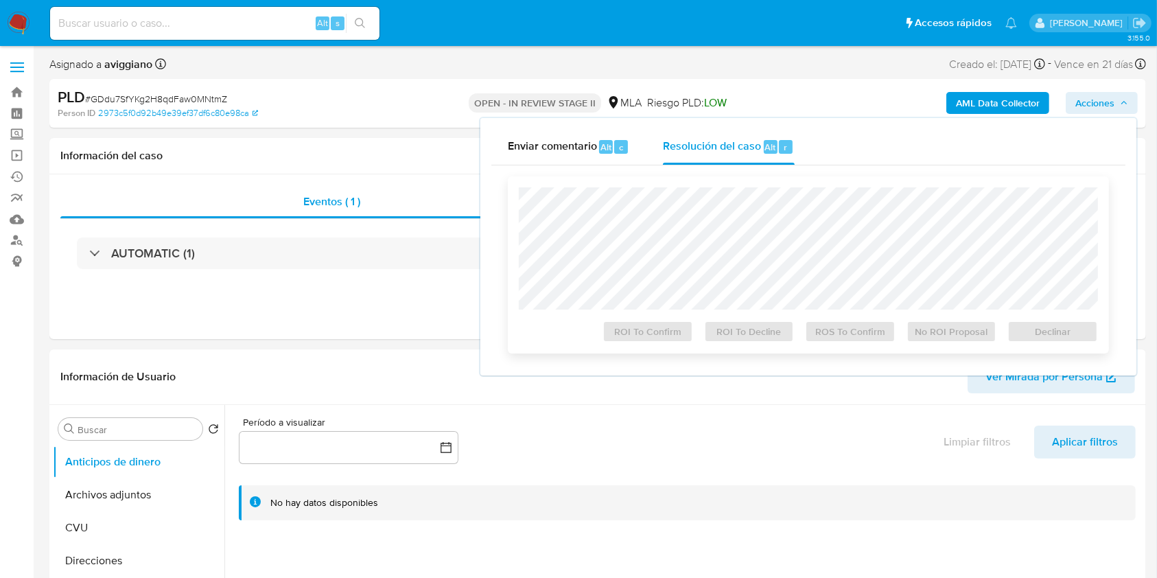
select select "10"
click at [1055, 340] on span "Declinar" at bounding box center [1052, 331] width 71 height 19
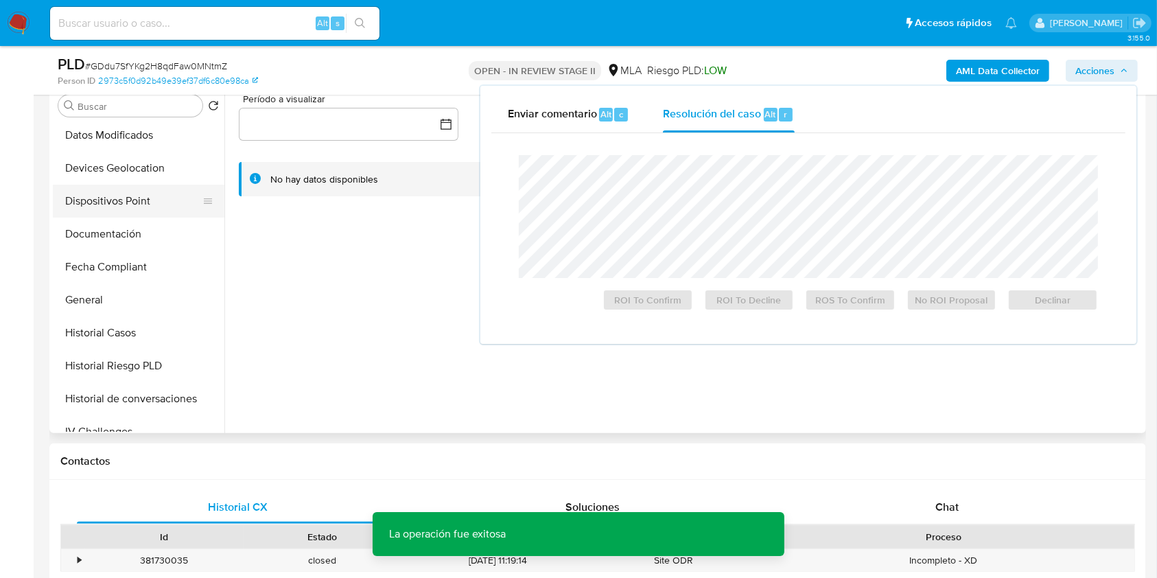
scroll to position [366, 0]
click at [134, 198] on button "Historial Casos" at bounding box center [133, 201] width 161 height 33
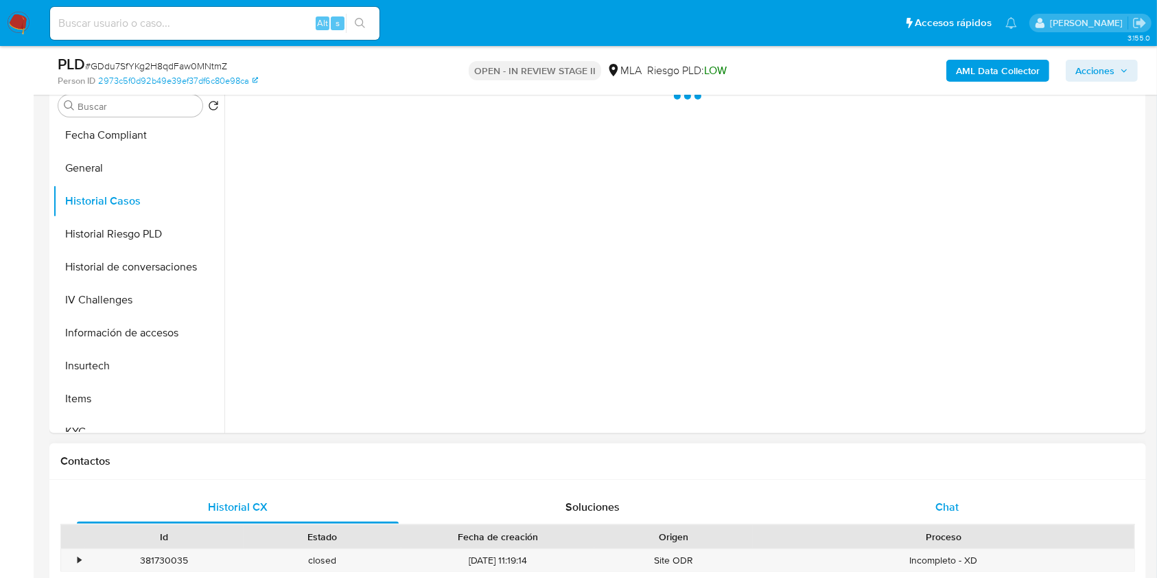
click at [964, 500] on div "Chat" at bounding box center [948, 507] width 322 height 33
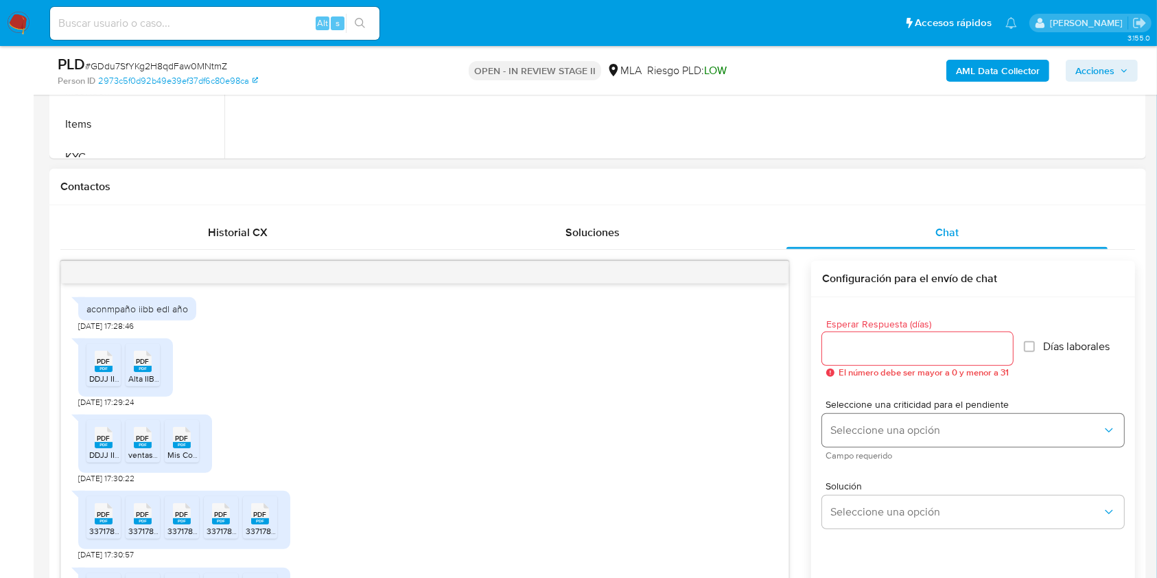
scroll to position [492, 0]
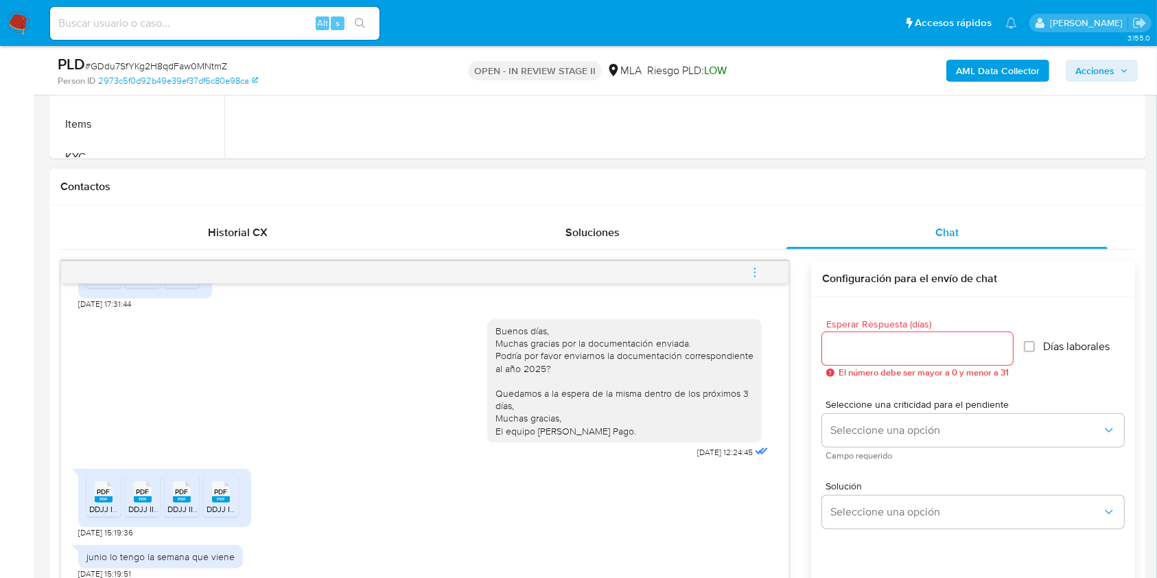
click at [756, 272] on icon "menu-action" at bounding box center [754, 271] width 1 height 1
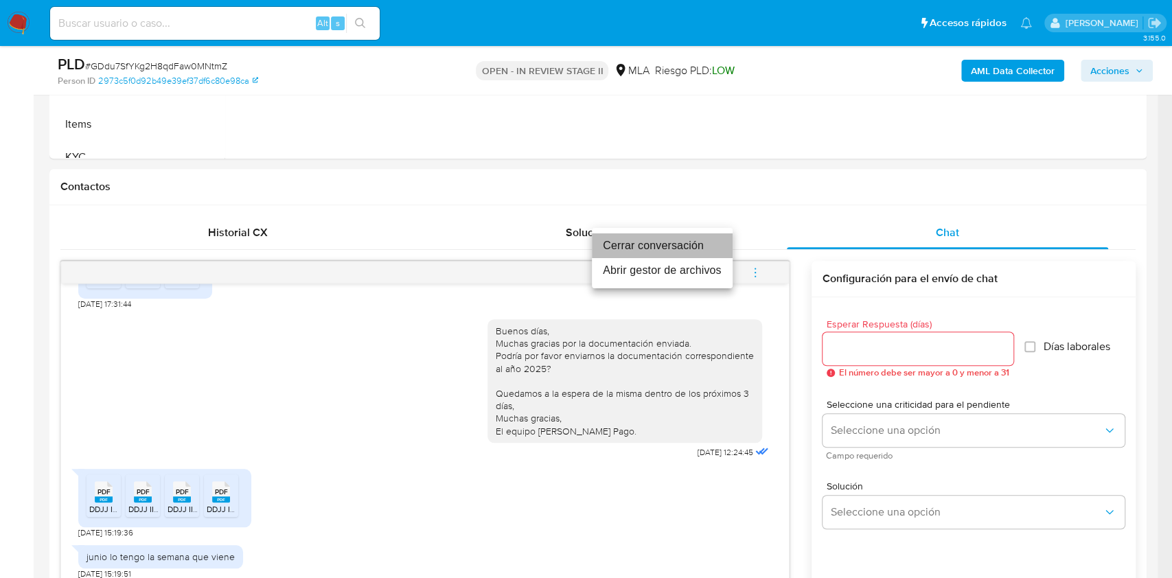
click at [659, 254] on li "Cerrar conversación" at bounding box center [662, 245] width 141 height 25
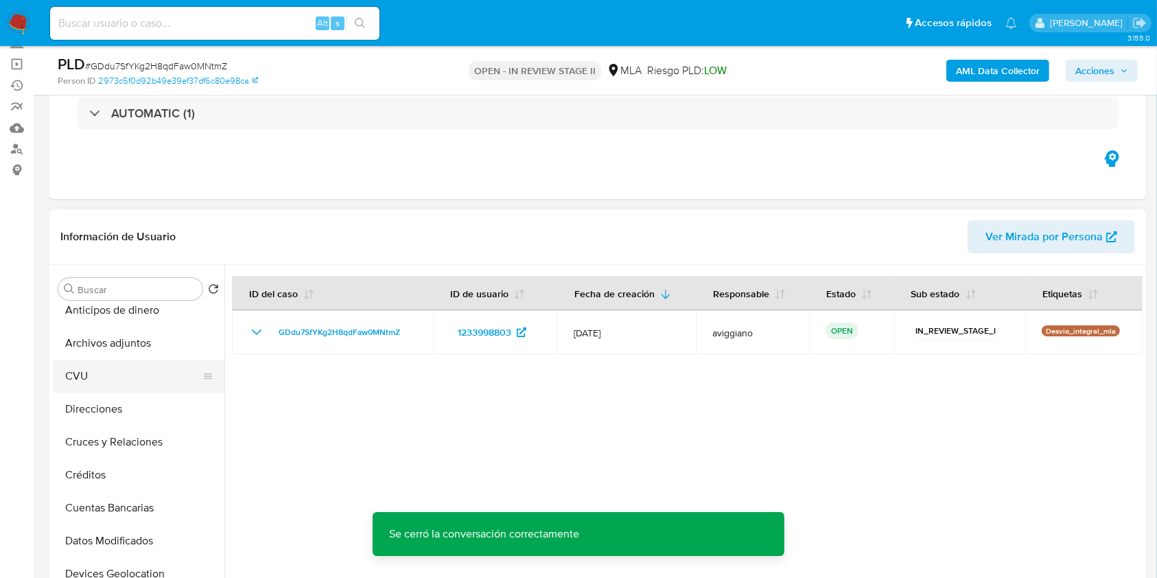
scroll to position [0, 0]
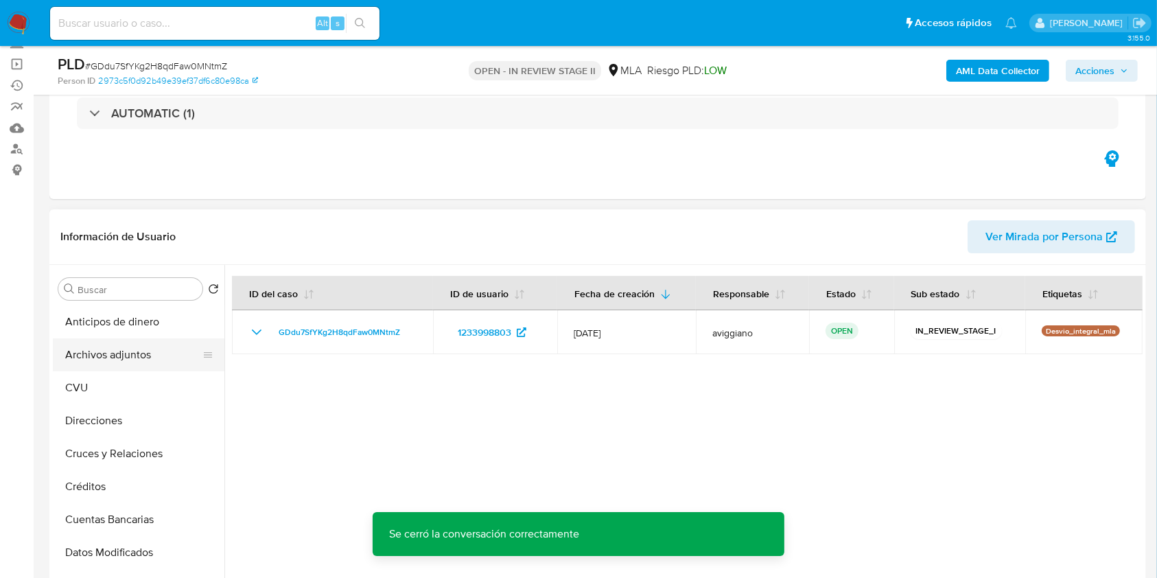
click at [163, 355] on button "Archivos adjuntos" at bounding box center [133, 354] width 161 height 33
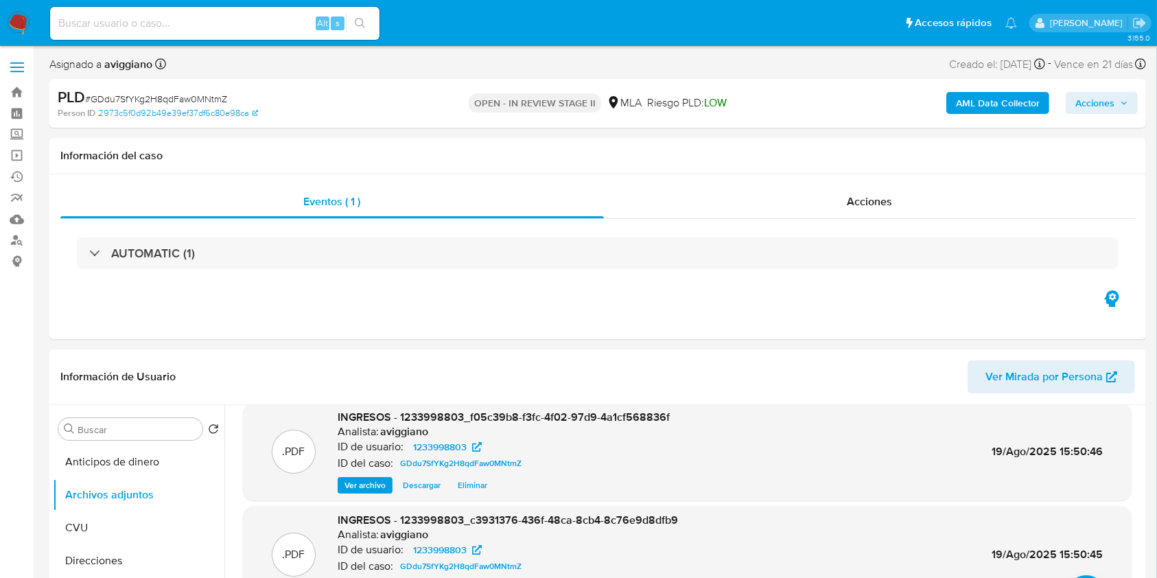
click at [1105, 95] on span "Acciones" at bounding box center [1095, 103] width 39 height 22
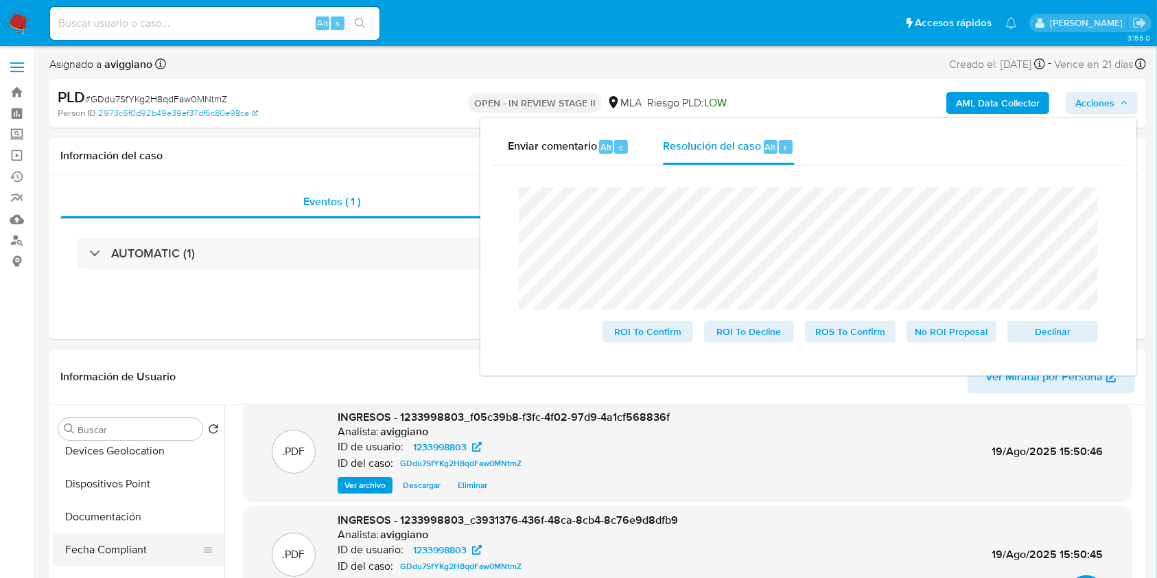
scroll to position [366, 0]
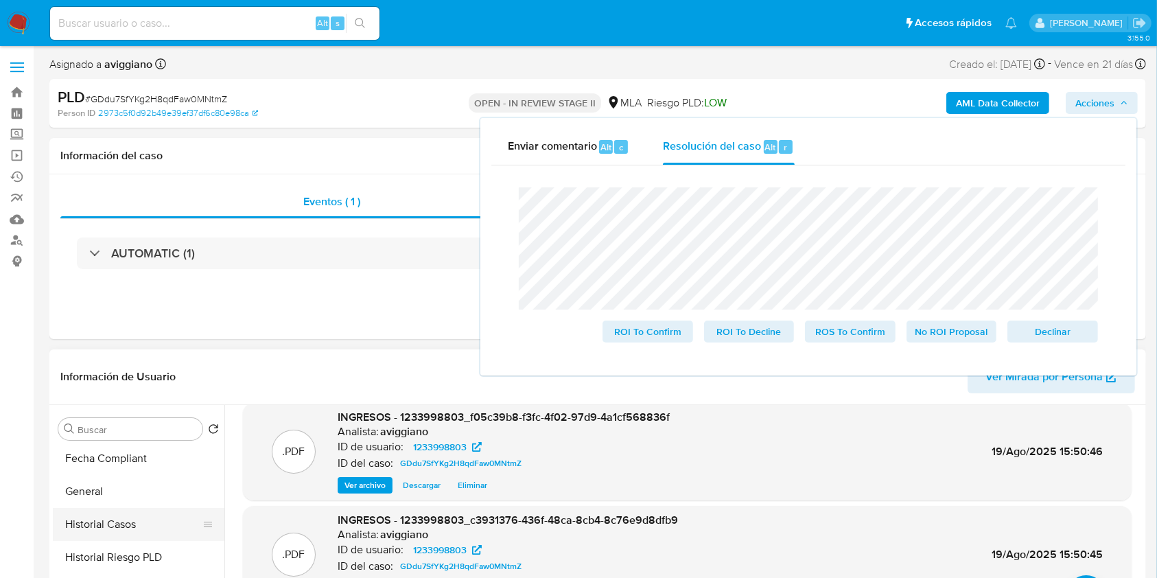
click at [125, 531] on button "Historial Casos" at bounding box center [133, 524] width 161 height 33
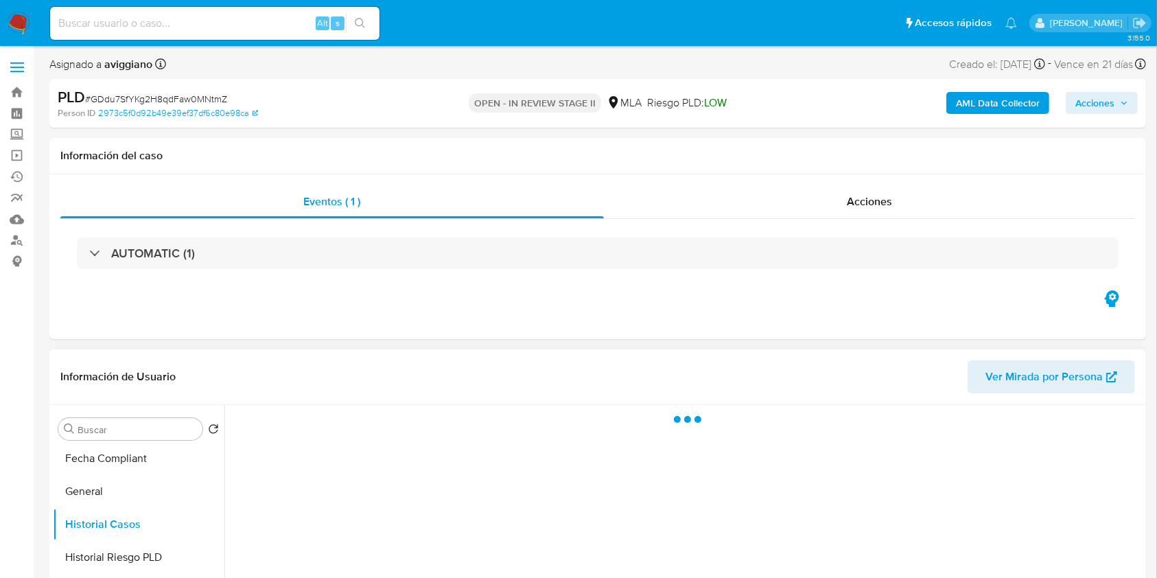
scroll to position [0, 0]
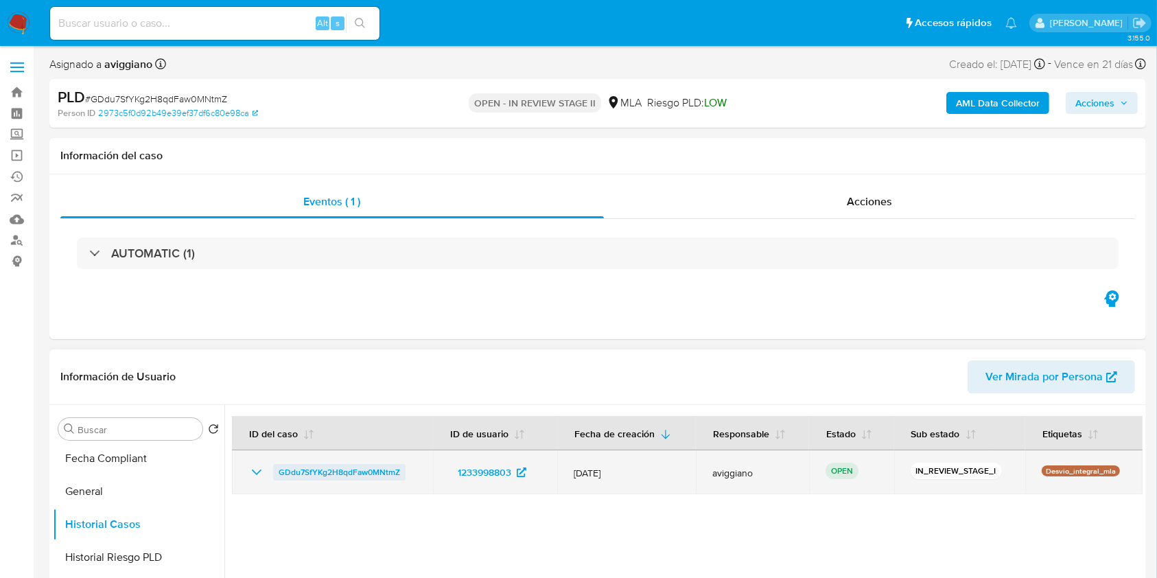
click at [336, 474] on span "GDdu7SfYKg2H8qdFaw0MNtmZ" at bounding box center [340, 472] width 122 height 16
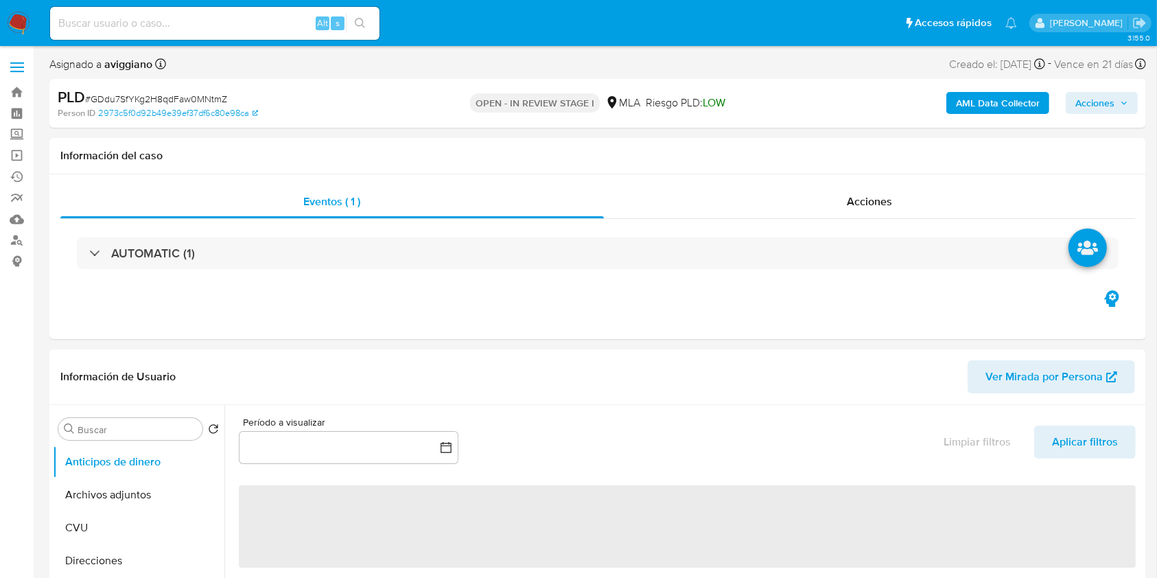
select select "10"
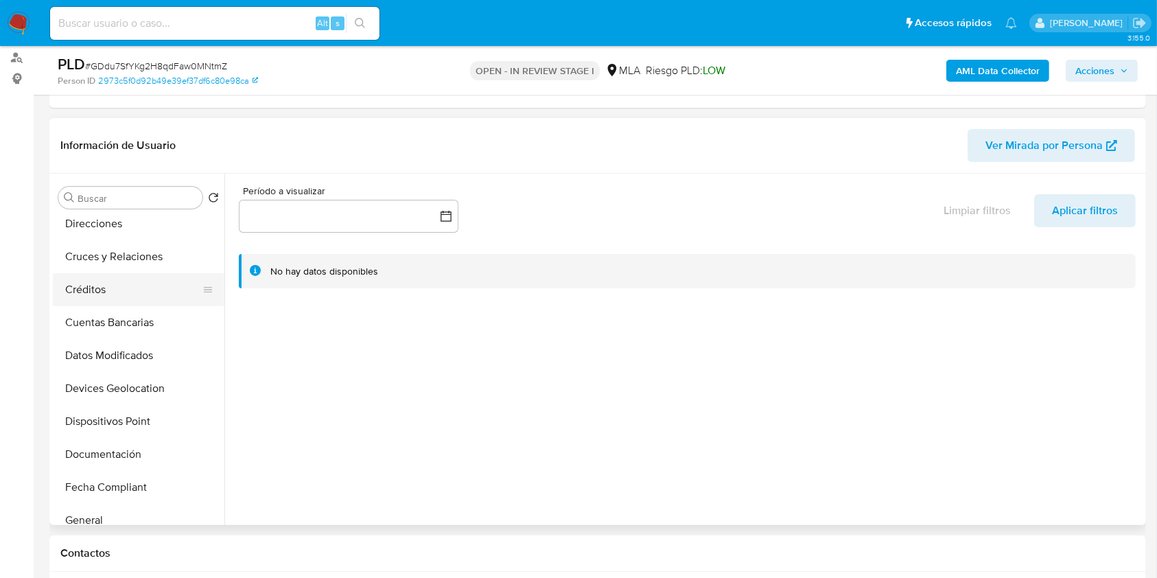
scroll to position [183, 0]
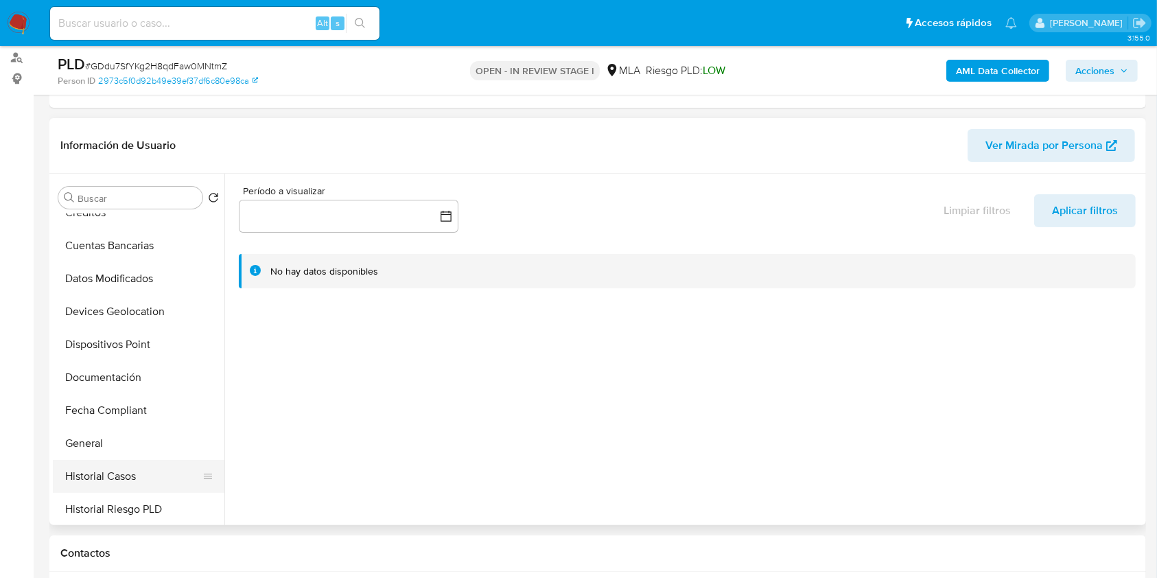
click at [128, 463] on button "Historial Casos" at bounding box center [133, 476] width 161 height 33
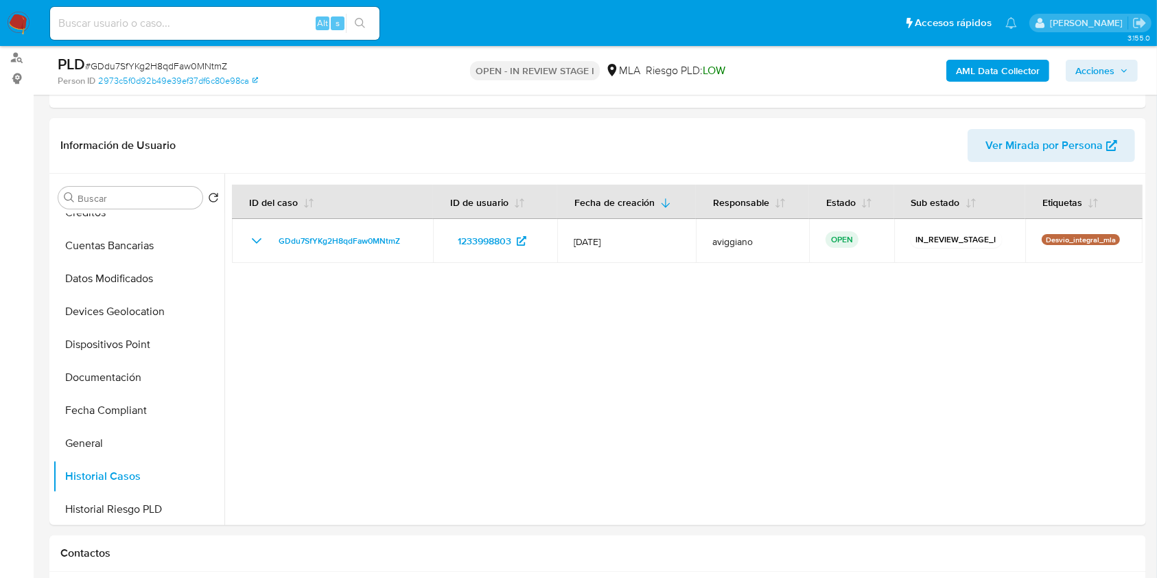
click at [989, 69] on b "AML Data Collector" at bounding box center [998, 71] width 84 height 22
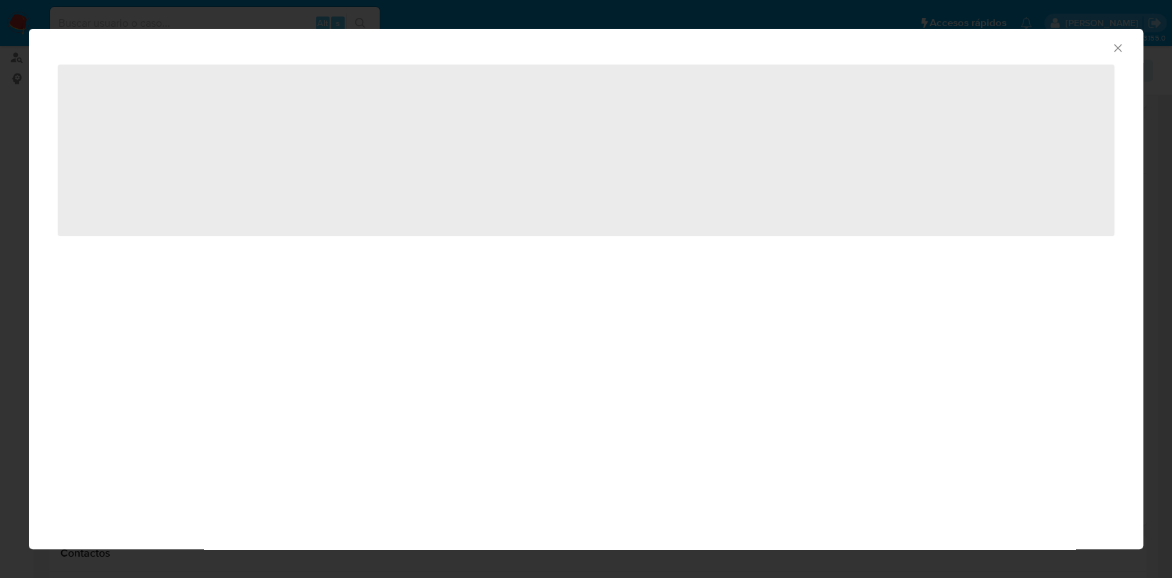
click at [1110, 57] on div "AML Data Collector" at bounding box center [586, 46] width 1114 height 34
click at [1118, 46] on icon "Cerrar ventana" at bounding box center [1117, 48] width 8 height 8
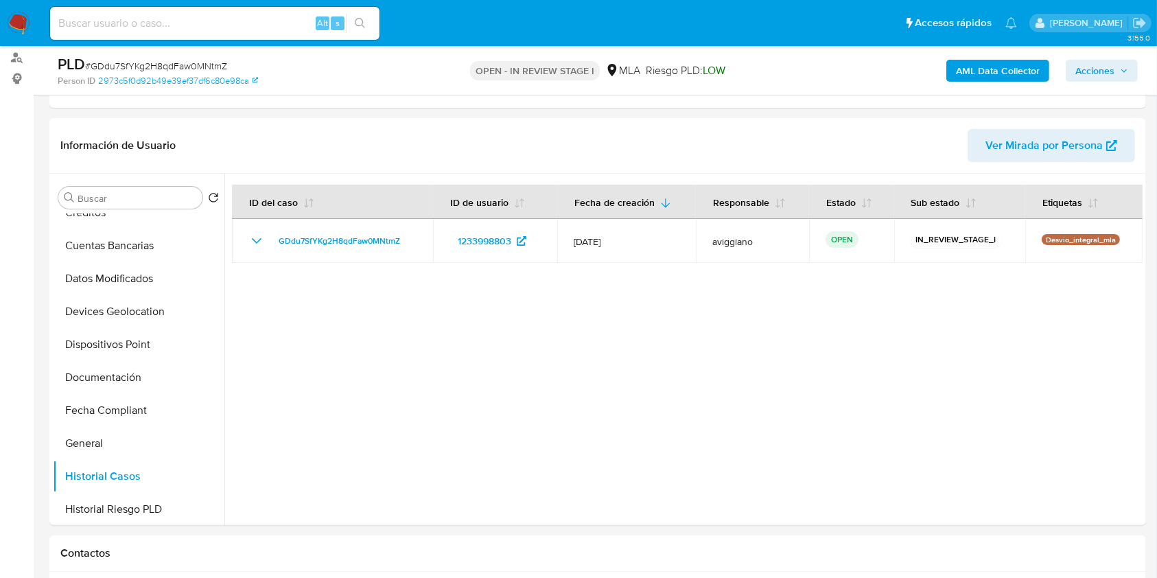
click at [1121, 67] on icon "button" at bounding box center [1124, 71] width 8 height 8
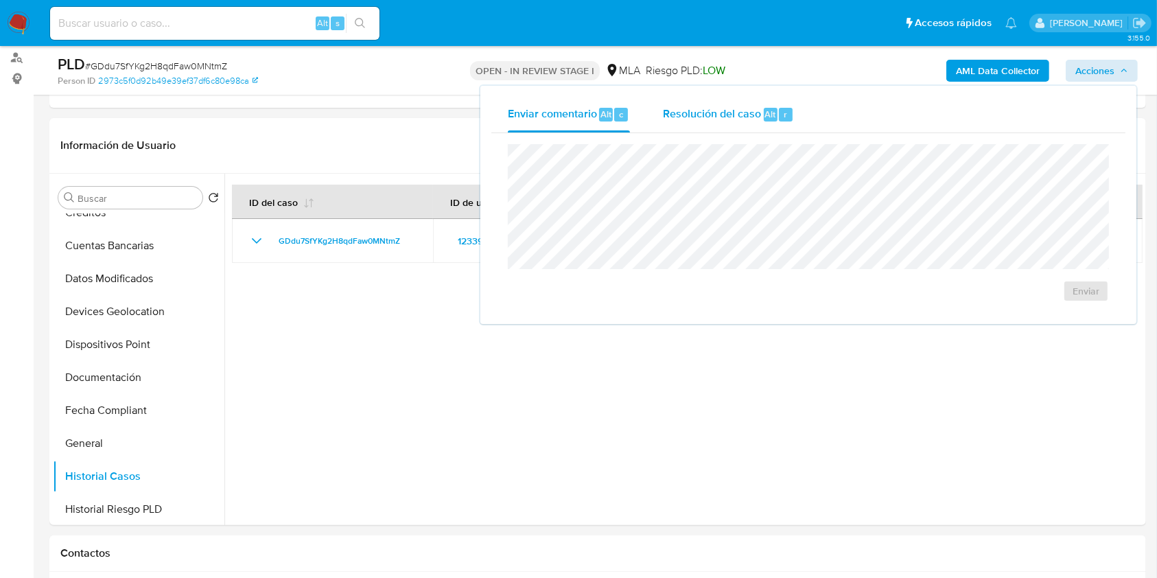
click at [713, 110] on span "Resolución del caso" at bounding box center [712, 114] width 98 height 16
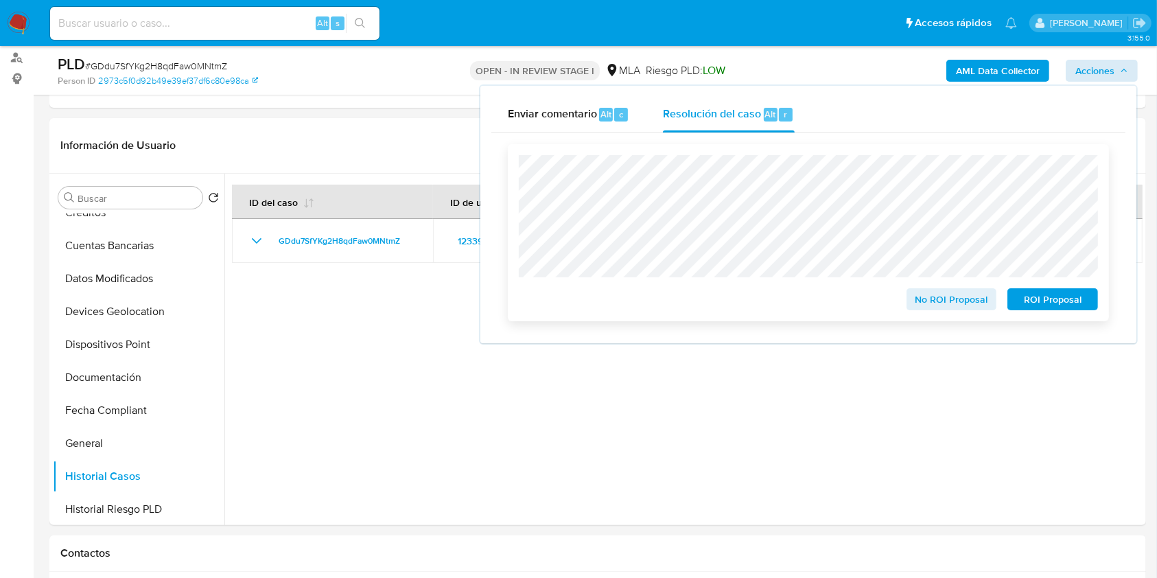
click at [923, 290] on span "No ROI Proposal" at bounding box center [951, 299] width 71 height 19
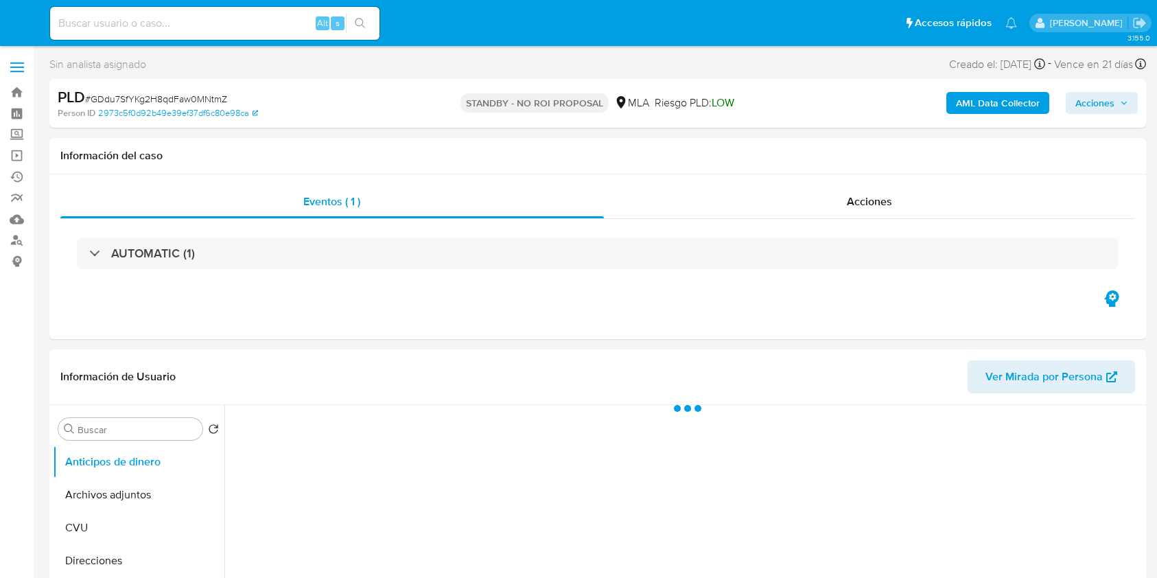
select select "10"
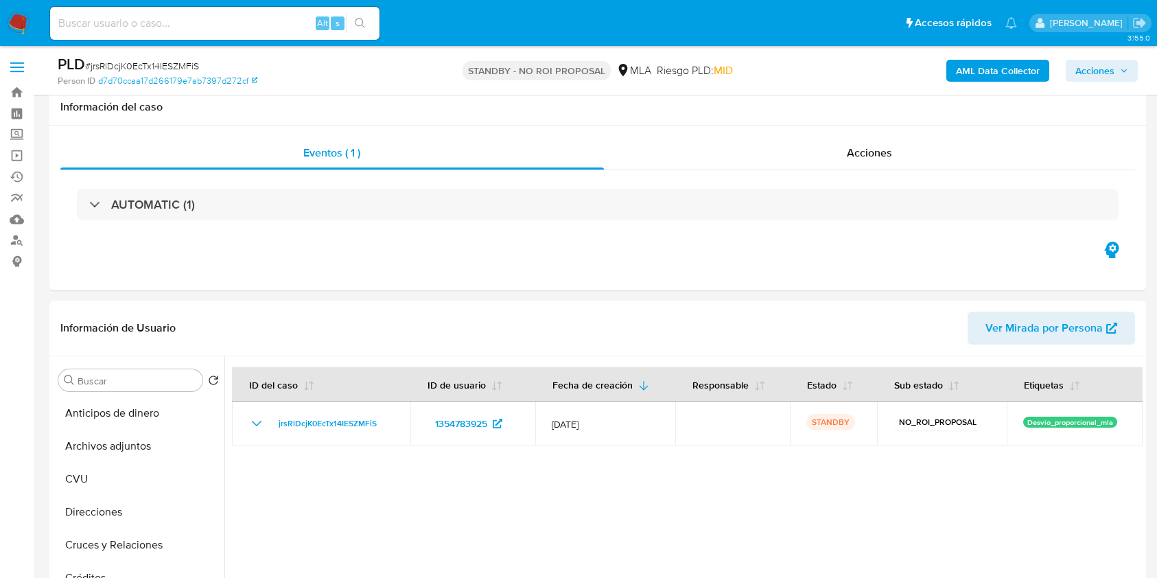
select select "10"
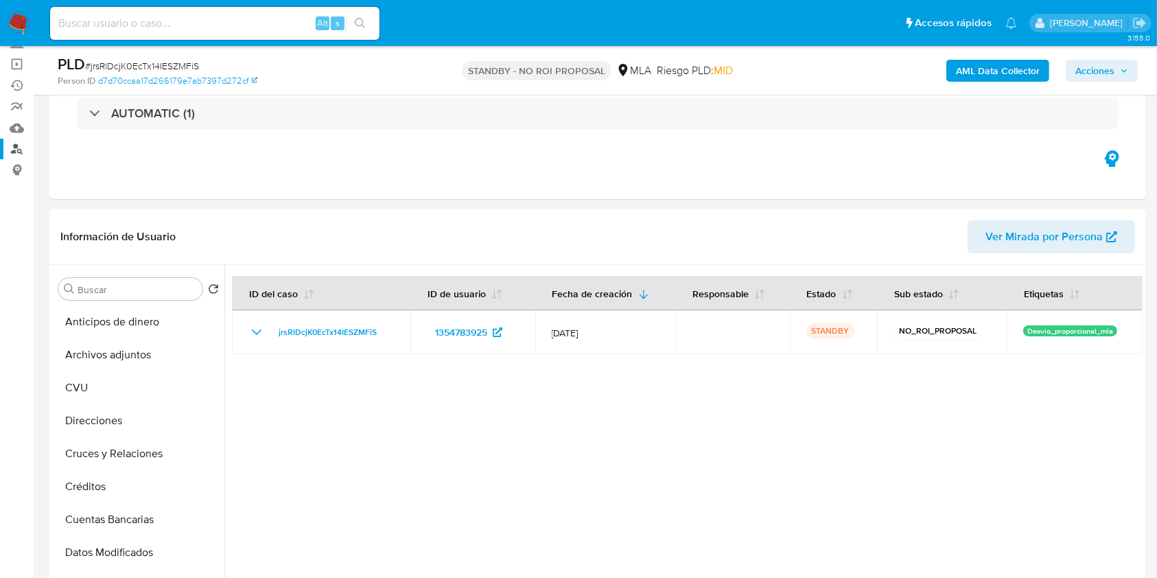
scroll to position [183, 0]
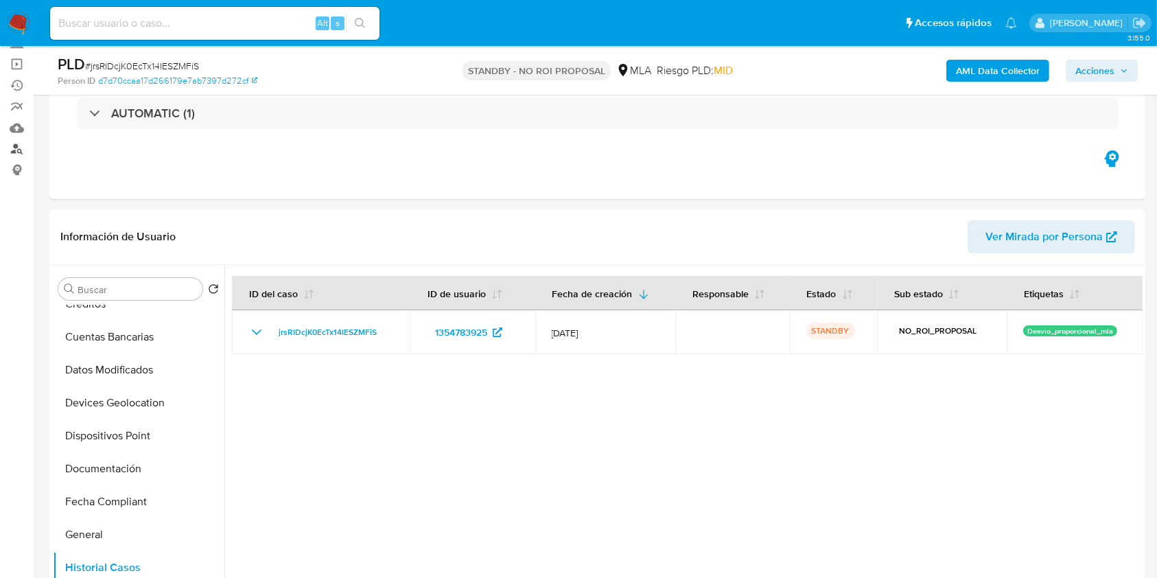
click at [10, 151] on link "Buscador de personas" at bounding box center [81, 149] width 163 height 21
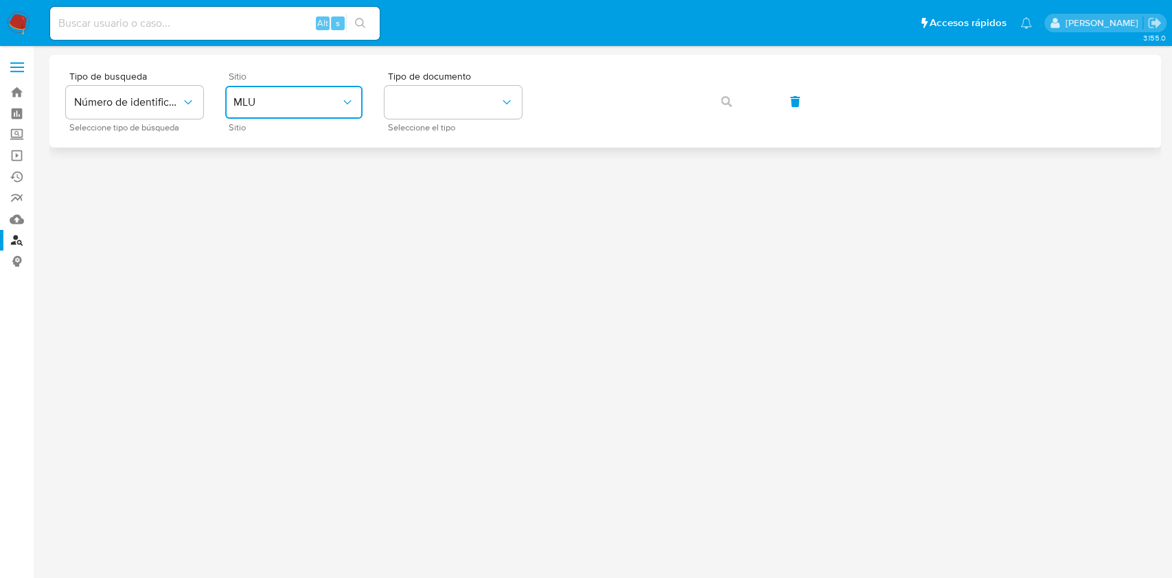
click at [314, 110] on button "MLU" at bounding box center [293, 102] width 137 height 33
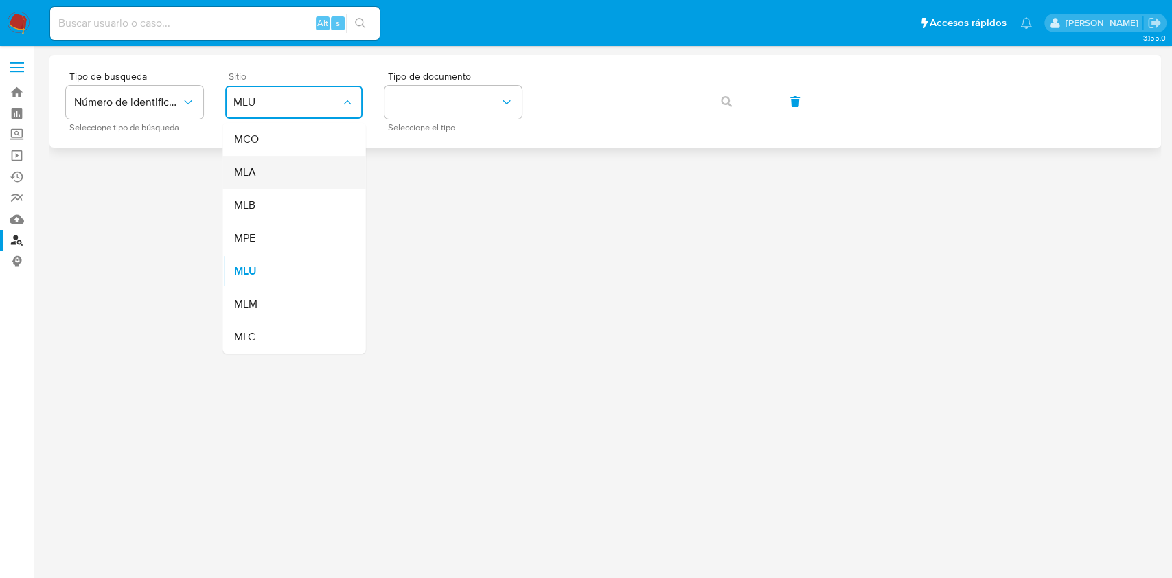
click at [286, 174] on div "MLA" at bounding box center [289, 172] width 113 height 33
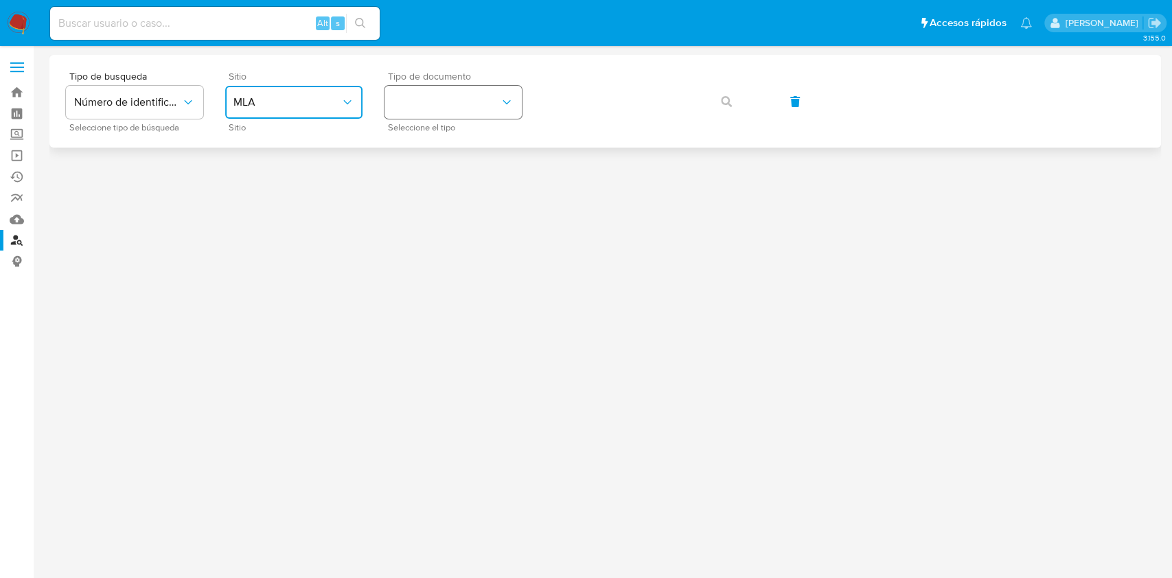
click at [424, 101] on button "identificationType" at bounding box center [452, 102] width 137 height 33
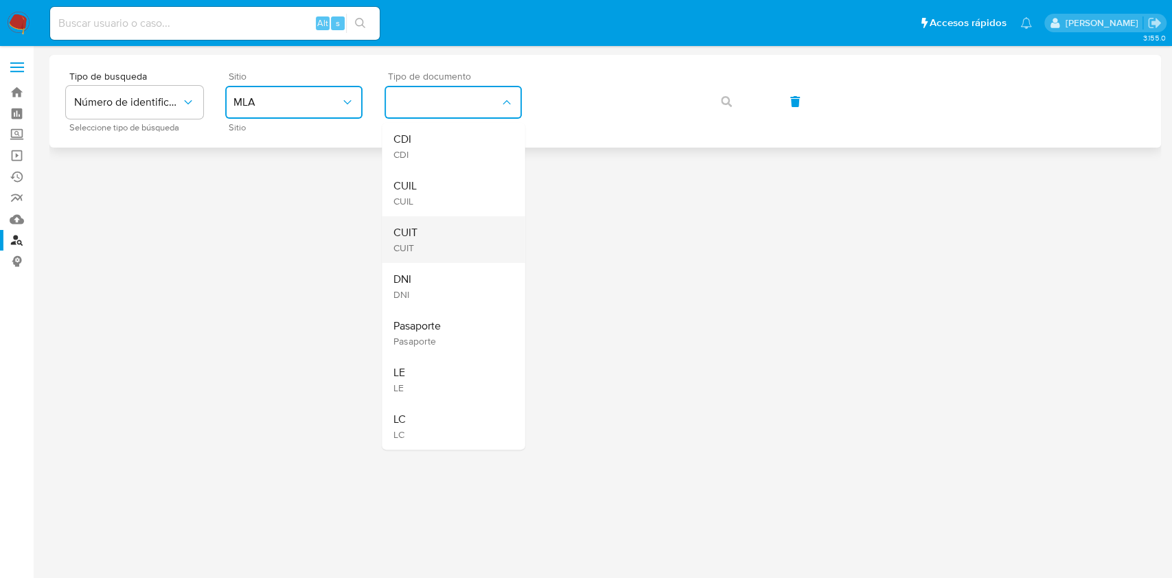
click at [413, 239] on span "CUIT" at bounding box center [405, 233] width 24 height 14
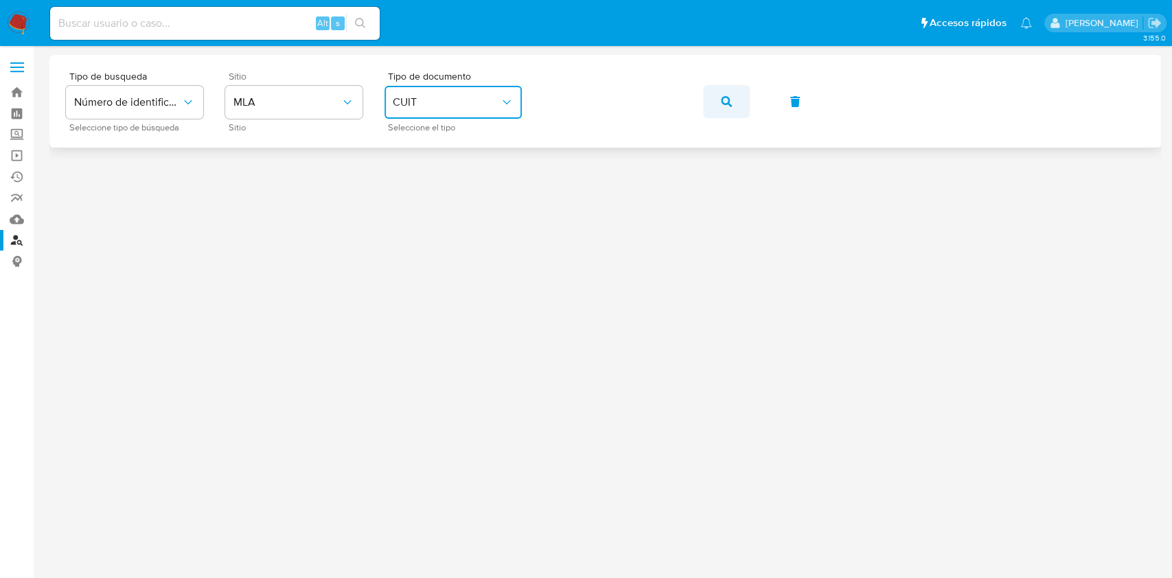
click at [719, 93] on button "button" at bounding box center [726, 101] width 47 height 33
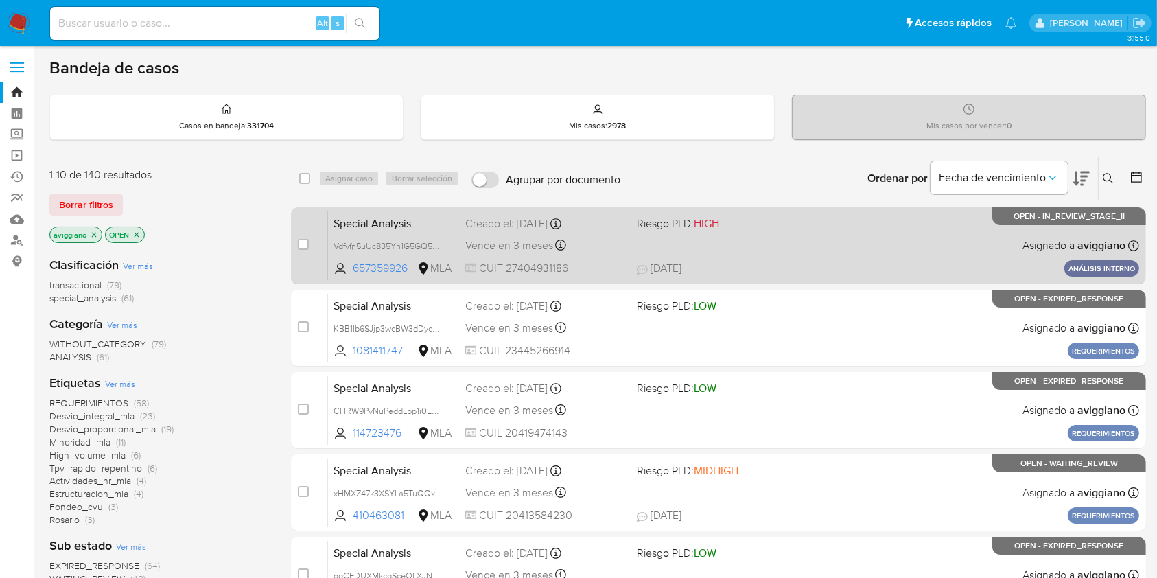
click at [618, 247] on div "Vence en 3 meses Vence el [DATE] 15:49:17" at bounding box center [545, 245] width 160 height 19
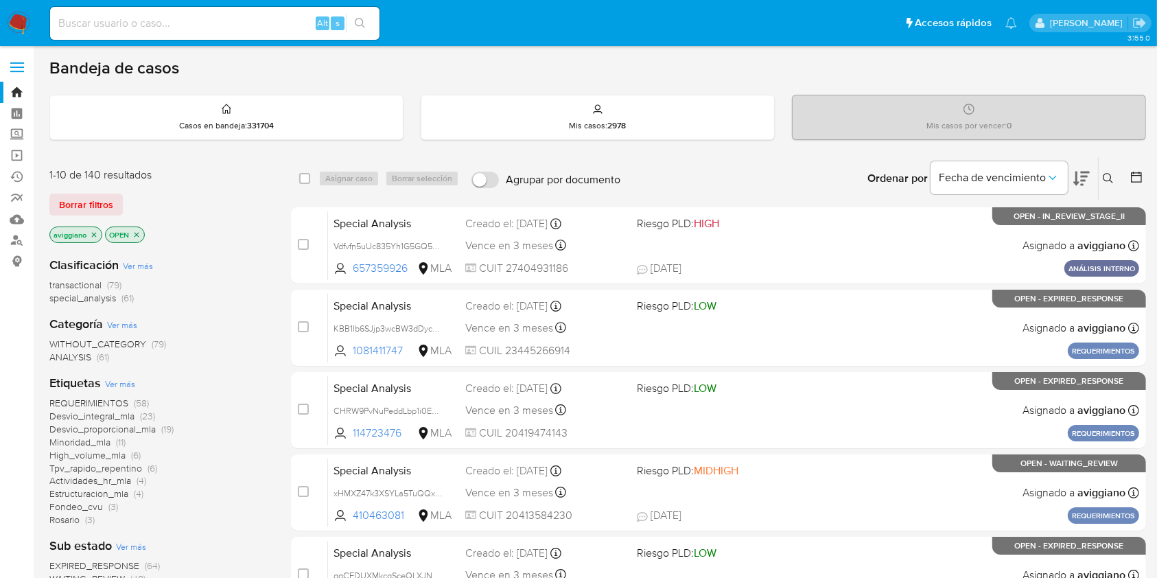
click at [94, 237] on p "aviggiano" at bounding box center [75, 234] width 51 height 15
click at [93, 237] on icon "close-filter" at bounding box center [94, 235] width 8 height 8
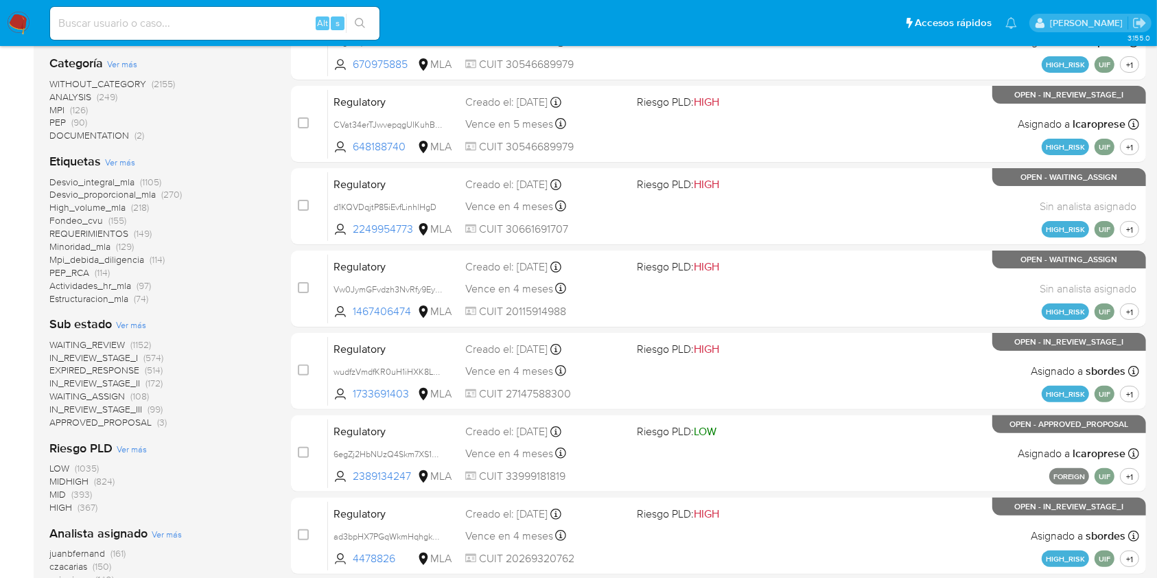
scroll to position [505, 0]
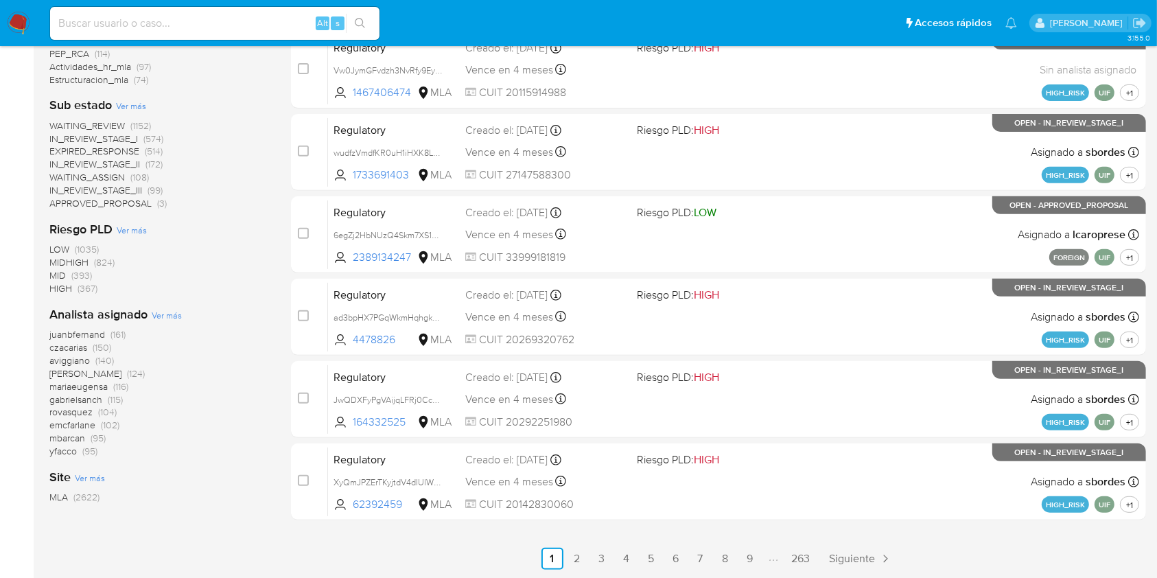
click at [73, 427] on span "emcfarlane" at bounding box center [72, 425] width 46 height 14
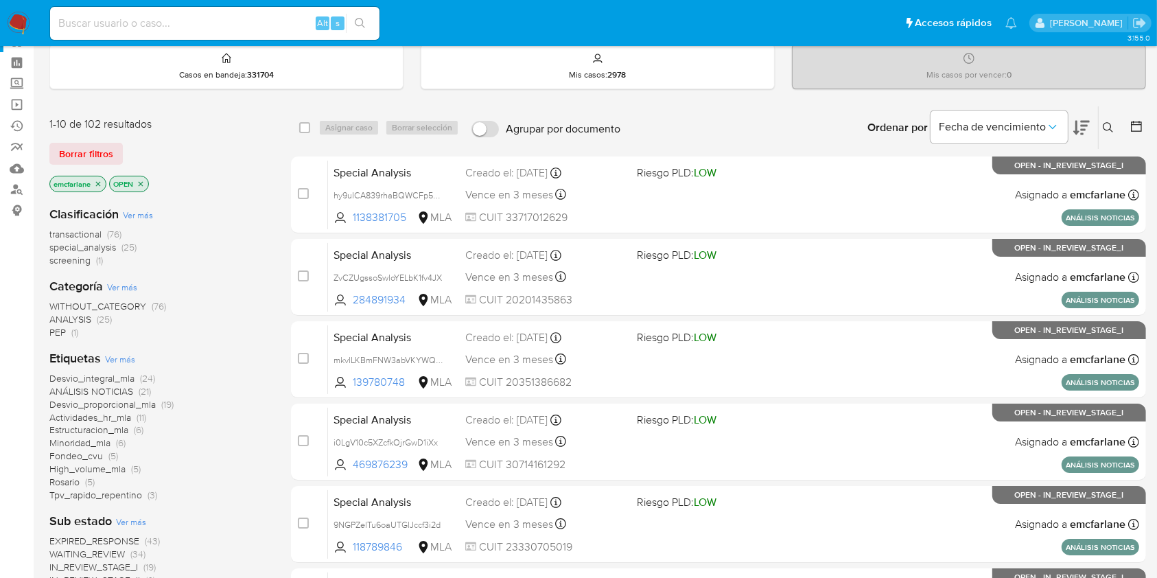
scroll to position [47, 0]
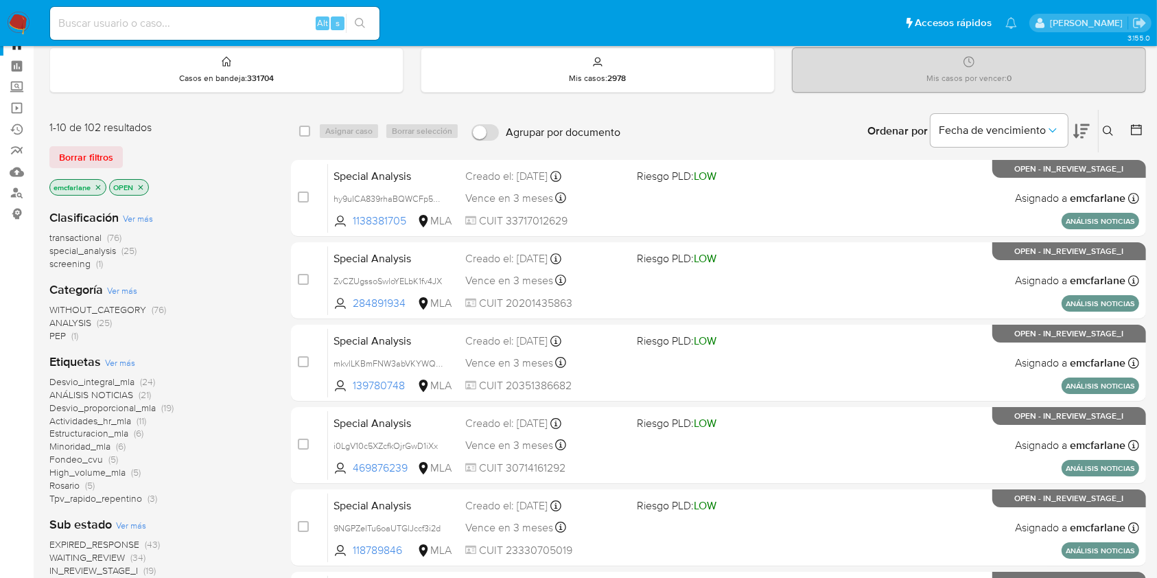
click at [139, 187] on icon "close-filter" at bounding box center [141, 187] width 8 height 8
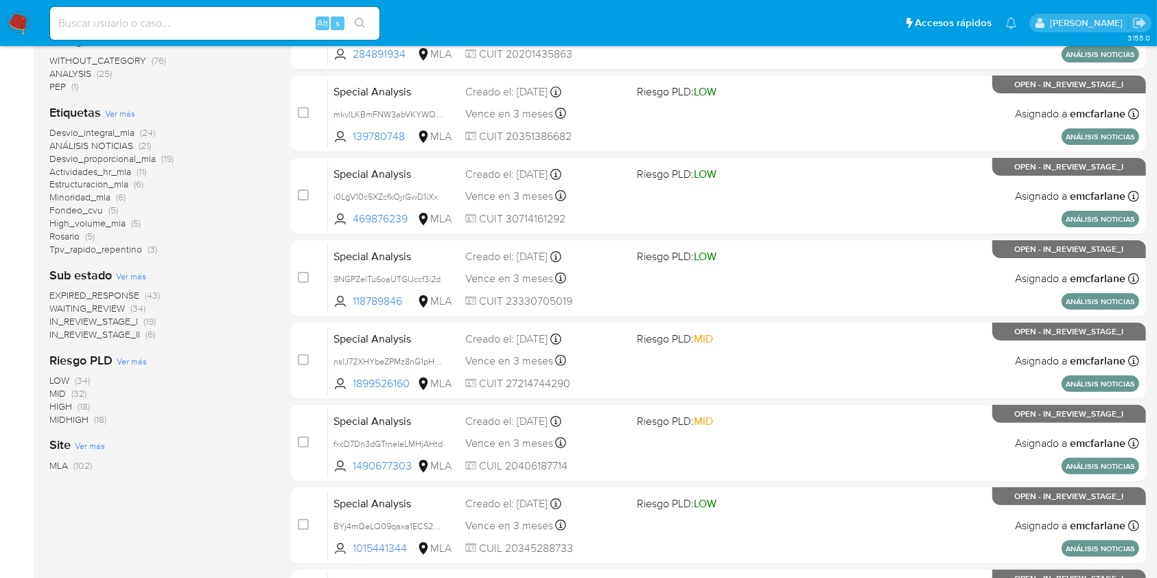
scroll to position [139, 0]
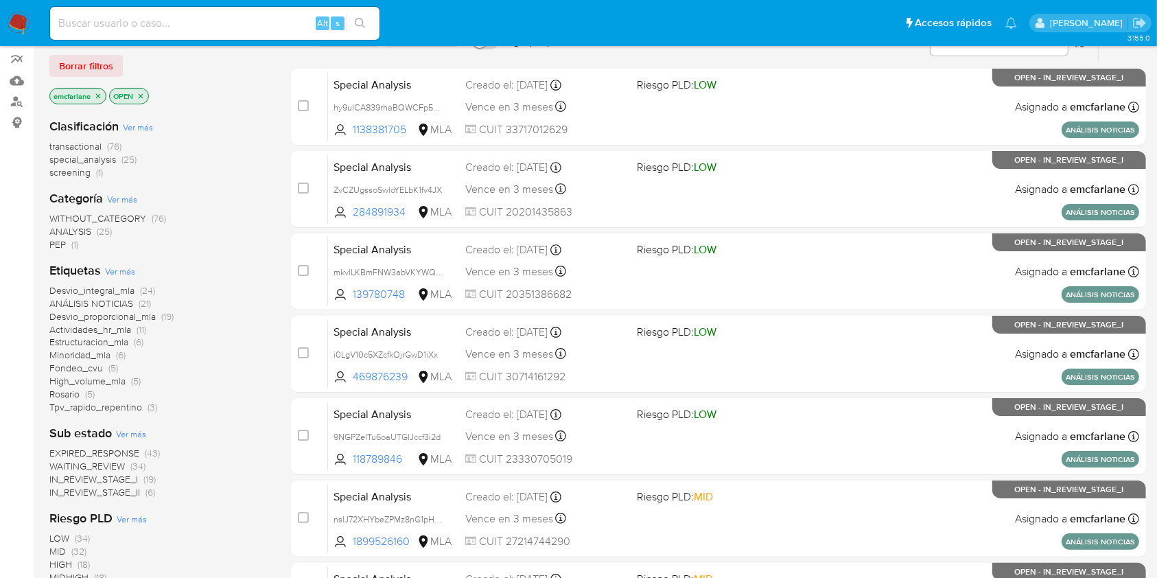
click at [100, 92] on icon "close-filter" at bounding box center [98, 96] width 8 height 8
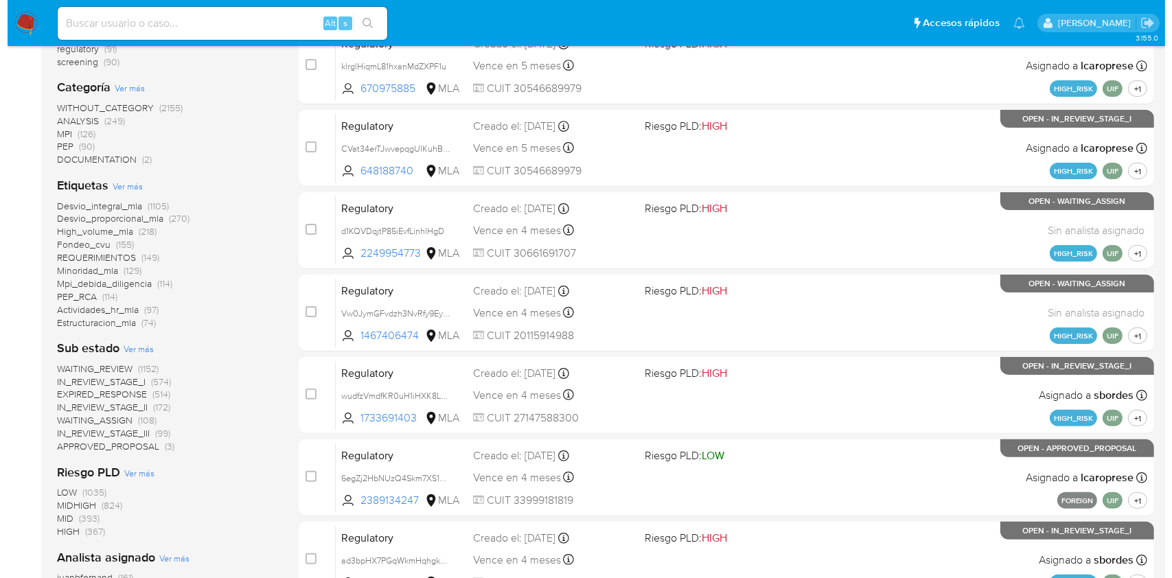
scroll to position [413, 0]
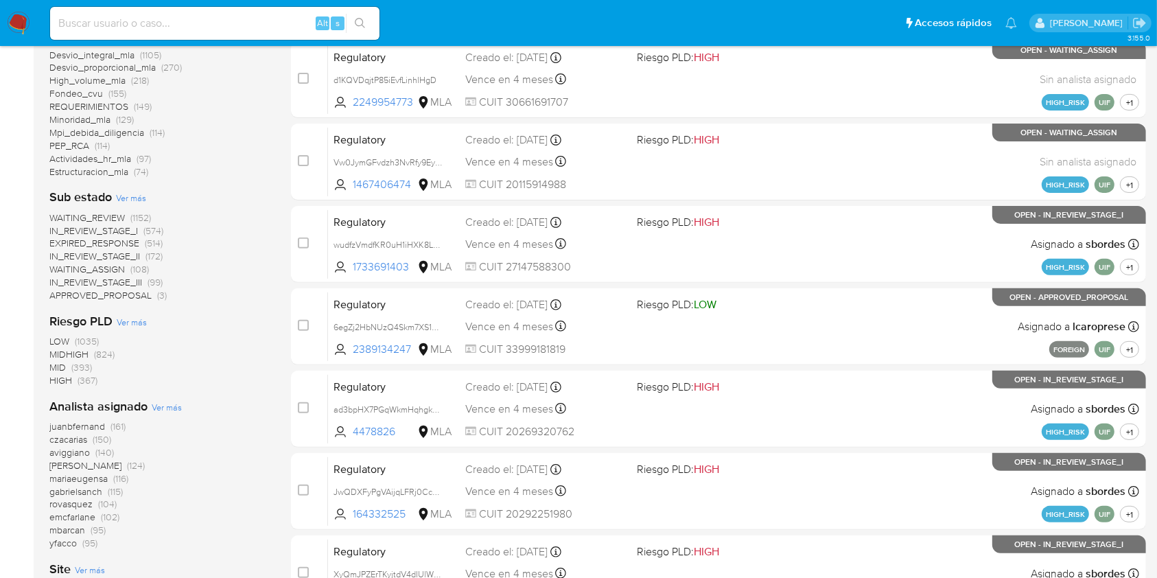
click at [170, 409] on span "Ver más" at bounding box center [167, 407] width 30 height 12
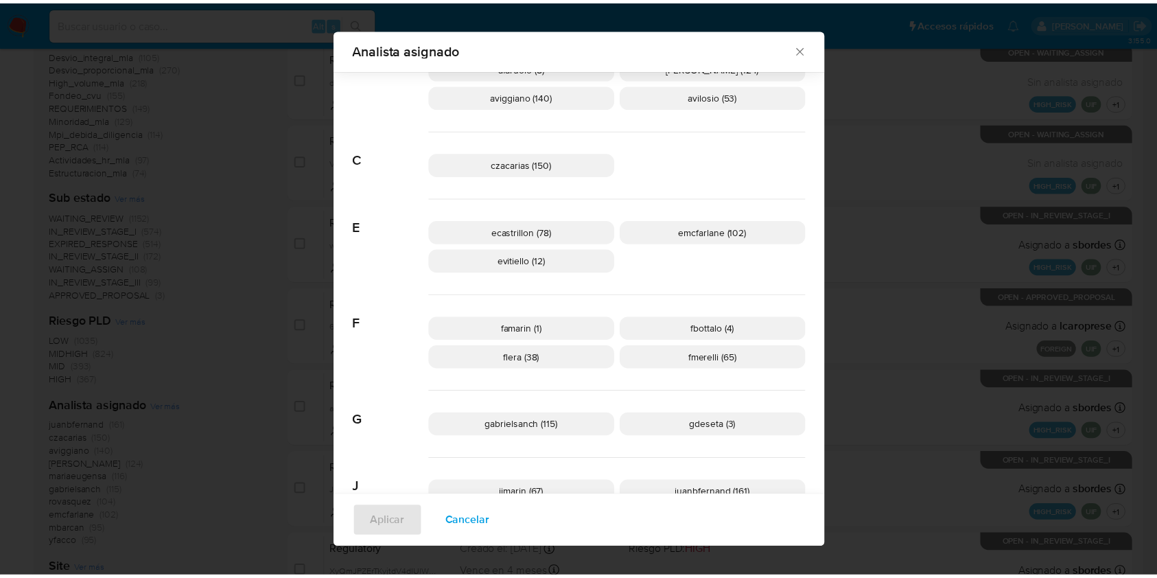
scroll to position [172, 0]
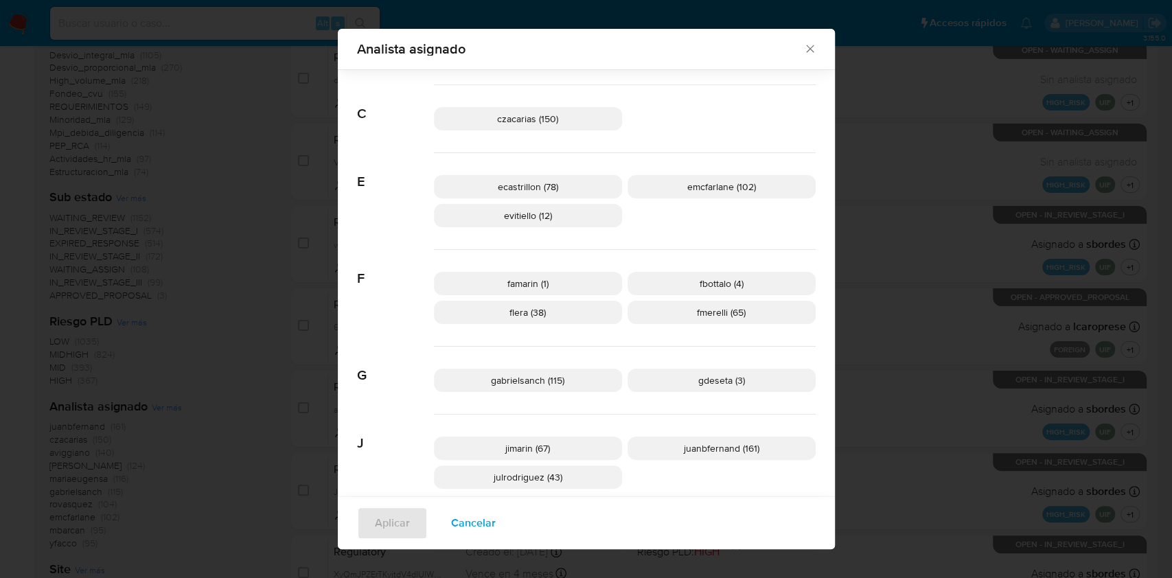
drag, startPoint x: 801, startPoint y: 49, endPoint x: 798, endPoint y: 65, distance: 16.7
click at [803, 49] on icon "Cerrar" at bounding box center [810, 49] width 14 height 14
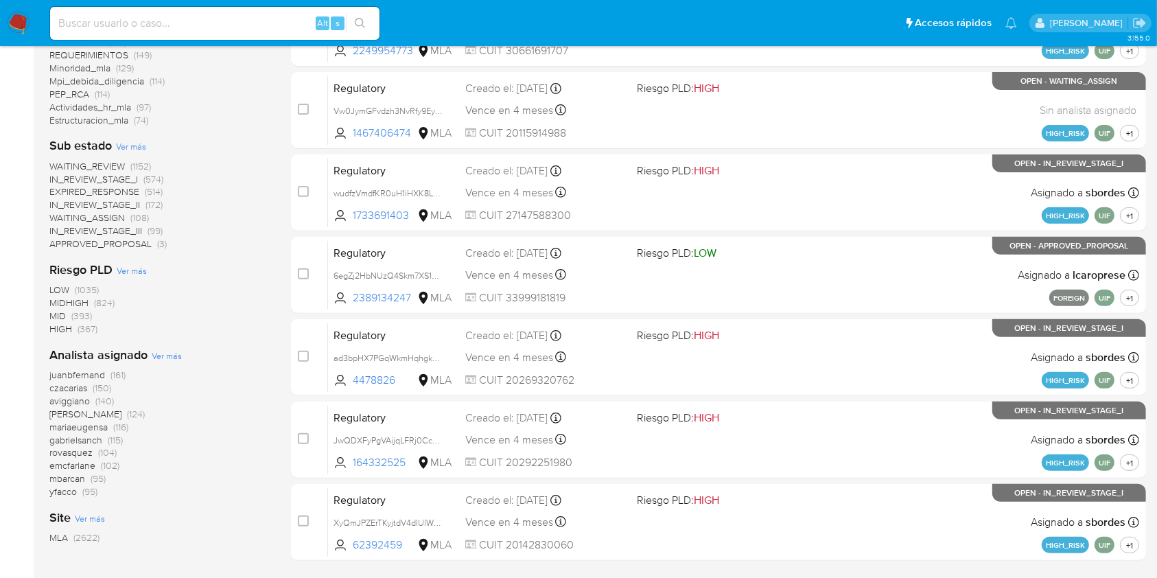
scroll to position [505, 0]
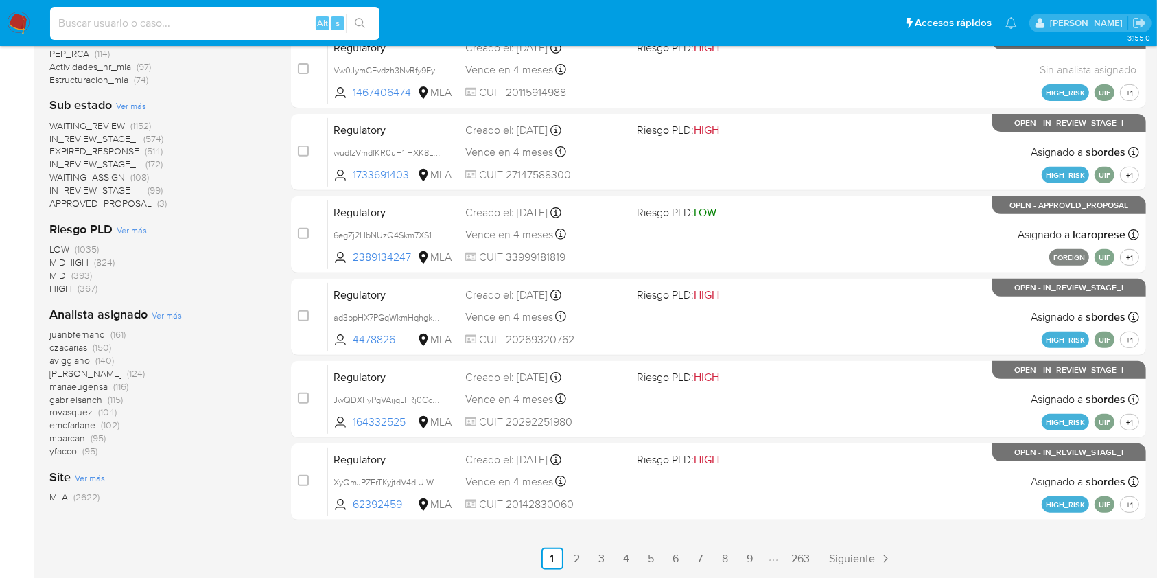
paste input "50ik9DUlbGTKUOkbn2pyV1n8"
type input "50ik9DUlbGTKUOkbn2pyV1n8"
click at [361, 19] on icon "search-icon" at bounding box center [360, 23] width 11 height 11
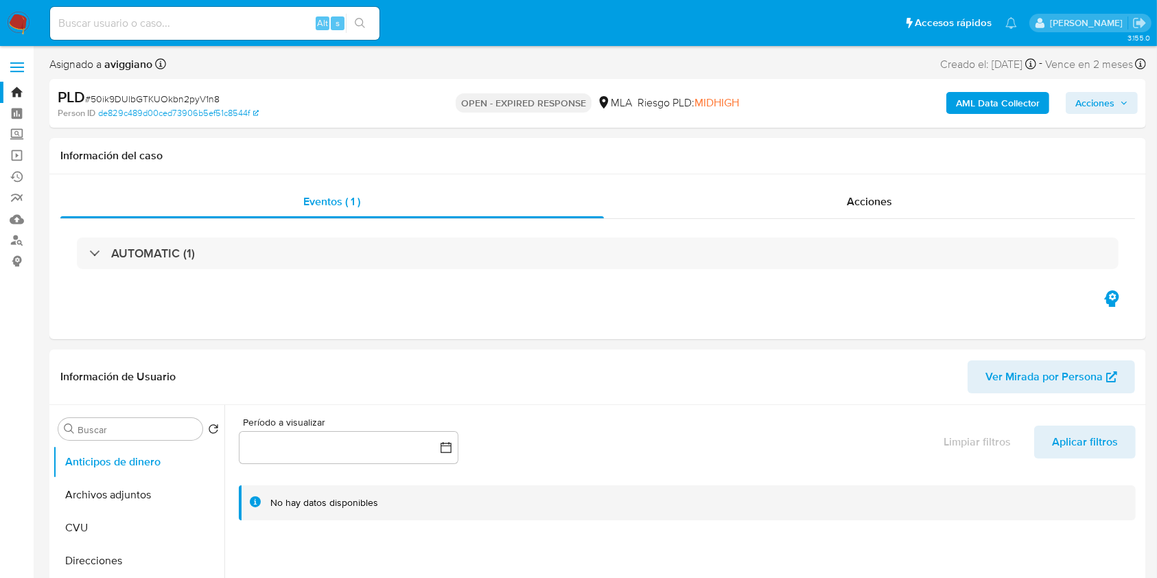
select select "10"
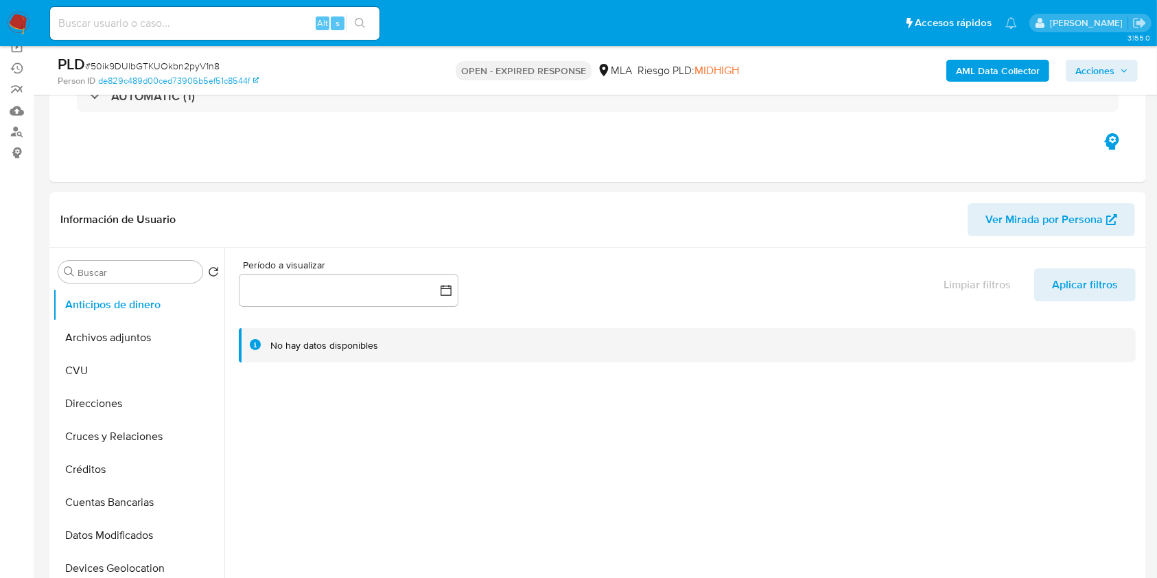
scroll to position [91, 0]
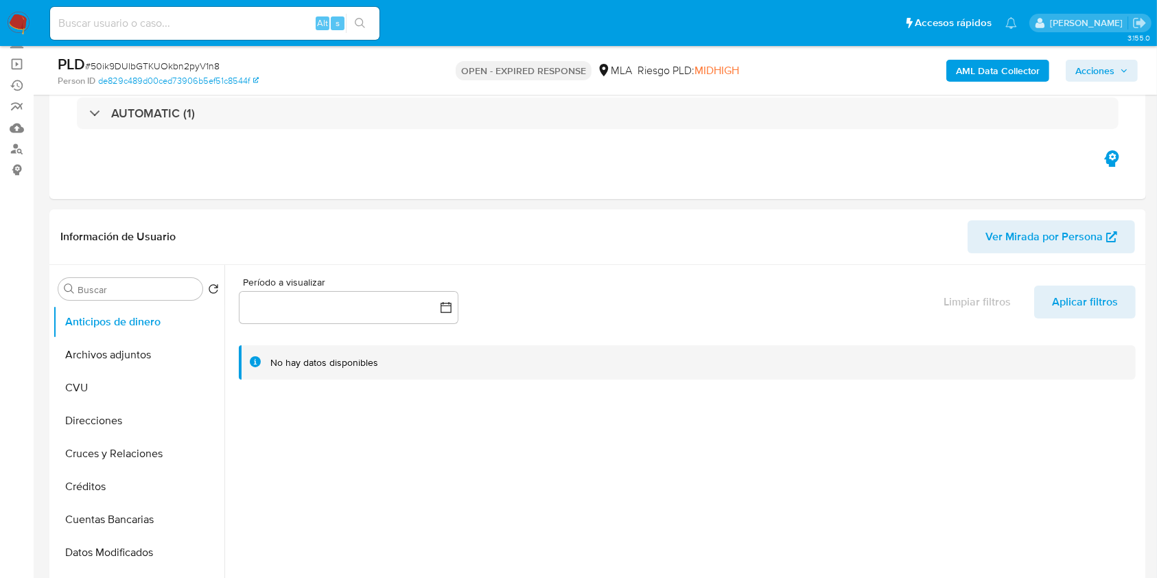
click at [1003, 80] on b "AML Data Collector" at bounding box center [998, 71] width 84 height 22
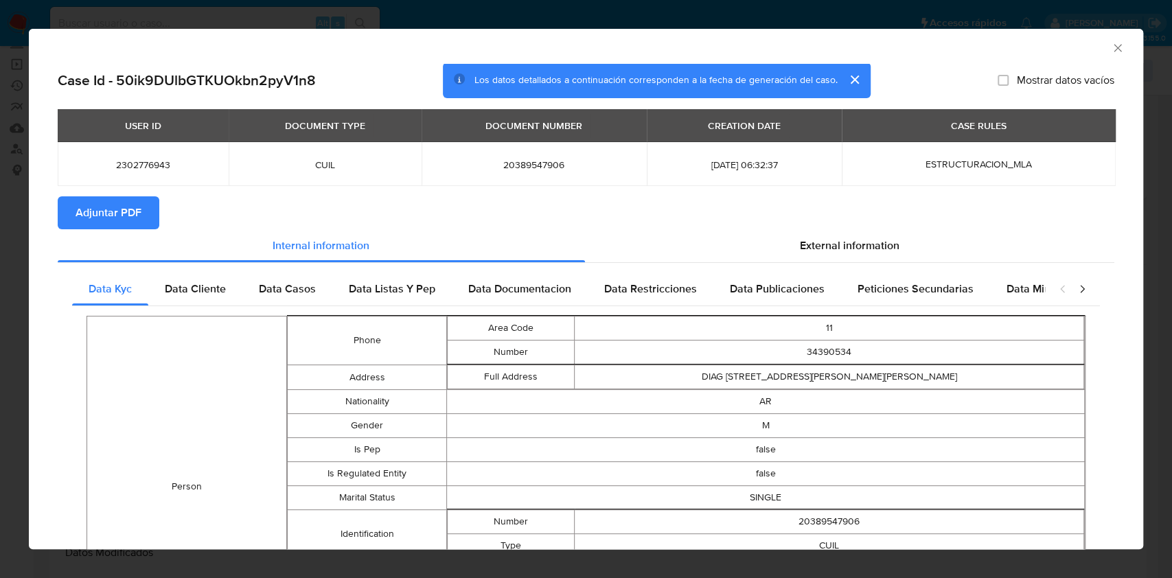
click at [76, 205] on span "Adjuntar PDF" at bounding box center [109, 213] width 66 height 30
click at [1111, 50] on icon "Cerrar ventana" at bounding box center [1118, 48] width 14 height 14
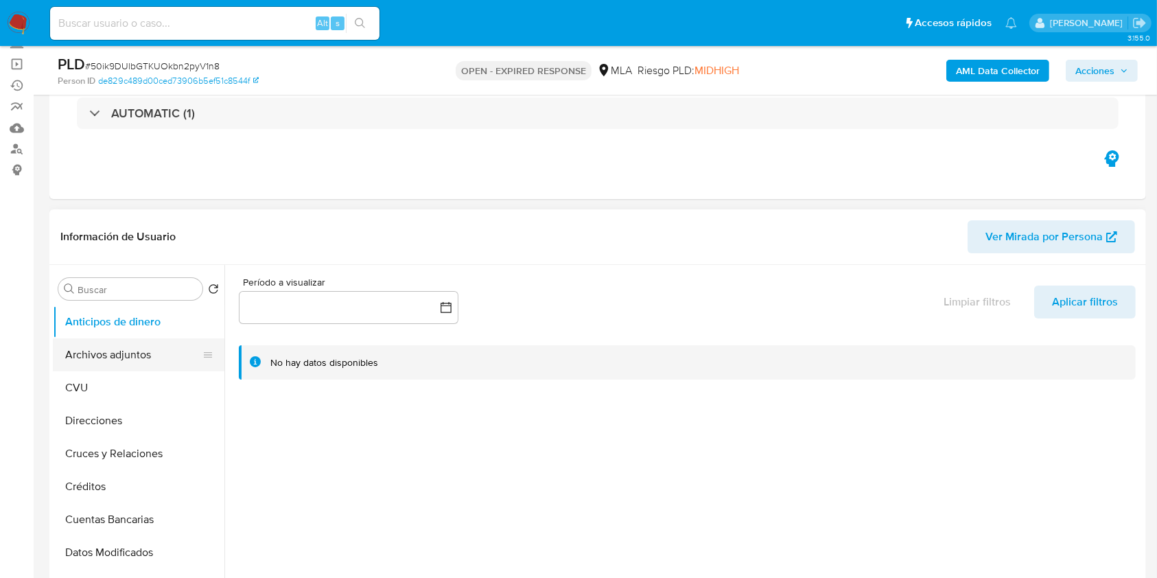
click at [174, 354] on button "Archivos adjuntos" at bounding box center [133, 354] width 161 height 33
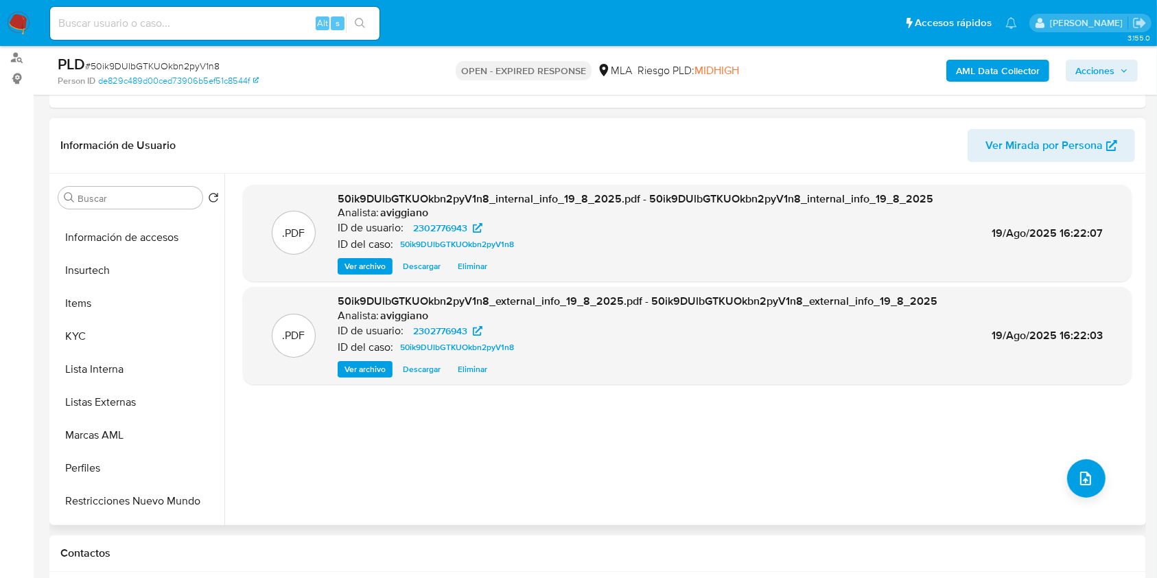
scroll to position [646, 0]
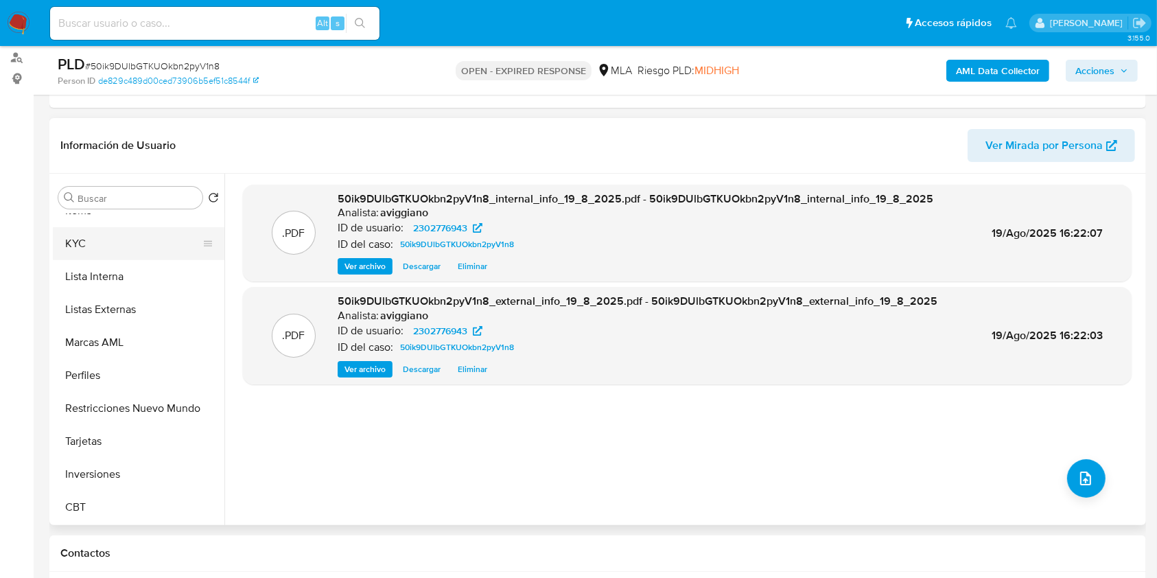
click at [106, 242] on button "KYC" at bounding box center [133, 243] width 161 height 33
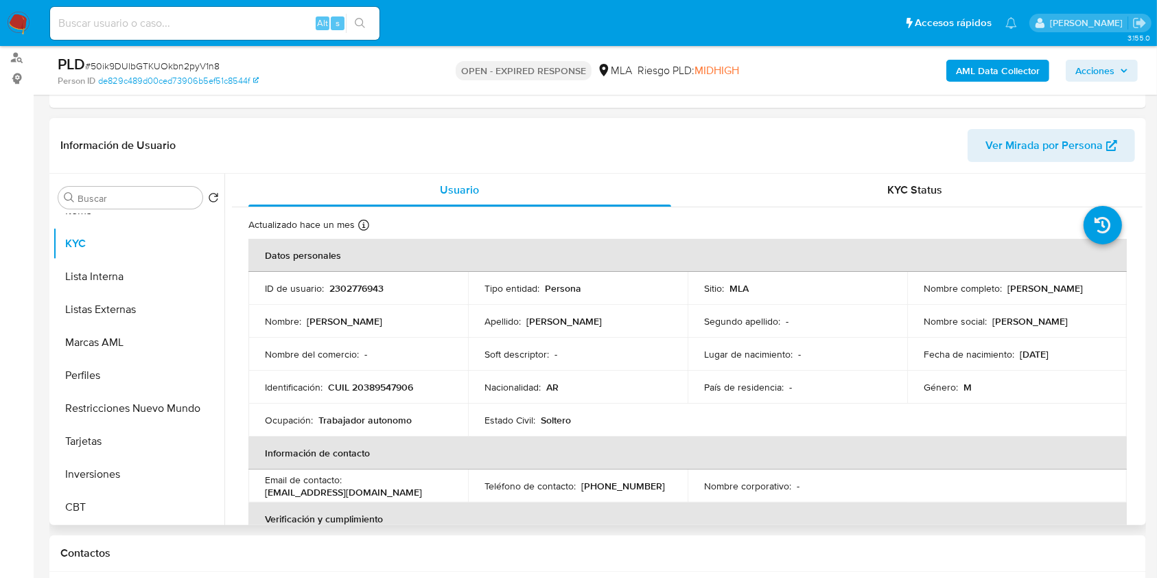
click at [362, 377] on td "Identificación : CUIL 20389547906" at bounding box center [359, 387] width 220 height 33
click at [366, 383] on p "CUIL 20389547906" at bounding box center [370, 387] width 85 height 12
copy p "20389547906"
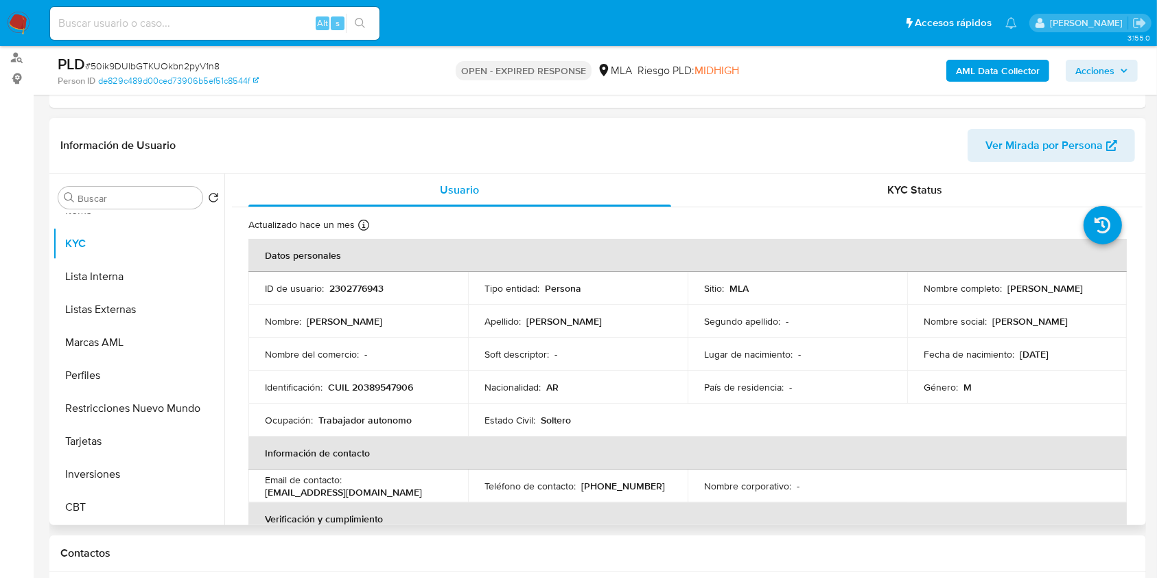
click at [358, 282] on p "2302776943" at bounding box center [357, 288] width 54 height 12
copy p "2302776943"
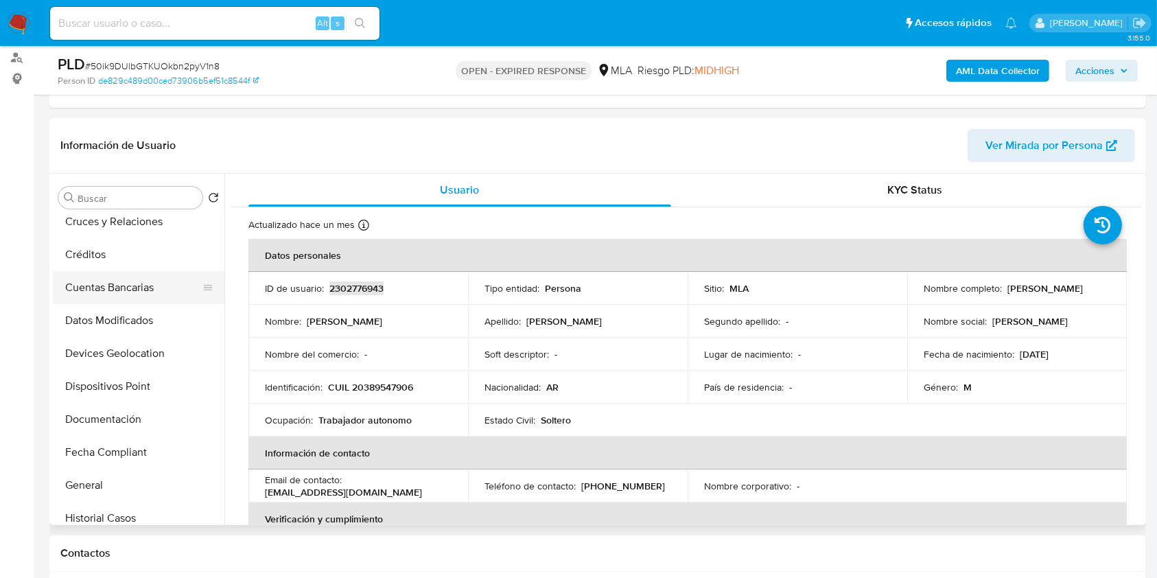
scroll to position [97, 0]
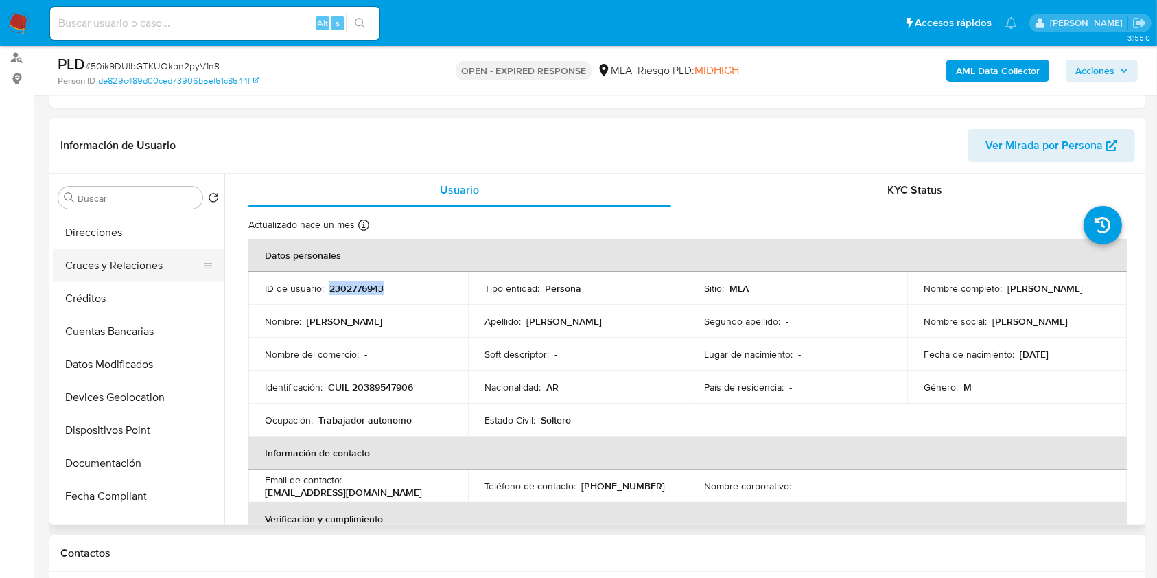
click at [129, 260] on button "Cruces y Relaciones" at bounding box center [133, 265] width 161 height 33
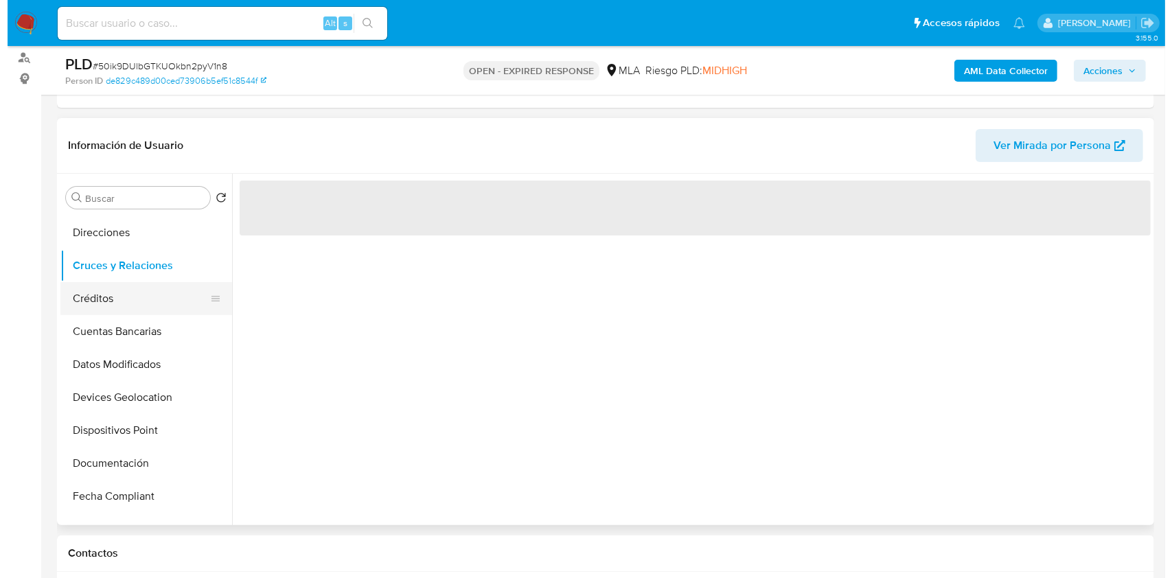
scroll to position [0, 0]
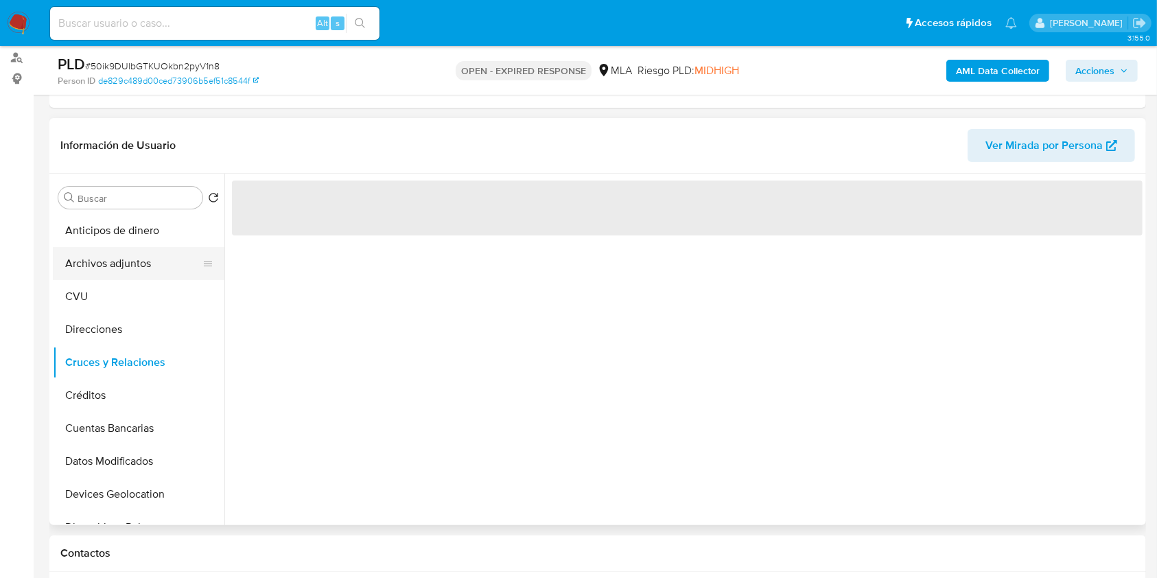
click at [119, 257] on button "Archivos adjuntos" at bounding box center [133, 263] width 161 height 33
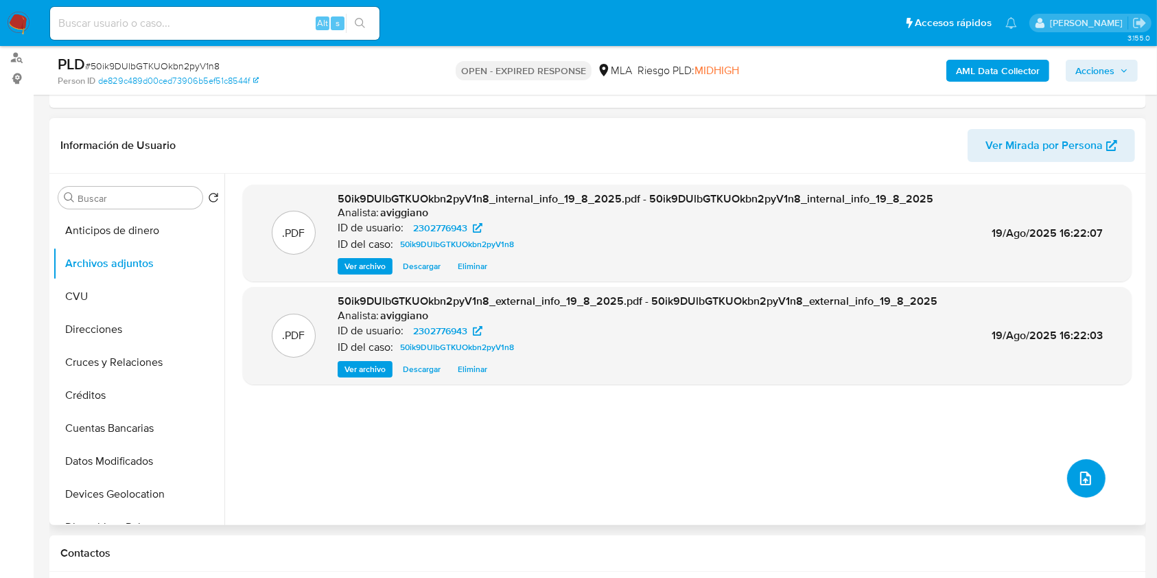
click at [1069, 471] on button "upload-file" at bounding box center [1086, 478] width 38 height 38
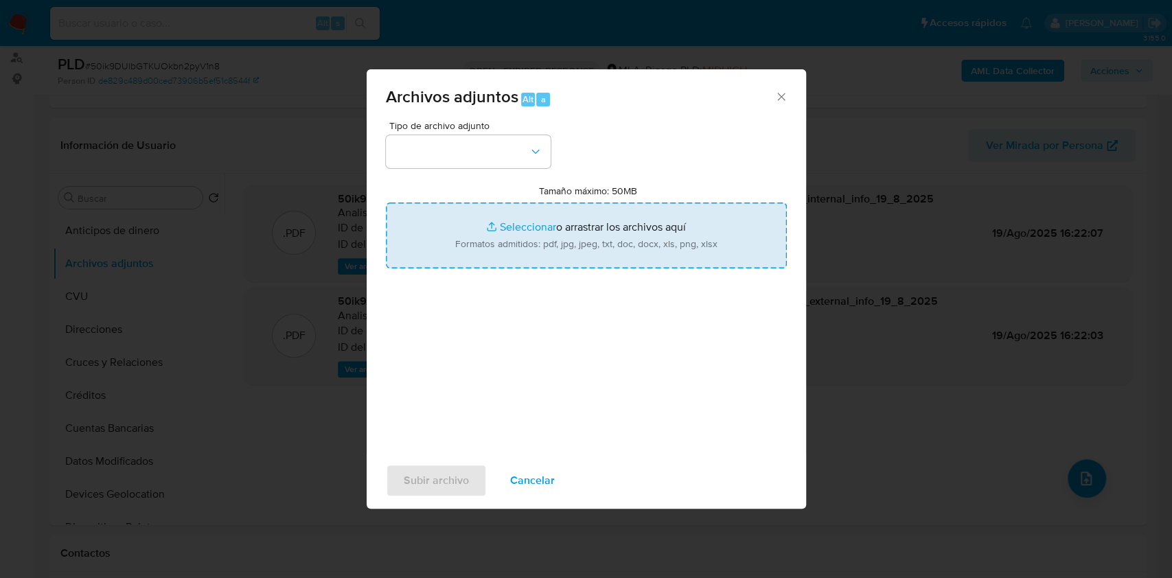
click at [534, 235] on input "Tamaño máximo: 50MB Seleccionar archivos" at bounding box center [586, 236] width 401 height 66
type input "C:\fakepath\Nosis - 2302776943.pdf"
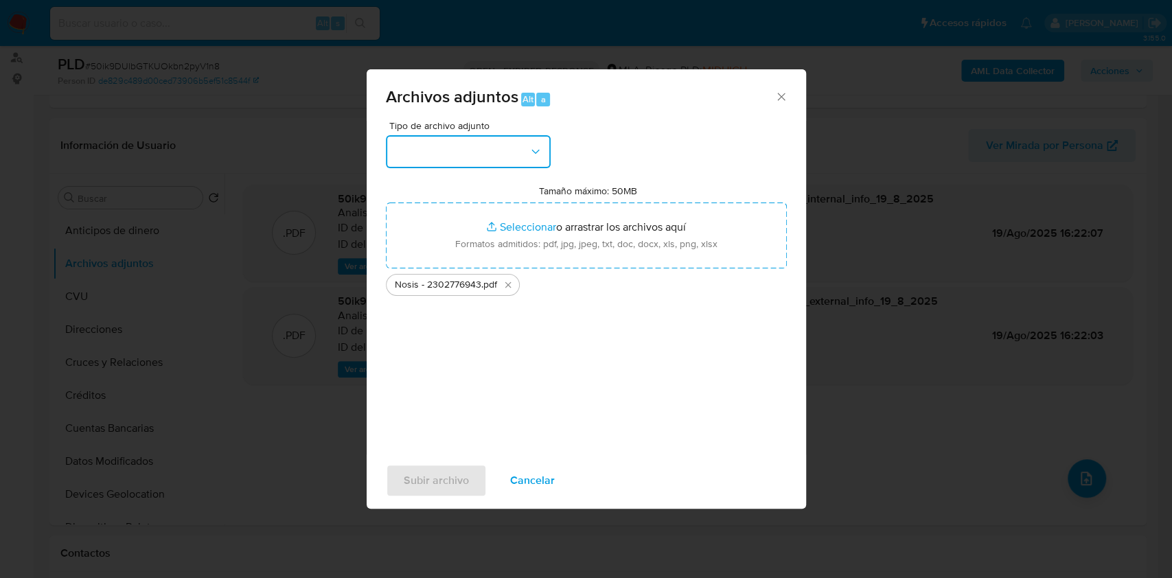
click at [498, 157] on button "button" at bounding box center [468, 151] width 165 height 33
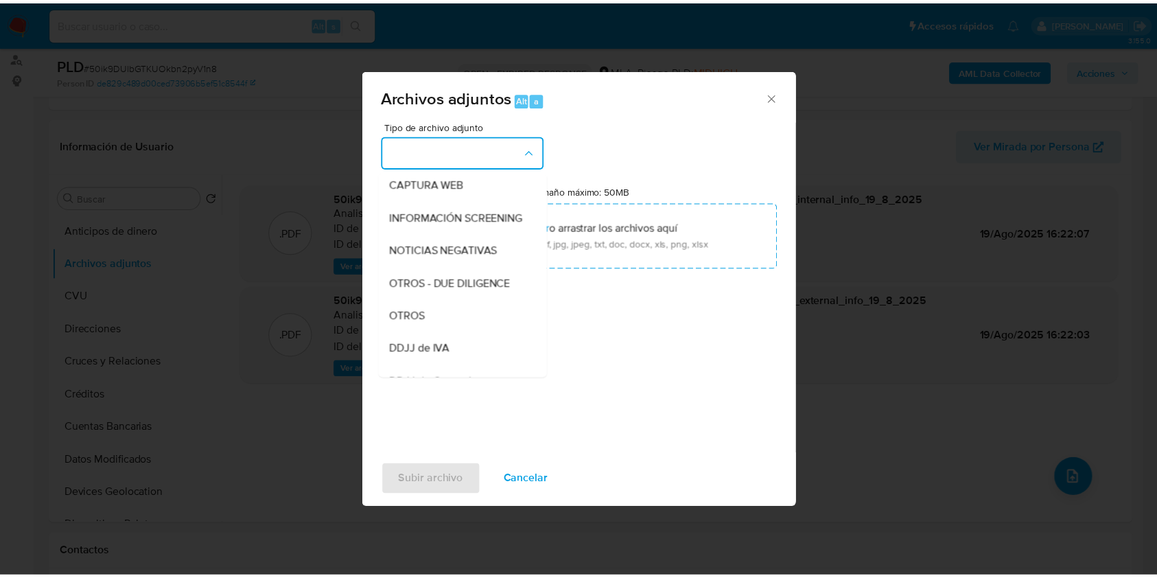
scroll to position [275, 0]
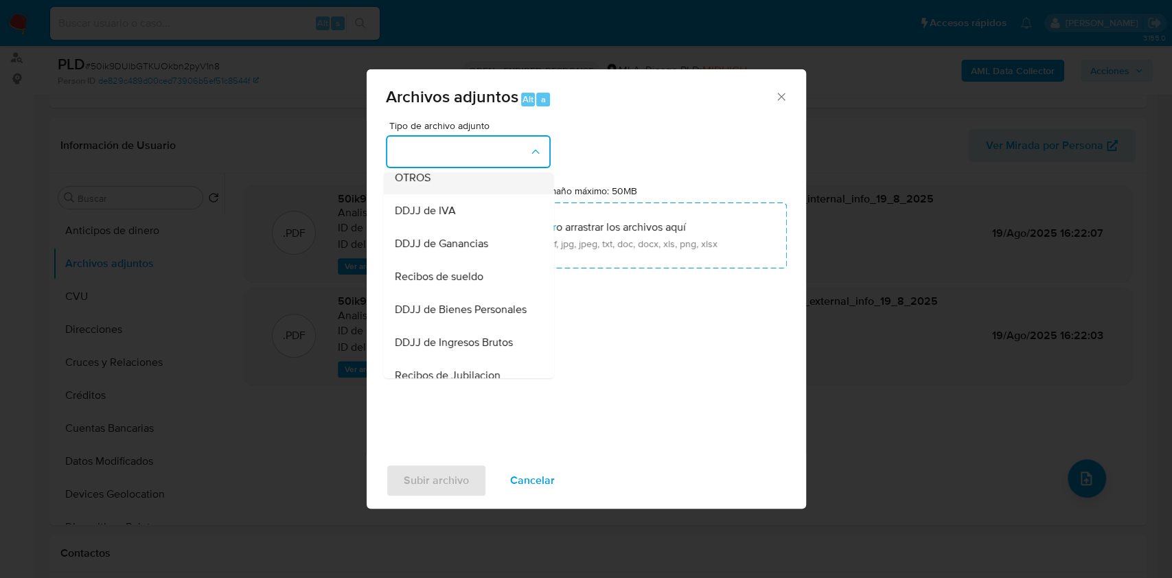
click at [430, 182] on div "OTROS" at bounding box center [464, 177] width 140 height 33
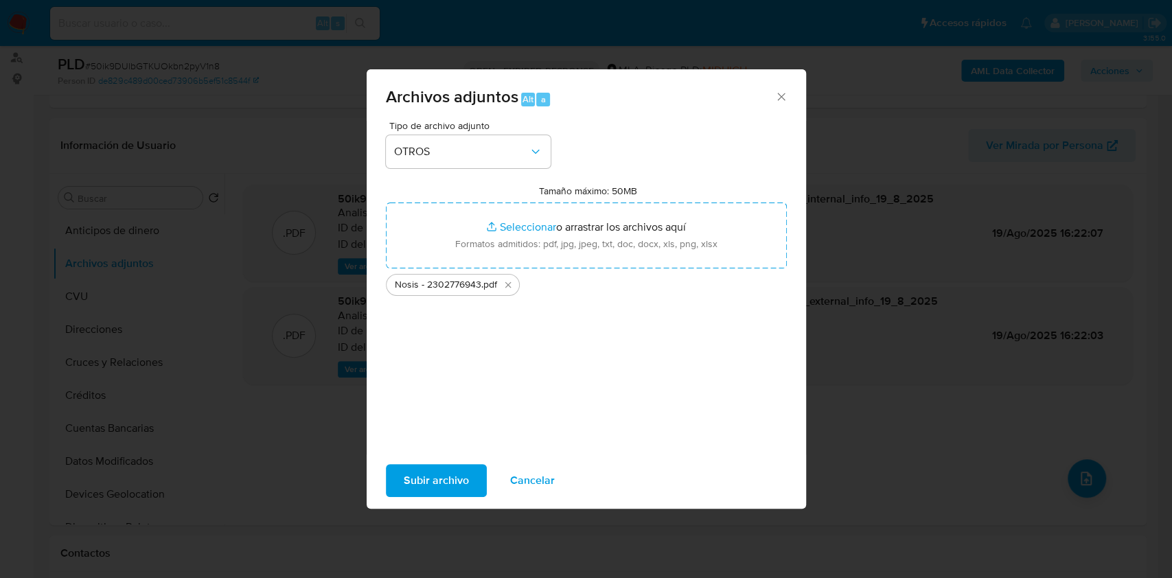
click at [459, 477] on span "Subir archivo" at bounding box center [436, 480] width 65 height 30
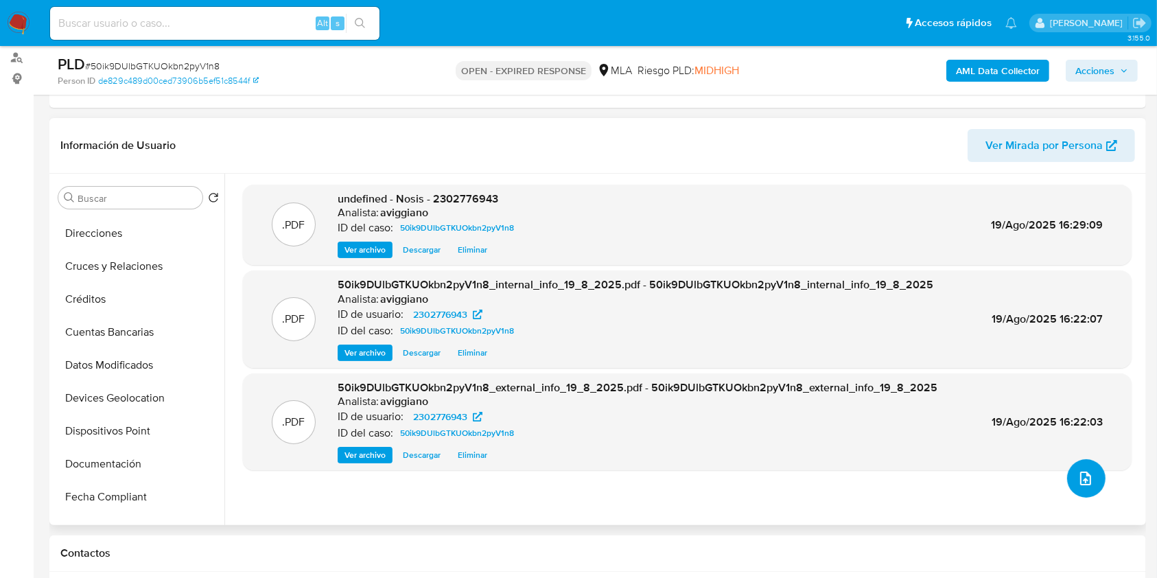
scroll to position [183, 0]
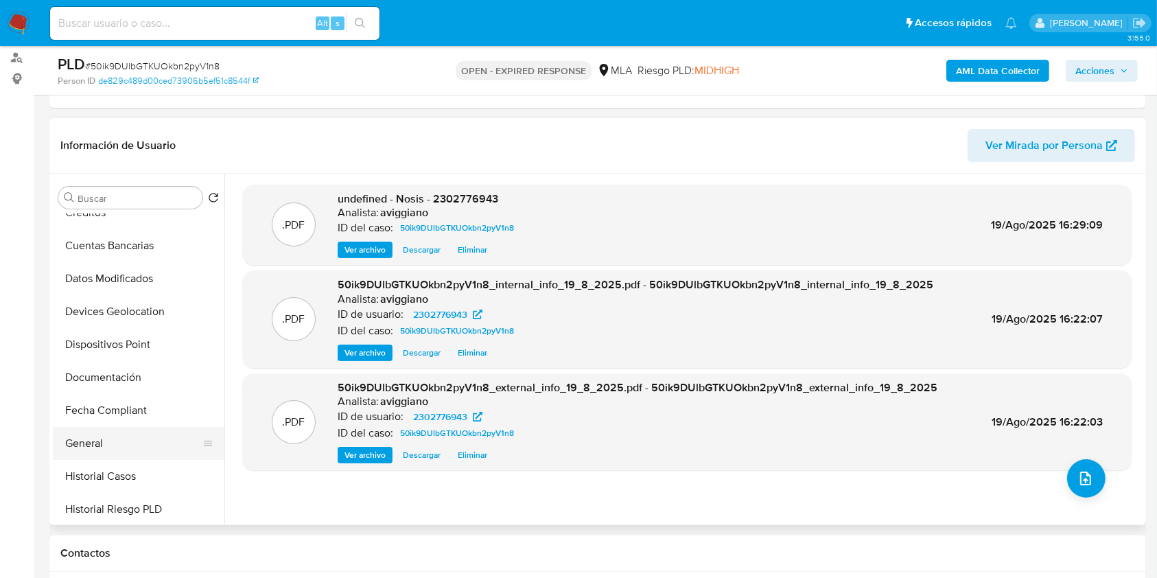
click at [148, 449] on button "General" at bounding box center [133, 443] width 161 height 33
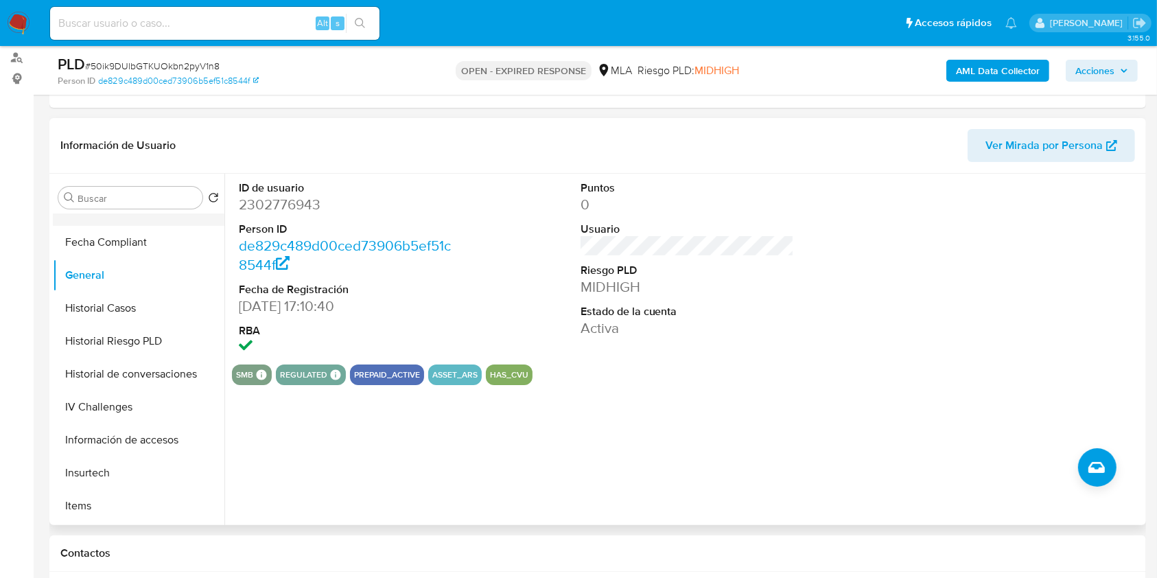
scroll to position [457, 0]
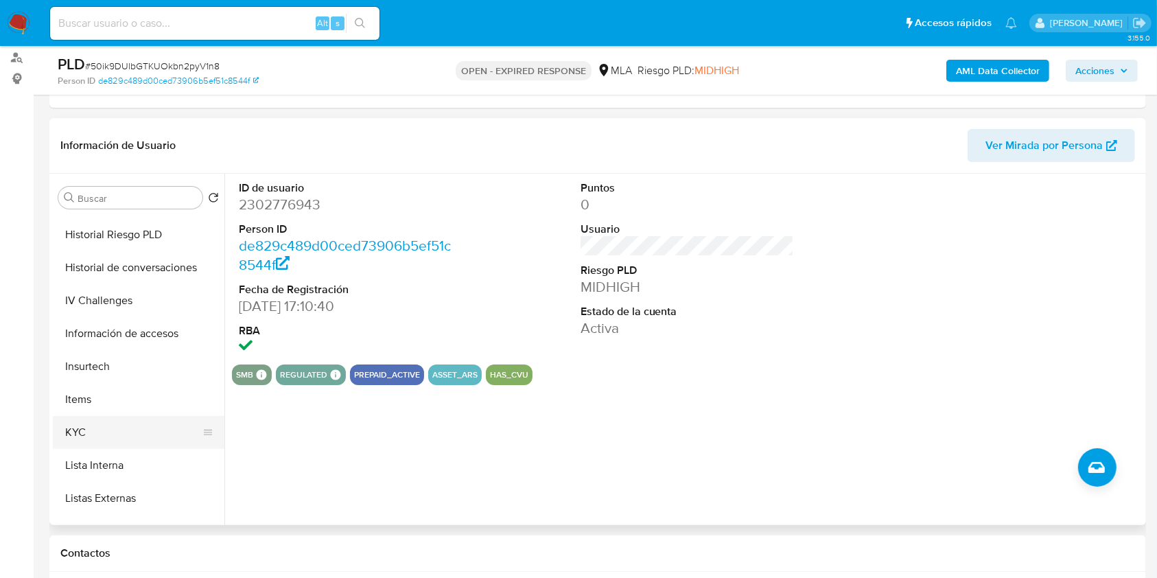
click at [112, 421] on button "KYC" at bounding box center [133, 432] width 161 height 33
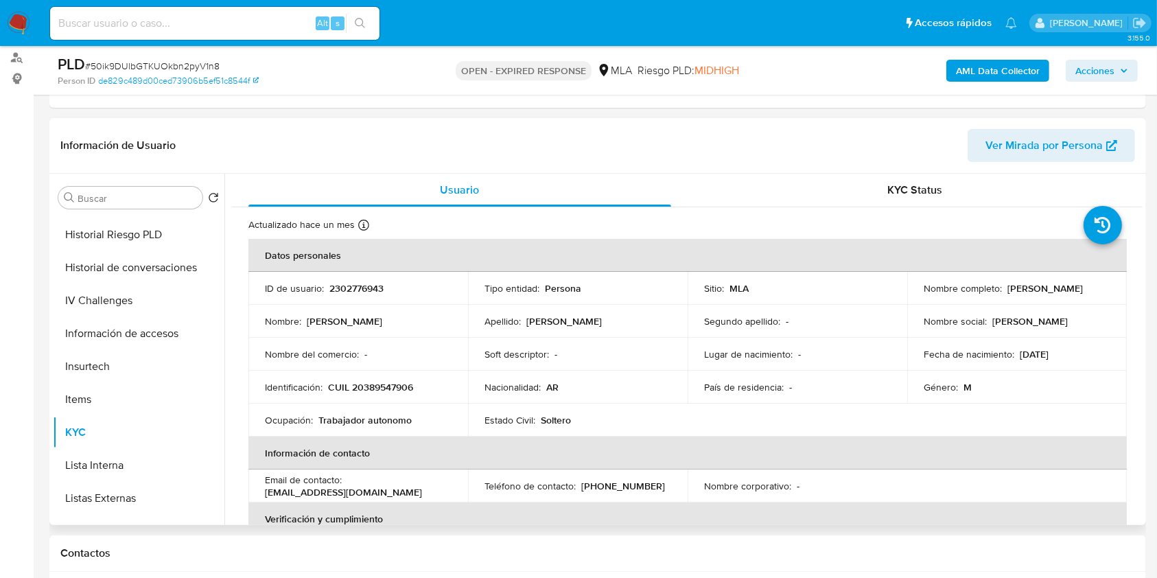
drag, startPoint x: 918, startPoint y: 291, endPoint x: 1015, endPoint y: 301, distance: 98.0
click at [1015, 301] on td "Nombre completo : Eduardo Oscar Beltran" at bounding box center [1018, 288] width 220 height 33
drag, startPoint x: 1011, startPoint y: 297, endPoint x: 783, endPoint y: 23, distance: 356.2
click at [783, 23] on ul "Pausado Ver notificaciones Alt s Accesos rápidos Presiona las siguientes teclas…" at bounding box center [533, 22] width 981 height 34
drag, startPoint x: 914, startPoint y: 293, endPoint x: 1021, endPoint y: 294, distance: 107.8
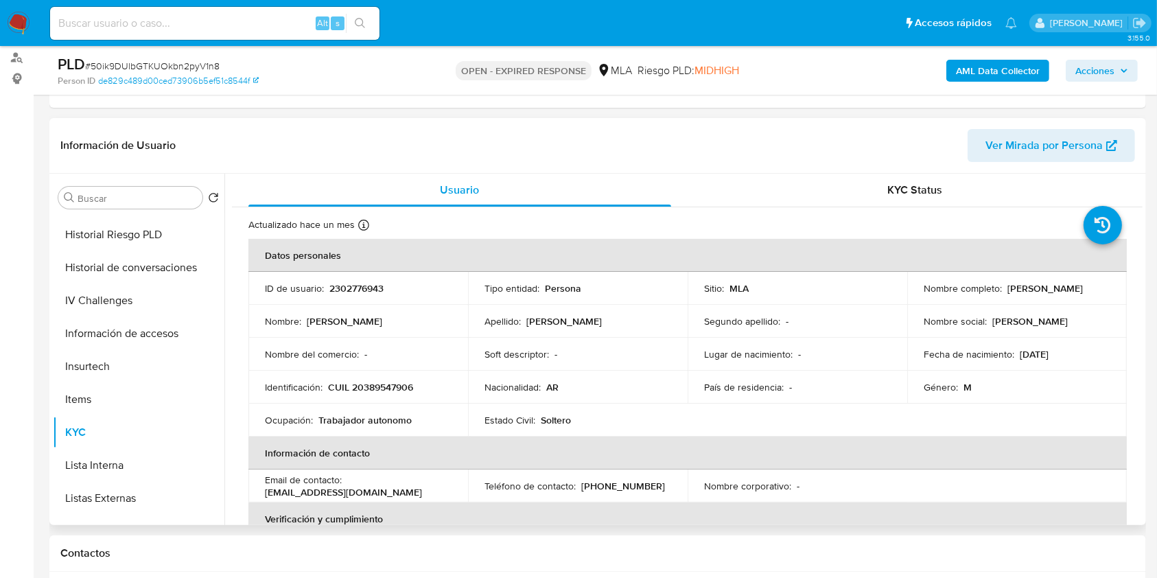
click at [1021, 294] on td "Nombre completo : Eduardo Oscar Beltran" at bounding box center [1018, 288] width 220 height 33
copy p "[PERSON_NAME]"
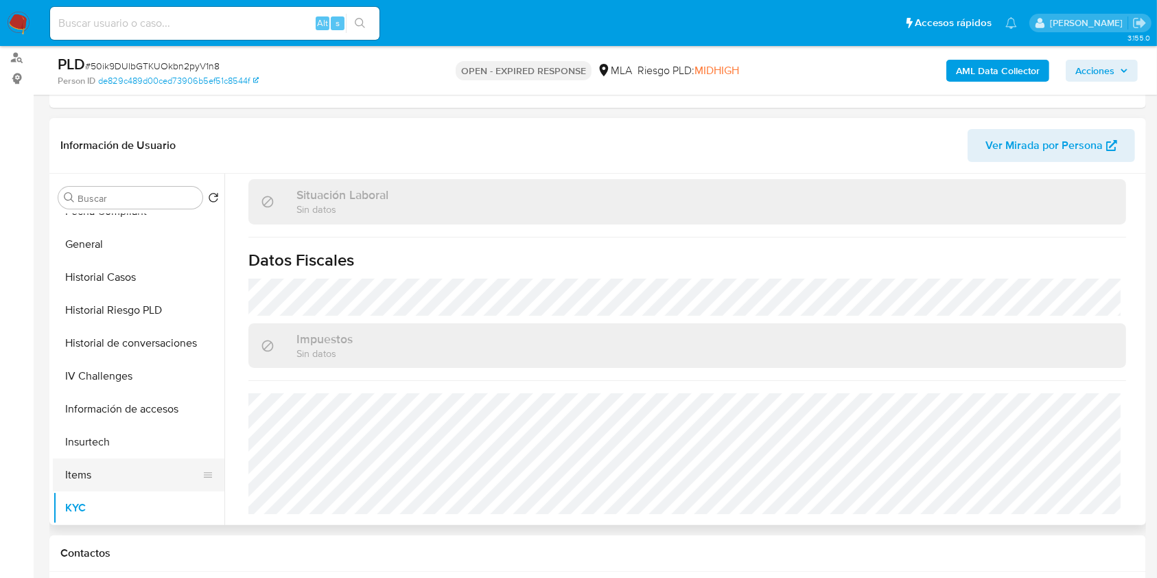
scroll to position [183, 0]
click at [96, 464] on button "Historial Casos" at bounding box center [133, 476] width 161 height 33
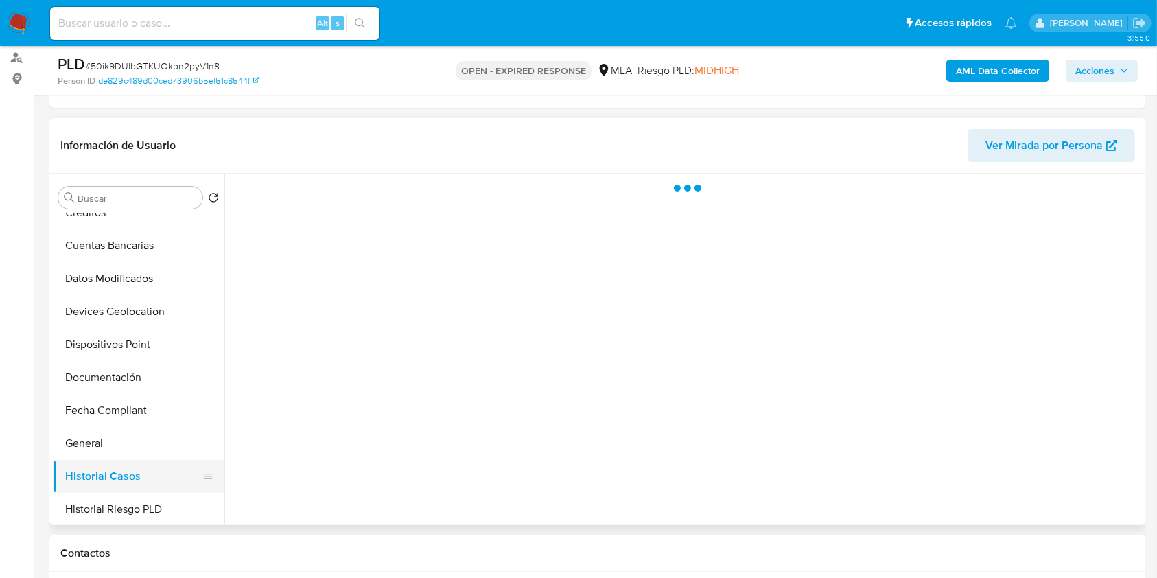
scroll to position [0, 0]
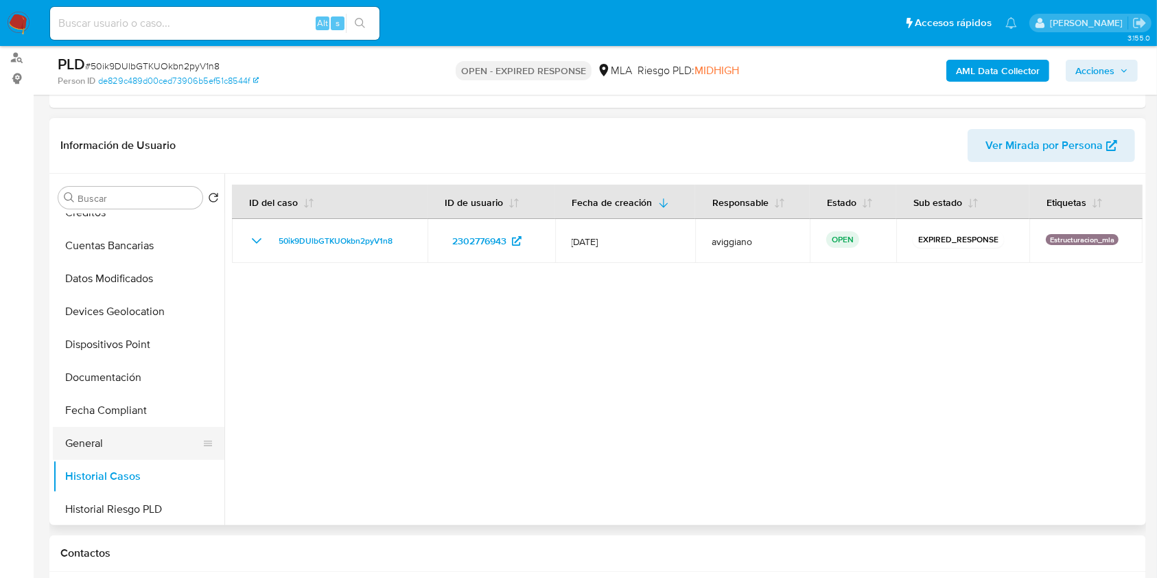
click at [125, 441] on button "General" at bounding box center [133, 443] width 161 height 33
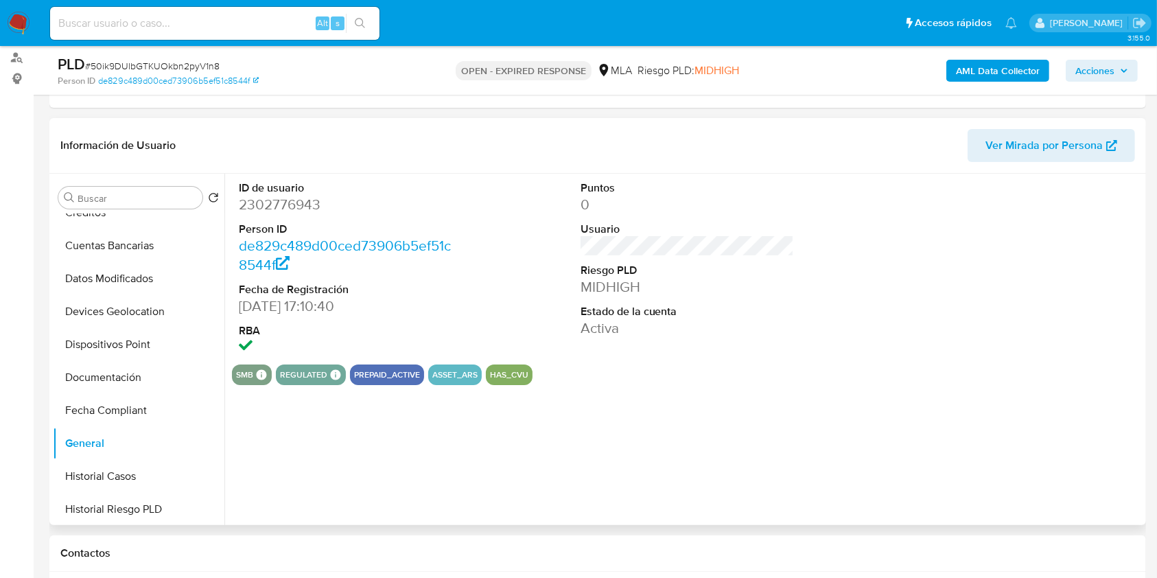
click at [271, 205] on dd "2302776943" at bounding box center [346, 204] width 214 height 19
copy dd "2302776943"
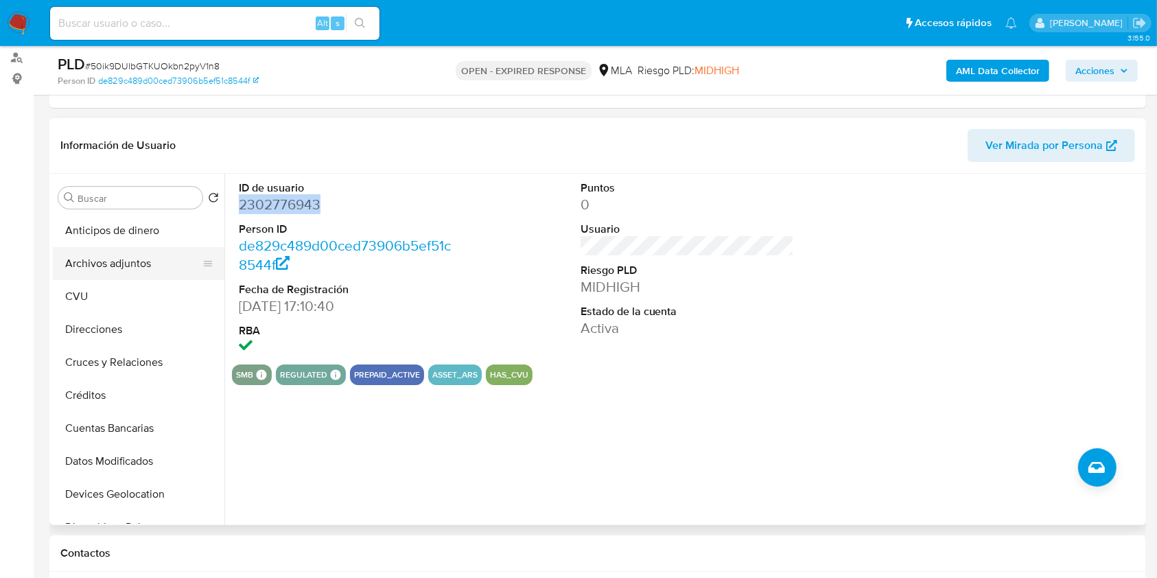
click at [121, 266] on button "Archivos adjuntos" at bounding box center [133, 263] width 161 height 33
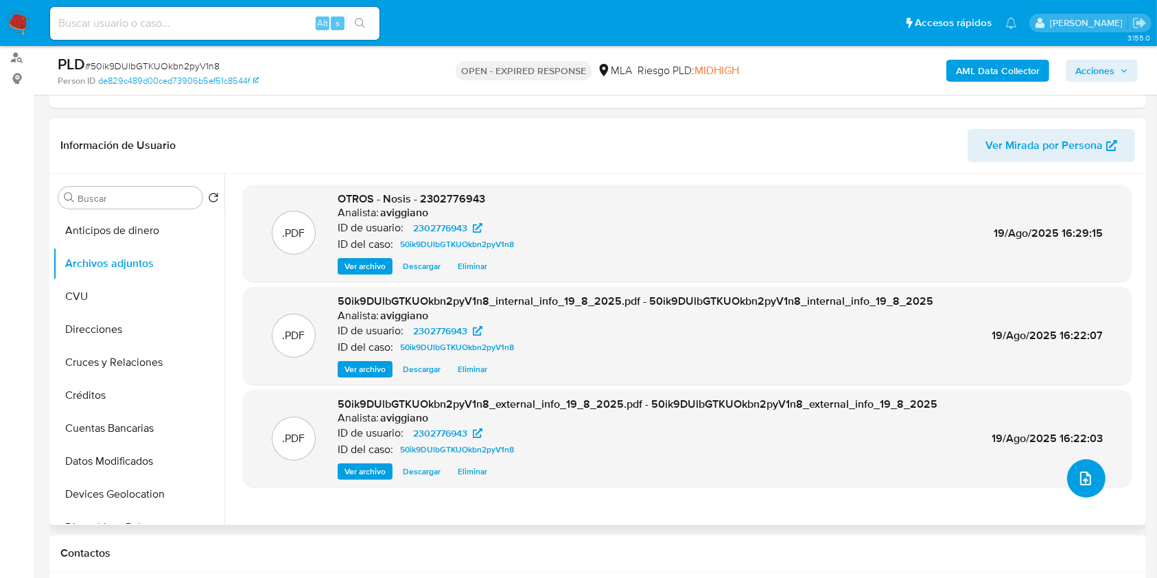
click at [1083, 472] on icon "upload-file" at bounding box center [1086, 479] width 11 height 14
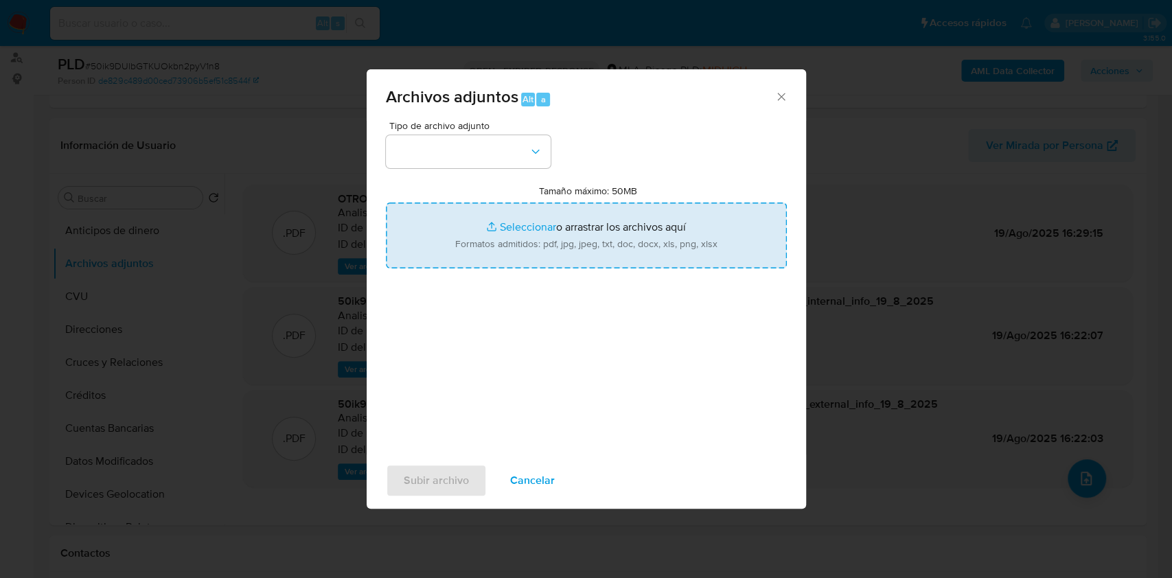
click at [553, 228] on input "Tamaño máximo: 50MB Seleccionar archivos" at bounding box center [586, 236] width 401 height 66
type input "C:\fakepath\Movimientos-Aladdin-v10_1 - 2302776943.xlsx"
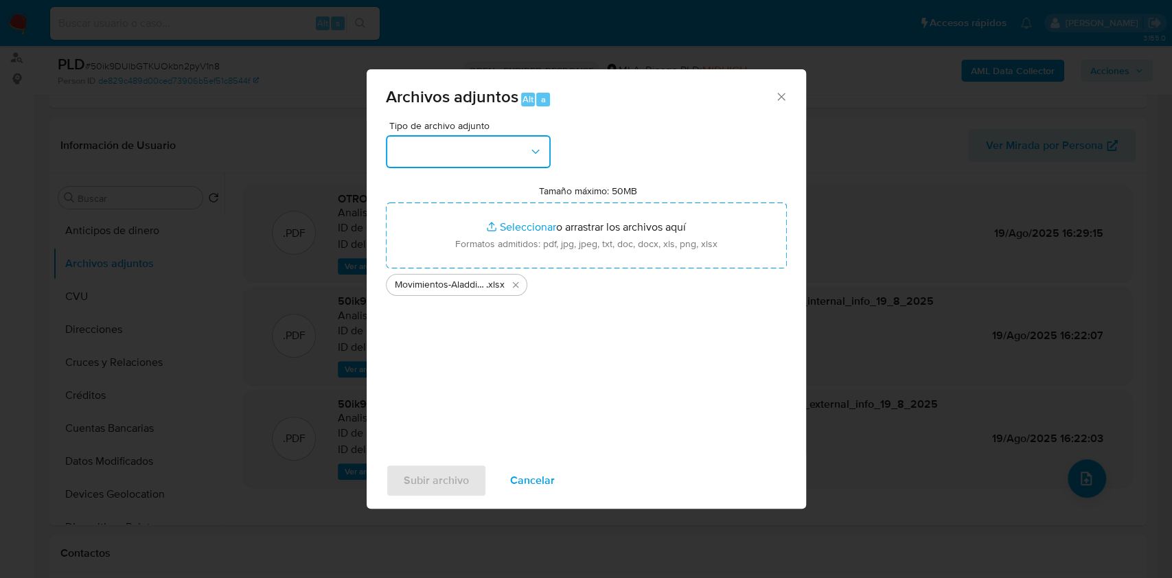
click at [450, 143] on button "button" at bounding box center [468, 151] width 165 height 33
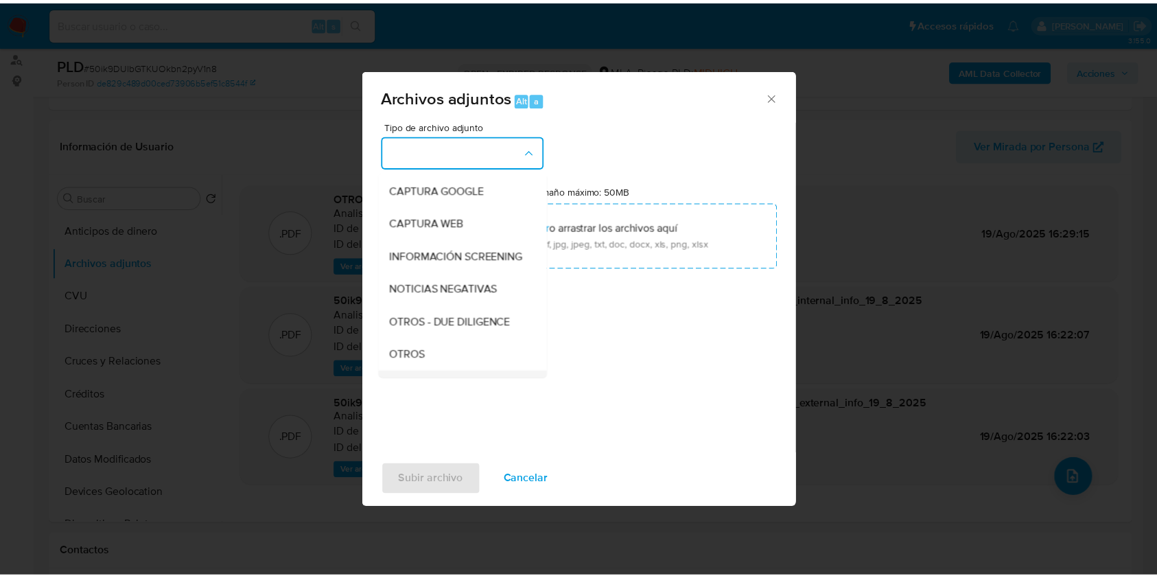
scroll to position [183, 0]
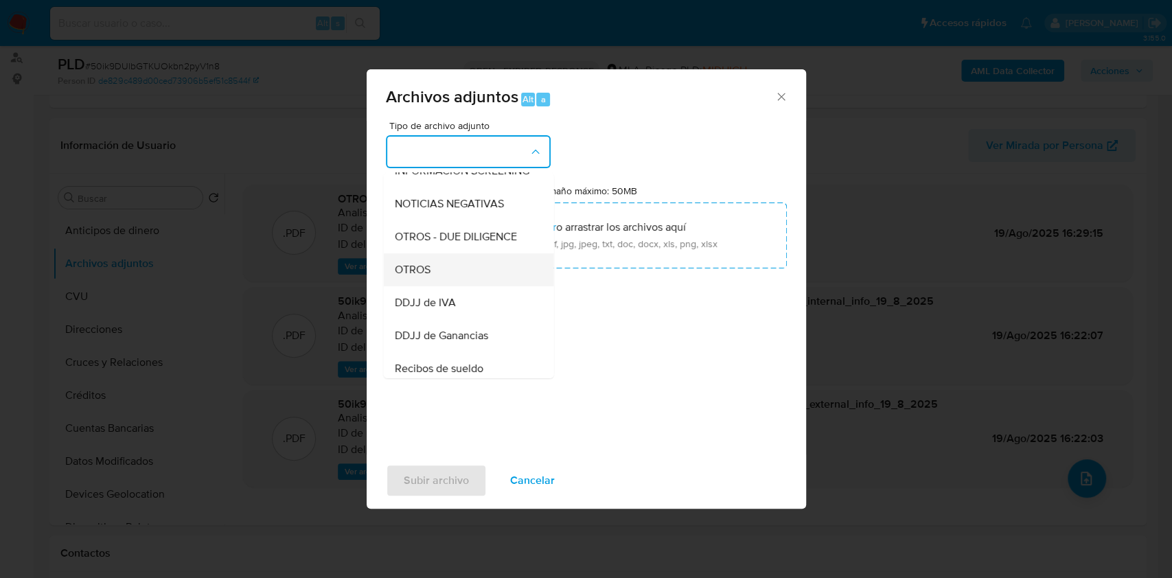
click at [442, 286] on div "OTROS" at bounding box center [464, 269] width 140 height 33
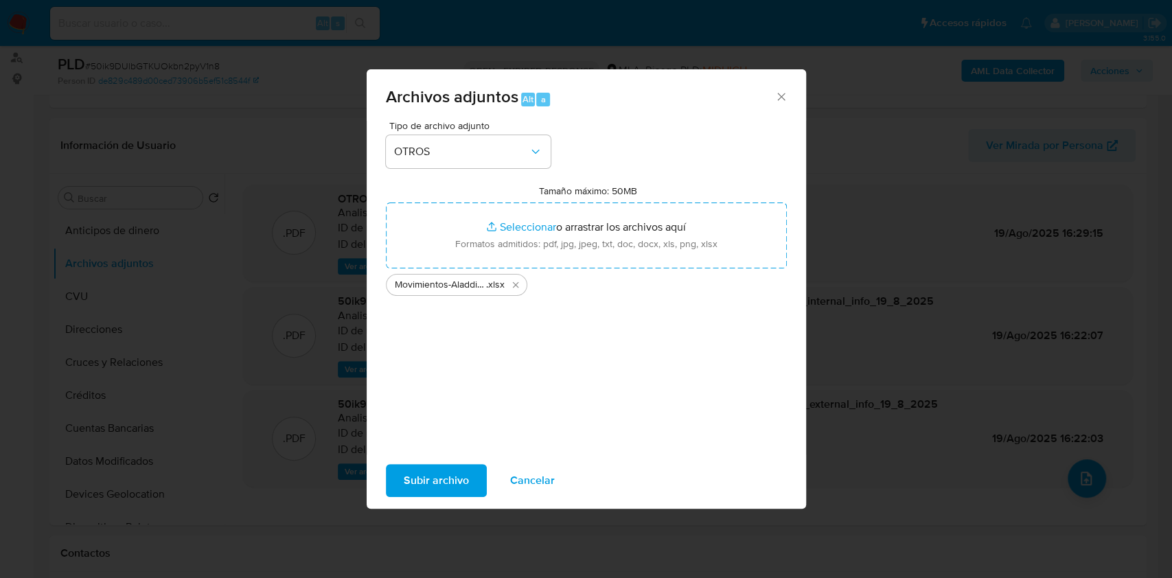
click at [465, 472] on span "Subir archivo" at bounding box center [436, 480] width 65 height 30
click at [465, 473] on span "Subir archivo" at bounding box center [436, 480] width 65 height 30
click at [792, 93] on div "Archivos adjuntos Alt a" at bounding box center [586, 94] width 439 height 51
click at [785, 95] on icon "Cerrar" at bounding box center [781, 97] width 14 height 14
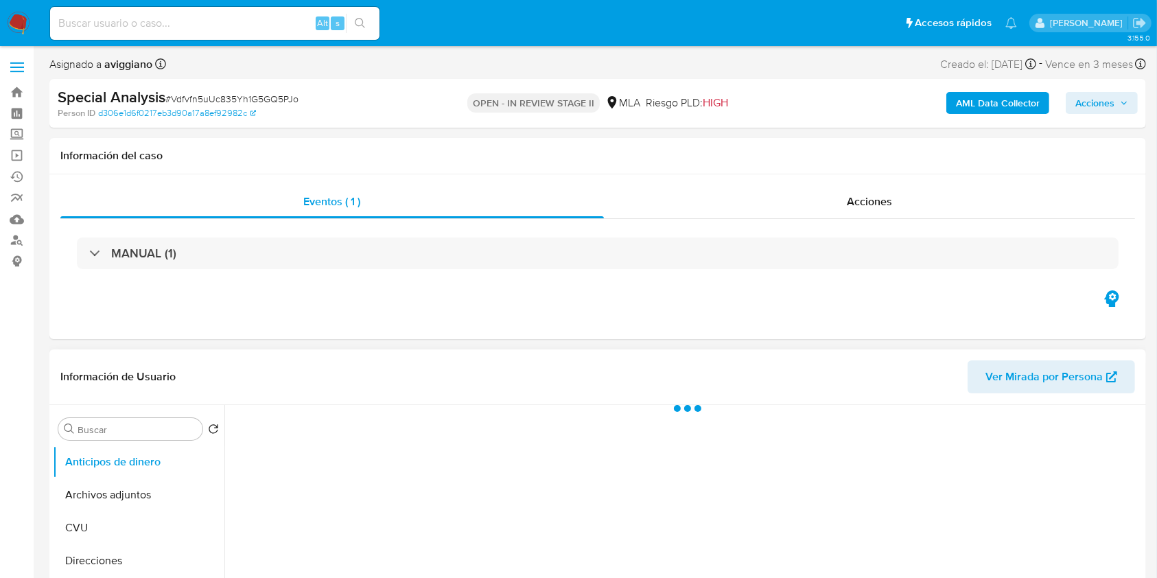
select select "10"
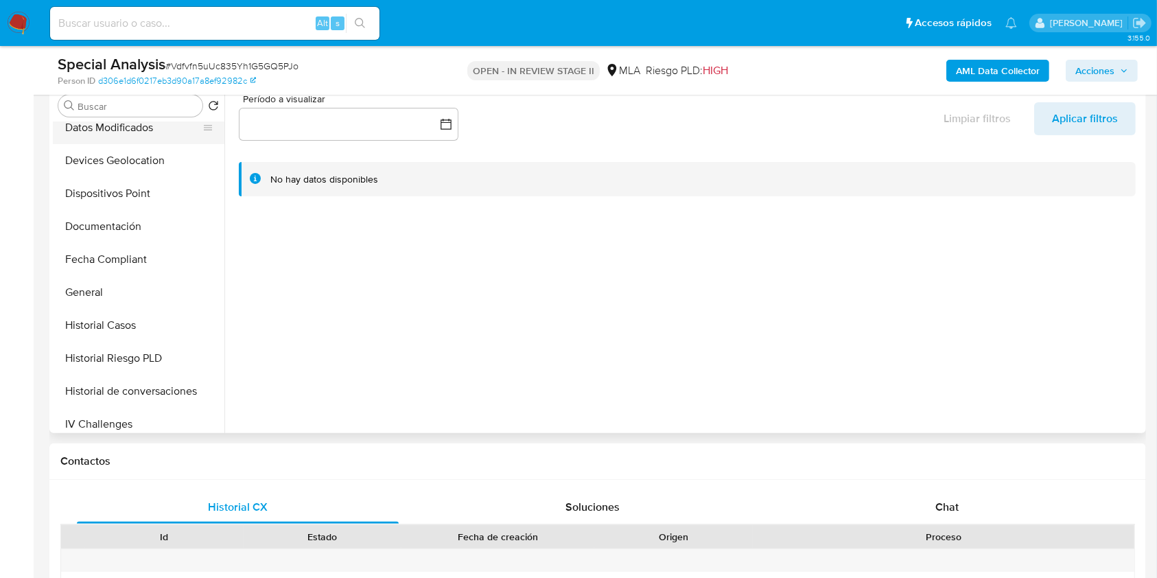
scroll to position [275, 0]
click at [132, 295] on button "Historial Casos" at bounding box center [133, 292] width 161 height 33
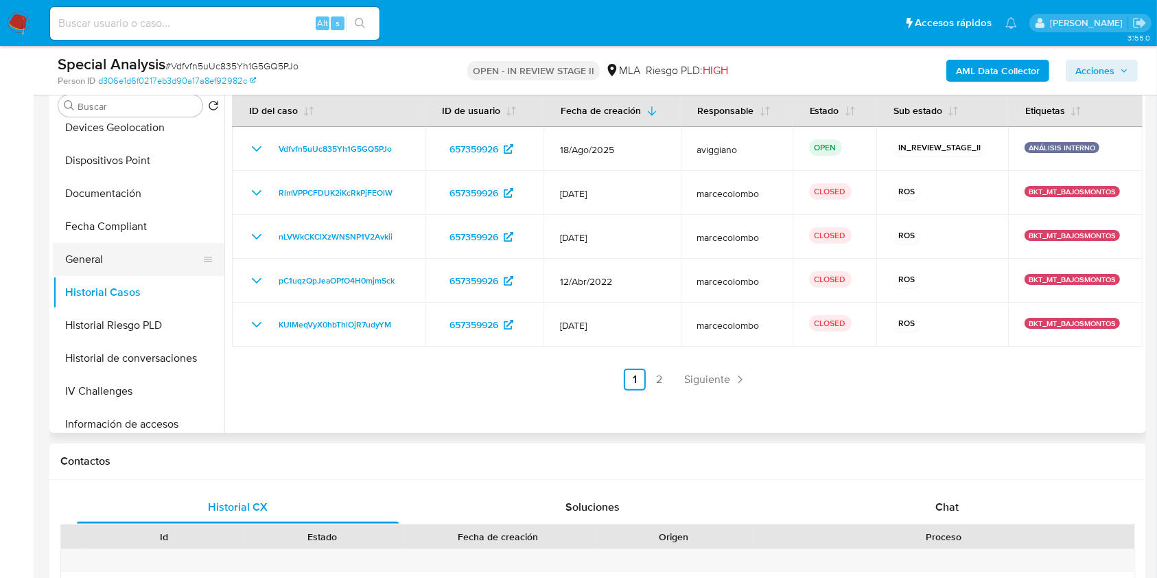
click at [93, 270] on button "General" at bounding box center [133, 259] width 161 height 33
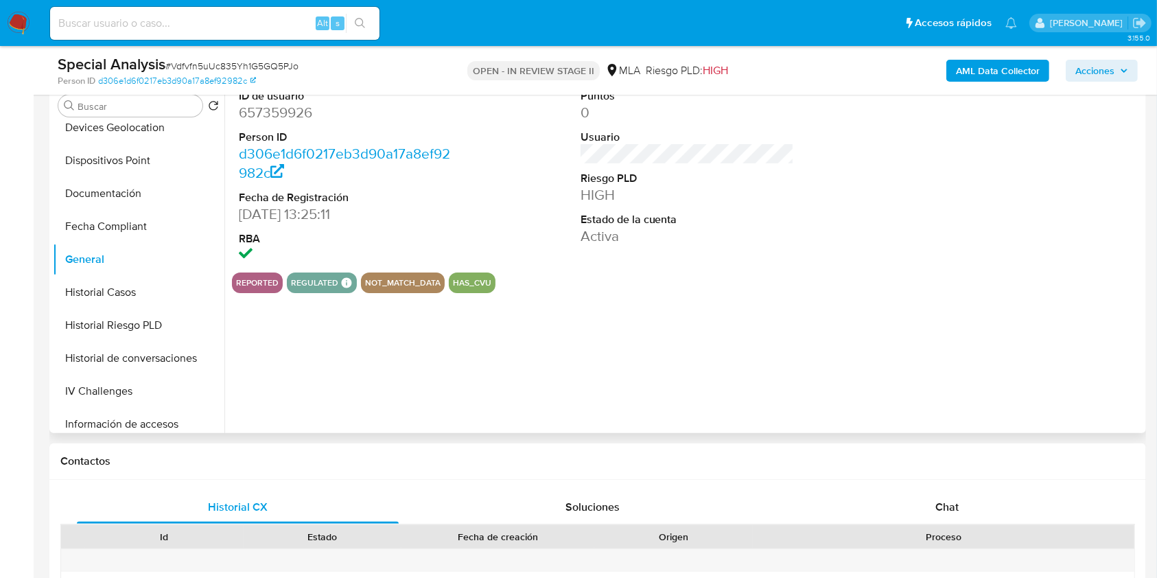
click at [286, 117] on dd "657359926" at bounding box center [346, 112] width 214 height 19
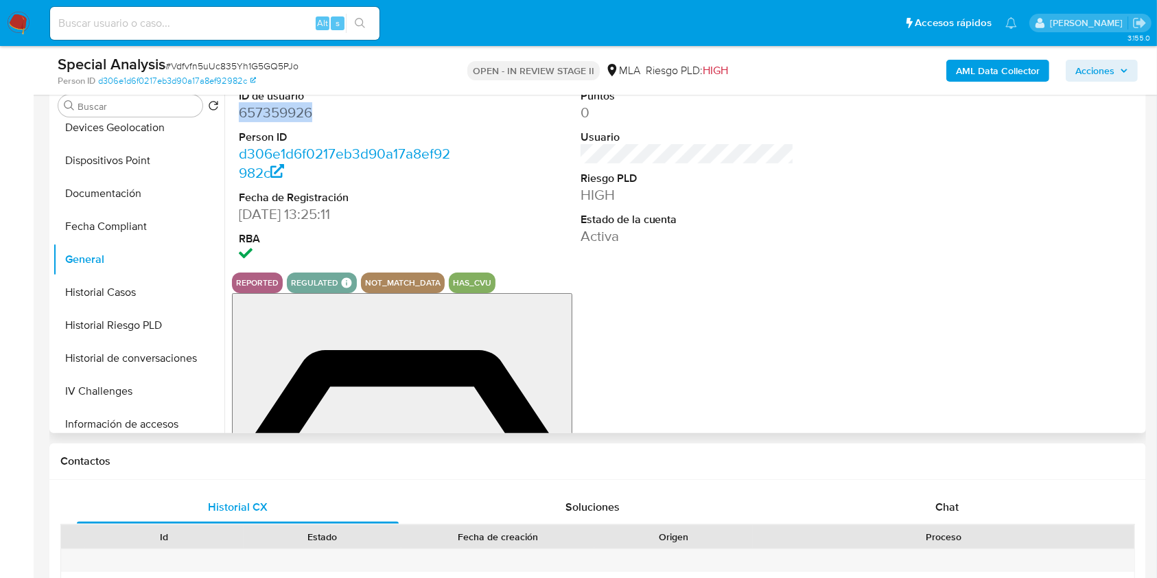
copy dd "657359926"
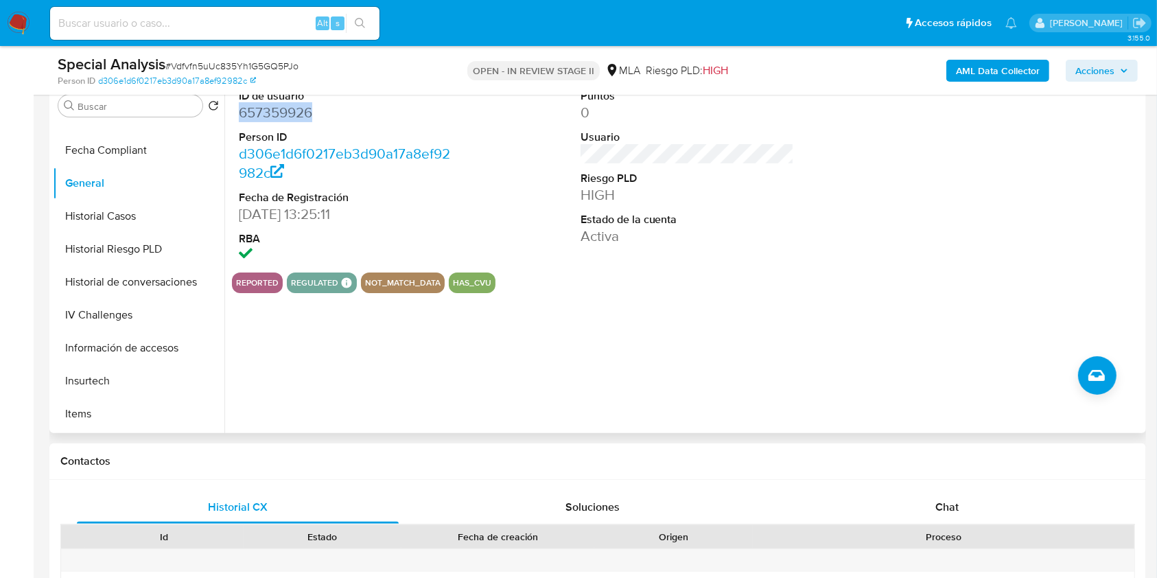
scroll to position [457, 0]
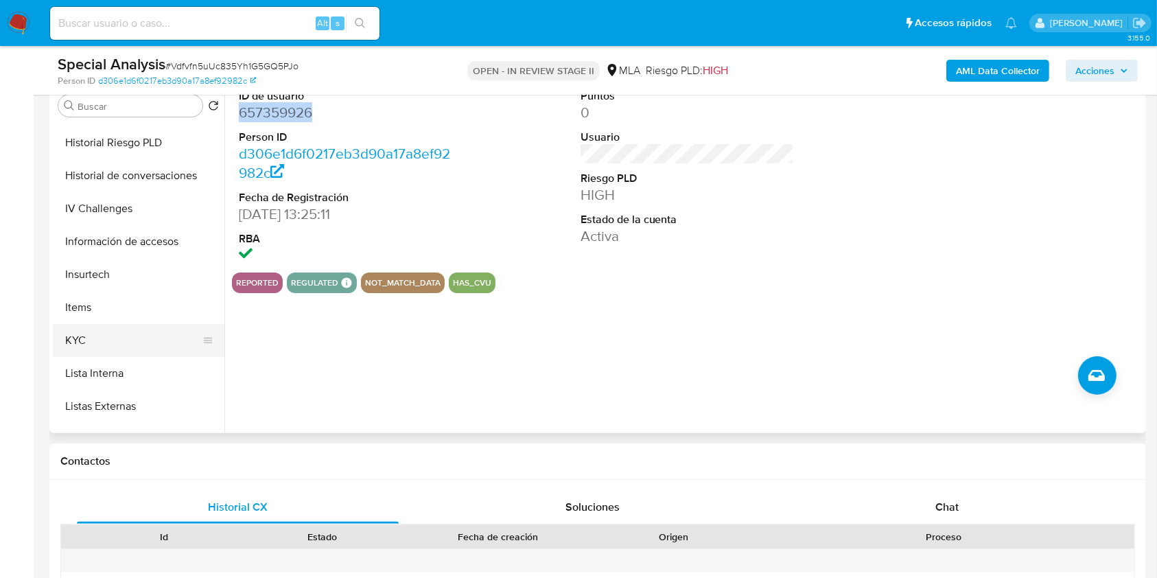
click at [100, 338] on button "KYC" at bounding box center [133, 340] width 161 height 33
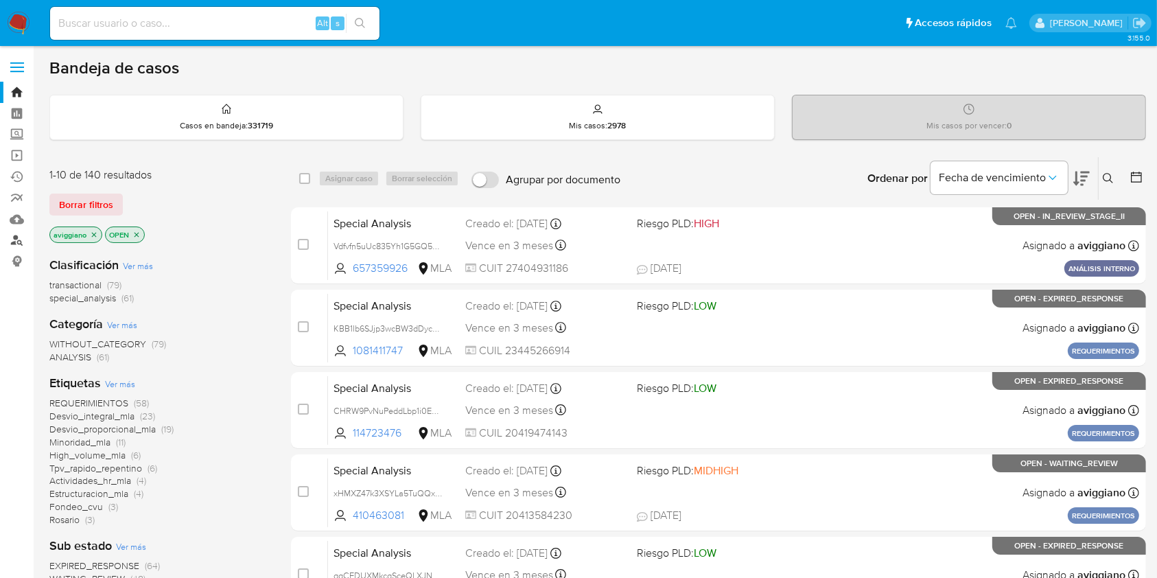
click at [18, 244] on link "Buscador de personas" at bounding box center [81, 240] width 163 height 21
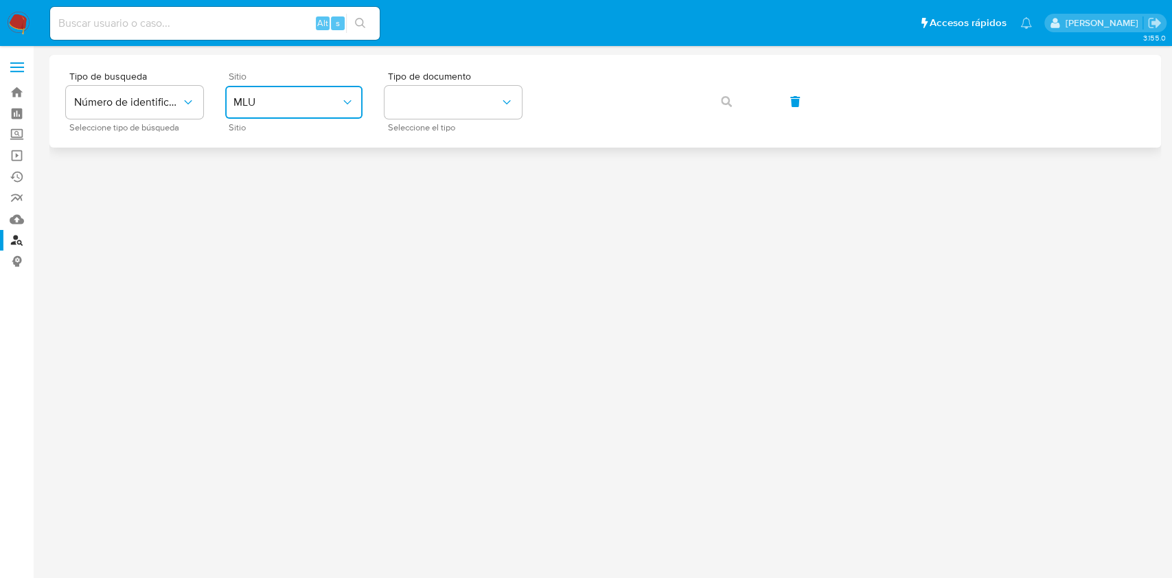
click at [277, 108] on span "MLU" at bounding box center [286, 102] width 107 height 14
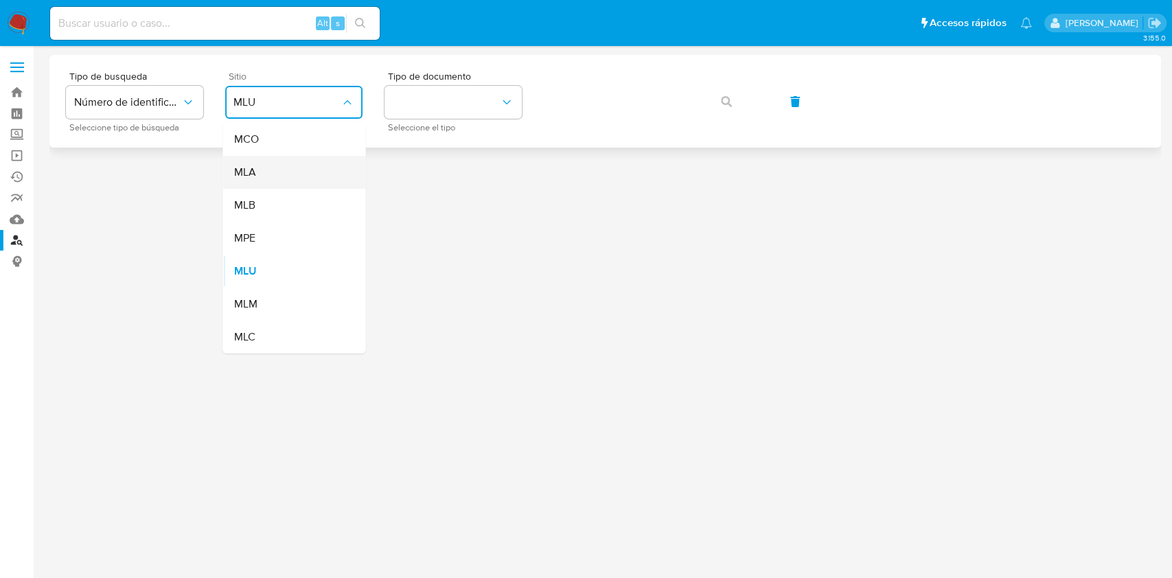
click at [290, 172] on div "MLA" at bounding box center [289, 172] width 113 height 33
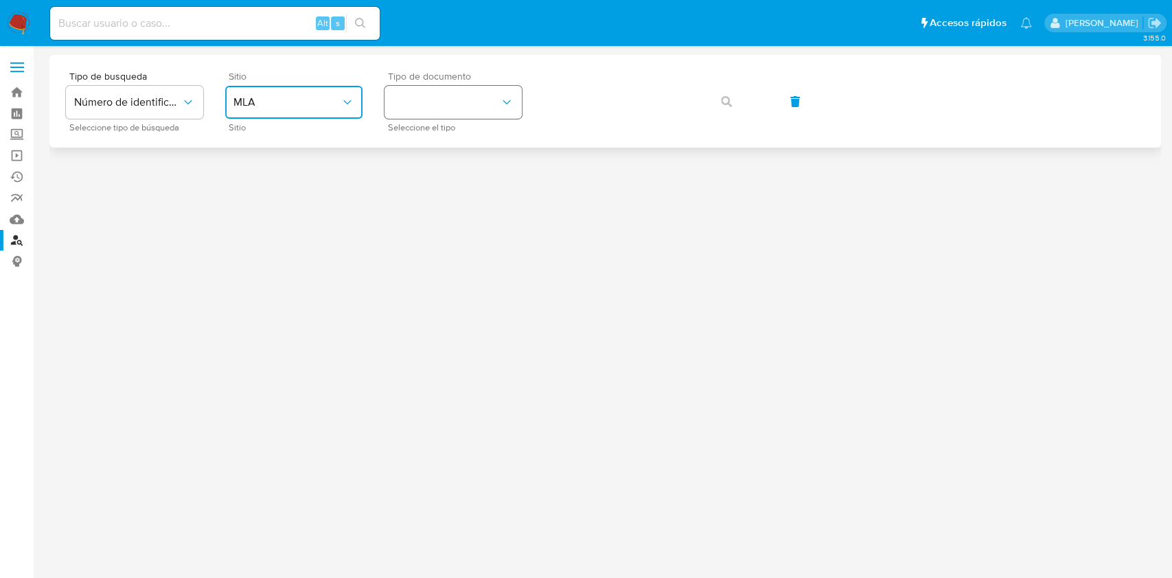
click at [450, 115] on button "identificationType" at bounding box center [452, 102] width 137 height 33
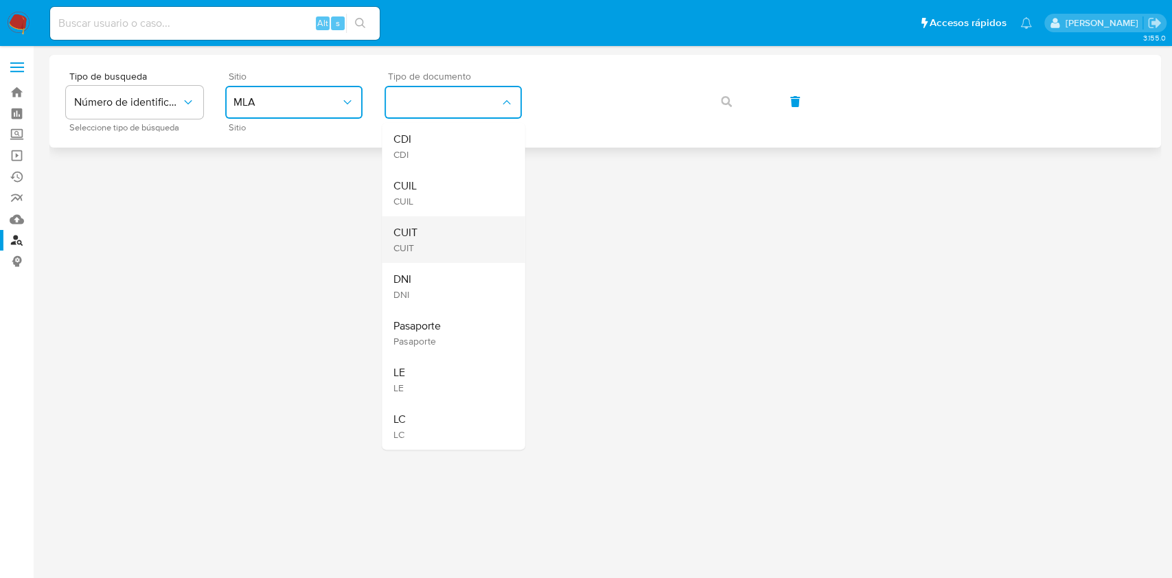
click at [439, 239] on div "CUIT CUIT" at bounding box center [449, 239] width 113 height 47
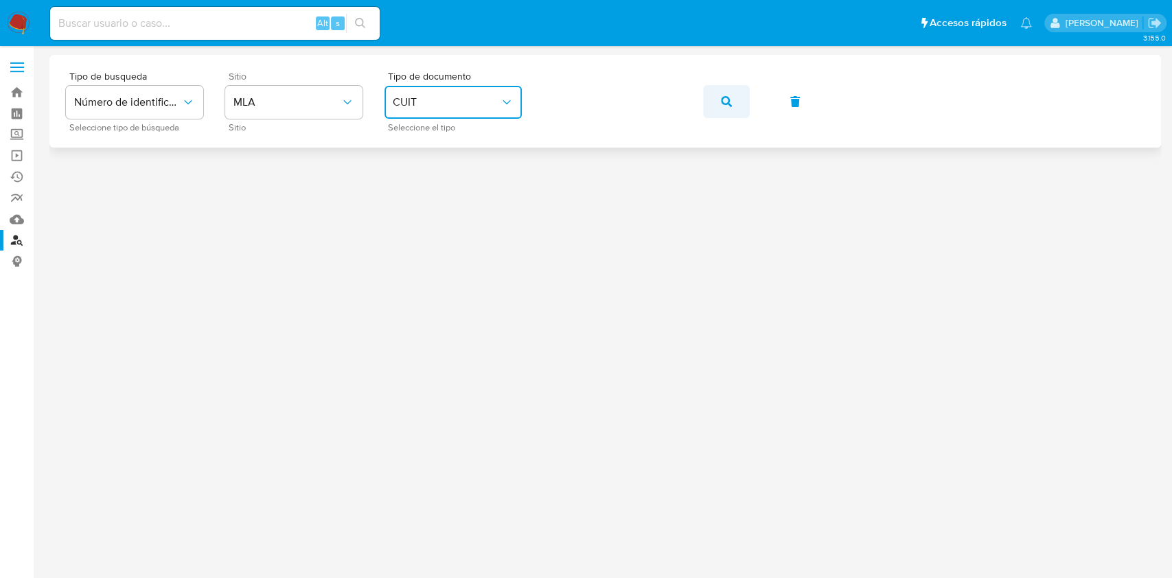
click at [744, 91] on button "button" at bounding box center [726, 101] width 47 height 33
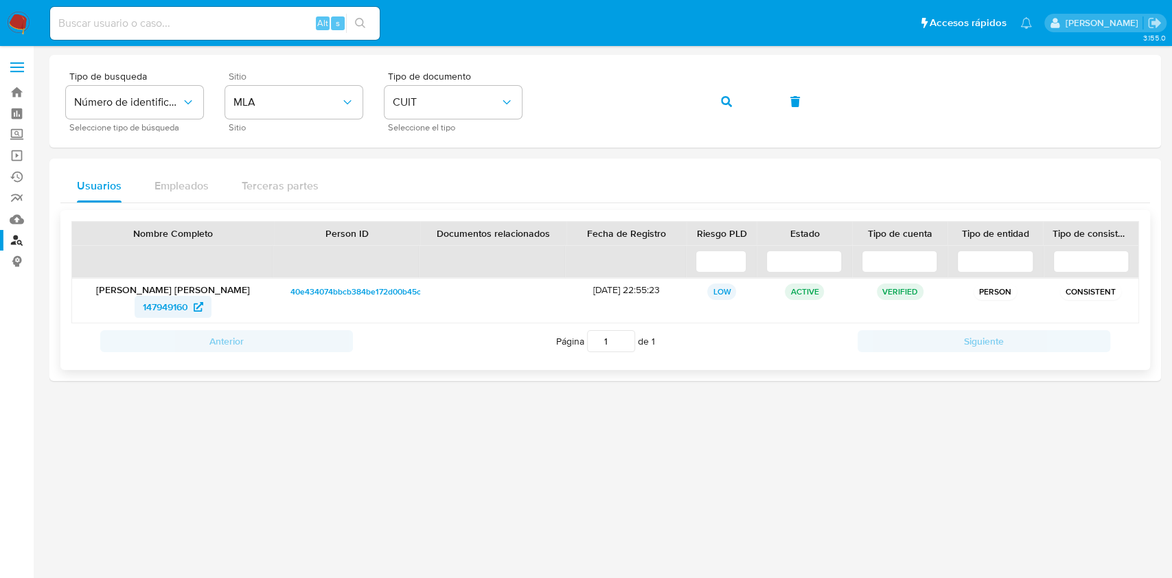
click at [148, 306] on span "147949160" at bounding box center [165, 307] width 45 height 22
click at [734, 97] on button "button" at bounding box center [726, 101] width 47 height 33
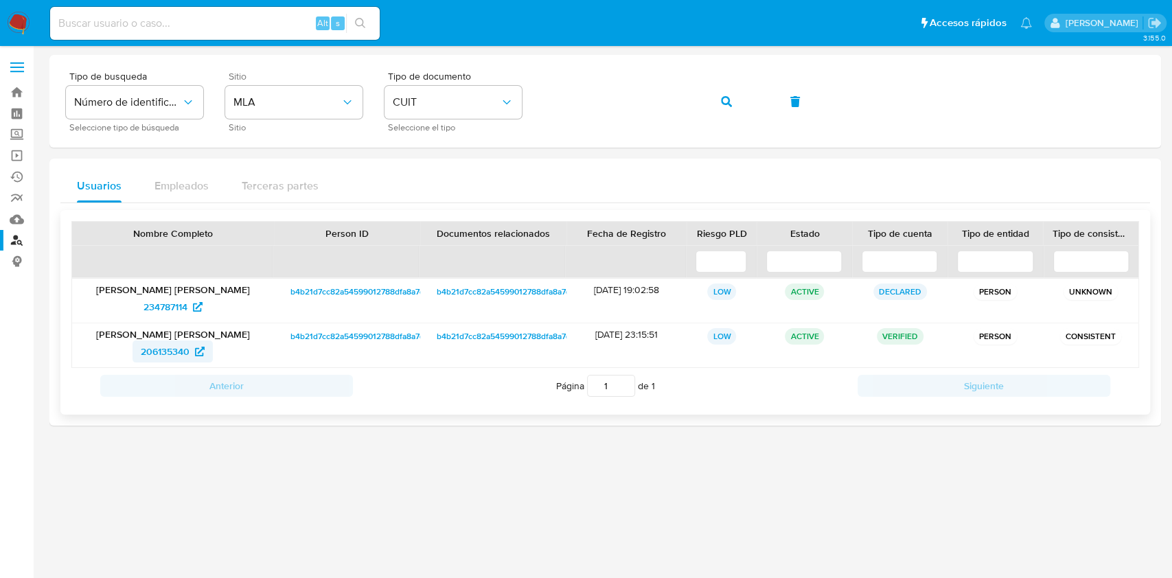
click at [161, 347] on span "206135340" at bounding box center [165, 351] width 49 height 22
click at [730, 87] on span "button" at bounding box center [726, 101] width 11 height 30
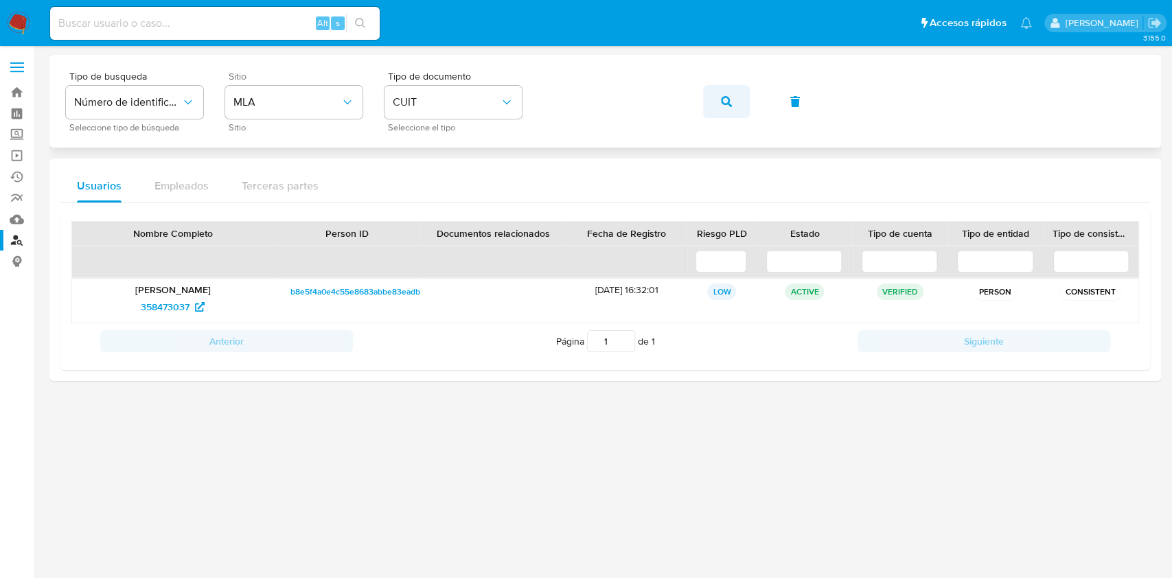
click at [706, 105] on button "button" at bounding box center [726, 101] width 47 height 33
click at [163, 308] on span "300327646" at bounding box center [165, 307] width 50 height 22
click at [5, 91] on link "Bandeja" at bounding box center [81, 92] width 163 height 21
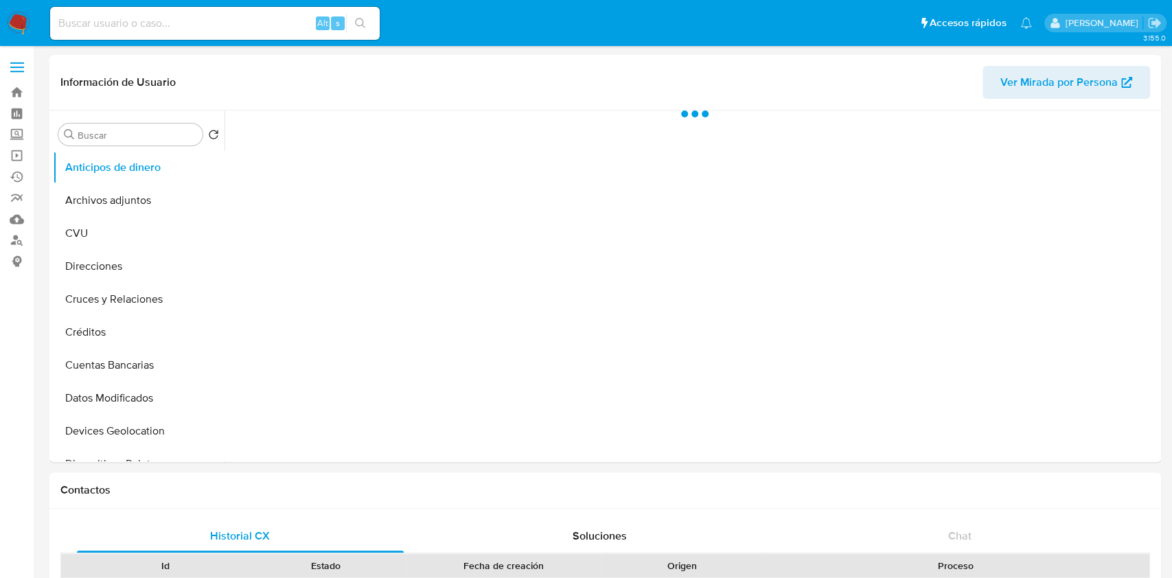
select select "10"
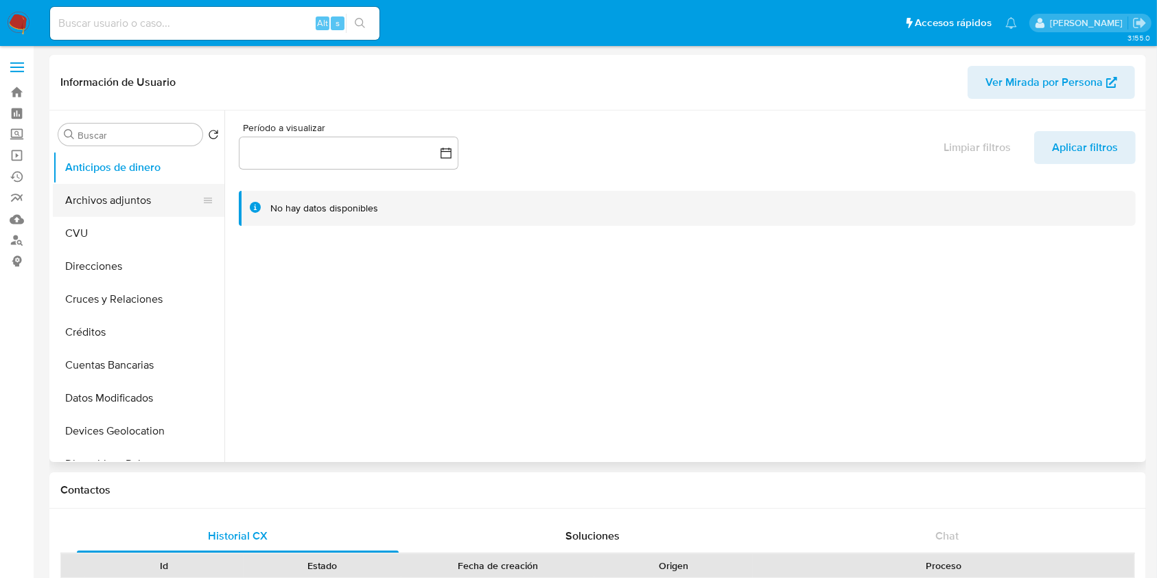
click at [128, 203] on button "Archivos adjuntos" at bounding box center [133, 200] width 161 height 33
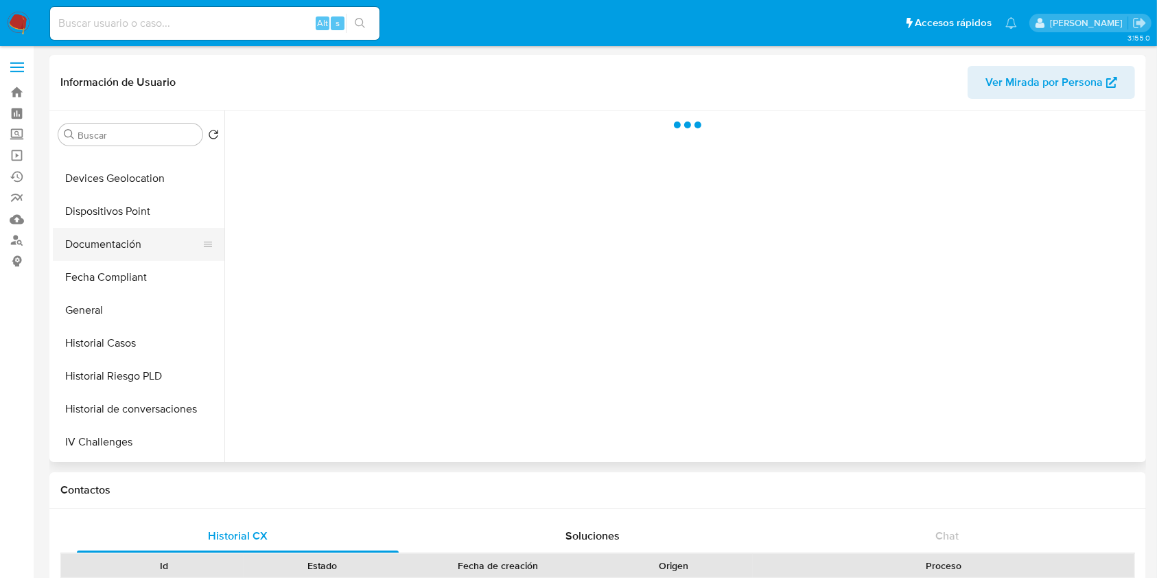
scroll to position [366, 0]
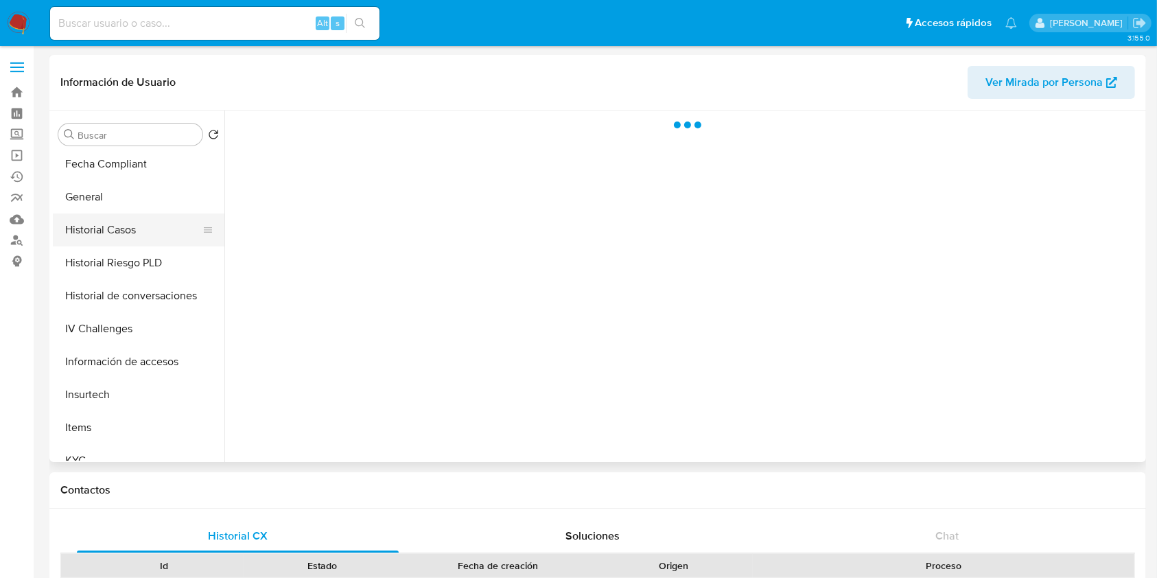
click at [148, 220] on button "Historial Casos" at bounding box center [133, 229] width 161 height 33
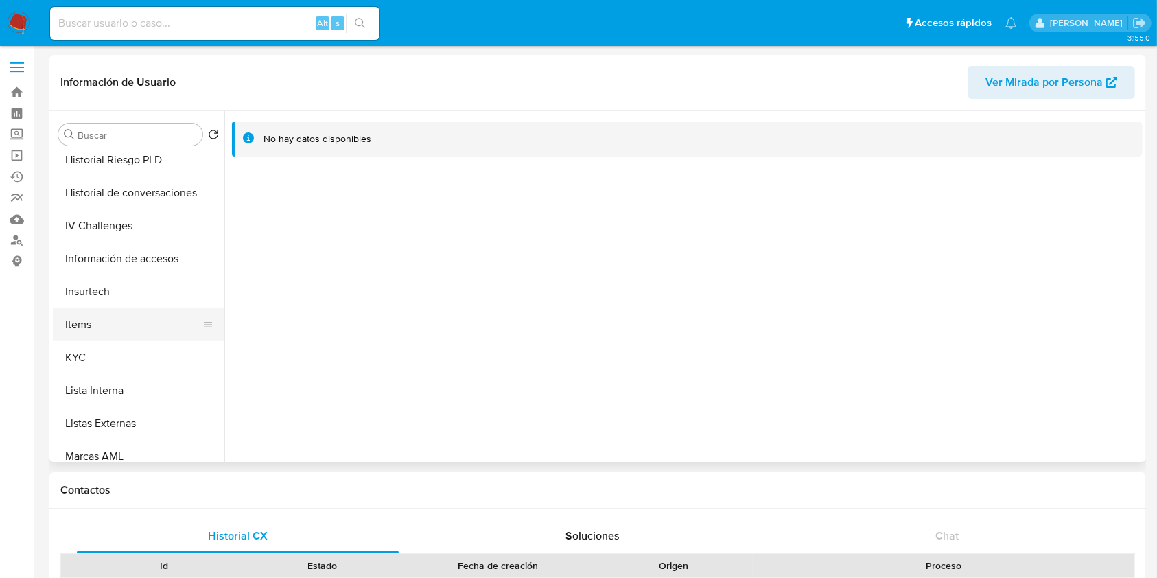
scroll to position [549, 0]
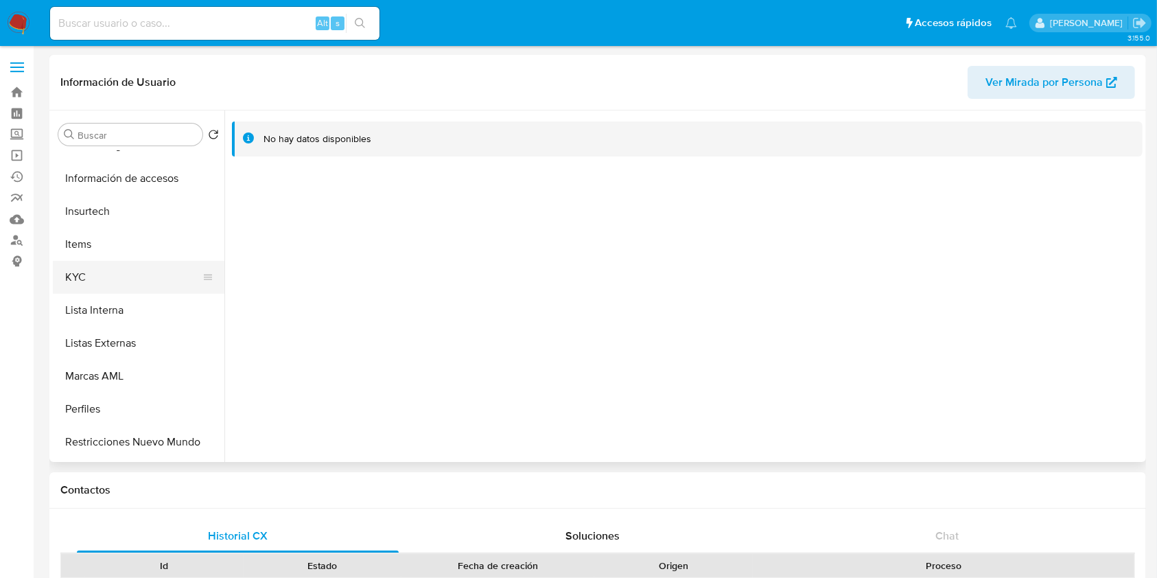
click at [95, 270] on button "KYC" at bounding box center [133, 277] width 161 height 33
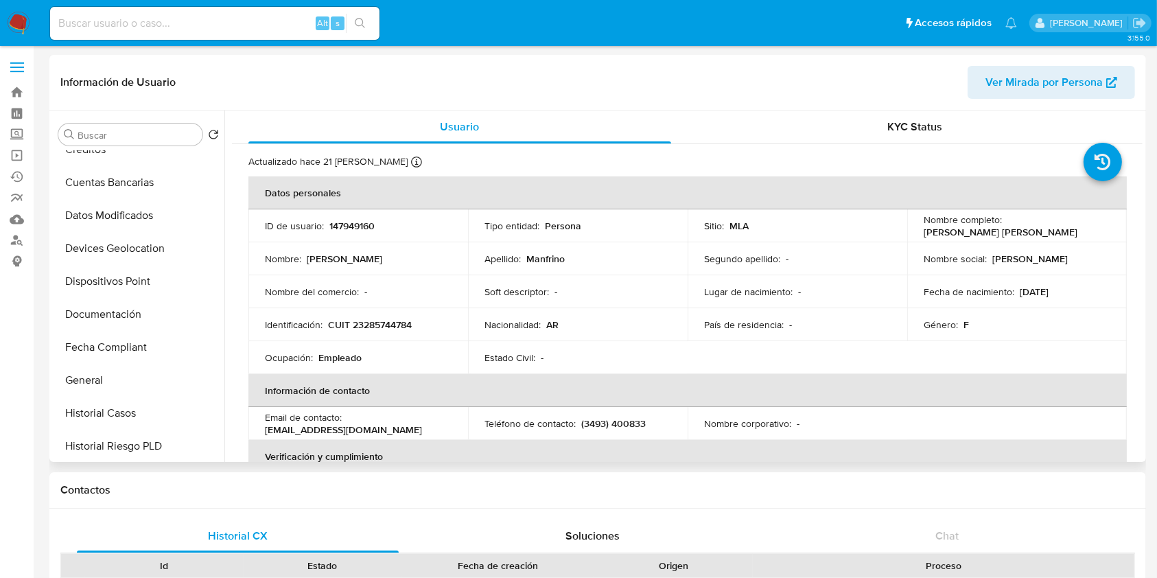
scroll to position [0, 0]
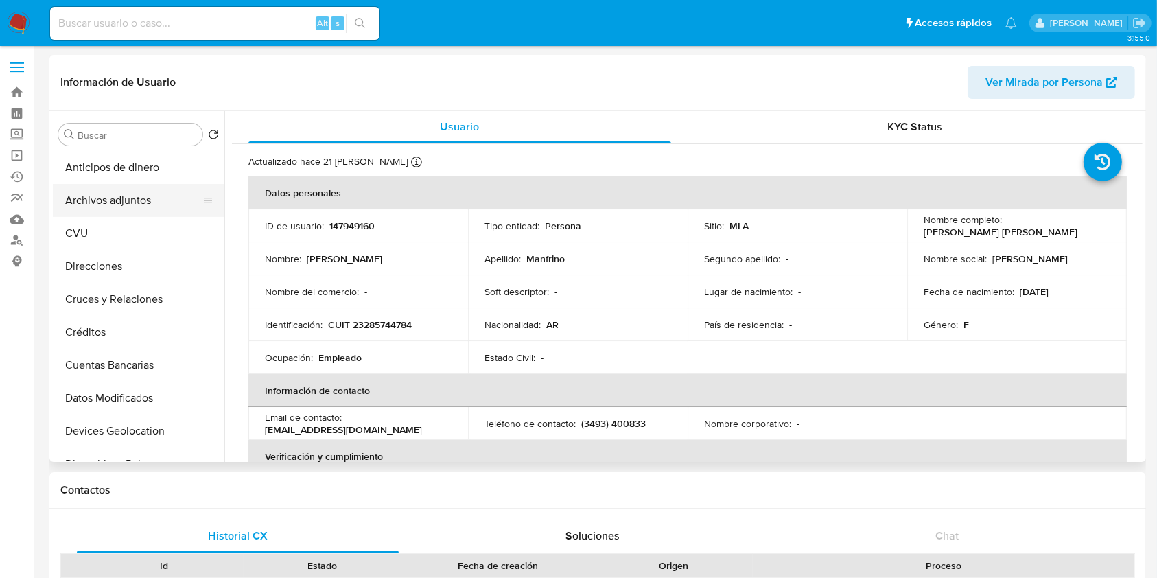
click at [128, 200] on button "Archivos adjuntos" at bounding box center [133, 200] width 161 height 33
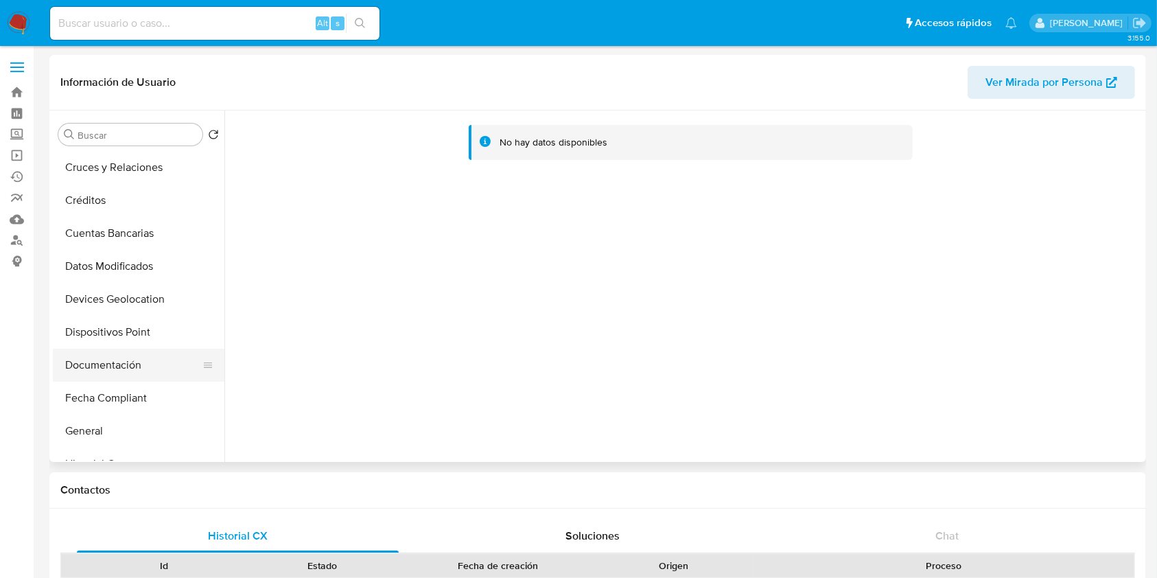
scroll to position [183, 0]
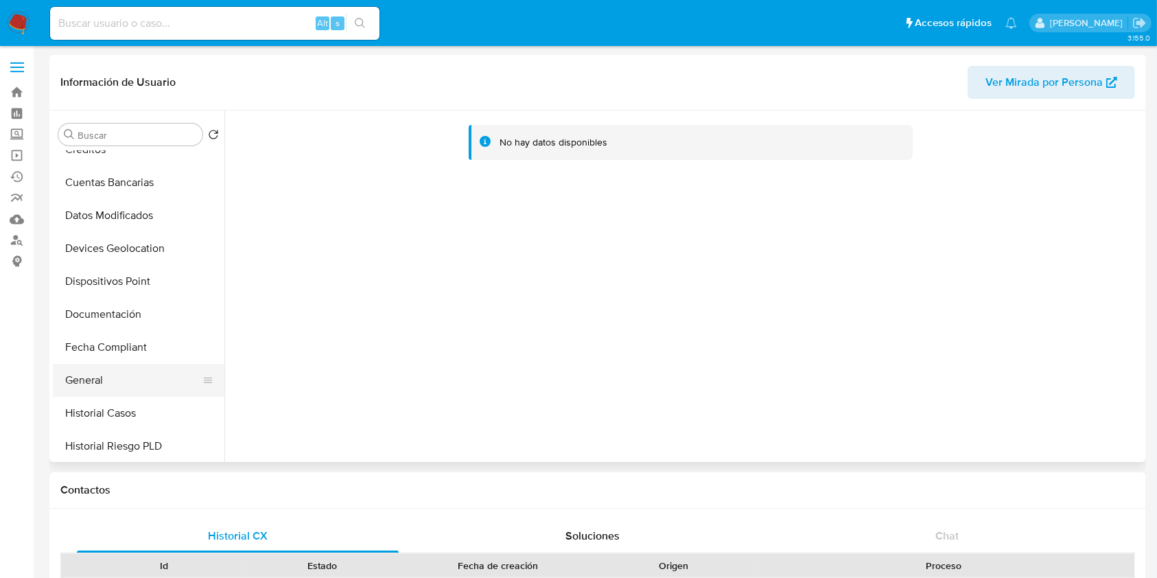
click at [116, 374] on button "General" at bounding box center [133, 380] width 161 height 33
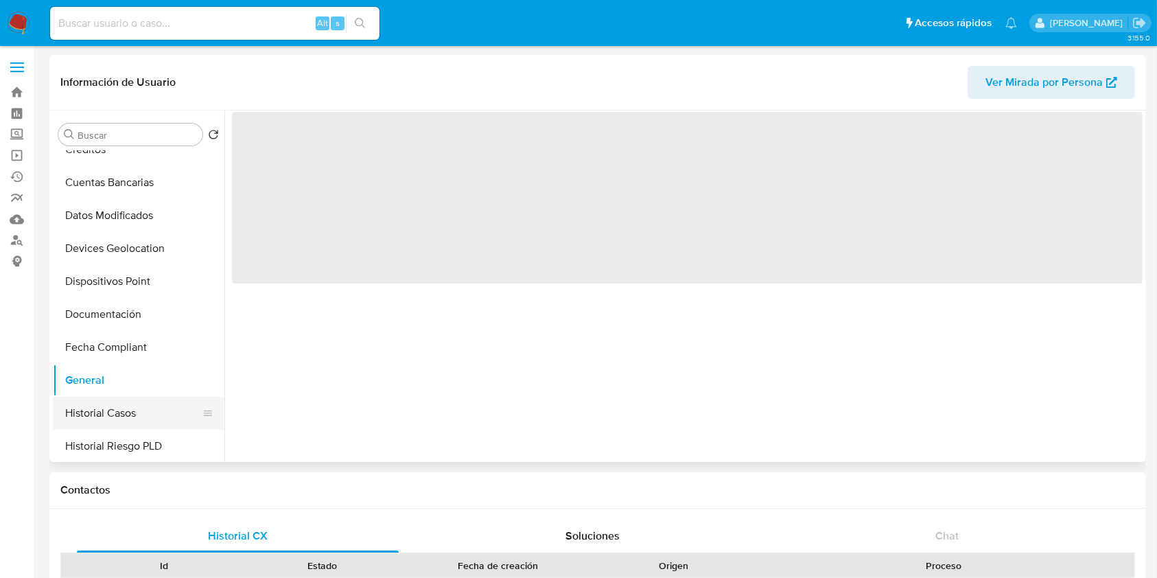
click at [115, 402] on button "Historial Casos" at bounding box center [133, 413] width 161 height 33
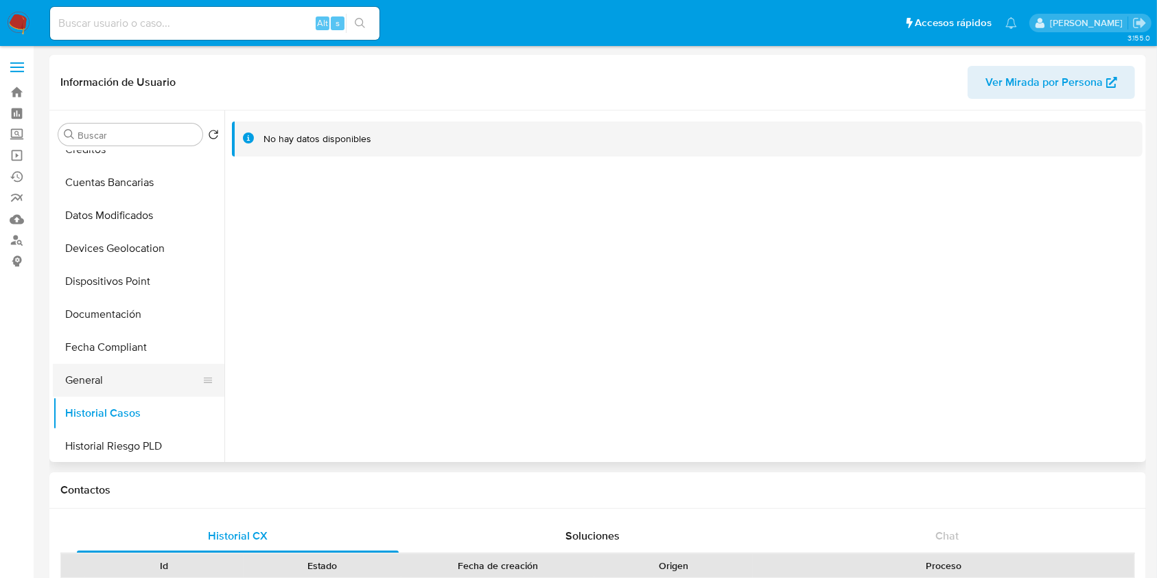
scroll to position [457, 0]
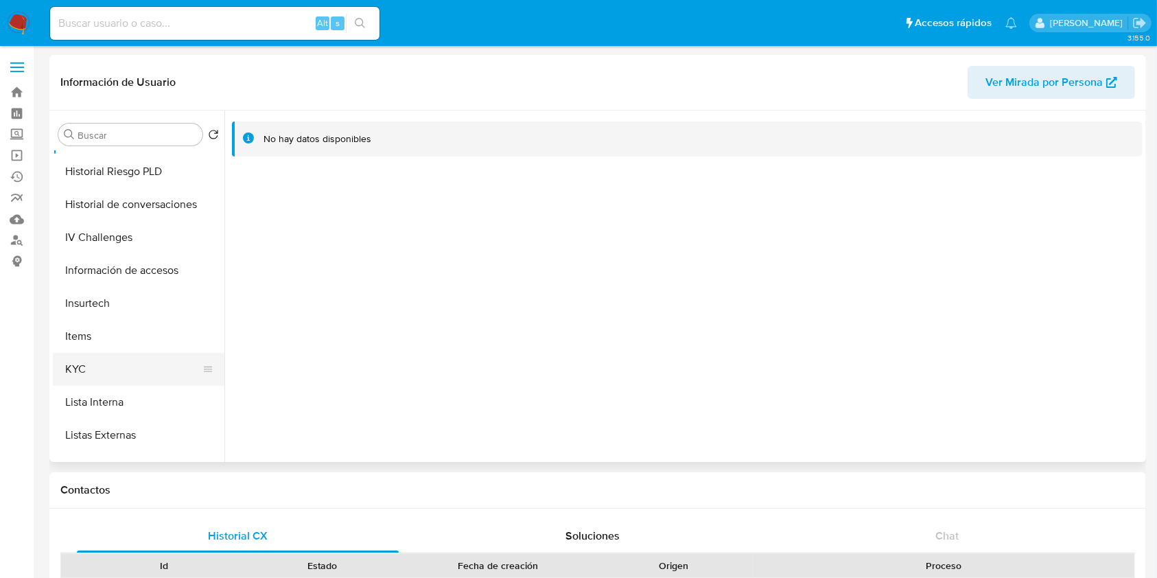
click at [102, 357] on button "KYC" at bounding box center [133, 369] width 161 height 33
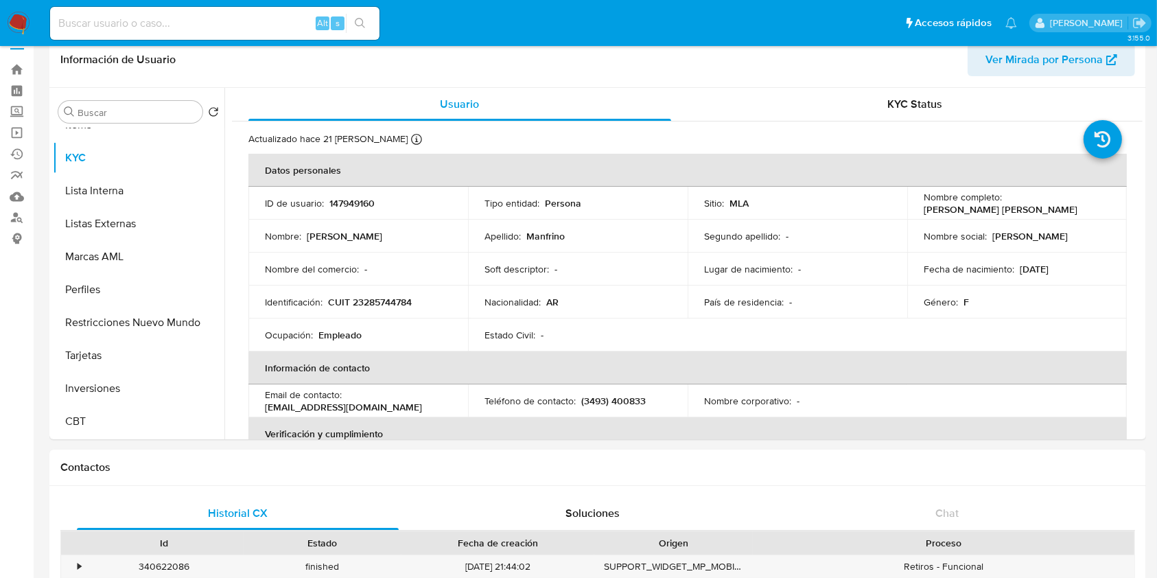
scroll to position [0, 0]
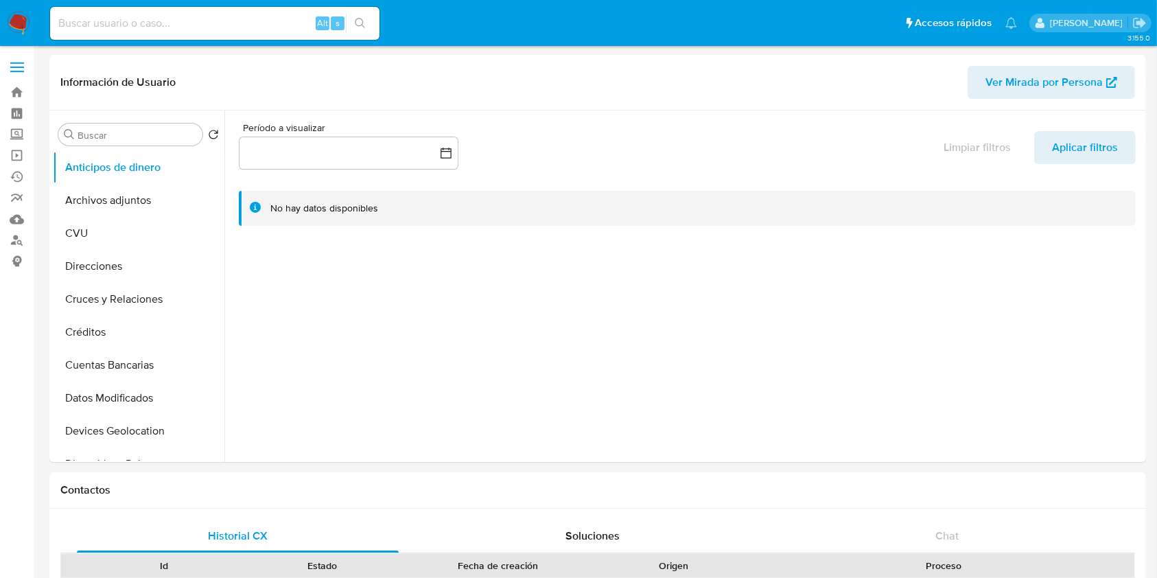
select select "10"
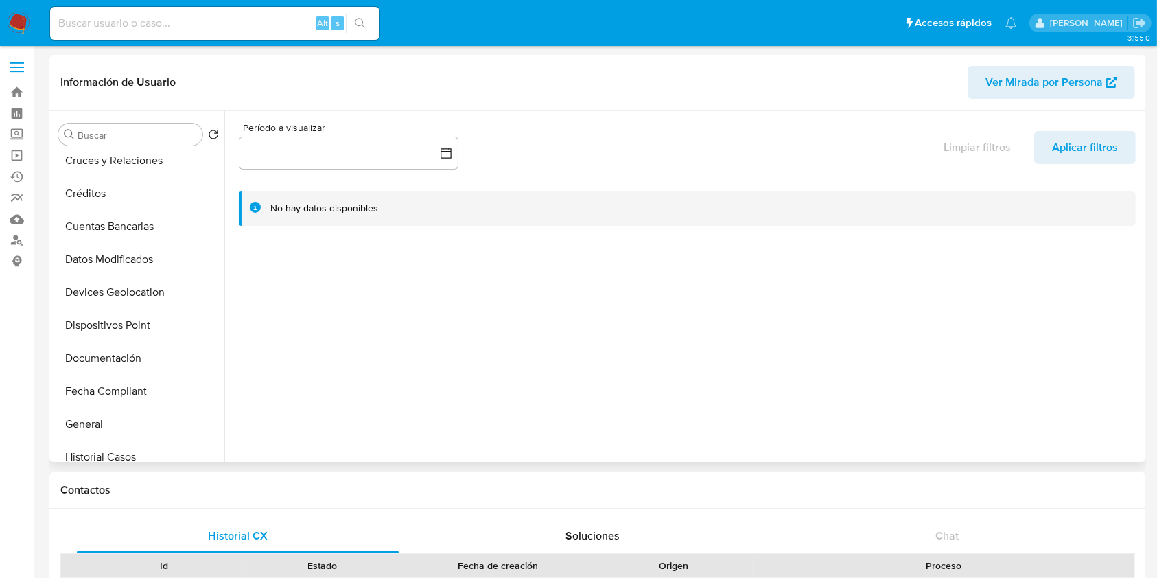
scroll to position [275, 0]
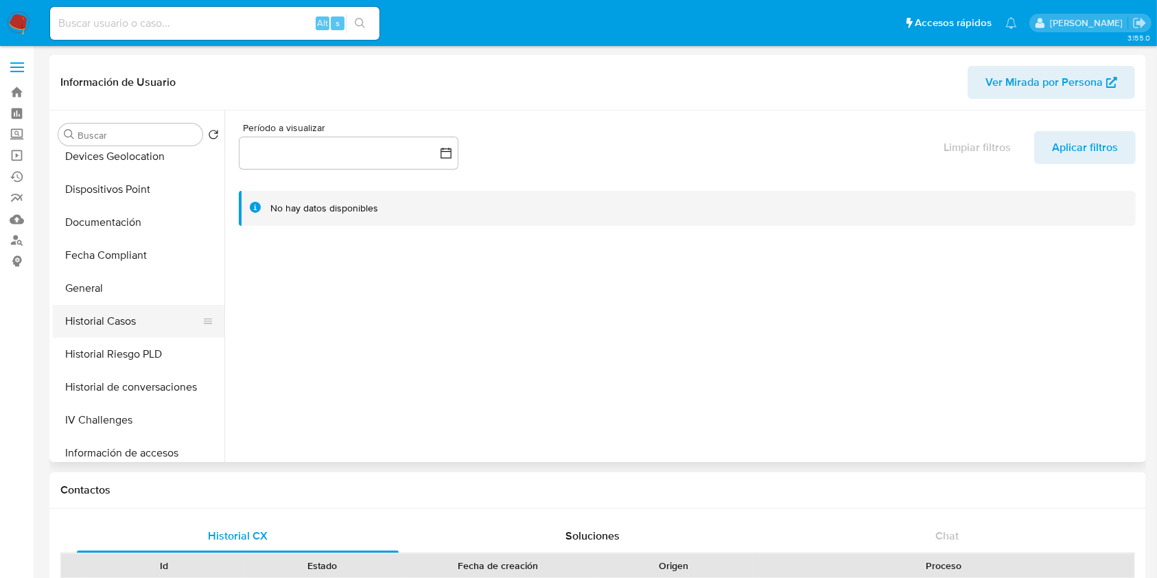
click at [122, 328] on button "Historial Casos" at bounding box center [133, 321] width 161 height 33
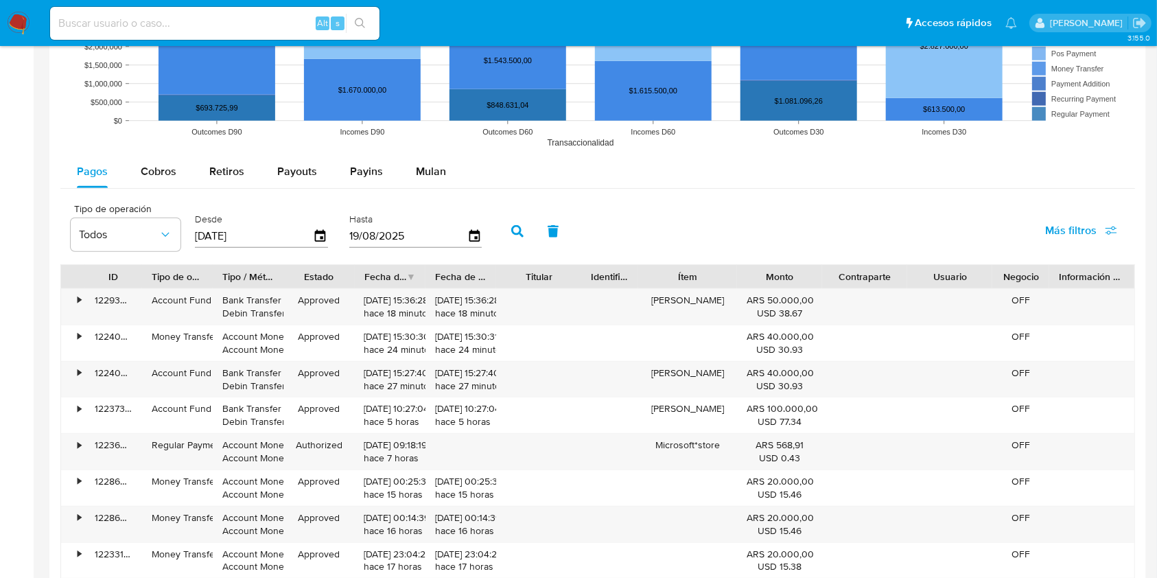
scroll to position [1521, 0]
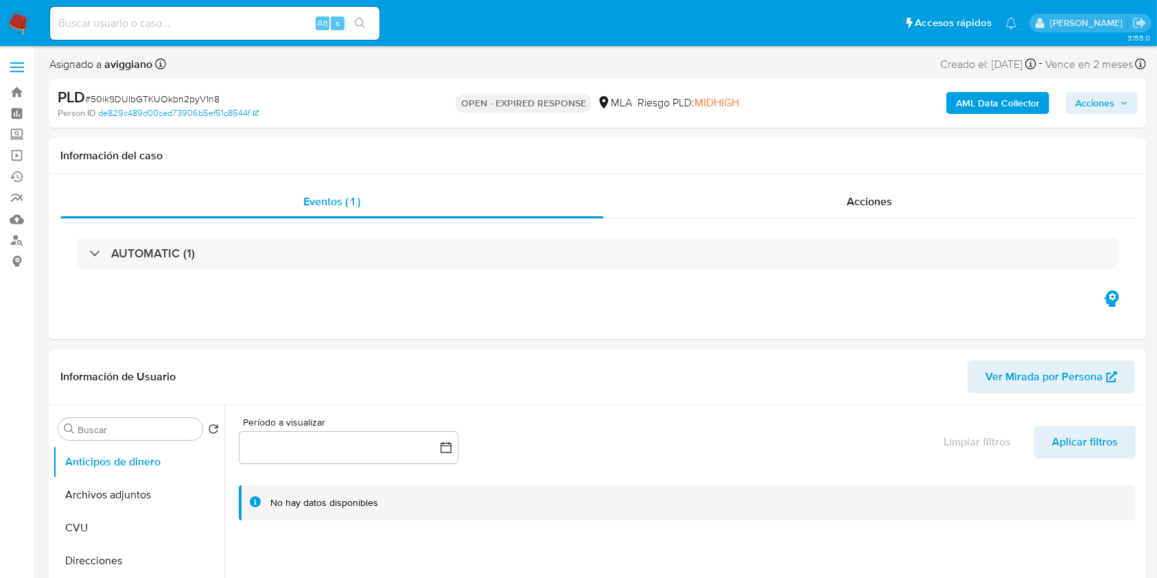
select select "10"
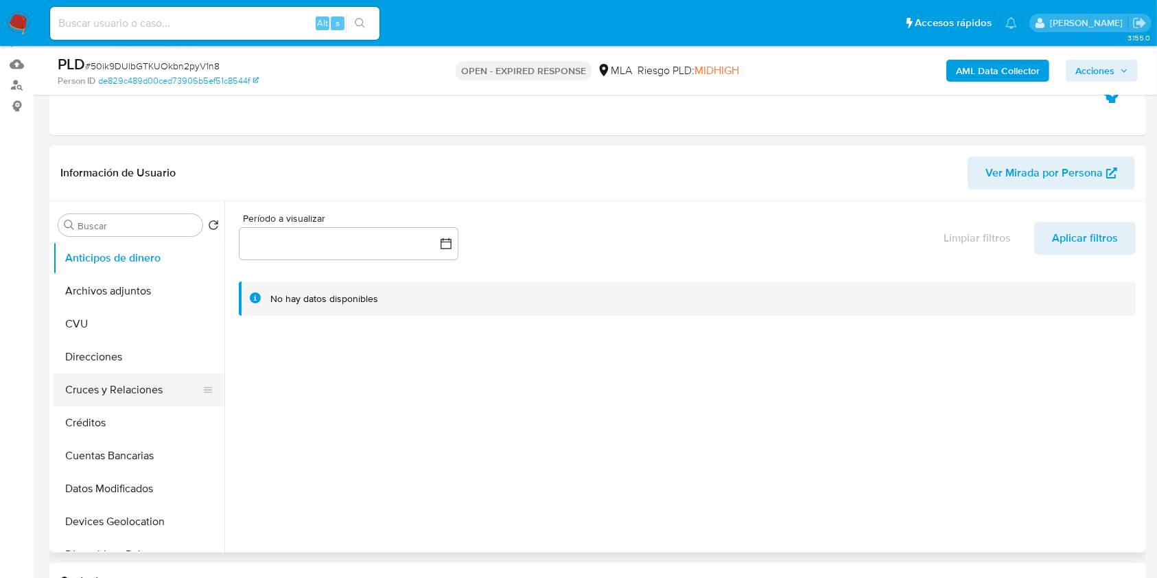
scroll to position [275, 0]
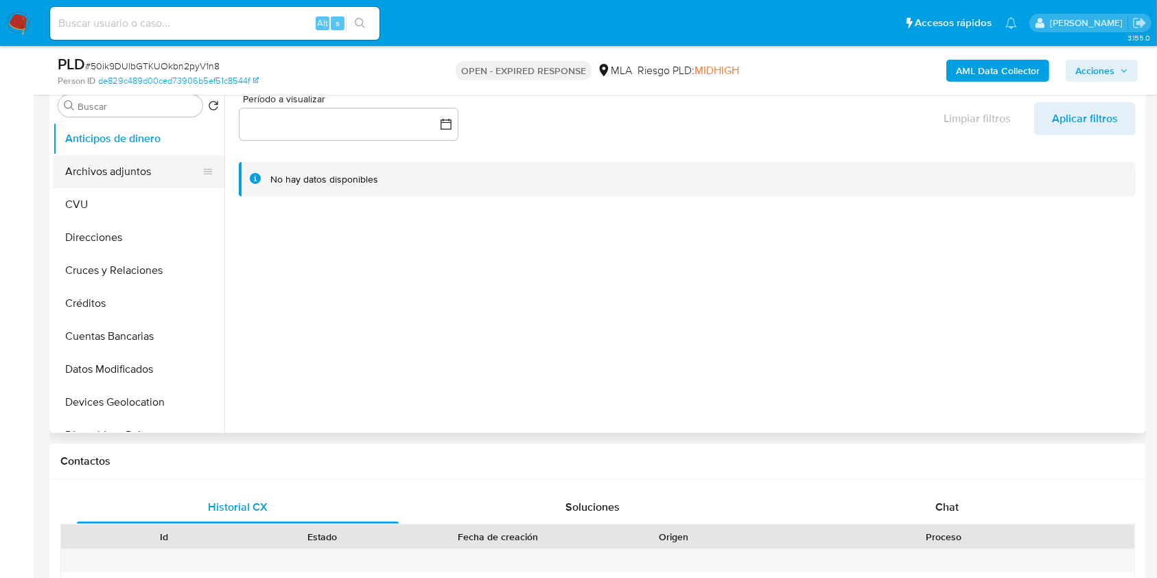
click at [86, 181] on button "Archivos adjuntos" at bounding box center [133, 171] width 161 height 33
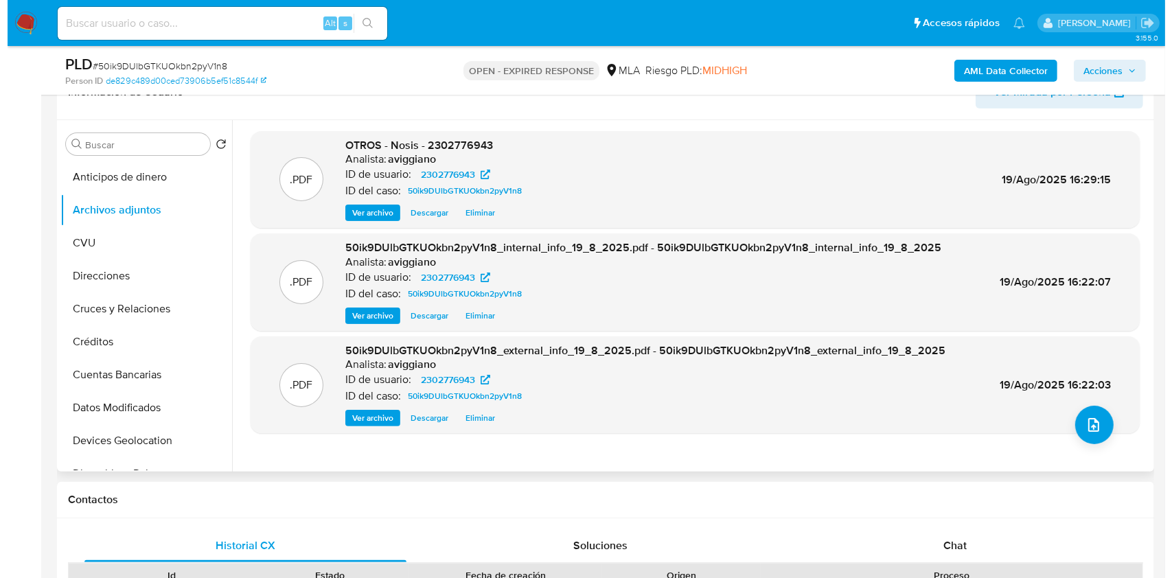
scroll to position [183, 0]
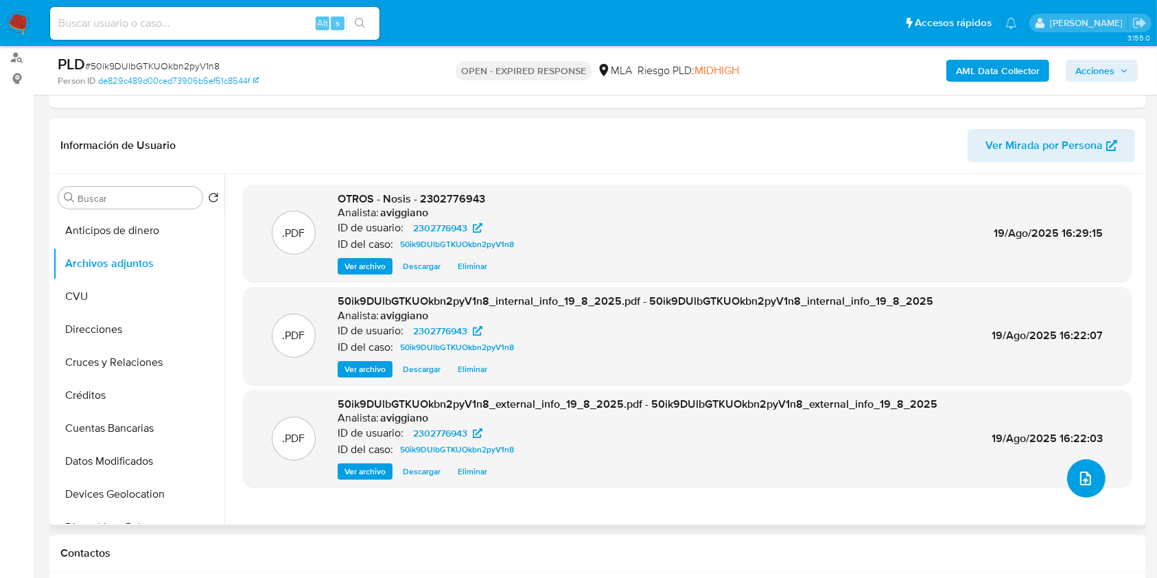
click at [1078, 478] on icon "upload-file" at bounding box center [1086, 478] width 16 height 16
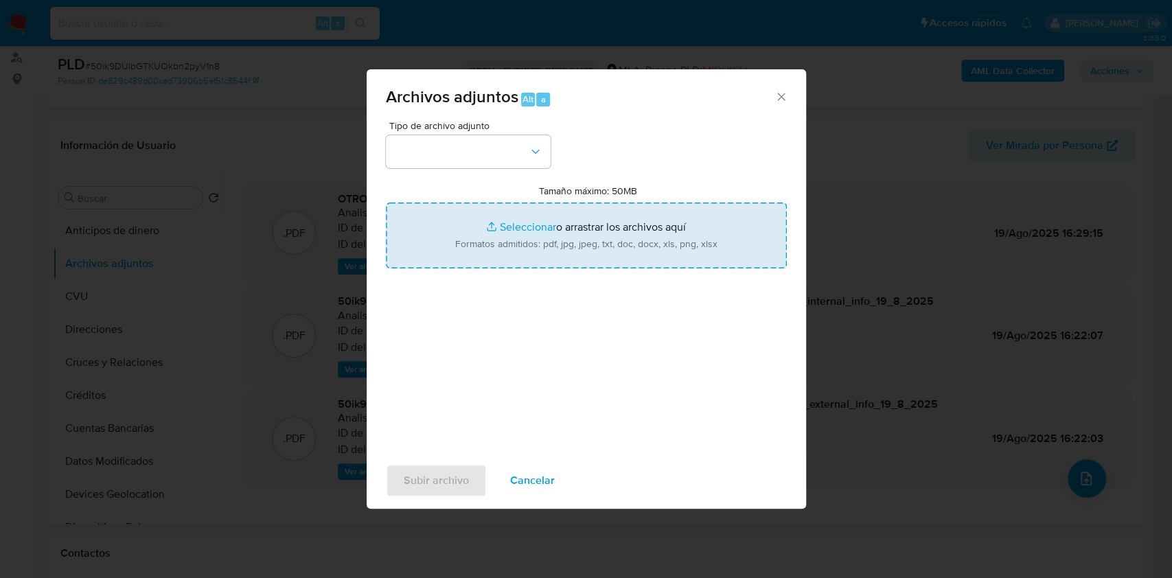
click at [533, 234] on input "Tamaño máximo: 50MB Seleccionar archivos" at bounding box center [586, 236] width 401 height 66
type input "C:\fakepath\Movimientos-Aladdin-v10_1 - 2302776943.xlsx"
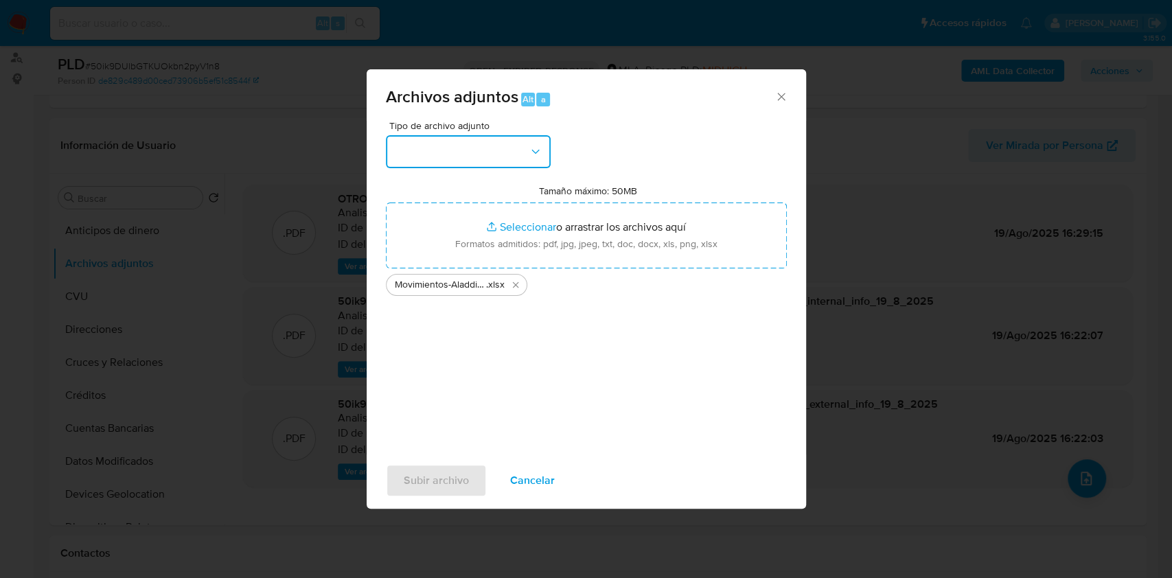
click at [505, 153] on button "button" at bounding box center [468, 151] width 165 height 33
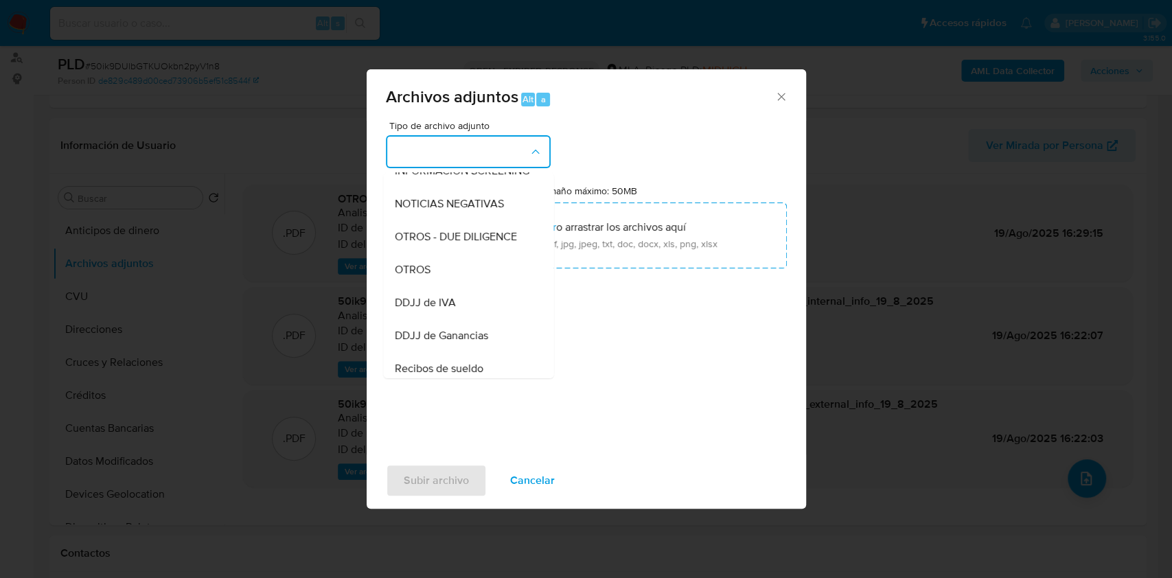
drag, startPoint x: 414, startPoint y: 282, endPoint x: 421, endPoint y: 330, distance: 48.6
click at [414, 277] on span "OTROS" at bounding box center [412, 270] width 36 height 14
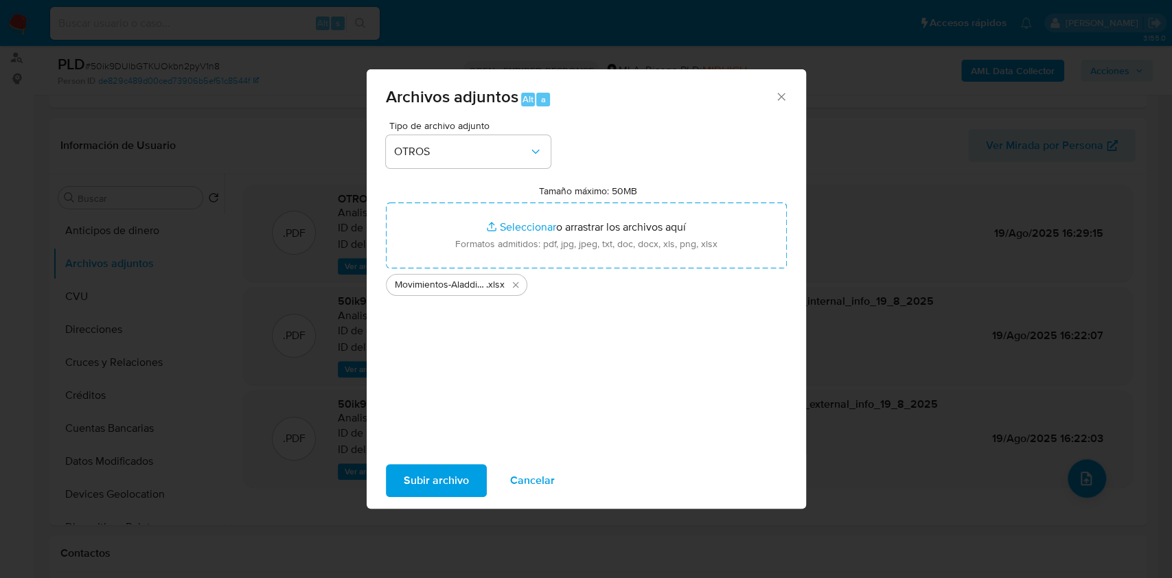
click at [426, 478] on span "Subir archivo" at bounding box center [436, 480] width 65 height 30
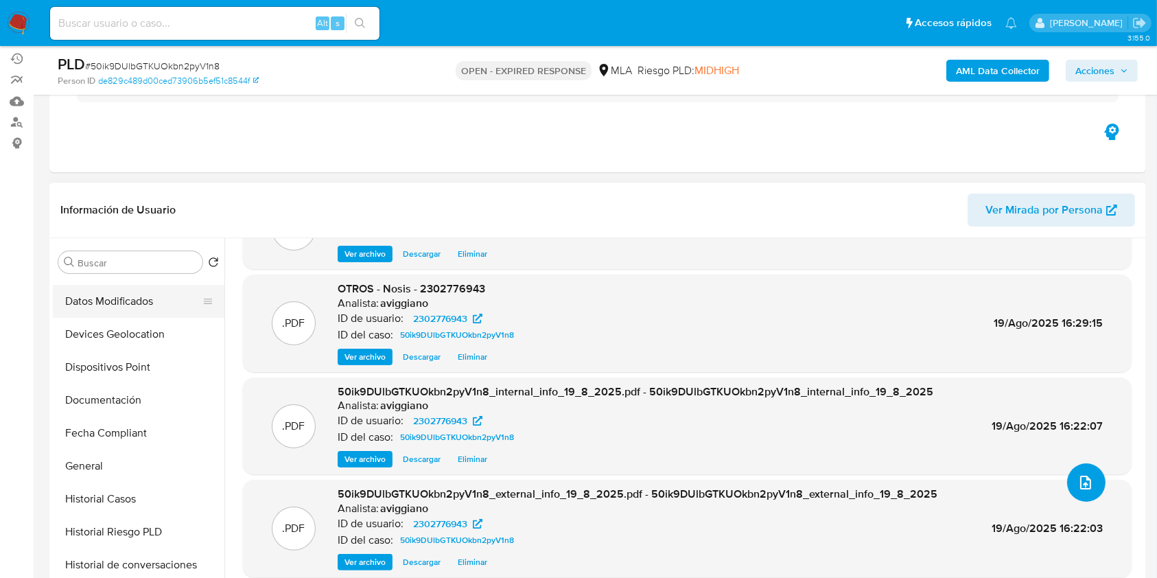
scroll to position [275, 0]
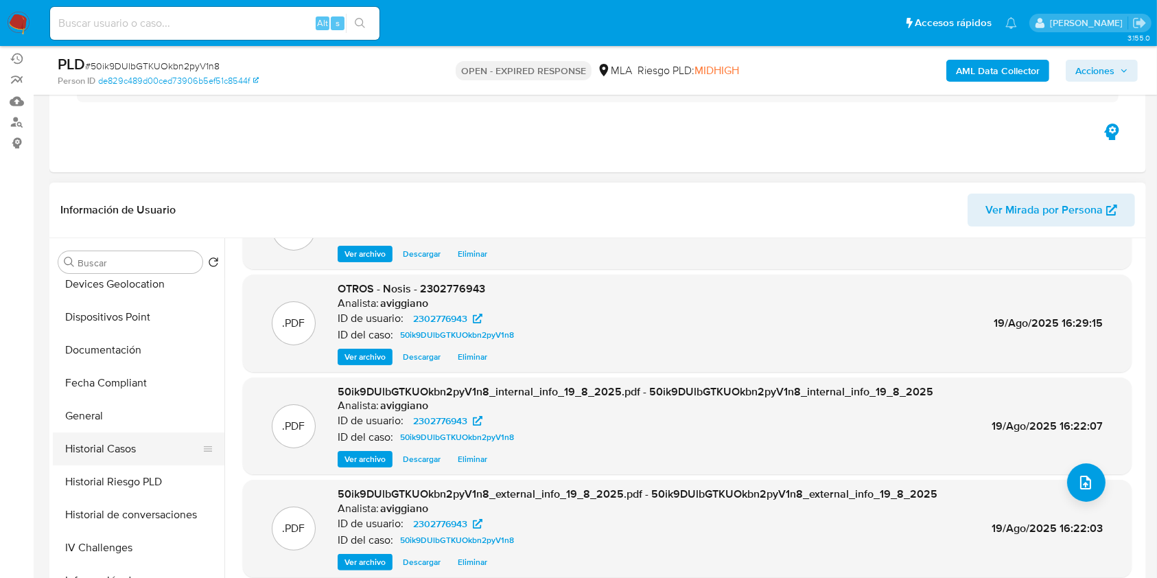
click at [105, 447] on button "Historial Casos" at bounding box center [133, 448] width 161 height 33
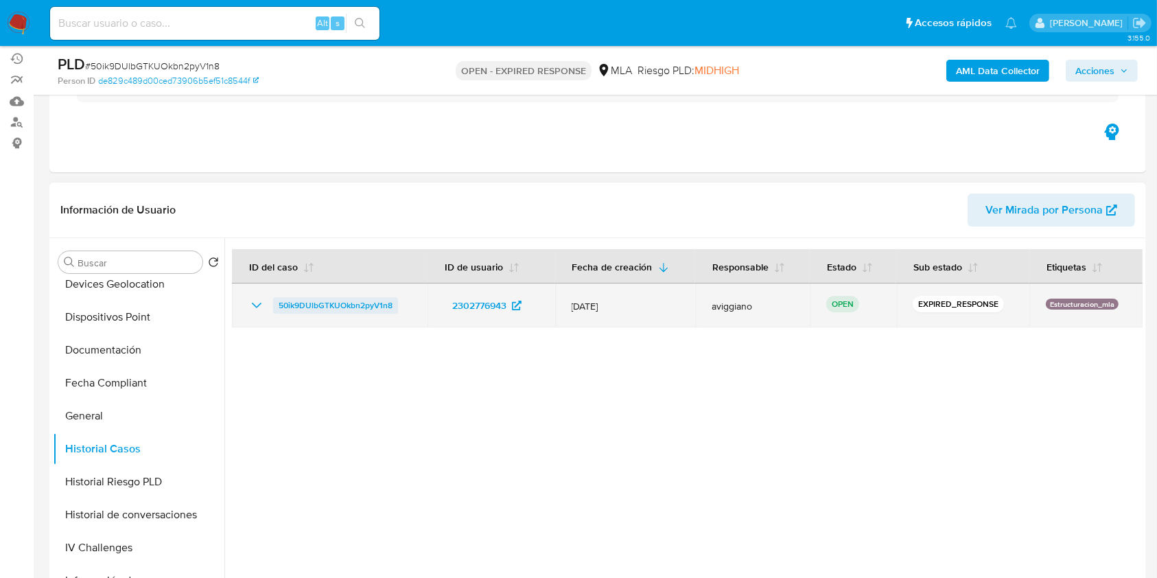
drag, startPoint x: 416, startPoint y: 301, endPoint x: 273, endPoint y: 308, distance: 143.7
click at [273, 308] on td "50ik9DUlbGTKUOkbn2pyV1n8" at bounding box center [330, 306] width 196 height 44
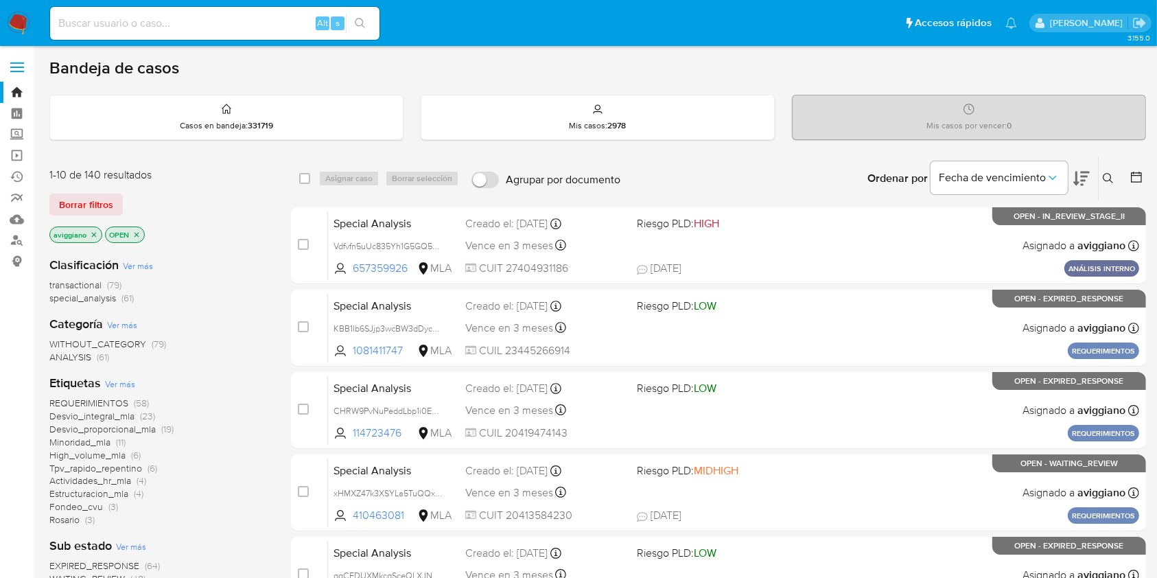
click at [1102, 181] on button at bounding box center [1110, 178] width 23 height 16
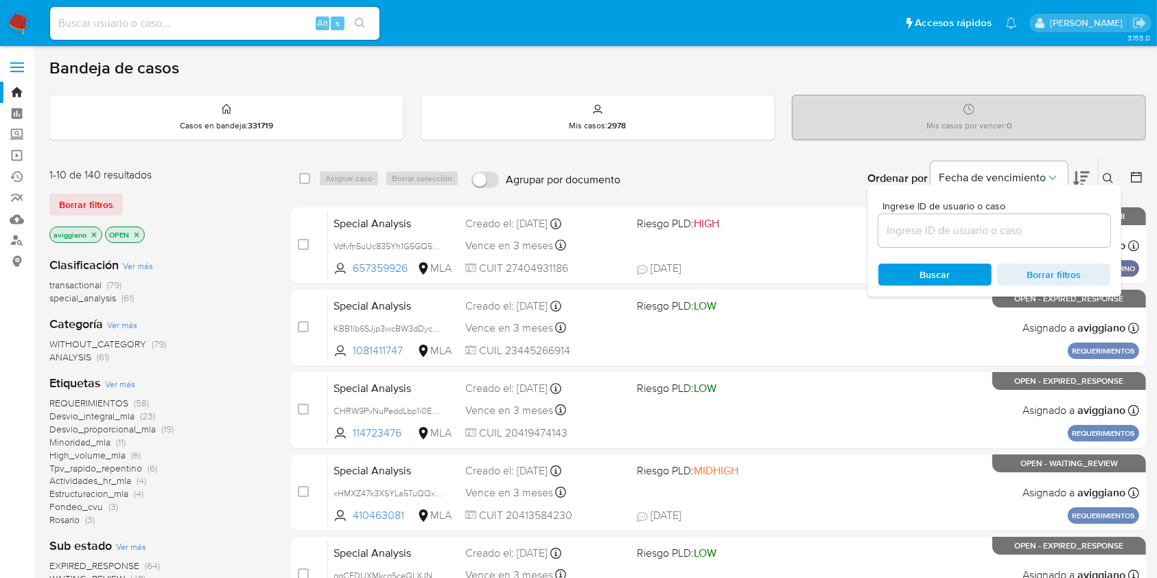
click at [1017, 222] on input at bounding box center [995, 231] width 232 height 18
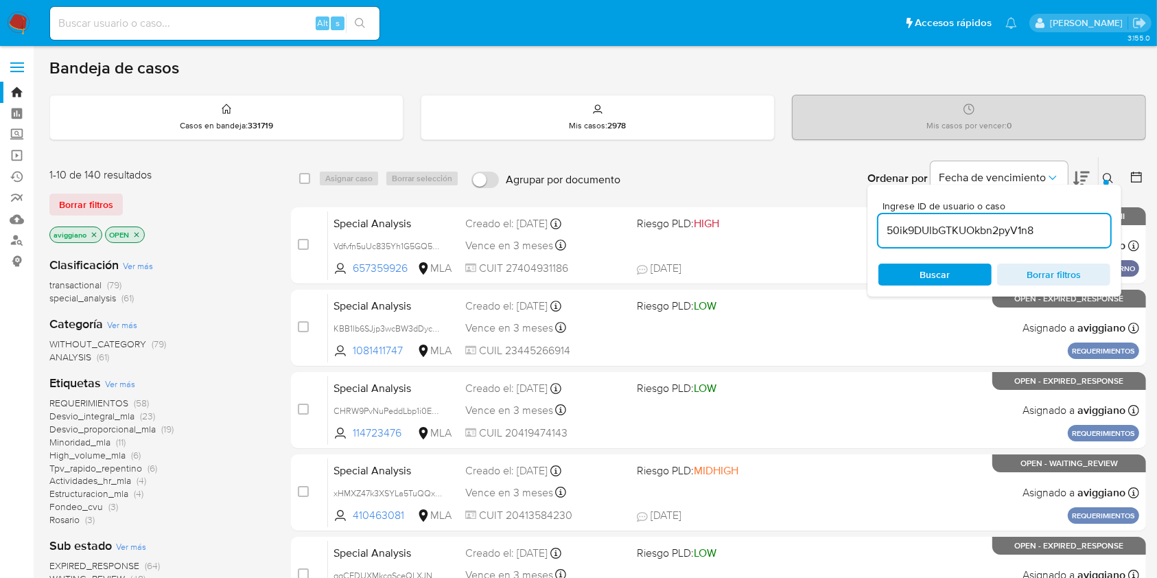
type input "50ik9DUlbGTKUOkbn2pyV1n8"
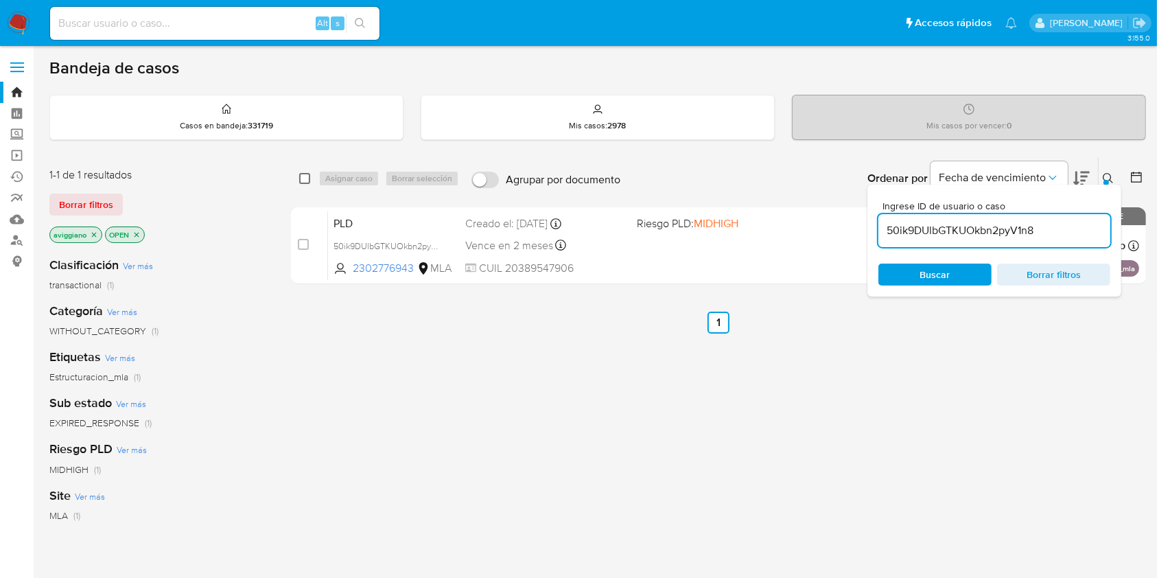
click at [305, 179] on input "checkbox" at bounding box center [304, 178] width 11 height 11
checkbox input "true"
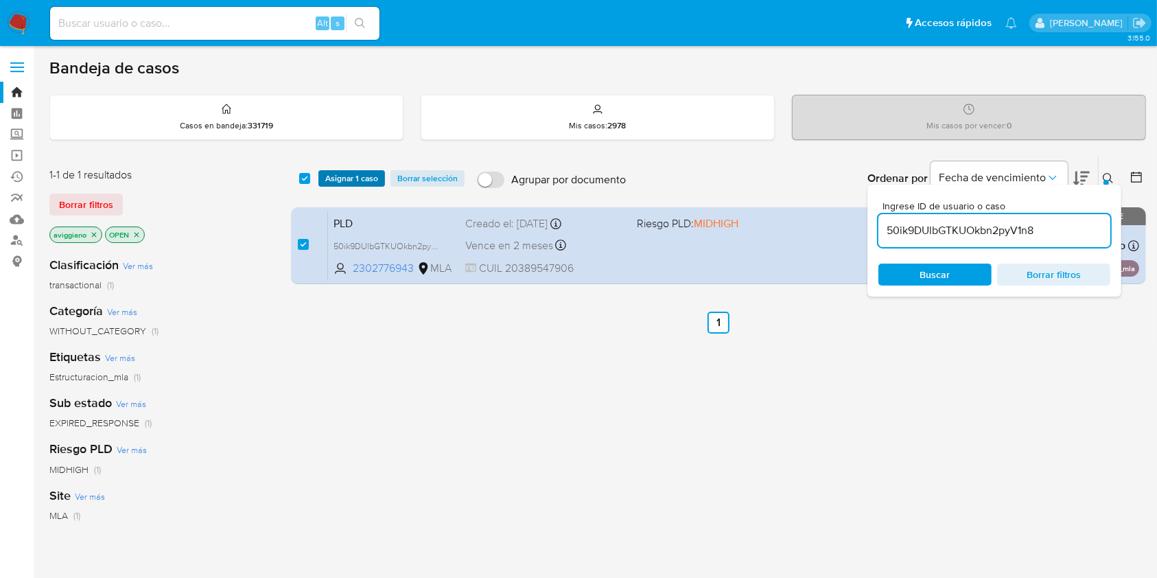
click at [333, 184] on span "Asignar 1 caso" at bounding box center [351, 179] width 53 height 14
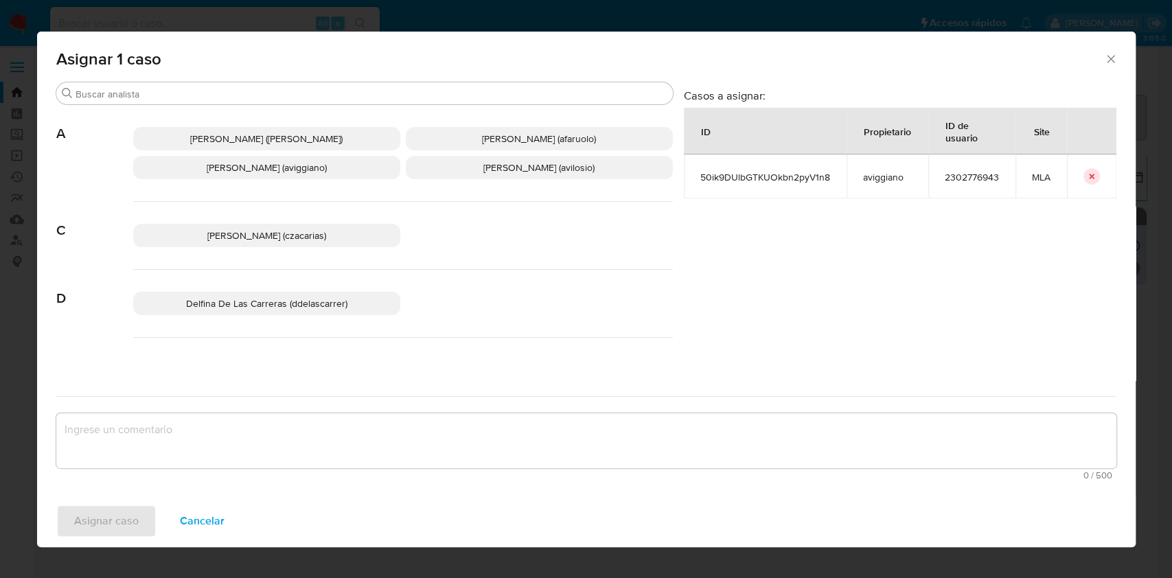
click at [305, 184] on div "Abril Karina Medzovich (amedzovich) Agostina Dinora Faruolo (afaruolo) Agustina…" at bounding box center [403, 153] width 540 height 97
click at [315, 177] on p "Agustina Belen Viggiano (aviggiano)" at bounding box center [266, 167] width 267 height 23
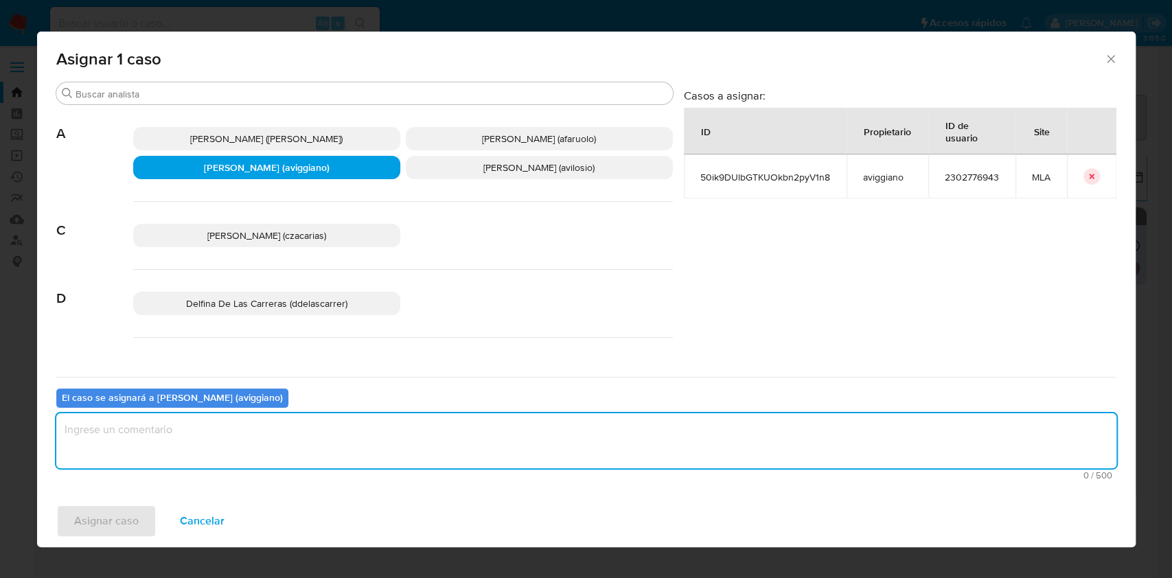
click at [281, 454] on textarea "assign-modal" at bounding box center [586, 440] width 1060 height 55
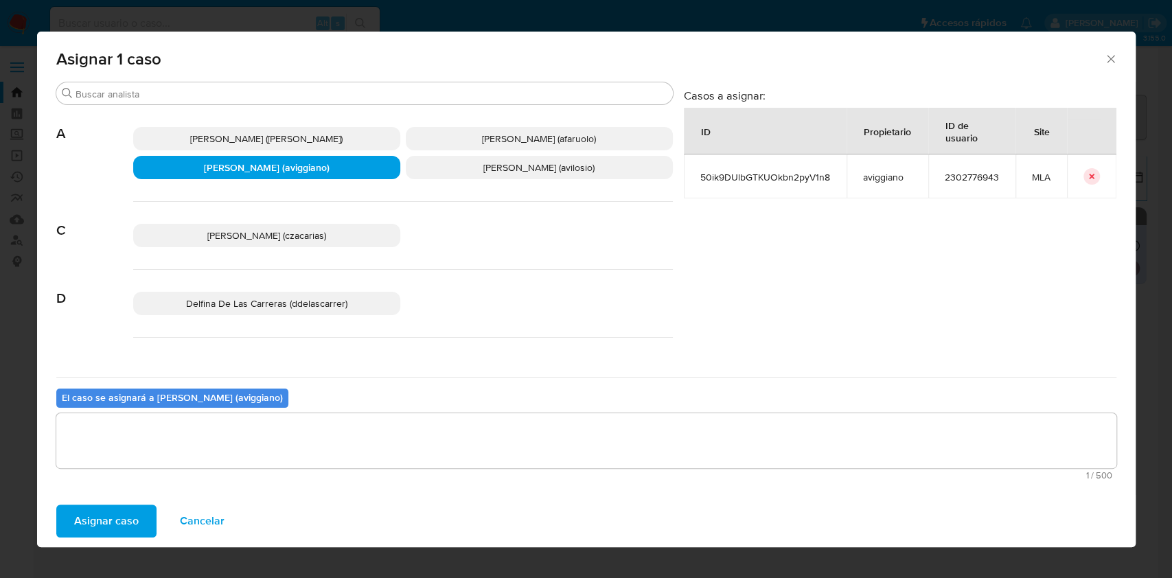
click at [130, 524] on span "Asignar caso" at bounding box center [106, 521] width 65 height 30
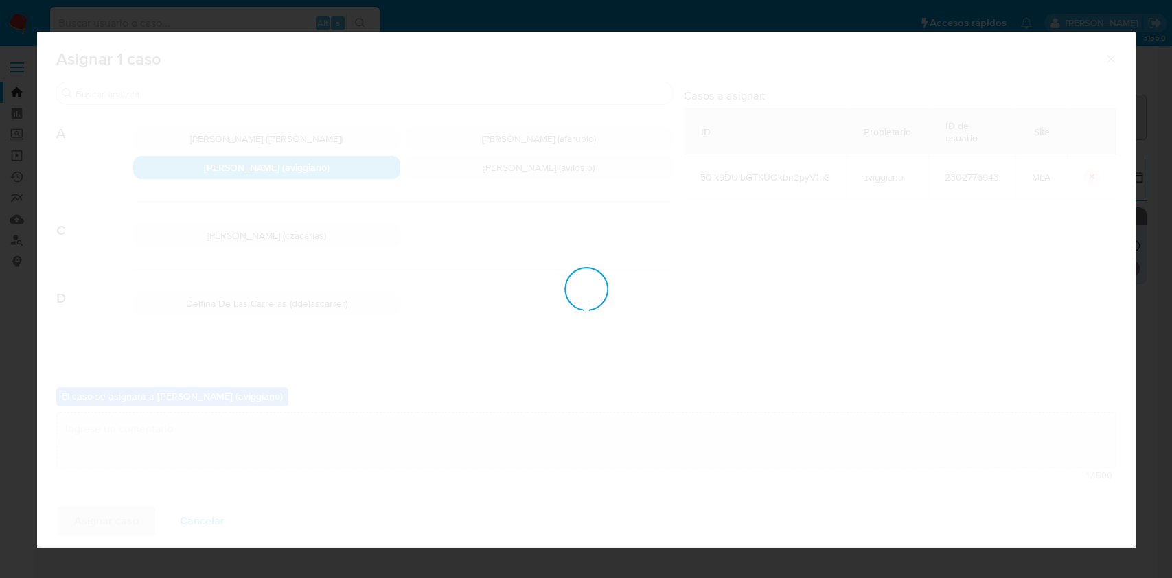
checkbox input "false"
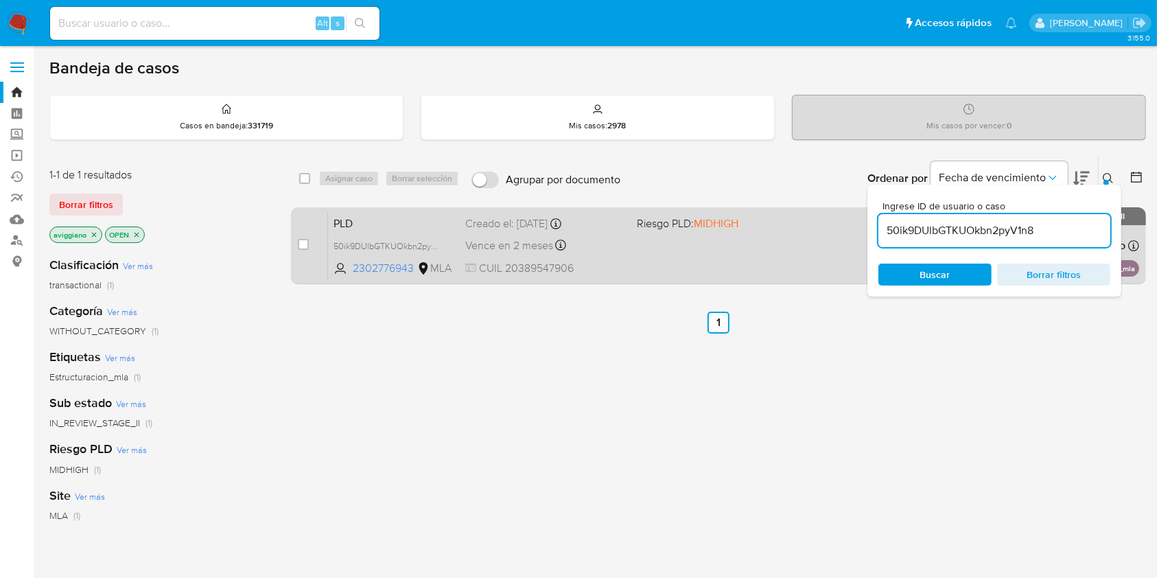
click at [673, 241] on div "PLD 50ik9DUlbGTKUOkbn2pyV1n8 2302776943 MLA Riesgo PLD: MIDHIGH Creado el: 12/0…" at bounding box center [733, 245] width 811 height 69
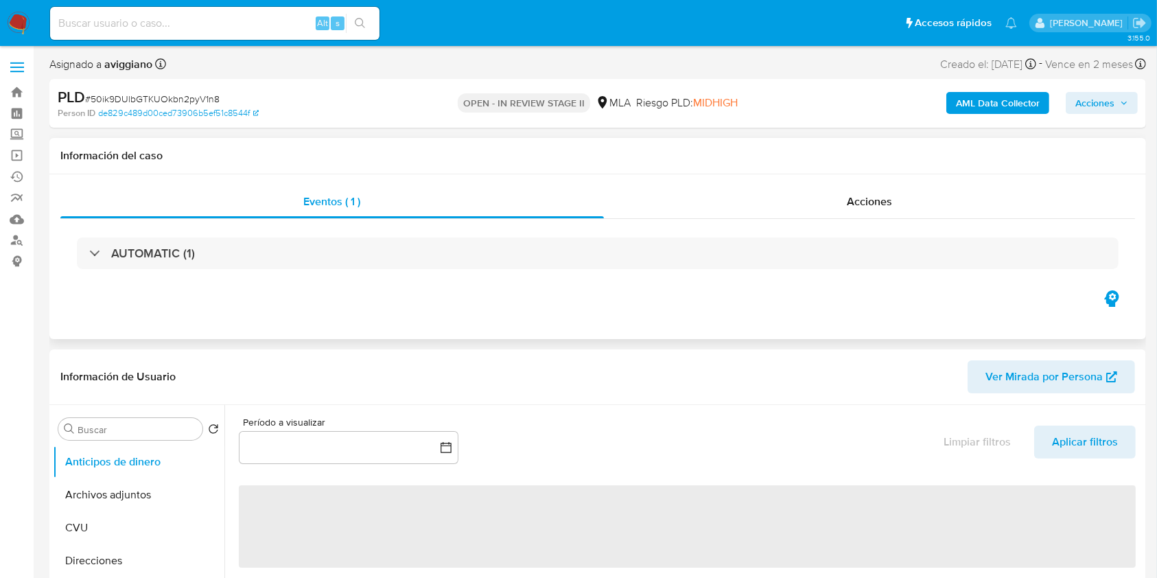
select select "10"
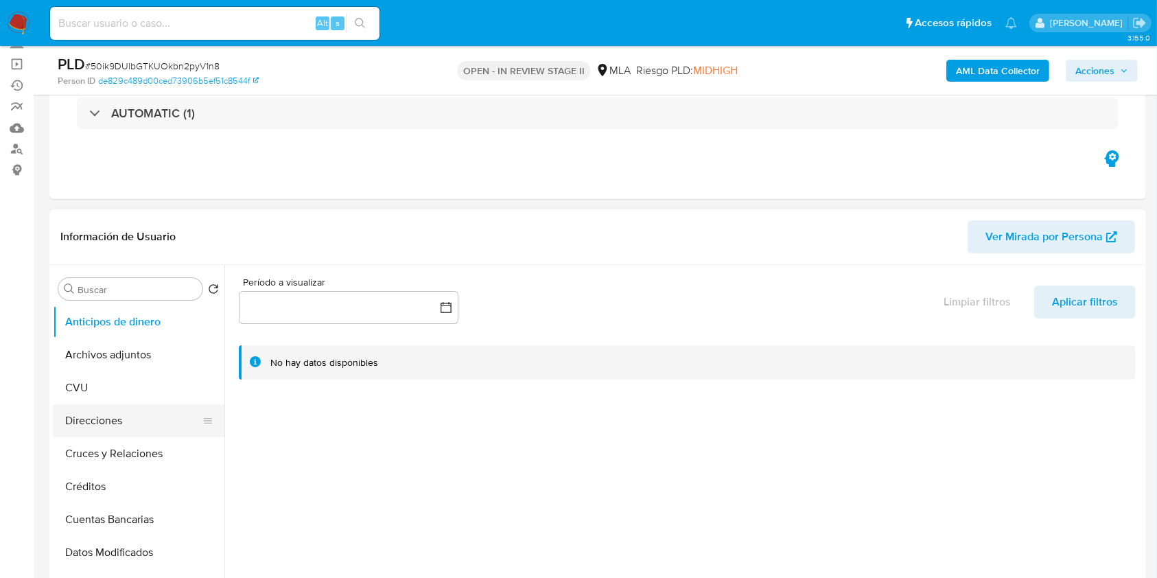
scroll to position [275, 0]
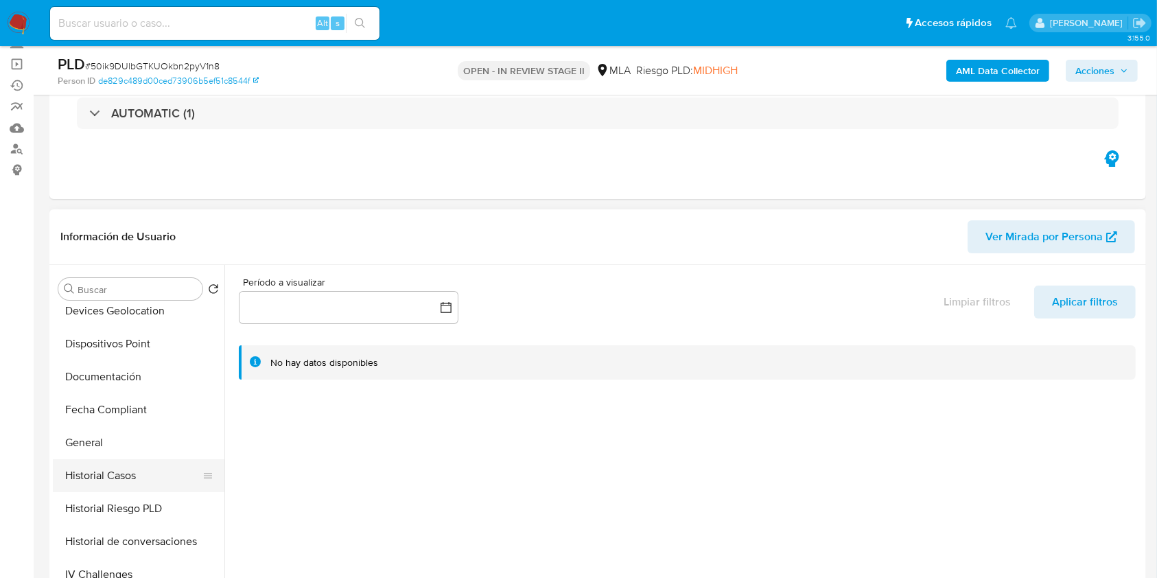
click at [131, 471] on button "Historial Casos" at bounding box center [133, 475] width 161 height 33
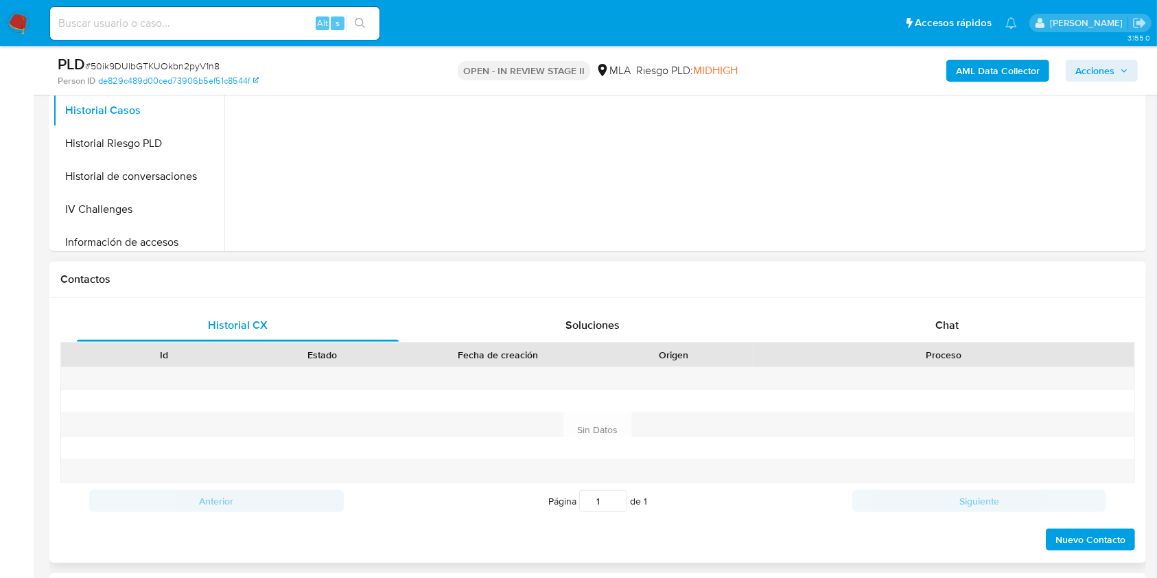
scroll to position [457, 0]
click at [940, 329] on span "Chat" at bounding box center [947, 324] width 23 height 16
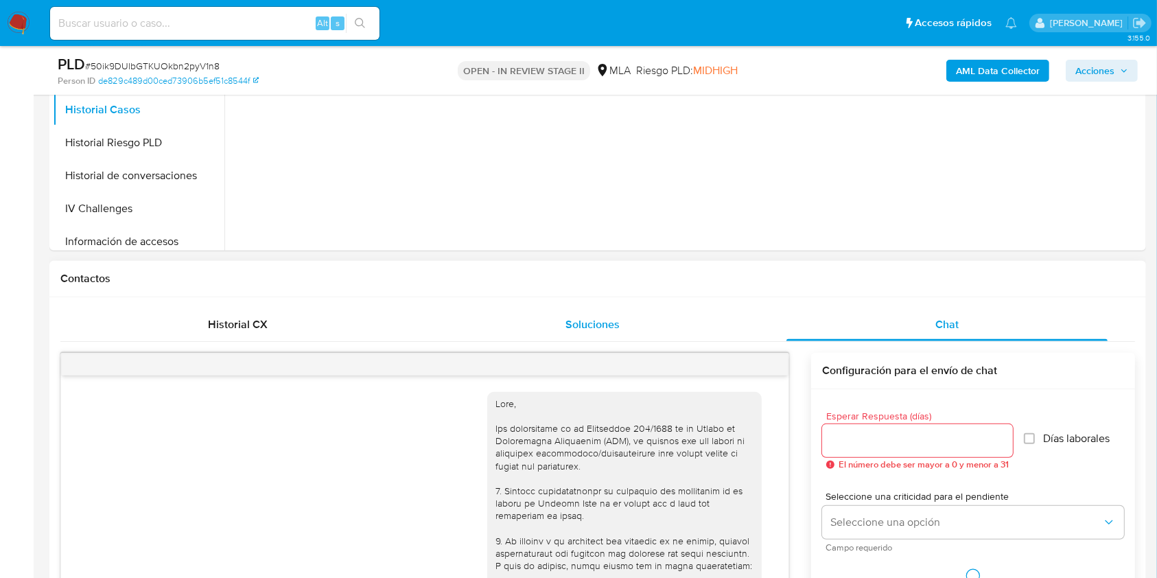
scroll to position [776, 0]
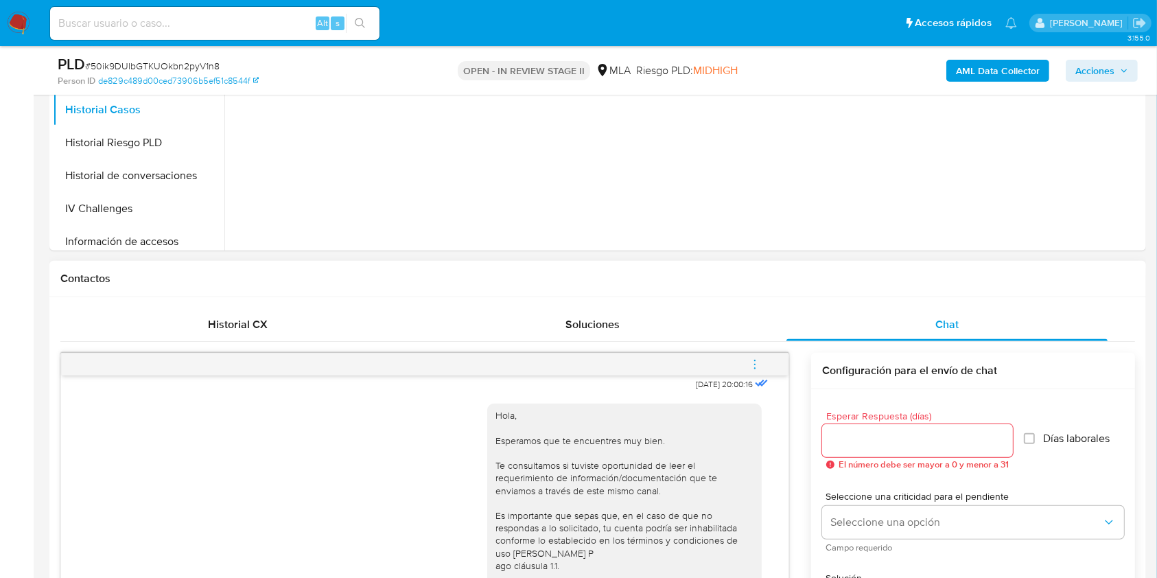
click at [754, 367] on icon "menu-action" at bounding box center [754, 367] width 1 height 1
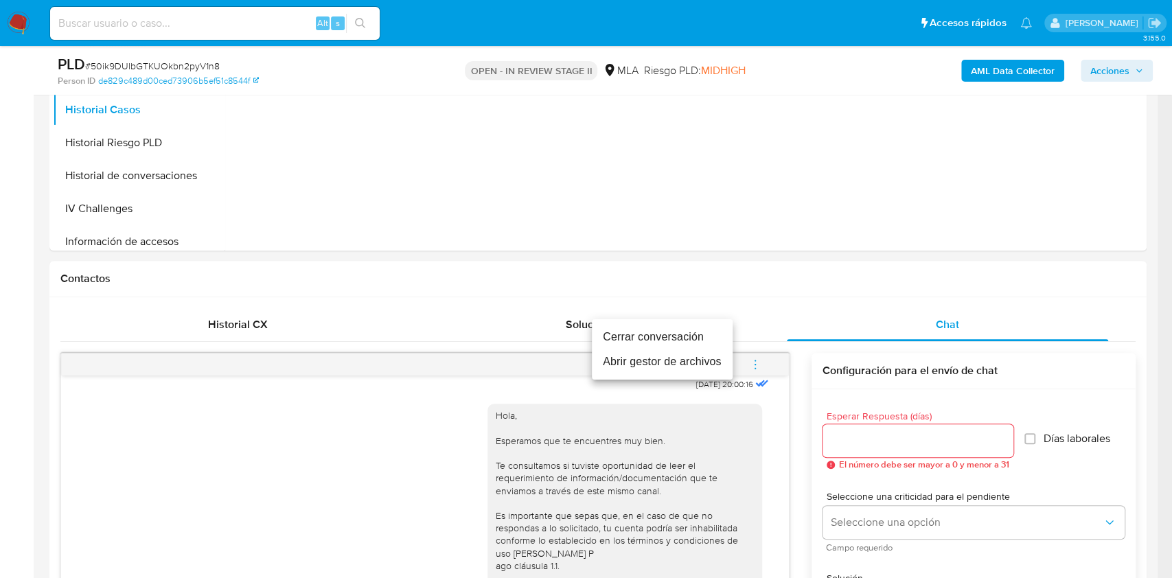
click at [626, 334] on li "Cerrar conversación" at bounding box center [662, 337] width 141 height 25
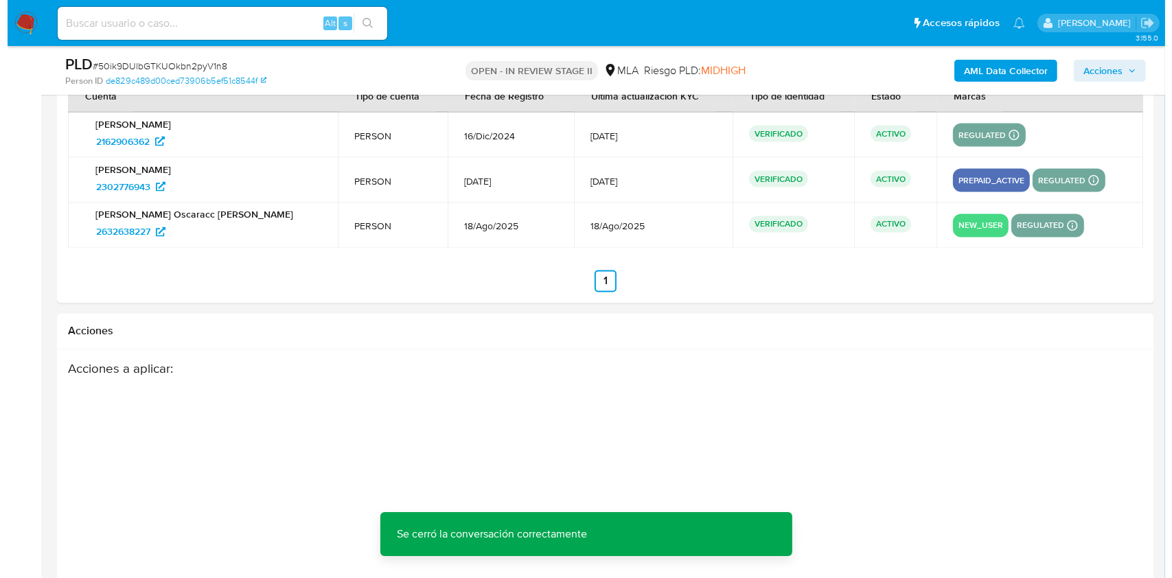
scroll to position [2505, 0]
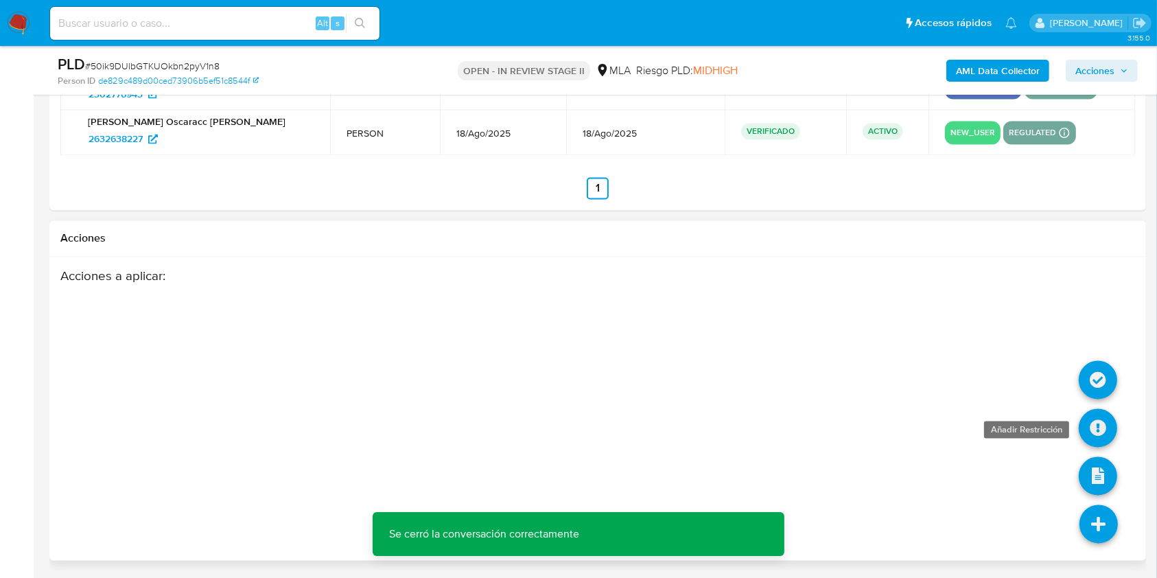
click at [1107, 424] on icon at bounding box center [1098, 428] width 38 height 38
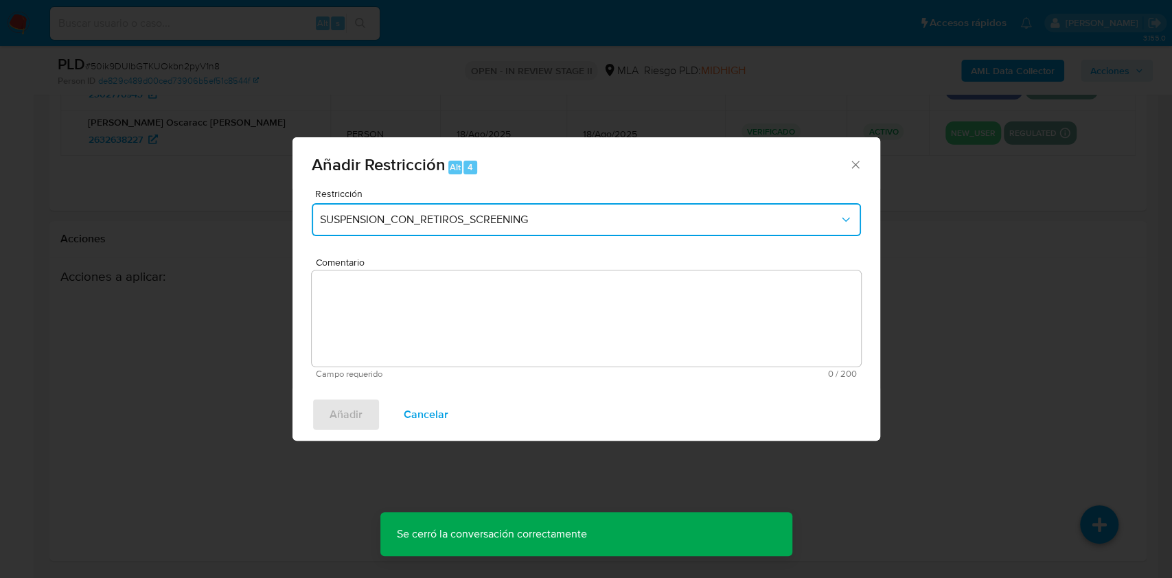
click at [368, 217] on span "SUSPENSION_CON_RETIROS_SCREENING" at bounding box center [579, 220] width 519 height 14
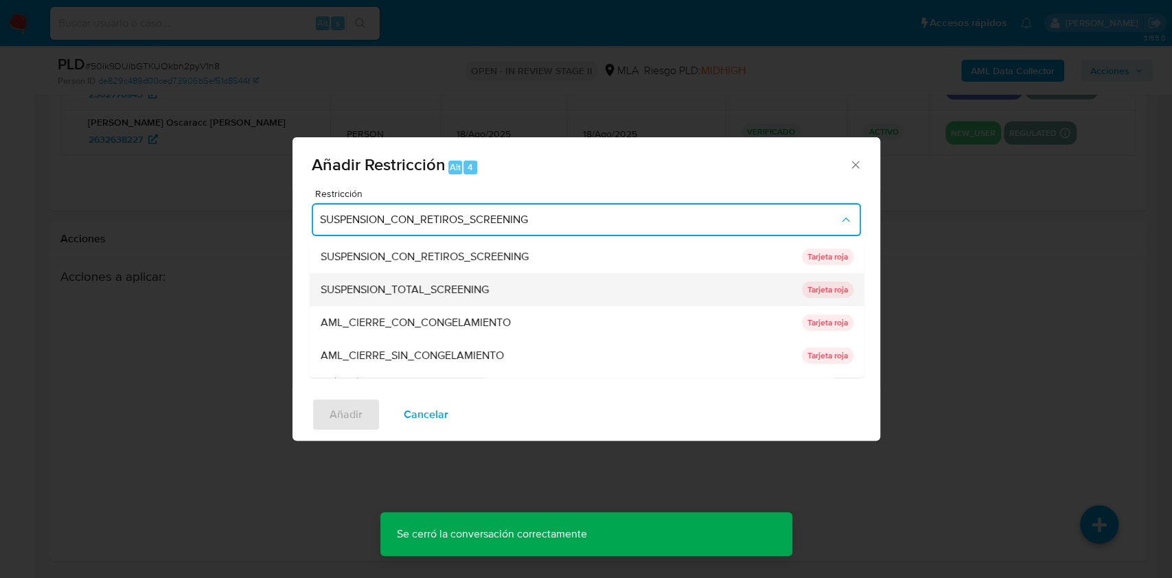
click at [406, 280] on div "SUSPENSION_TOTAL_SCREENING" at bounding box center [556, 289] width 473 height 33
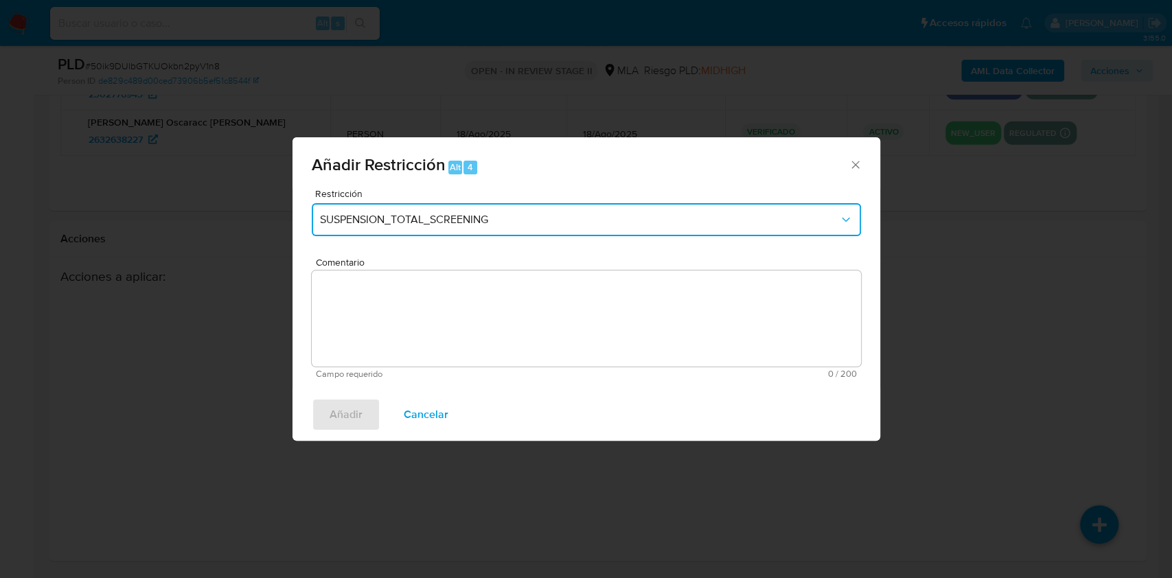
click at [395, 220] on span "SUSPENSION_TOTAL_SCREENING" at bounding box center [579, 220] width 519 height 14
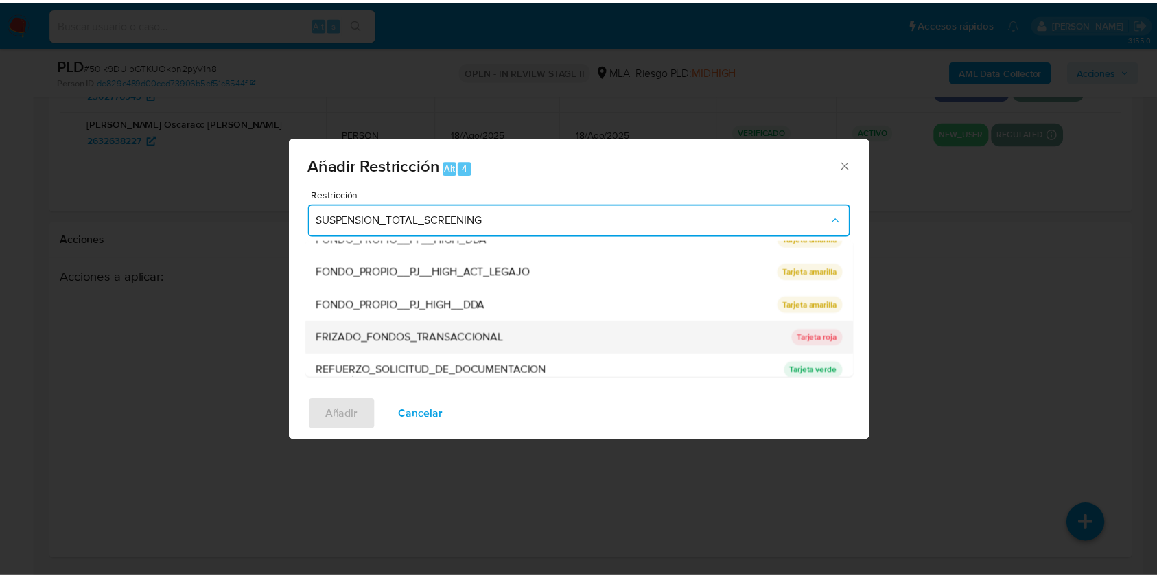
scroll to position [275, 0]
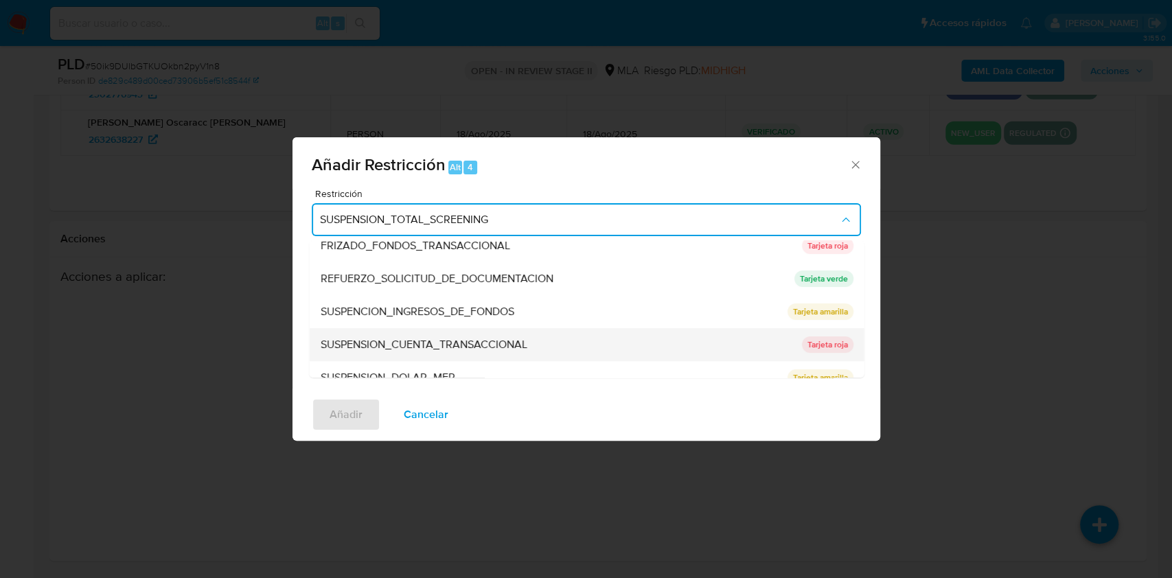
click at [399, 336] on div "SUSPENSION_CUENTA_TRANSACCIONAL" at bounding box center [556, 344] width 473 height 33
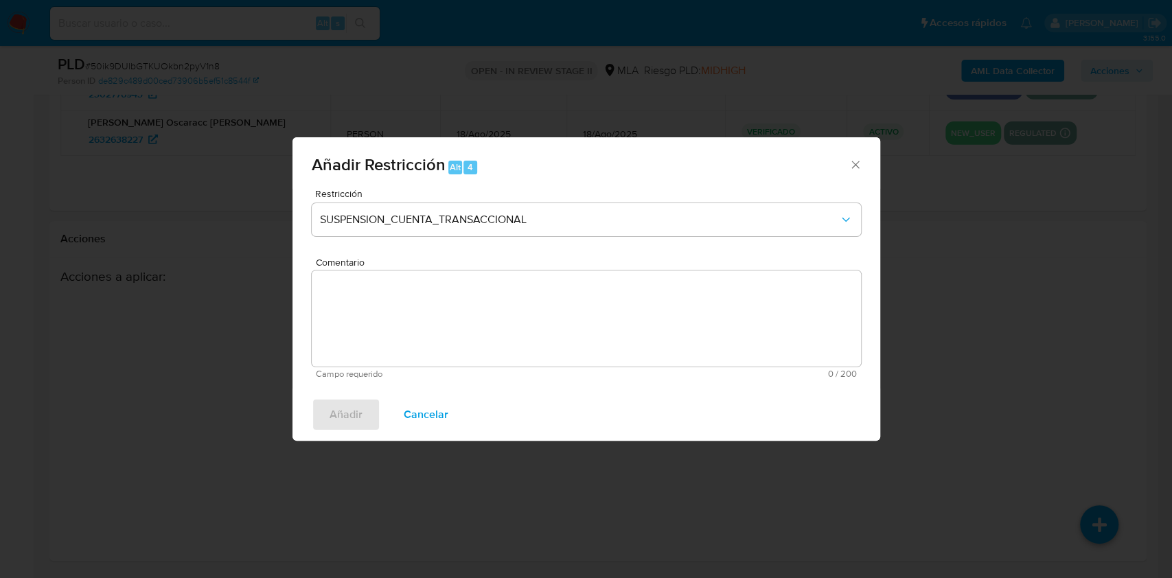
click at [399, 336] on textarea "Comentario" at bounding box center [586, 318] width 549 height 96
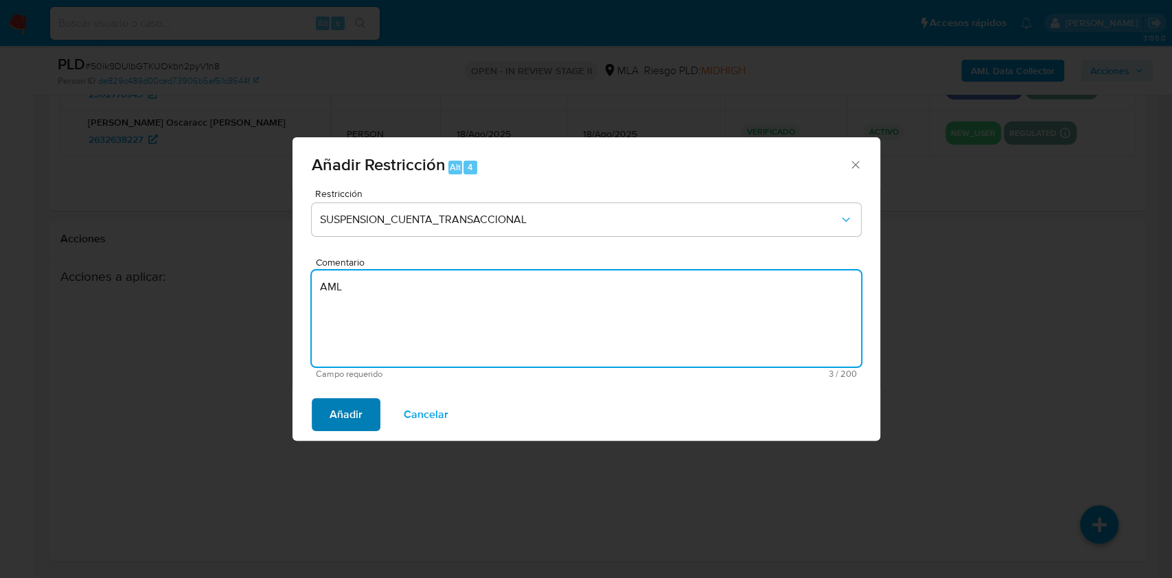
type textarea "AML"
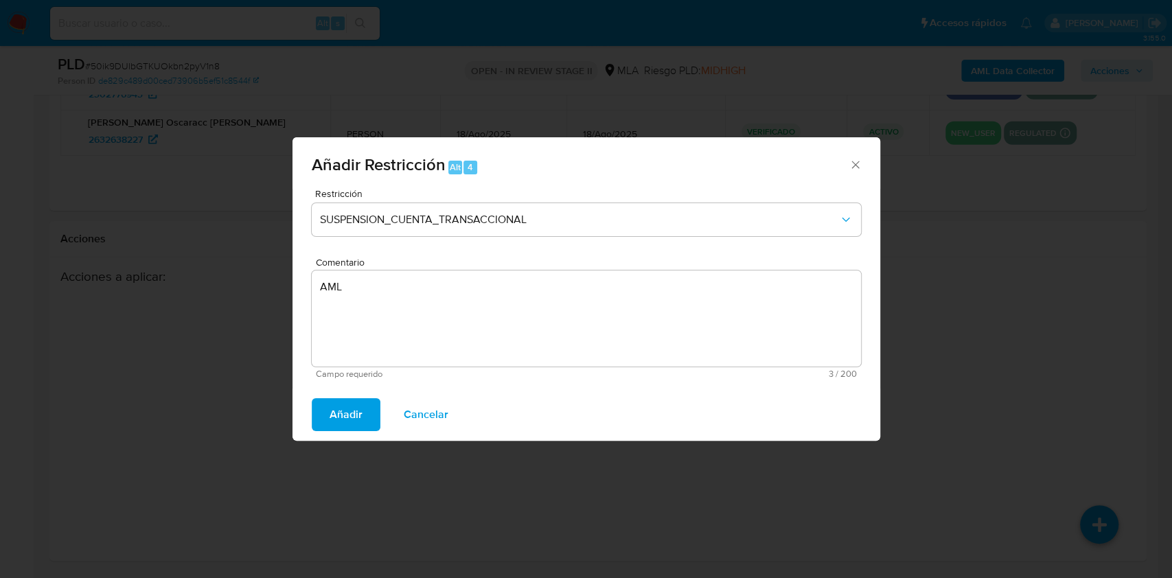
click at [357, 405] on span "Añadir" at bounding box center [346, 415] width 33 height 30
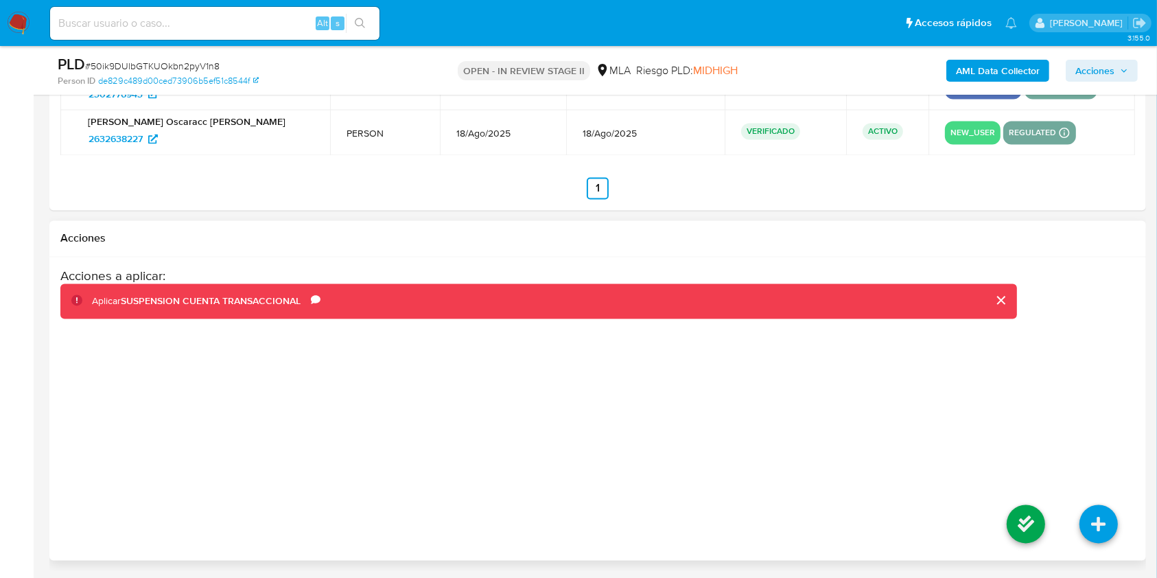
click at [1002, 504] on li at bounding box center [1026, 526] width 73 height 77
click at [1012, 518] on icon at bounding box center [1026, 524] width 38 height 38
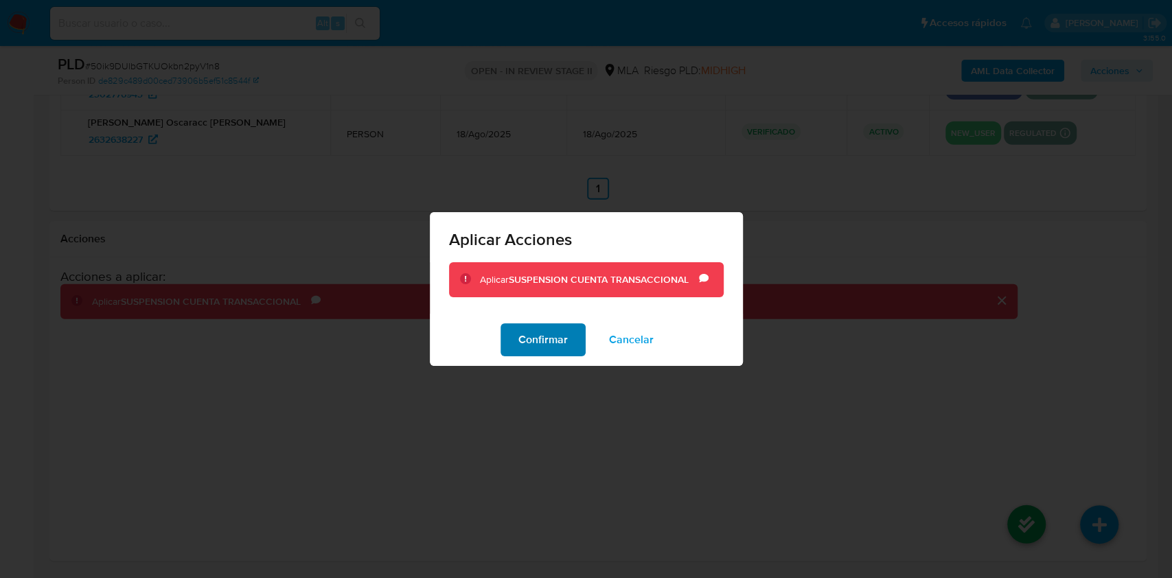
click at [552, 343] on span "Confirmar" at bounding box center [542, 340] width 49 height 30
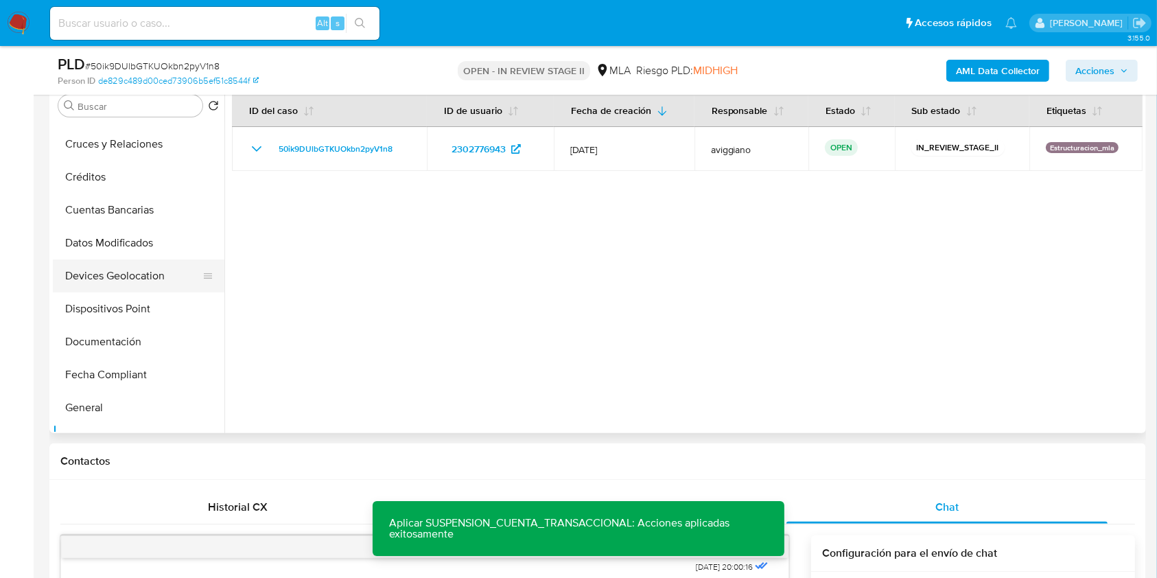
scroll to position [0, 0]
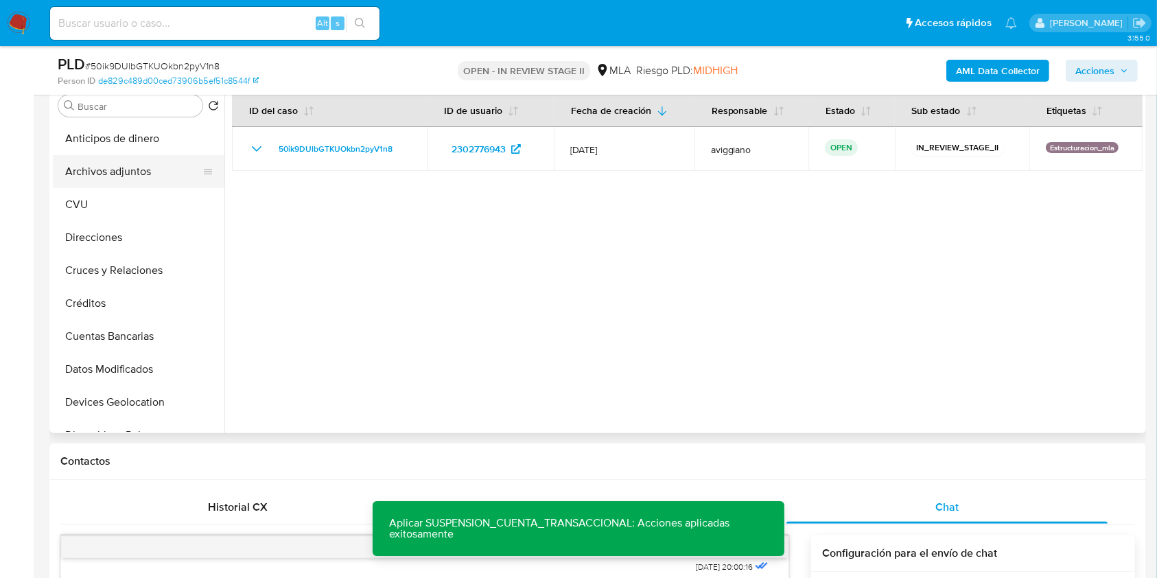
click at [111, 173] on button "Archivos adjuntos" at bounding box center [133, 171] width 161 height 33
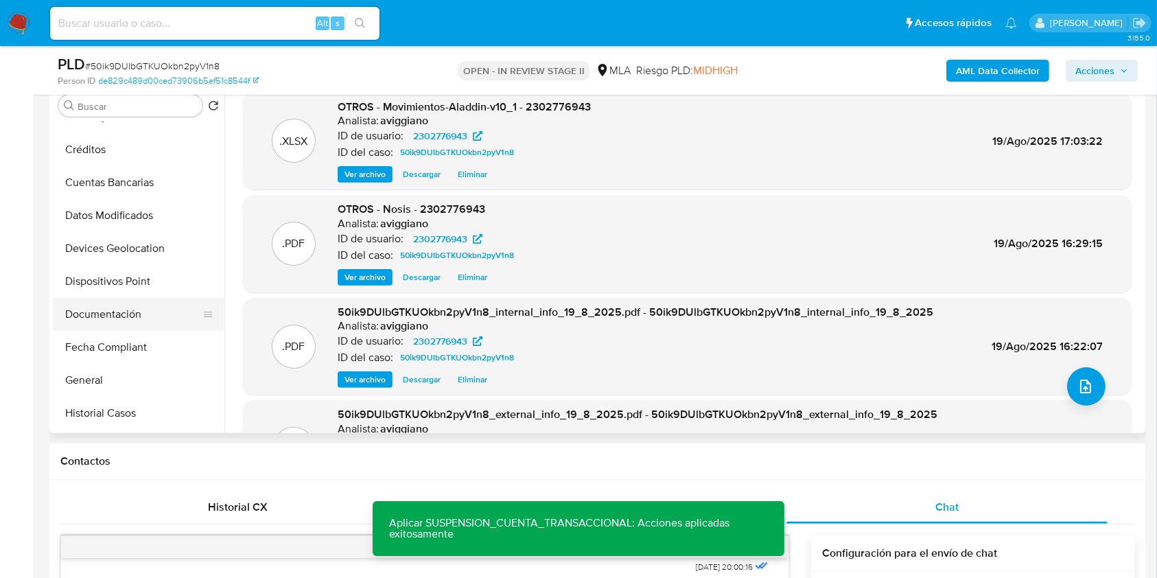
scroll to position [183, 0]
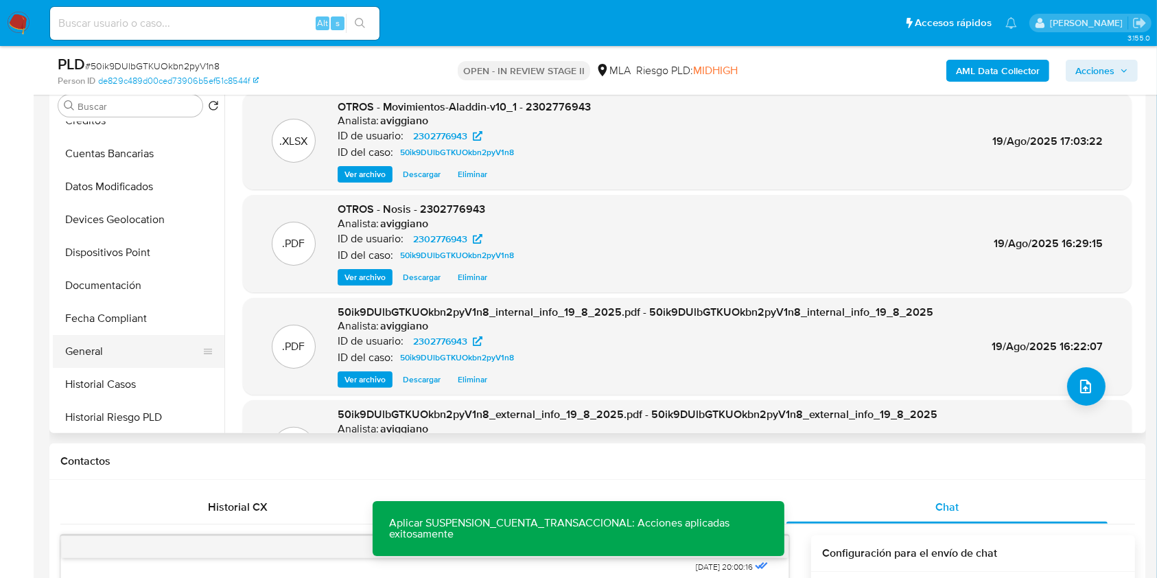
click at [102, 351] on button "General" at bounding box center [133, 351] width 161 height 33
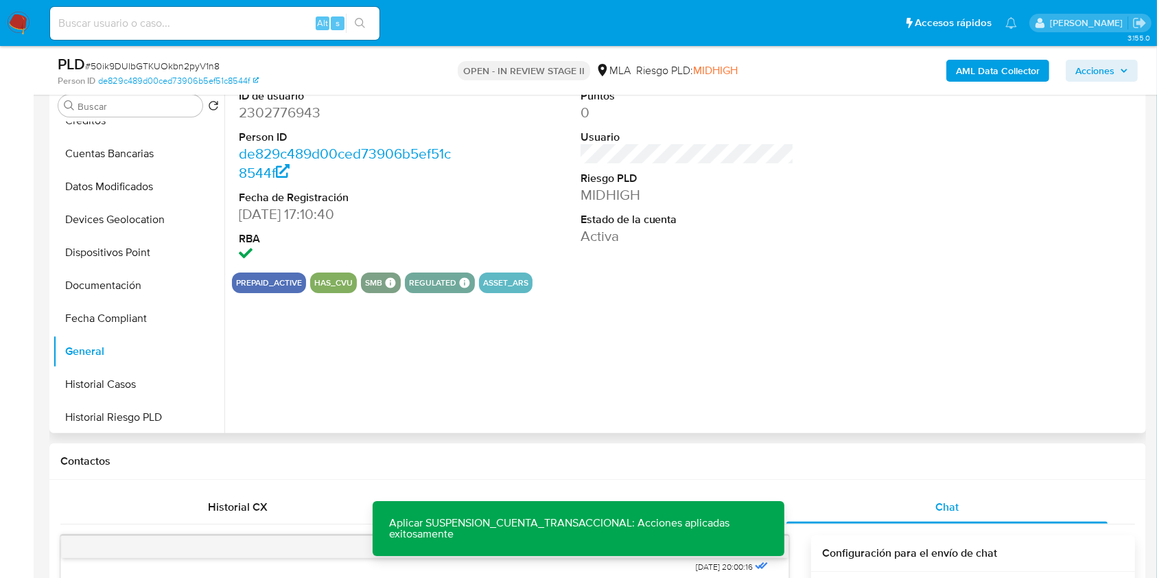
click at [299, 104] on dd "2302776943" at bounding box center [346, 112] width 214 height 19
copy dd "2302776943"
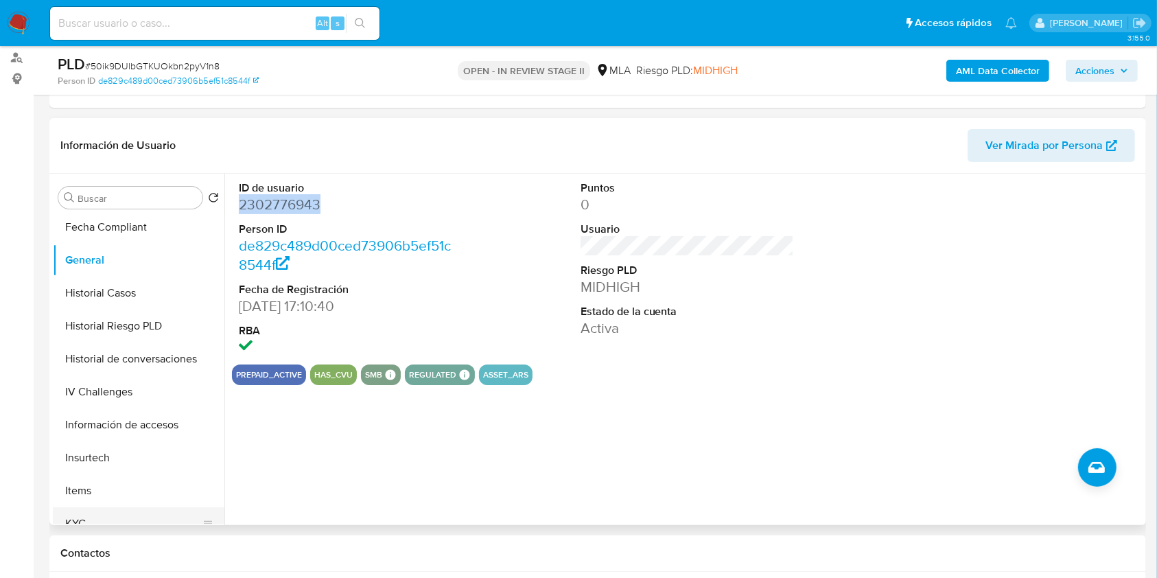
scroll to position [549, 0]
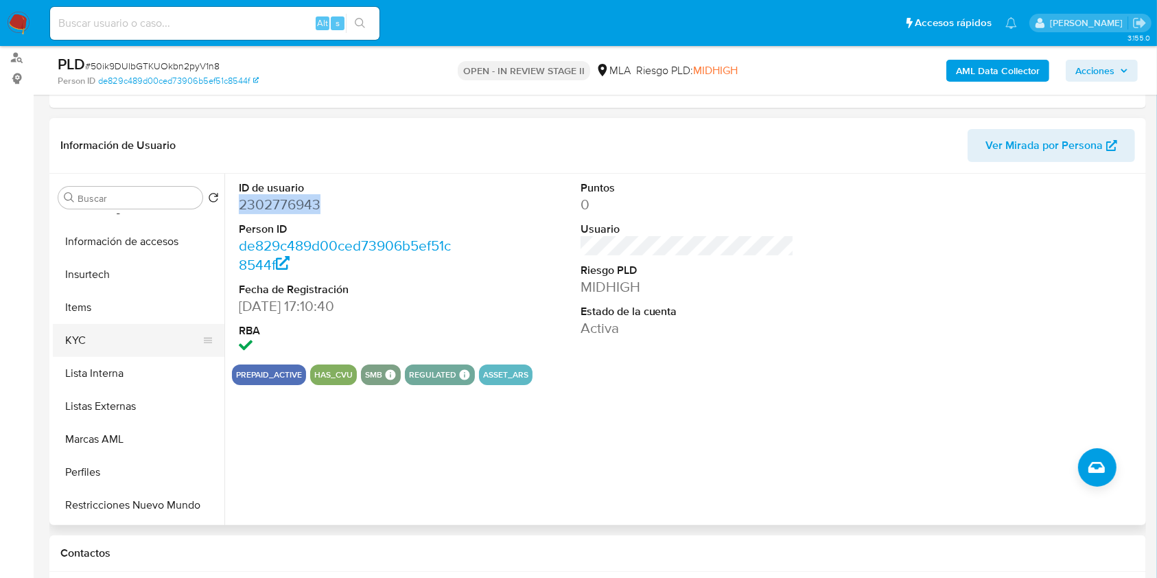
click at [110, 343] on button "KYC" at bounding box center [133, 340] width 161 height 33
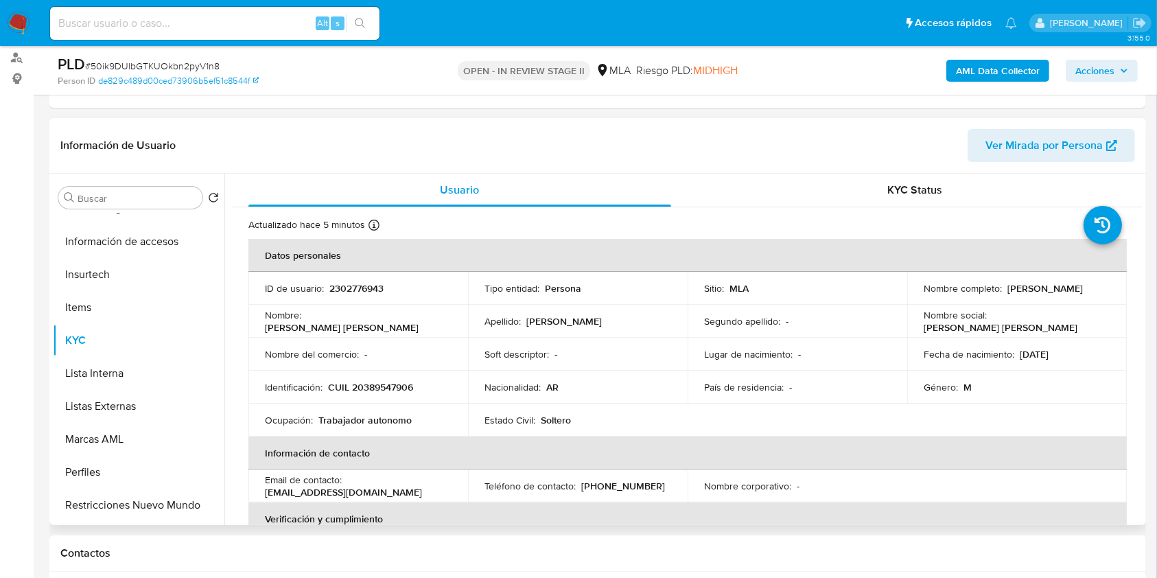
drag, startPoint x: 921, startPoint y: 294, endPoint x: 1030, endPoint y: 293, distance: 108.5
click at [1030, 293] on div "Nombre completo : Eduardo Oscar Beltran" at bounding box center [1017, 288] width 187 height 12
copy p "[PERSON_NAME]"
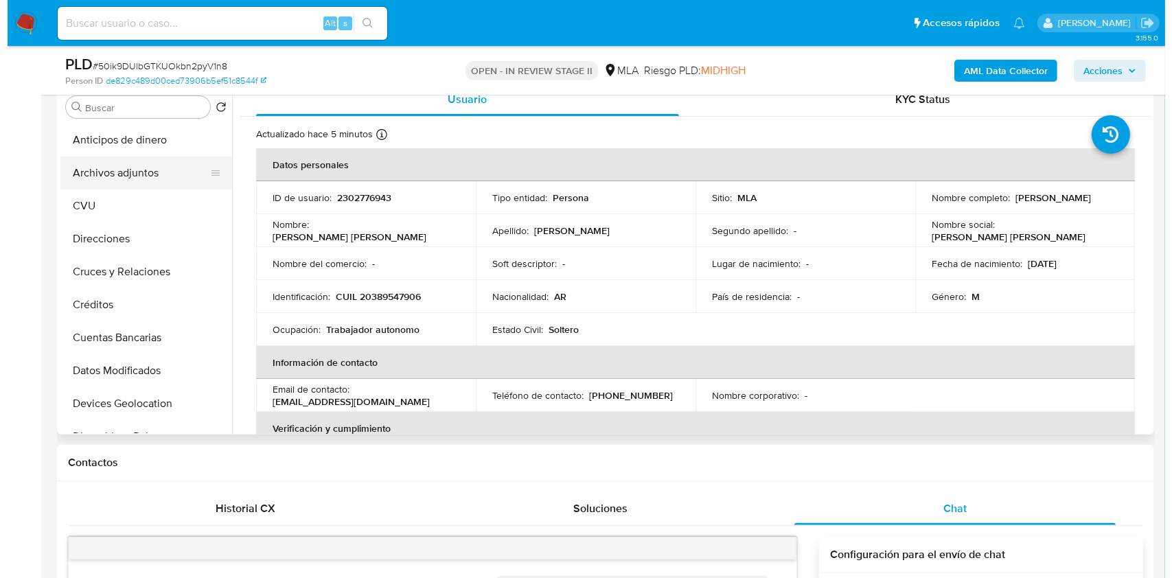
scroll to position [183, 0]
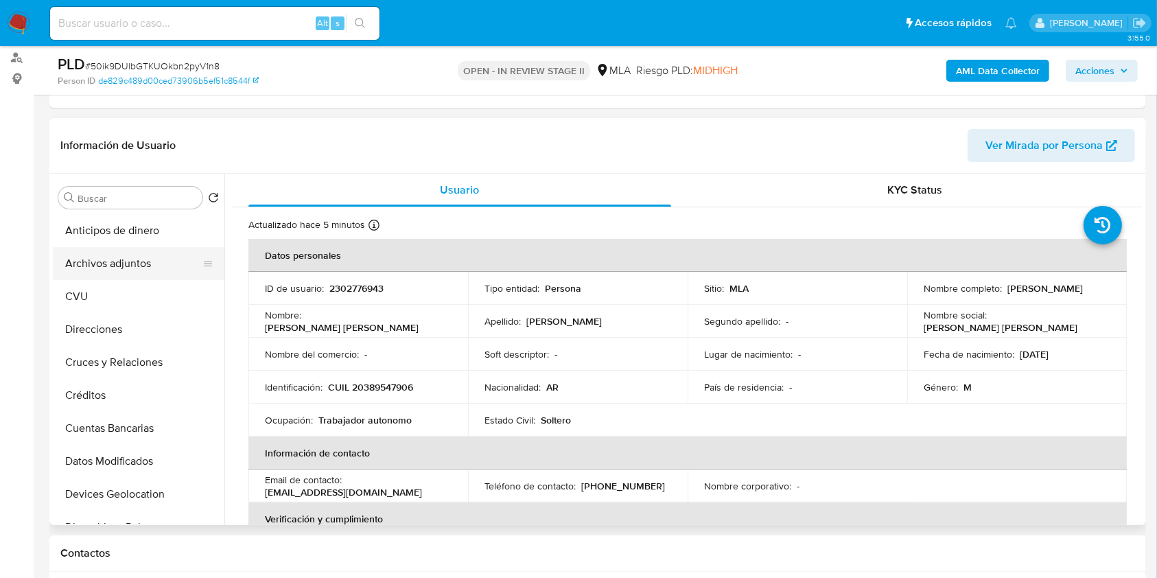
click at [153, 259] on button "Archivos adjuntos" at bounding box center [133, 263] width 161 height 33
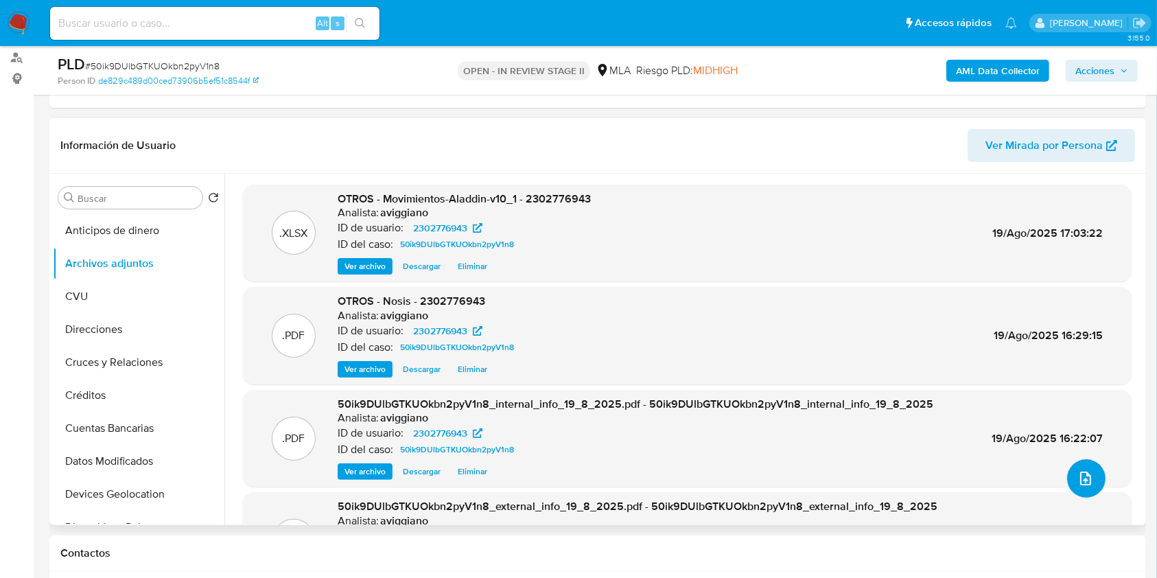
click at [1079, 475] on icon "upload-file" at bounding box center [1086, 478] width 16 height 16
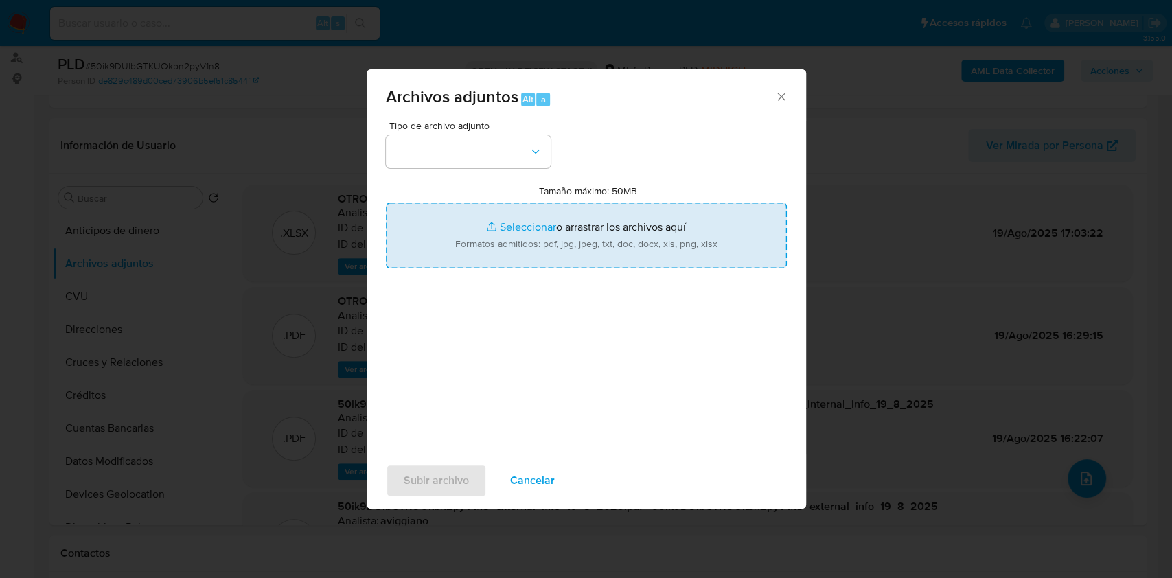
click at [625, 231] on input "Tamaño máximo: 50MB Seleccionar archivos" at bounding box center [586, 236] width 401 height 66
type input "C:\fakepath\Caselog 50ik9DUlbGTKUOkbn2pyV1n8_2025_07_18_11_44_18.docx"
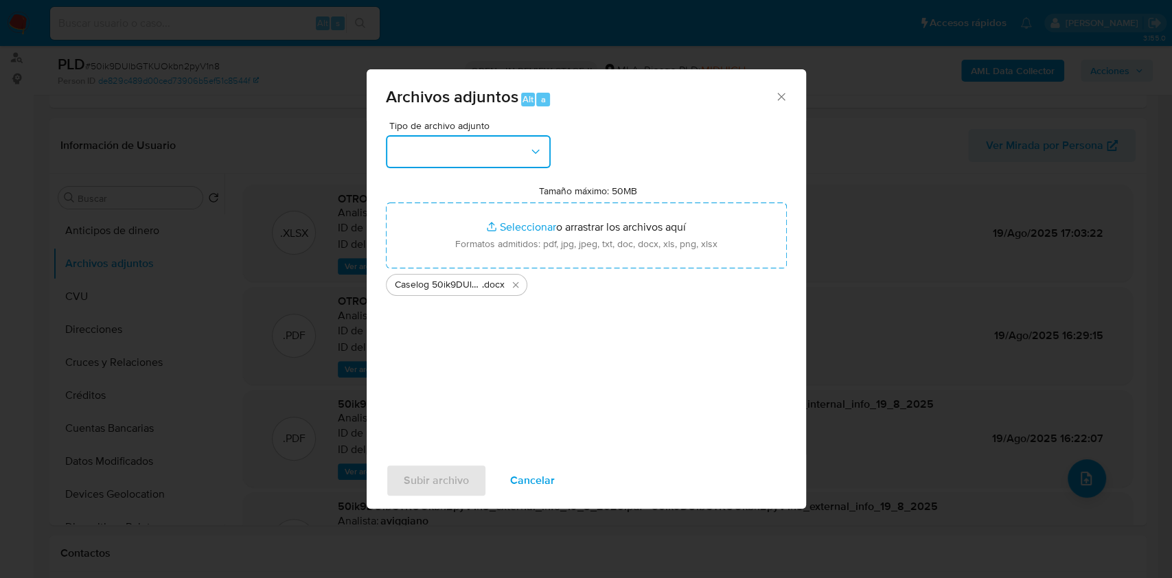
click at [516, 161] on button "button" at bounding box center [468, 151] width 165 height 33
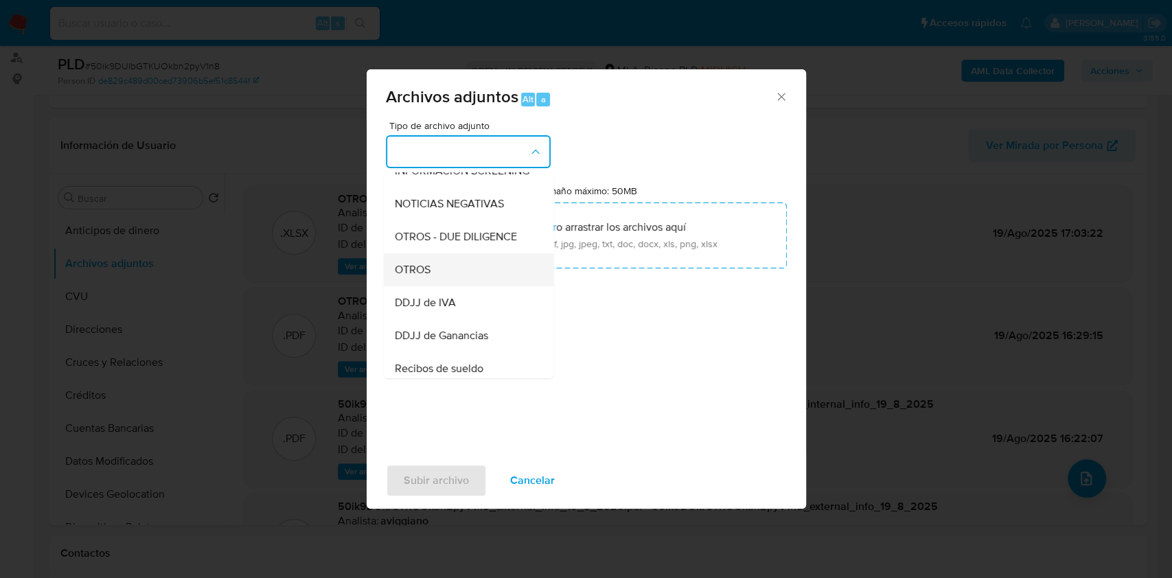
click at [424, 277] on span "OTROS" at bounding box center [412, 270] width 36 height 14
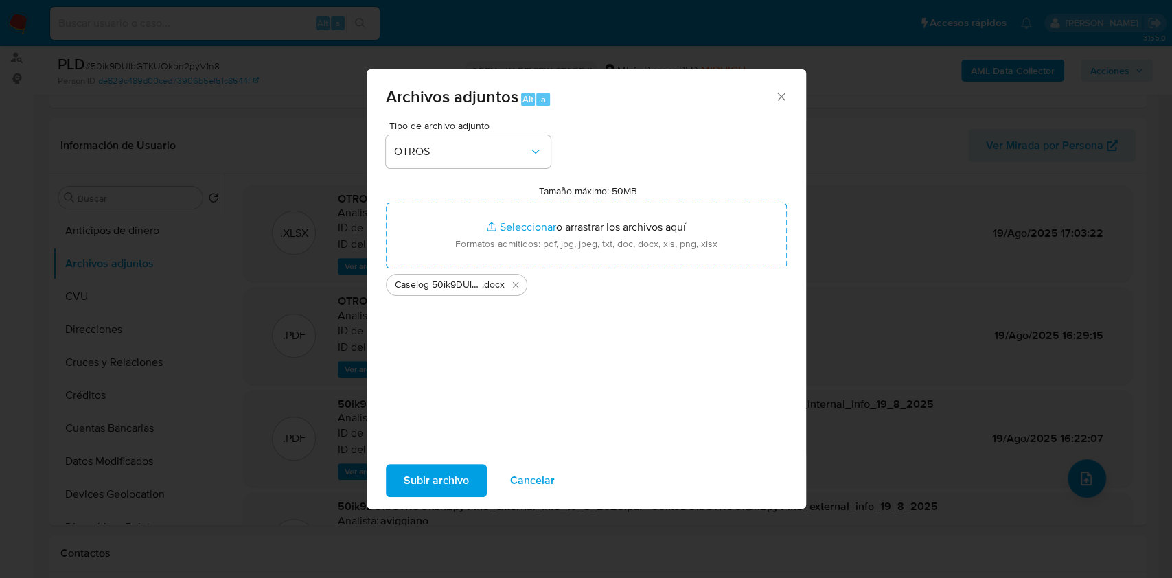
click at [433, 475] on span "Subir archivo" at bounding box center [436, 480] width 65 height 30
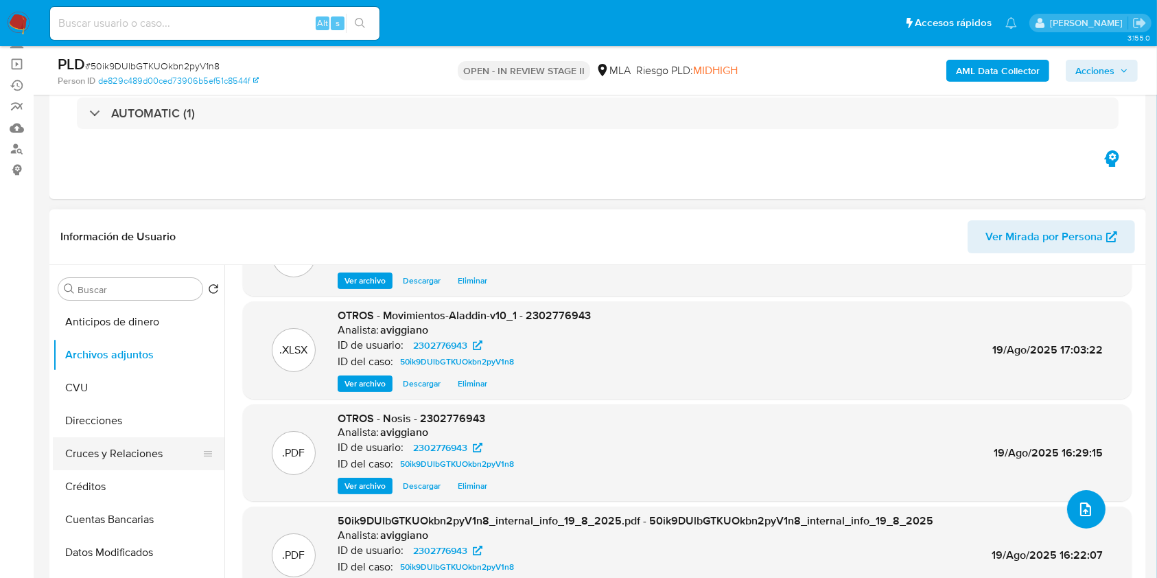
scroll to position [366, 0]
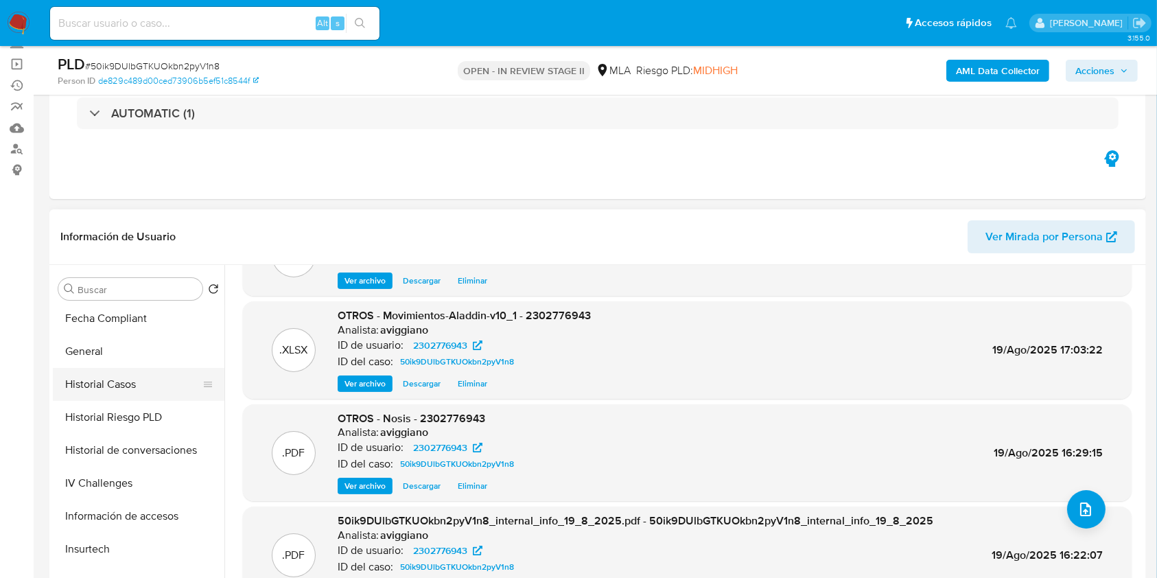
click at [131, 377] on button "Historial Casos" at bounding box center [133, 384] width 161 height 33
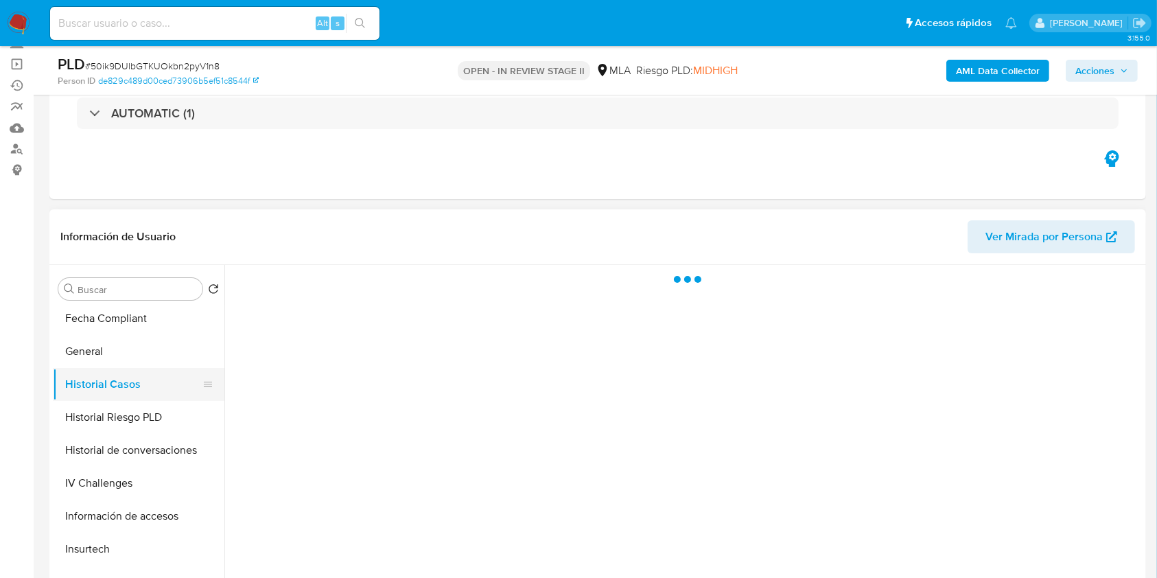
scroll to position [0, 0]
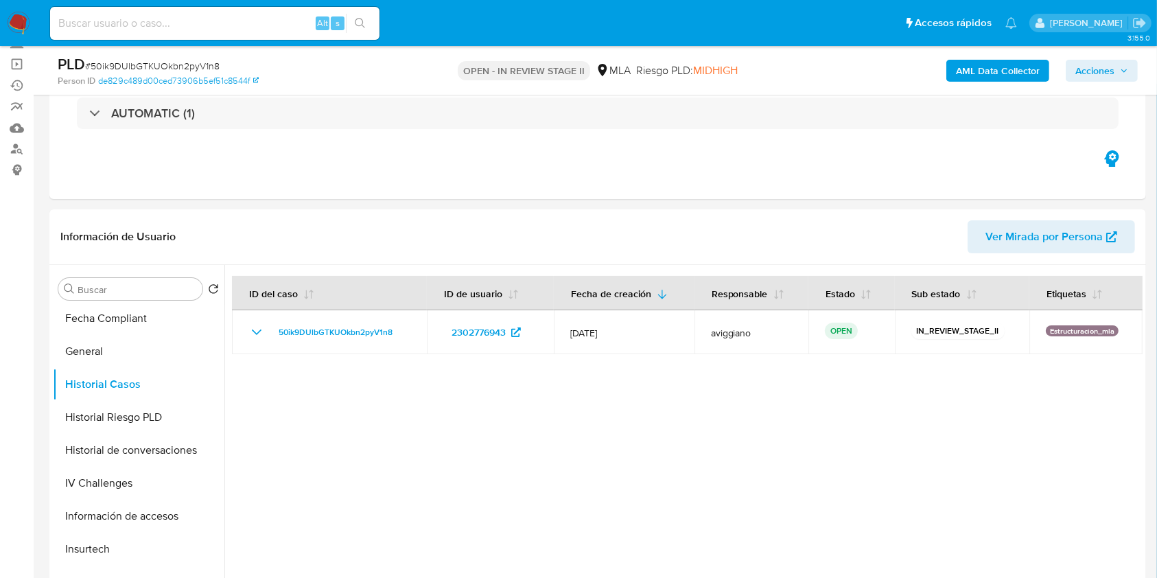
drag, startPoint x: 1112, startPoint y: 64, endPoint x: 1048, endPoint y: 81, distance: 66.1
click at [1112, 65] on span "Acciones" at bounding box center [1095, 71] width 39 height 22
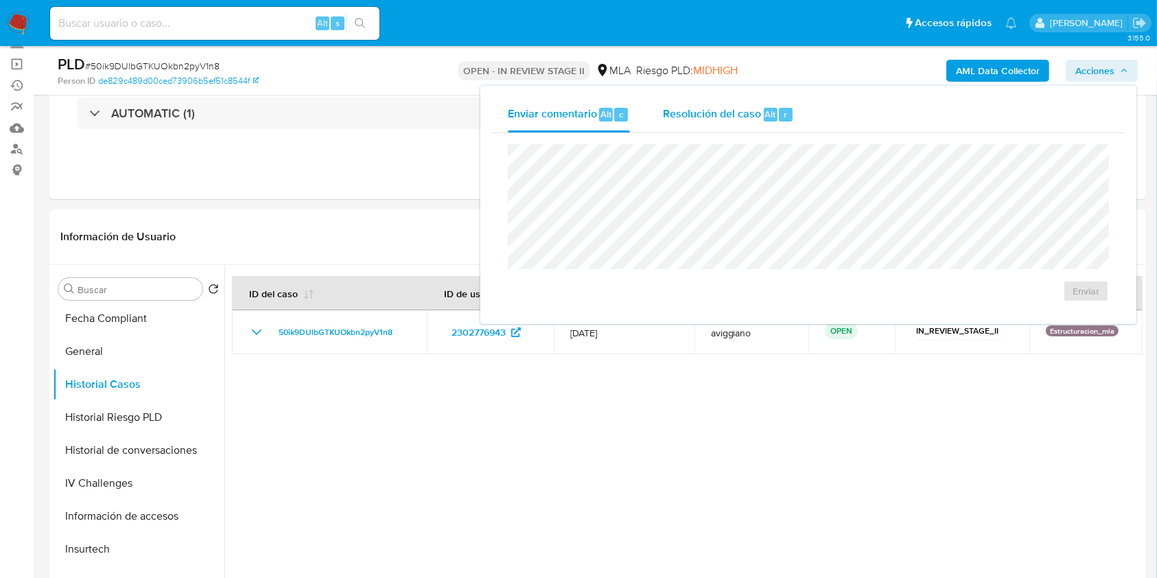
click at [699, 118] on span "Resolución del caso" at bounding box center [712, 114] width 98 height 16
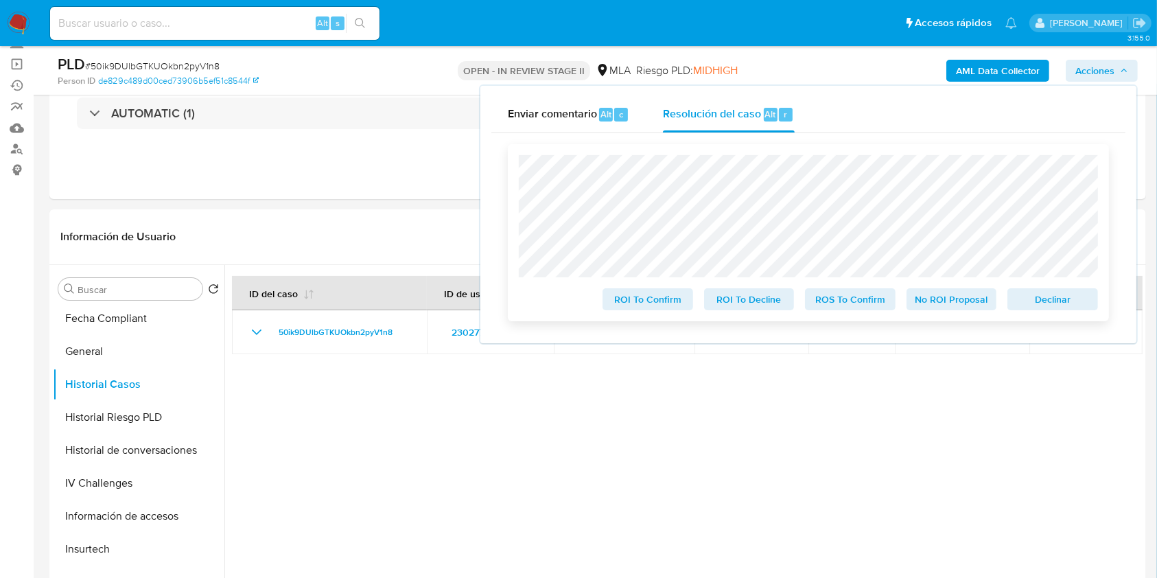
click at [1070, 312] on div "ROI To Confirm ROI To Decline ROS To Confirm No ROI Proposal Declinar" at bounding box center [808, 232] width 601 height 177
drag, startPoint x: 1057, startPoint y: 302, endPoint x: 1047, endPoint y: 310, distance: 13.2
click at [1055, 303] on span "Declinar" at bounding box center [1052, 299] width 71 height 19
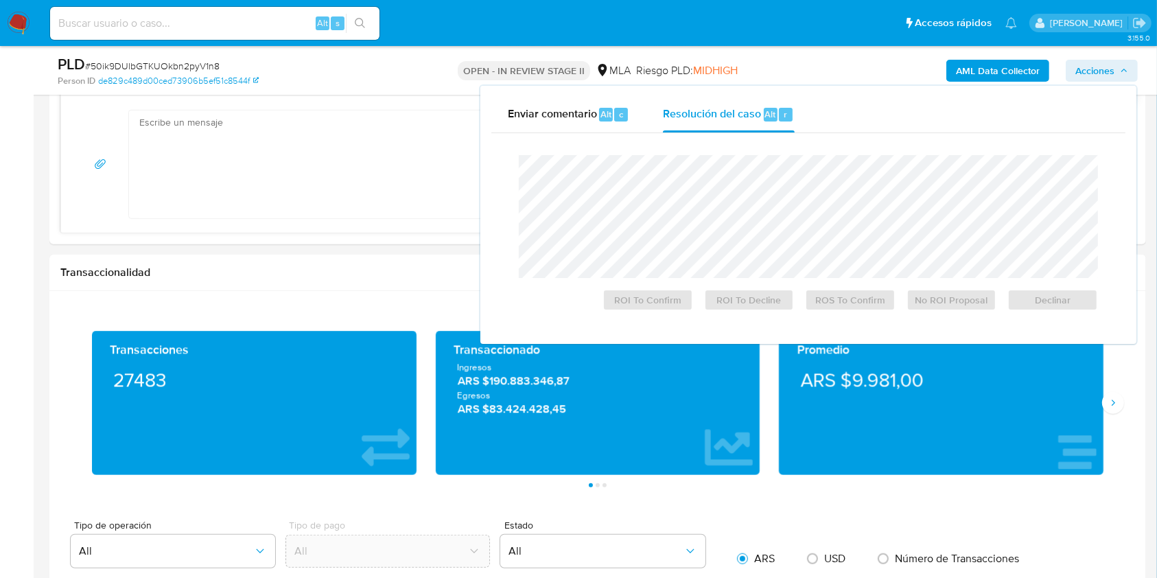
scroll to position [492, 0]
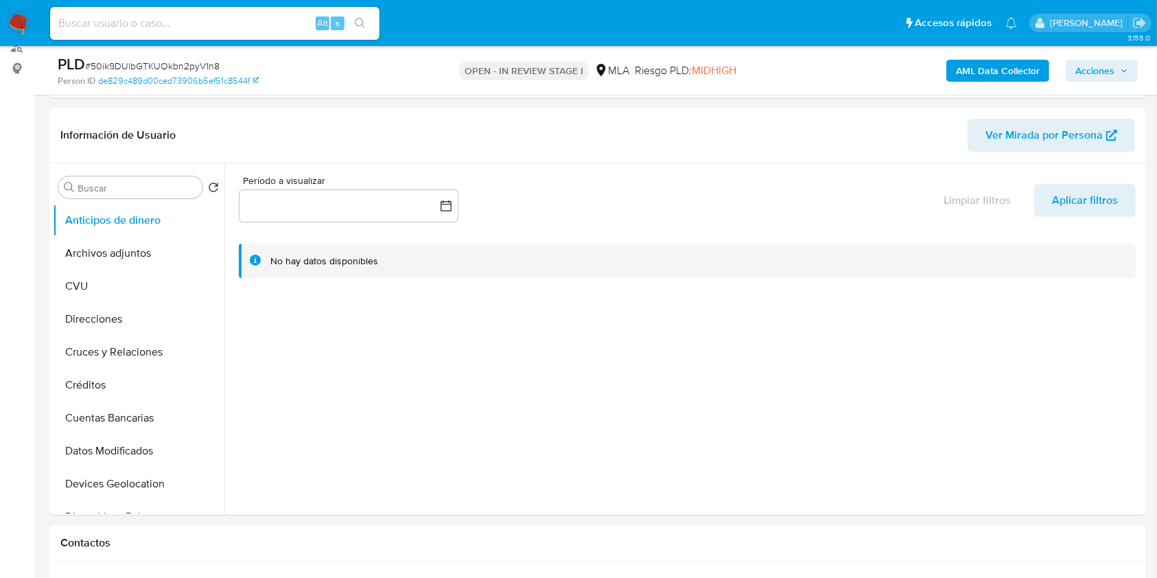
select select "10"
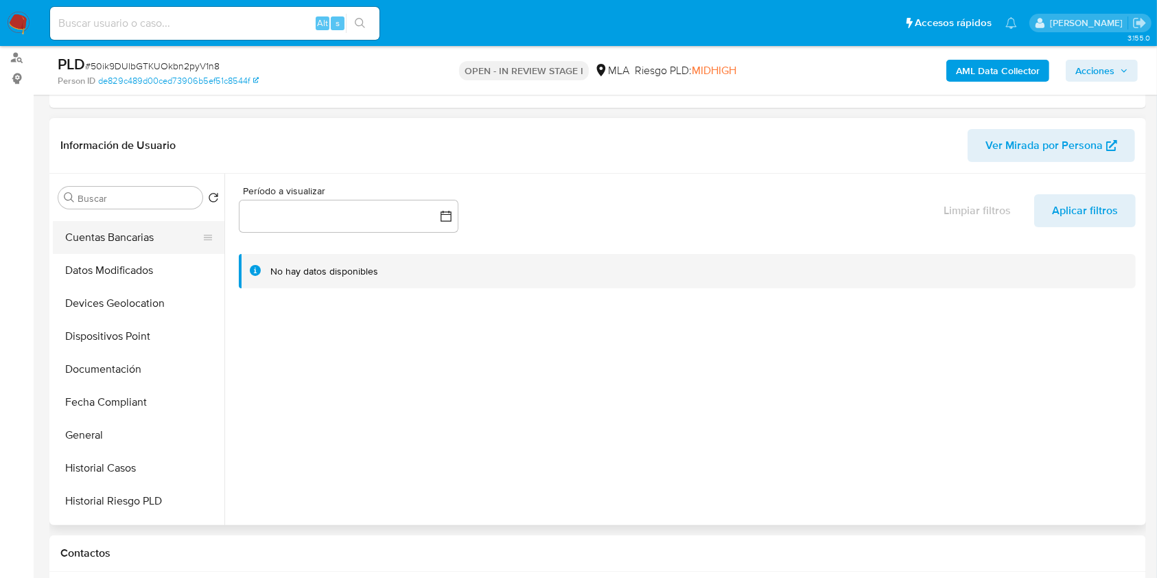
scroll to position [275, 0]
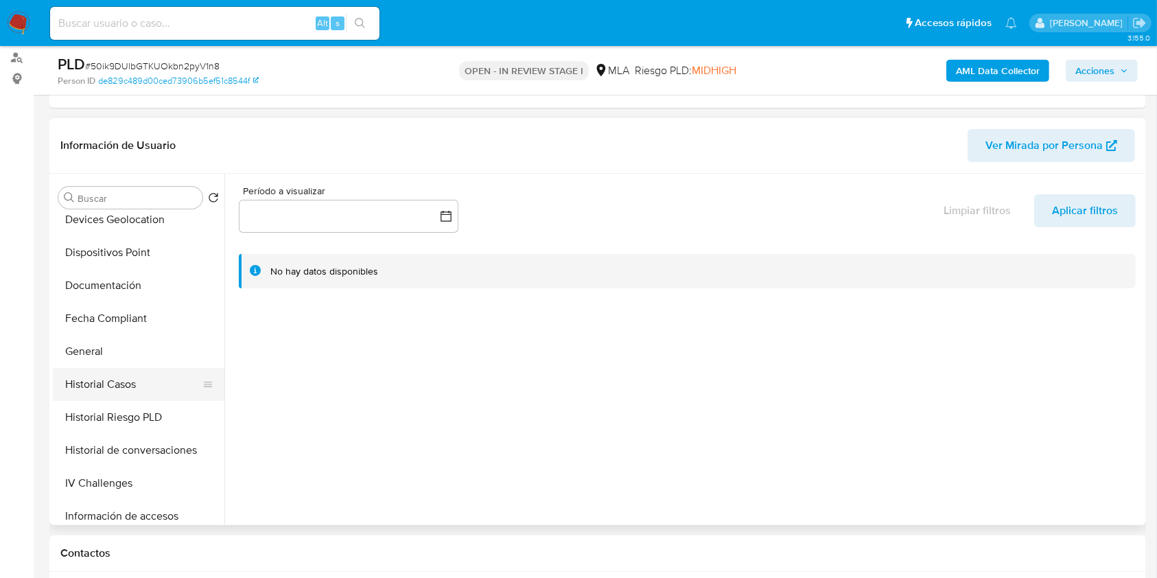
click at [108, 386] on button "Historial Casos" at bounding box center [133, 384] width 161 height 33
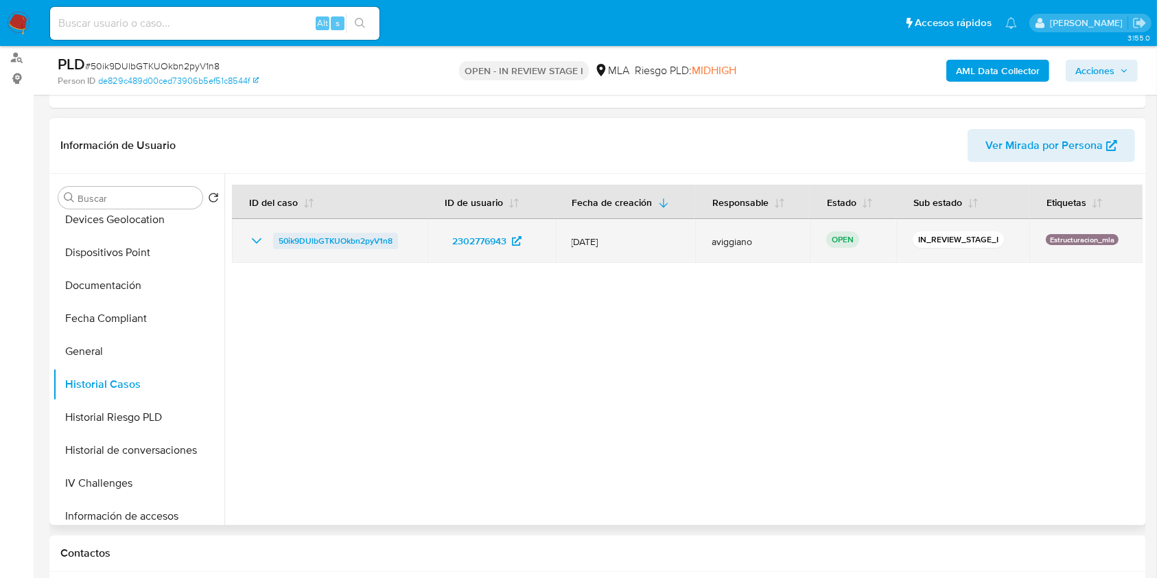
click at [347, 233] on span "50ik9DUlbGTKUOkbn2pyV1n8" at bounding box center [336, 241] width 114 height 16
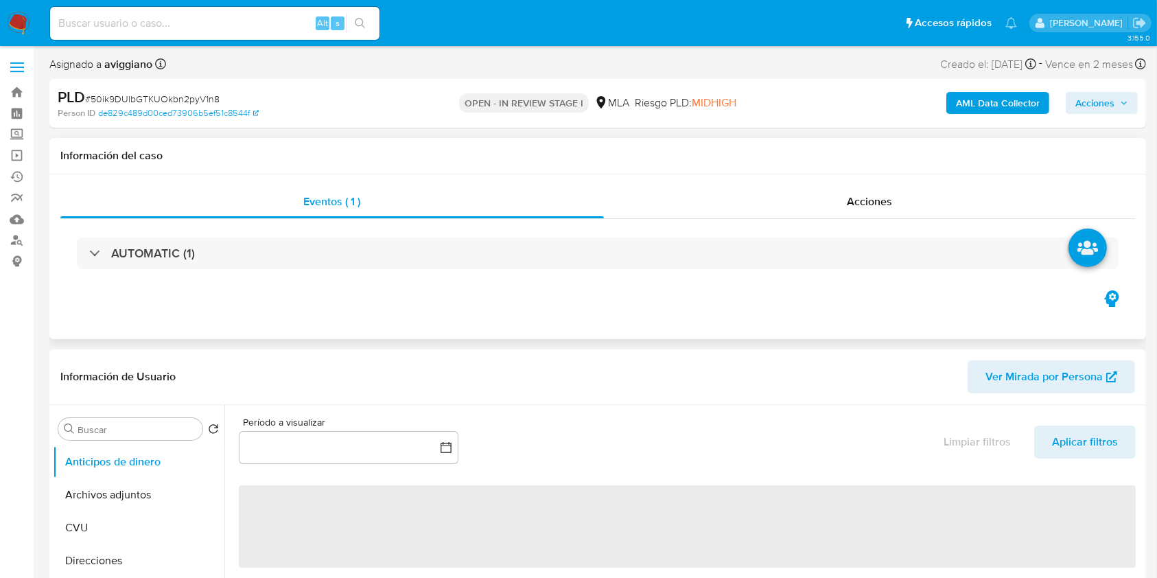
select select "10"
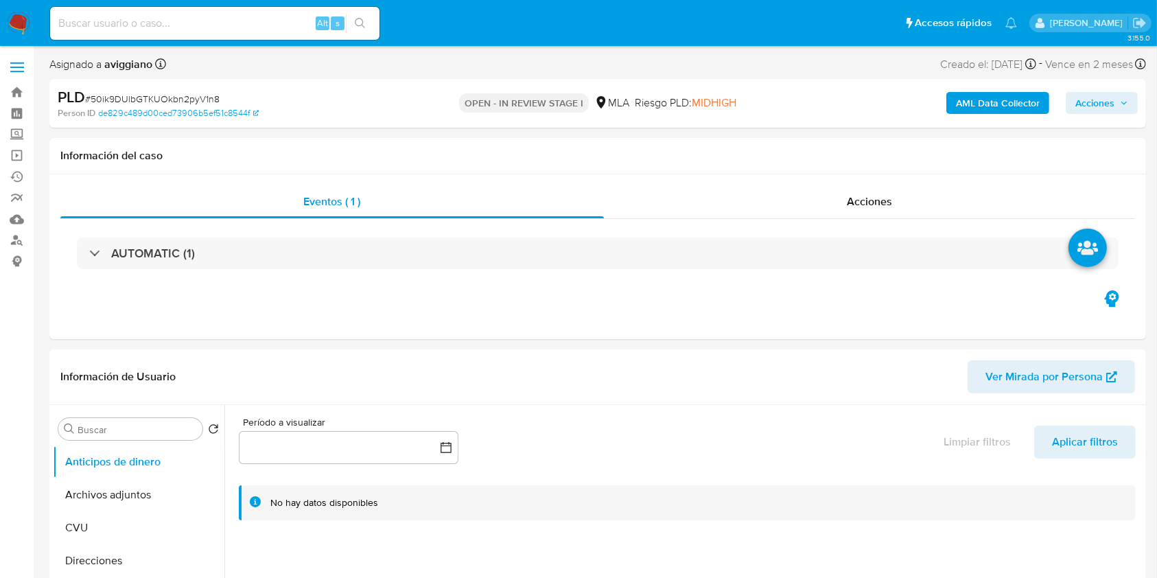
click at [1095, 95] on span "Acciones" at bounding box center [1095, 103] width 39 height 22
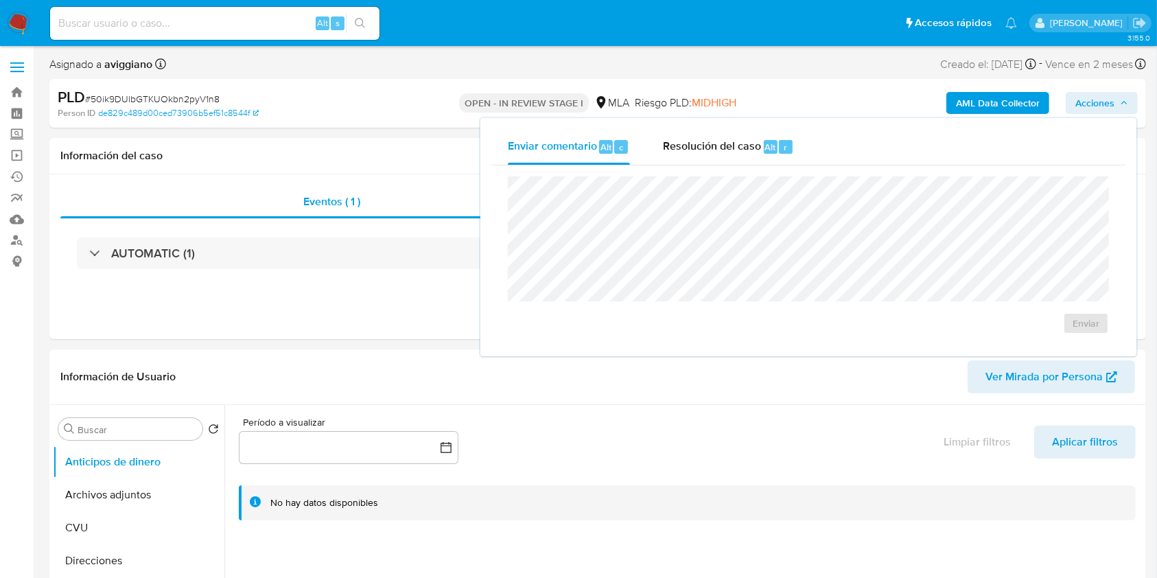
drag, startPoint x: 783, startPoint y: 149, endPoint x: 762, endPoint y: 171, distance: 30.1
click at [784, 149] on span "r" at bounding box center [785, 147] width 3 height 13
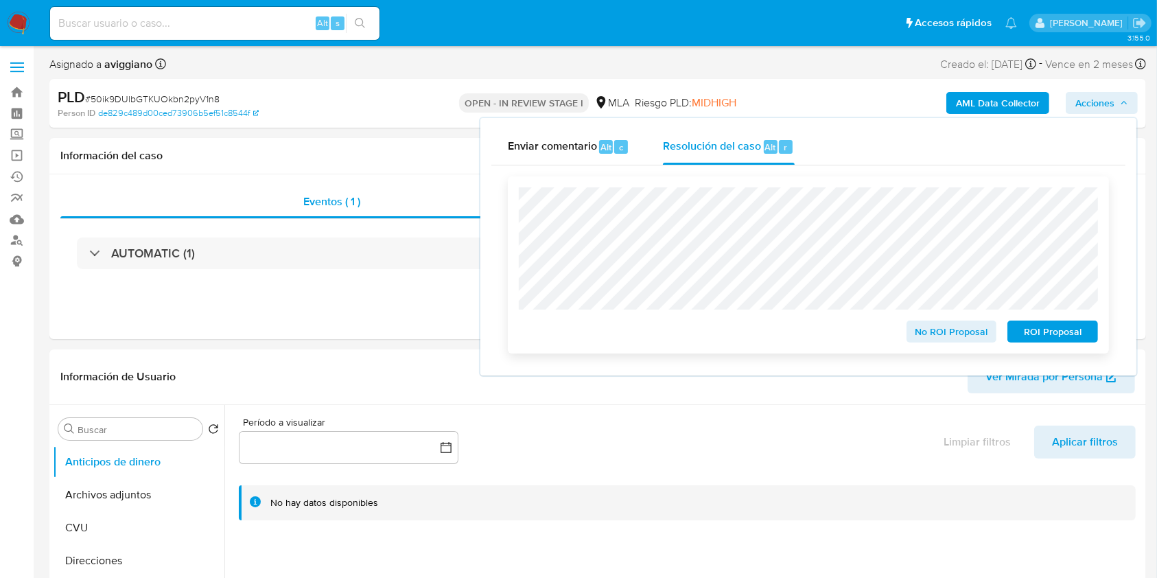
click at [1037, 321] on div "ROI Proposal" at bounding box center [1050, 328] width 96 height 27
click at [1037, 325] on span "ROI Proposal" at bounding box center [1052, 331] width 71 height 19
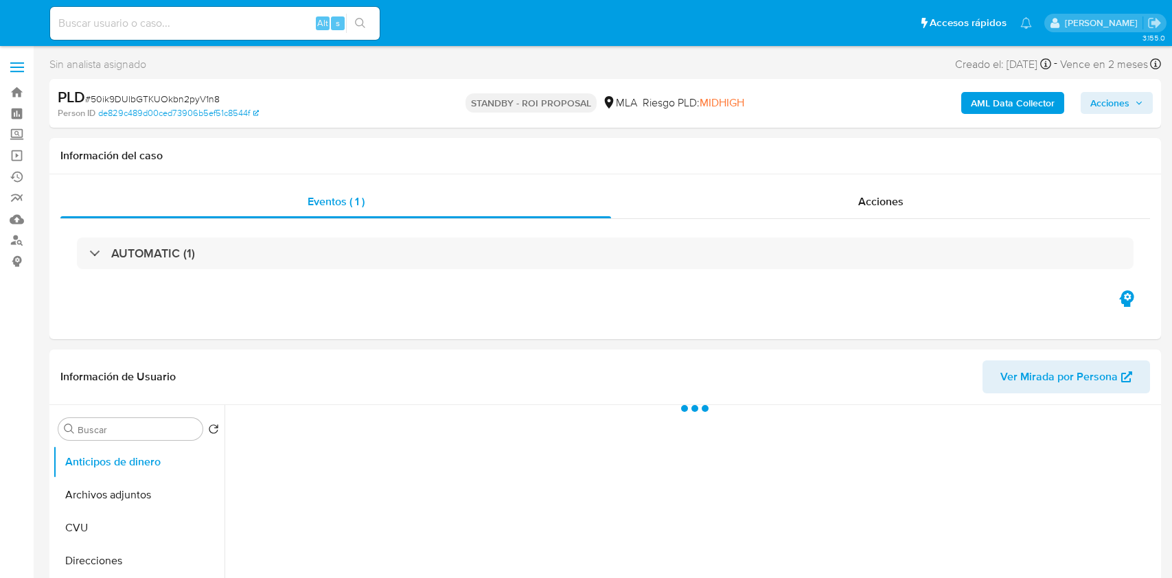
select select "10"
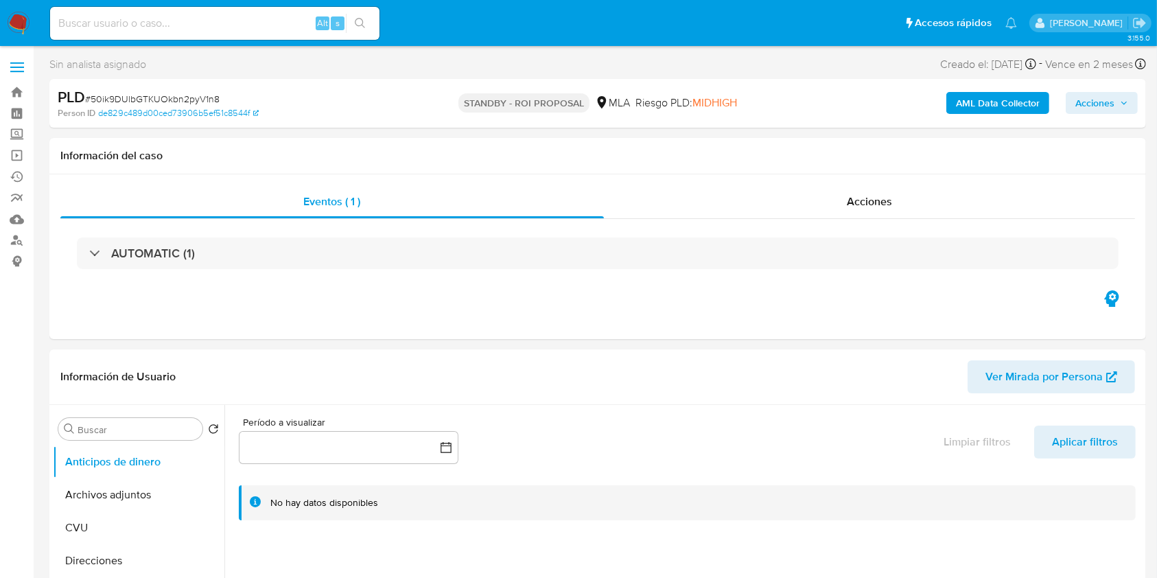
click at [119, 15] on input at bounding box center [215, 23] width 330 height 18
paste input "HGwv1ZTcSjpi5vSEKd1Er5ne"
type input "HGwv1ZTcSjpi5vSEKd1Er5ne"
click at [356, 23] on icon "search-icon" at bounding box center [360, 23] width 10 height 10
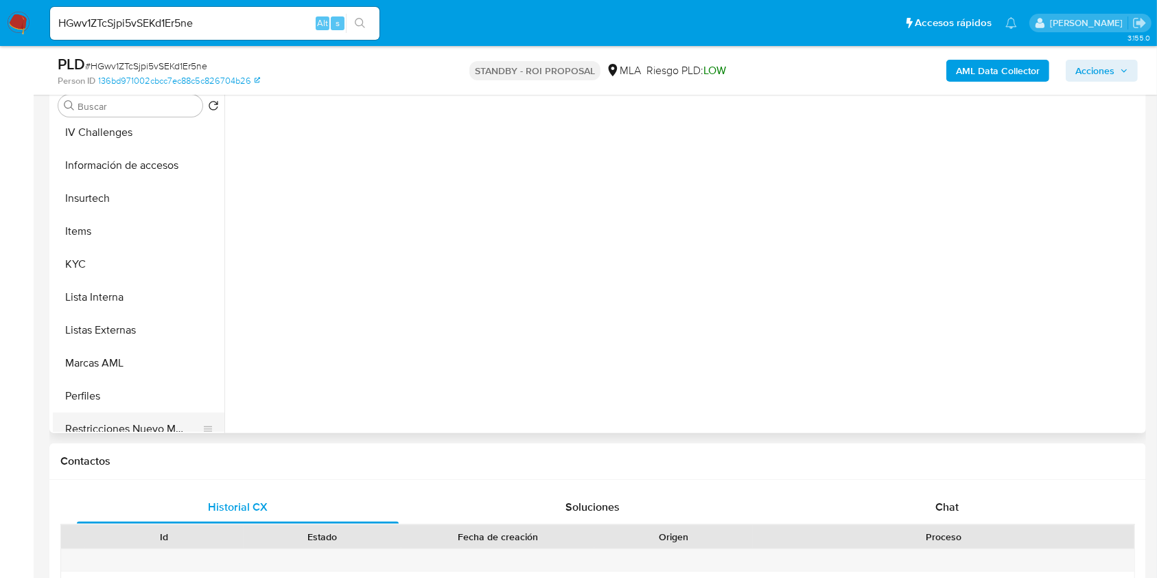
scroll to position [646, 0]
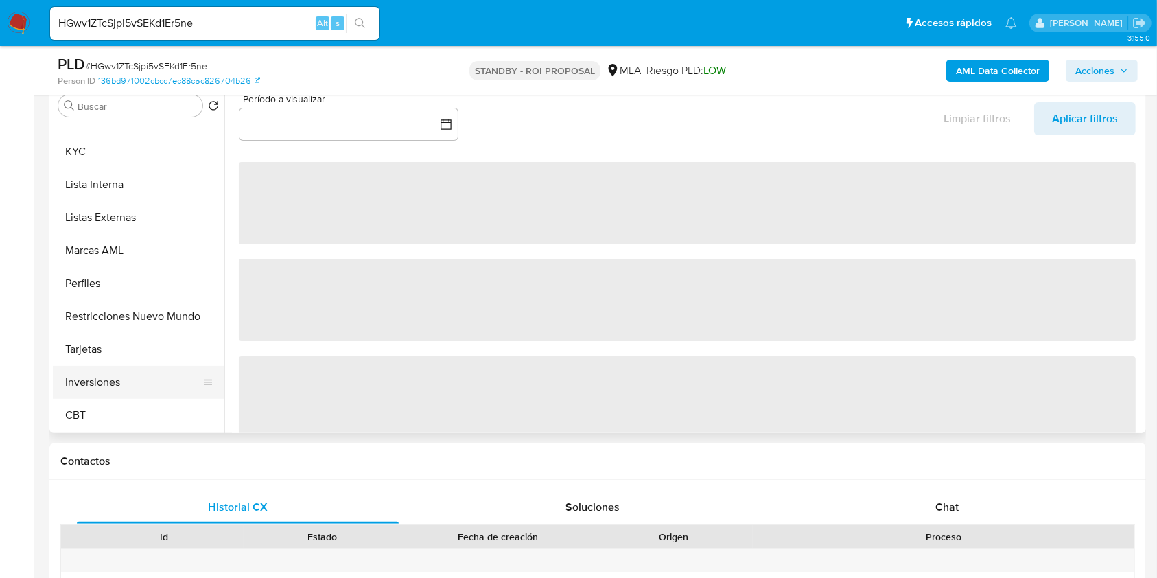
select select "10"
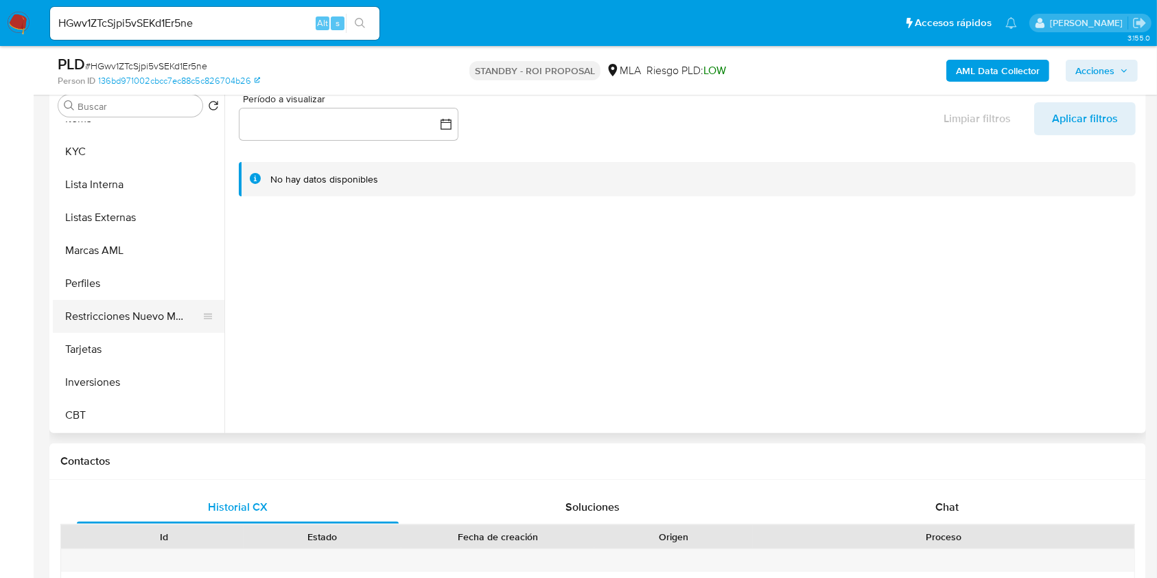
click at [130, 304] on button "Restricciones Nuevo Mundo" at bounding box center [133, 316] width 161 height 33
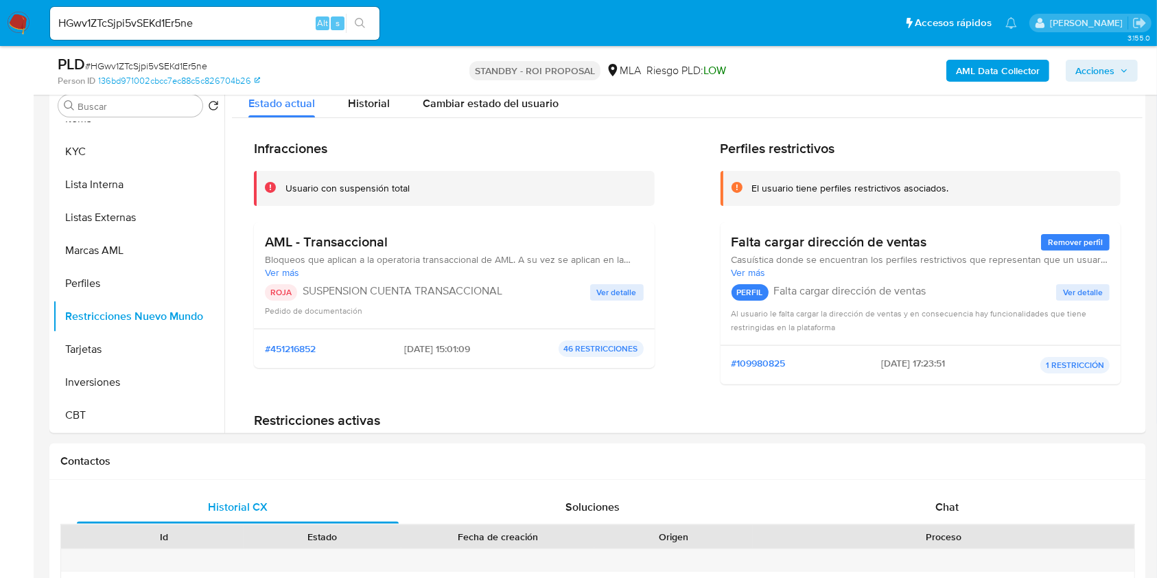
click at [209, 23] on input "HGwv1ZTcSjpi5vSEKd1Er5ne" at bounding box center [215, 23] width 330 height 18
paste input "nNfYNrbN4exIrKYuonpNHS5f"
type input "nNfYNrbN4exIrKYuonpNHS5f"
click at [368, 17] on button "search-icon" at bounding box center [360, 23] width 28 height 19
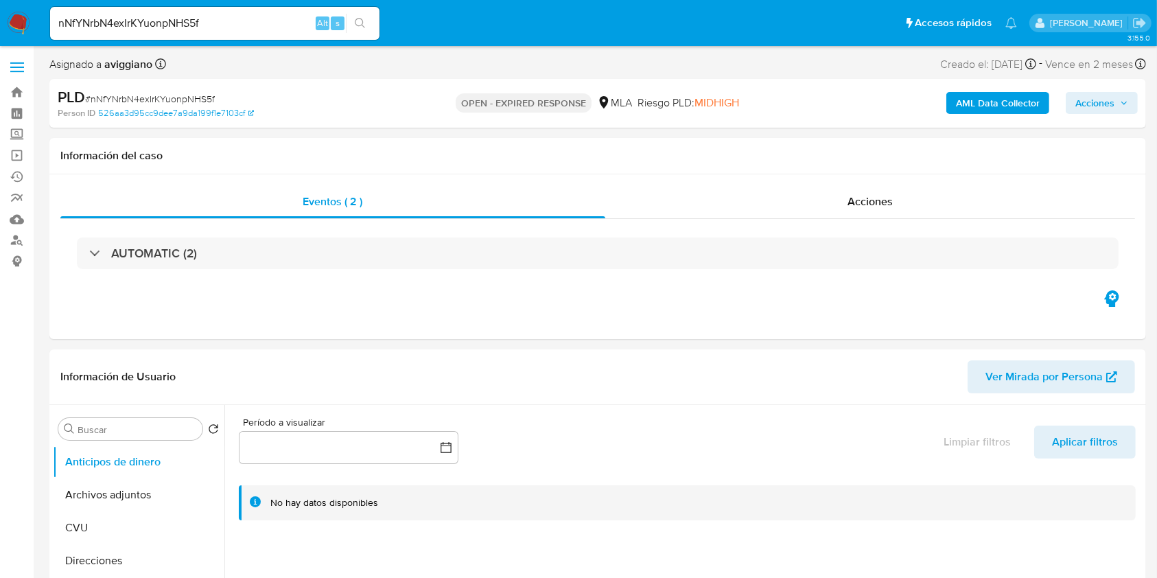
select select "10"
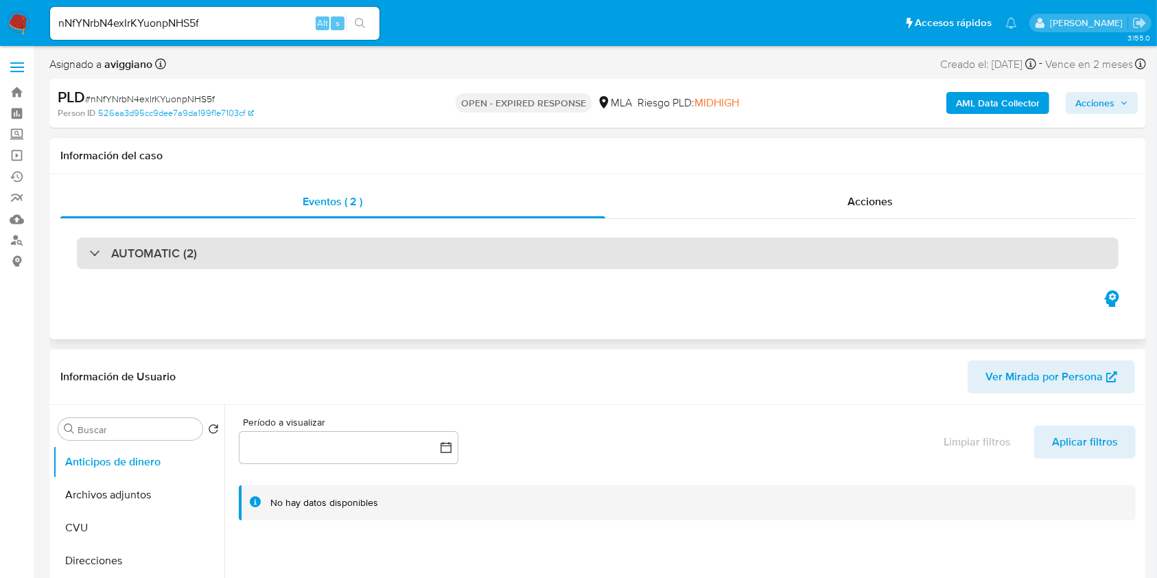
click at [184, 250] on h3 "AUTOMATIC (2)" at bounding box center [154, 253] width 86 height 15
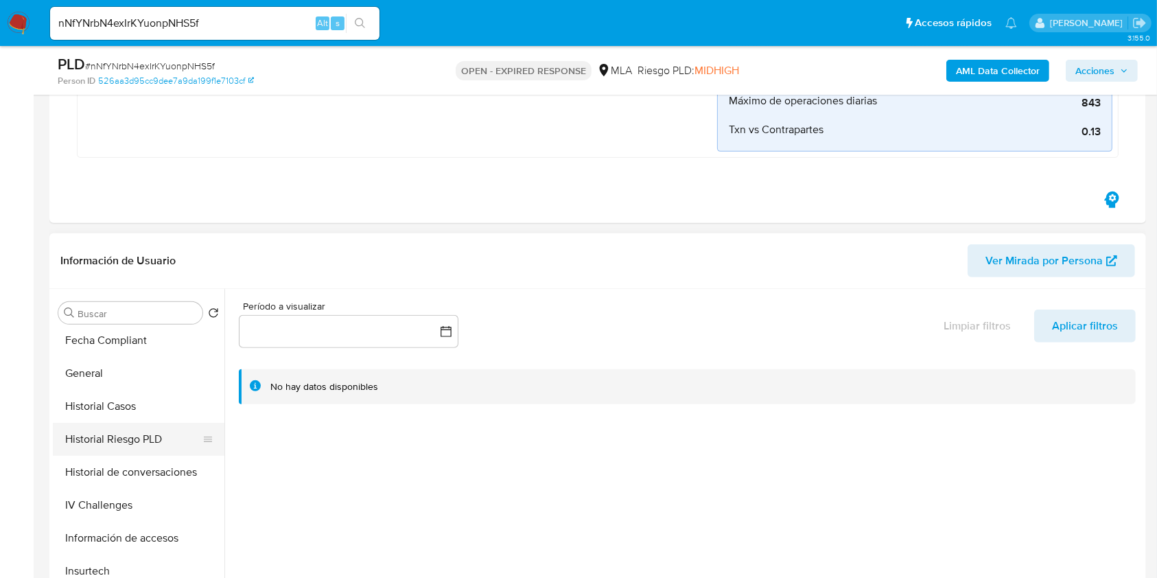
scroll to position [366, 0]
click at [137, 421] on button "Historial Casos" at bounding box center [133, 408] width 161 height 33
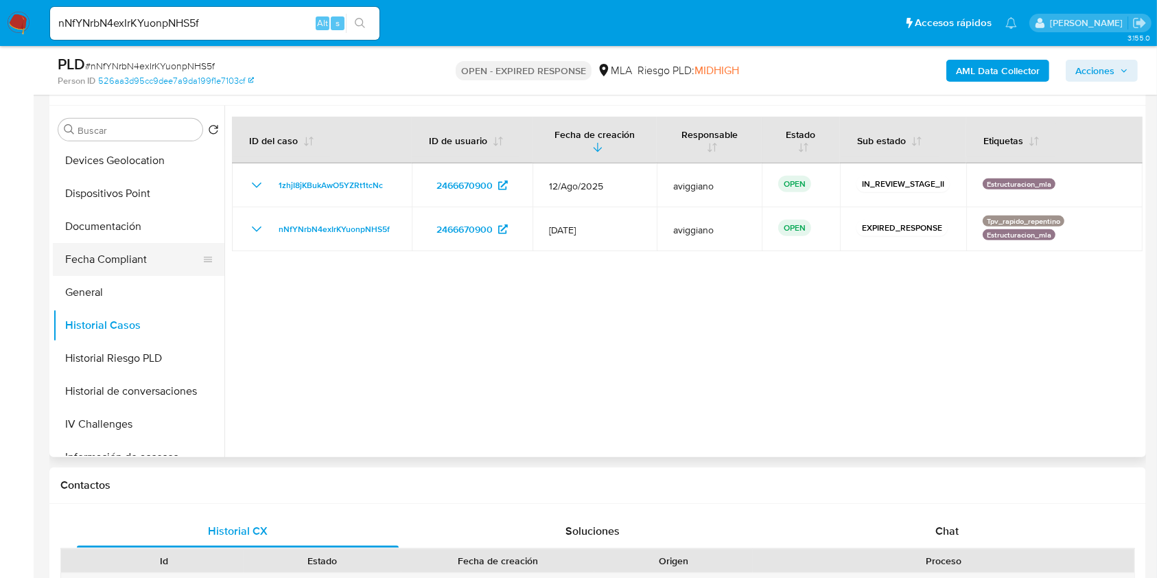
scroll to position [183, 0]
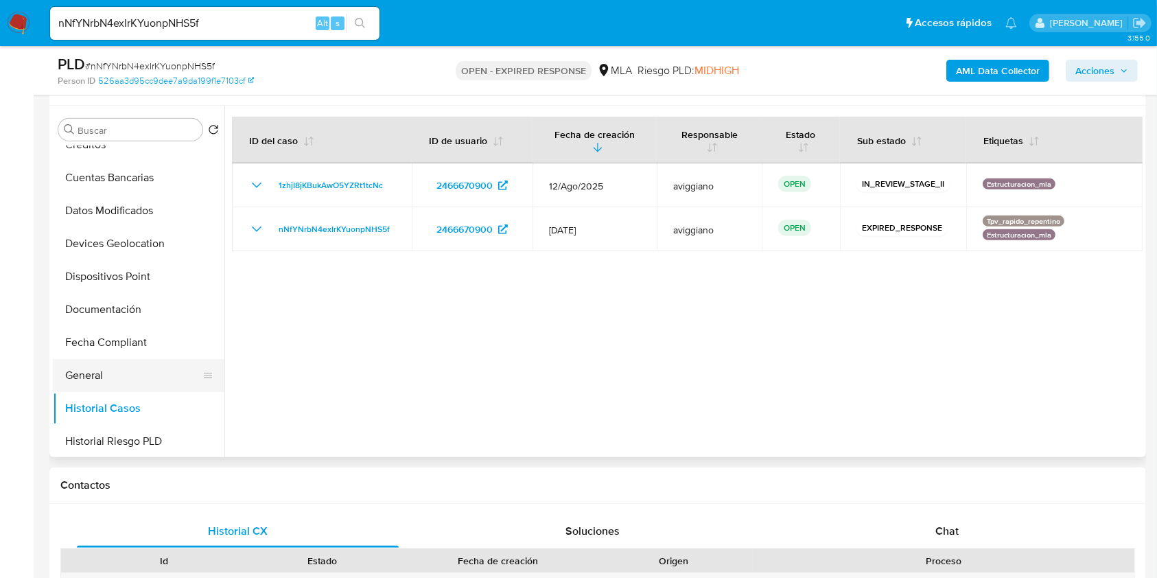
click at [108, 371] on button "General" at bounding box center [133, 375] width 161 height 33
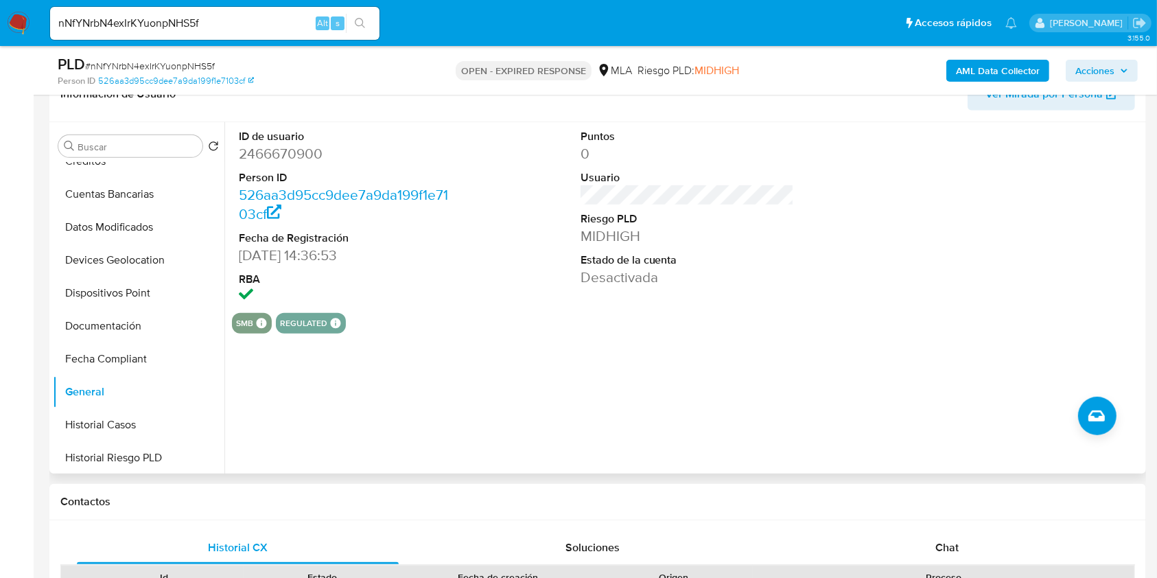
click at [301, 402] on div "ID de usuario 2466670900 Person ID 526aa3d95cc9dee7a9da199f1e7103cf Fecha de Re…" at bounding box center [683, 297] width 919 height 351
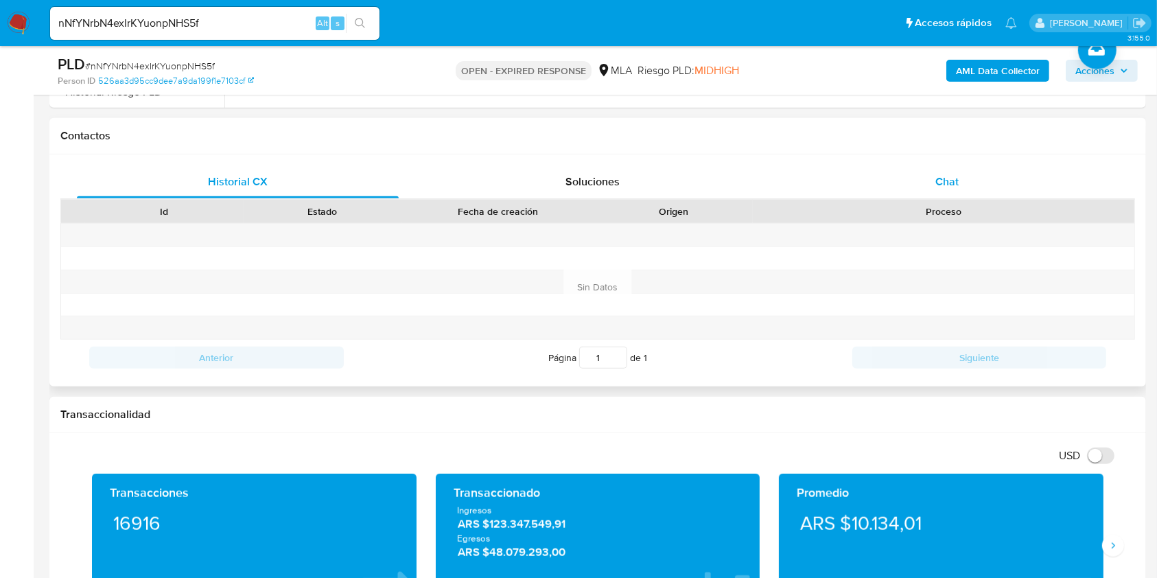
click at [1021, 169] on div "Chat" at bounding box center [948, 181] width 322 height 33
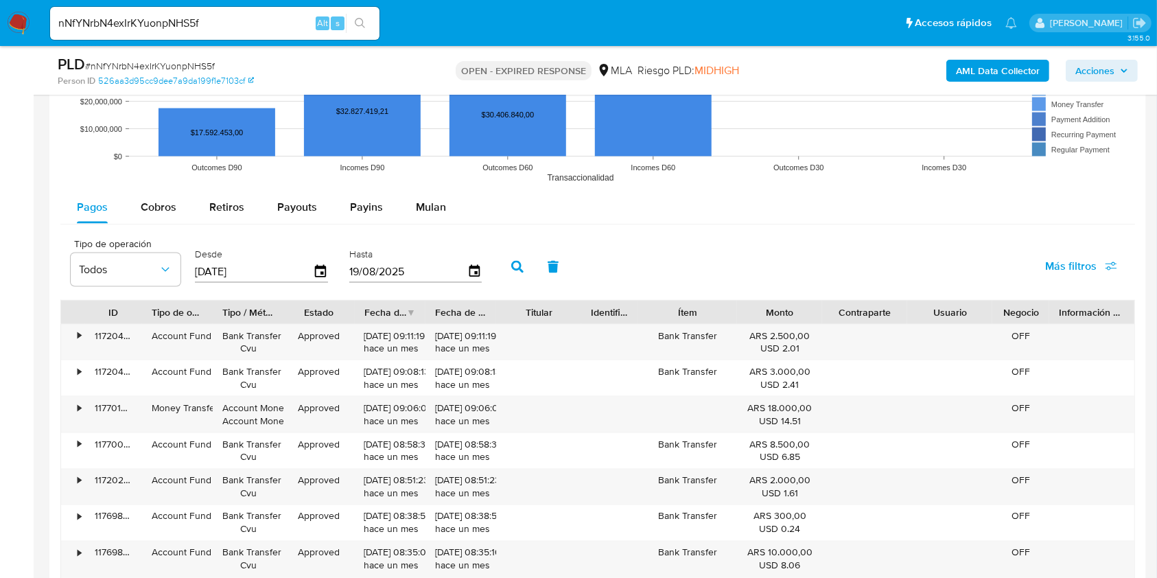
scroll to position [2197, 0]
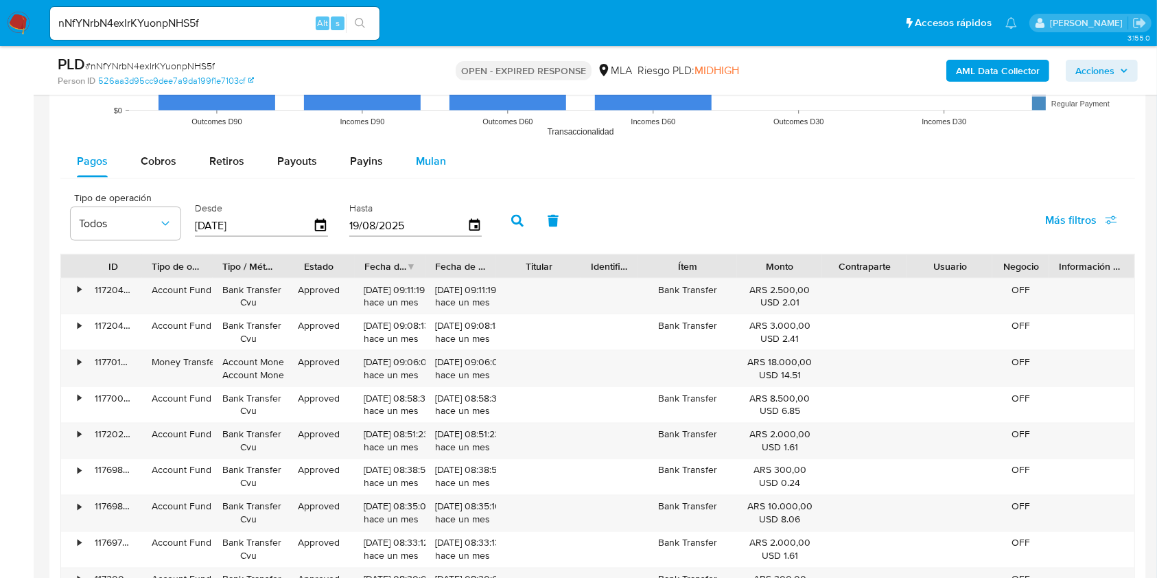
click at [424, 163] on span "Mulan" at bounding box center [431, 161] width 30 height 16
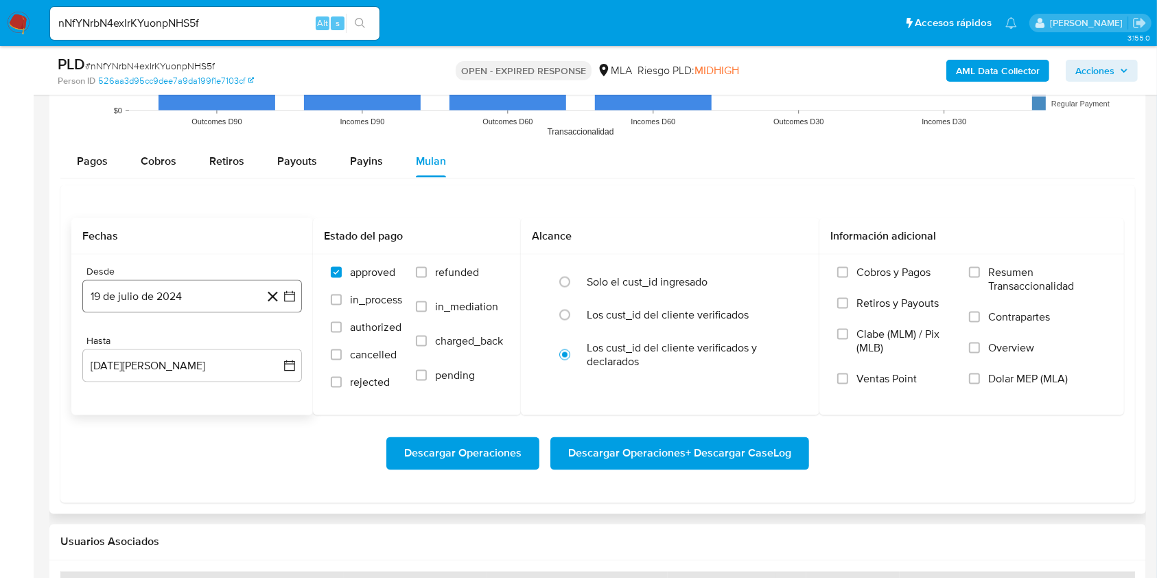
click at [134, 280] on button "19 de julio de 2024" at bounding box center [192, 296] width 220 height 33
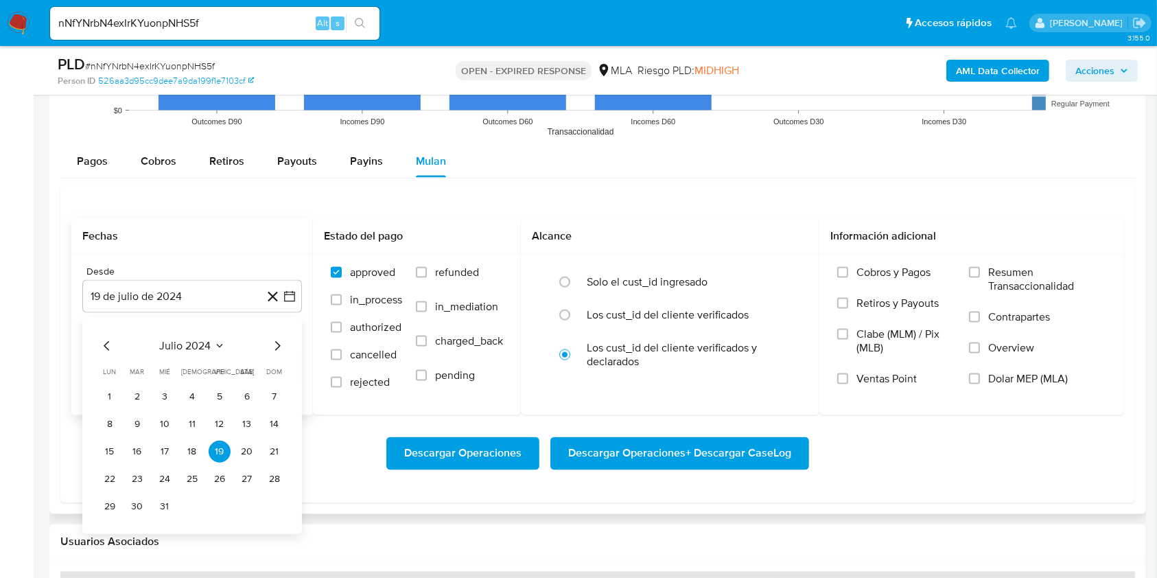
click at [273, 344] on icon "Mes siguiente" at bounding box center [277, 346] width 16 height 16
click at [275, 341] on icon "Mes siguiente" at bounding box center [277, 346] width 16 height 16
click at [274, 343] on icon "Mes siguiente" at bounding box center [277, 346] width 16 height 16
click at [274, 345] on icon "Mes siguiente" at bounding box center [277, 346] width 16 height 16
click at [273, 347] on icon "Mes siguiente" at bounding box center [277, 346] width 16 height 16
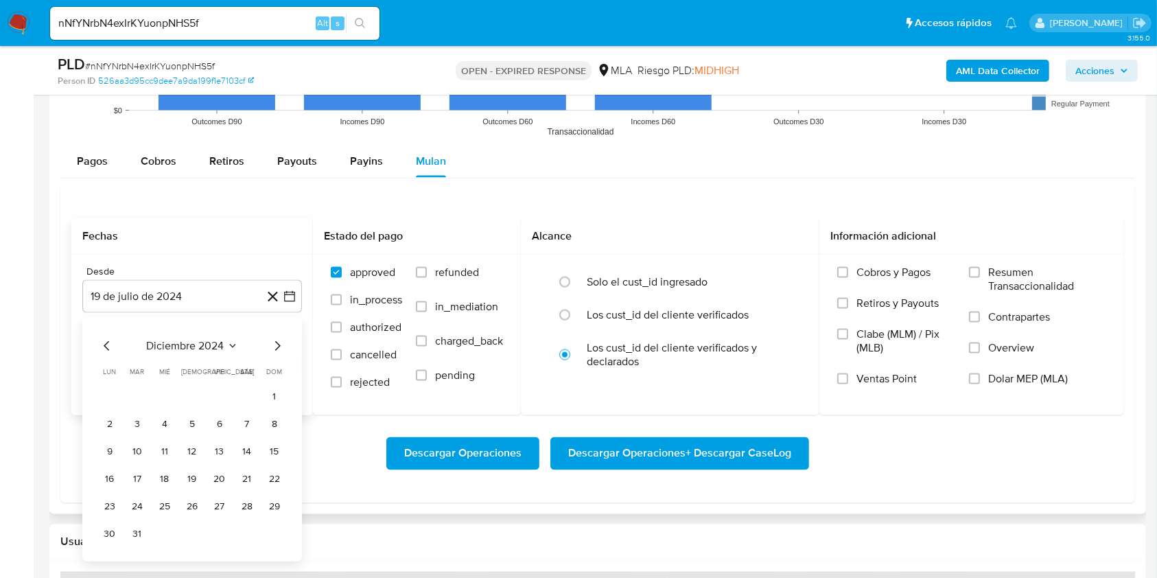
click at [273, 348] on icon "Mes siguiente" at bounding box center [277, 346] width 16 height 16
click at [244, 399] on button "1" at bounding box center [247, 397] width 22 height 22
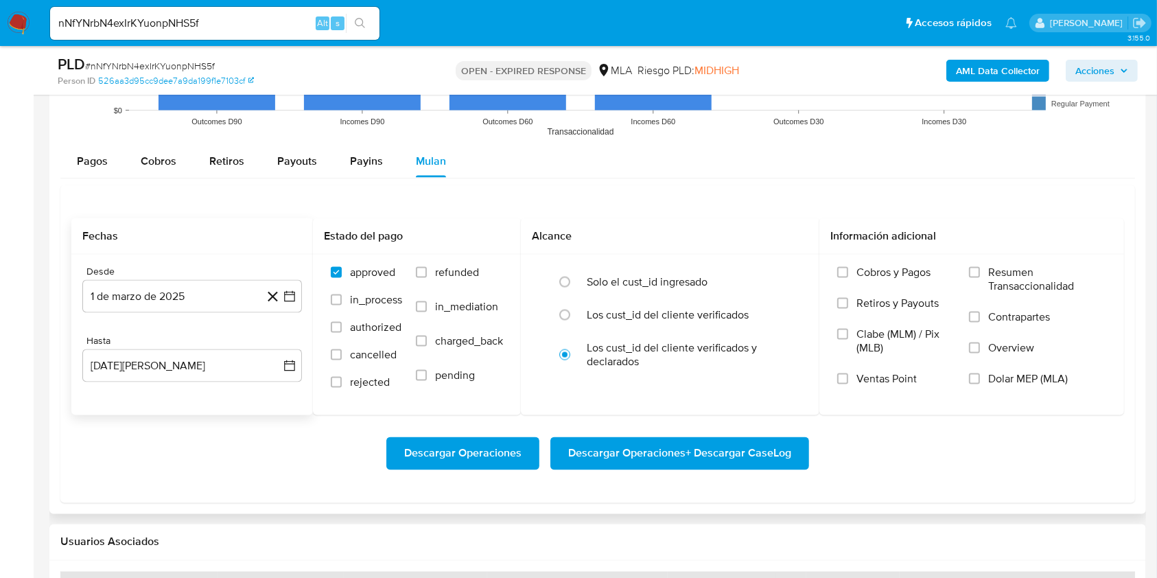
click at [218, 389] on div "Desde 1 de marzo de 2025 [DATE] Hasta 19 [PERSON_NAME] de 2025 [DATE]" at bounding box center [192, 335] width 242 height 161
click at [212, 376] on button "19 [PERSON_NAME] de 2025" at bounding box center [192, 365] width 220 height 33
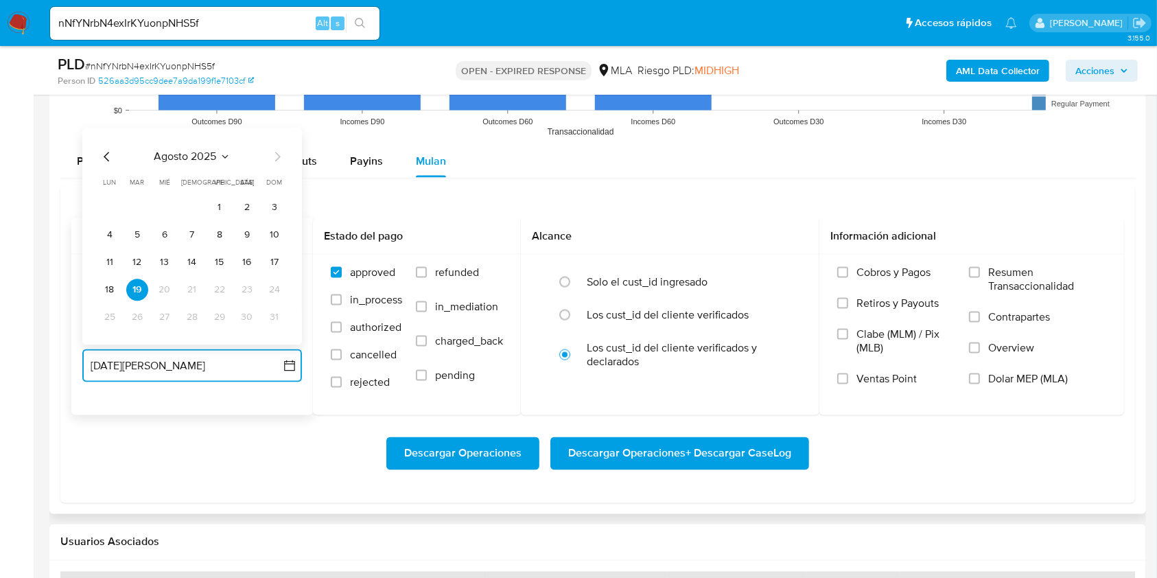
click at [106, 149] on icon "Mes anterior" at bounding box center [107, 156] width 16 height 16
click at [184, 316] on button "31" at bounding box center [192, 317] width 22 height 22
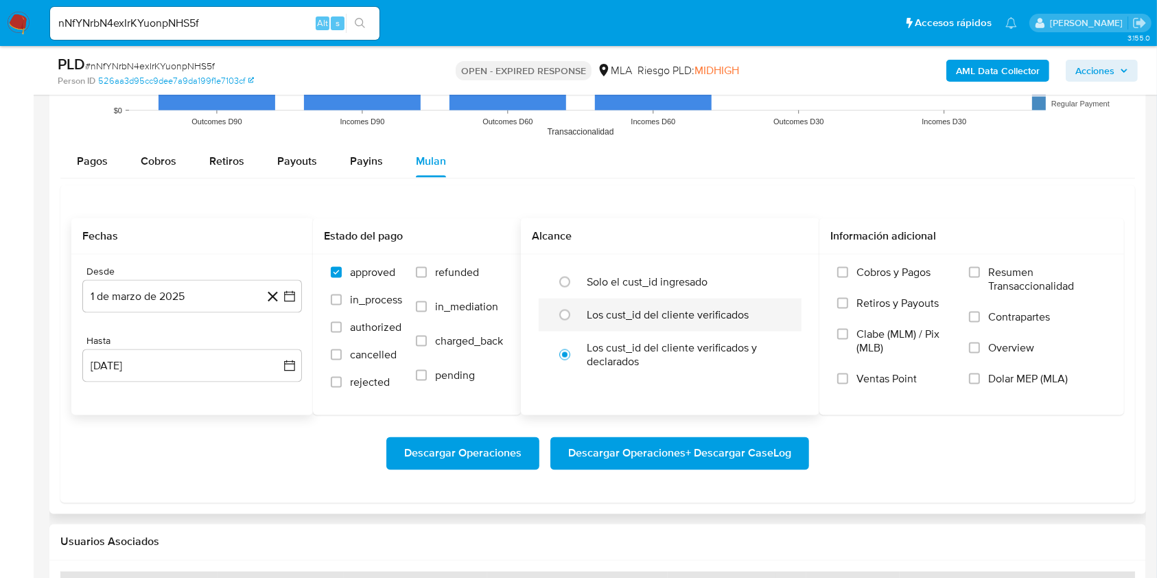
click at [608, 315] on label "Los cust_id del cliente verificados" at bounding box center [668, 315] width 162 height 14
click at [576, 315] on input "radio" at bounding box center [565, 315] width 22 height 22
radio input "true"
drag, startPoint x: 1010, startPoint y: 381, endPoint x: 857, endPoint y: 414, distance: 157.3
click at [1010, 381] on span "Dolar MEP (MLA)" at bounding box center [1029, 379] width 80 height 14
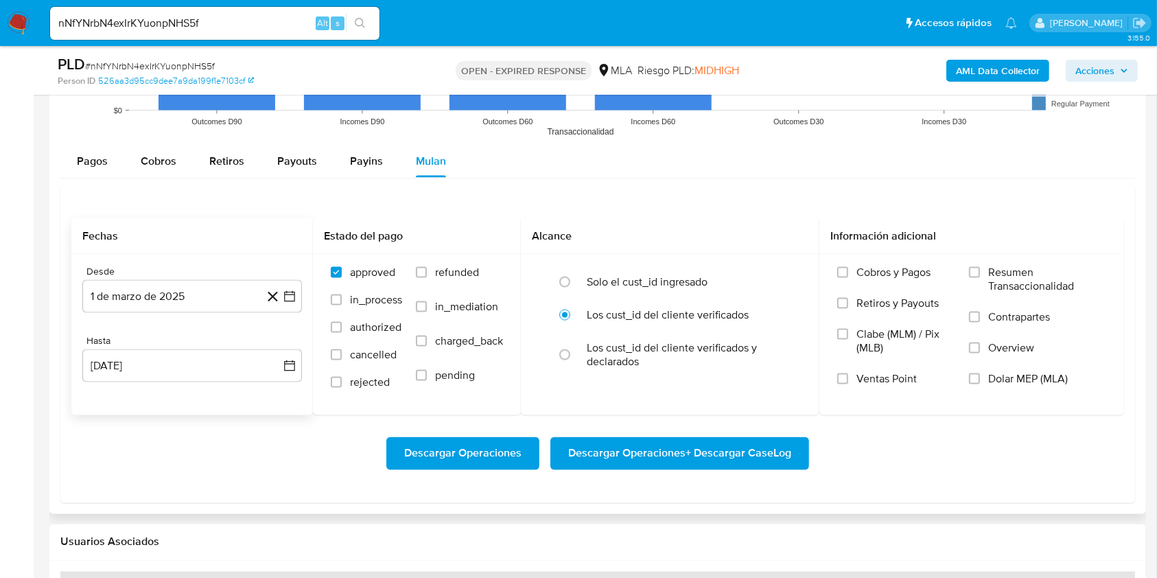
click at [980, 381] on input "Dolar MEP (MLA)" at bounding box center [974, 378] width 11 height 11
click at [664, 458] on span "Descargar Operaciones + Descargar CaseLog" at bounding box center [679, 454] width 223 height 30
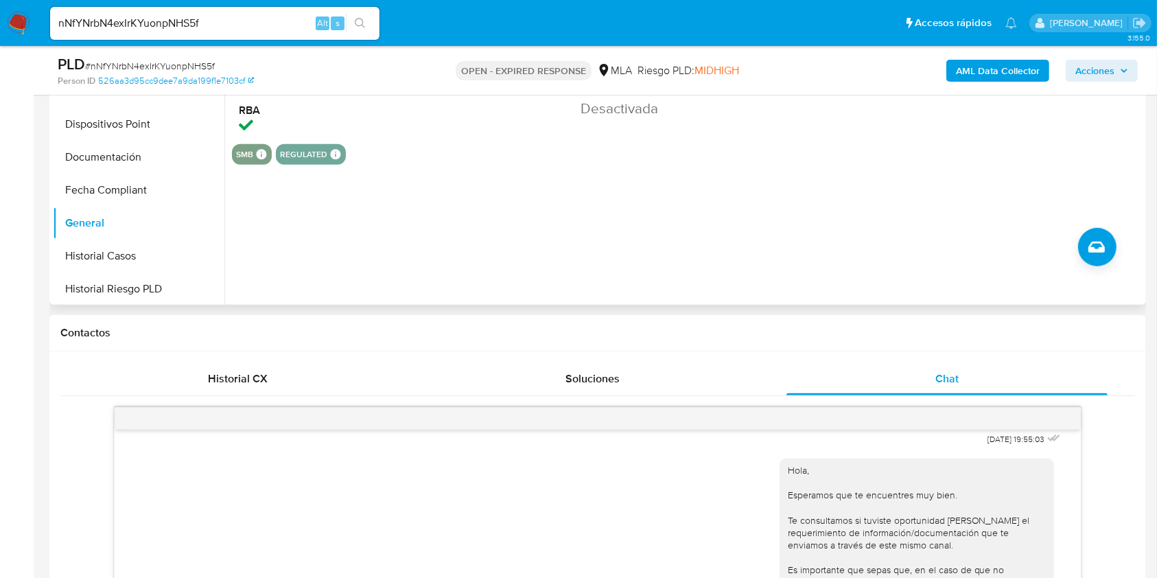
scroll to position [640, 0]
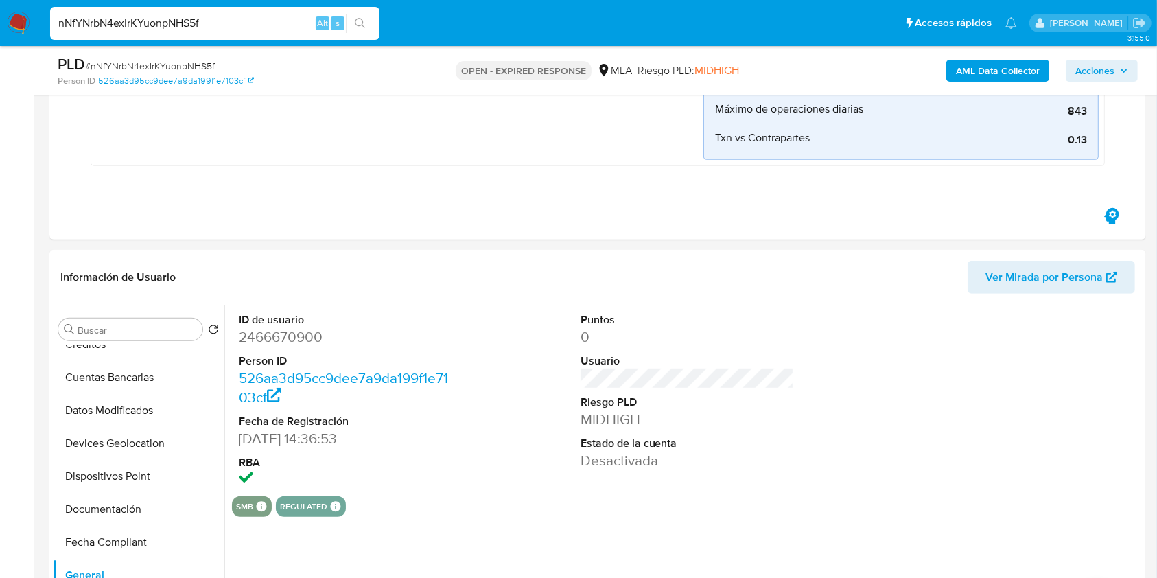
click at [160, 20] on input "nNfYNrbN4exIrKYuonpNHS5f" at bounding box center [215, 23] width 330 height 18
paste input "zLdEKNXdRb0H2z6c88orrLa9"
type input "zLdEKNXdRb0H2z6c88orrLa9"
click at [369, 14] on button "search-icon" at bounding box center [360, 23] width 28 height 19
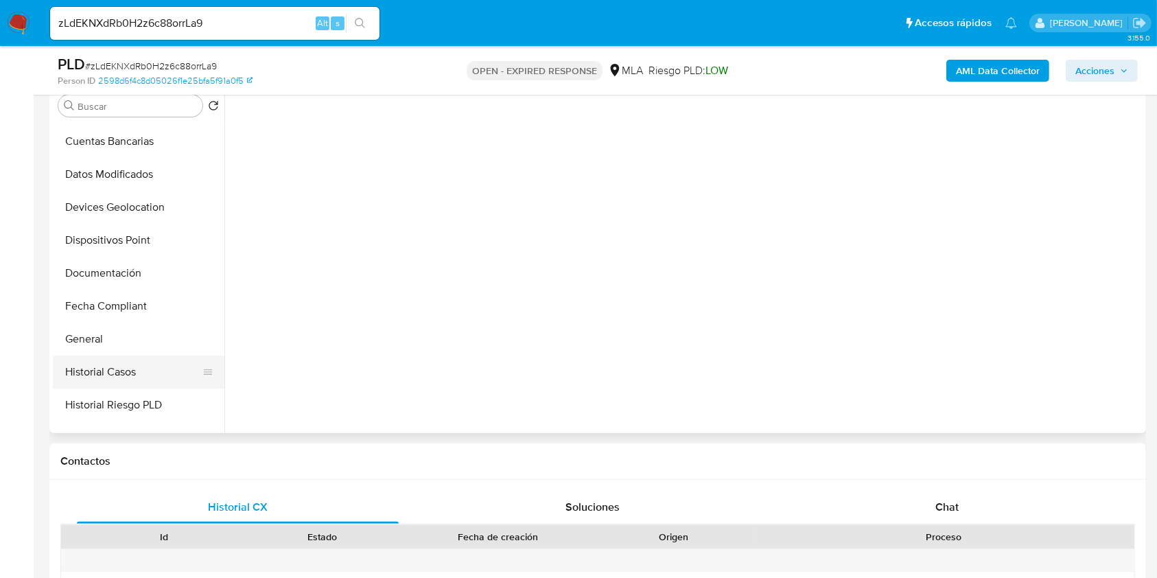
scroll to position [275, 0]
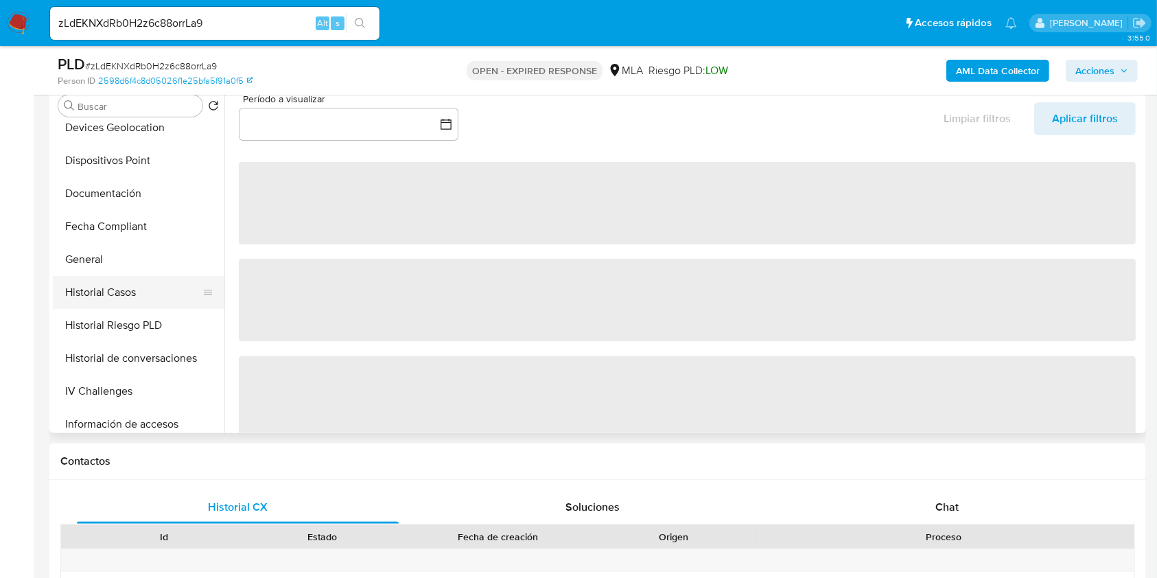
select select "10"
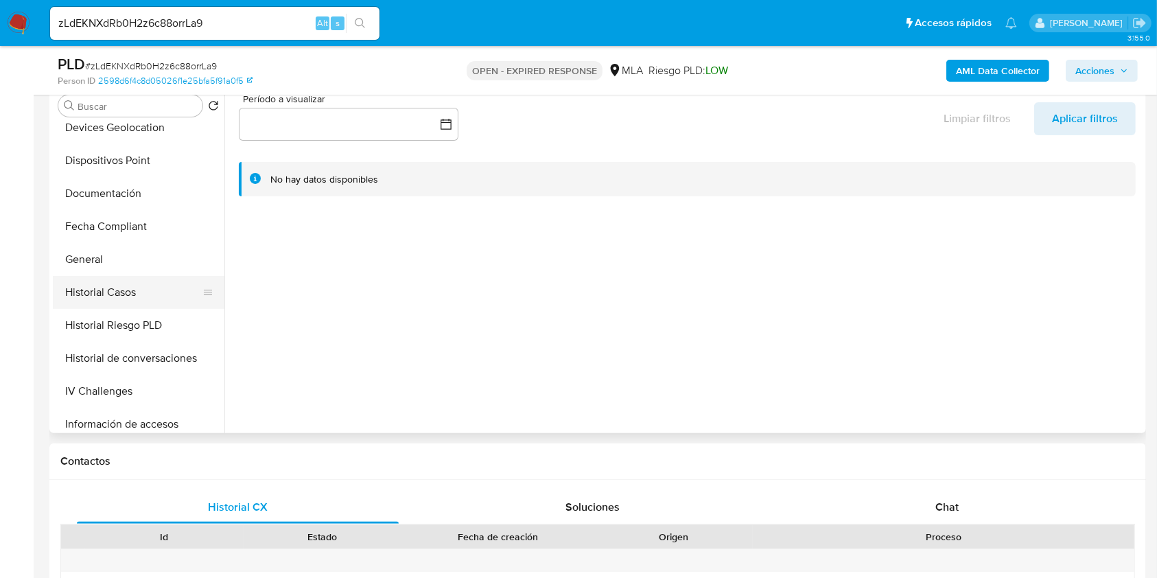
click at [130, 297] on button "Historial Casos" at bounding box center [133, 292] width 161 height 33
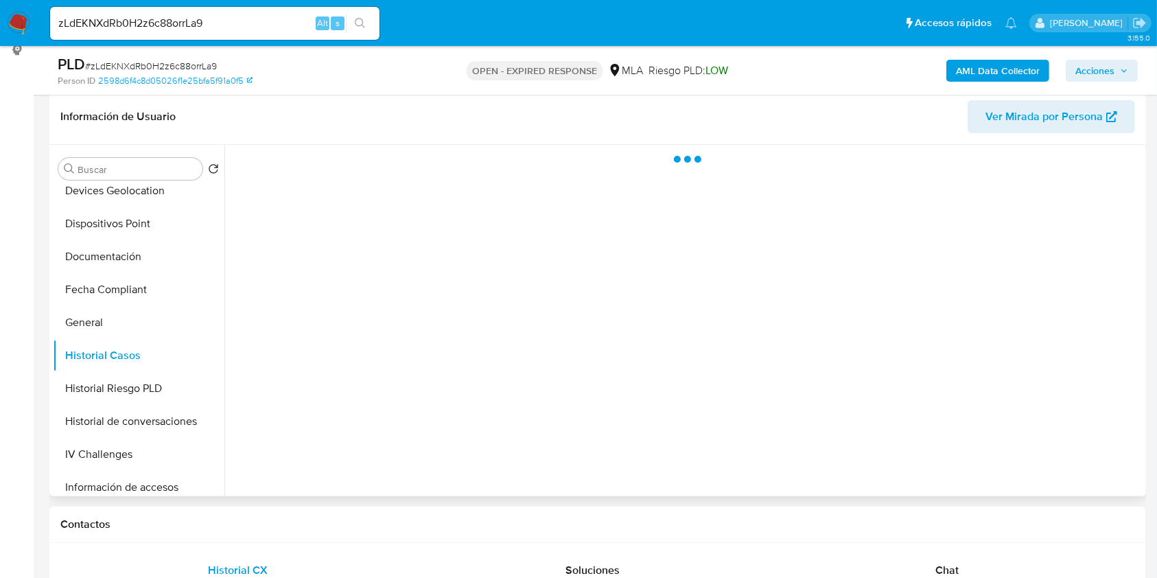
scroll to position [183, 0]
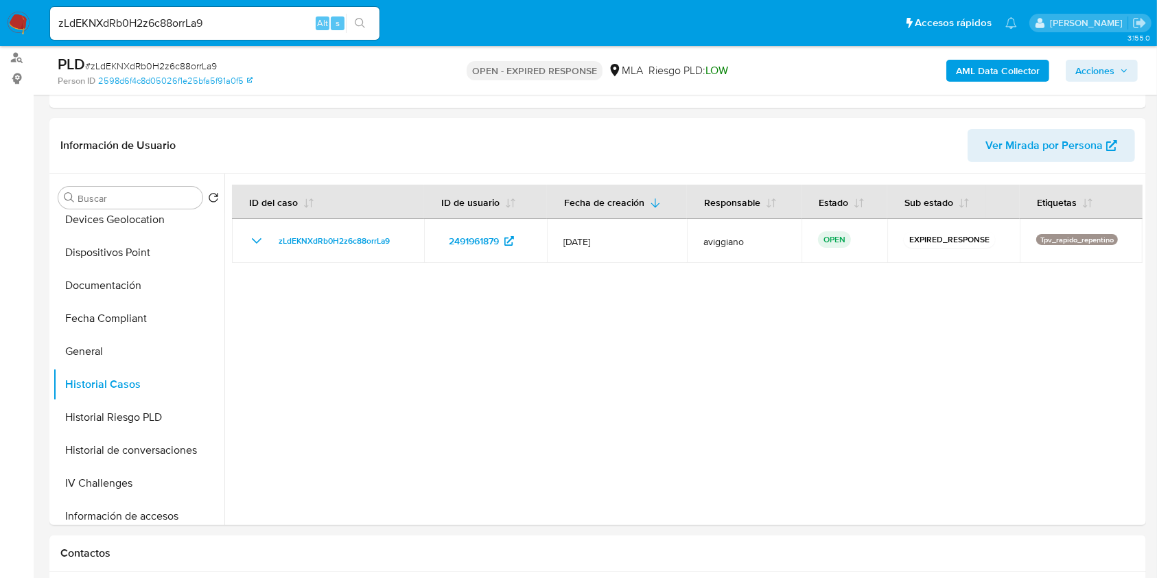
click at [1002, 70] on b "AML Data Collector" at bounding box center [998, 71] width 84 height 22
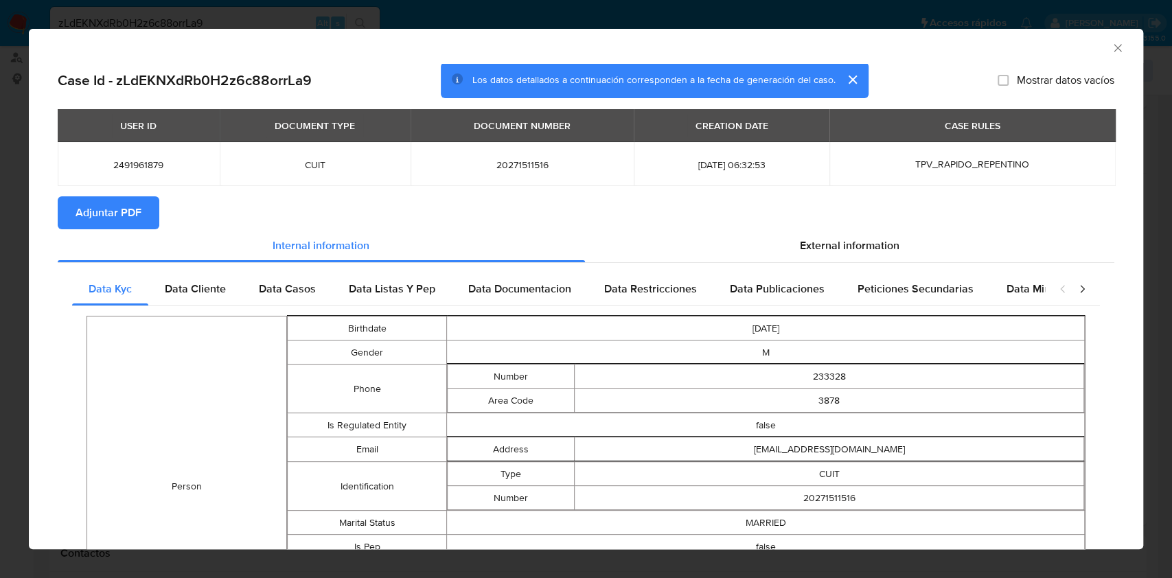
click at [132, 214] on span "Adjuntar PDF" at bounding box center [109, 213] width 66 height 30
click at [1109, 44] on div "AML Data Collector" at bounding box center [586, 46] width 1114 height 34
click at [1098, 55] on div "AML Data Collector" at bounding box center [586, 46] width 1114 height 34
click at [1111, 48] on icon "Cerrar ventana" at bounding box center [1118, 48] width 14 height 14
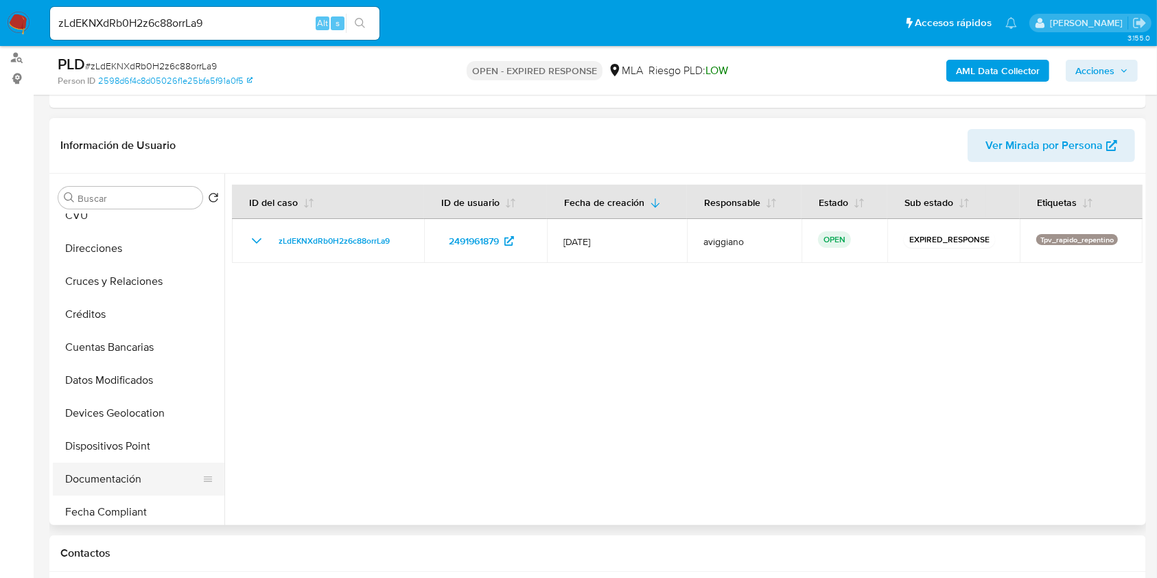
scroll to position [0, 0]
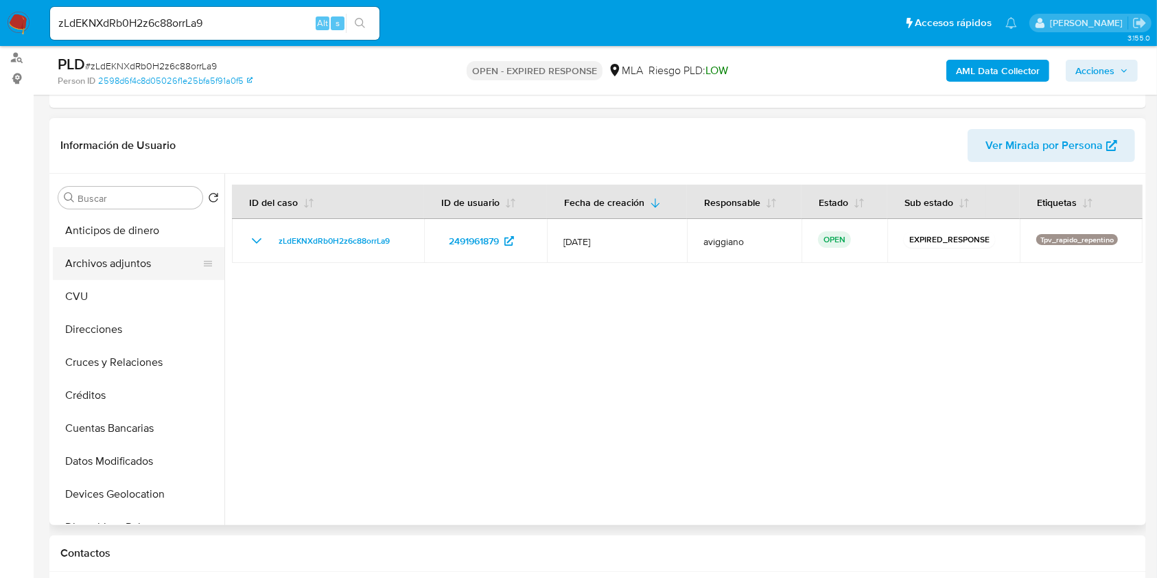
click at [132, 278] on button "Archivos adjuntos" at bounding box center [133, 263] width 161 height 33
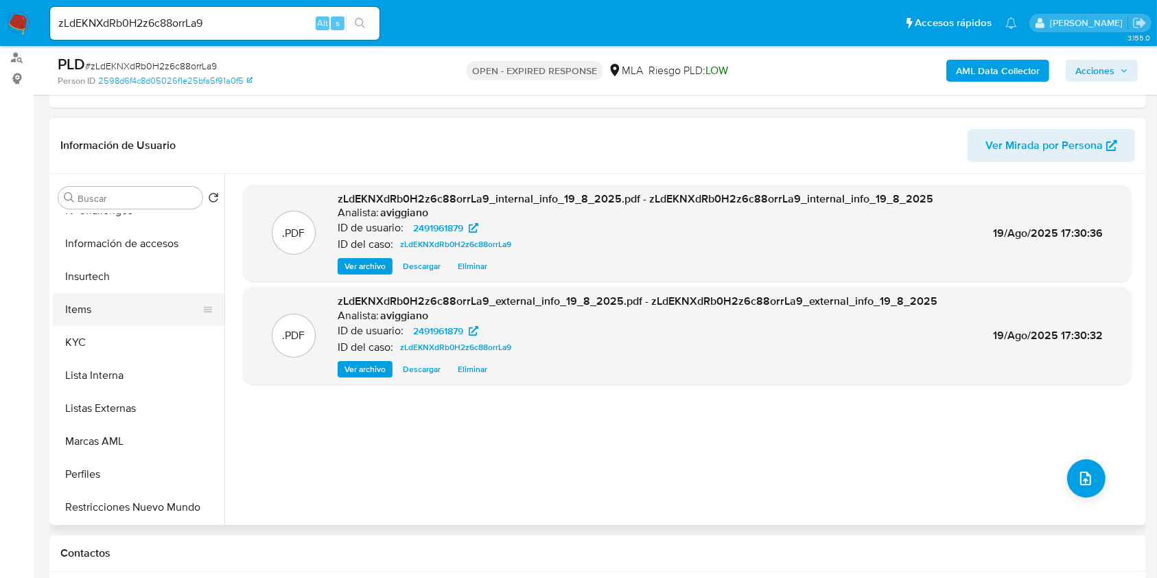
scroll to position [646, 0]
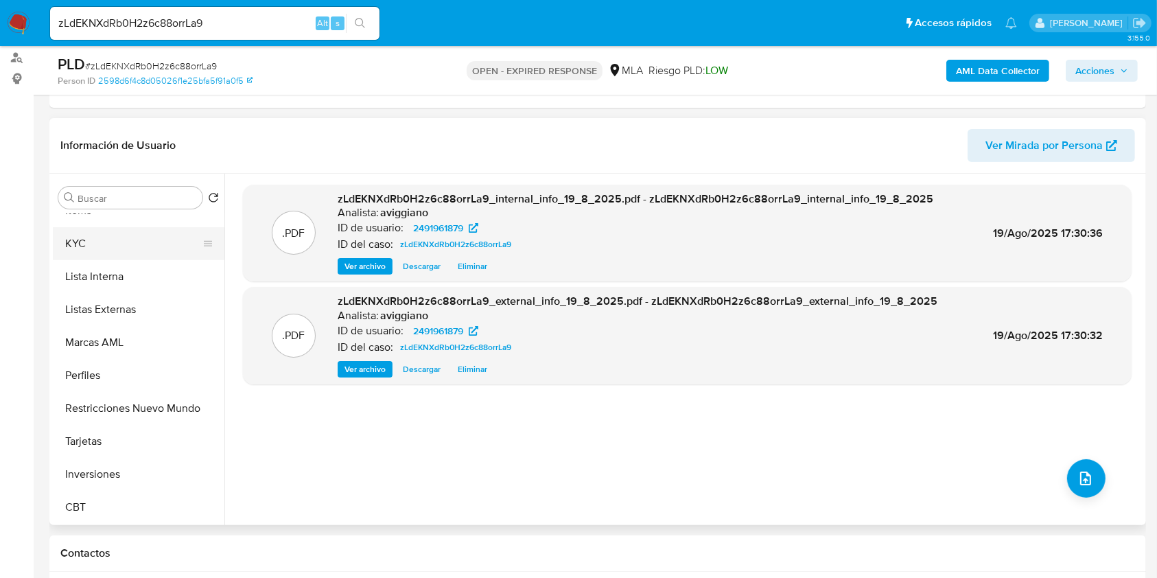
click at [115, 253] on button "KYC" at bounding box center [133, 243] width 161 height 33
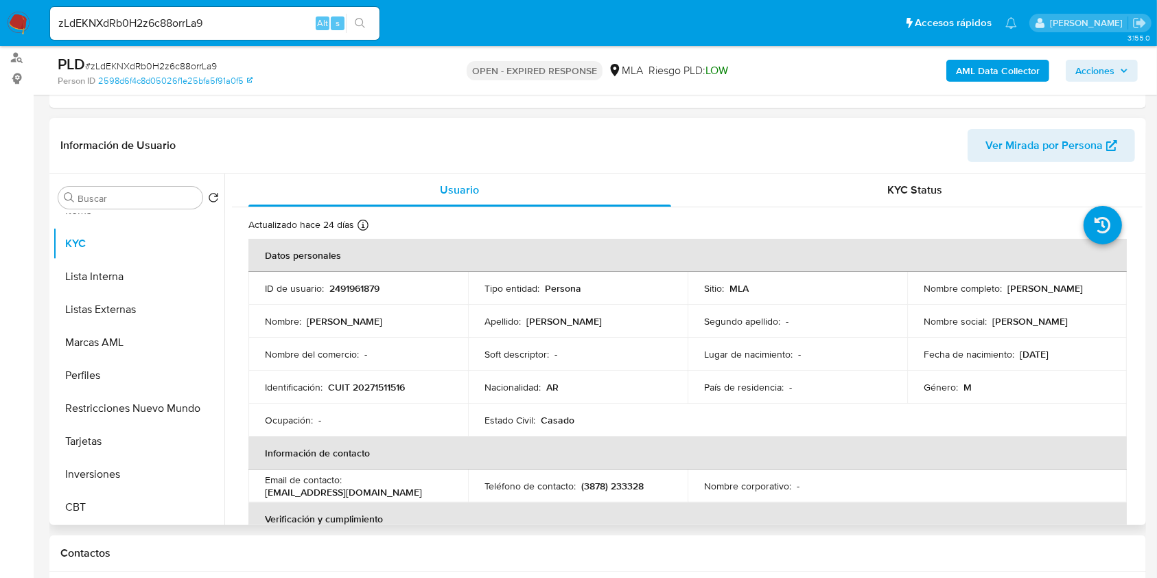
click at [365, 389] on p "CUIT 20271511516" at bounding box center [366, 387] width 77 height 12
click at [366, 389] on p "CUIT 20271511516" at bounding box center [366, 387] width 77 height 12
copy p "20271511516"
click at [371, 279] on td "ID de usuario : 2491961879" at bounding box center [359, 288] width 220 height 33
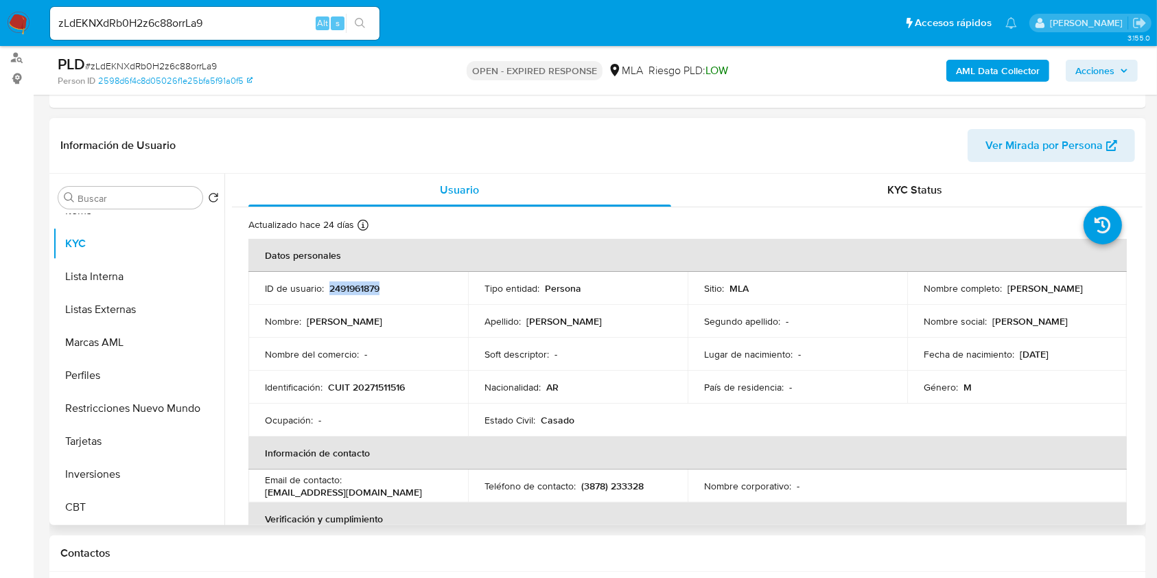
copy p "2491961879"
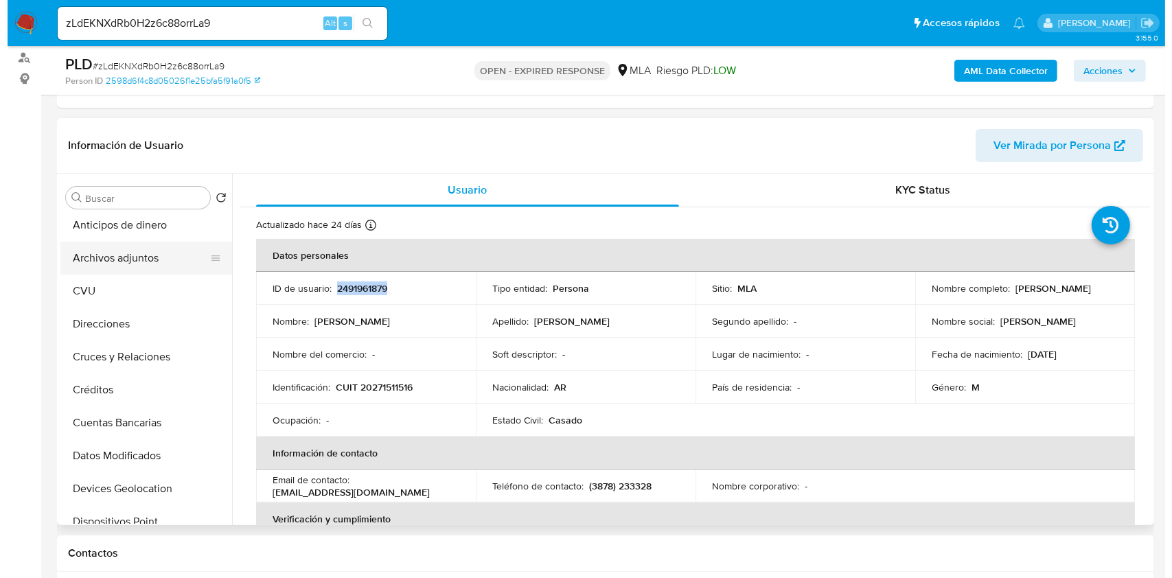
scroll to position [0, 0]
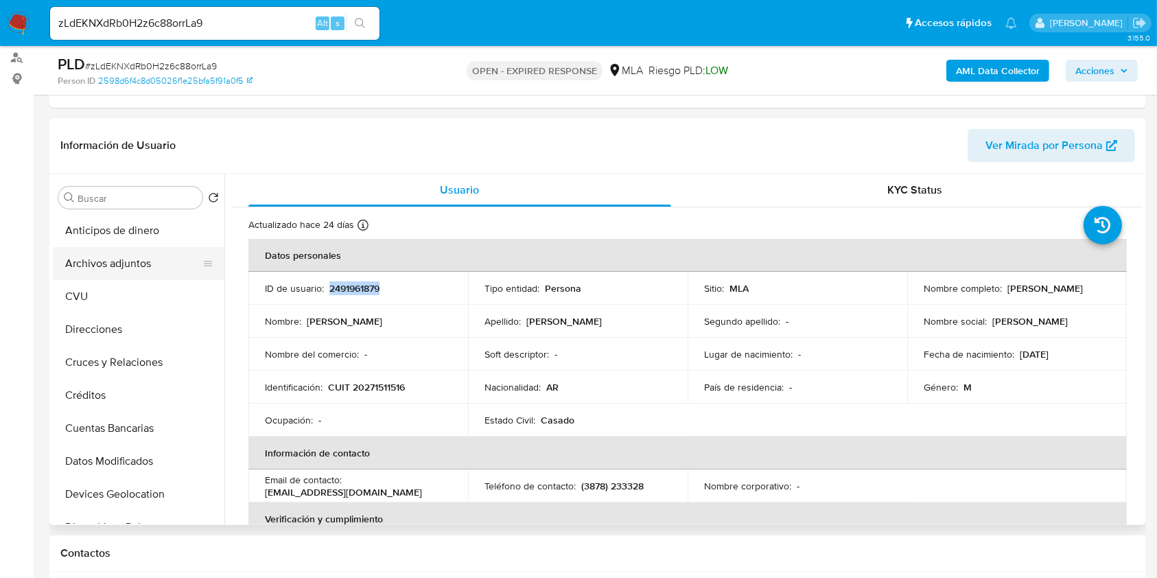
click at [155, 270] on button "Archivos adjuntos" at bounding box center [133, 263] width 161 height 33
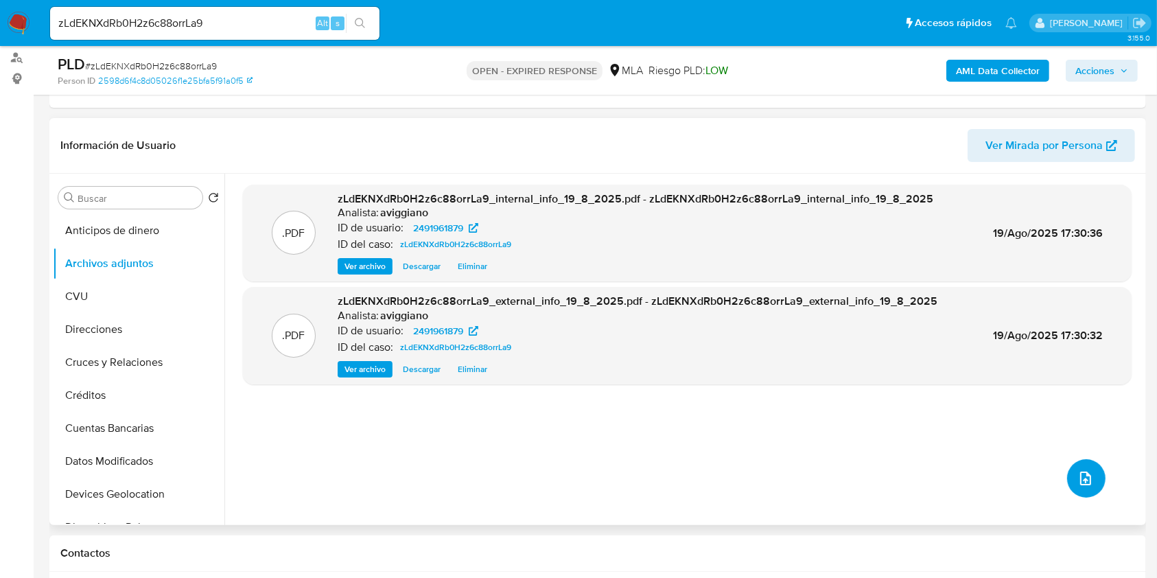
click at [1079, 478] on icon "upload-file" at bounding box center [1086, 478] width 16 height 16
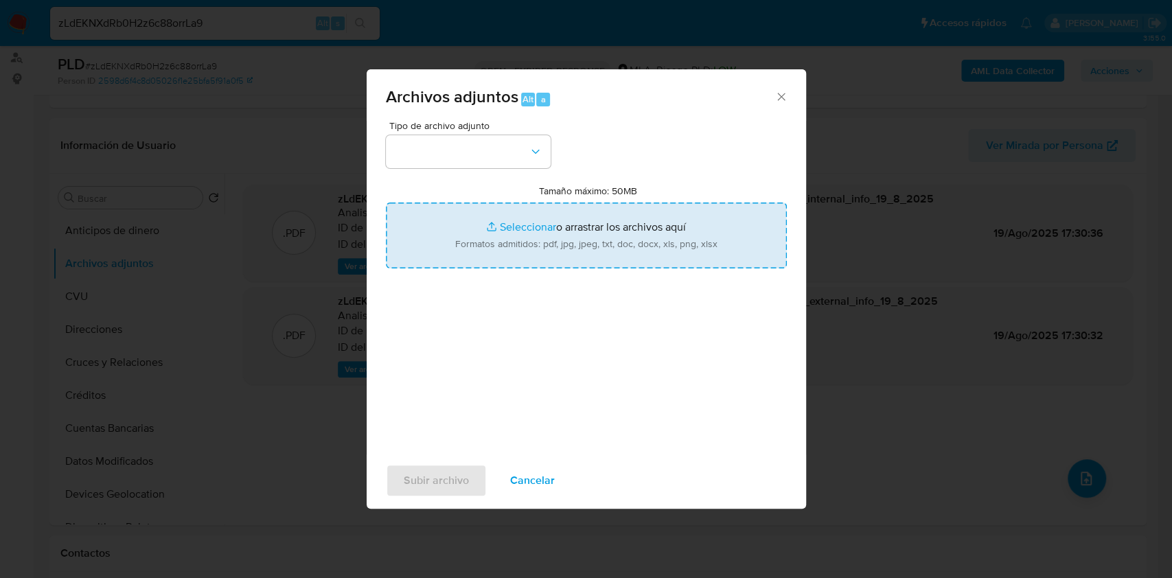
click at [649, 249] on input "Tamaño máximo: 50MB Seleccionar archivos" at bounding box center [586, 236] width 401 height 66
type input "C:\fakepath\Nosis - 2491961879.pdf"
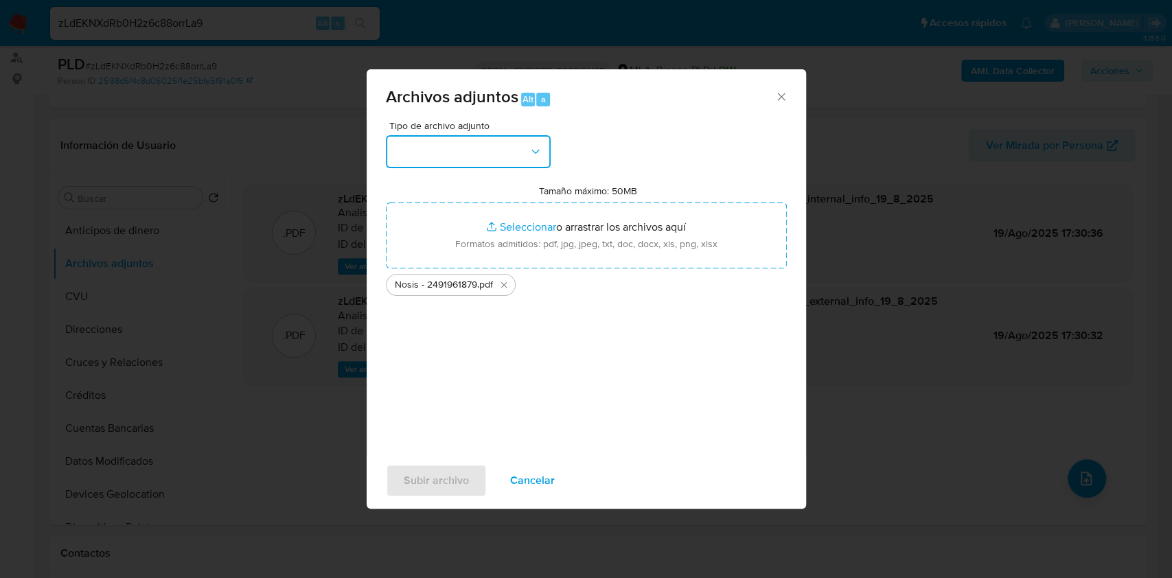
click at [397, 141] on button "button" at bounding box center [468, 151] width 165 height 33
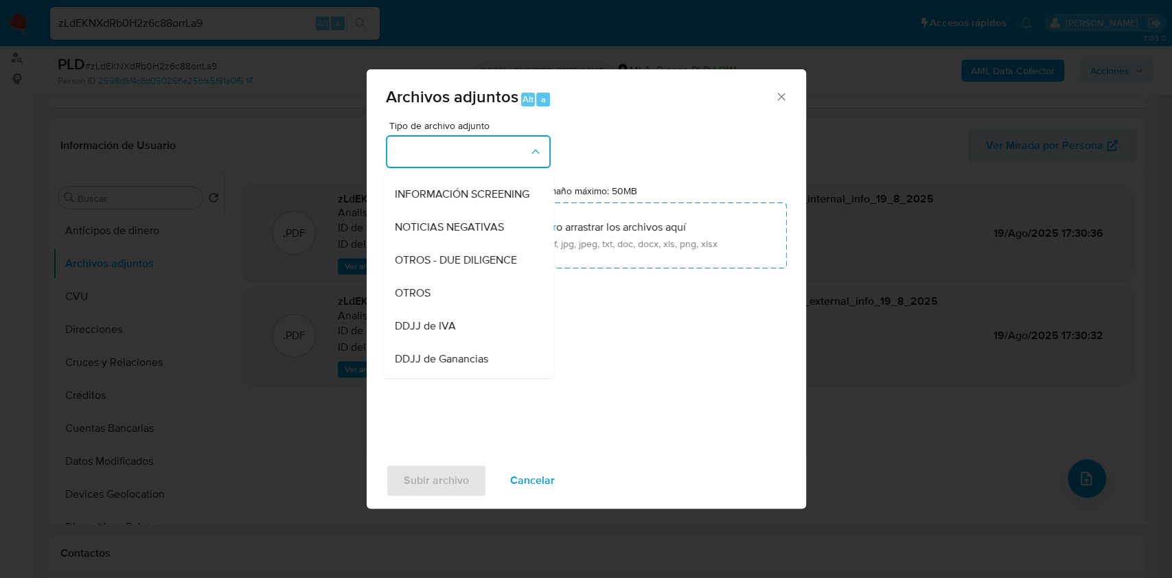
scroll to position [275, 0]
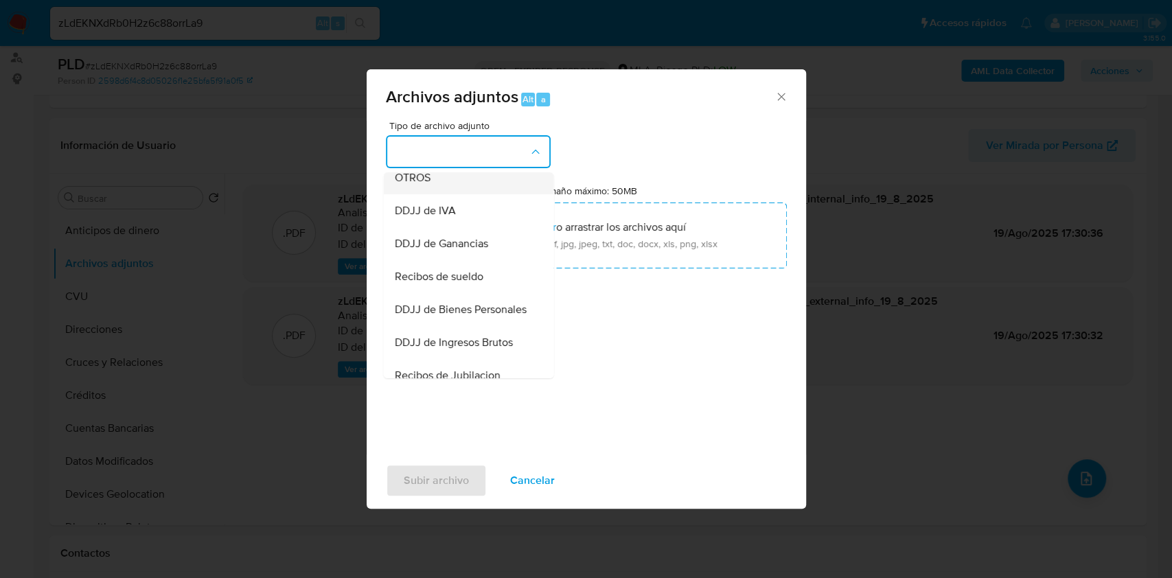
click at [426, 185] on span "OTROS" at bounding box center [412, 178] width 36 height 14
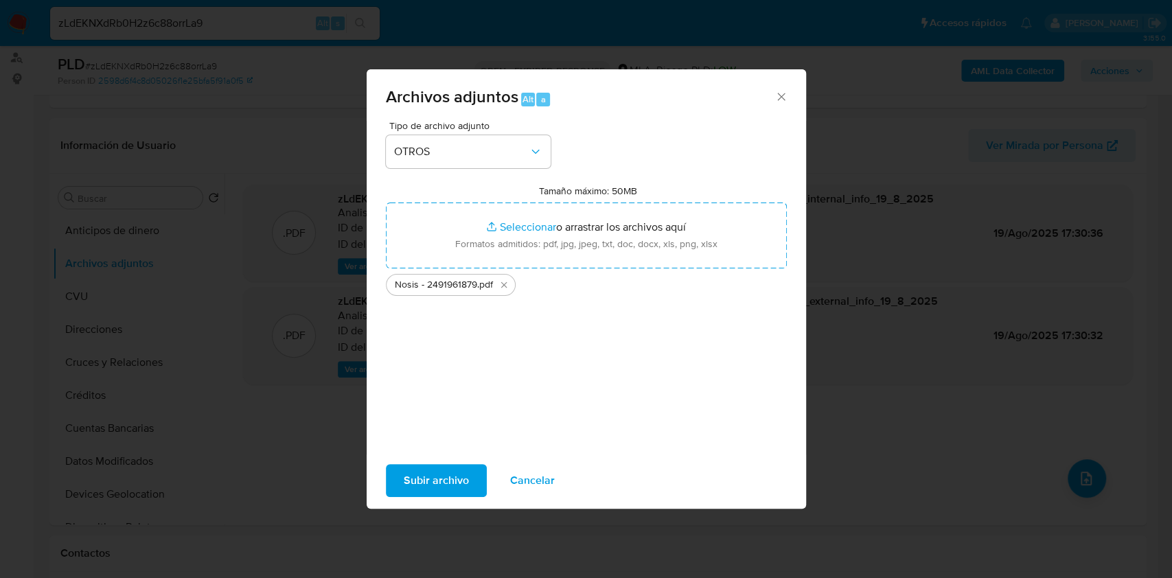
click at [406, 450] on div "Tipo de archivo adjunto OTROS Tamaño máximo: 50MB Seleccionar archivos Seleccio…" at bounding box center [586, 288] width 439 height 334
click at [406, 465] on span "Subir archivo" at bounding box center [436, 480] width 65 height 30
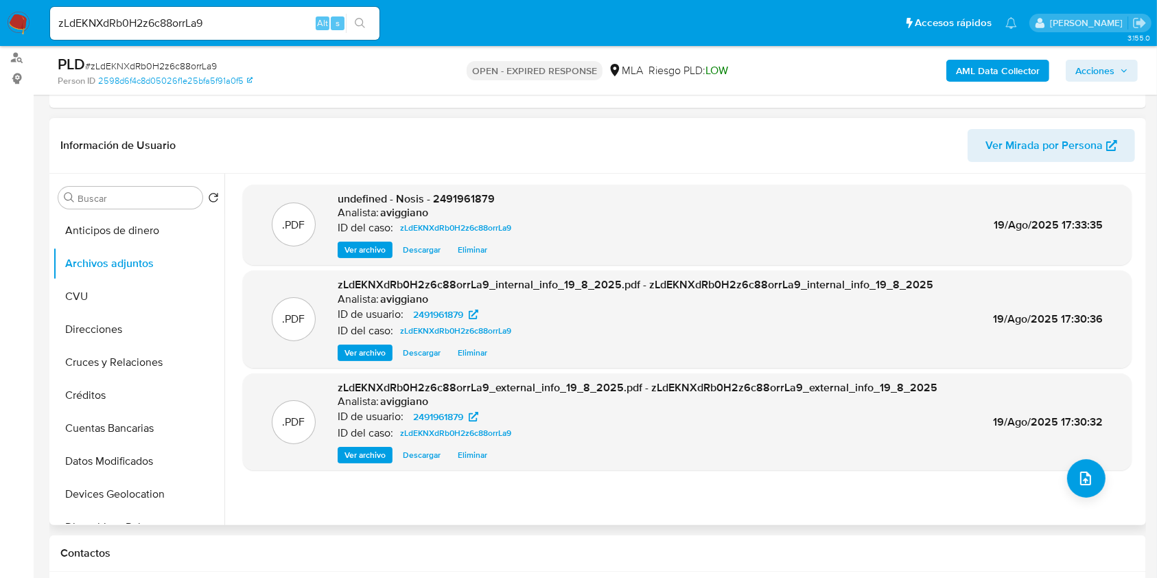
click at [472, 200] on span "undefined - Nosis - 2491961879" at bounding box center [416, 199] width 157 height 16
copy span "2491961879"
click at [1078, 477] on icon "upload-file" at bounding box center [1086, 478] width 16 height 16
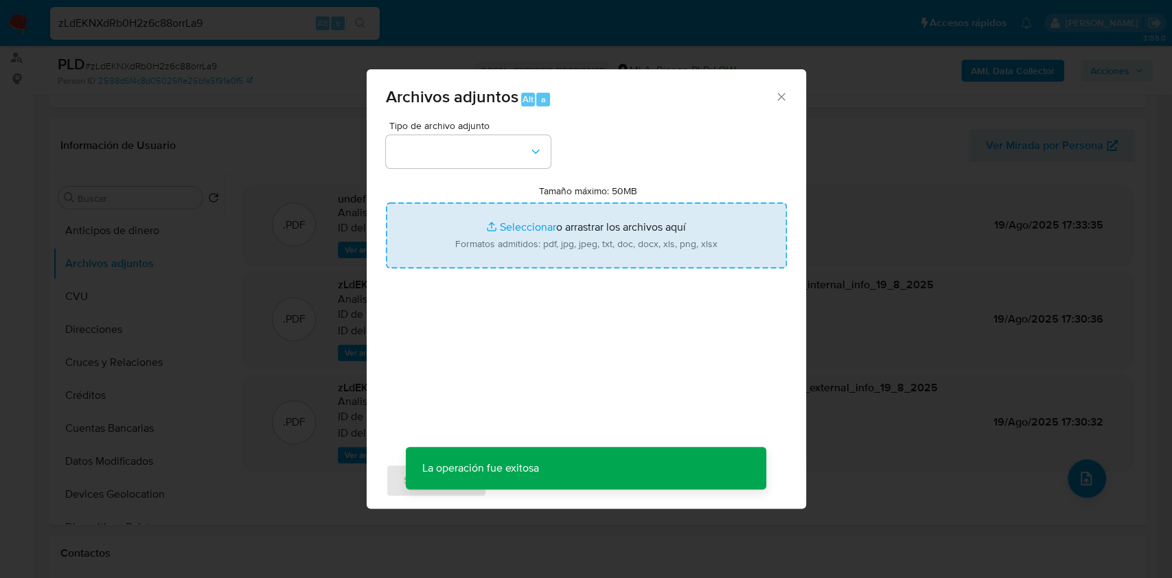
click at [603, 249] on input "Tamaño máximo: 50MB Seleccionar archivos" at bounding box center [586, 236] width 401 height 66
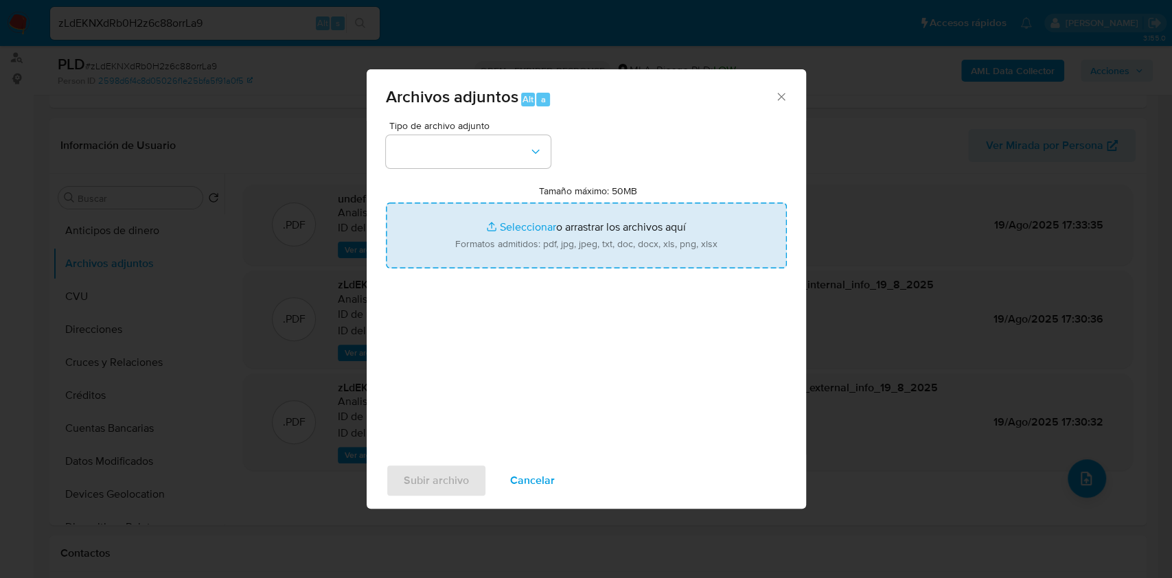
type input "C:\fakepath\Movimientos-Aladdin-v10_1 - 2491961879.xlsx"
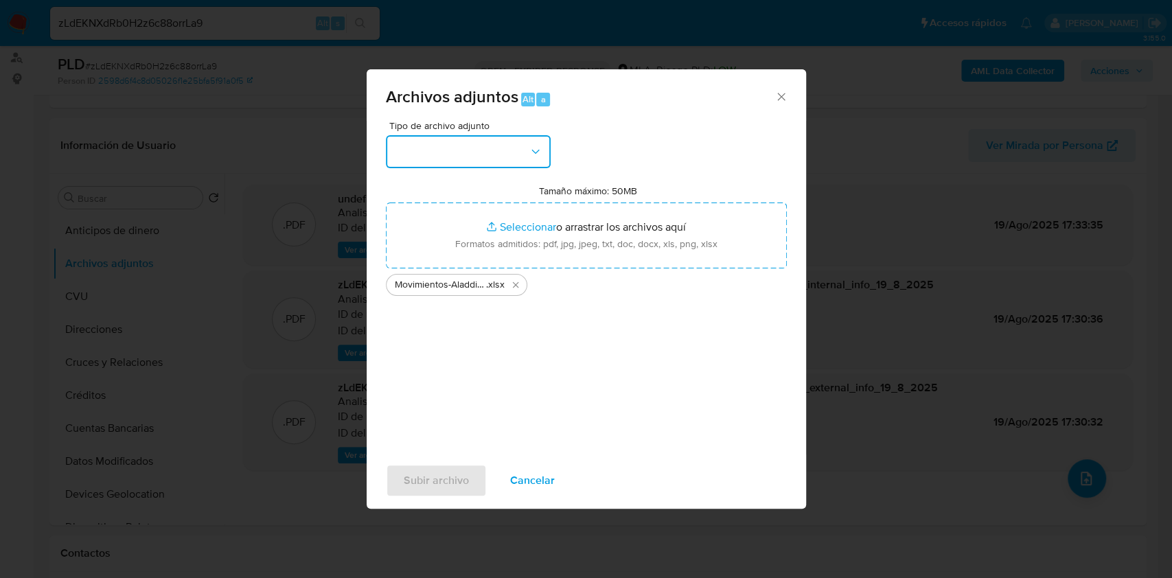
click at [474, 145] on button "button" at bounding box center [468, 151] width 165 height 33
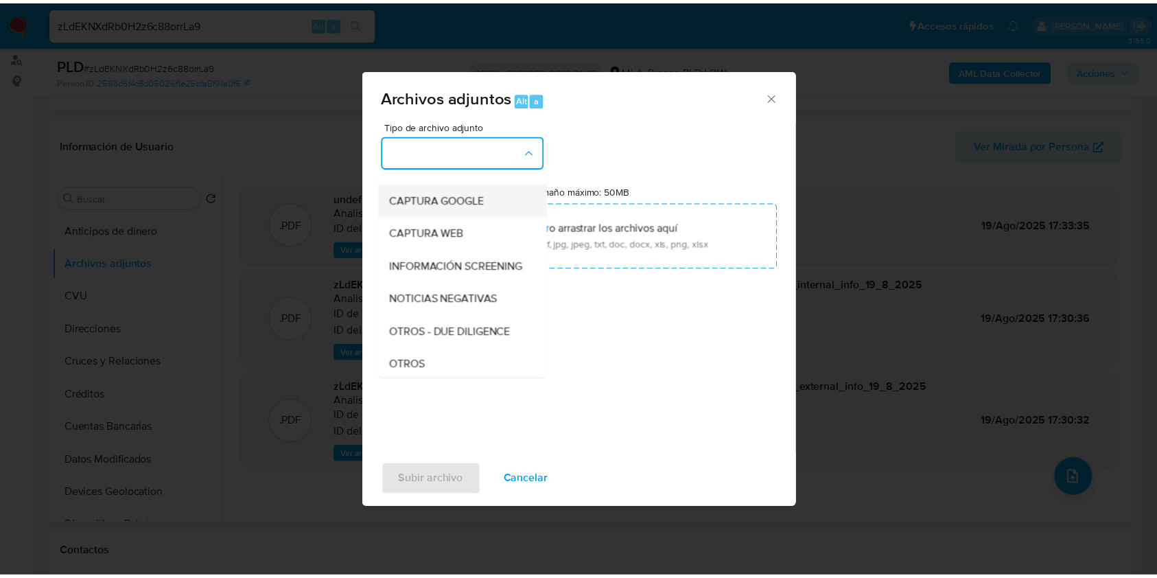
scroll to position [183, 0]
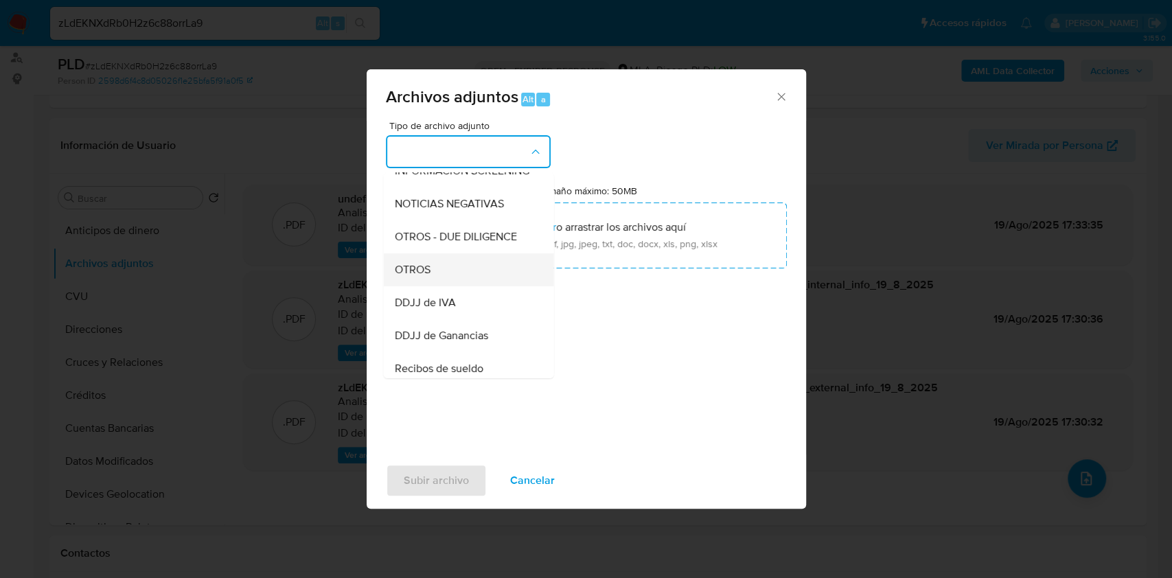
click at [468, 272] on div "OTROS" at bounding box center [464, 269] width 140 height 33
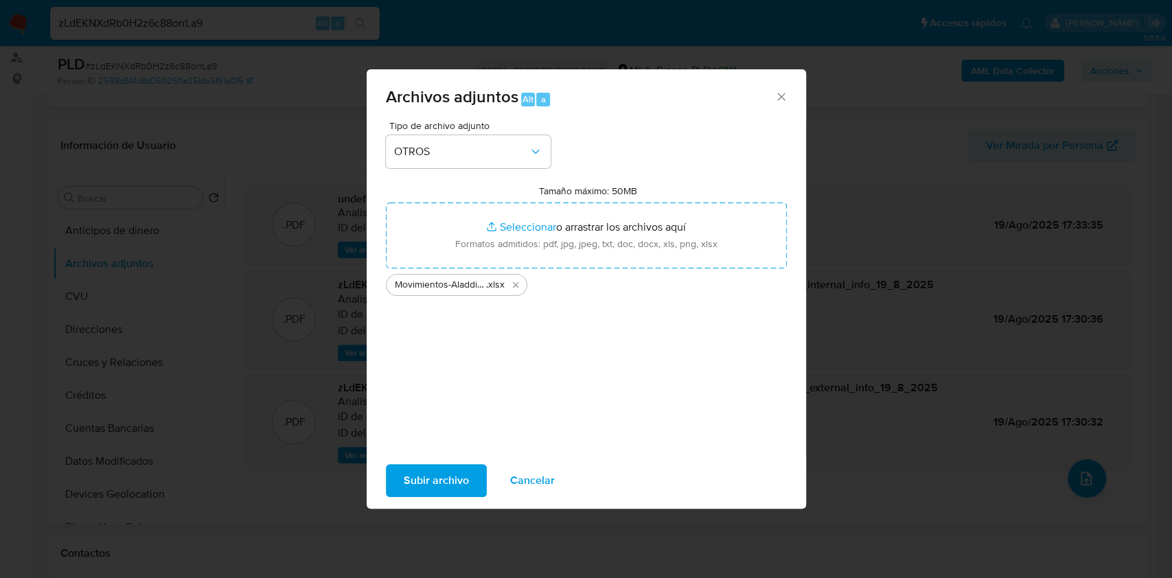
click at [443, 487] on span "Subir archivo" at bounding box center [436, 480] width 65 height 30
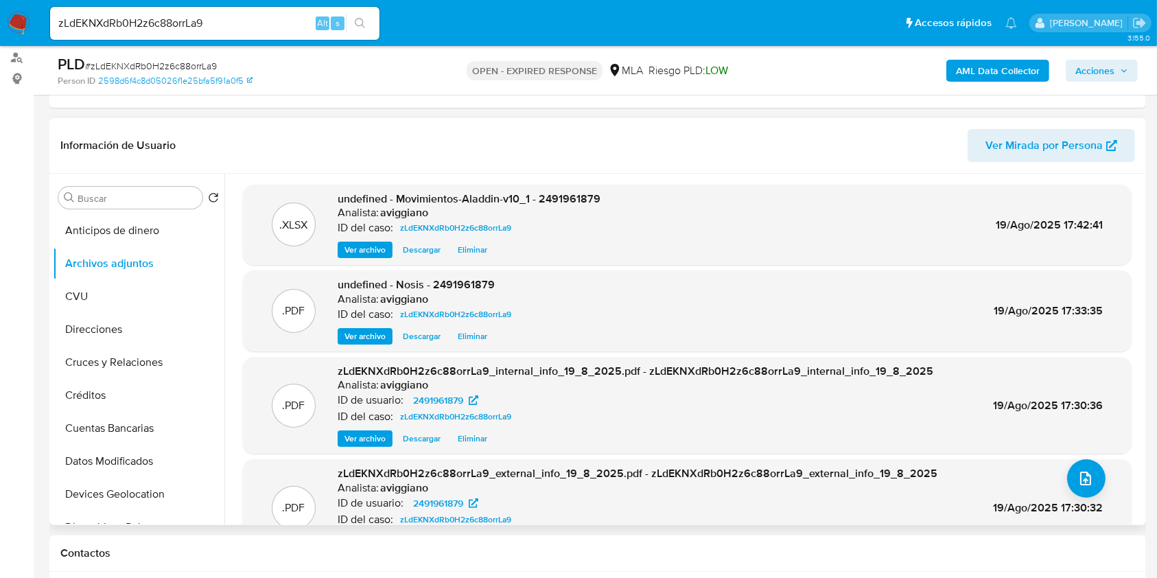
click at [548, 203] on span "undefined - Movimientos-Aladdin-v10_1 - 2491961879" at bounding box center [469, 199] width 263 height 16
click at [549, 203] on span "undefined - Movimientos-Aladdin-v10_1 - 2491961879" at bounding box center [469, 199] width 263 height 16
copy span "2491961879"
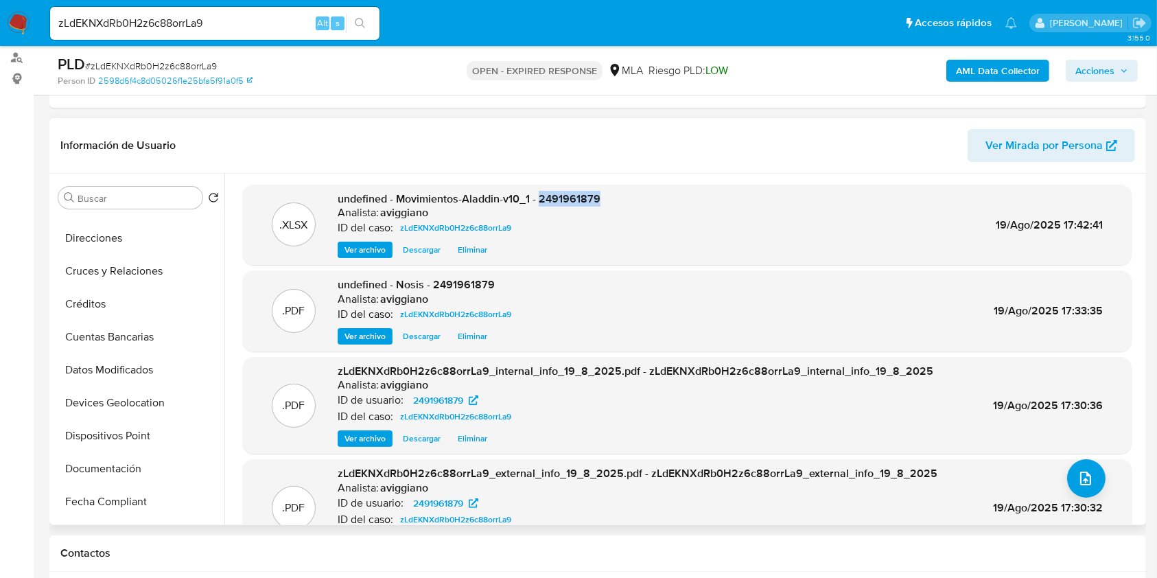
scroll to position [0, 0]
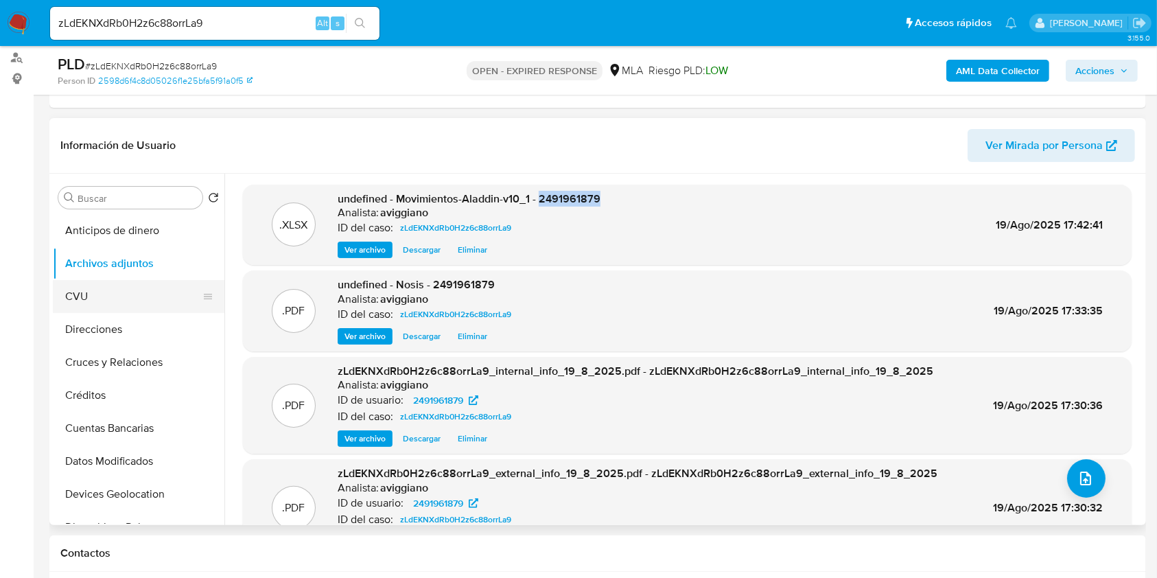
click at [104, 296] on button "CVU" at bounding box center [133, 296] width 161 height 33
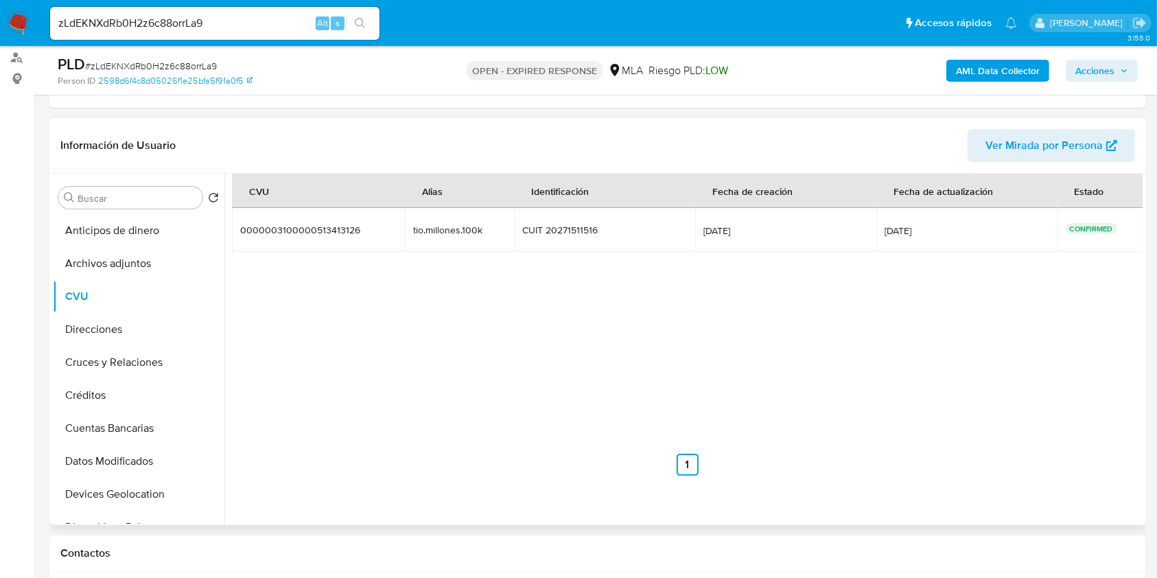
drag, startPoint x: 404, startPoint y: 229, endPoint x: 501, endPoint y: 234, distance: 96.9
click at [501, 234] on td "tio.millones.100k tio.millones.100k" at bounding box center [459, 230] width 109 height 44
click at [401, 334] on div "CVU Alias Identificación Fecha de creación Fecha de actualización Estado 000000…" at bounding box center [687, 325] width 911 height 302
click at [122, 330] on button "Direcciones" at bounding box center [133, 329] width 161 height 33
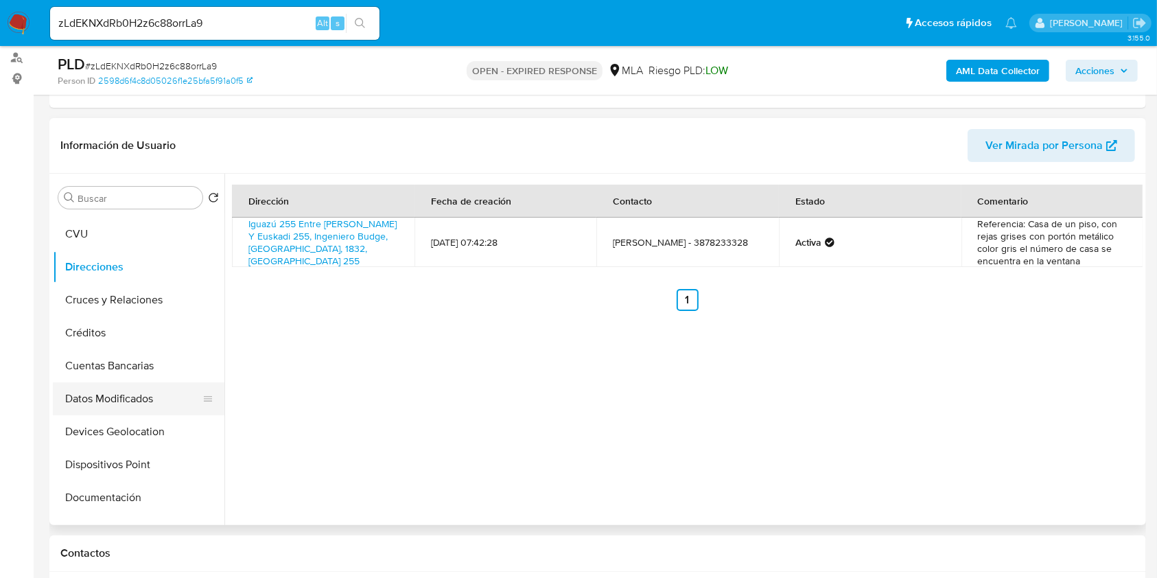
scroll to position [91, 0]
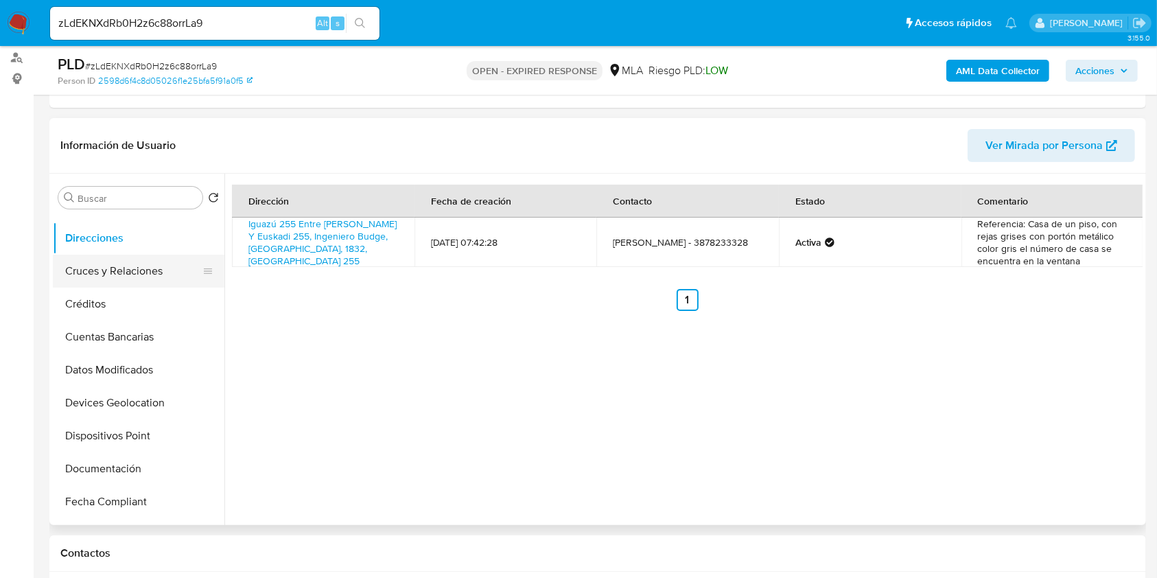
click at [102, 283] on button "Cruces y Relaciones" at bounding box center [133, 271] width 161 height 33
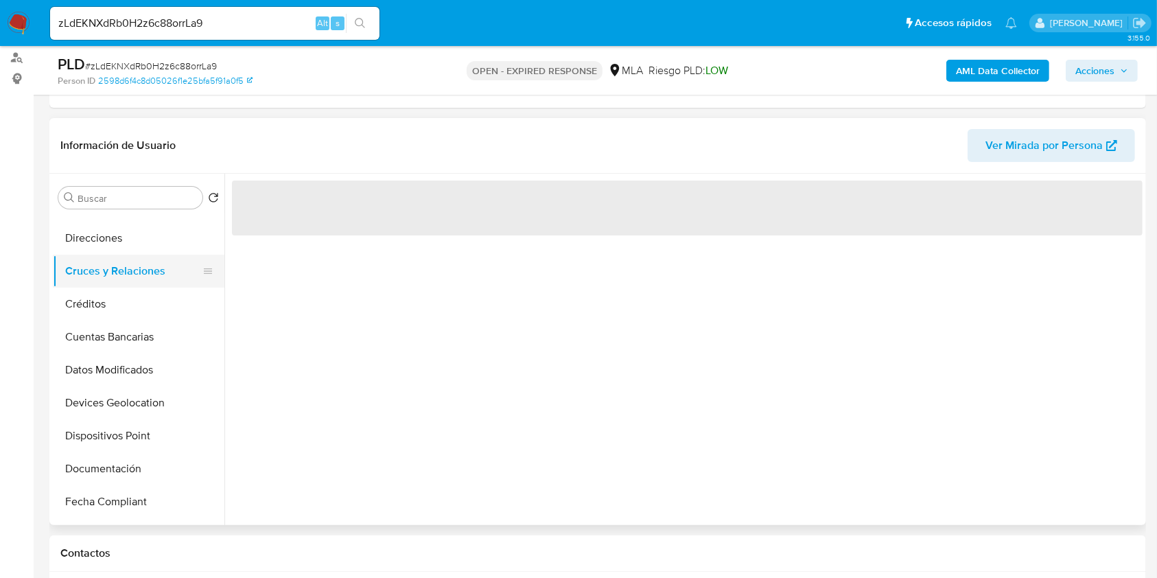
click at [95, 255] on button "Cruces y Relaciones" at bounding box center [133, 271] width 161 height 33
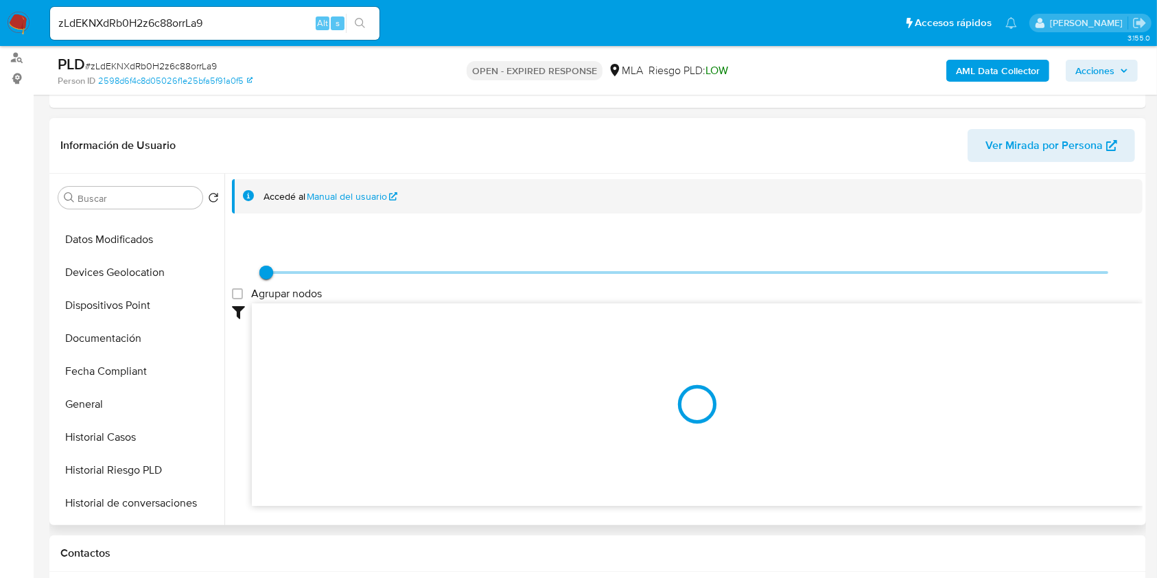
scroll to position [275, 0]
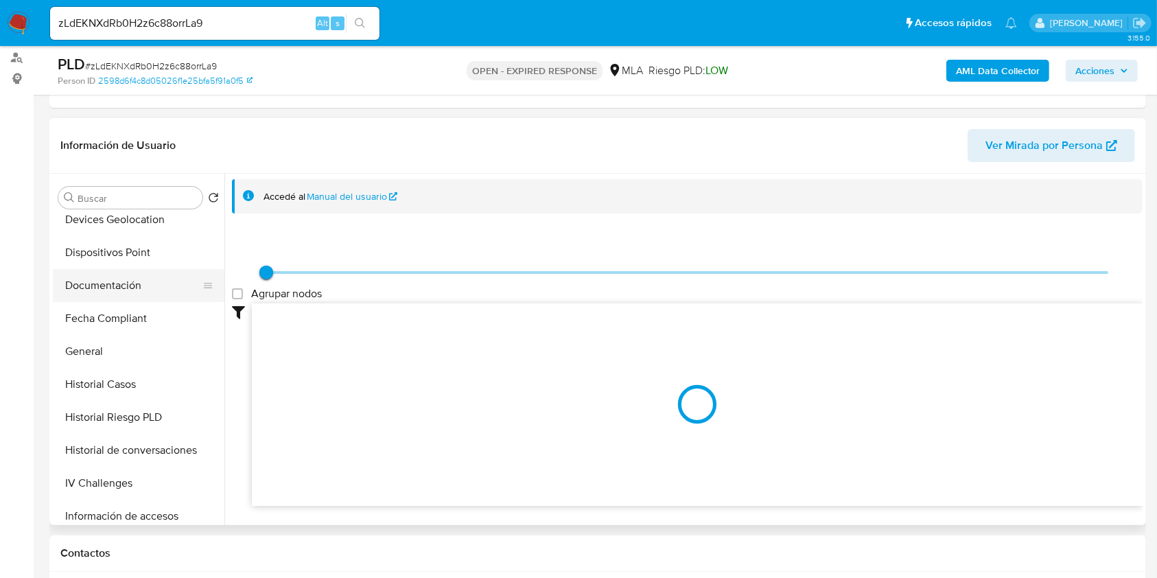
click at [136, 294] on button "Documentación" at bounding box center [133, 285] width 161 height 33
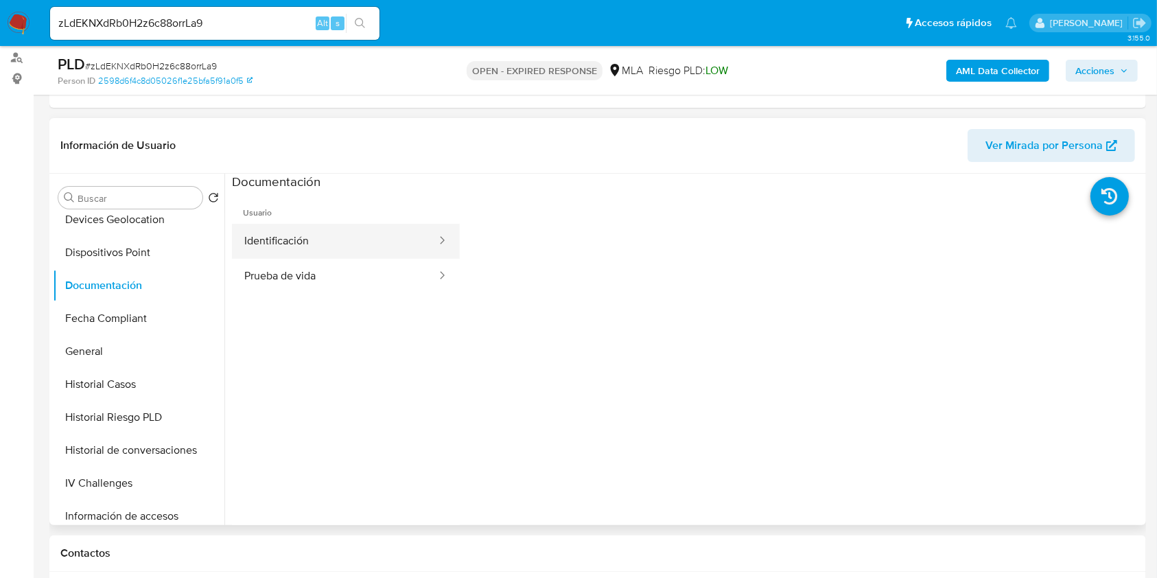
click at [269, 251] on button "Identificación" at bounding box center [335, 241] width 206 height 35
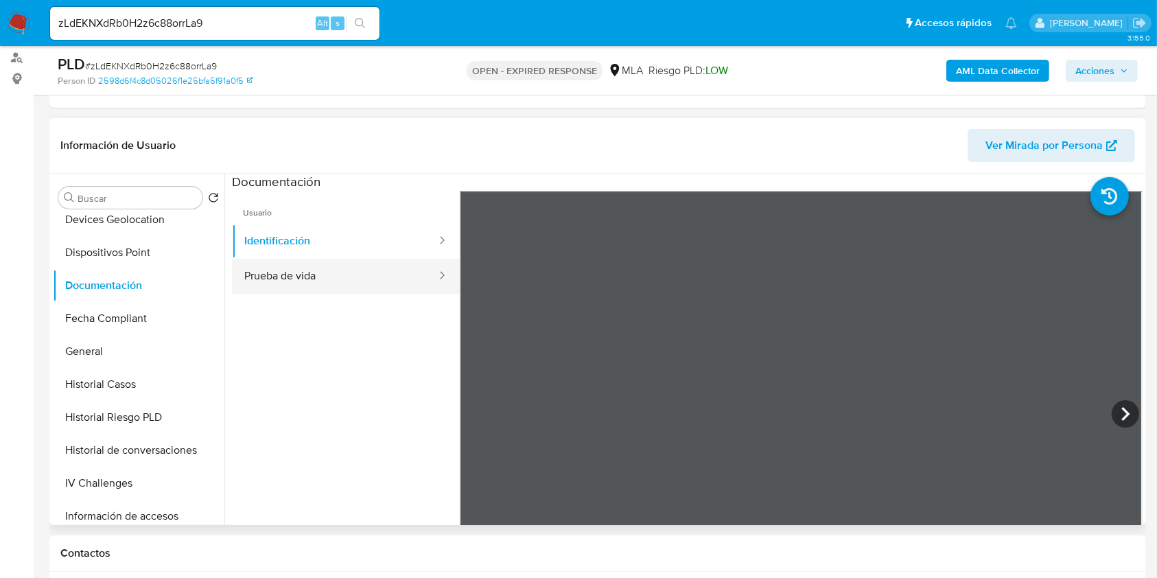
click at [340, 273] on button "Prueba de vida" at bounding box center [335, 276] width 206 height 35
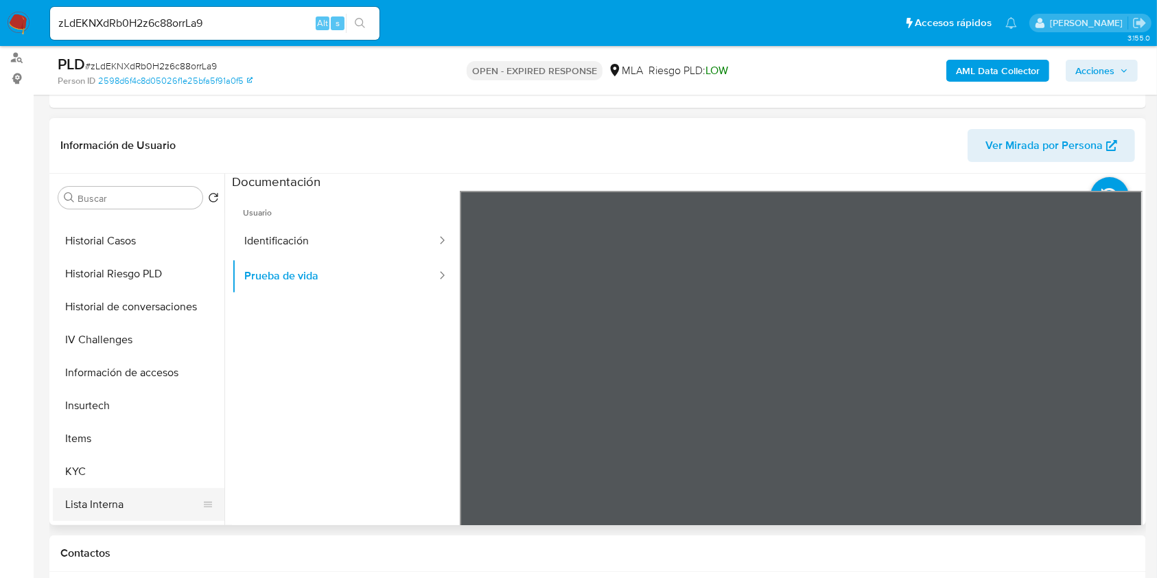
scroll to position [549, 0]
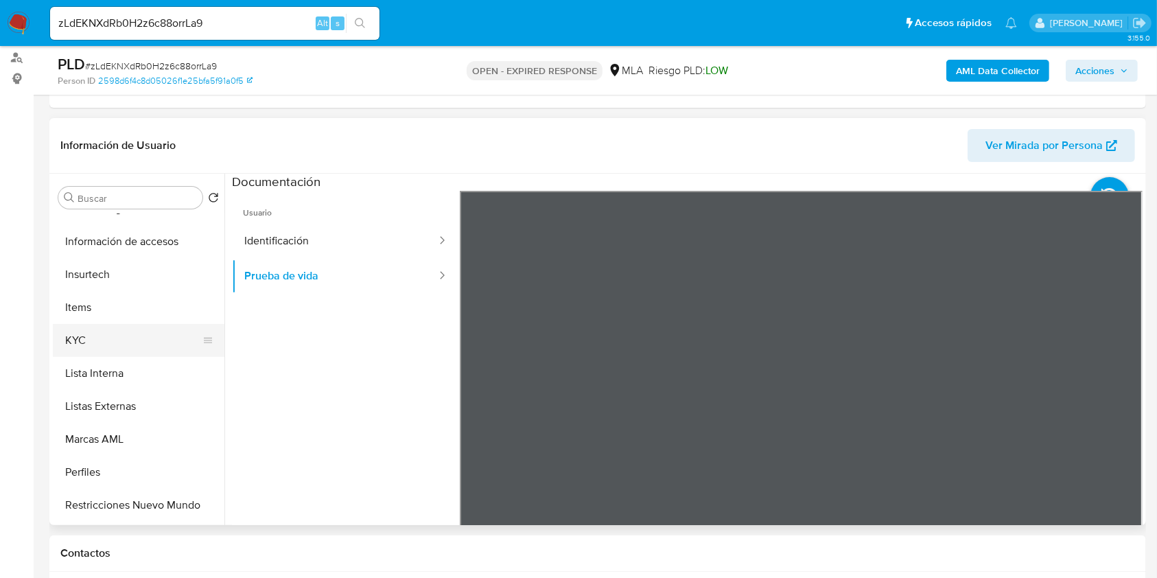
click at [82, 349] on button "KYC" at bounding box center [133, 340] width 161 height 33
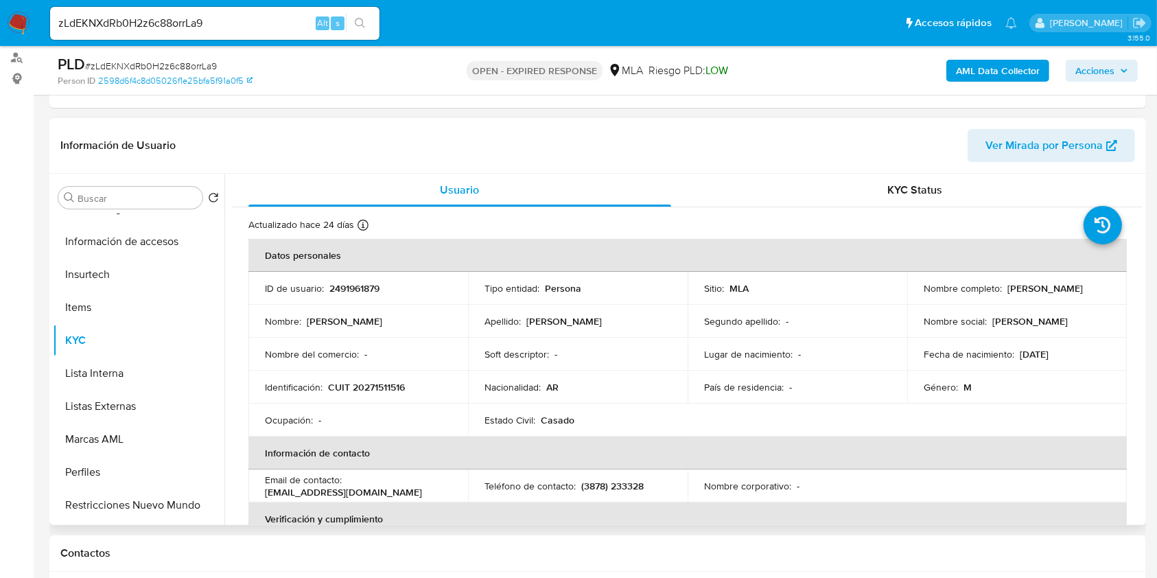
drag, startPoint x: 923, startPoint y: 297, endPoint x: 1030, endPoint y: 293, distance: 107.1
click at [1030, 293] on div "Nombre completo : Guillermo Ariel Encinas" at bounding box center [1017, 288] width 187 height 12
copy p "Guillermo Ariel Encinas"
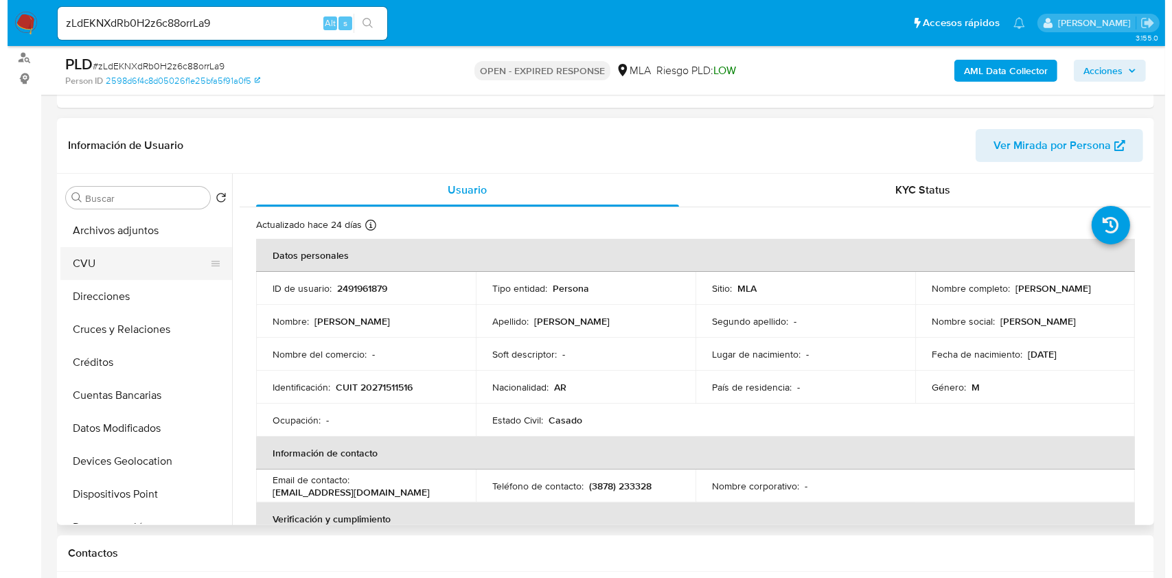
scroll to position [0, 0]
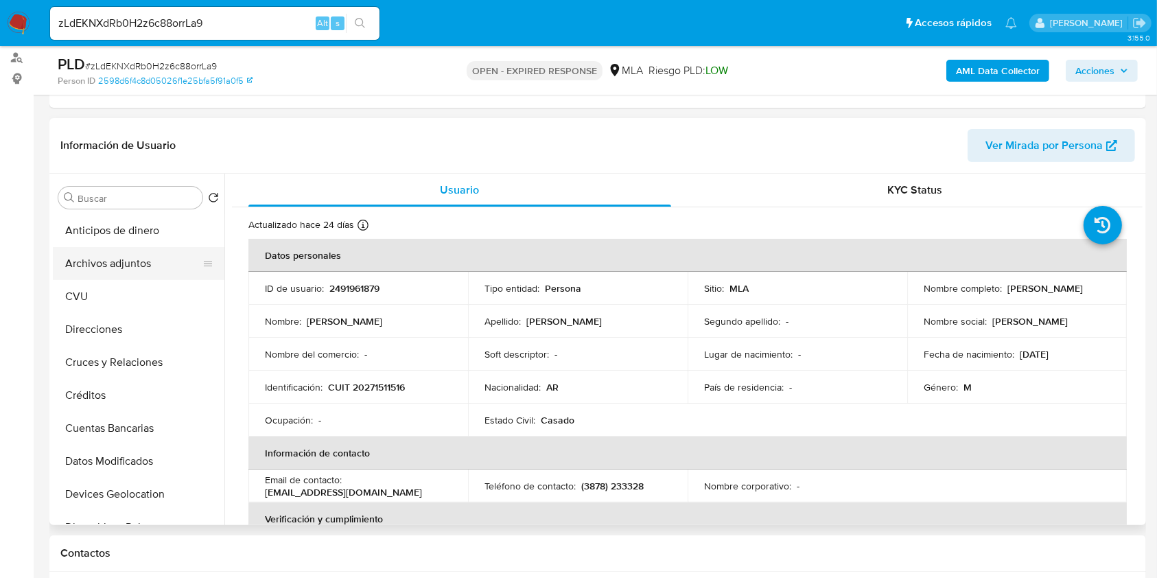
click at [141, 266] on button "Archivos adjuntos" at bounding box center [133, 263] width 161 height 33
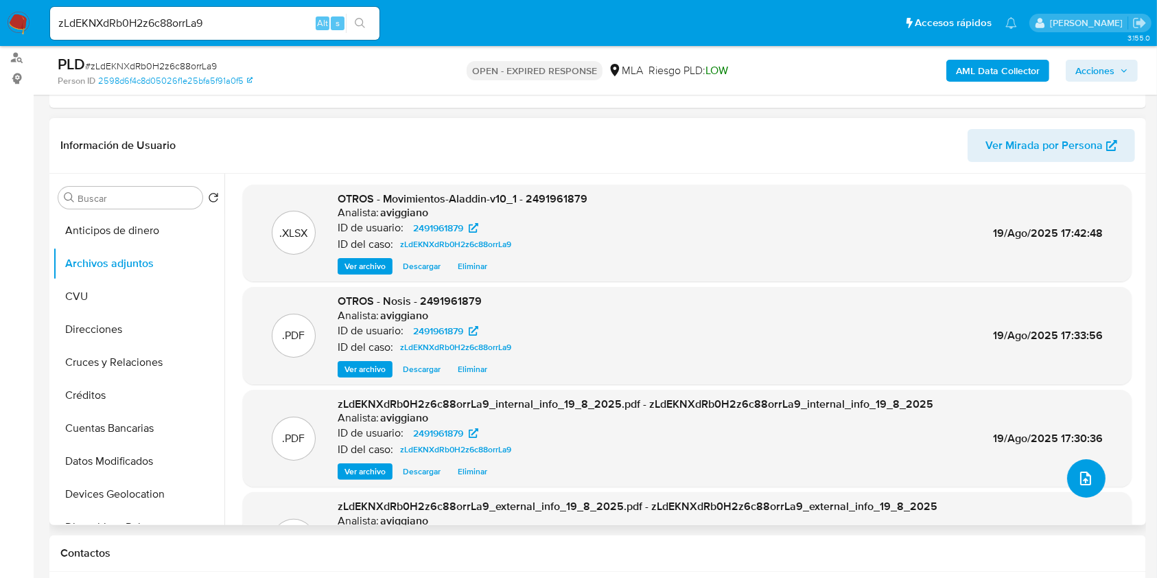
click at [1093, 472] on button "upload-file" at bounding box center [1086, 478] width 38 height 38
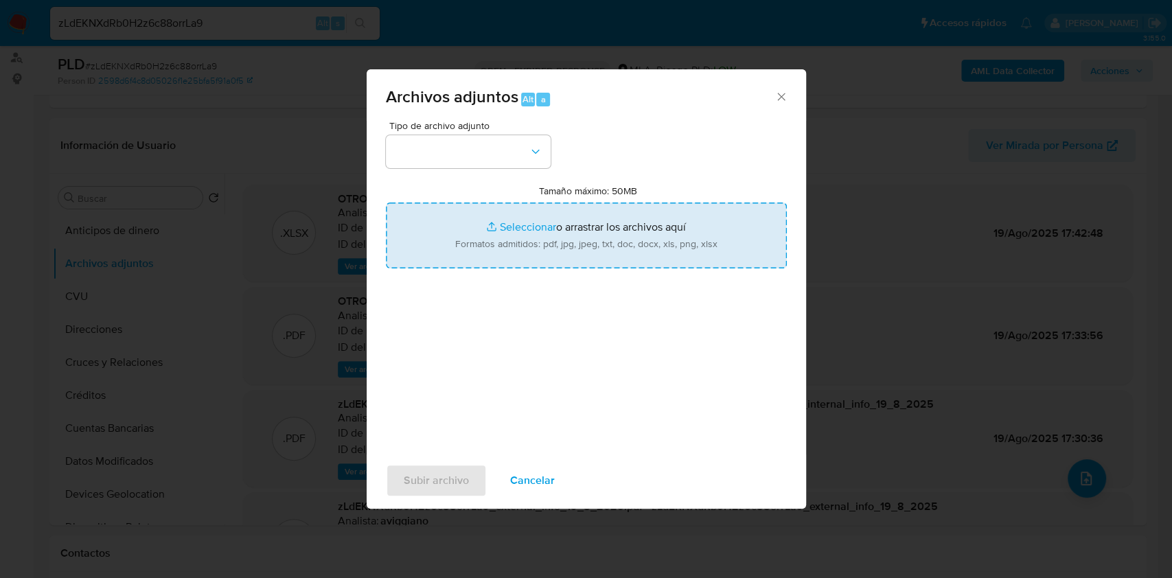
click at [644, 245] on input "Tamaño máximo: 50MB Seleccionar archivos" at bounding box center [586, 236] width 401 height 66
type input "C:\fakepath\Caselog zLdEKNXdRb0H2z6c88orrLa9_2025_07_18_03_53_23.docx"
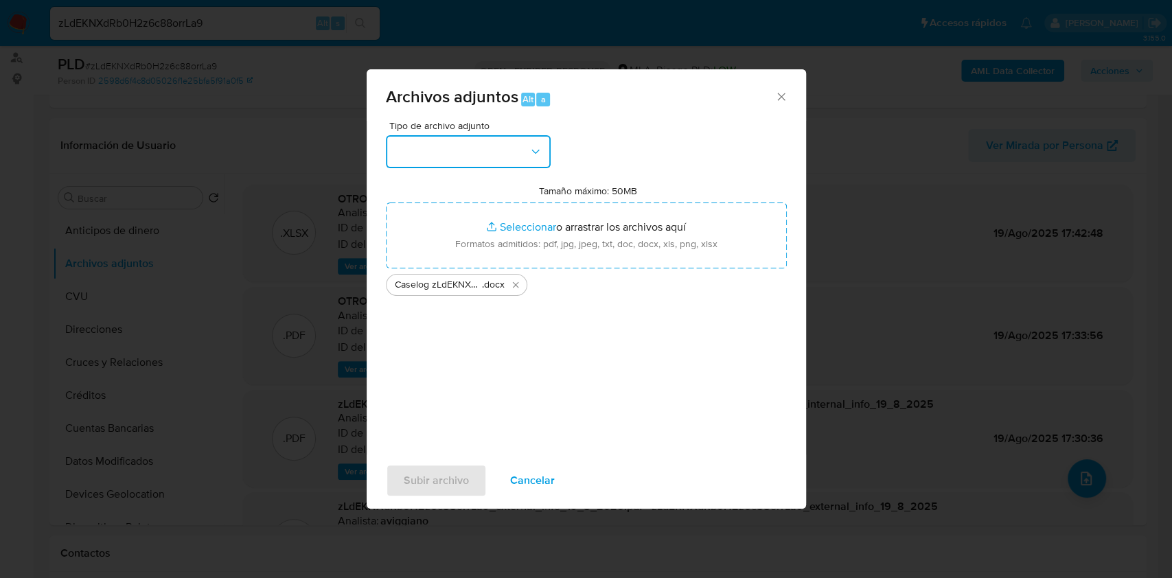
click at [491, 152] on button "button" at bounding box center [468, 151] width 165 height 33
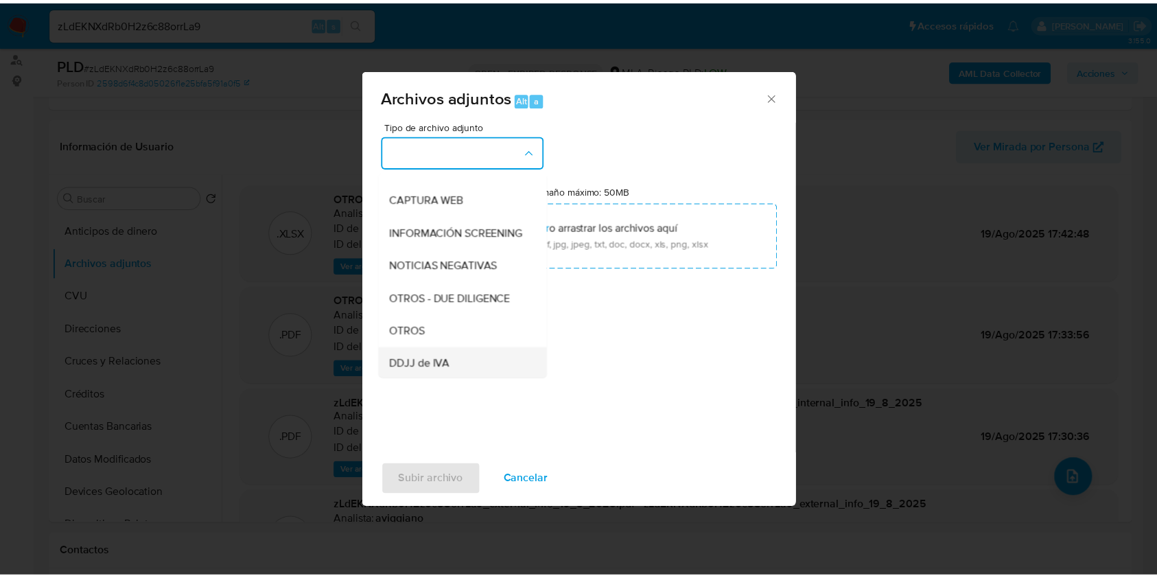
scroll to position [183, 0]
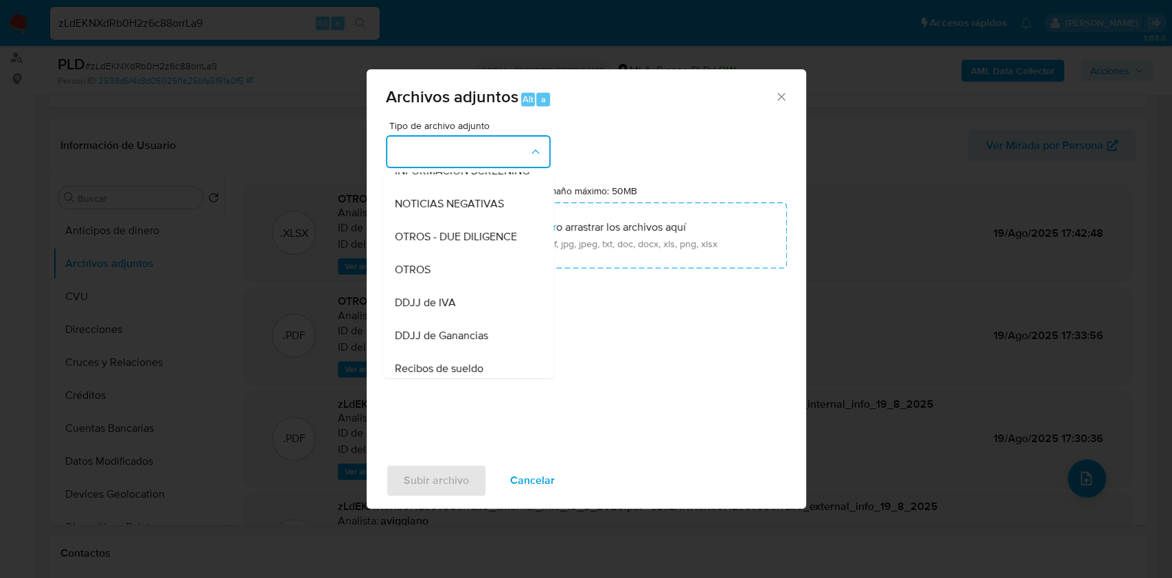
click at [429, 281] on div "OTROS" at bounding box center [464, 269] width 140 height 33
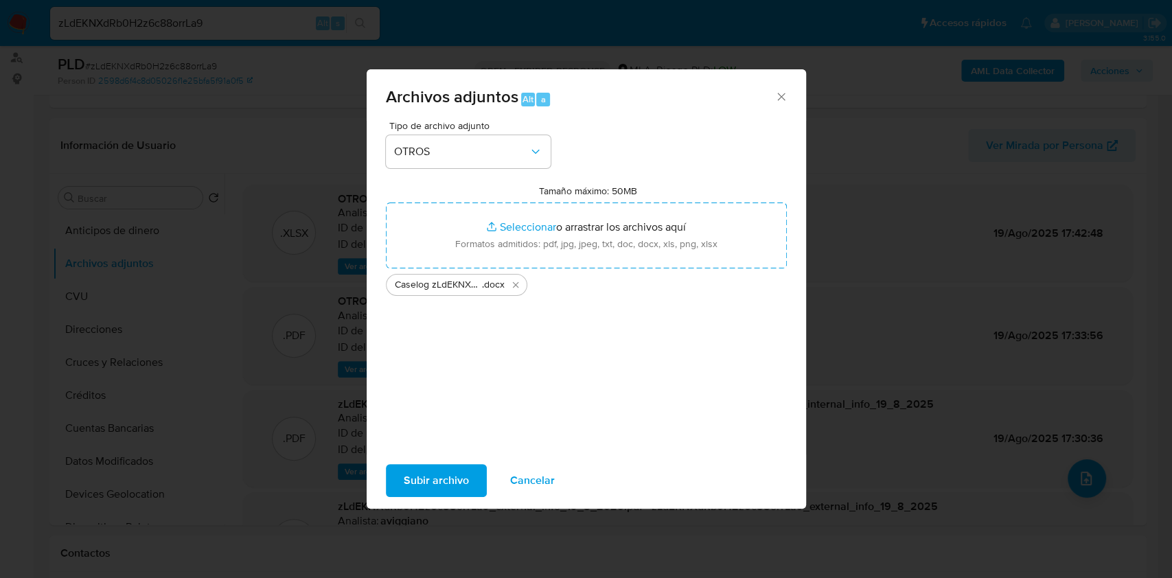
click at [444, 478] on span "Subir archivo" at bounding box center [436, 480] width 65 height 30
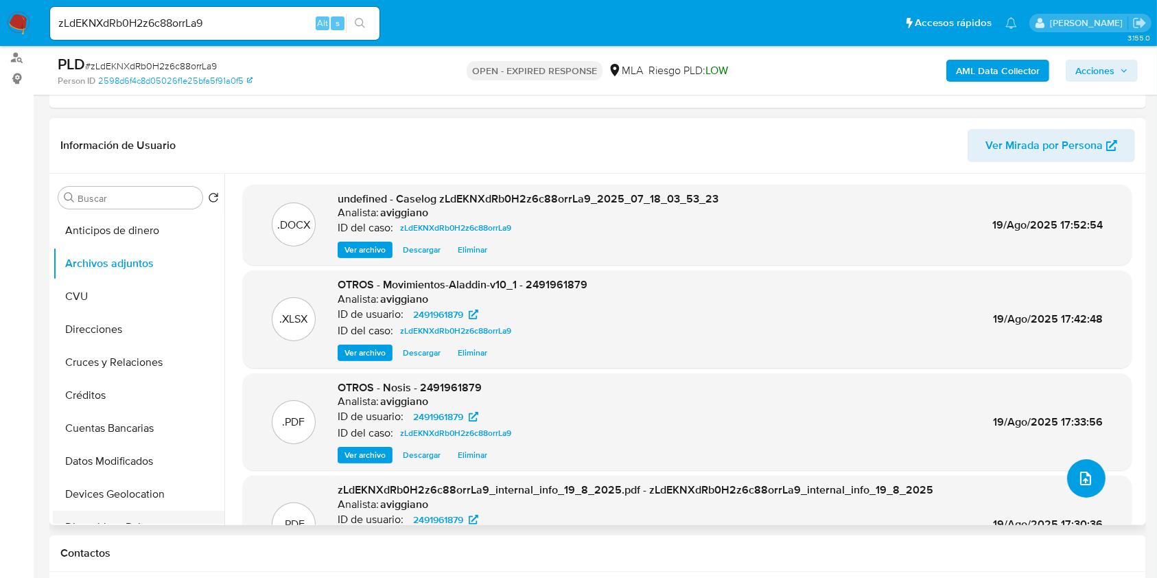
scroll to position [275, 0]
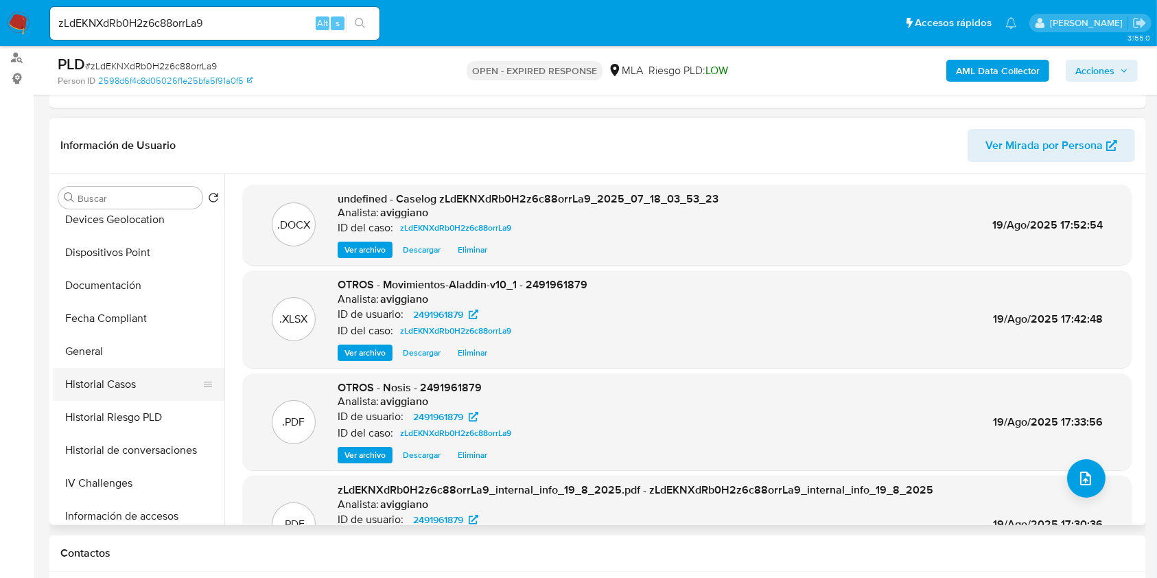
click at [128, 369] on button "Historial Casos" at bounding box center [133, 384] width 161 height 33
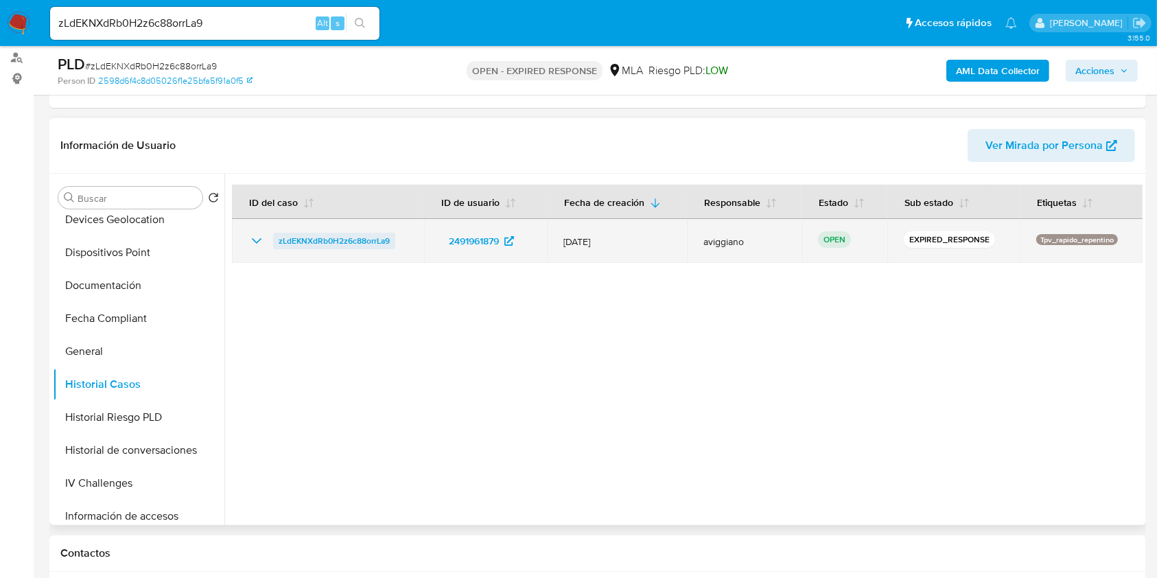
drag, startPoint x: 406, startPoint y: 233, endPoint x: 277, endPoint y: 238, distance: 129.8
click at [277, 238] on div "zLdEKNXdRb0H2z6c88orrLa9" at bounding box center [328, 241] width 159 height 16
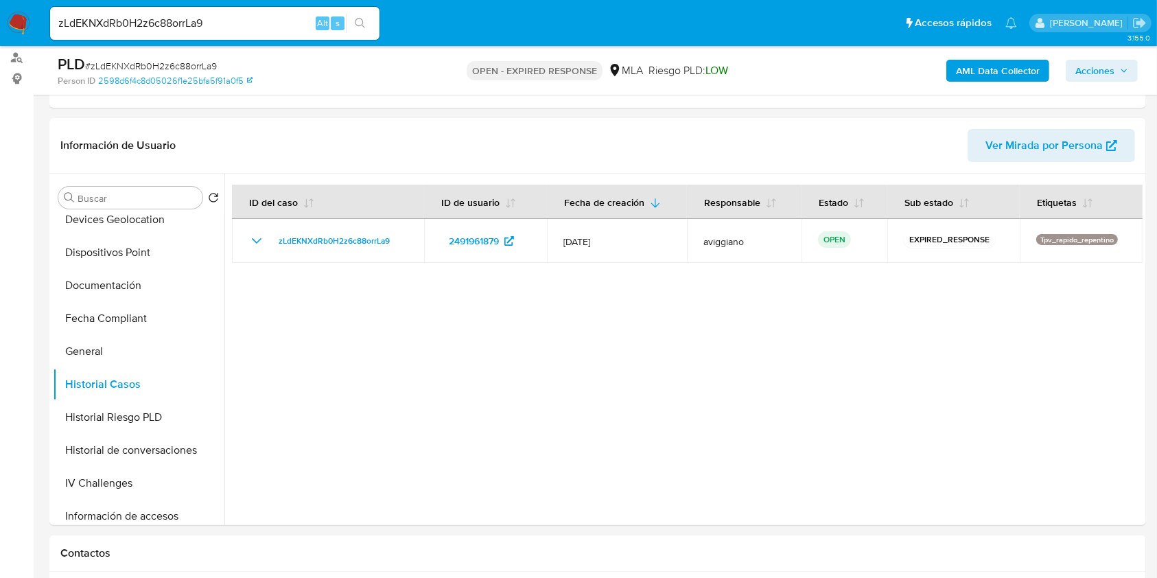
click at [152, 30] on input "zLdEKNXdRb0H2z6c88orrLa9" at bounding box center [215, 23] width 330 height 18
paste input "01Nx9IIOQWxS8HQIffDLZGAP"
type input "01Nx9IIOQWxS8HQIffDLZGAP"
click at [354, 20] on button "search-icon" at bounding box center [360, 23] width 28 height 19
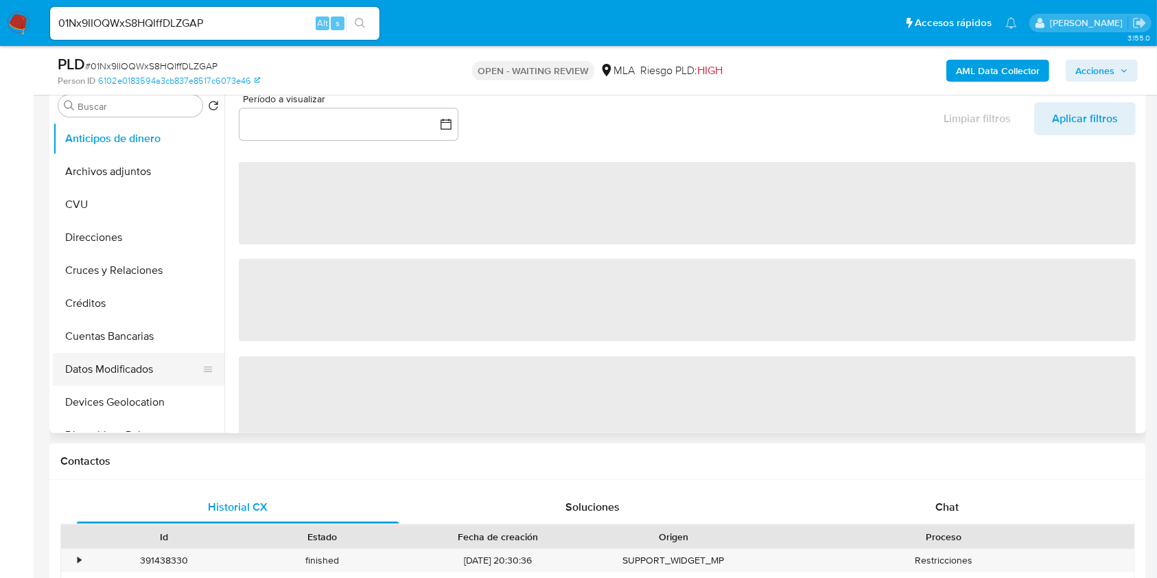
select select "10"
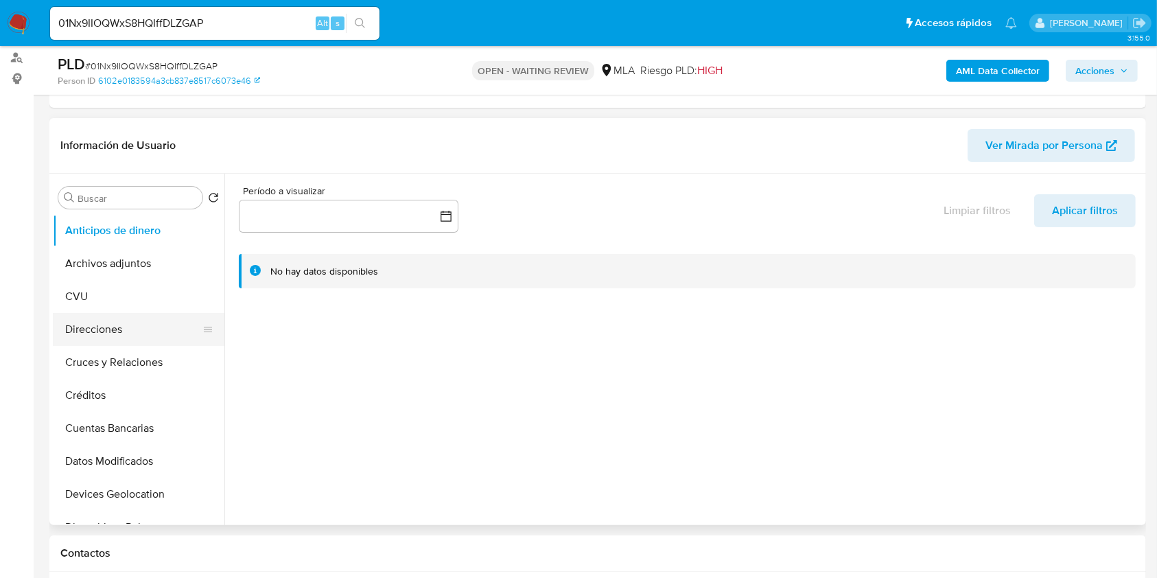
scroll to position [183, 0]
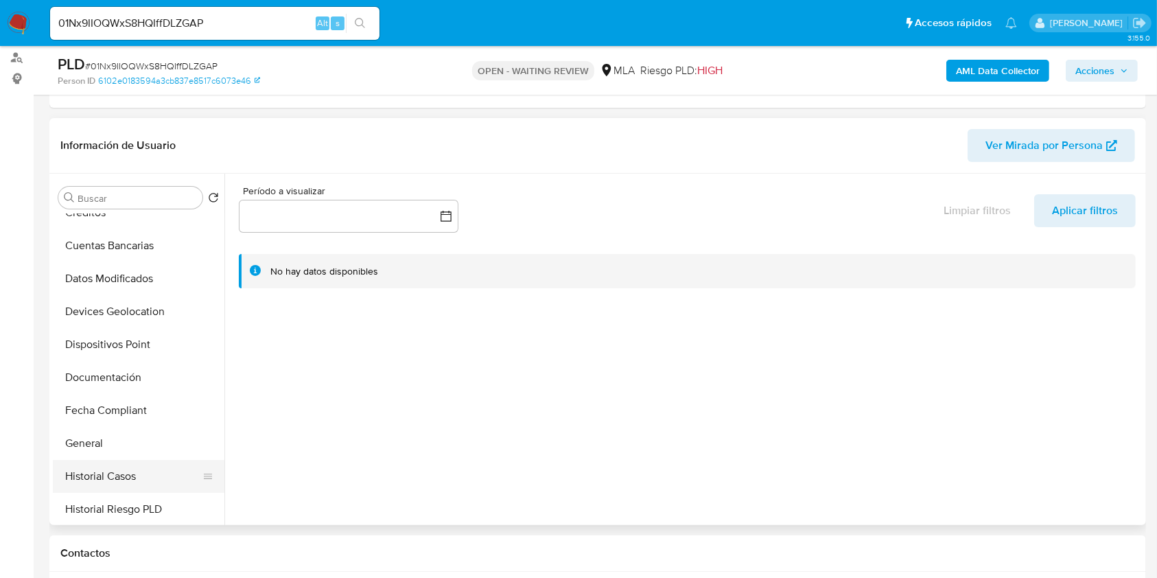
click at [129, 464] on button "Historial Casos" at bounding box center [133, 476] width 161 height 33
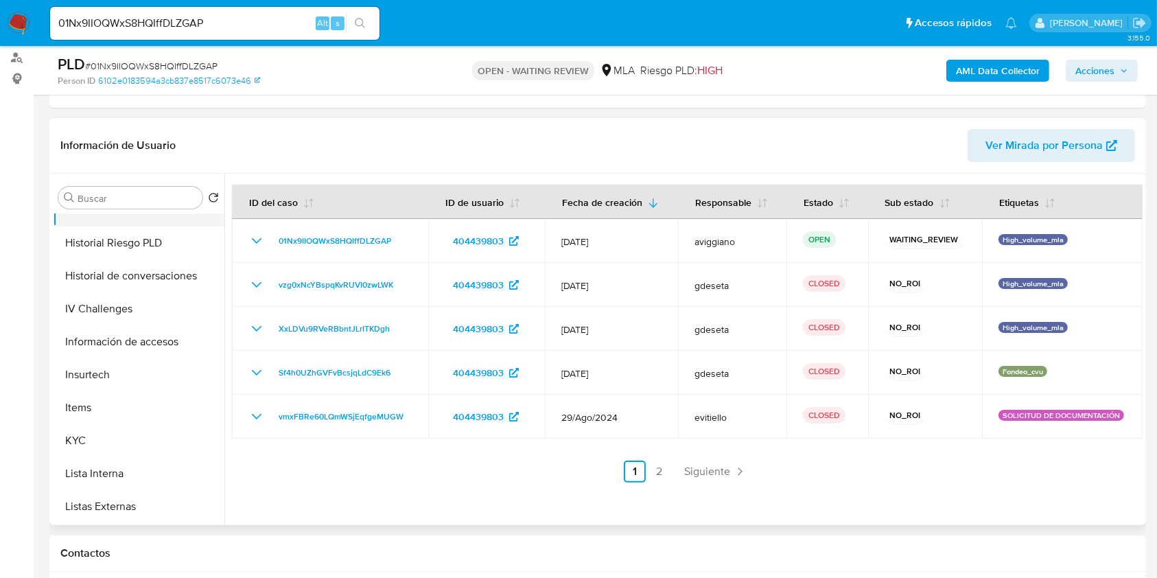
scroll to position [366, 0]
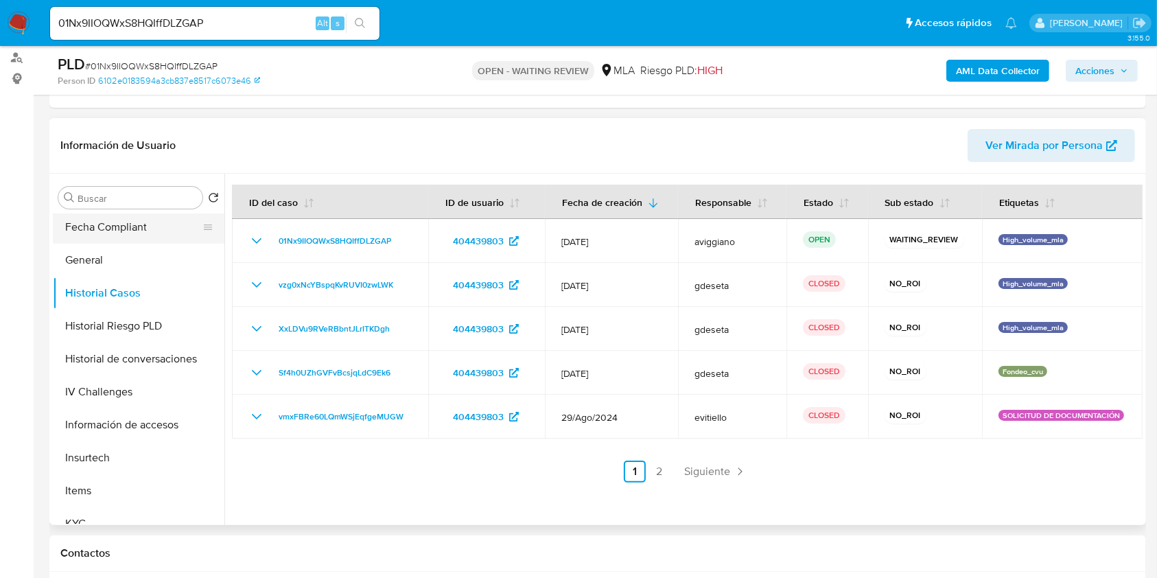
click at [111, 221] on button "Fecha Compliant" at bounding box center [133, 227] width 161 height 33
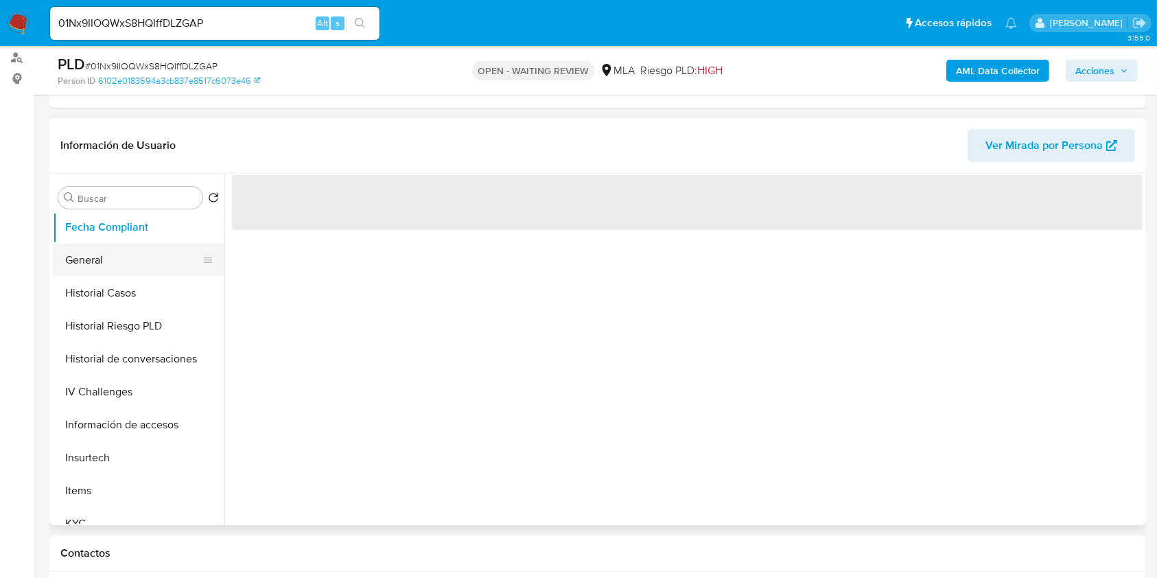
click at [114, 257] on button "General" at bounding box center [133, 260] width 161 height 33
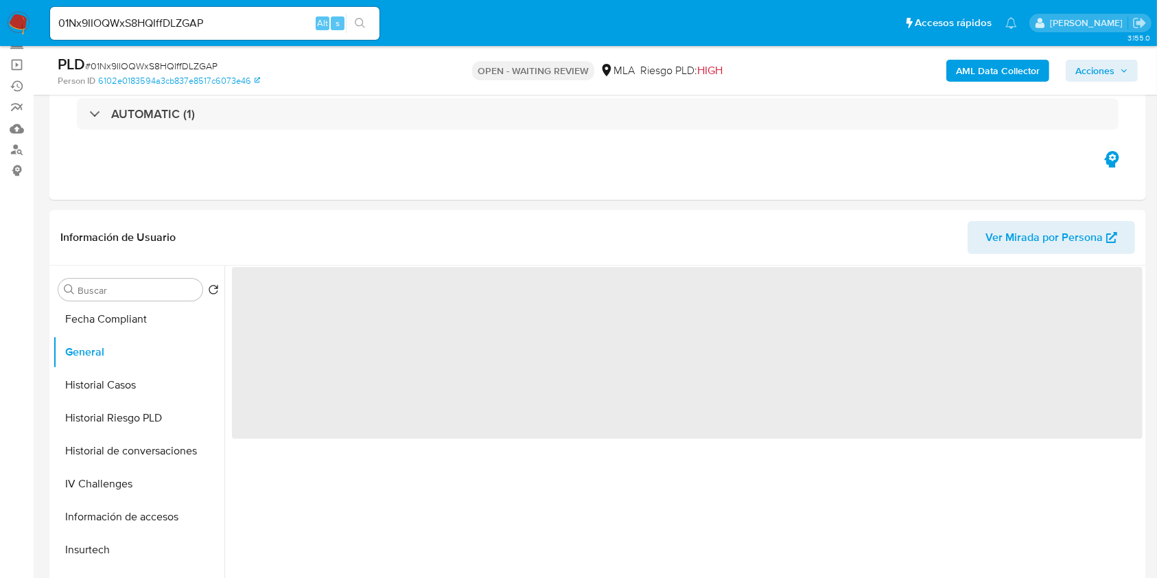
scroll to position [0, 0]
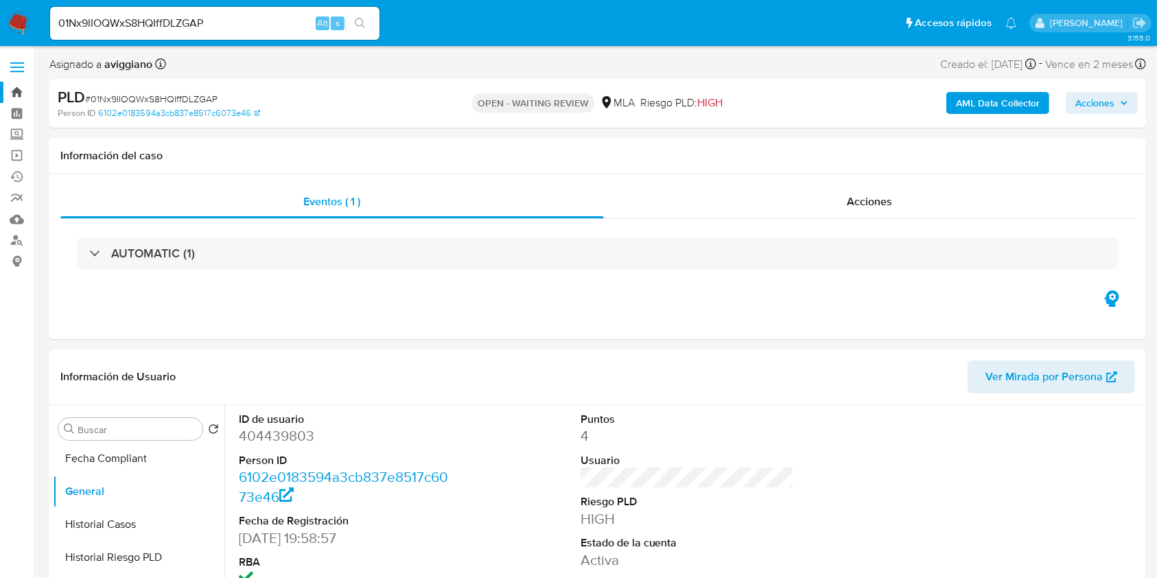
click at [22, 90] on link "Bandeja" at bounding box center [81, 92] width 163 height 21
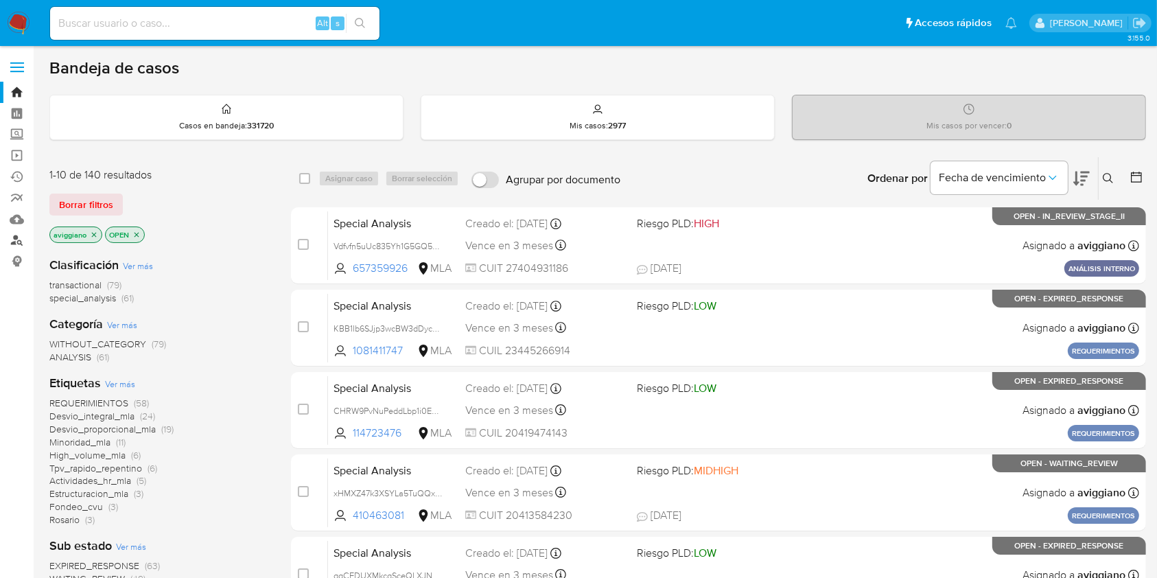
click at [20, 240] on link "Buscador de personas" at bounding box center [81, 240] width 163 height 21
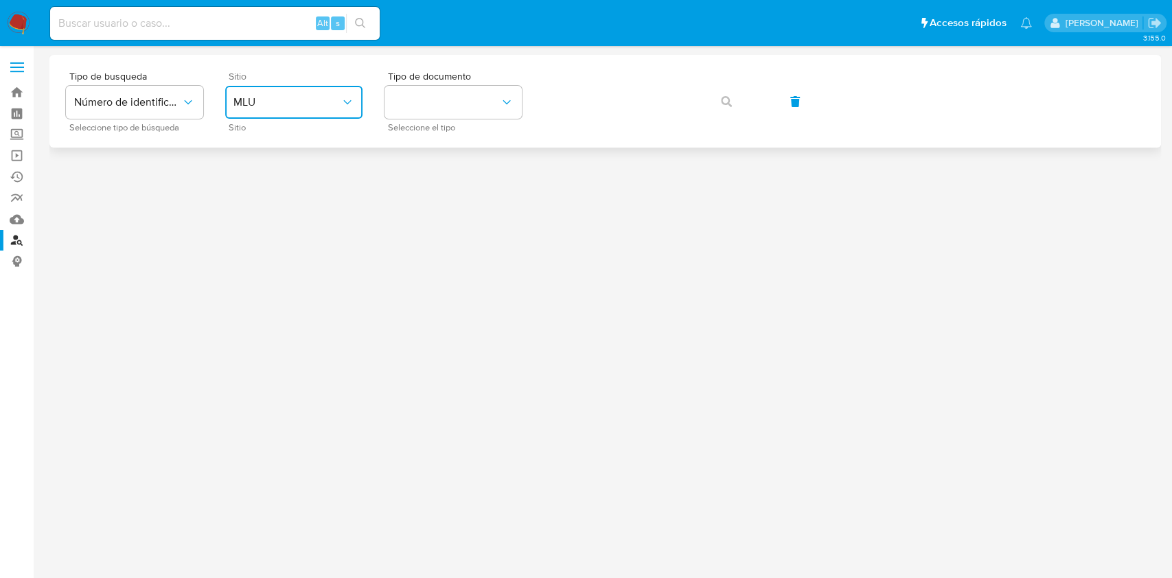
click at [328, 110] on button "MLU" at bounding box center [293, 102] width 137 height 33
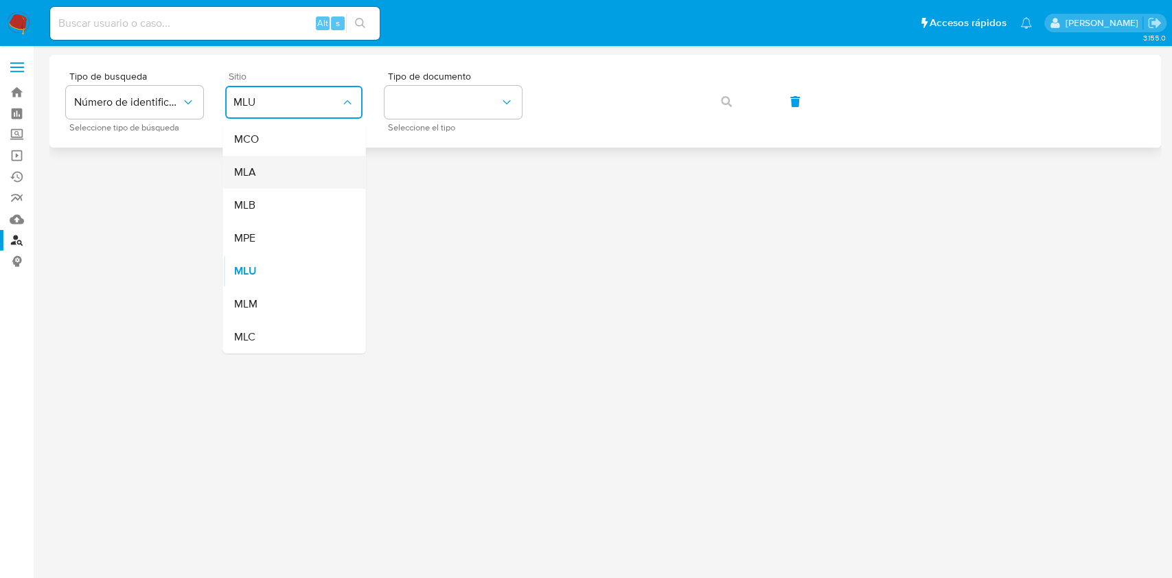
click at [298, 163] on div "MLA" at bounding box center [289, 172] width 113 height 33
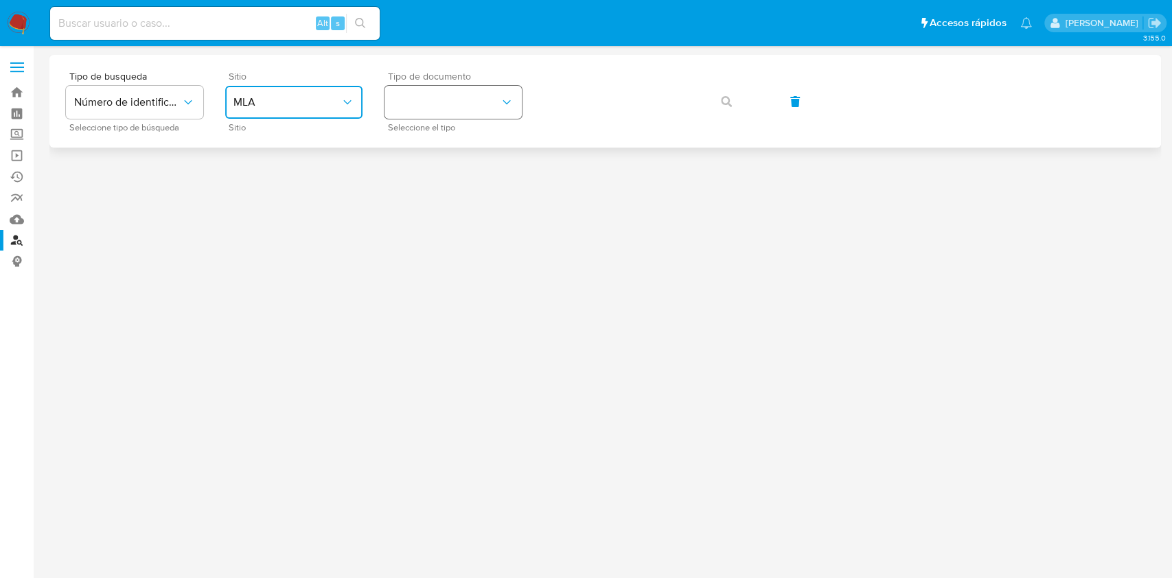
click at [468, 104] on button "identificationType" at bounding box center [452, 102] width 137 height 33
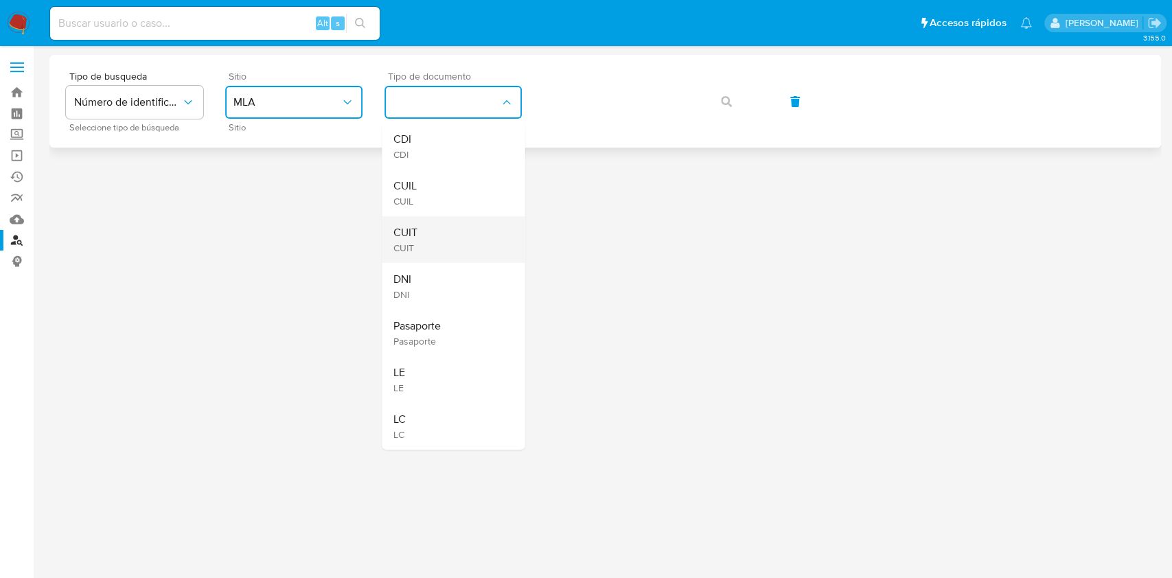
click at [426, 231] on div "CUIT CUIT" at bounding box center [449, 239] width 113 height 47
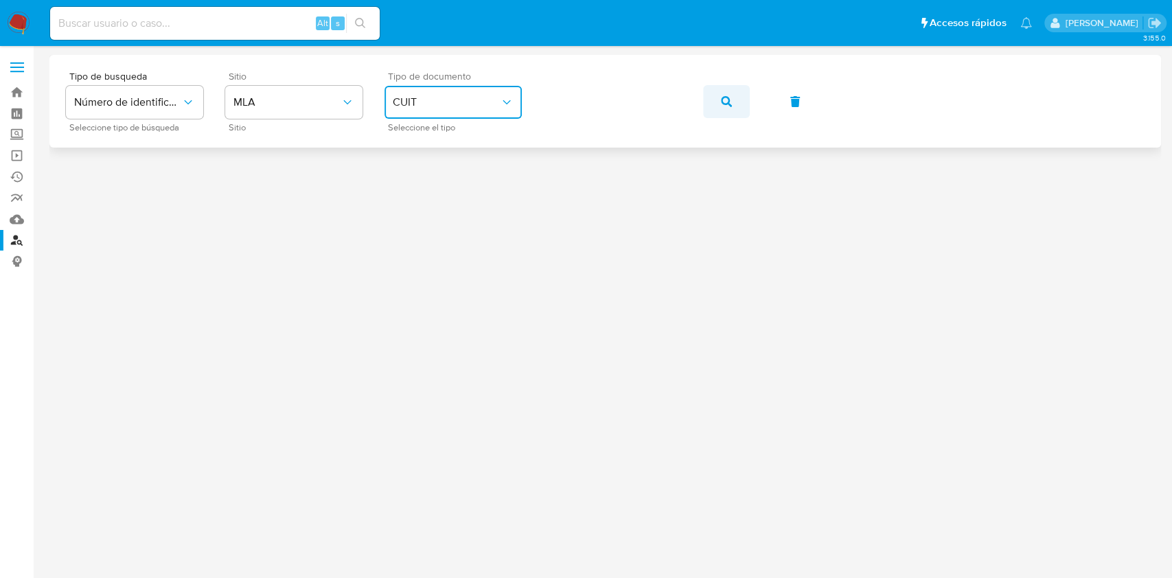
click at [739, 107] on button "button" at bounding box center [726, 101] width 47 height 33
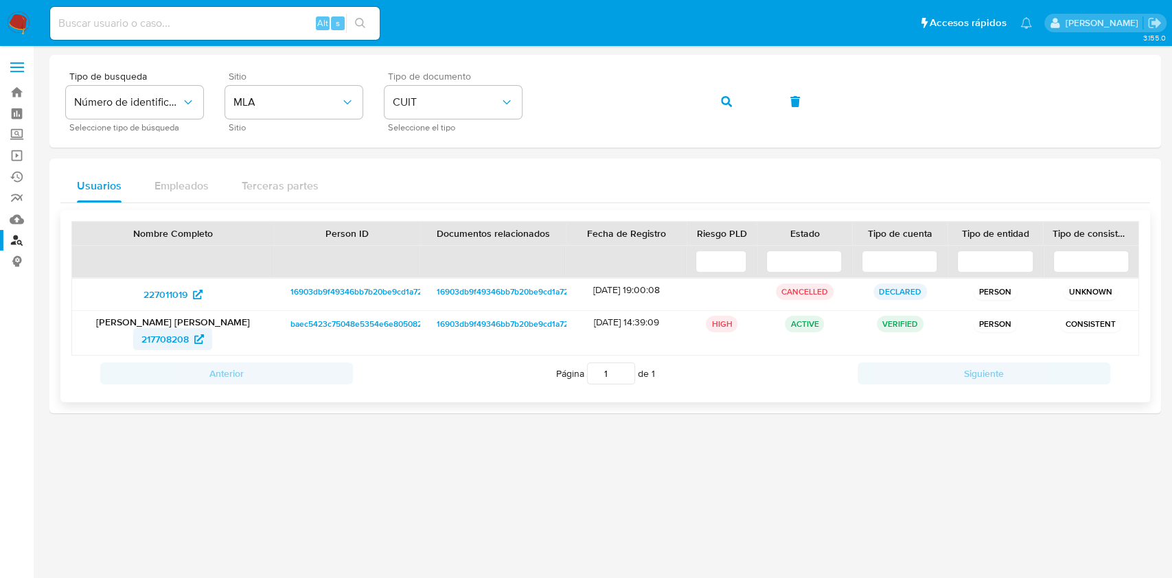
click at [171, 338] on span "217708208" at bounding box center [164, 339] width 47 height 22
click at [708, 91] on button "button" at bounding box center [726, 101] width 47 height 33
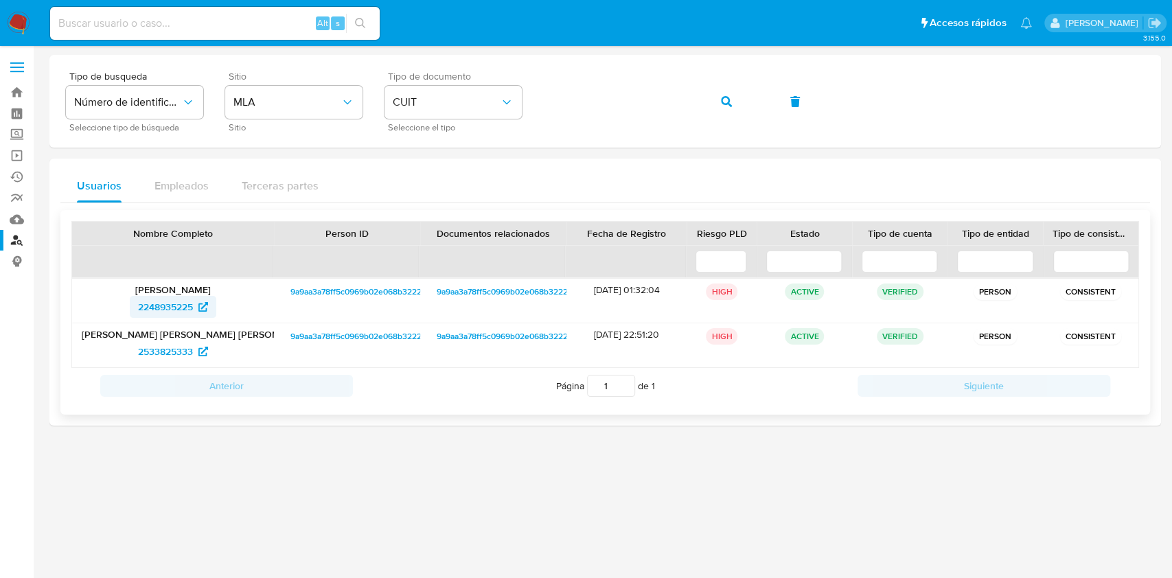
click at [148, 304] on span "2248935225" at bounding box center [165, 307] width 55 height 22
click at [749, 95] on div "Tipo de busqueda Número de identificación Seleccione tipo de búsqueda Sitio MLA…" at bounding box center [605, 101] width 1078 height 60
click at [728, 116] on span "button" at bounding box center [726, 101] width 11 height 30
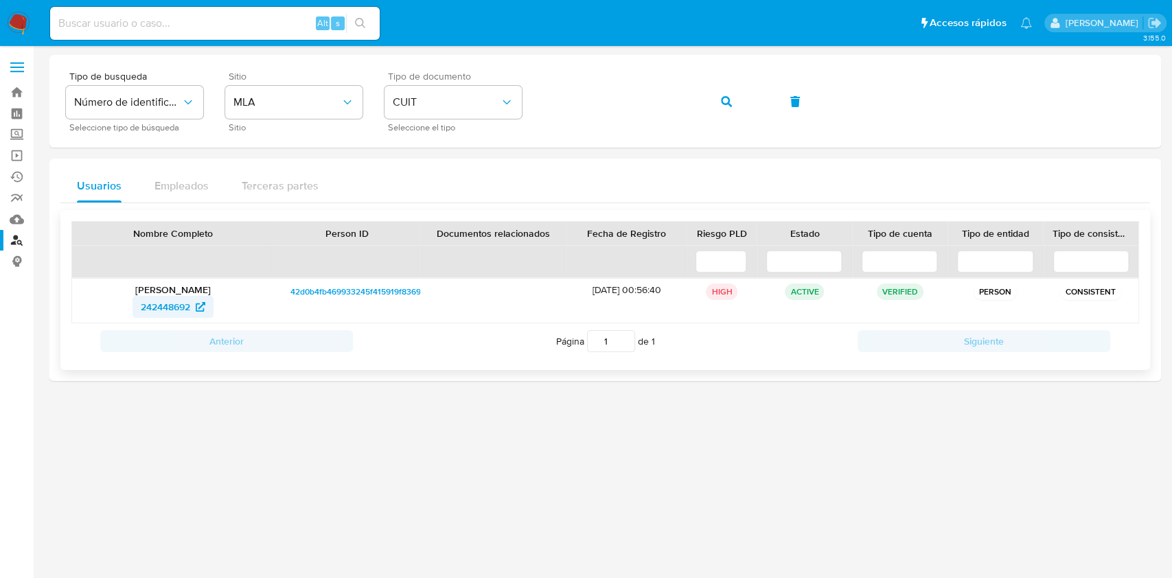
click at [167, 298] on span "242448692" at bounding box center [165, 307] width 49 height 22
click at [704, 93] on button "button" at bounding box center [726, 101] width 47 height 33
click at [719, 98] on button "button" at bounding box center [726, 101] width 47 height 33
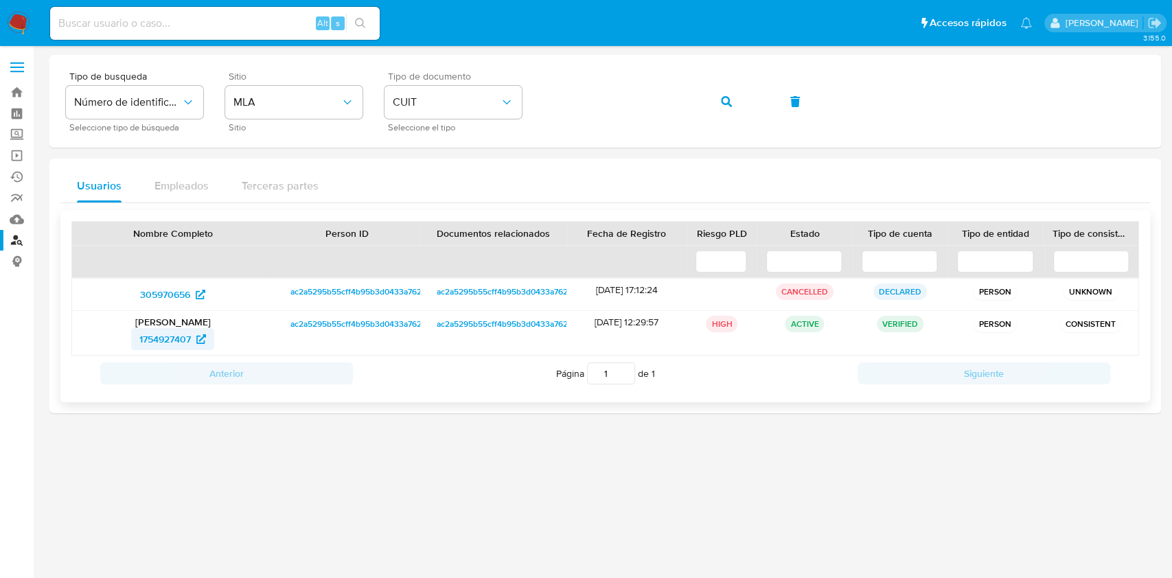
click at [164, 338] on span "1754927407" at bounding box center [164, 339] width 51 height 22
click at [718, 100] on button "button" at bounding box center [726, 101] width 47 height 33
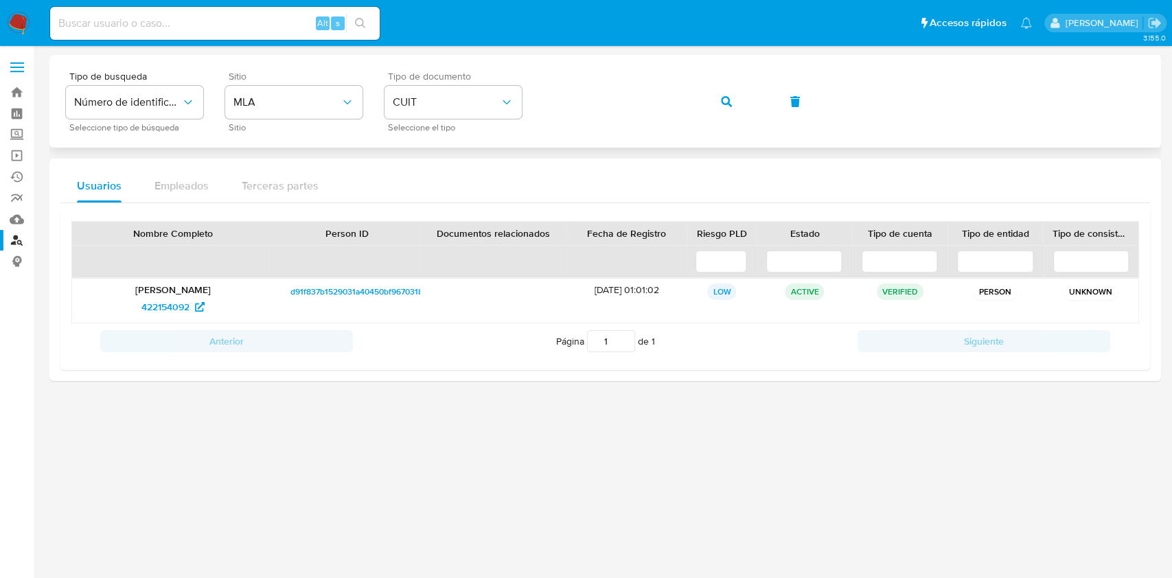
click at [695, 89] on div "Tipo de busqueda Número de identificación Seleccione tipo de búsqueda Sitio MLA…" at bounding box center [605, 101] width 1078 height 60
click at [725, 91] on span "button" at bounding box center [726, 101] width 11 height 30
click at [756, 102] on div "Tipo de busqueda Número de identificación Seleccione tipo de búsqueda Sitio MLA…" at bounding box center [605, 101] width 1078 height 60
click at [714, 96] on button "button" at bounding box center [726, 101] width 47 height 33
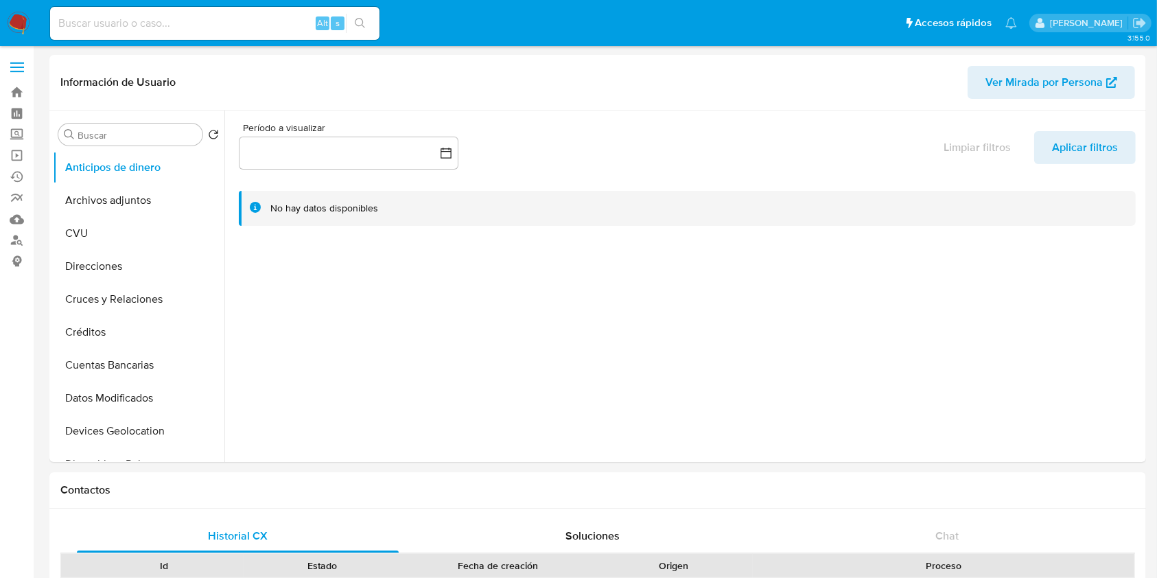
select select "10"
click at [141, 240] on button "CVU" at bounding box center [133, 233] width 161 height 33
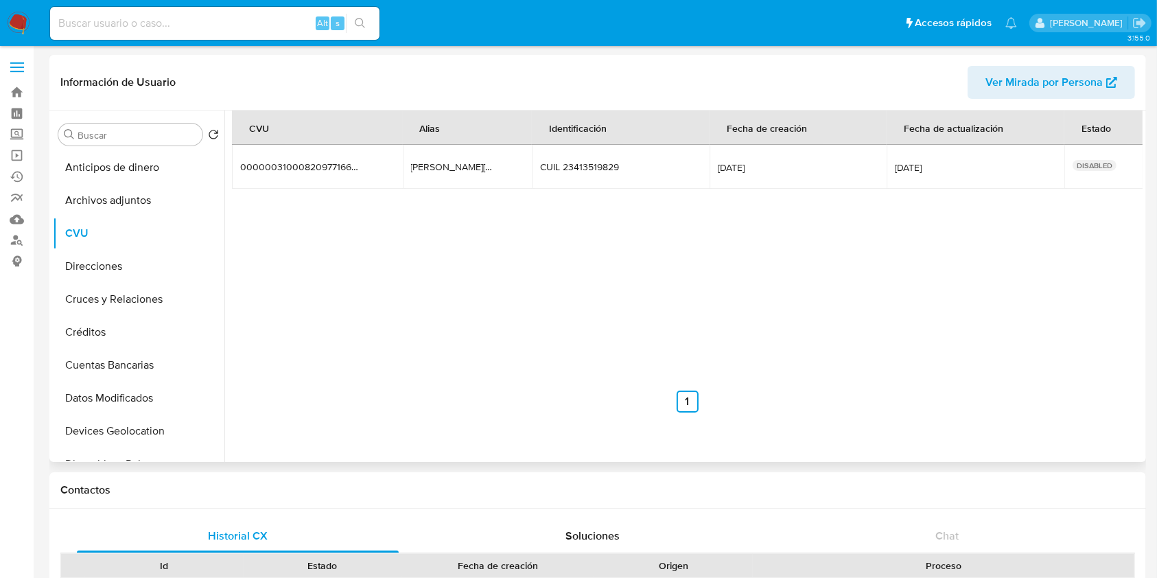
click at [1019, 420] on div at bounding box center [683, 286] width 919 height 351
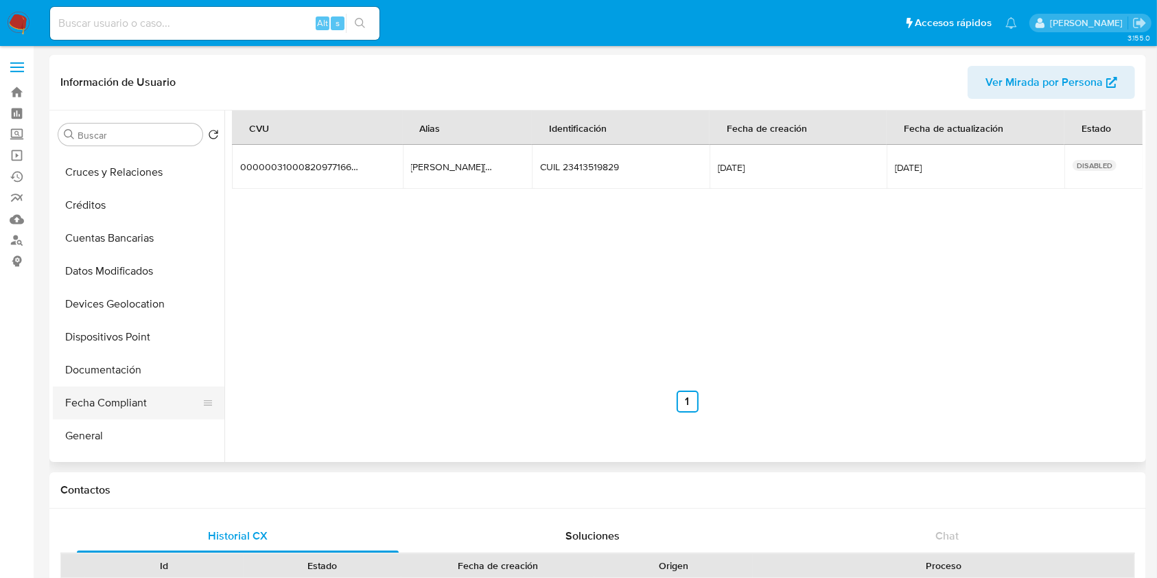
scroll to position [183, 0]
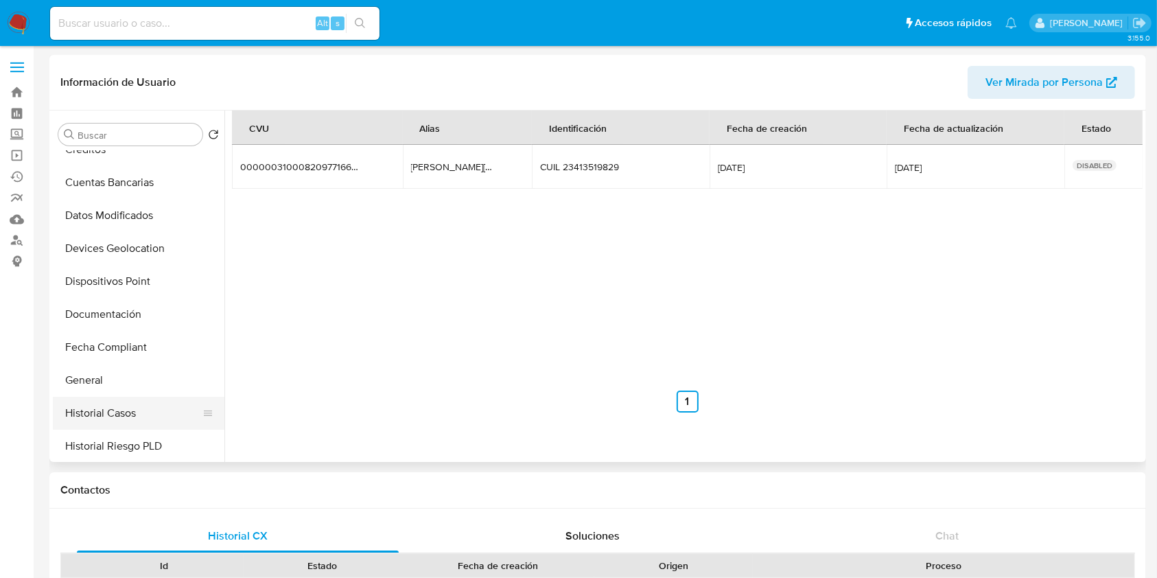
click at [112, 398] on button "Historial Casos" at bounding box center [133, 413] width 161 height 33
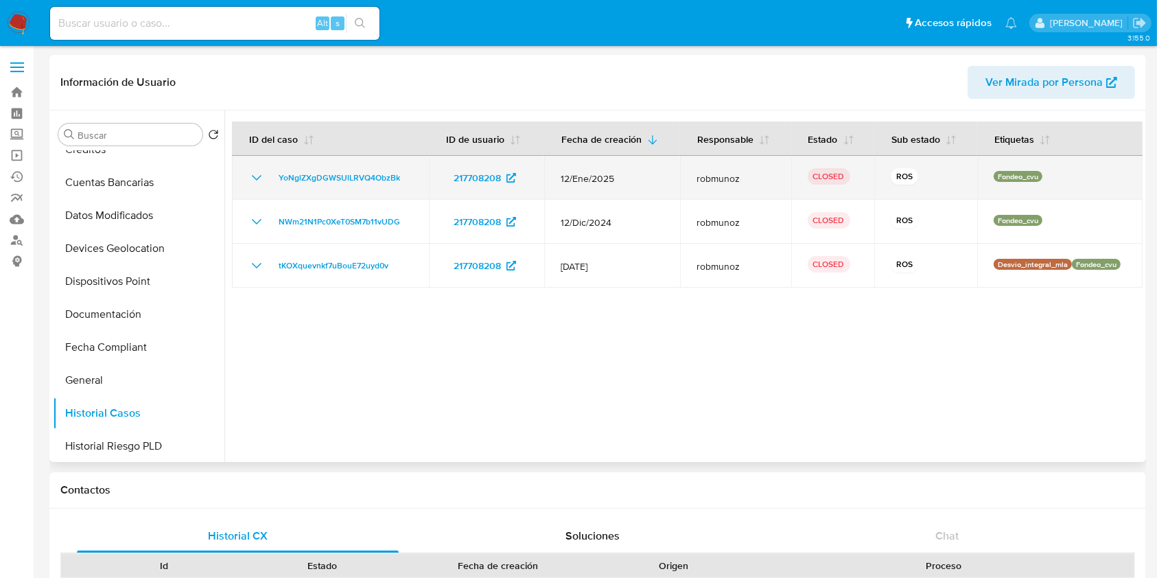
click at [258, 178] on icon "Mostrar/Ocultar" at bounding box center [257, 178] width 16 height 16
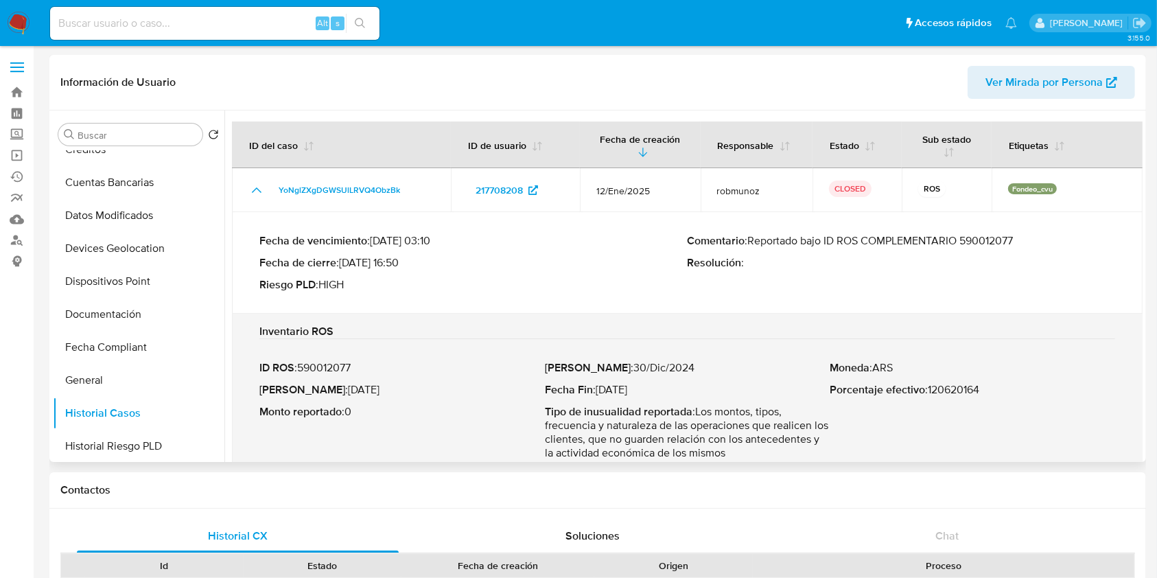
drag, startPoint x: 749, startPoint y: 245, endPoint x: 1022, endPoint y: 233, distance: 273.5
click at [1022, 234] on p "Comentario : Reportado bajo ID ROS COMPLEMENTARIO 590012077" at bounding box center [902, 241] width 428 height 14
click at [917, 410] on div "Moneda : ARS Porcentaje efectivo : 120620164" at bounding box center [973, 410] width 286 height 99
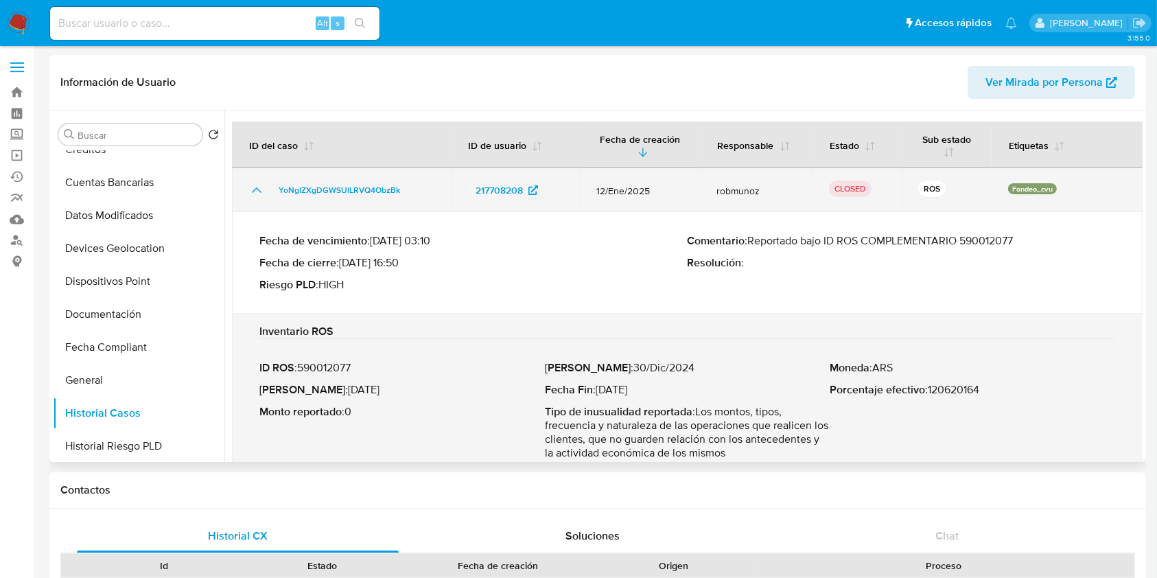
click at [250, 185] on icon "Mostrar/Ocultar" at bounding box center [257, 190] width 16 height 16
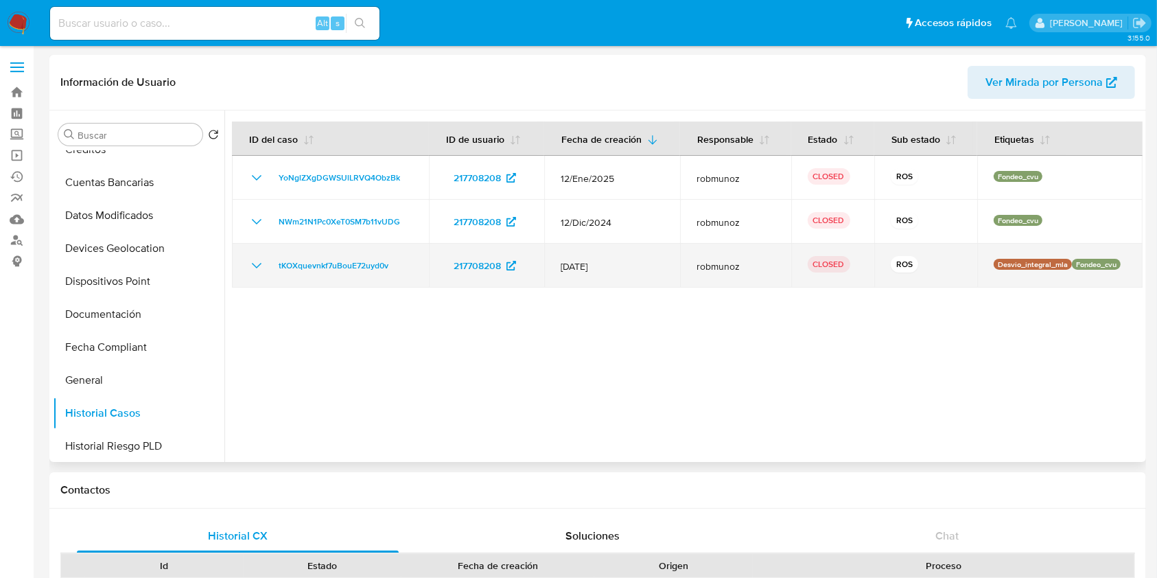
click at [263, 264] on icon "Mostrar/Ocultar" at bounding box center [257, 265] width 16 height 16
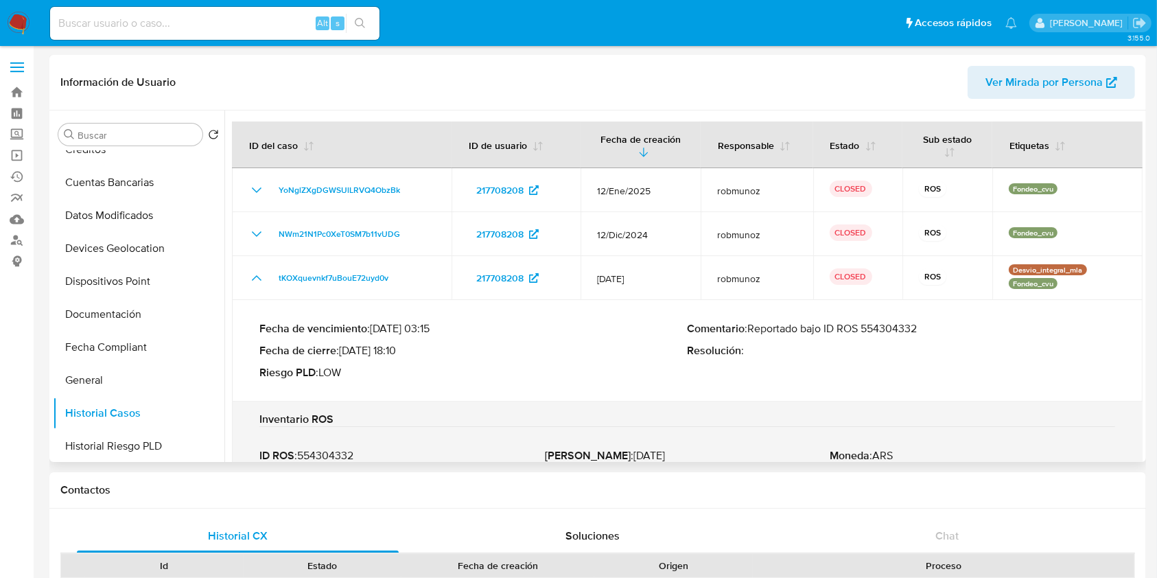
drag, startPoint x: 752, startPoint y: 330, endPoint x: 934, endPoint y: 325, distance: 181.3
click at [934, 325] on p "Comentario : Reportado bajo ID ROS 554304332" at bounding box center [902, 329] width 428 height 14
click at [865, 568] on div "Proceso" at bounding box center [944, 566] width 362 height 14
click at [854, 577] on div "Proceso" at bounding box center [944, 565] width 382 height 23
click at [908, 106] on div "Información de Usuario Ver Mirada por Persona" at bounding box center [597, 83] width 1097 height 56
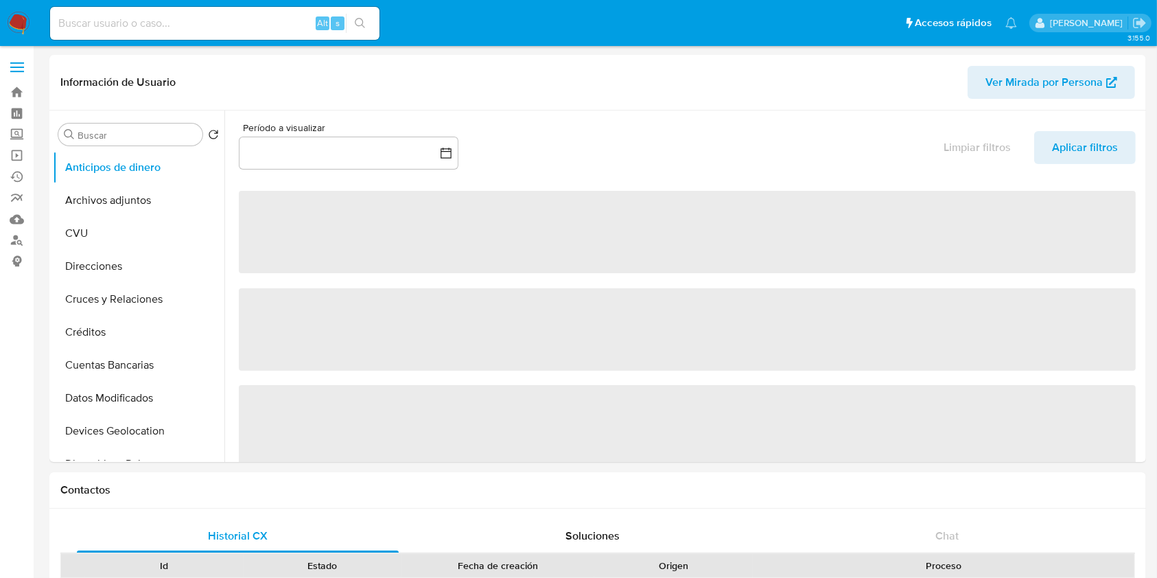
select select "10"
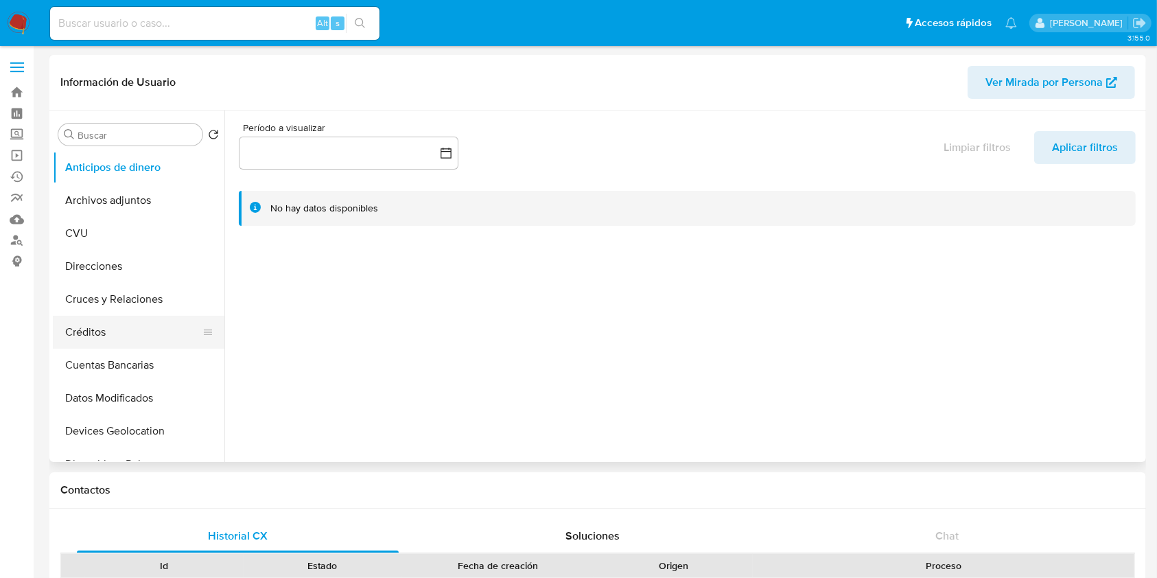
drag, startPoint x: 168, startPoint y: 313, endPoint x: 165, endPoint y: 319, distance: 7.1
click at [165, 316] on ul "Anticipos de dinero Archivos adjuntos CVU Direcciones Cruces y Relaciones Crédi…" at bounding box center [139, 306] width 172 height 310
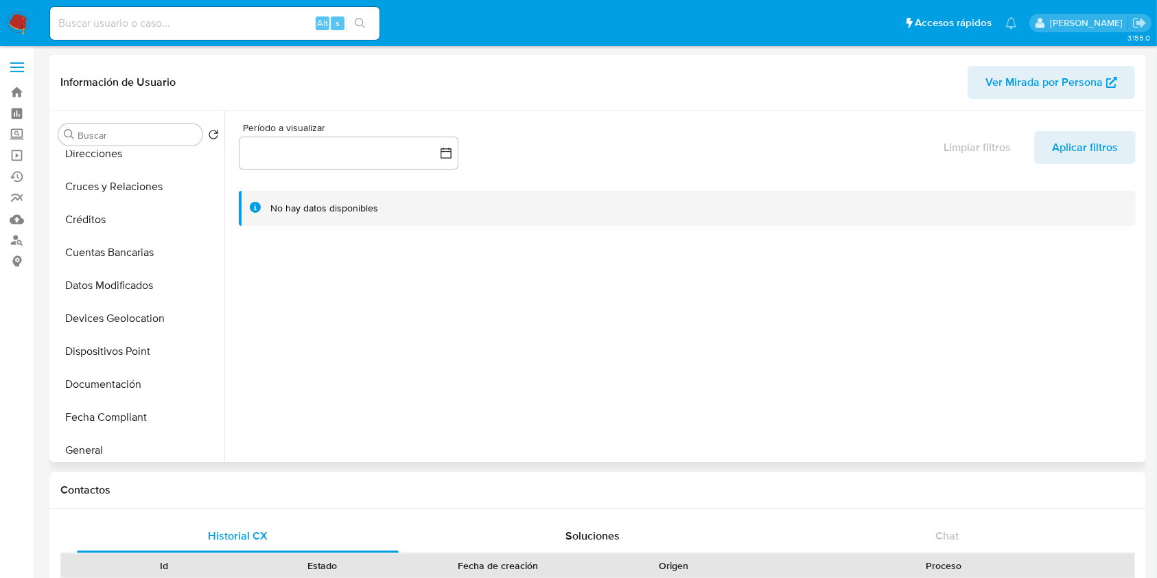
scroll to position [275, 0]
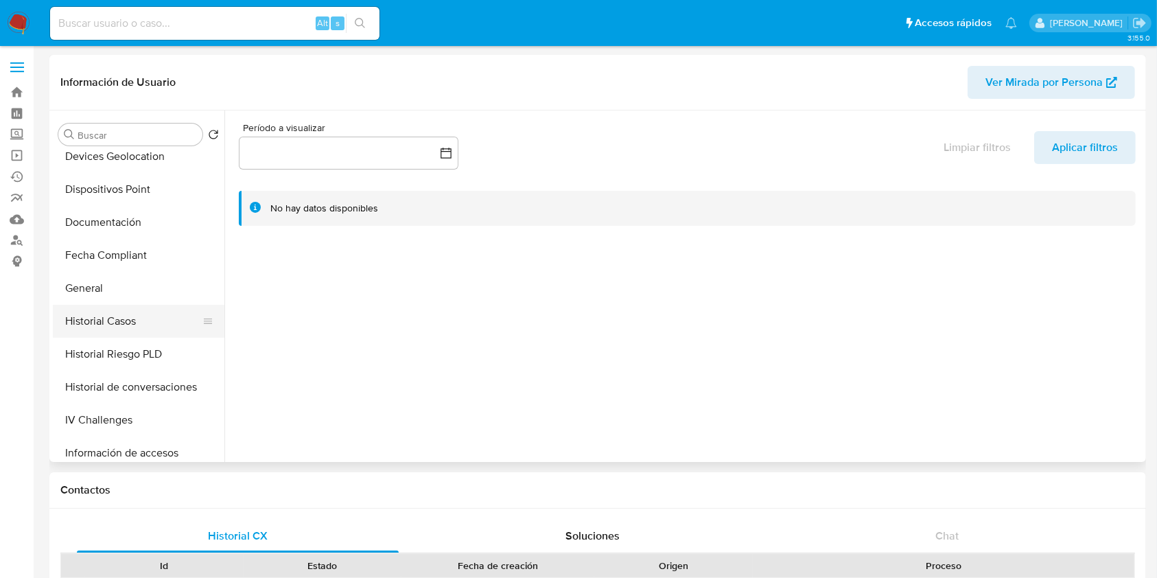
click at [133, 323] on button "Historial Casos" at bounding box center [133, 321] width 161 height 33
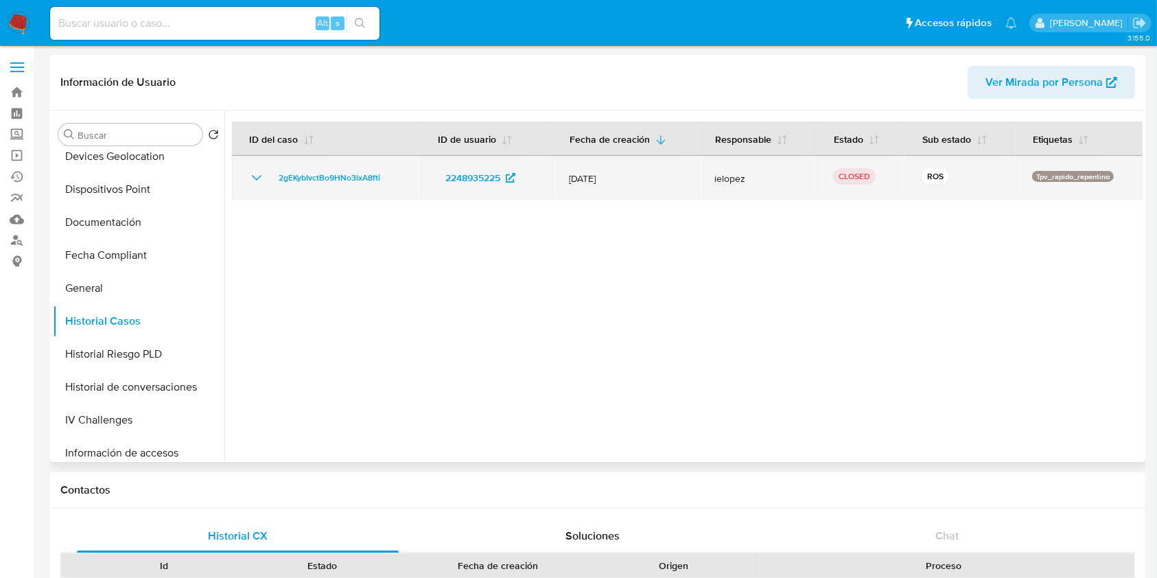
click at [262, 172] on icon "Mostrar/Ocultar" at bounding box center [257, 178] width 16 height 16
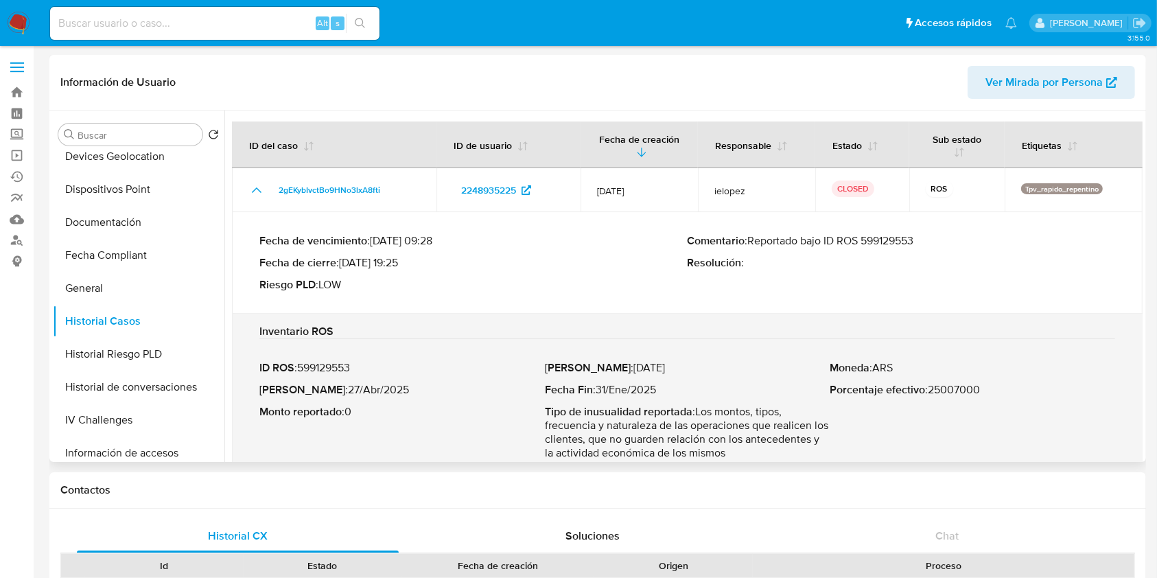
drag, startPoint x: 750, startPoint y: 239, endPoint x: 955, endPoint y: 249, distance: 205.5
click at [955, 249] on div "Comentario : Reportado bajo ID ROS 599129553 Resolución :" at bounding box center [902, 263] width 428 height 58
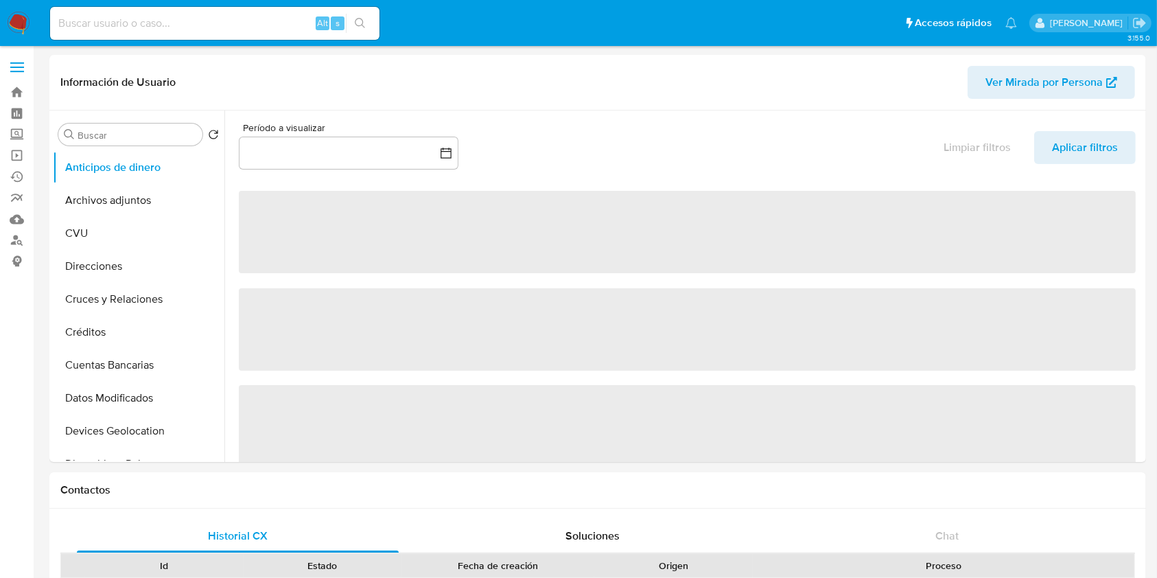
select select "10"
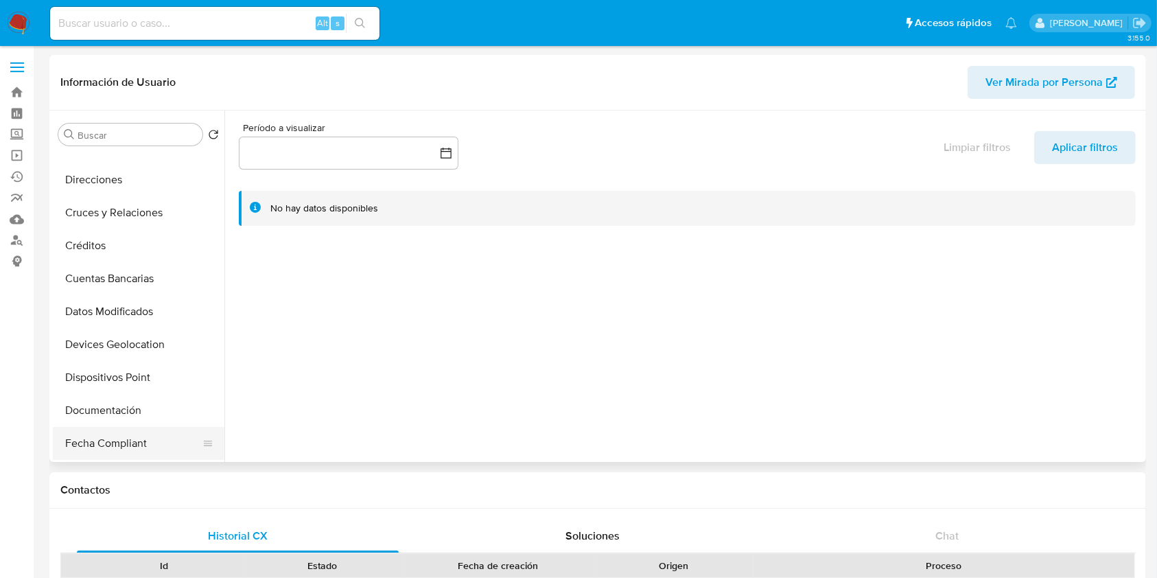
scroll to position [183, 0]
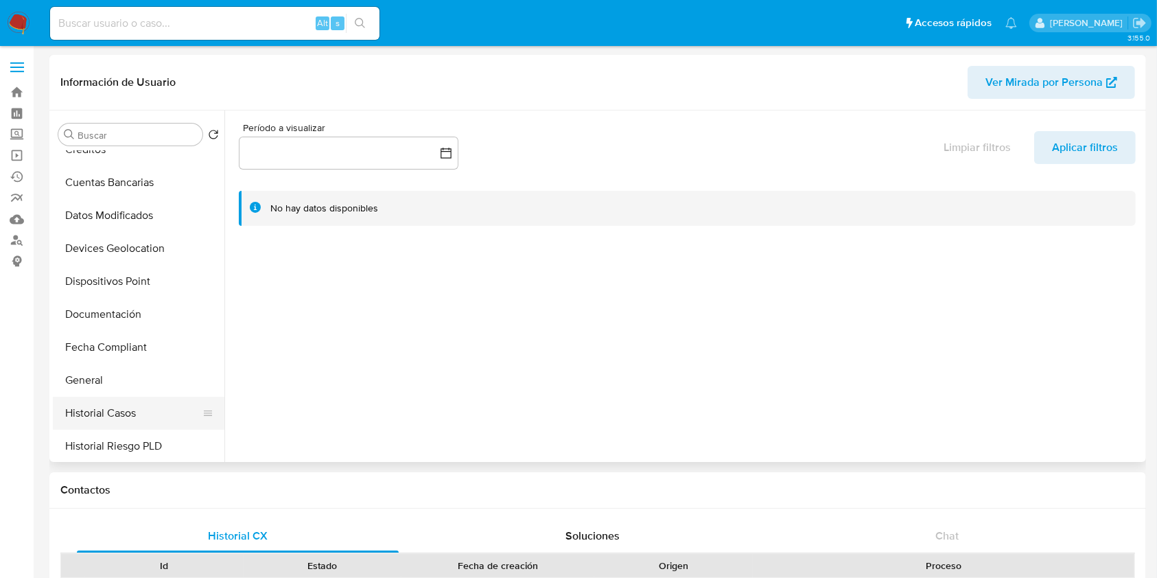
click at [139, 409] on button "Historial Casos" at bounding box center [133, 413] width 161 height 33
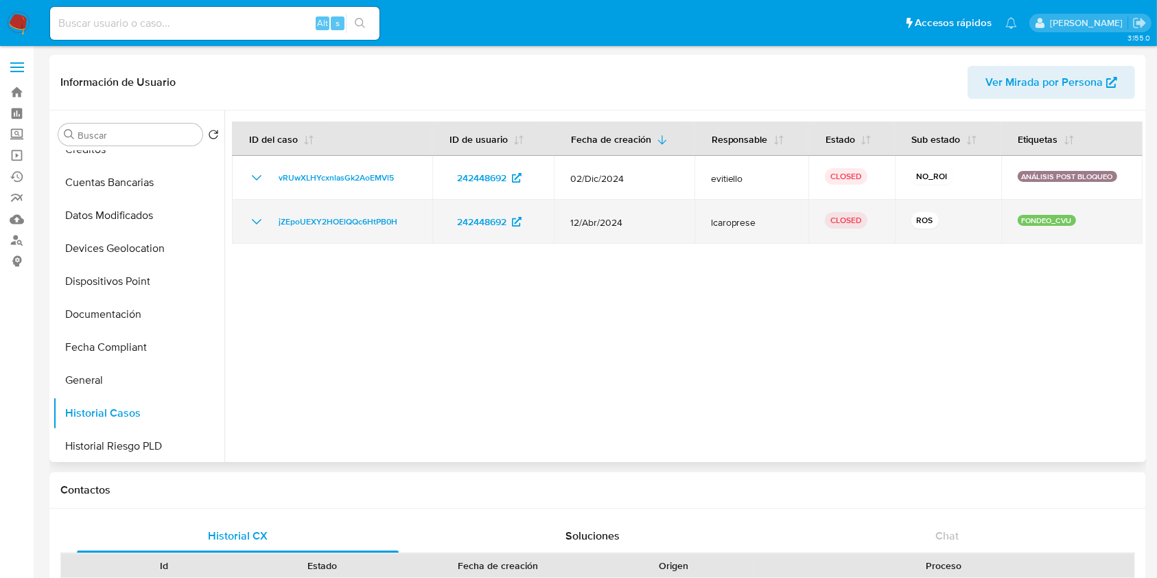
click at [257, 226] on icon "Mostrar/Ocultar" at bounding box center [257, 221] width 16 height 16
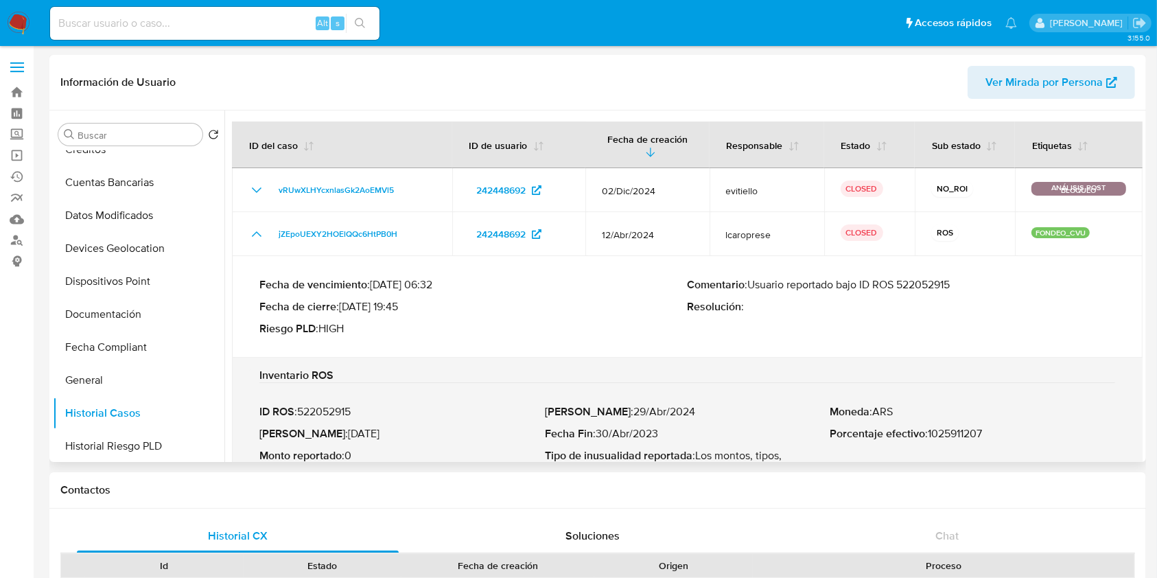
drag, startPoint x: 752, startPoint y: 277, endPoint x: 962, endPoint y: 278, distance: 209.4
click at [962, 278] on p "Comentario : Usuario reportado bajo ID ROS 522052915" at bounding box center [902, 285] width 428 height 14
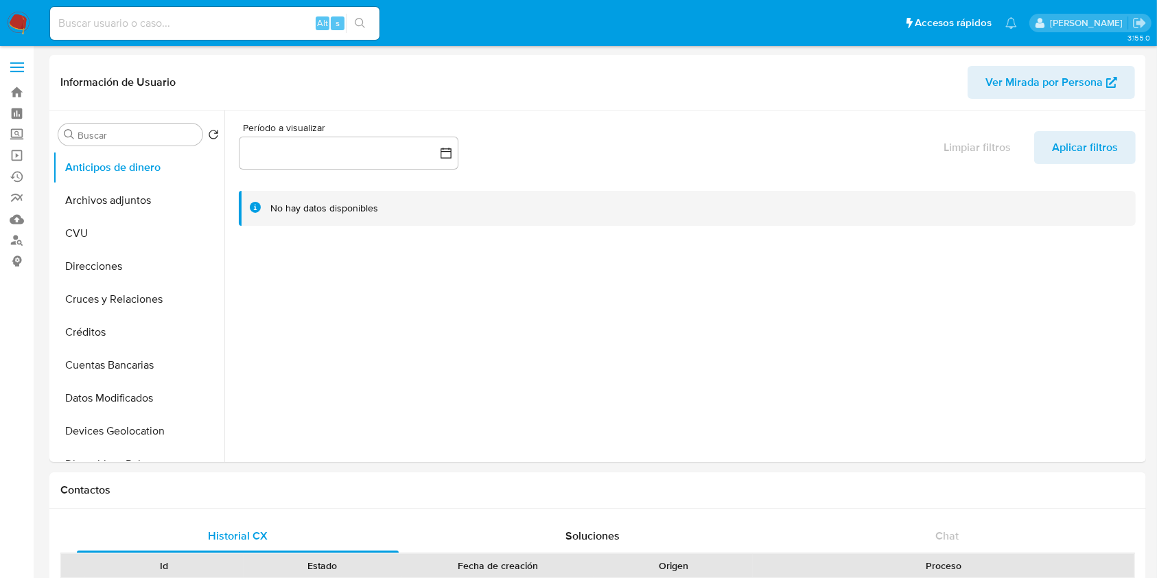
select select "10"
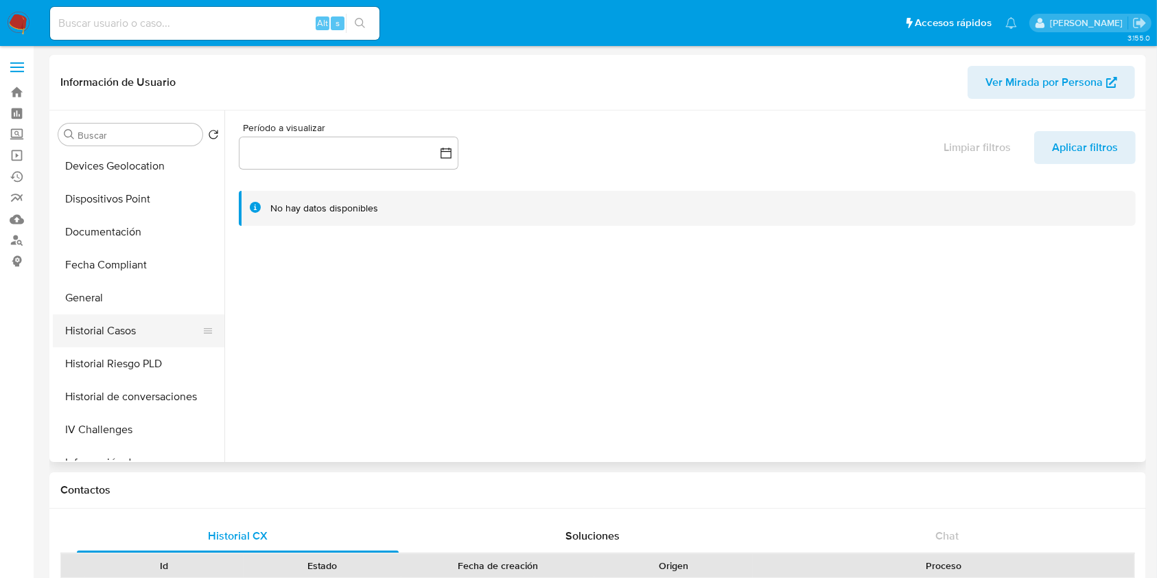
scroll to position [275, 0]
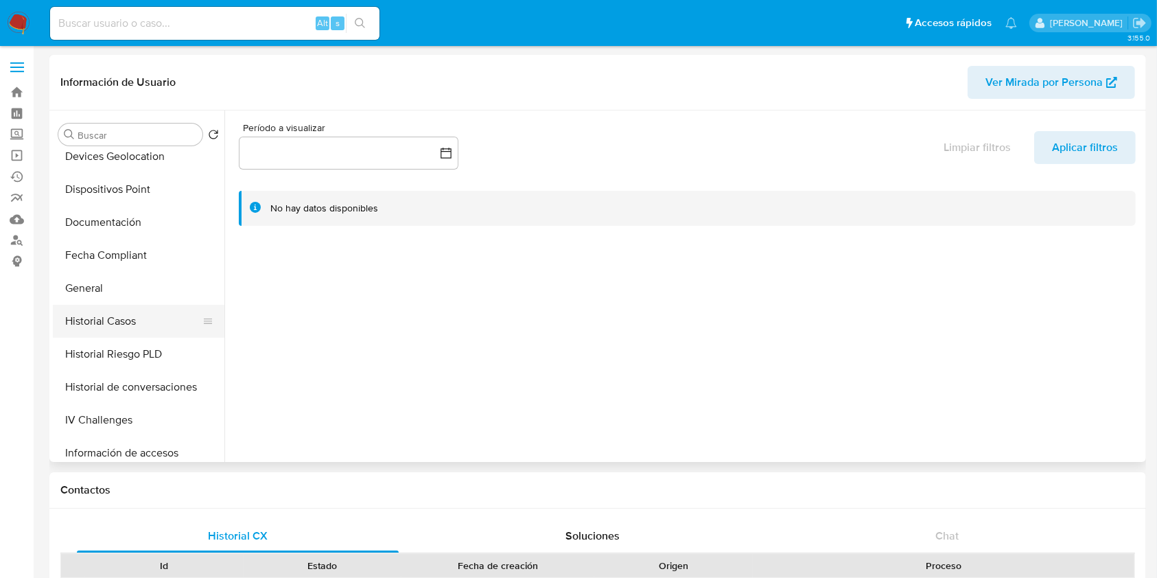
click at [148, 315] on button "Historial Casos" at bounding box center [133, 321] width 161 height 33
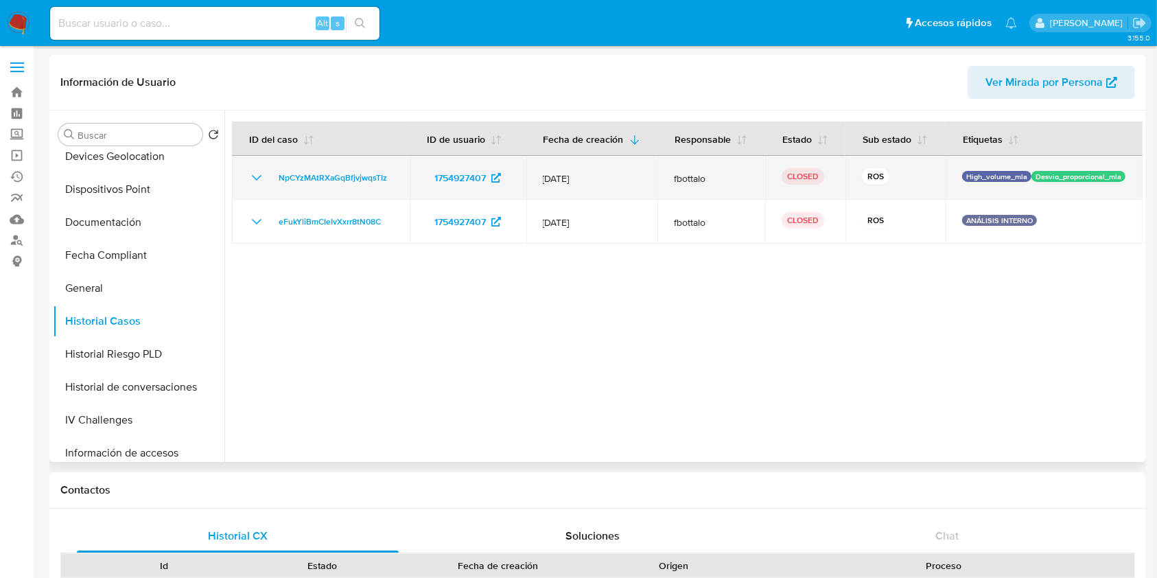
click at [259, 178] on icon "Mostrar/Ocultar" at bounding box center [257, 178] width 16 height 16
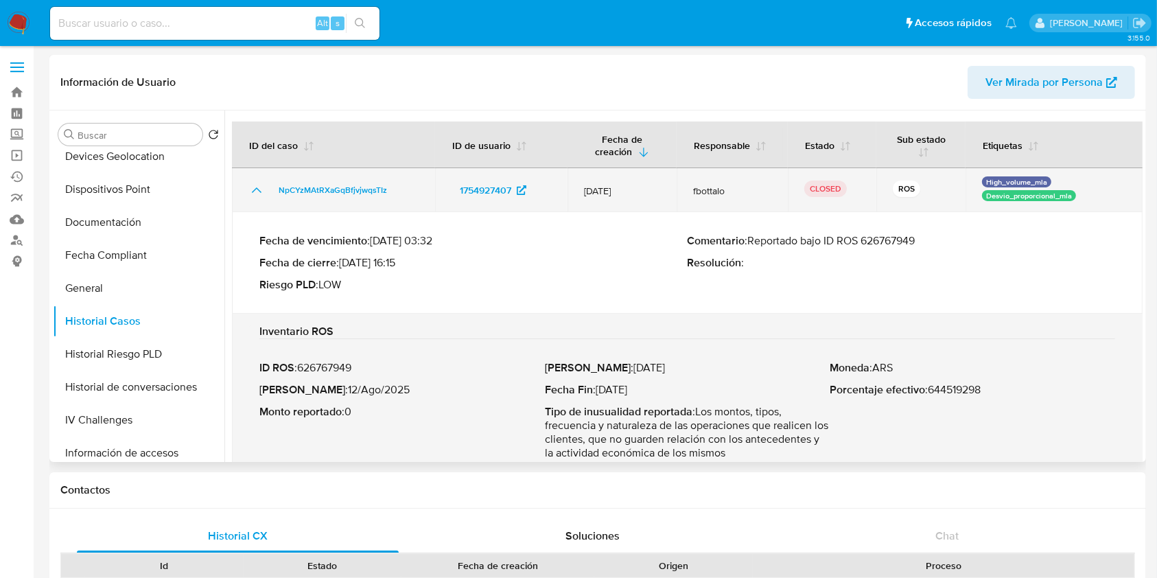
click at [259, 178] on td "NpCYzMAtRXaGqBfjvjwqsTIz" at bounding box center [333, 190] width 203 height 44
click at [254, 174] on td "NpCYzMAtRXaGqBfjvjwqsTIz" at bounding box center [333, 190] width 203 height 44
click at [251, 188] on icon "Mostrar/Ocultar" at bounding box center [257, 190] width 16 height 16
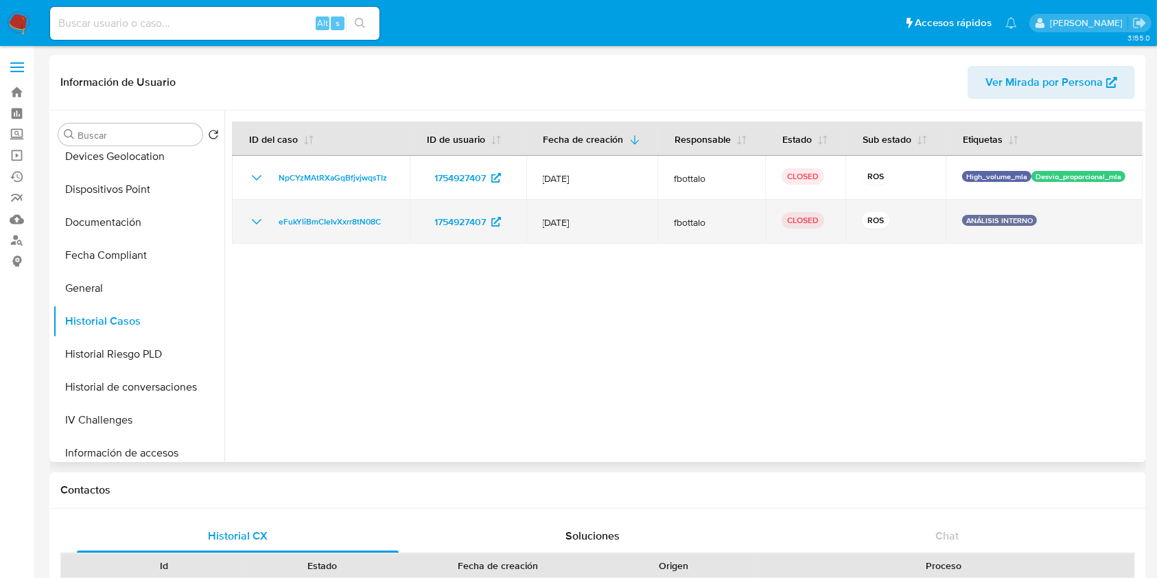
click at [262, 215] on icon "Mostrar/Ocultar" at bounding box center [257, 221] width 16 height 16
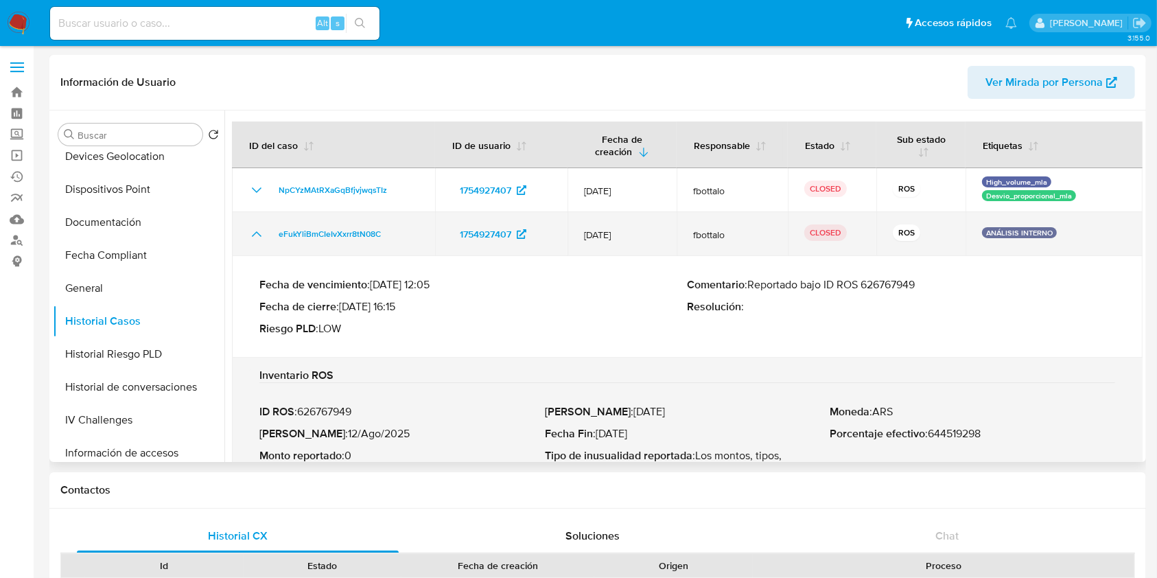
click at [262, 215] on td "eFukYliBmCIeIvXxrr8tN08C" at bounding box center [333, 234] width 203 height 44
click at [256, 233] on icon "Mostrar/Ocultar" at bounding box center [257, 234] width 16 height 16
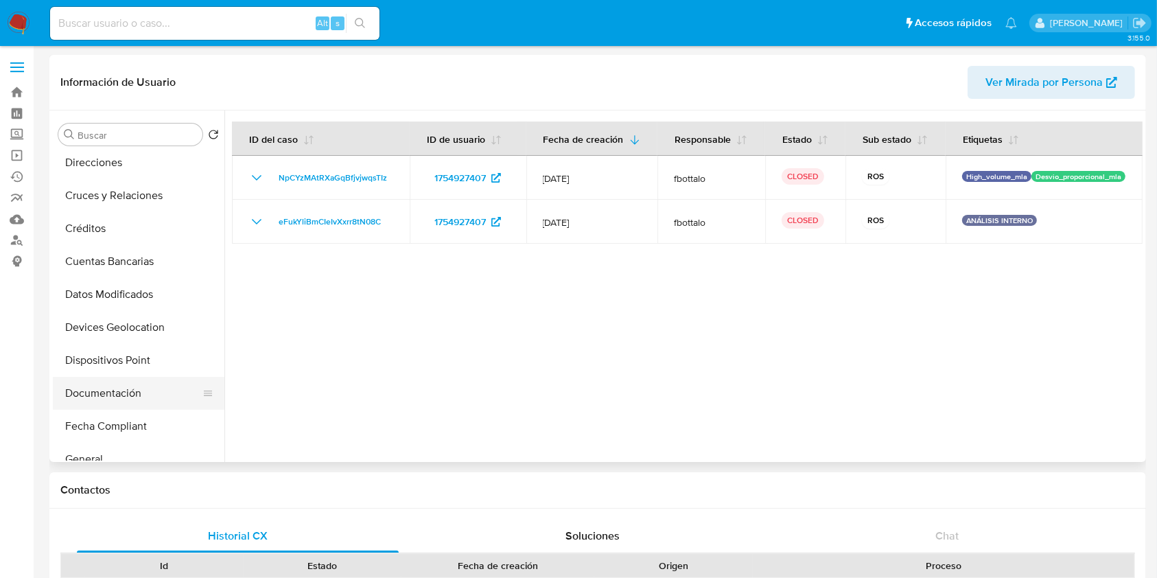
scroll to position [0, 0]
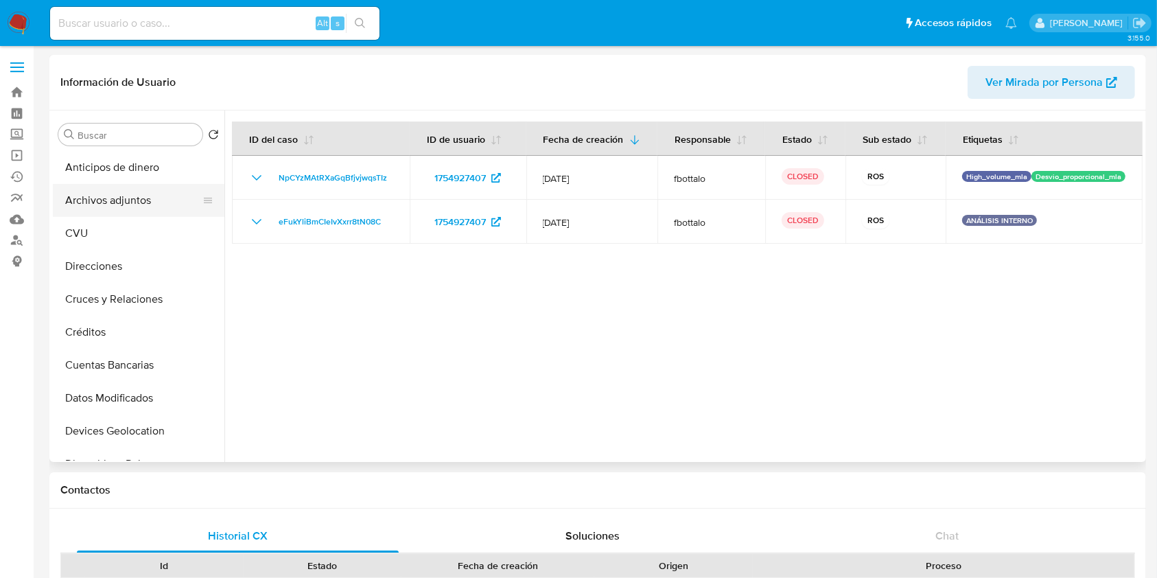
click at [134, 194] on button "Archivos adjuntos" at bounding box center [133, 200] width 161 height 33
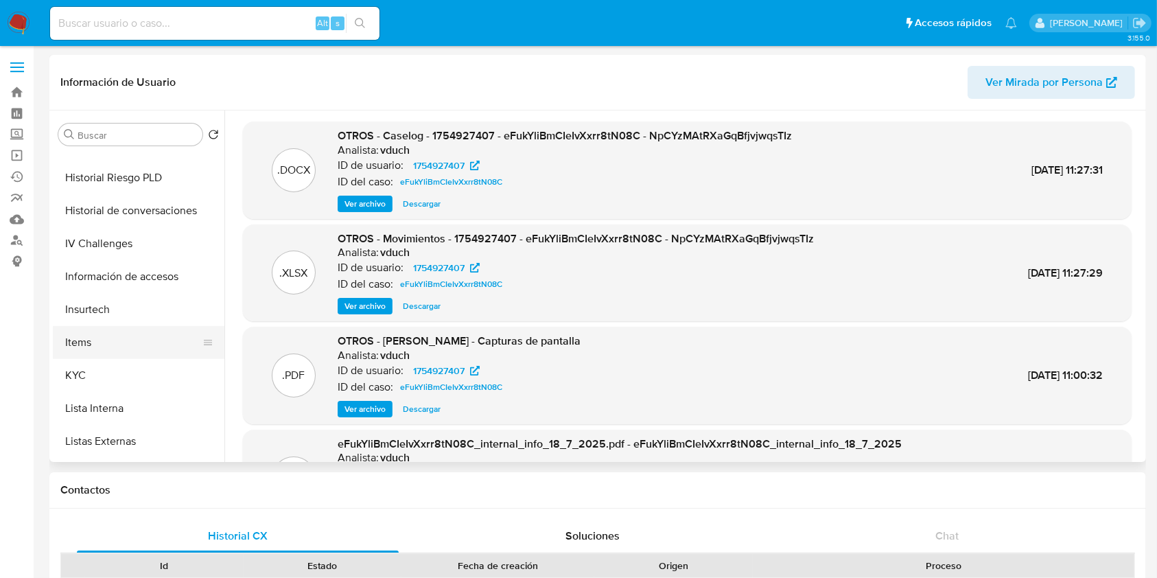
scroll to position [646, 0]
click at [104, 356] on button "Restricciones Nuevo Mundo" at bounding box center [133, 345] width 161 height 33
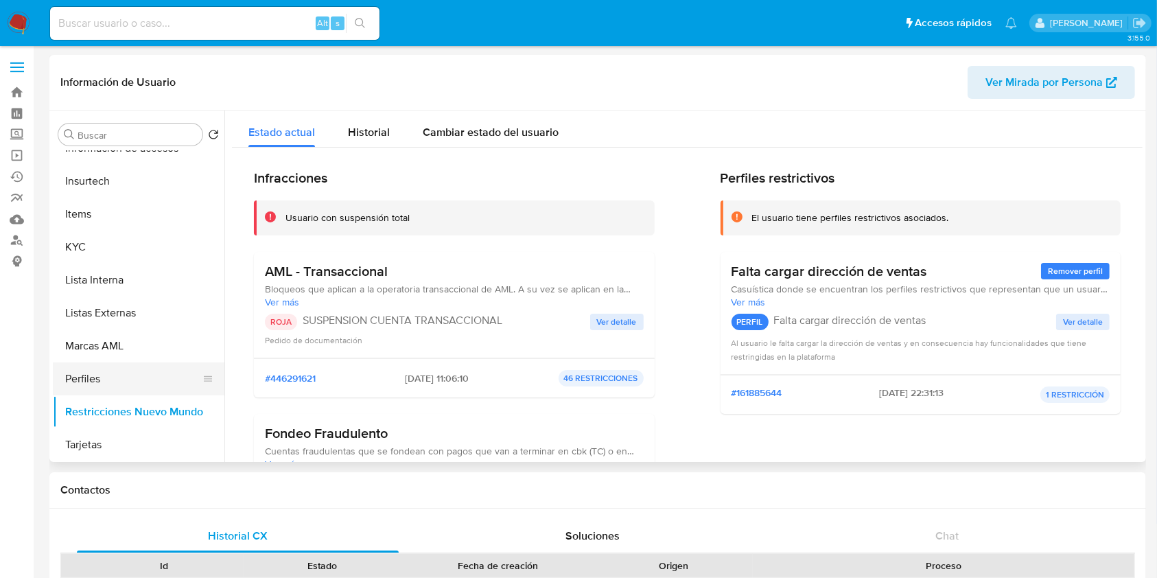
scroll to position [463, 0]
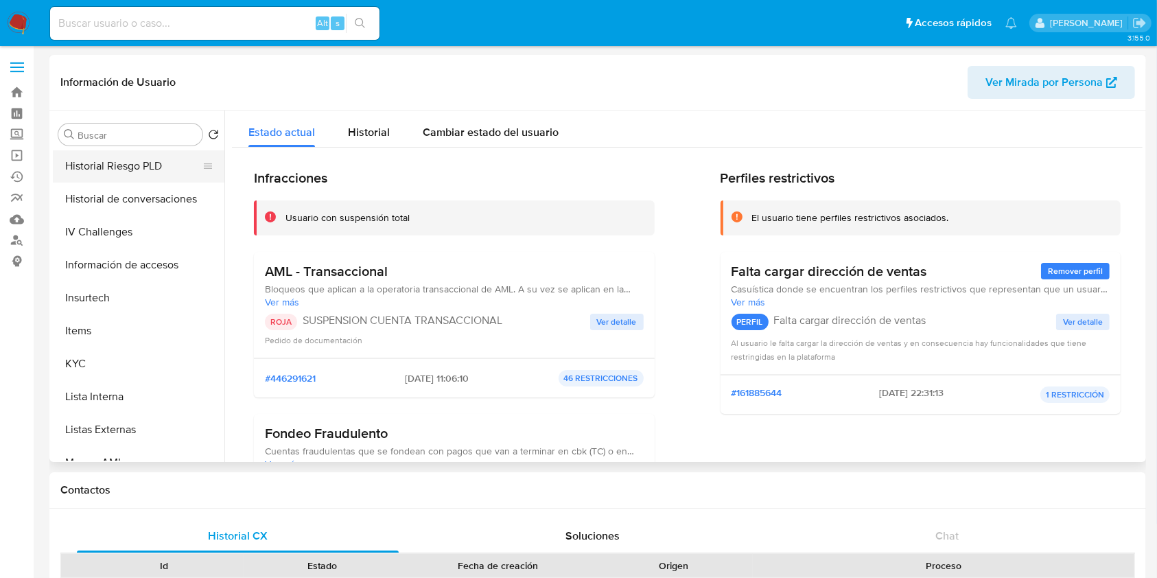
click at [161, 155] on button "Historial Riesgo PLD" at bounding box center [133, 166] width 161 height 33
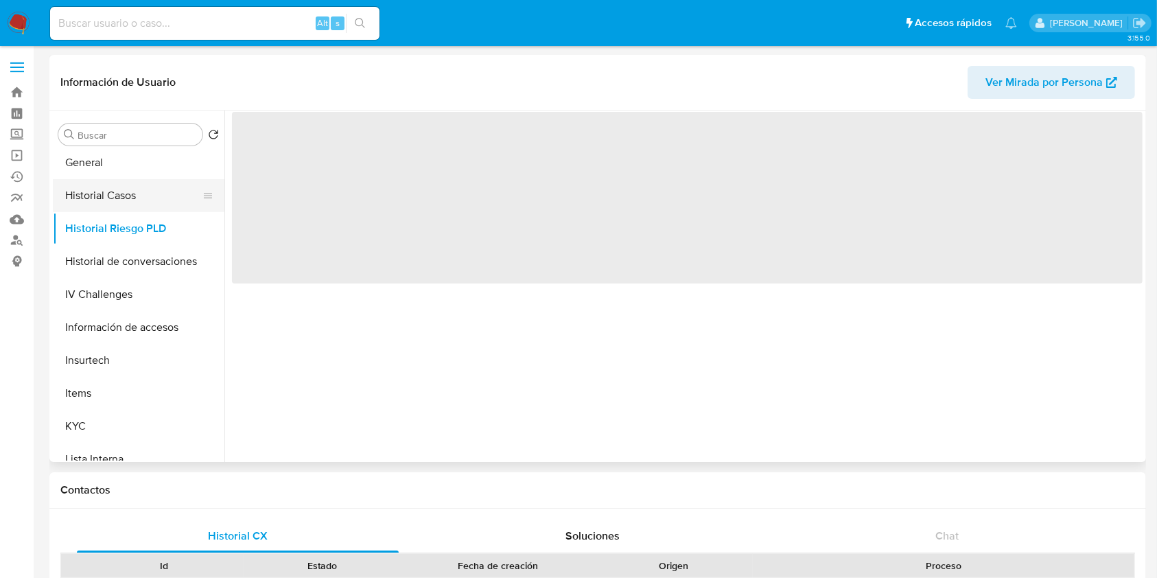
scroll to position [371, 0]
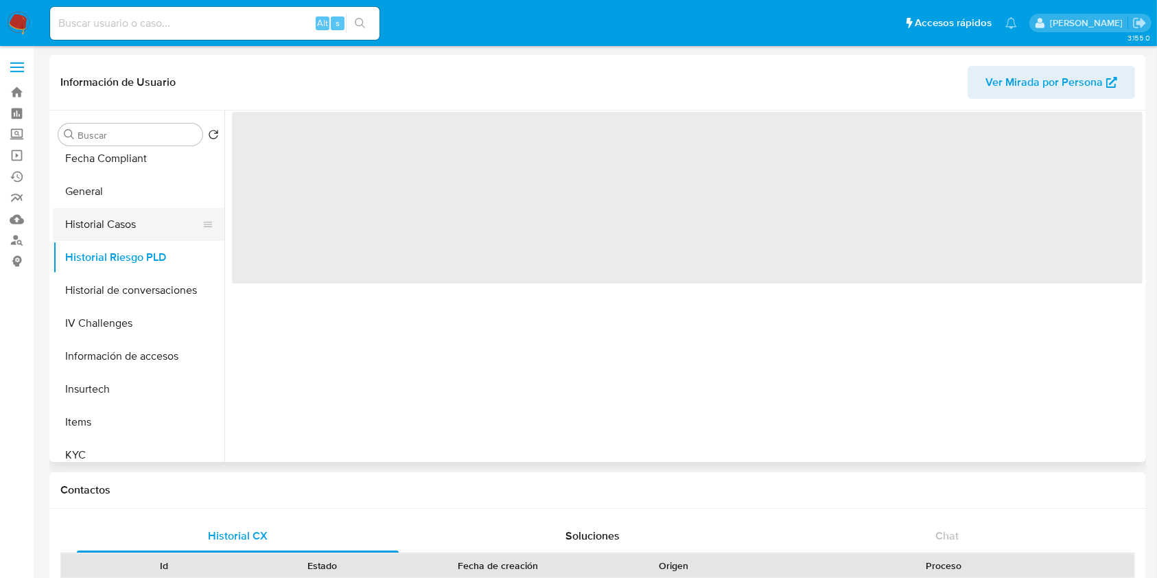
click at [141, 219] on button "Historial Casos" at bounding box center [133, 224] width 161 height 33
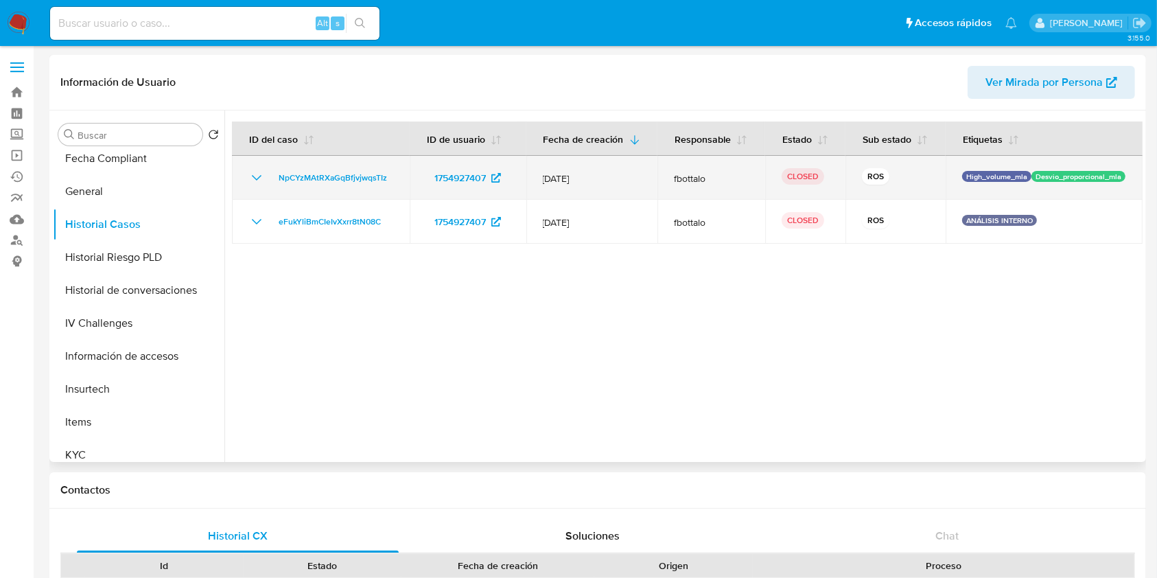
click at [255, 176] on icon "Mostrar/Ocultar" at bounding box center [257, 178] width 16 height 16
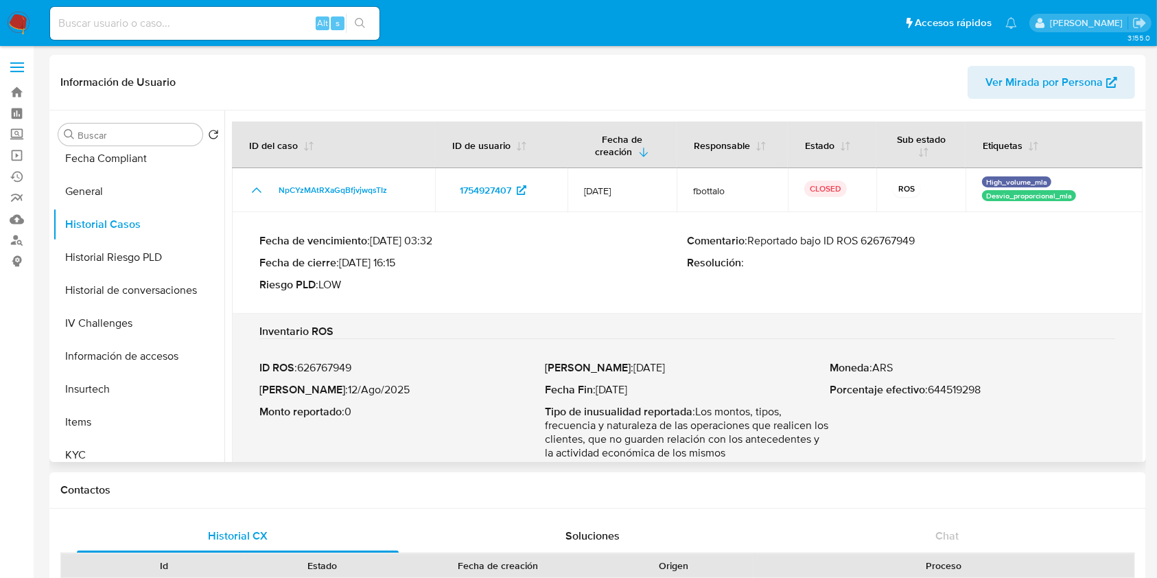
drag, startPoint x: 751, startPoint y: 243, endPoint x: 928, endPoint y: 239, distance: 177.2
click at [928, 239] on p "Comentario : Reportado bajo ID ROS 626767949" at bounding box center [902, 241] width 428 height 14
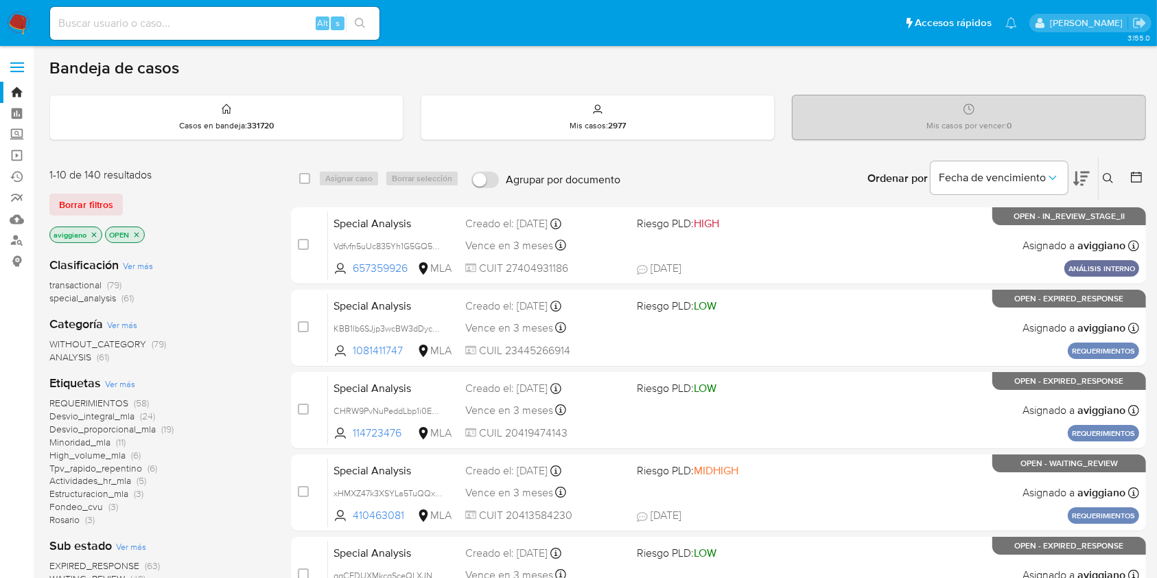
click at [1109, 189] on div "Ingrese ID de usuario o caso Buscar Borrar filtros" at bounding box center [1109, 178] width 23 height 43
click at [1112, 179] on icon at bounding box center [1108, 178] width 11 height 11
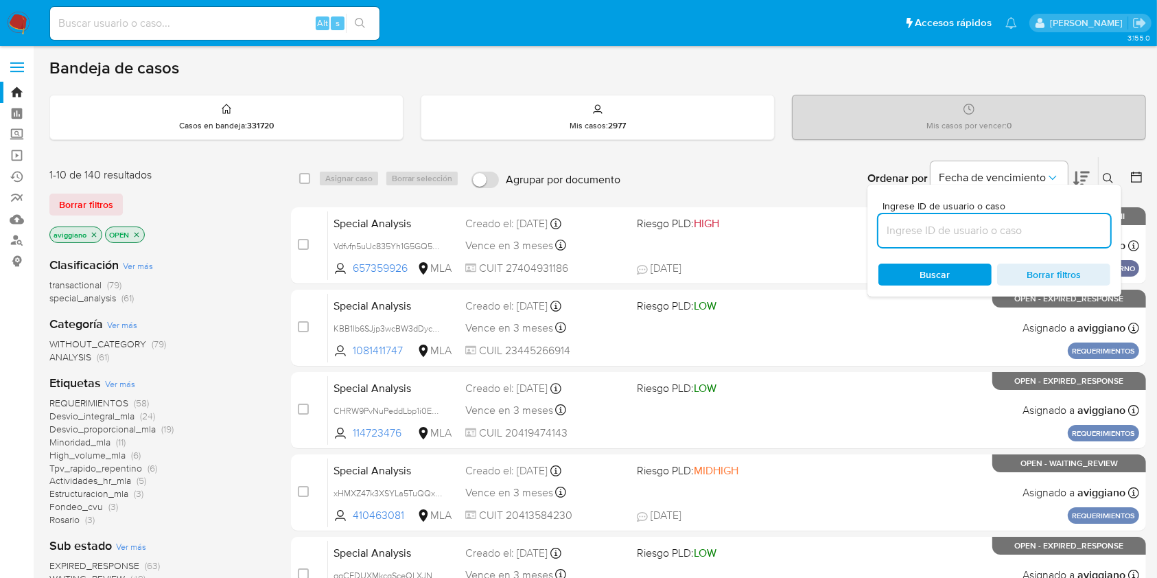
click at [945, 222] on input at bounding box center [995, 231] width 232 height 18
type input "zLdEKNXdRb0H2z6c88orrLa9"
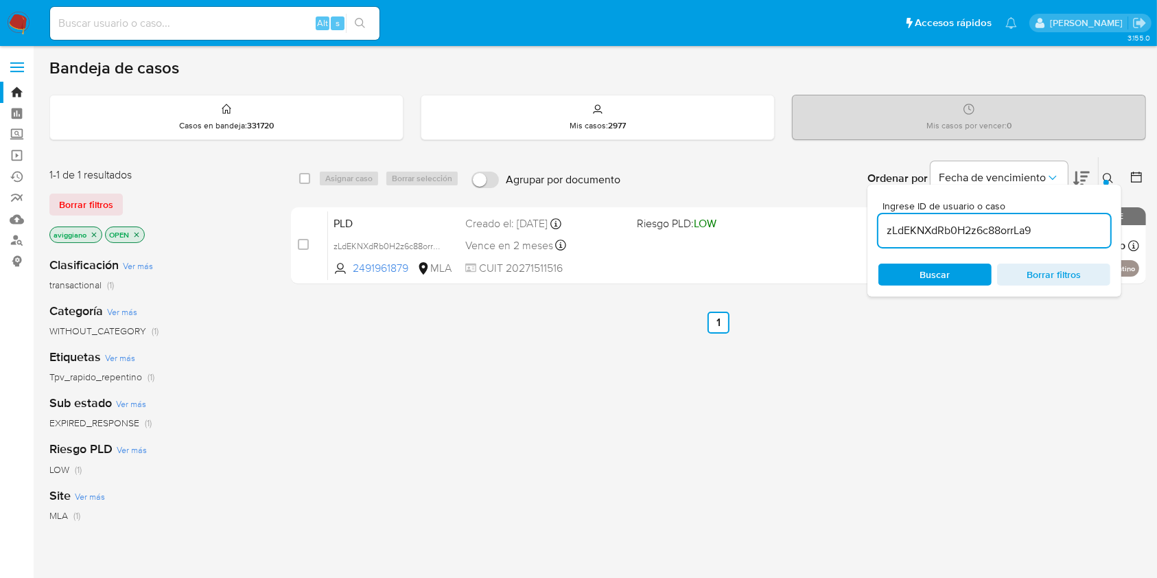
drag, startPoint x: 290, startPoint y: 177, endPoint x: 298, endPoint y: 178, distance: 7.7
click at [292, 178] on div "1-1 de 1 resultados Borrar filtros aviggiano OPEN Clasificación Ver más transac…" at bounding box center [597, 468] width 1097 height 622
click at [301, 178] on input "checkbox" at bounding box center [304, 178] width 11 height 11
checkbox input "true"
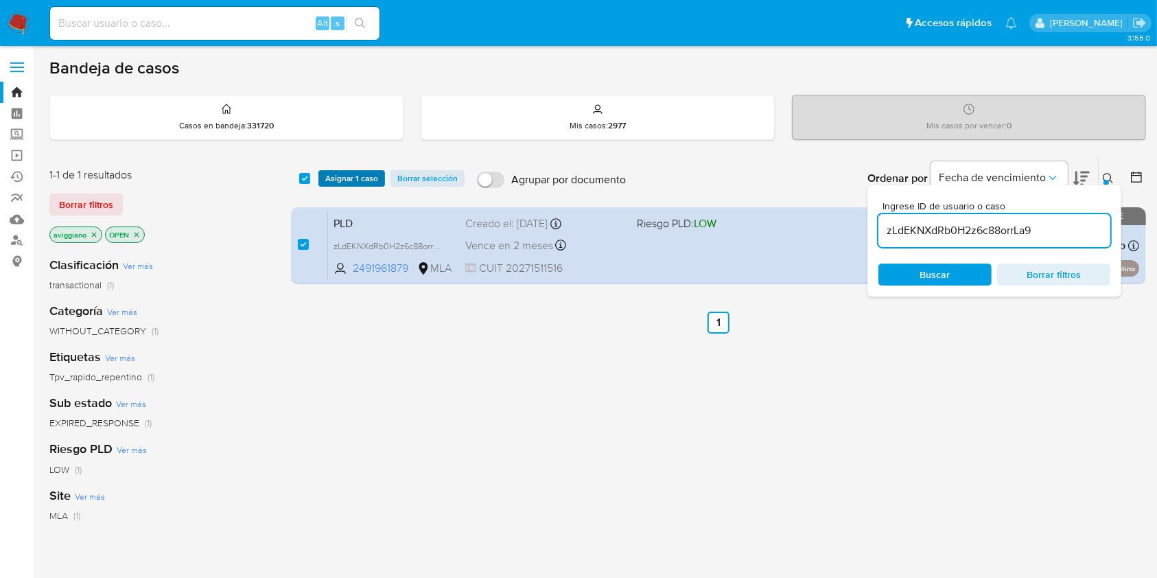
click at [324, 183] on button "Asignar 1 caso" at bounding box center [352, 178] width 67 height 16
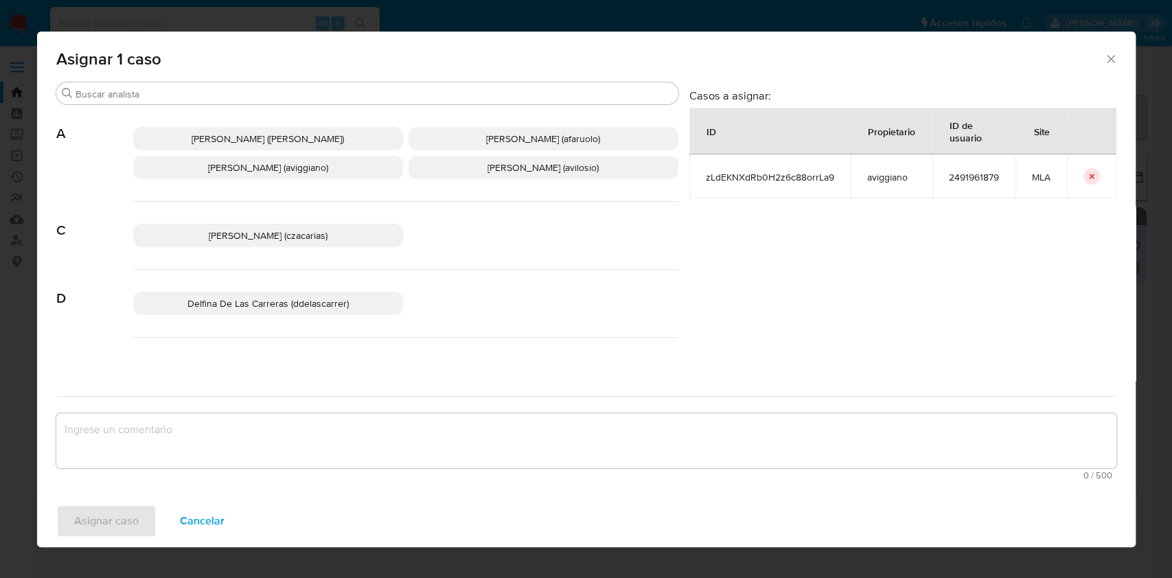
drag, startPoint x: 266, startPoint y: 162, endPoint x: 266, endPoint y: 203, distance: 40.5
click at [266, 162] on span "Agustina Belen Viggiano (aviggiano)" at bounding box center [268, 168] width 120 height 14
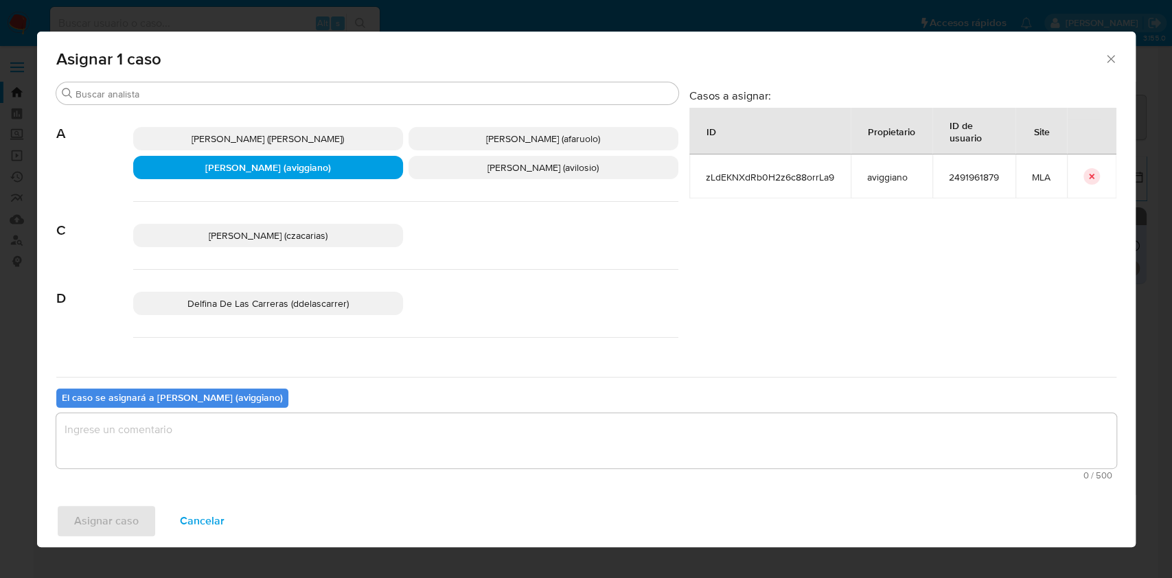
click at [225, 446] on textarea "assign-modal" at bounding box center [586, 440] width 1060 height 55
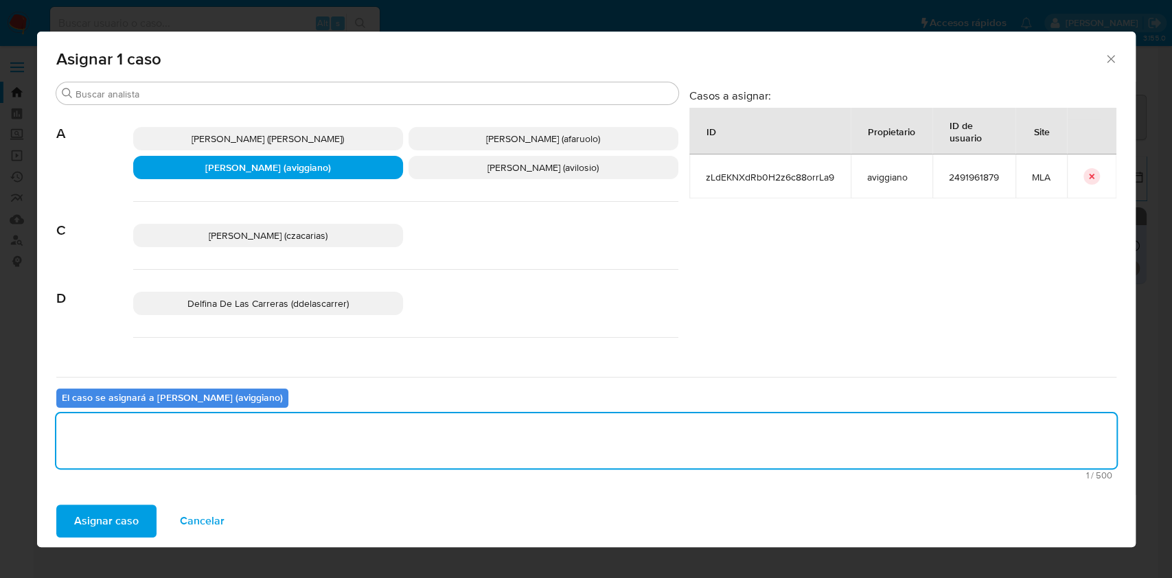
click at [96, 524] on span "Asignar caso" at bounding box center [106, 521] width 65 height 30
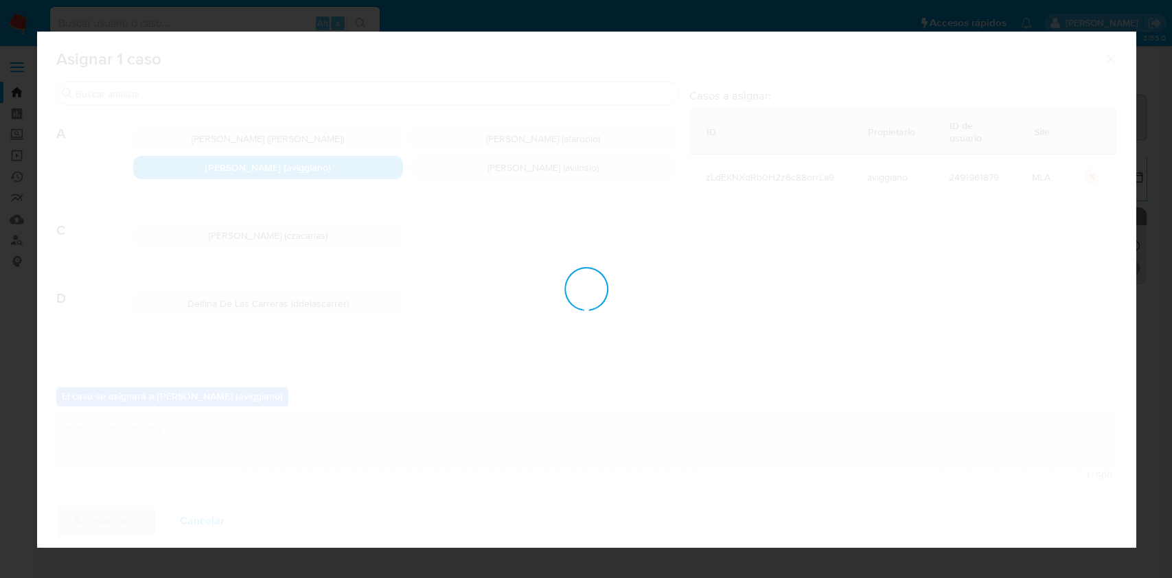
checkbox input "false"
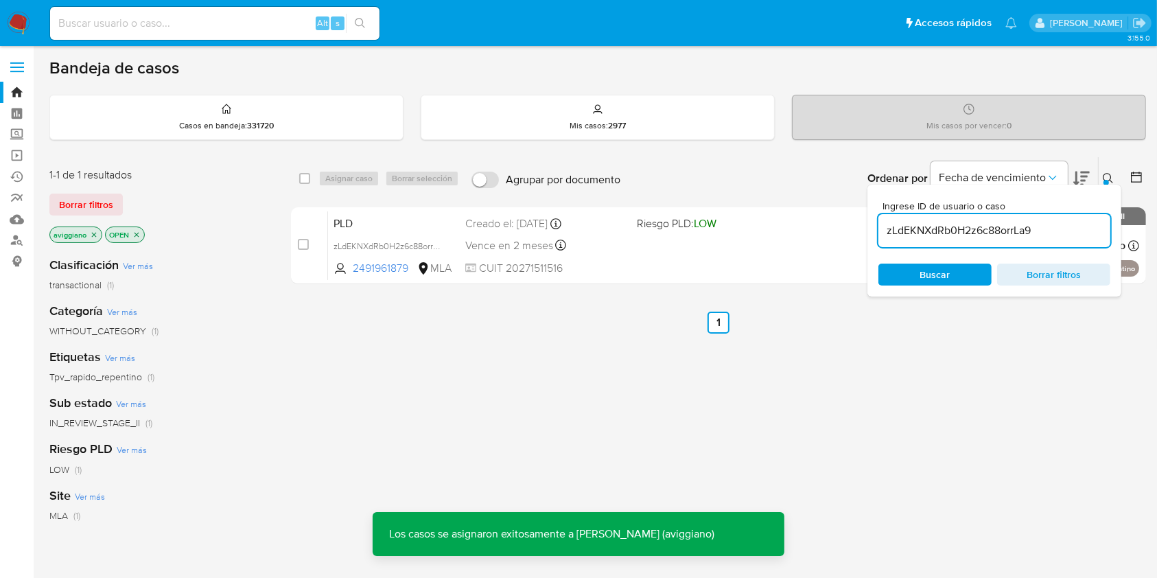
click at [616, 237] on div "Vence en 2 meses Vence el 10/10/2025 03:32:53" at bounding box center [545, 245] width 160 height 19
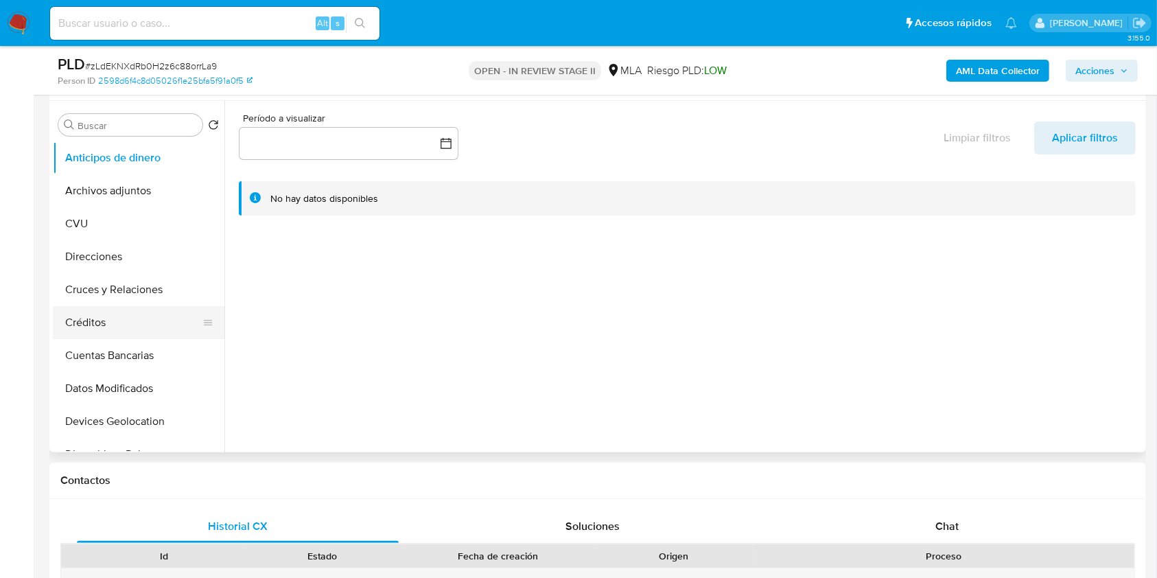
scroll to position [275, 0]
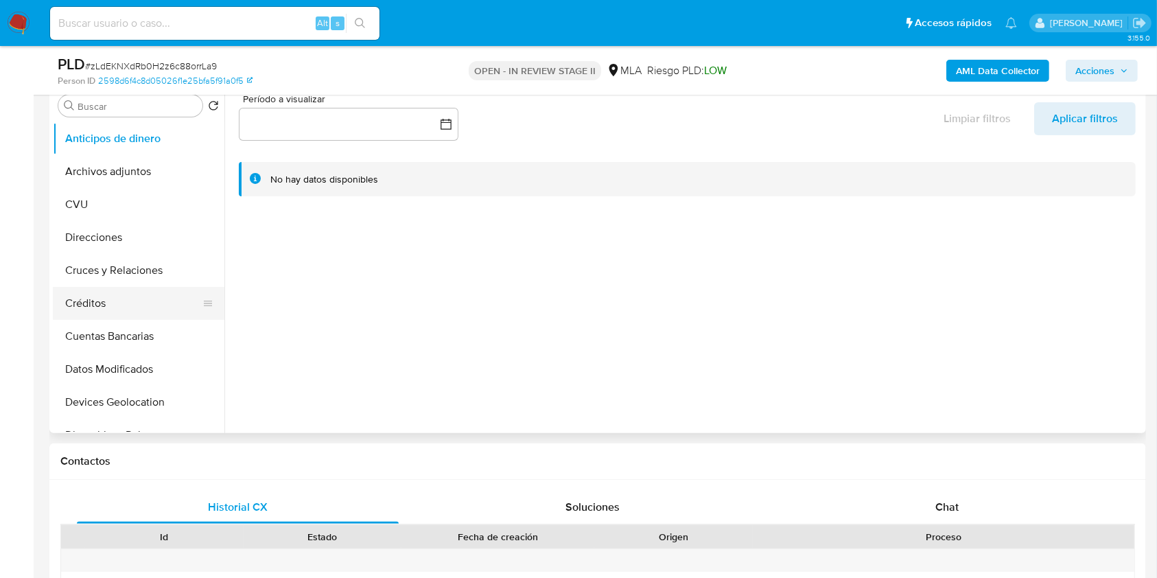
select select "10"
click at [152, 169] on button "Archivos adjuntos" at bounding box center [133, 171] width 161 height 33
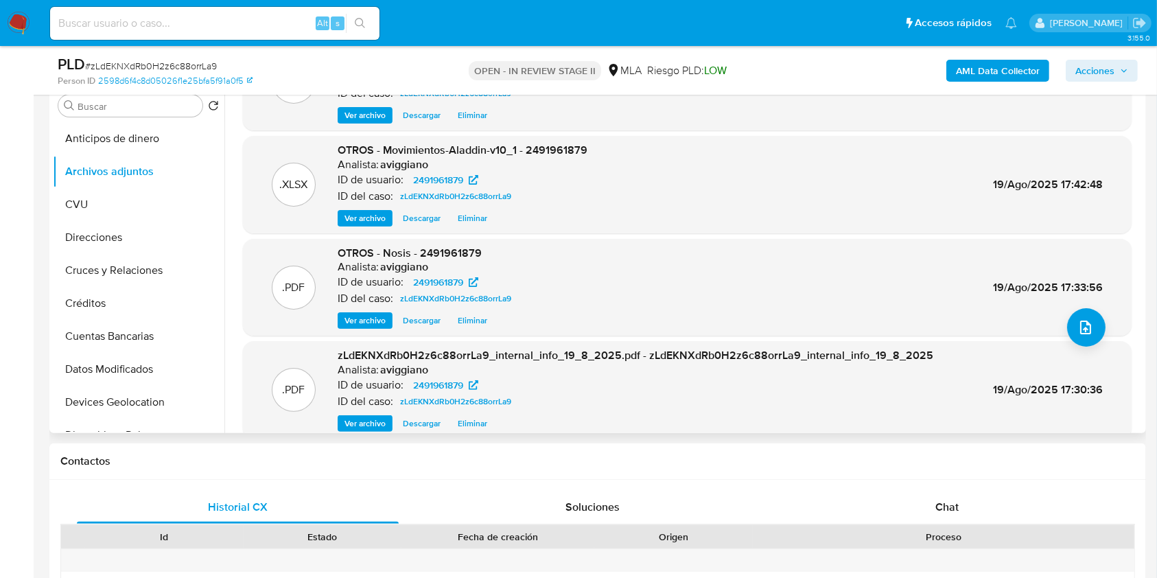
scroll to position [115, 0]
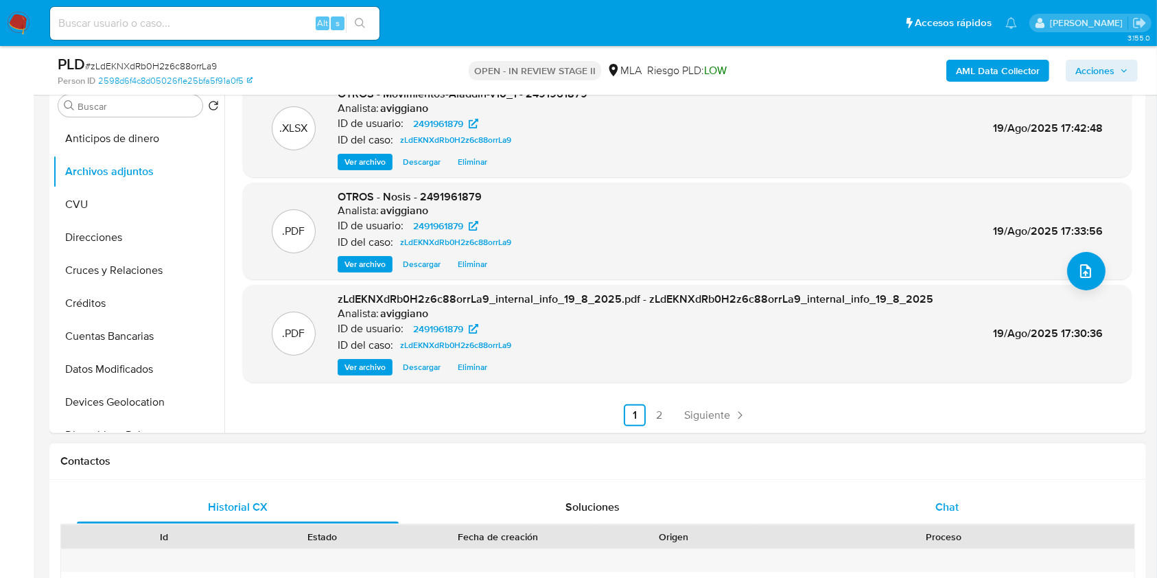
click at [936, 508] on span "Chat" at bounding box center [947, 507] width 23 height 16
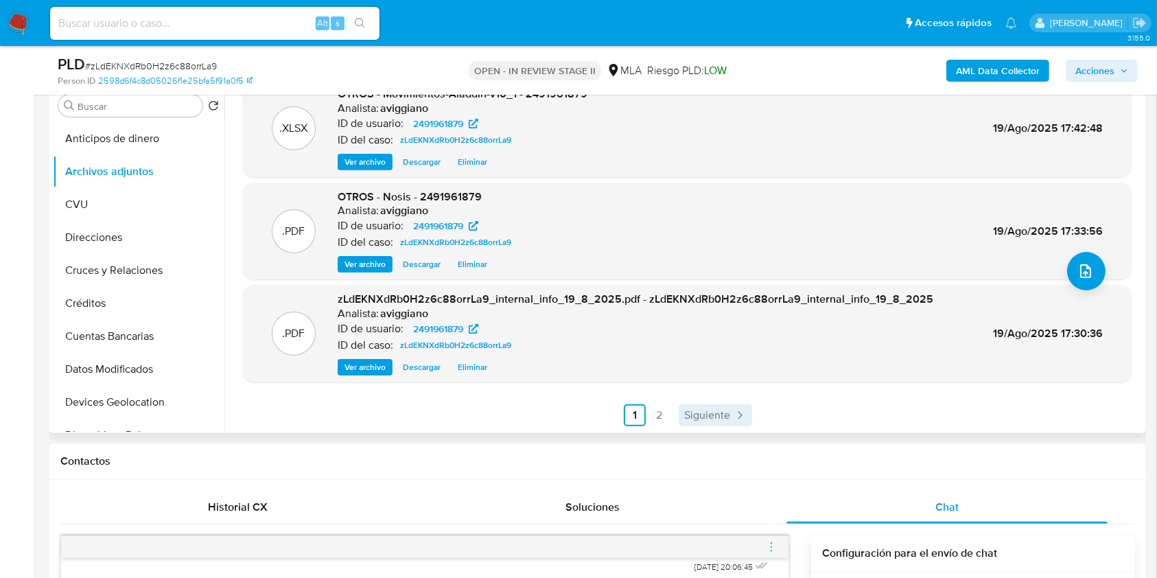
scroll to position [549, 0]
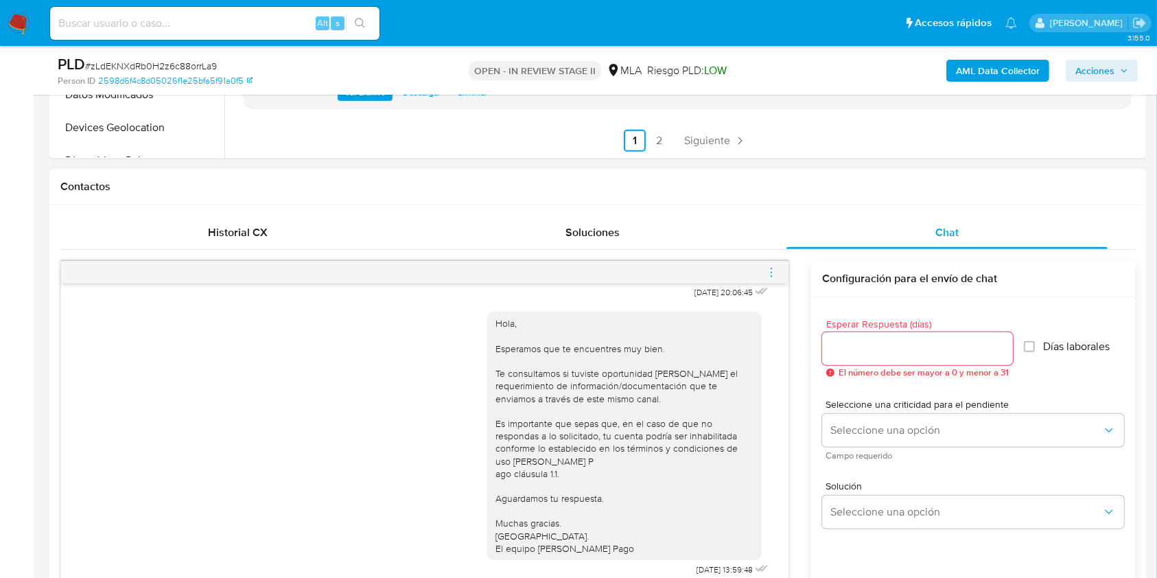
click at [768, 277] on icon "menu-action" at bounding box center [771, 272] width 12 height 12
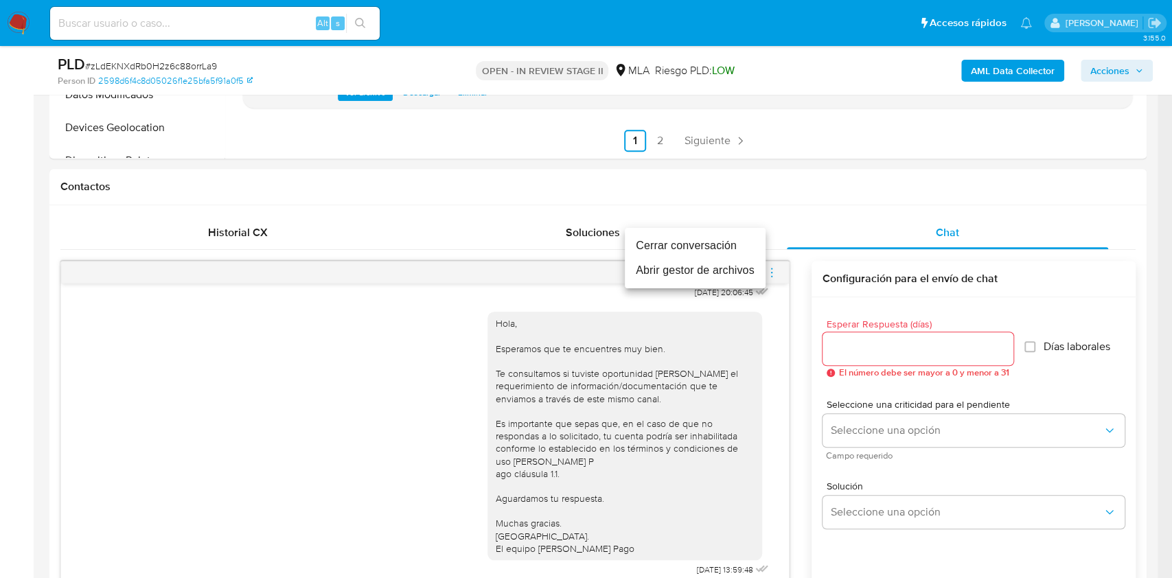
click at [670, 234] on li "Cerrar conversación" at bounding box center [695, 245] width 141 height 25
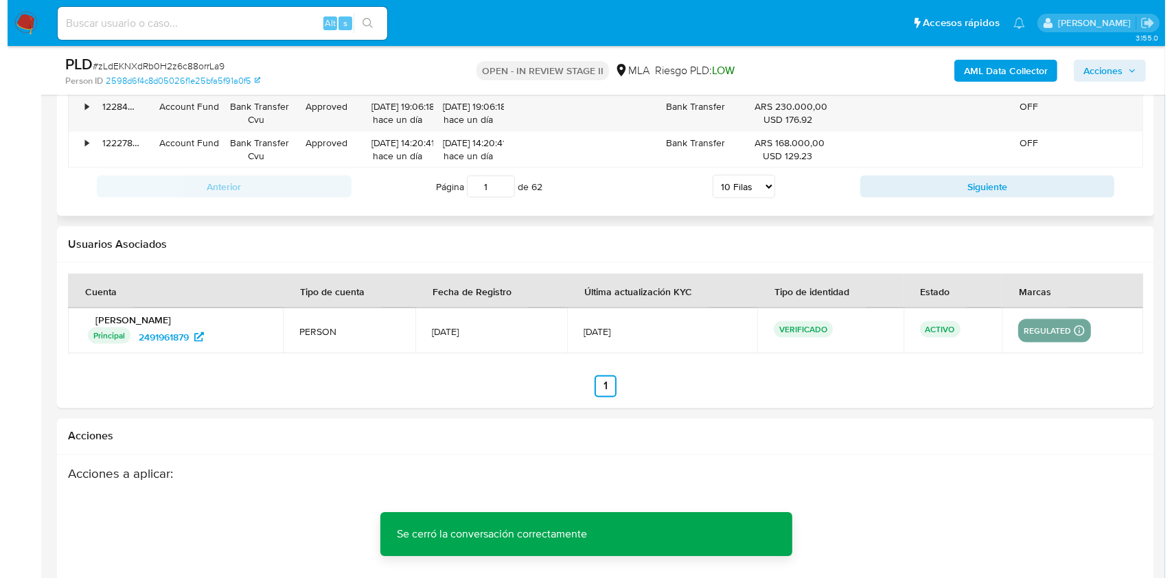
scroll to position [2379, 0]
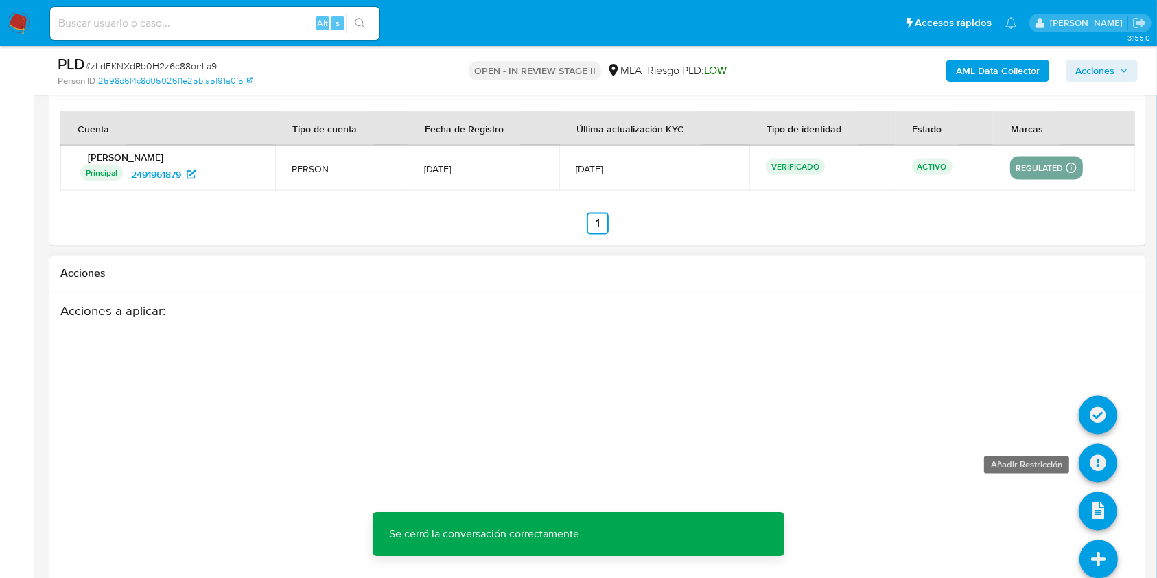
click at [1088, 461] on icon at bounding box center [1098, 463] width 38 height 38
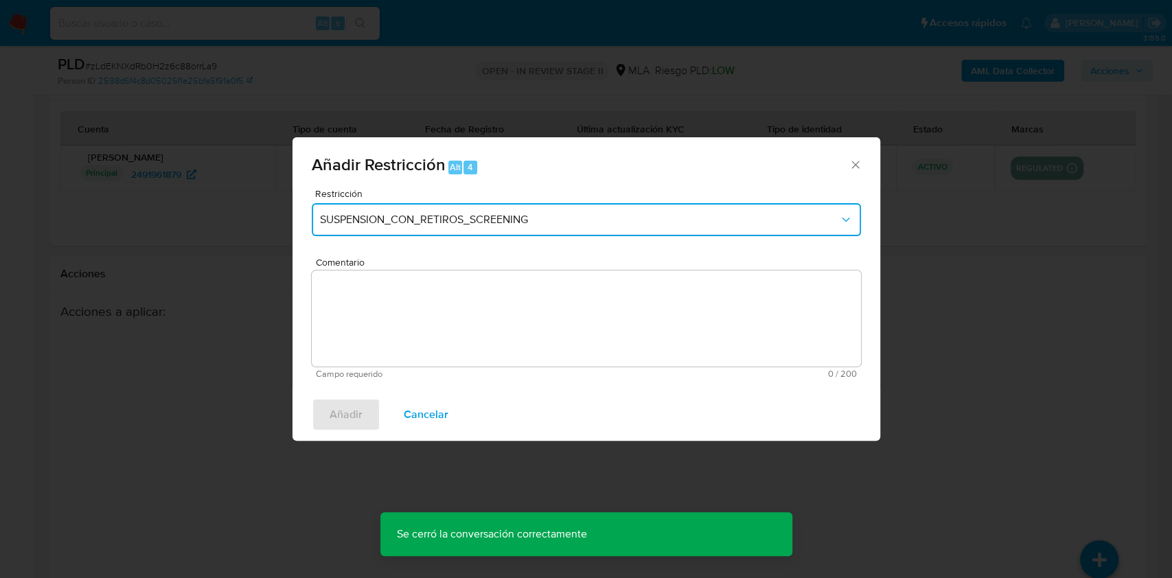
click at [403, 219] on span "SUSPENSION_CON_RETIROS_SCREENING" at bounding box center [579, 220] width 519 height 14
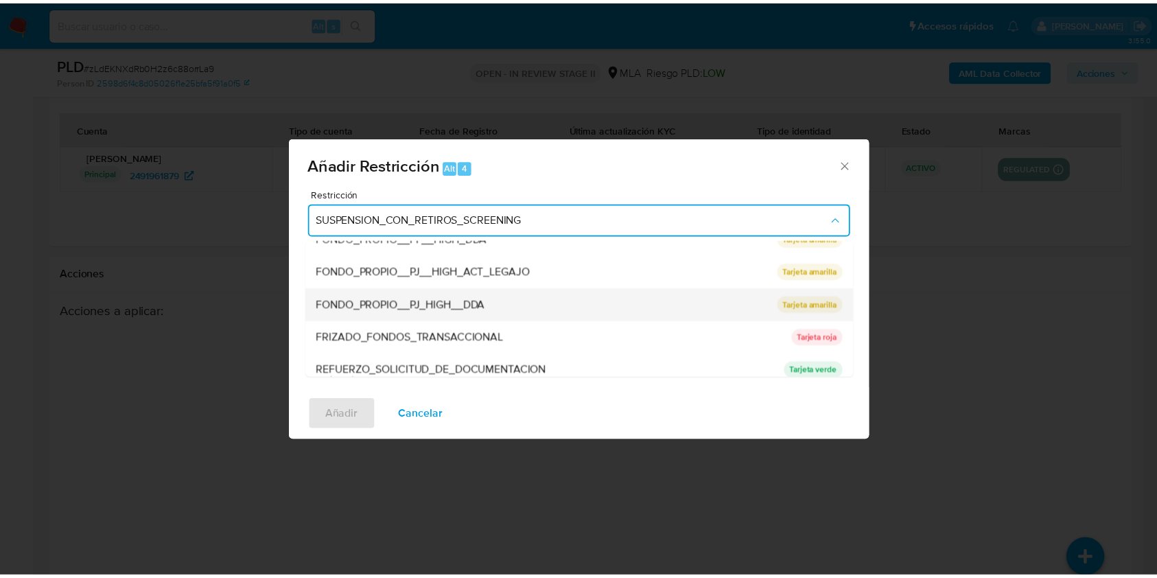
scroll to position [275, 0]
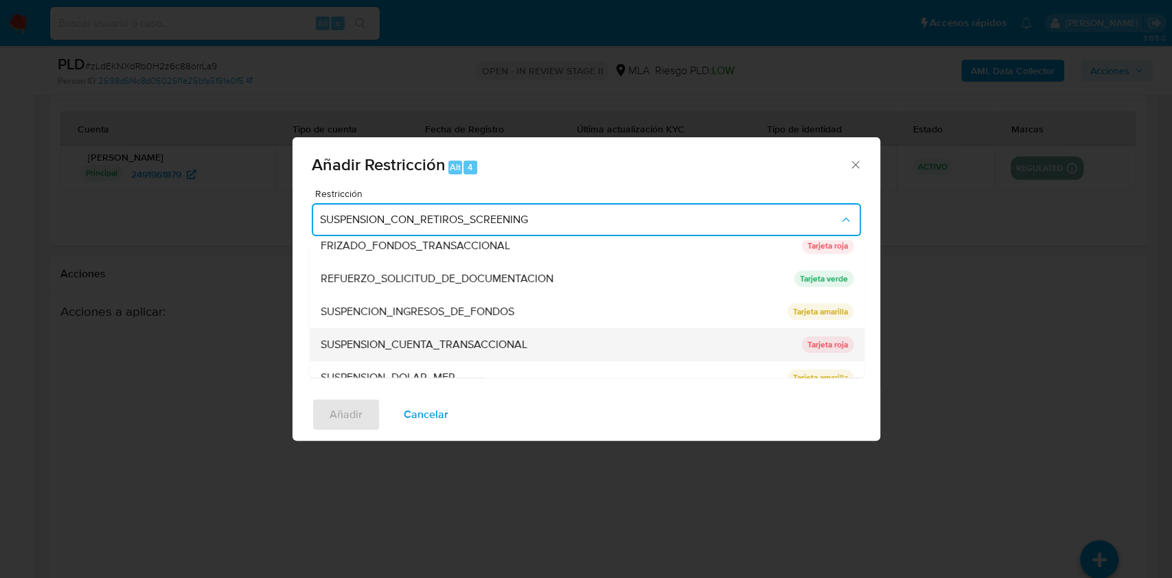
click at [409, 332] on div "SUSPENSION_CUENTA_TRANSACCIONAL" at bounding box center [556, 344] width 473 height 33
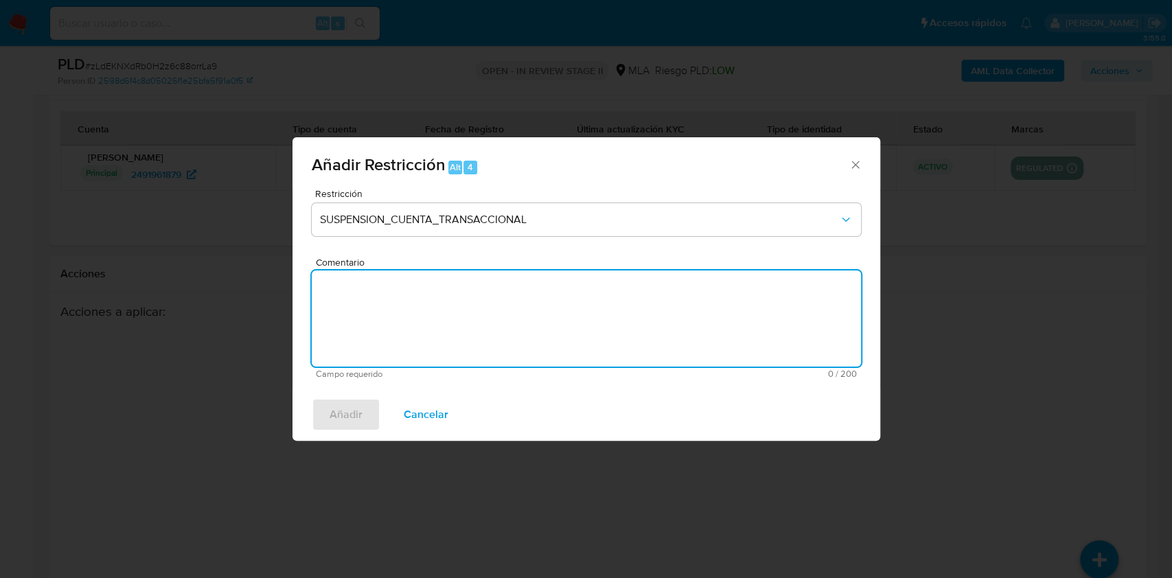
click at [409, 332] on textarea "Comentario" at bounding box center [586, 318] width 549 height 96
type textarea "AML"
click at [356, 405] on span "Añadir" at bounding box center [346, 415] width 33 height 30
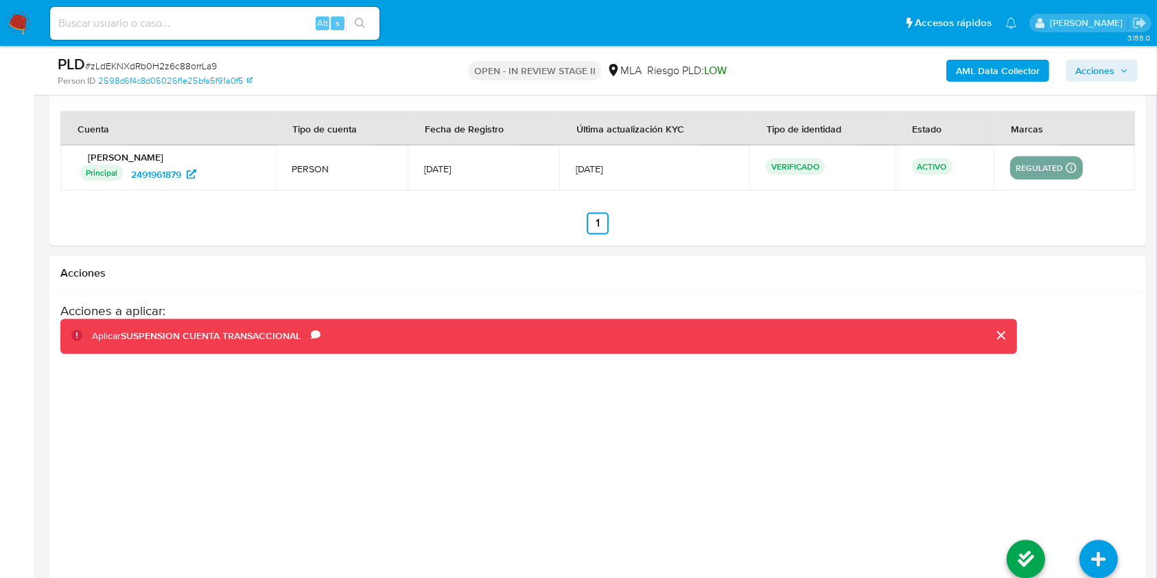
click at [1004, 575] on li at bounding box center [1026, 561] width 73 height 77
click at [1010, 553] on icon at bounding box center [1026, 559] width 38 height 38
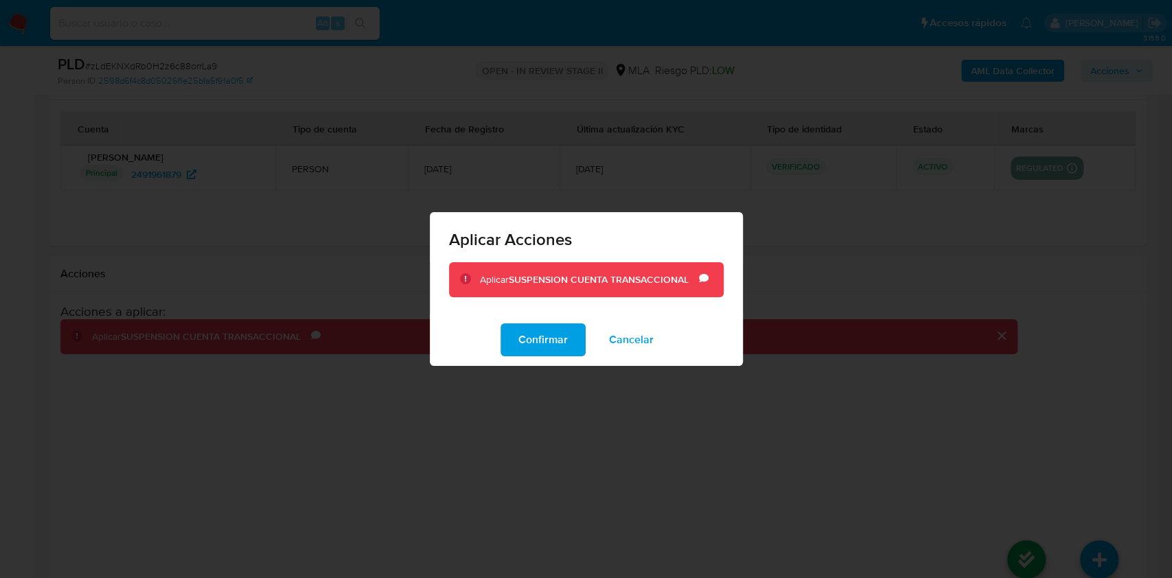
click at [472, 312] on div "Aplicar SUSPENSION CUENTA TRANSACCIONAL Comentario AML" at bounding box center [586, 288] width 313 height 52
click at [502, 326] on button "Confirmar" at bounding box center [542, 339] width 85 height 33
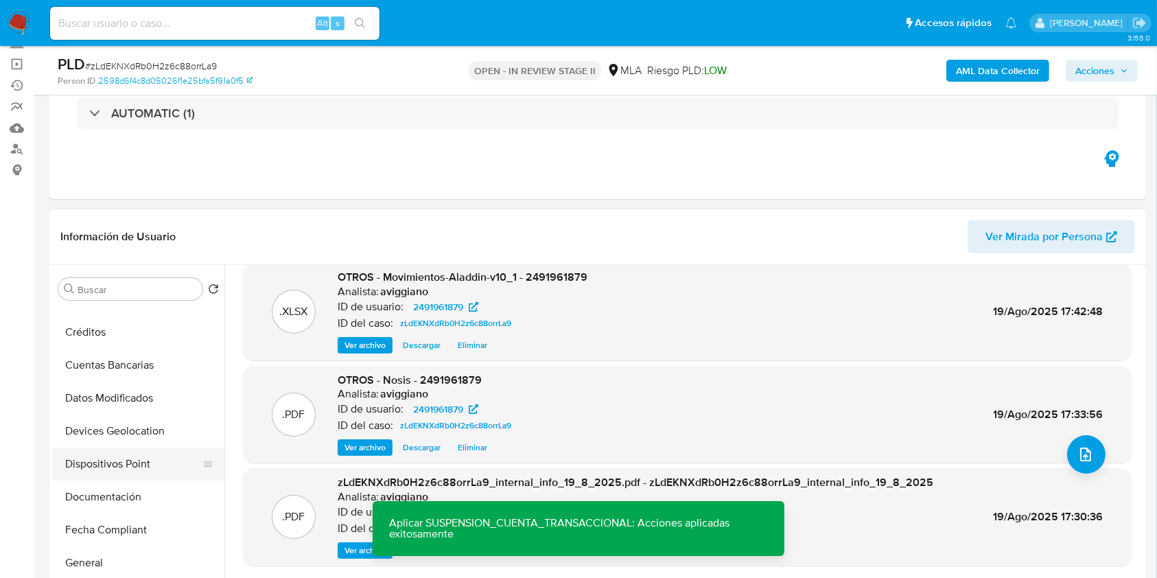
scroll to position [183, 0]
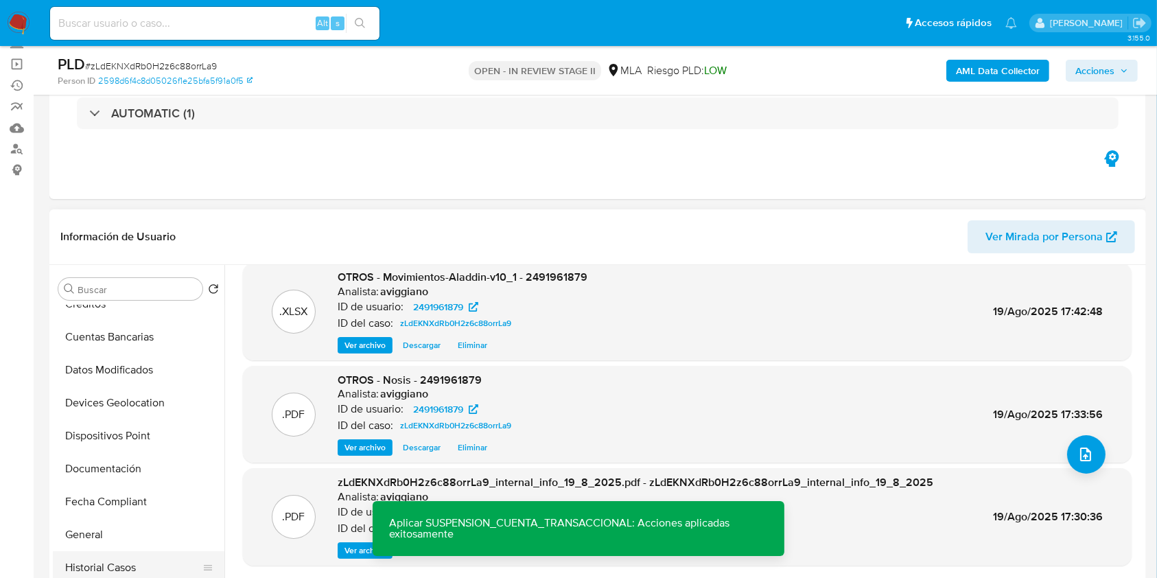
click at [104, 557] on button "Historial Casos" at bounding box center [133, 567] width 161 height 33
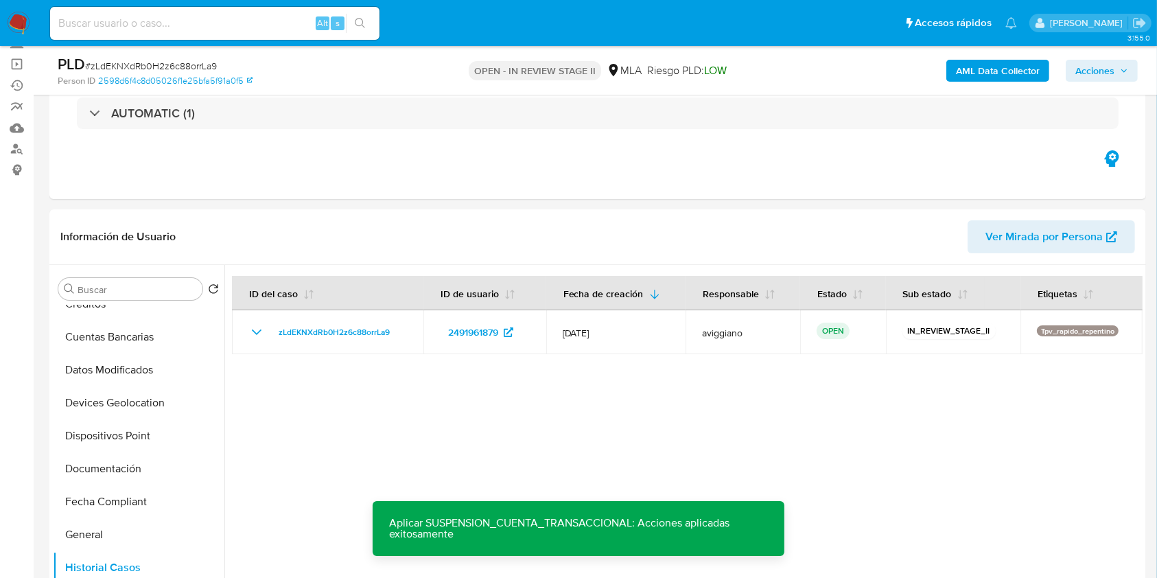
click at [1116, 65] on span "Acciones" at bounding box center [1102, 70] width 53 height 19
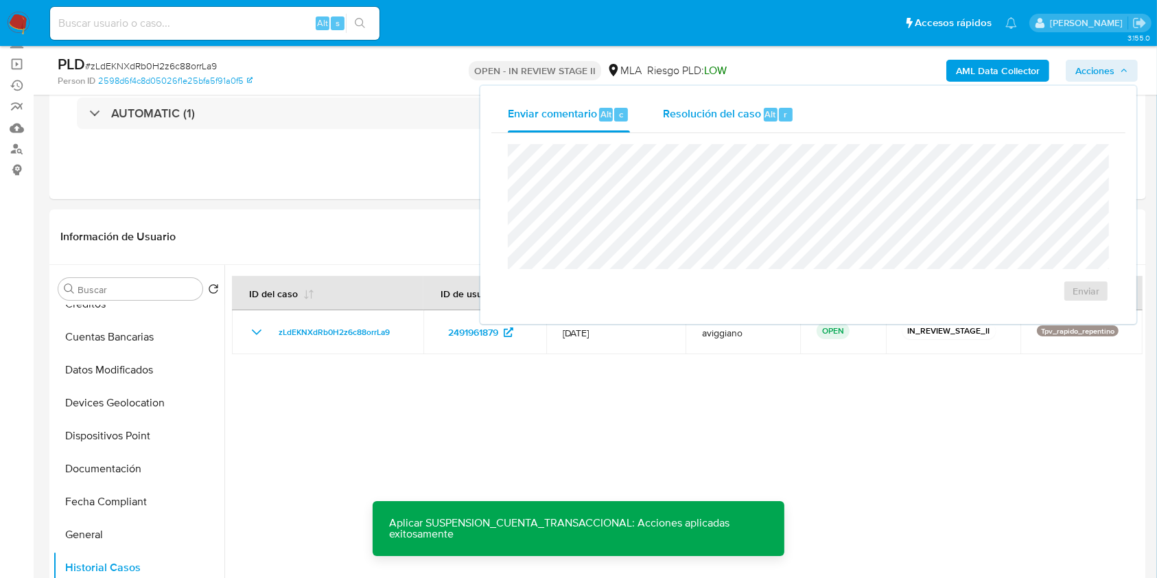
click at [764, 102] on div "Resolución del caso Alt r" at bounding box center [728, 115] width 131 height 36
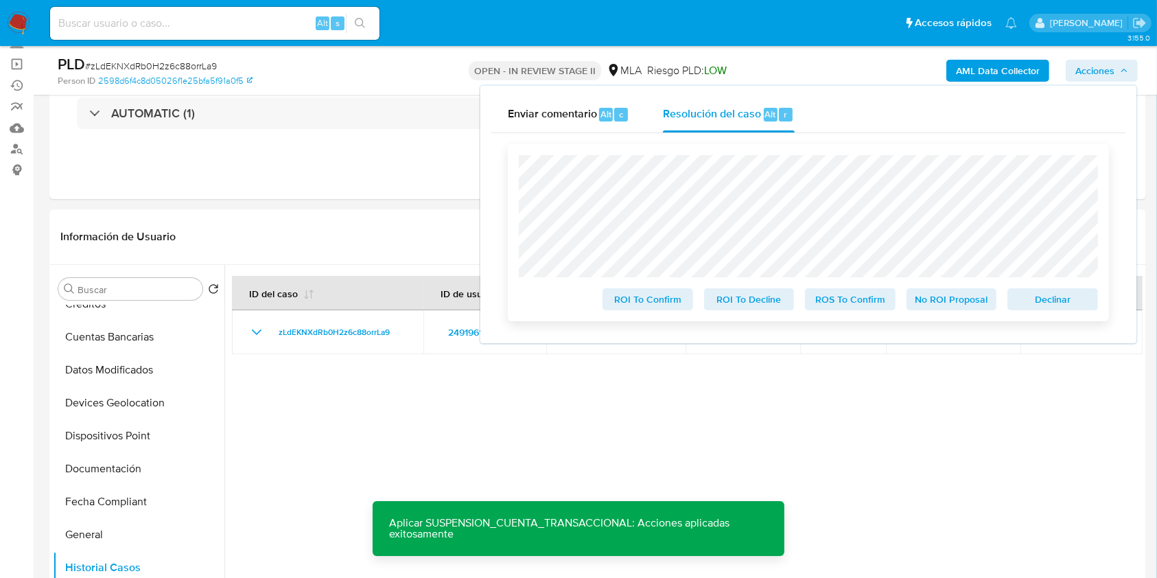
click at [1031, 296] on span "Declinar" at bounding box center [1052, 299] width 71 height 19
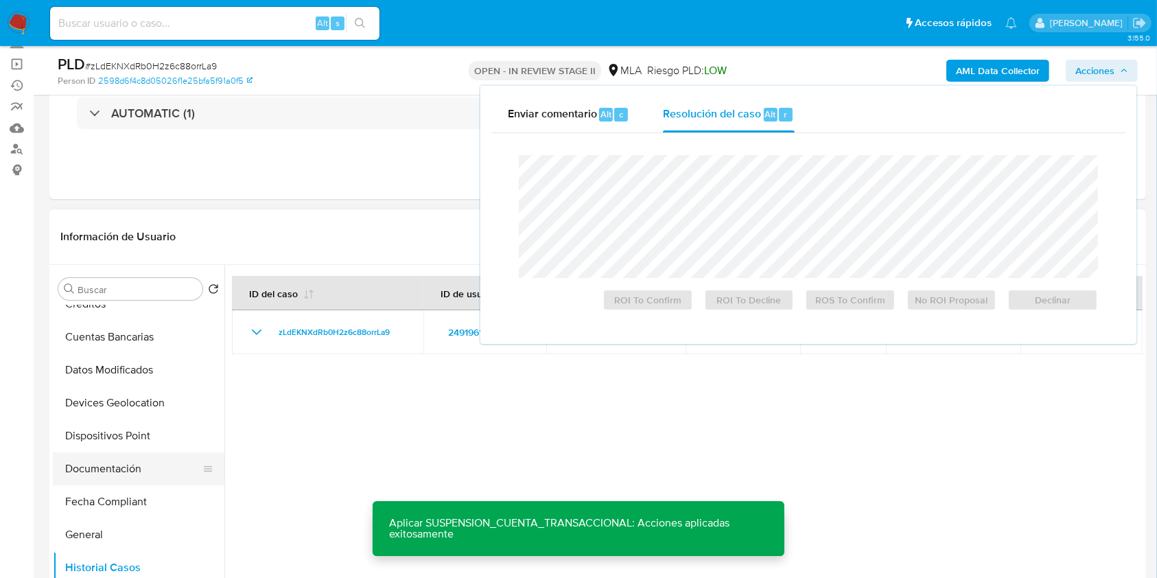
click at [145, 482] on button "Documentación" at bounding box center [133, 468] width 161 height 33
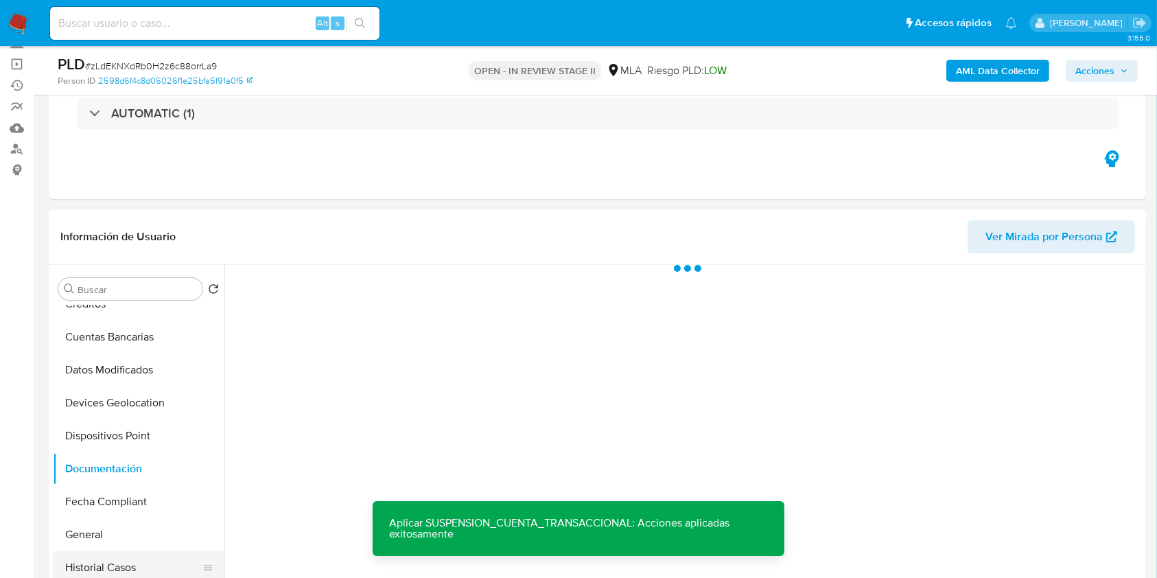
click at [102, 561] on button "Historial Casos" at bounding box center [133, 567] width 161 height 33
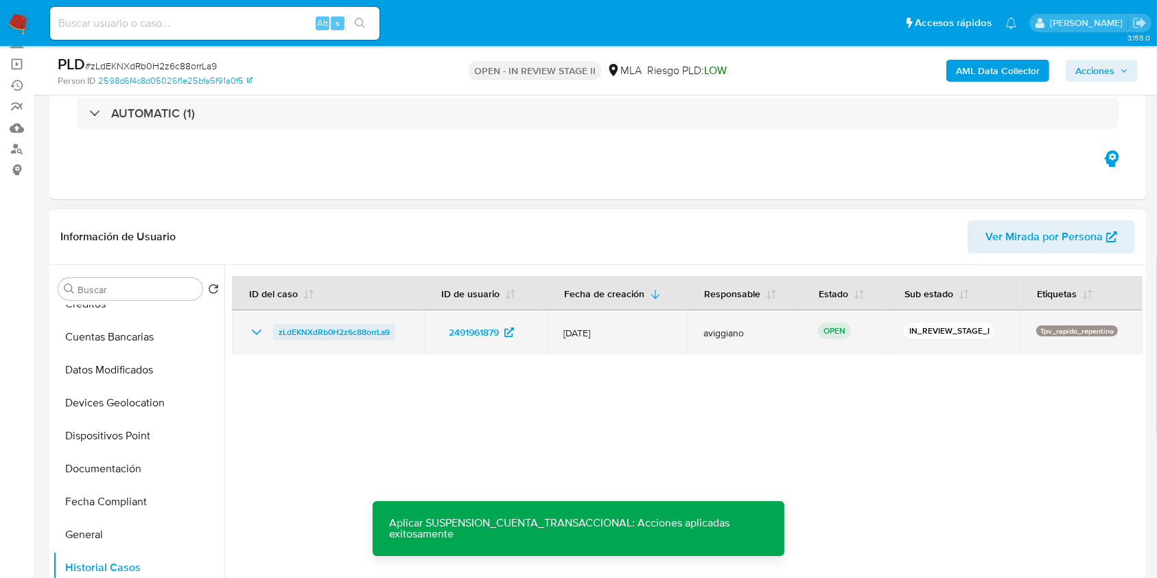
click at [303, 332] on span "zLdEKNXdRb0H2z6c88orrLa9" at bounding box center [334, 332] width 111 height 16
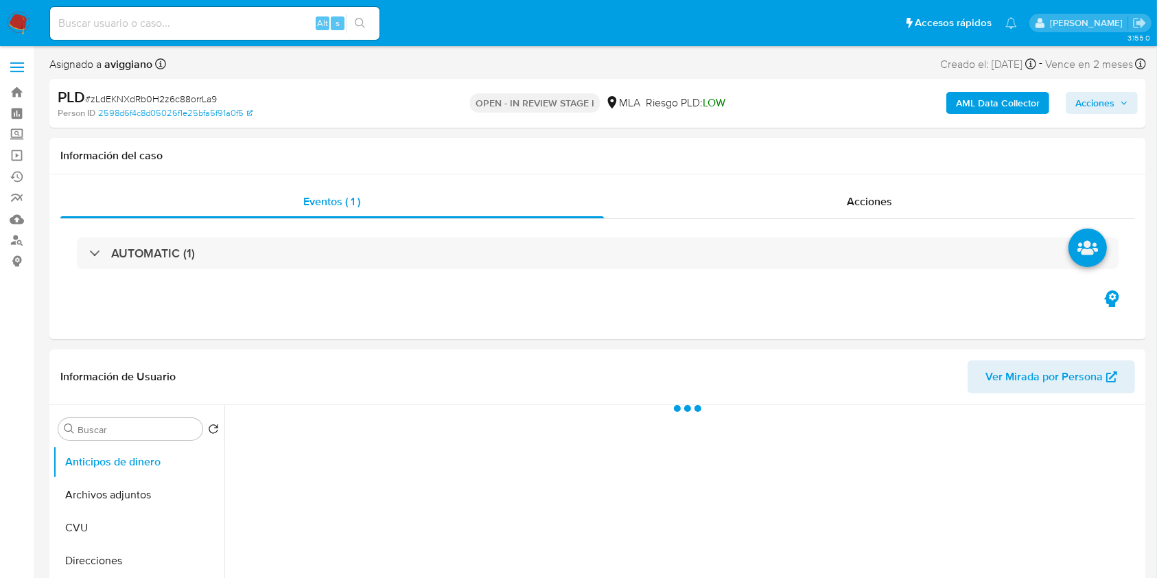
click at [1126, 112] on span "Acciones" at bounding box center [1102, 102] width 53 height 19
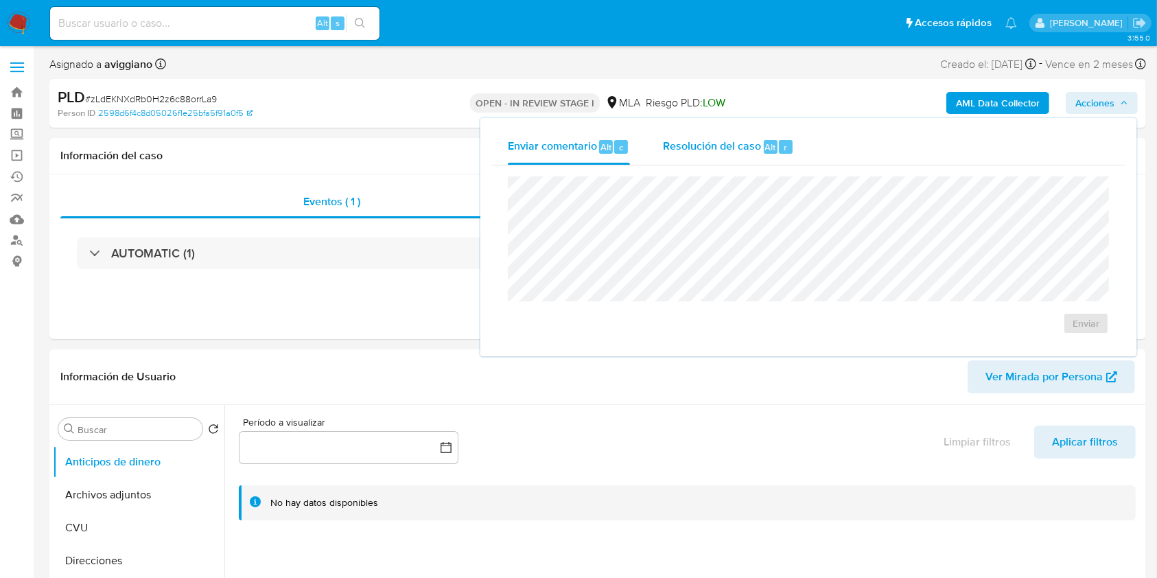
click at [778, 162] on div "Resolución del caso Alt r" at bounding box center [728, 147] width 131 height 36
select select "10"
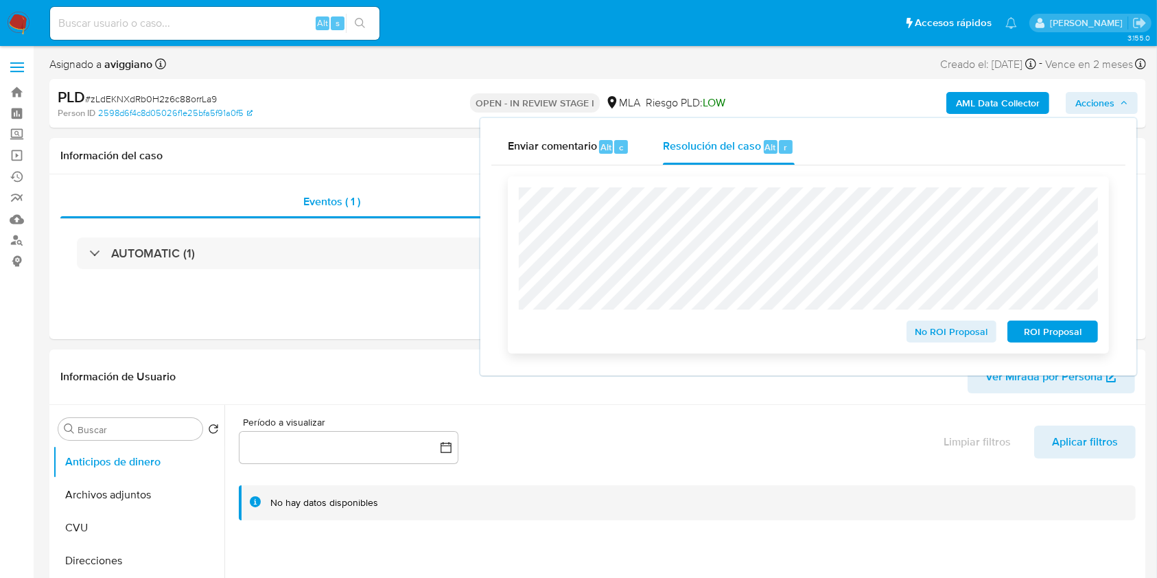
click at [1048, 327] on span "ROI Proposal" at bounding box center [1052, 331] width 71 height 19
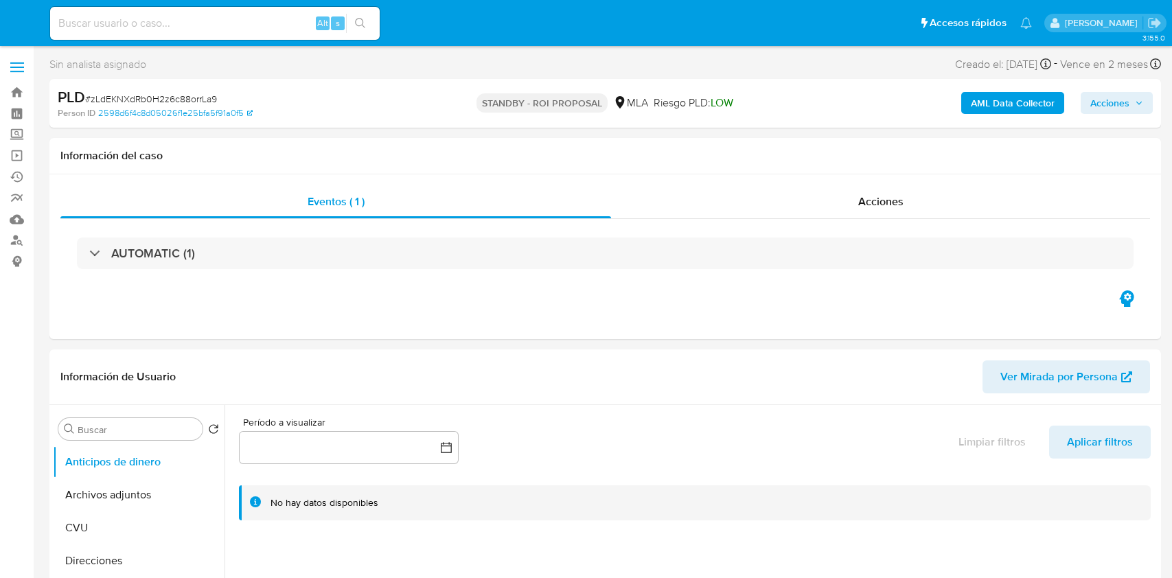
select select "10"
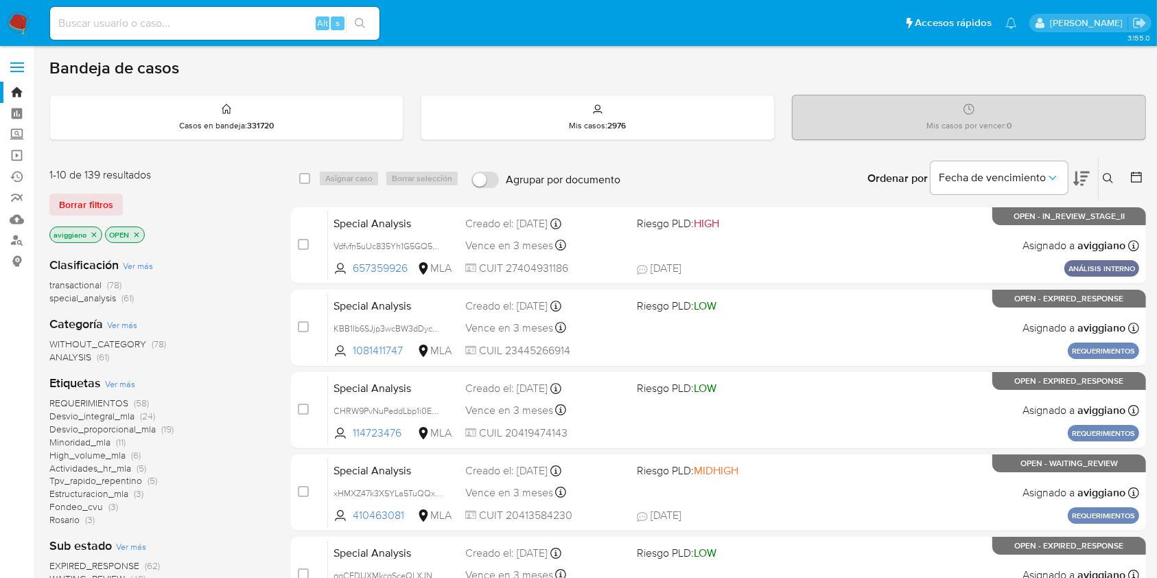
click at [97, 231] on p "aviggiano" at bounding box center [75, 234] width 51 height 15
click at [95, 233] on icon "close-filter" at bounding box center [94, 235] width 8 height 8
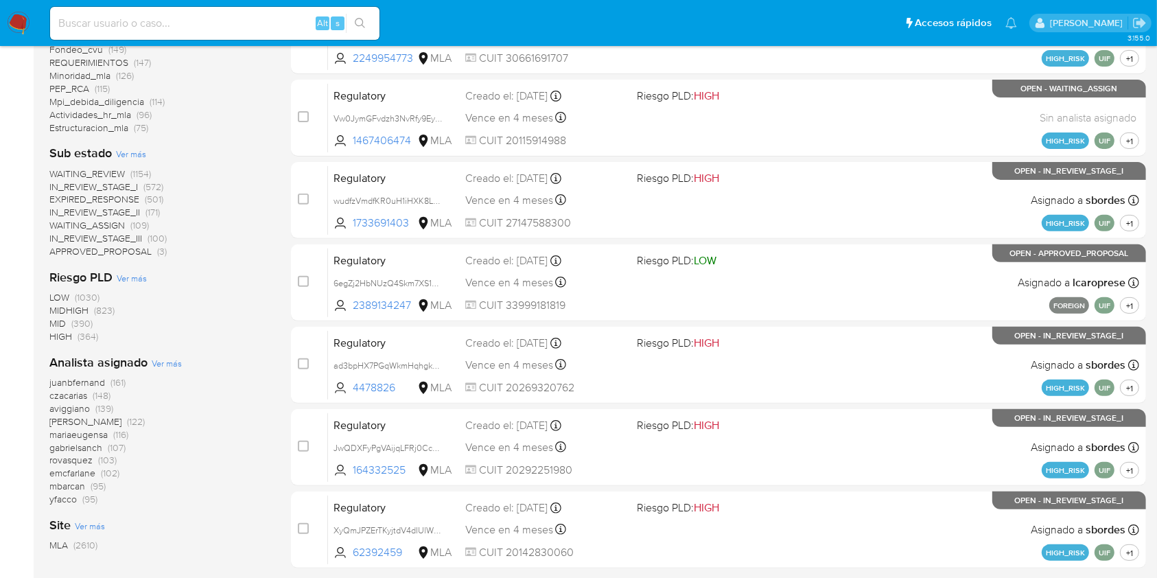
scroll to position [505, 0]
